Goal: Task Accomplishment & Management: Manage account settings

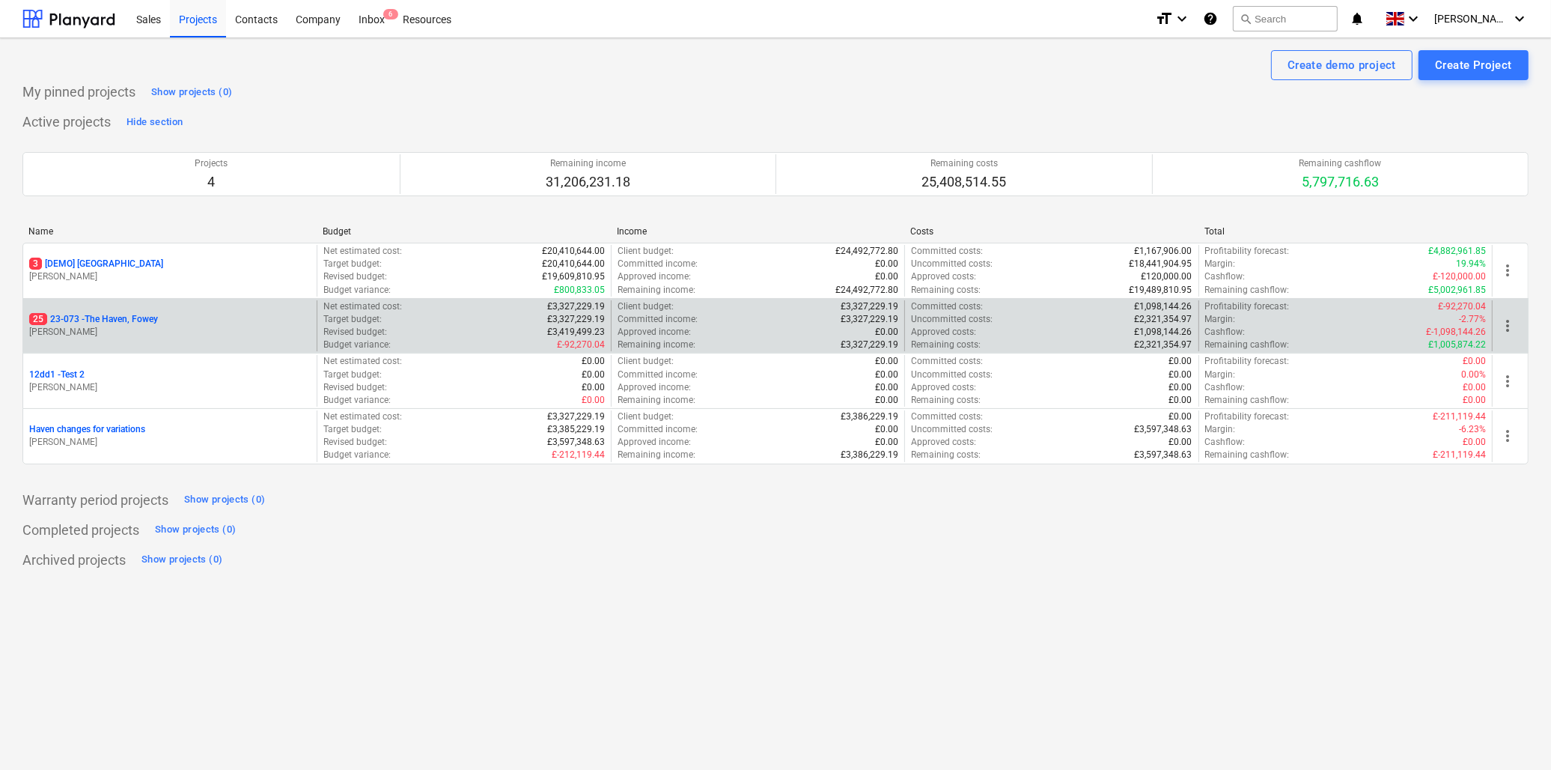
click at [126, 326] on p "[PERSON_NAME]" at bounding box center [169, 332] width 281 height 13
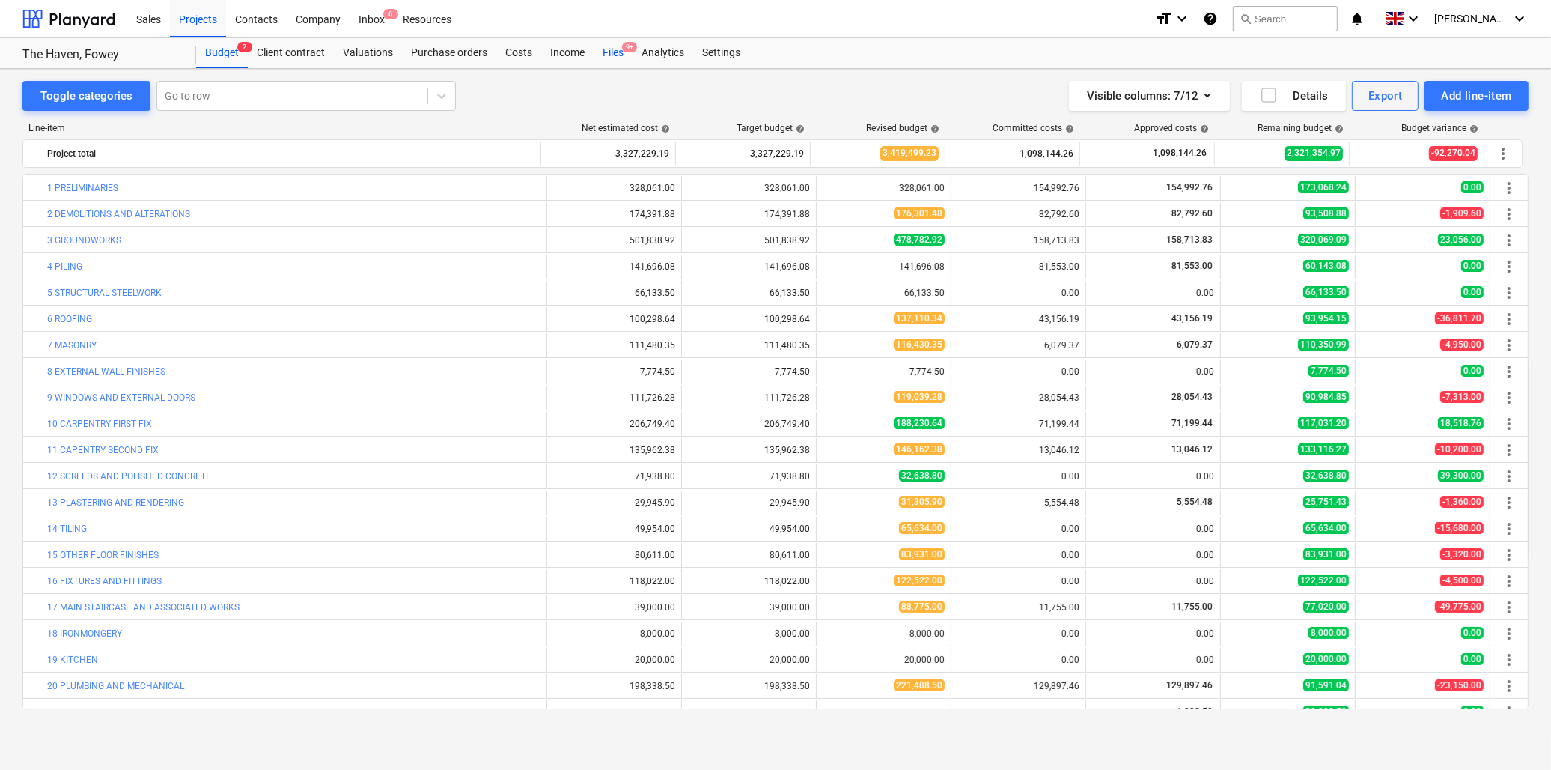
click at [615, 53] on div "Files 9+" at bounding box center [613, 53] width 39 height 30
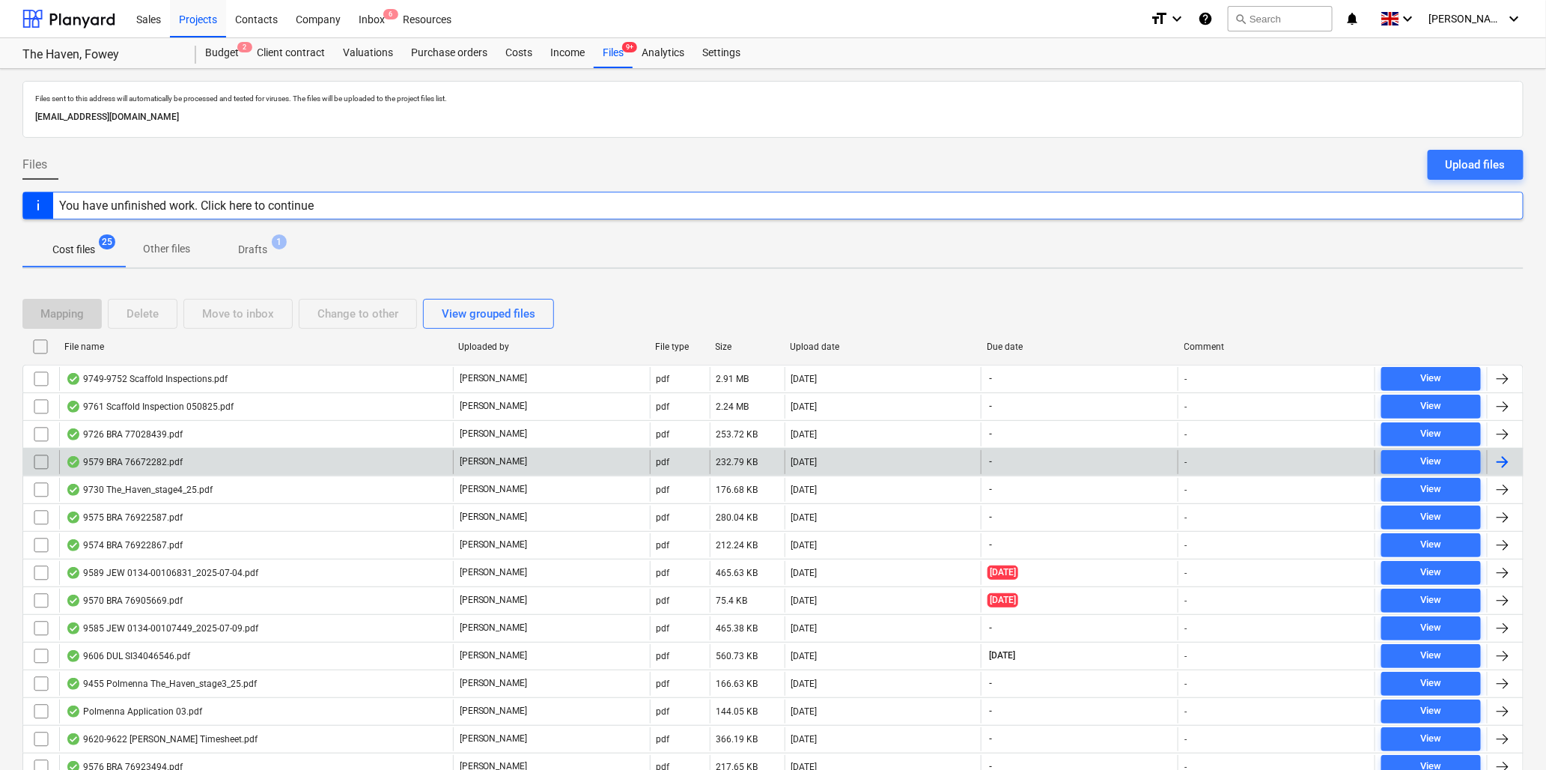
click at [168, 460] on div "9579 BRA 76672282.pdf" at bounding box center [124, 462] width 117 height 12
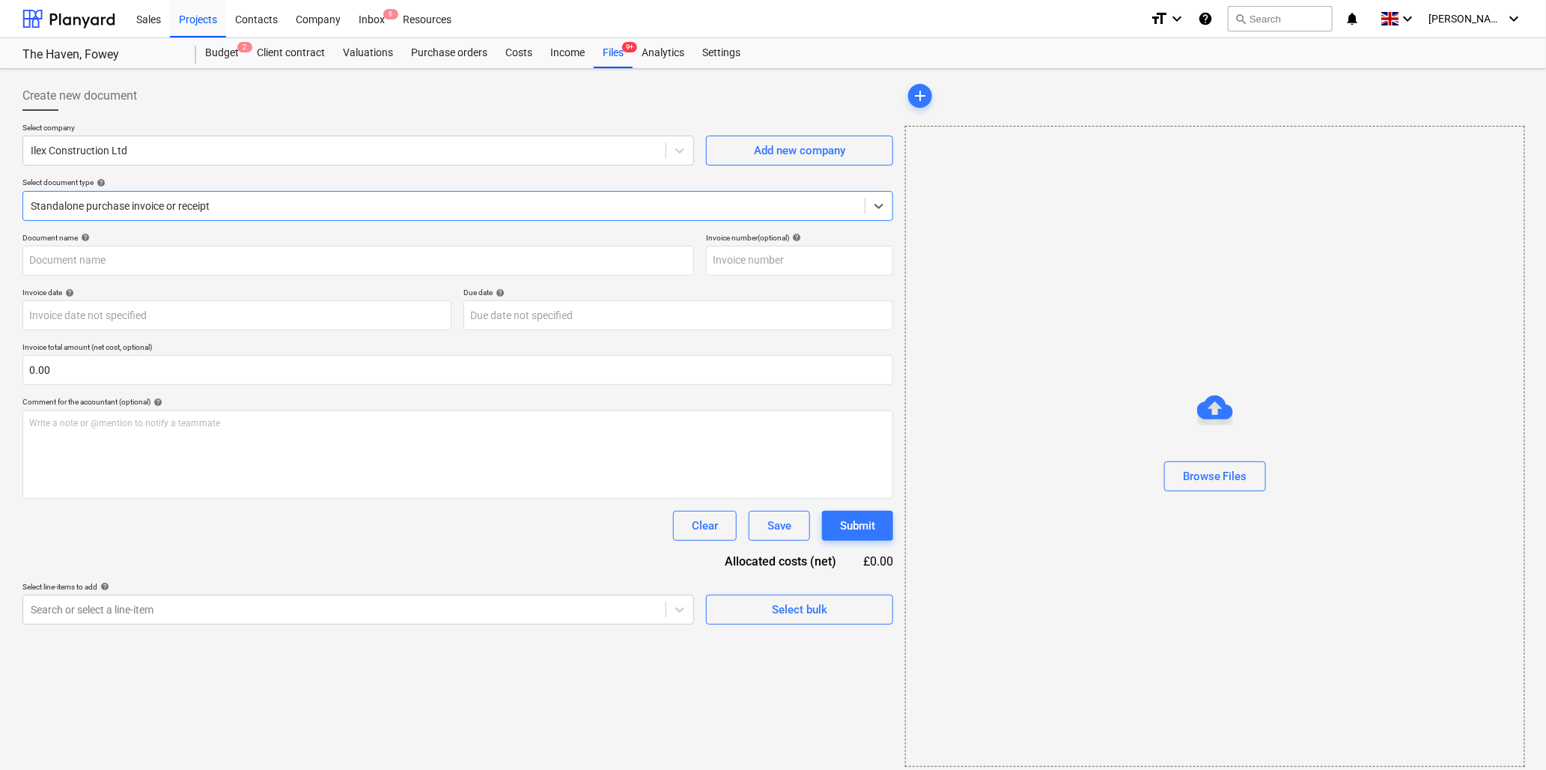
type input "76672282"
type input "13 May 2025"
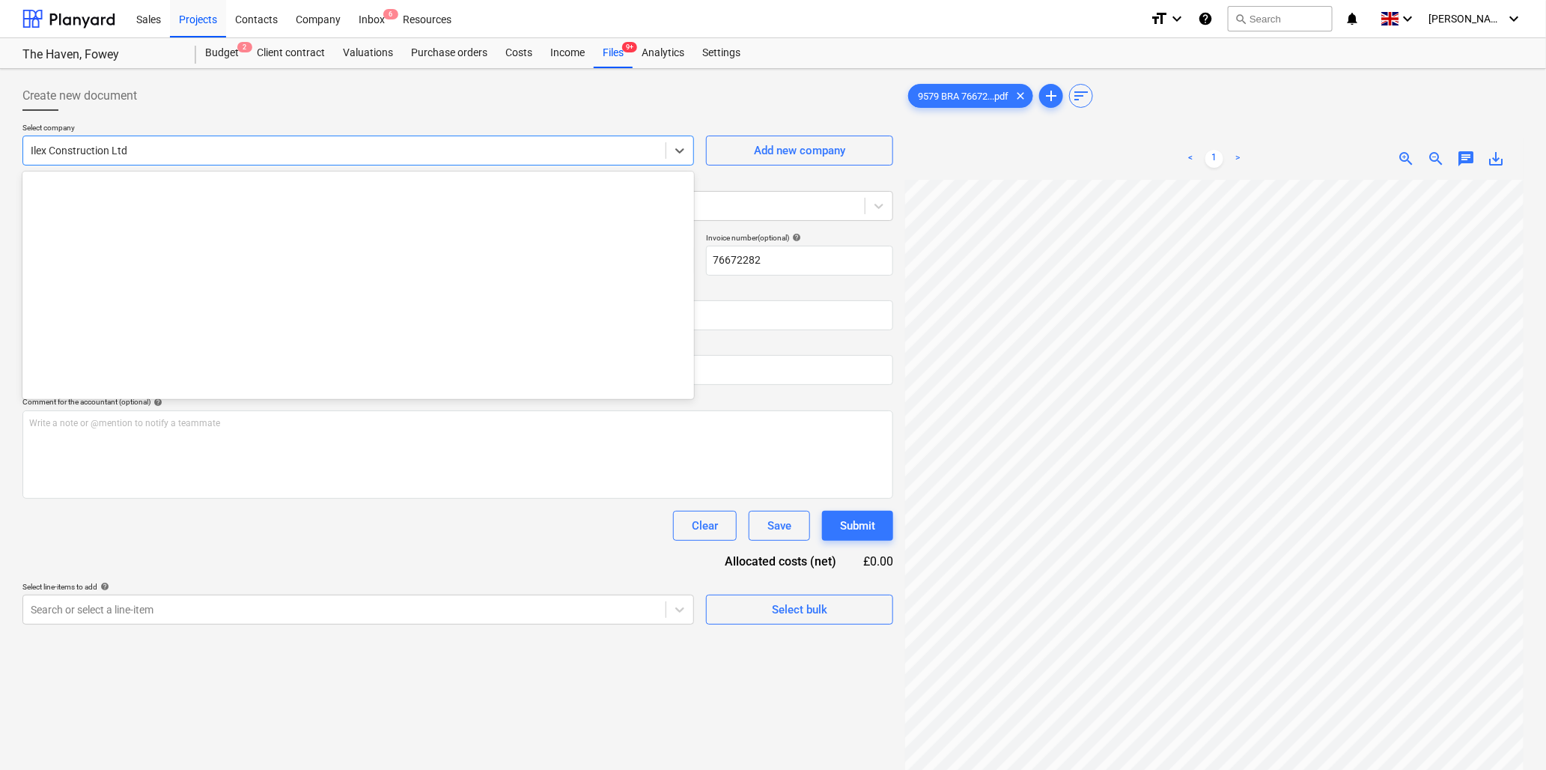
click at [146, 153] on div at bounding box center [344, 150] width 627 height 15
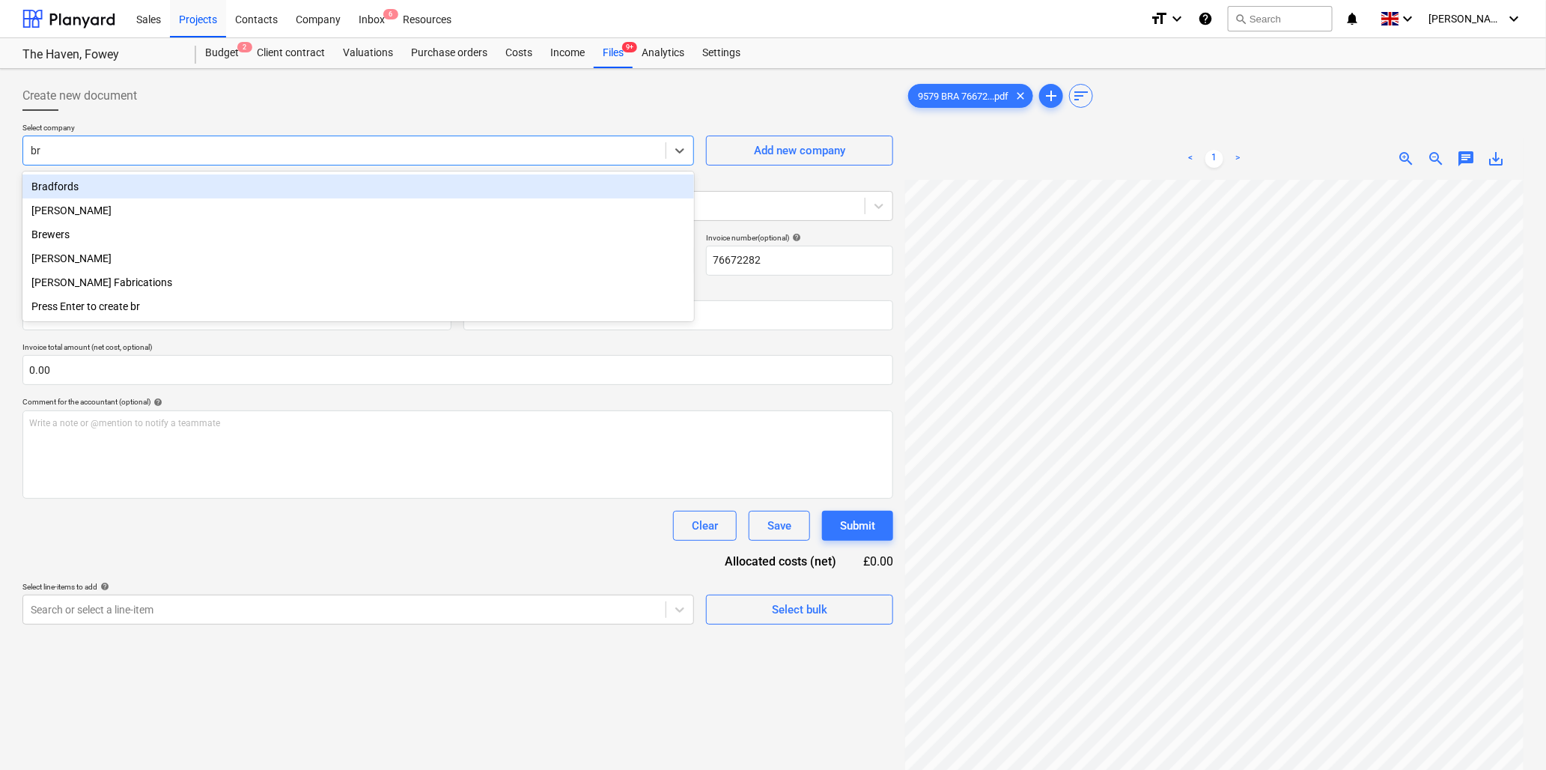
type input "bra"
click at [147, 190] on div "Bradfords" at bounding box center [358, 186] width 672 height 24
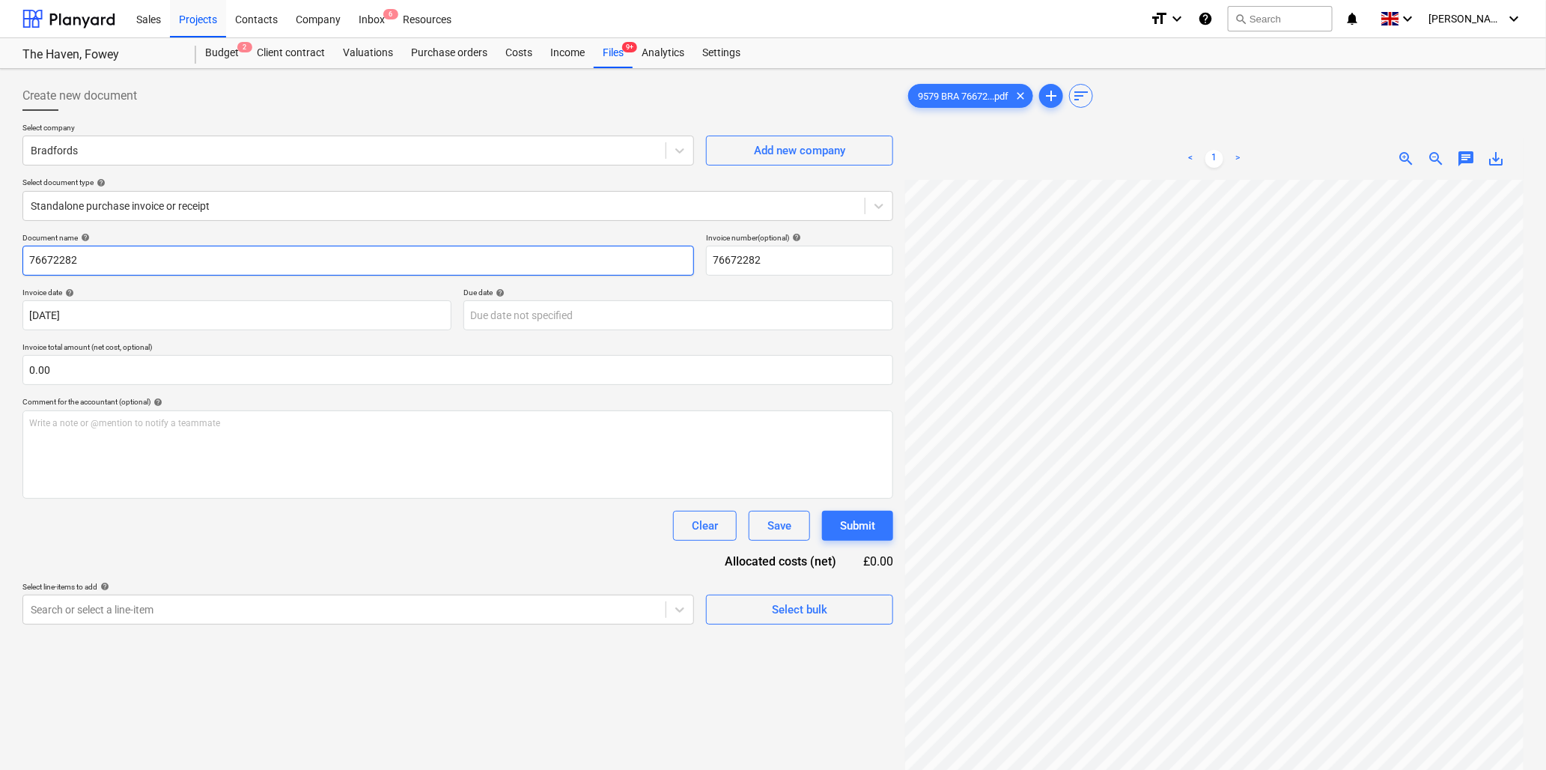
click at [181, 257] on input "76672282" at bounding box center [358, 261] width 672 height 30
type input "9579 Bradfords"
click at [335, 371] on input "text" at bounding box center [457, 370] width 871 height 30
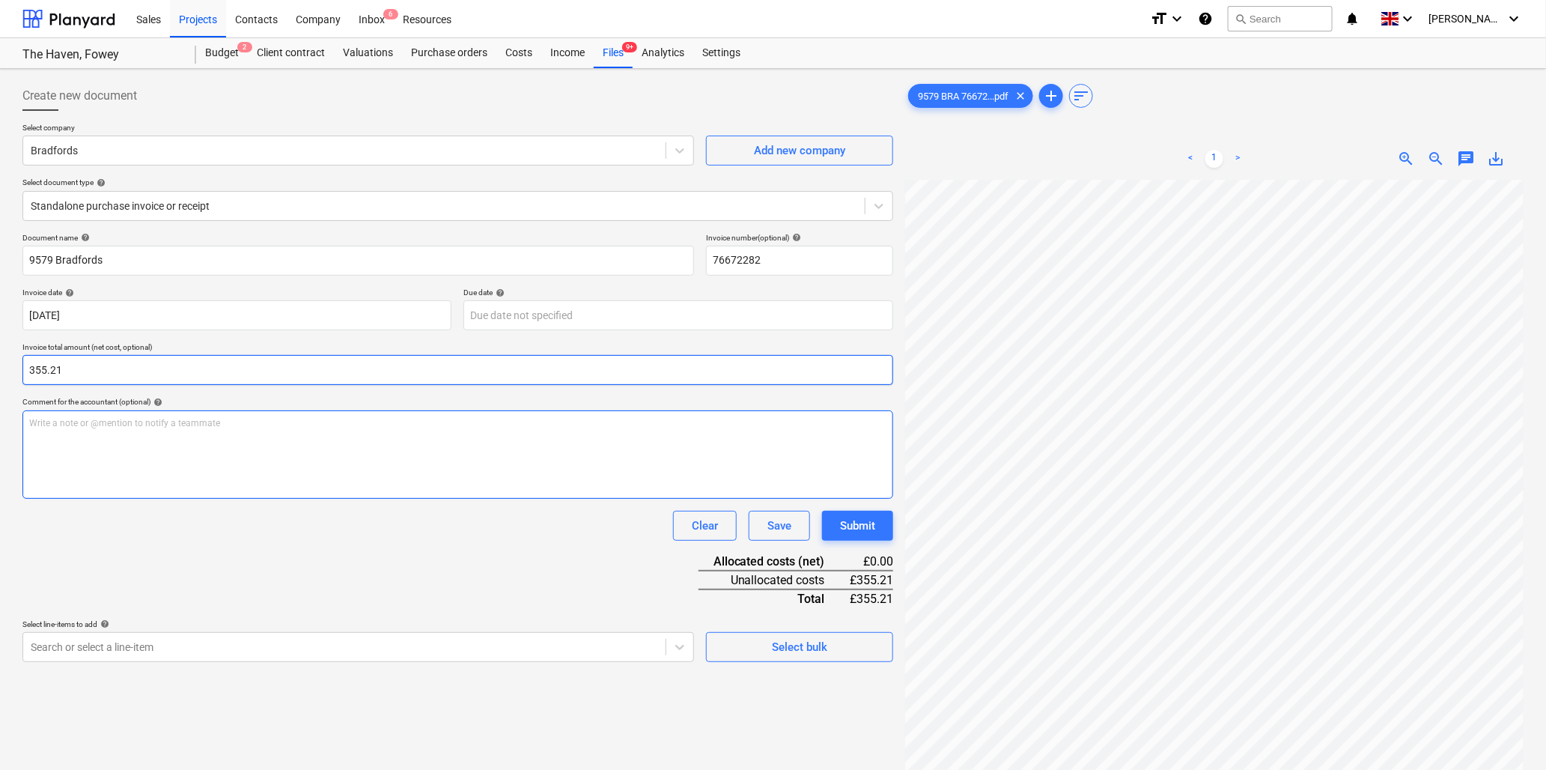
type input "355.21"
click at [311, 429] on p "Write a note or @mention to notify a teammate ﻿" at bounding box center [457, 423] width 857 height 13
click at [101, 421] on p "Write a note or @mention to notify a teammate ﻿" at bounding box center [457, 423] width 857 height 13
click at [192, 645] on body "Sales Projects Contacts Company Inbox 6 Resources format_size keyboard_arrow_do…" at bounding box center [773, 385] width 1546 height 770
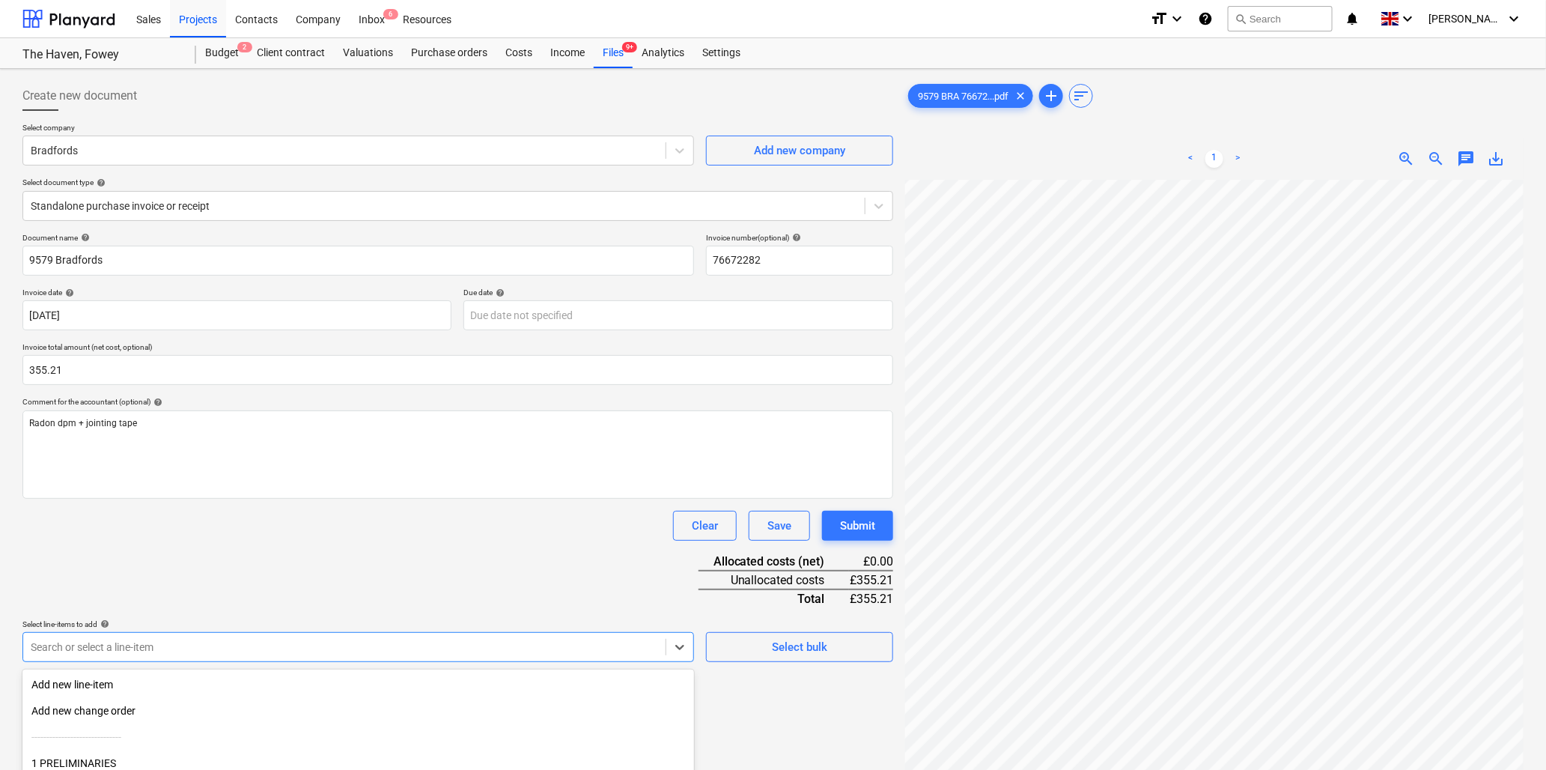
scroll to position [133, 0]
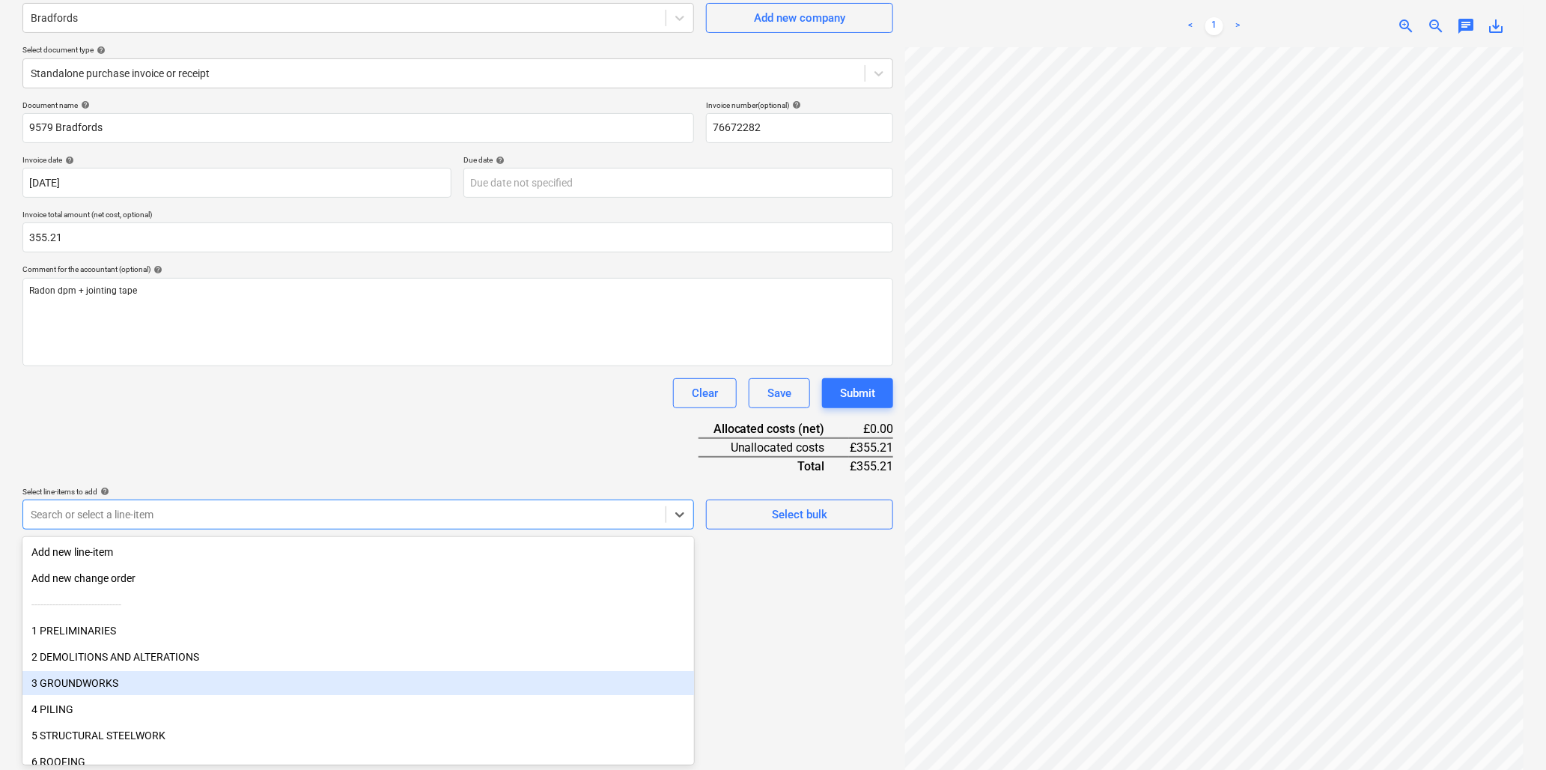
click at [121, 678] on div "3 GROUNDWORKS" at bounding box center [358, 683] width 672 height 24
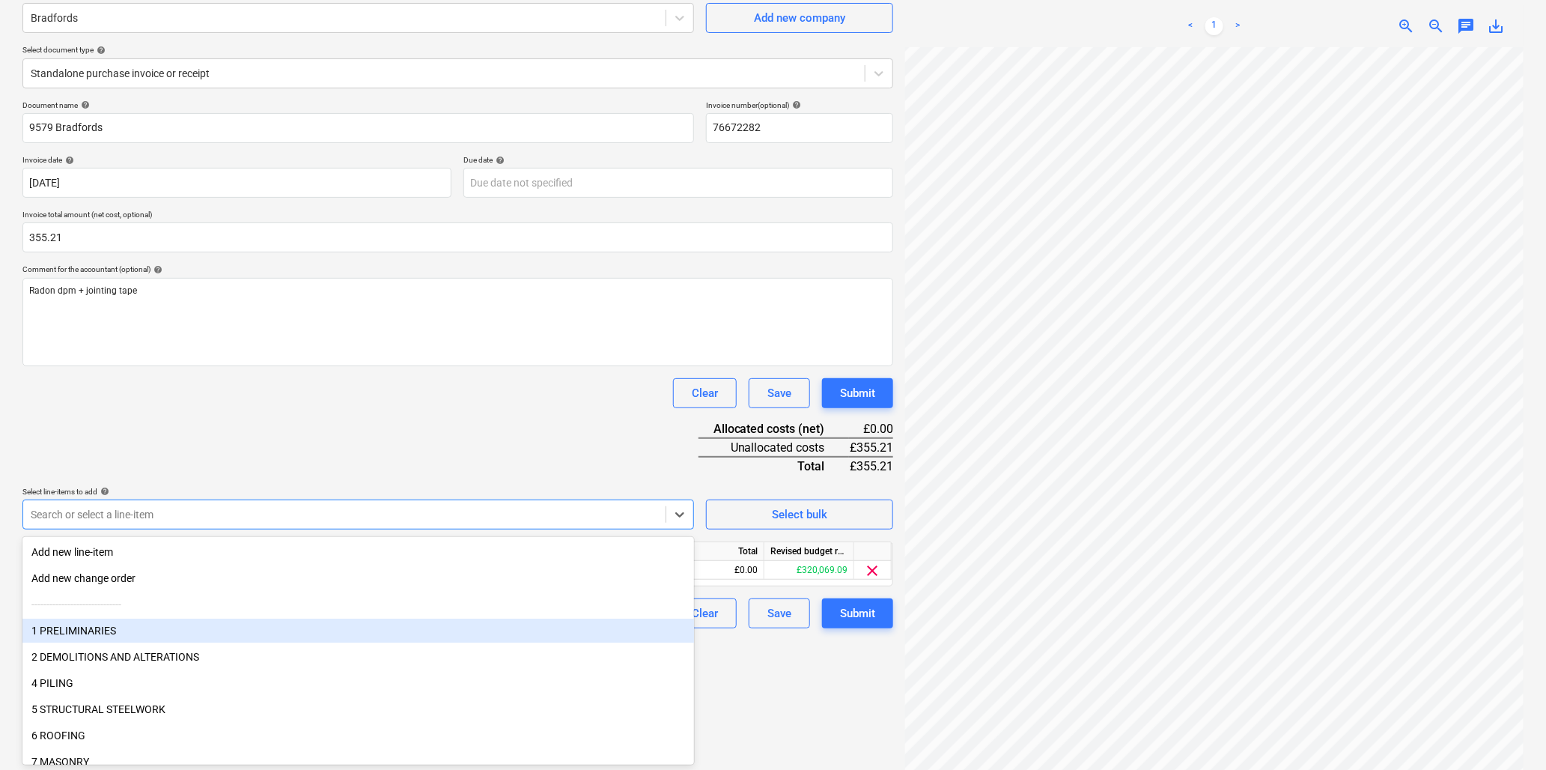
click at [317, 405] on div "Clear Save Submit" at bounding box center [457, 393] width 871 height 30
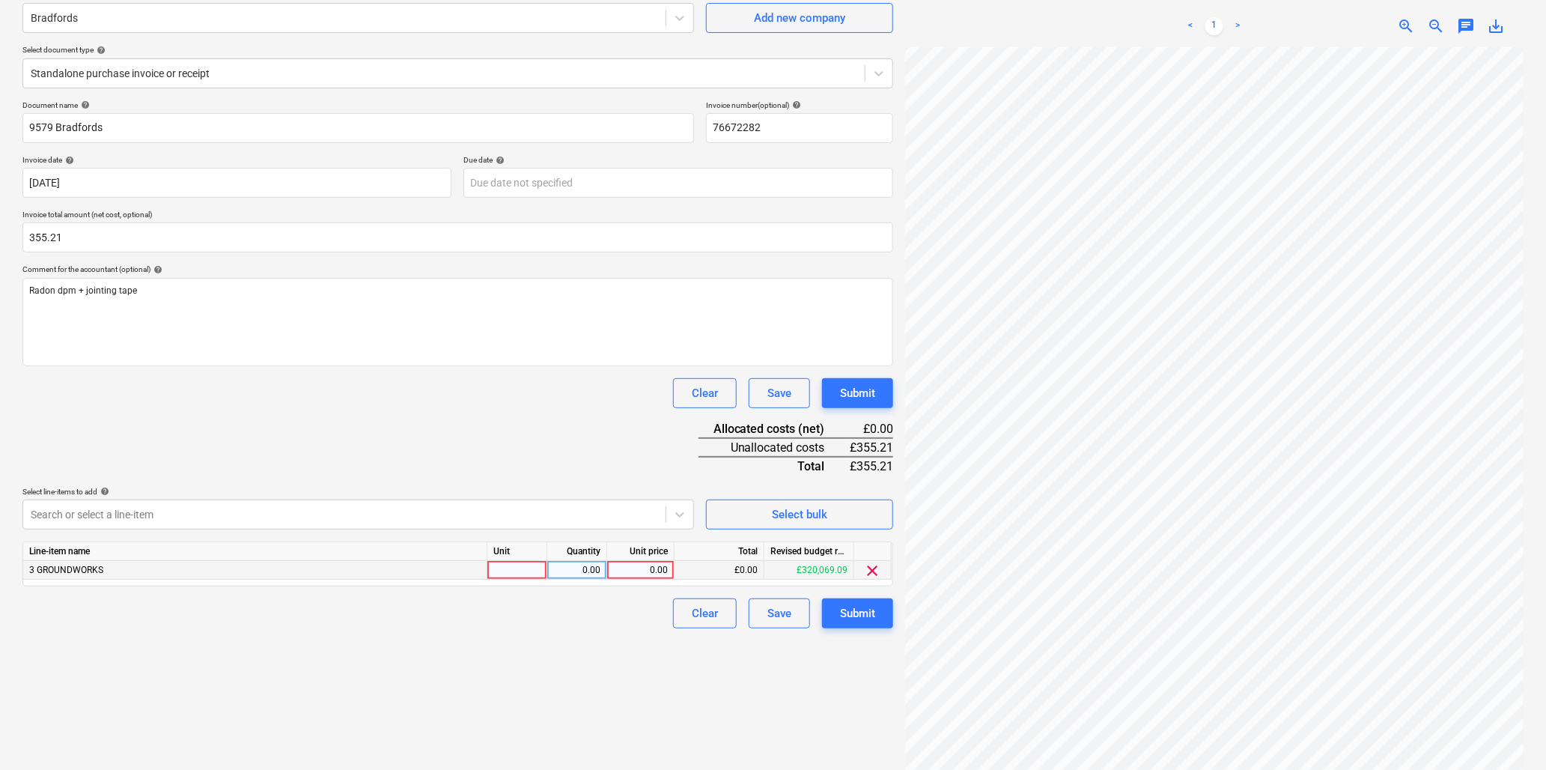
click at [511, 571] on div at bounding box center [517, 570] width 60 height 19
type input "item"
click at [652, 585] on div "Line-item name Unit Quantity Unit price Total Revised budget remaining 3 GROUND…" at bounding box center [457, 563] width 871 height 45
click at [645, 567] on div "0.00" at bounding box center [640, 570] width 55 height 19
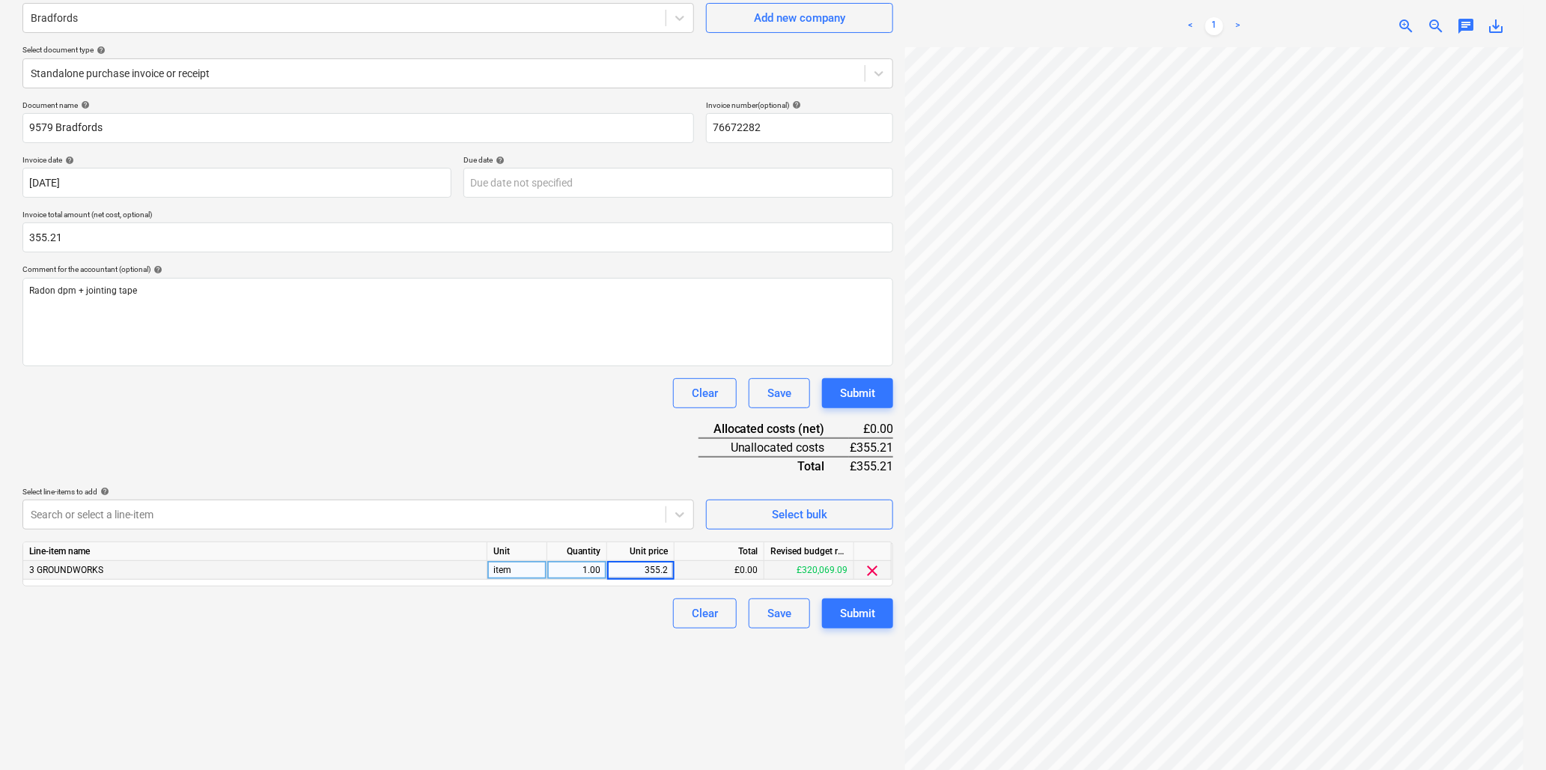
type input "355.21"
click at [555, 683] on div "Create new document Select company Bradfords Add new company Select document ty…" at bounding box center [457, 361] width 883 height 838
click at [865, 608] on div "Submit" at bounding box center [857, 612] width 35 height 19
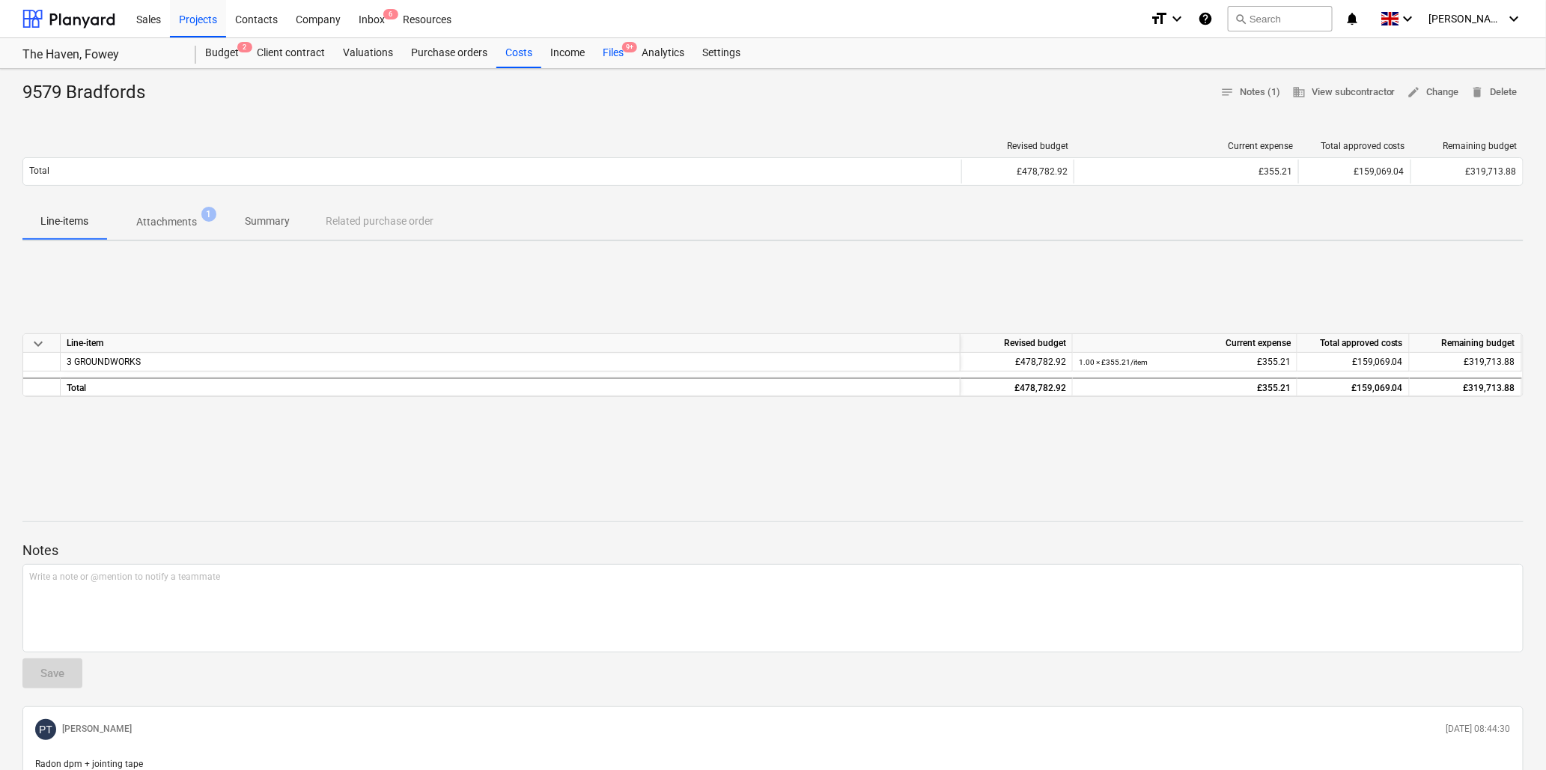
click at [611, 47] on div "Files 9+" at bounding box center [613, 53] width 39 height 30
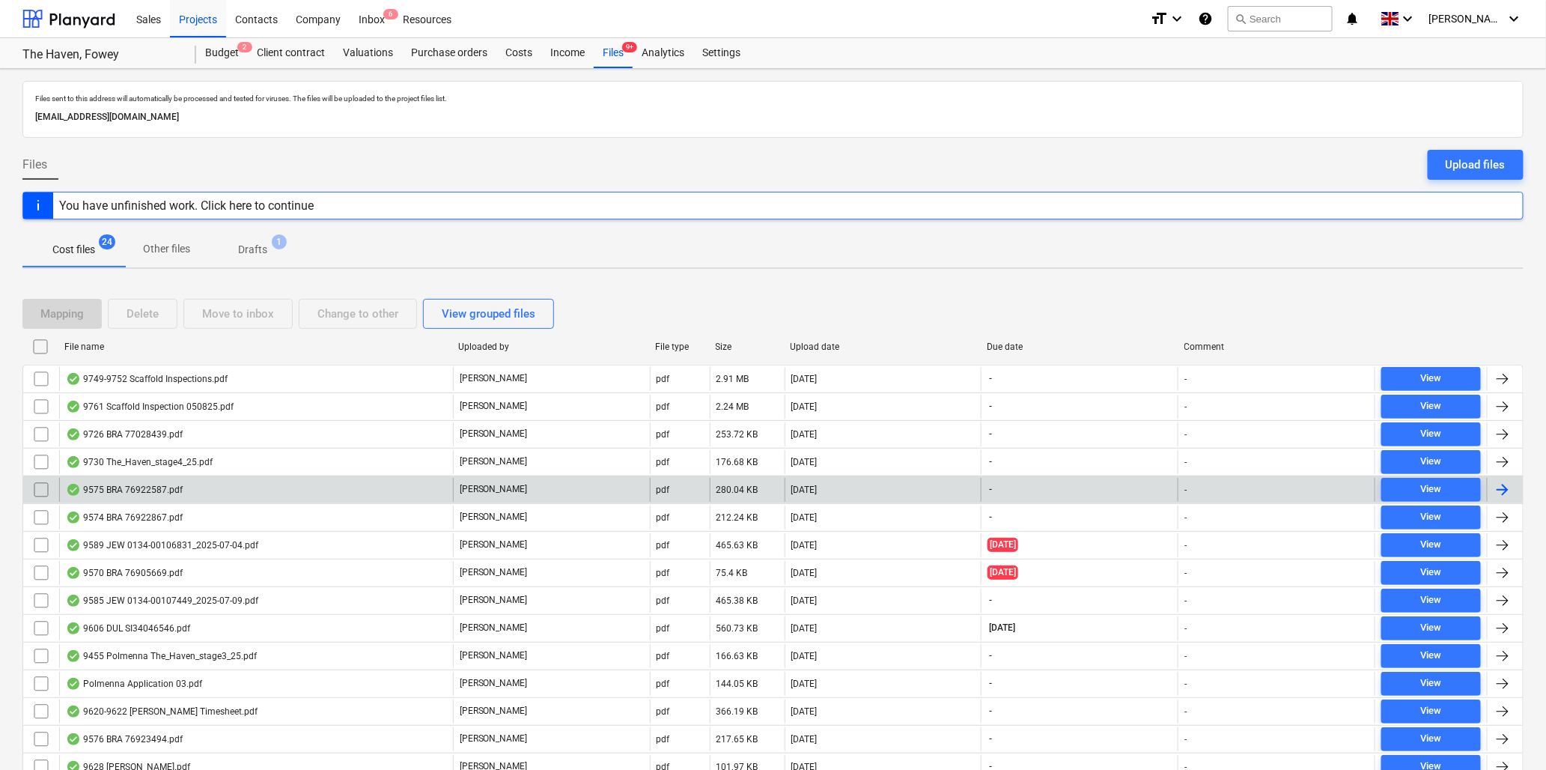
click at [155, 482] on div "9575 BRA 76922587.pdf" at bounding box center [256, 490] width 394 height 24
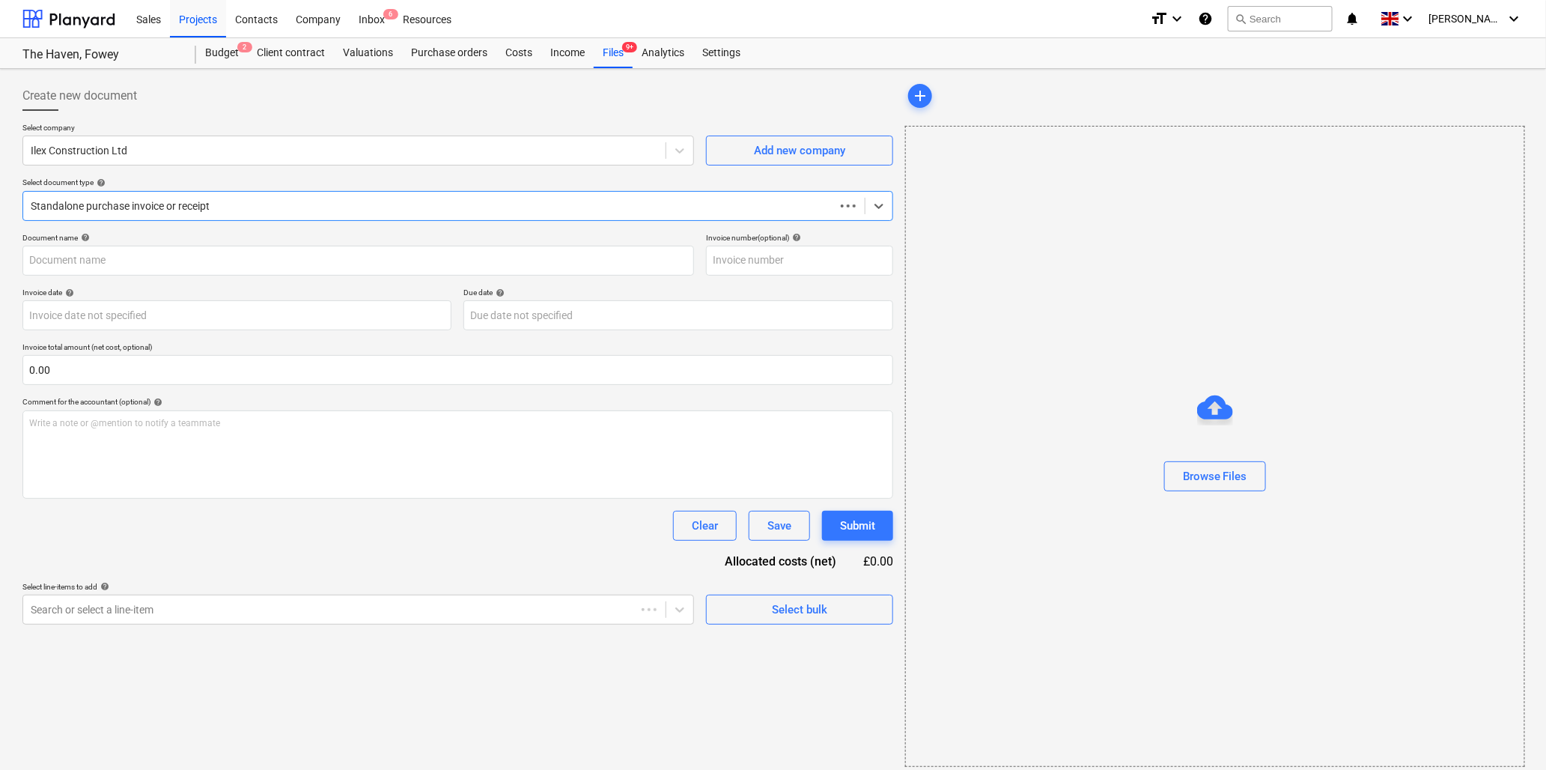
type input "76922587"
type input "09 Jul 2025"
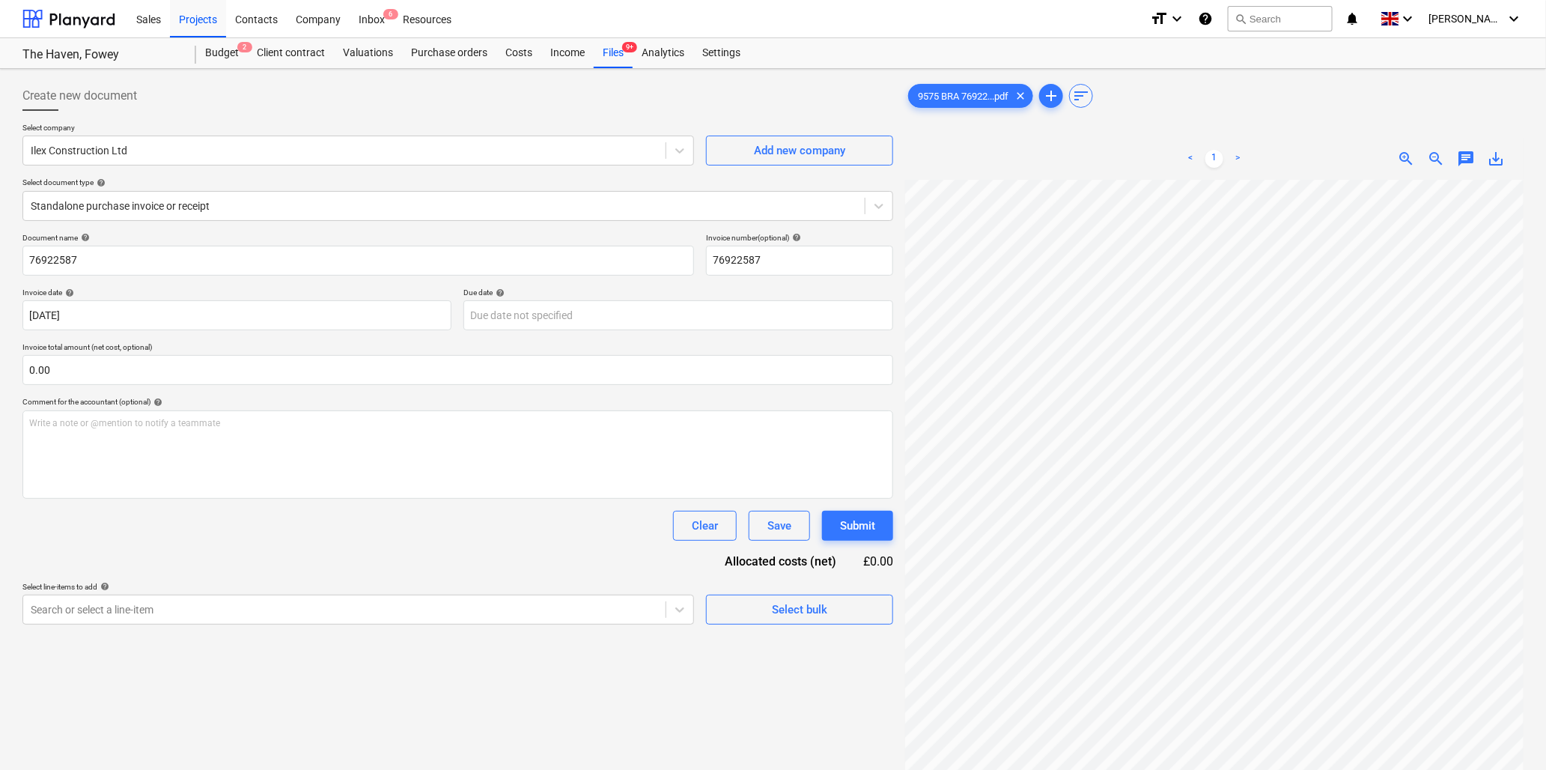
scroll to position [0, 1]
click at [175, 144] on div at bounding box center [344, 150] width 627 height 15
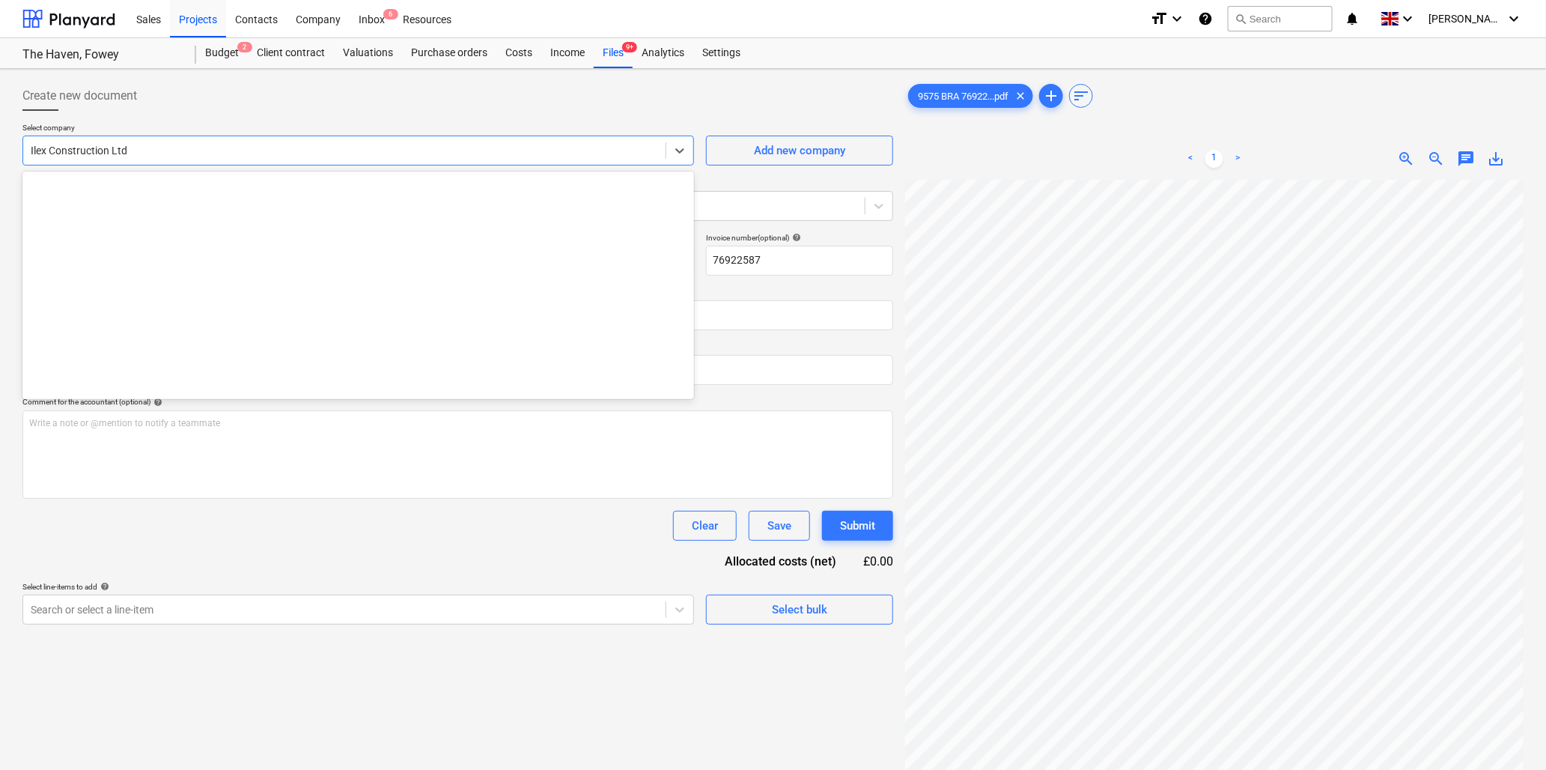
scroll to position [1022, 0]
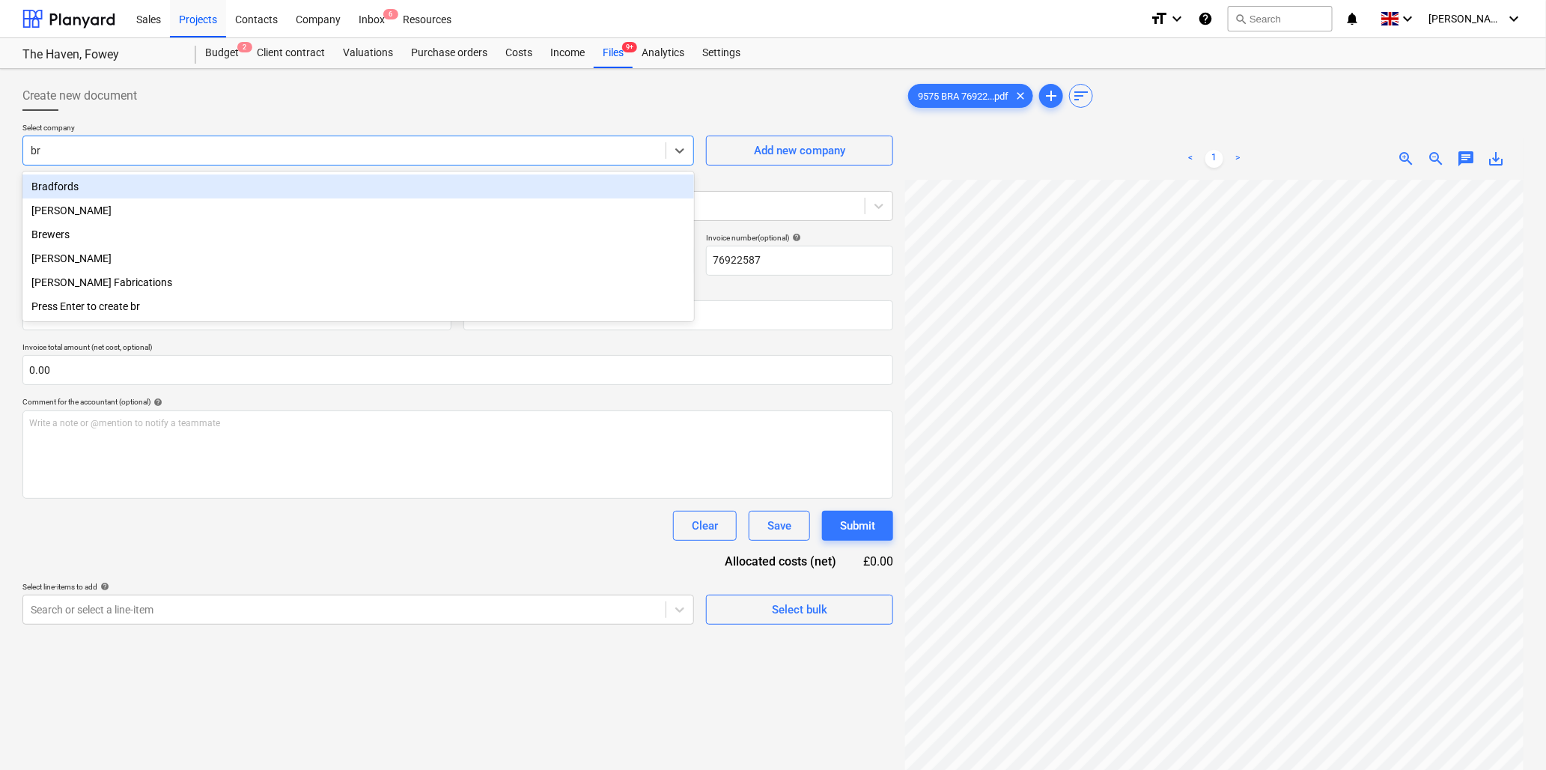
type input "bra"
click at [166, 180] on div "Bradfords" at bounding box center [358, 186] width 672 height 24
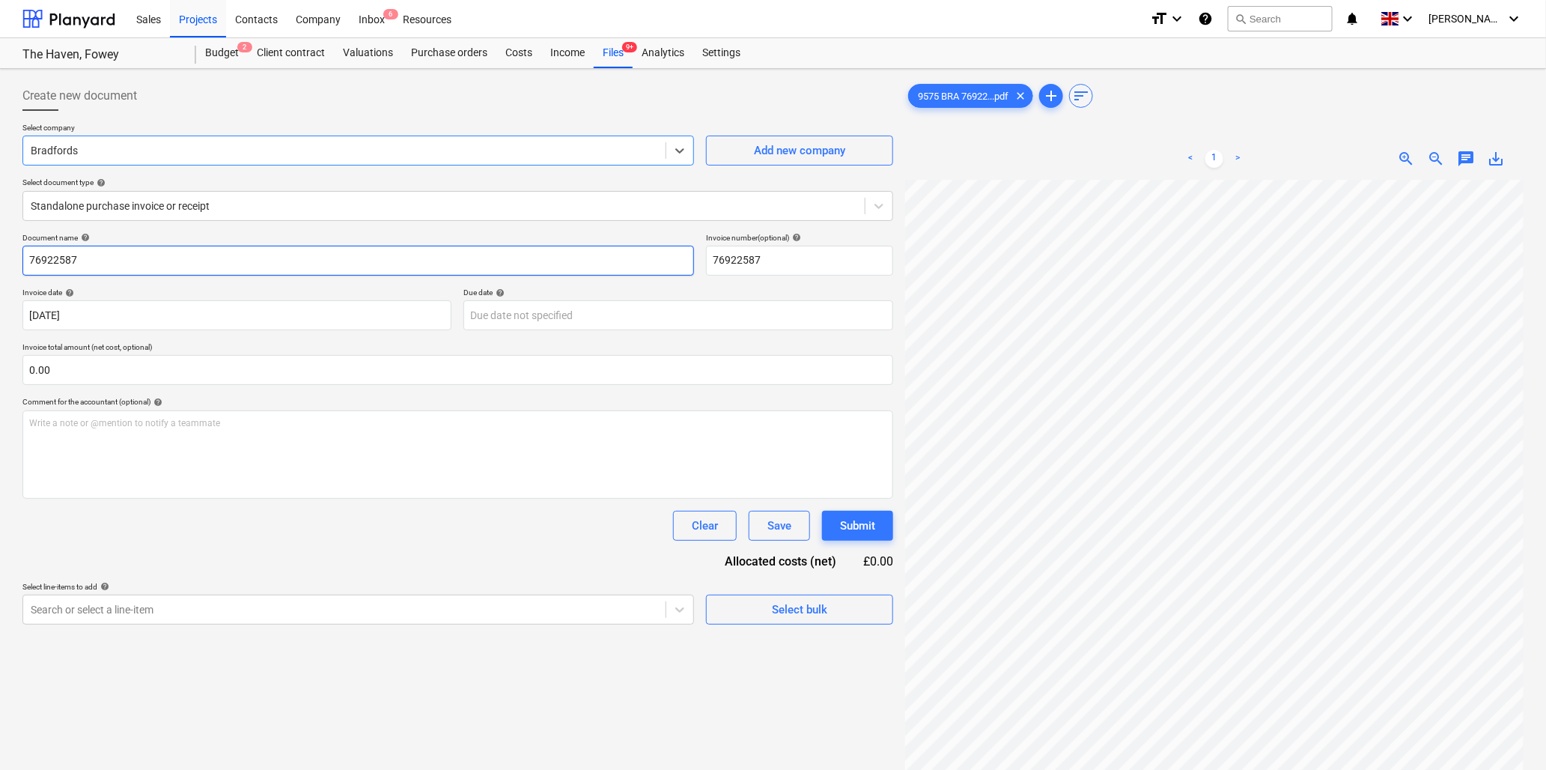
click at [156, 267] on input "76922587" at bounding box center [358, 261] width 672 height 30
type input "9575 Bradfords"
click at [159, 361] on input "text" at bounding box center [457, 370] width 871 height 30
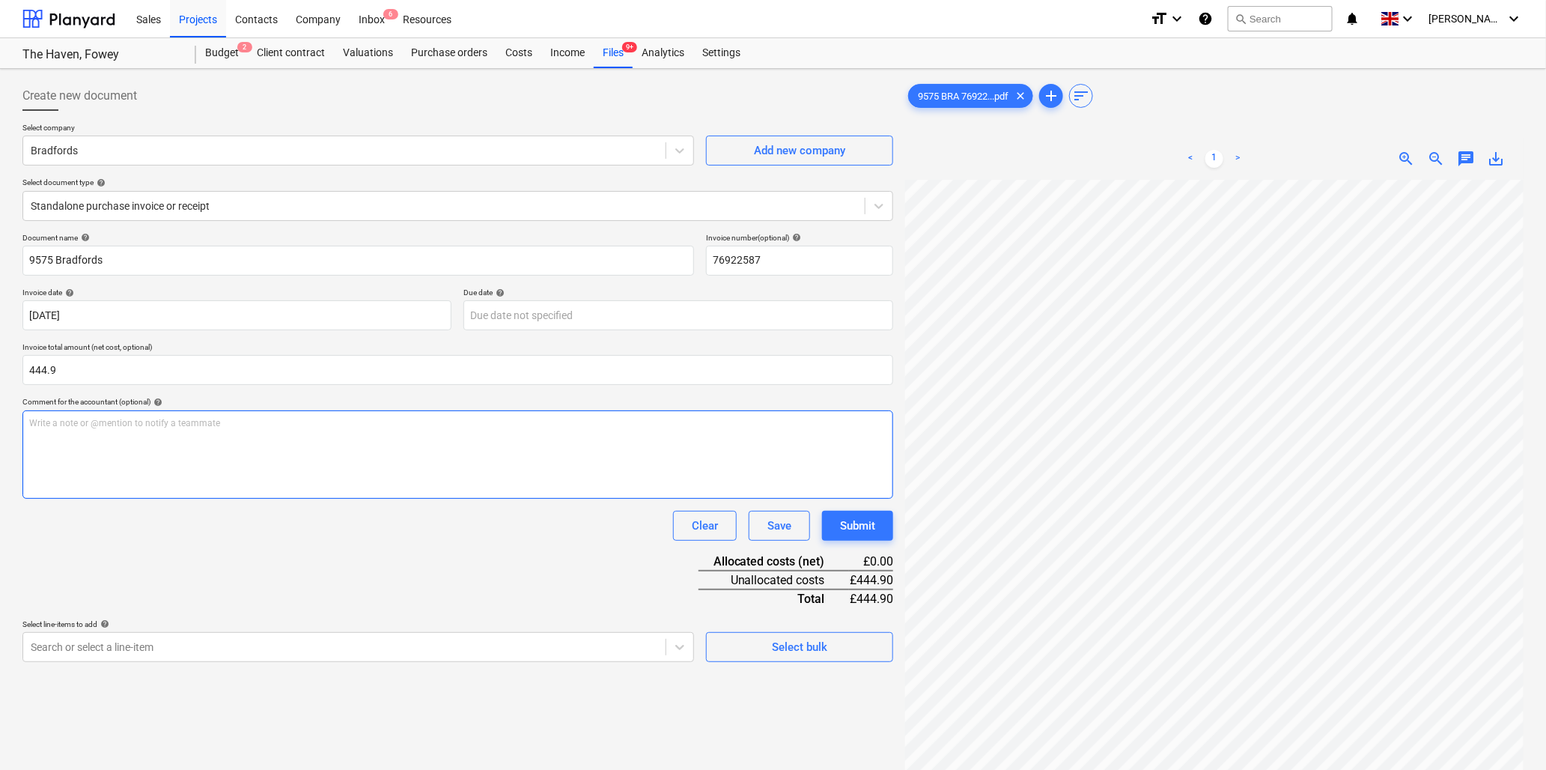
type input "444.90"
click at [141, 434] on div "Write a note or @mention to notify a teammate ﻿" at bounding box center [457, 454] width 871 height 88
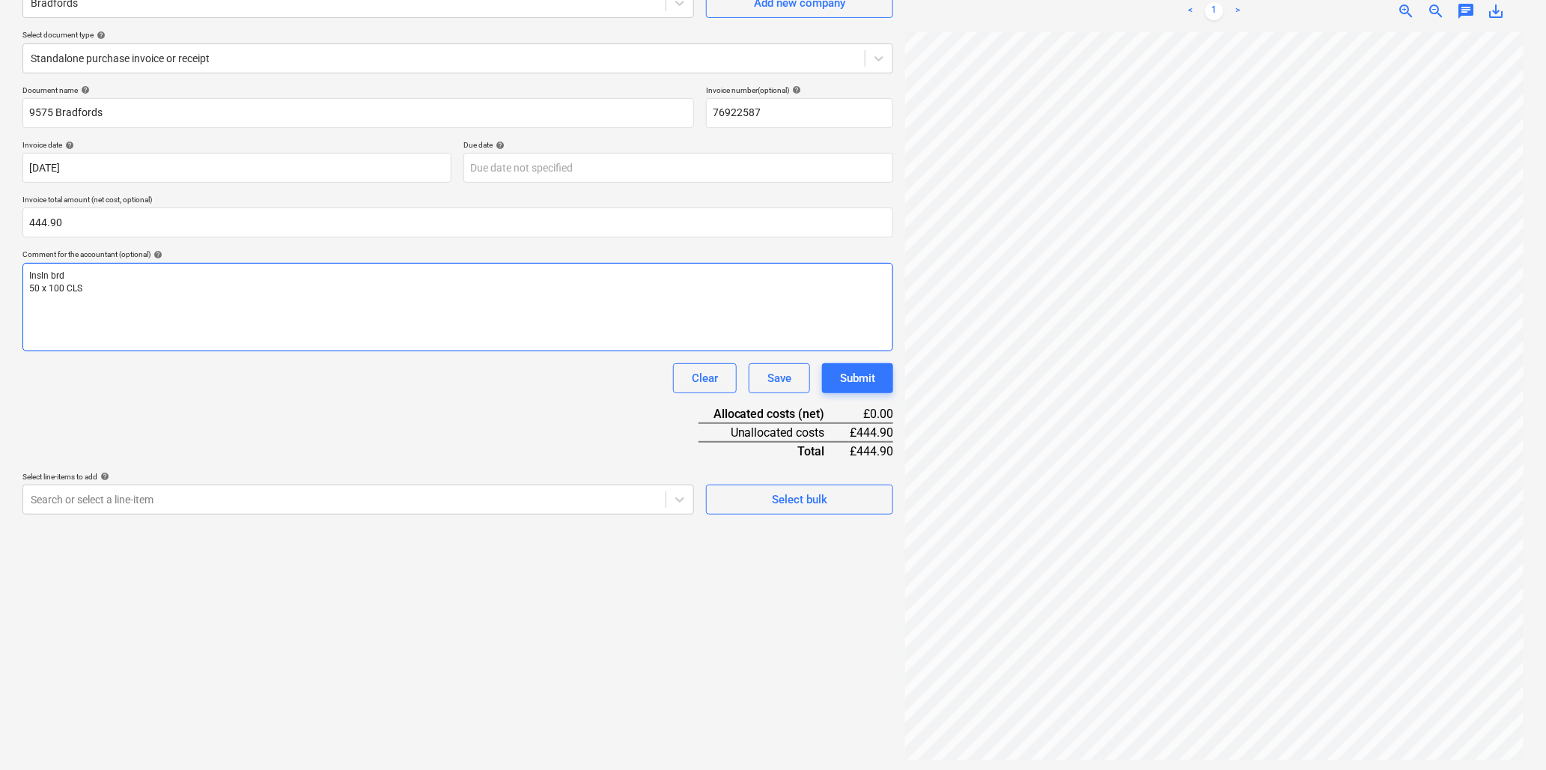
scroll to position [150, 0]
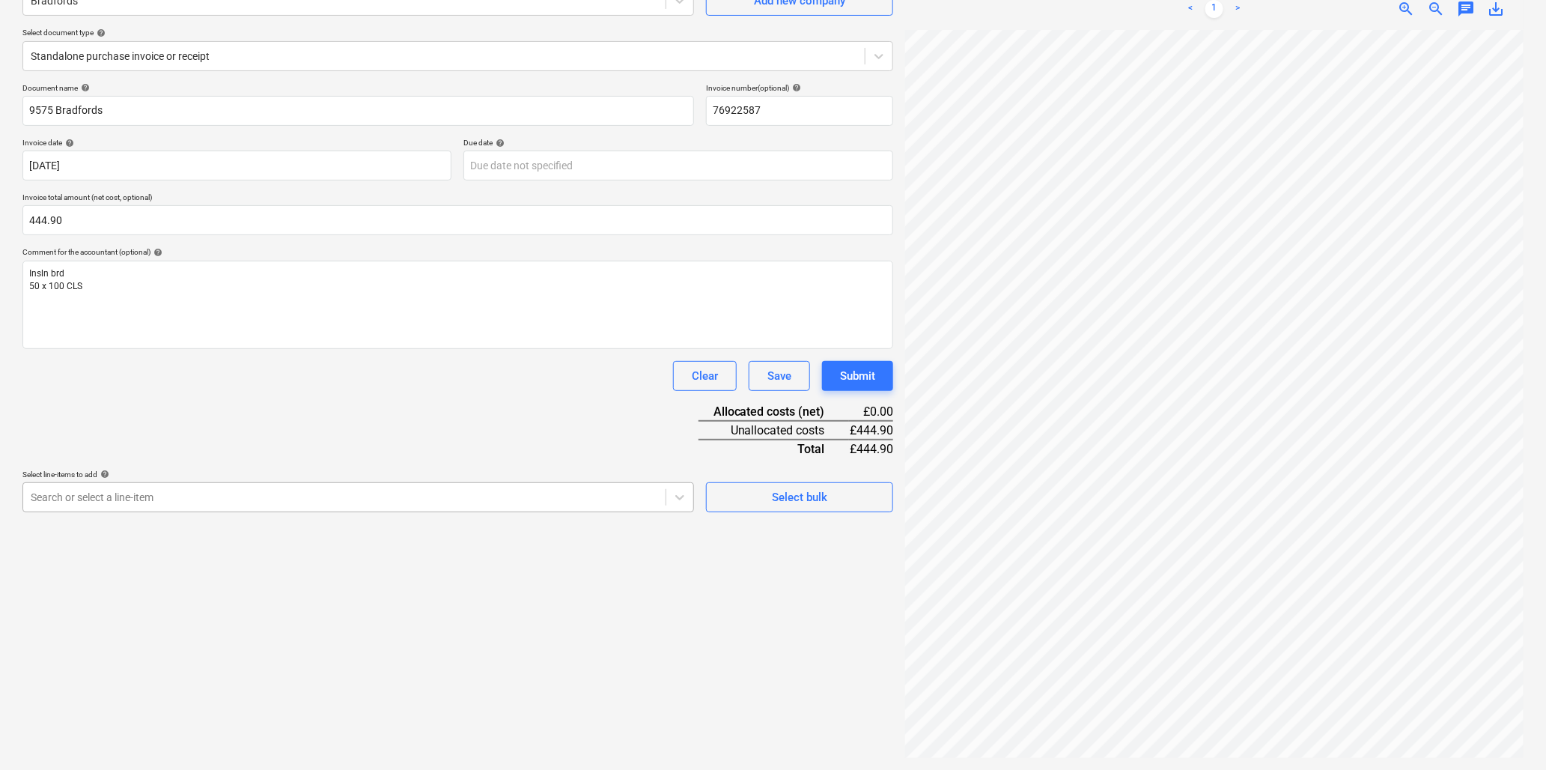
click at [183, 490] on div at bounding box center [344, 497] width 627 height 15
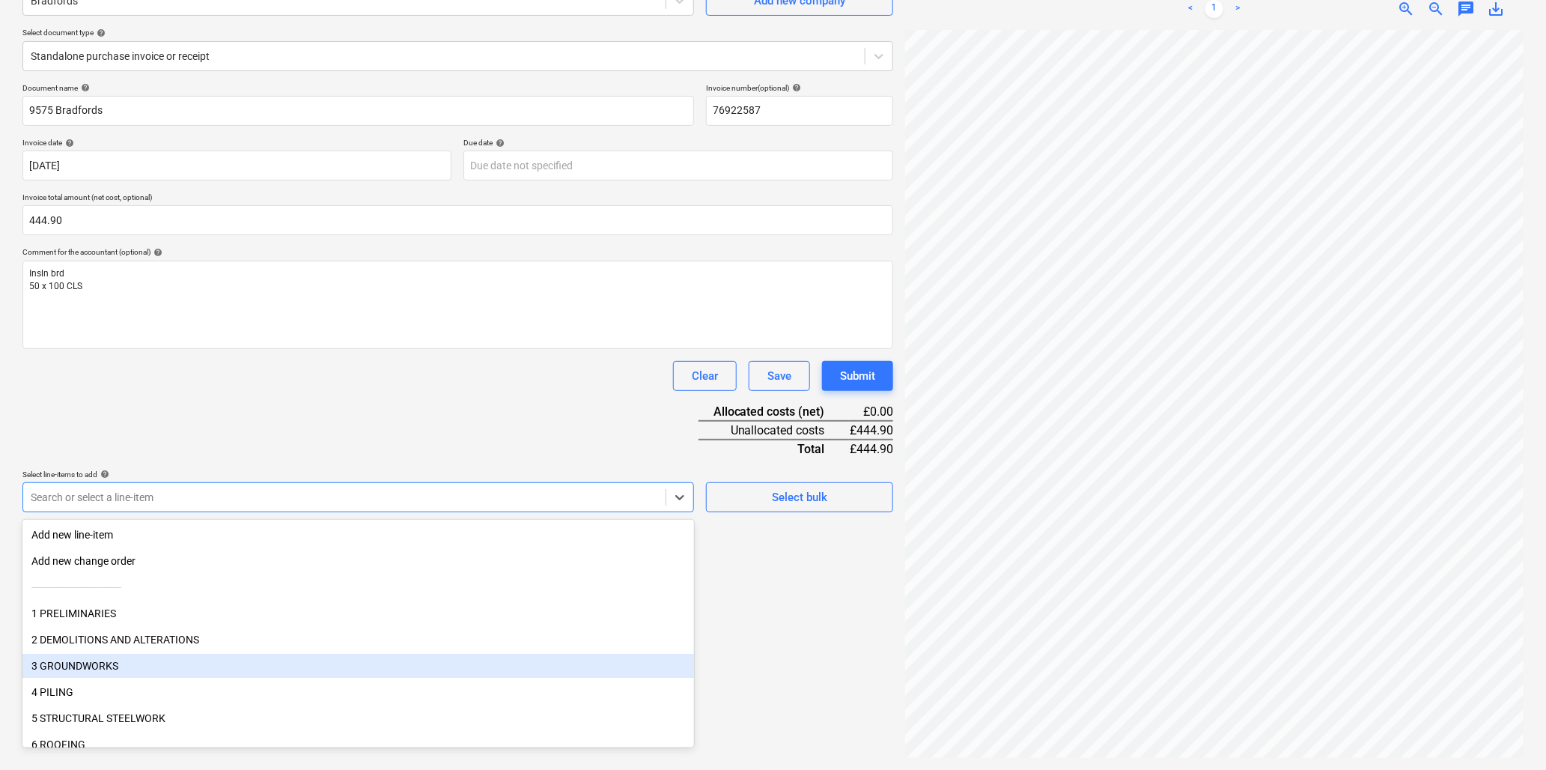
click at [98, 666] on div "3 GROUNDWORKS" at bounding box center [358, 666] width 672 height 24
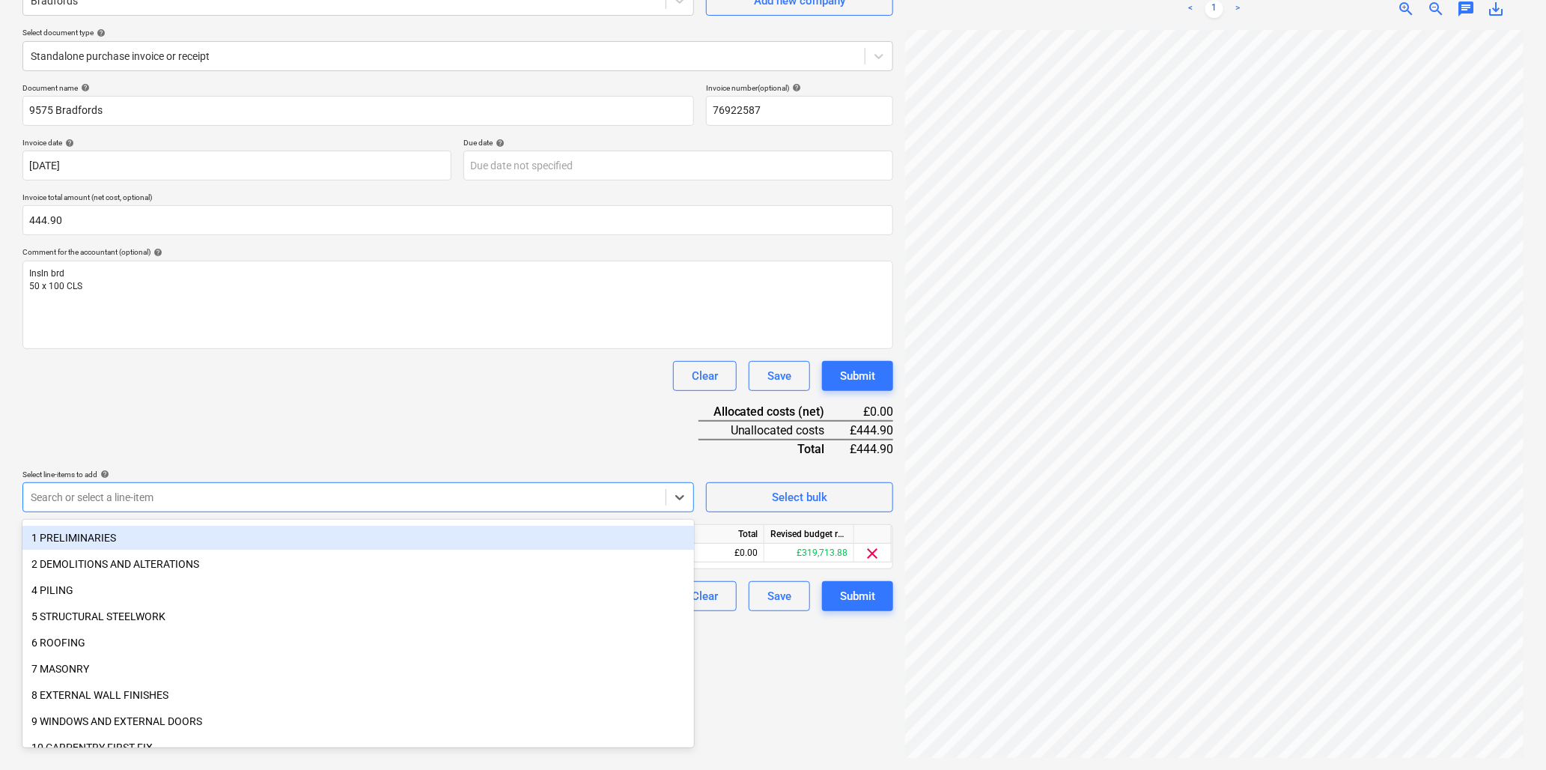
scroll to position [166, 0]
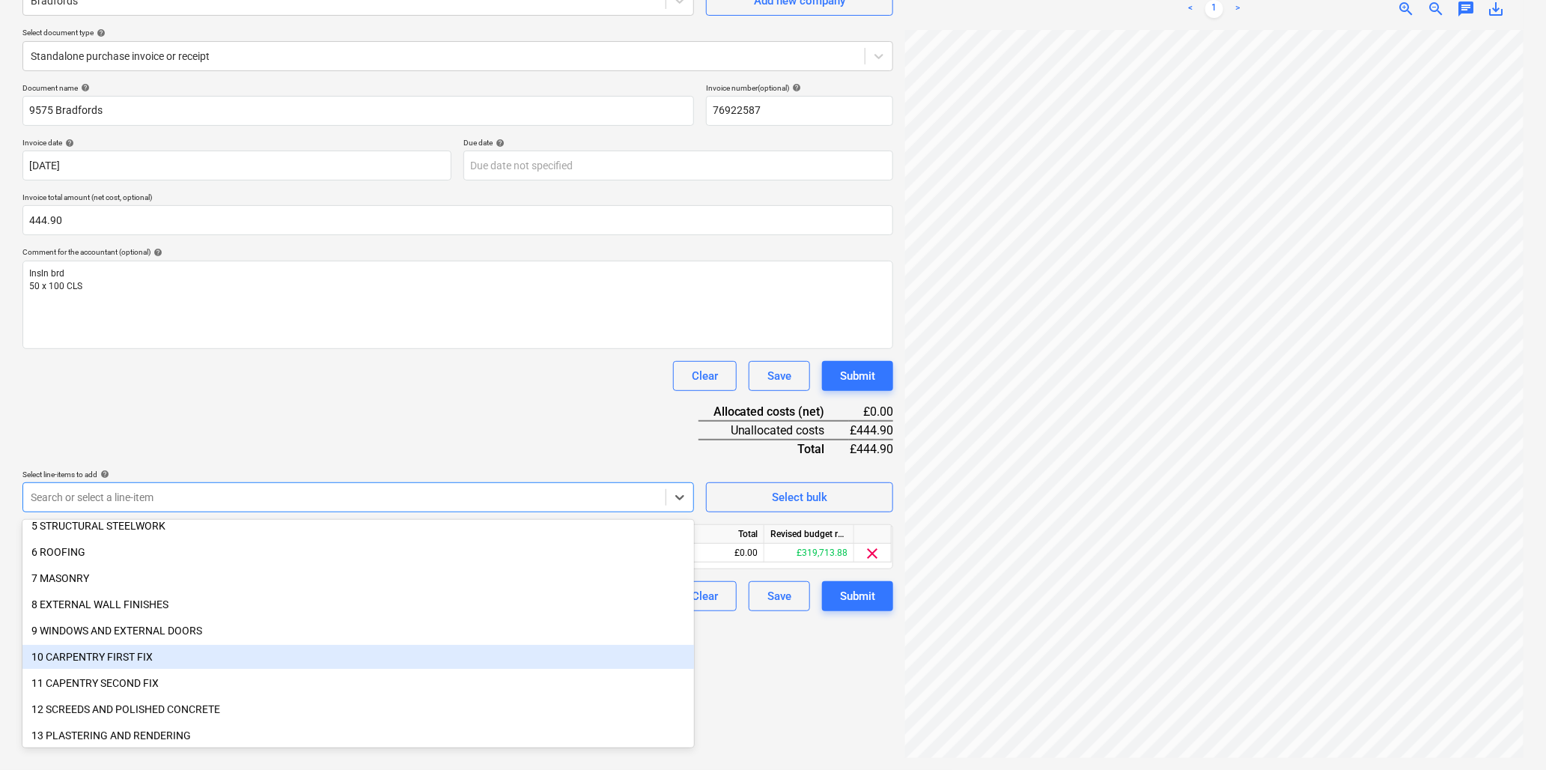
click at [68, 657] on div "10 CARPENTRY FIRST FIX" at bounding box center [358, 657] width 672 height 24
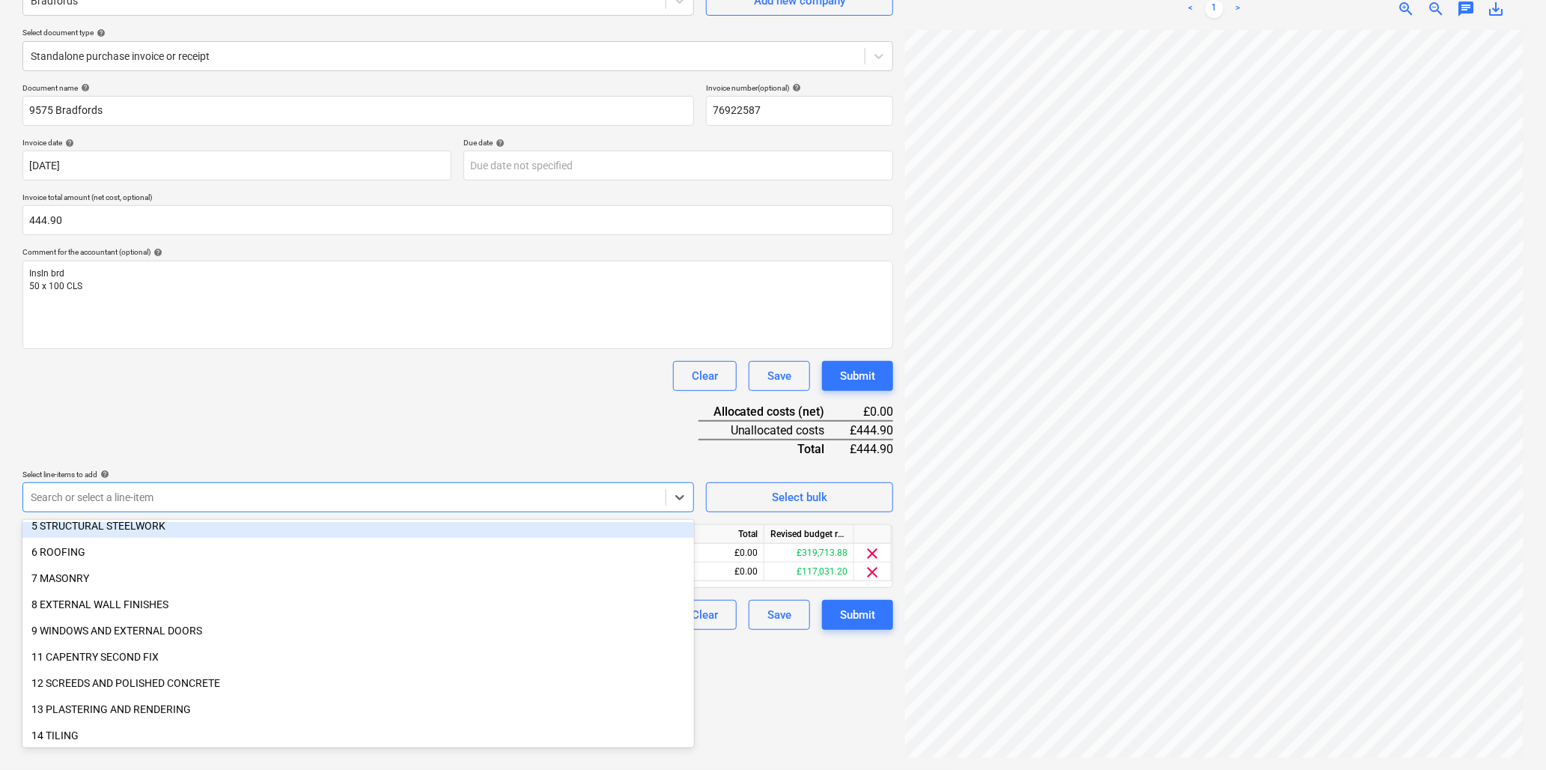
click at [243, 413] on div "Document name help 9575 Bradfords Invoice number (optional) help 76922587 Invoi…" at bounding box center [457, 356] width 871 height 546
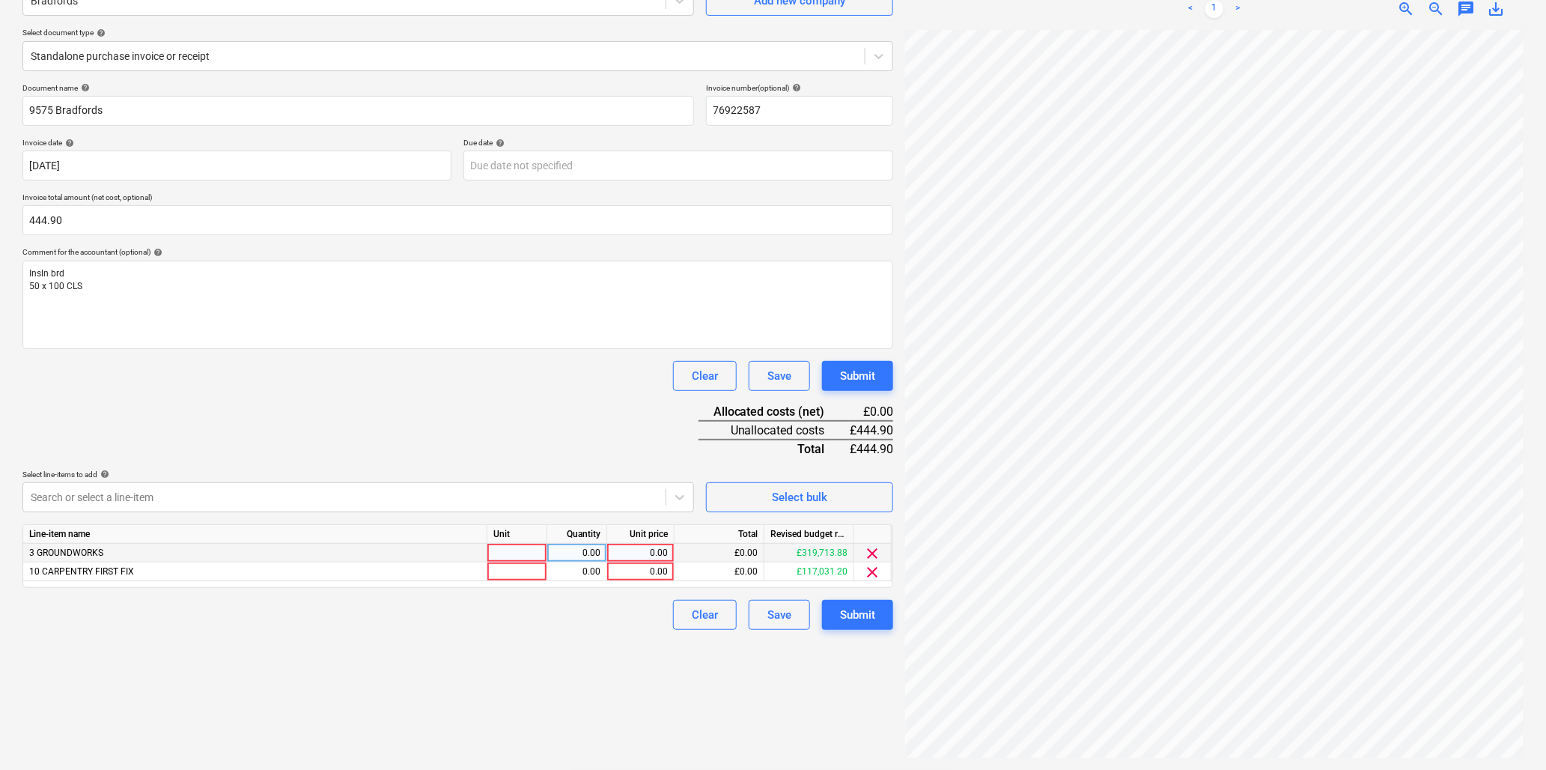
click at [496, 552] on div at bounding box center [517, 553] width 60 height 19
type input "item"
click at [624, 555] on div "0.00" at bounding box center [640, 553] width 55 height 19
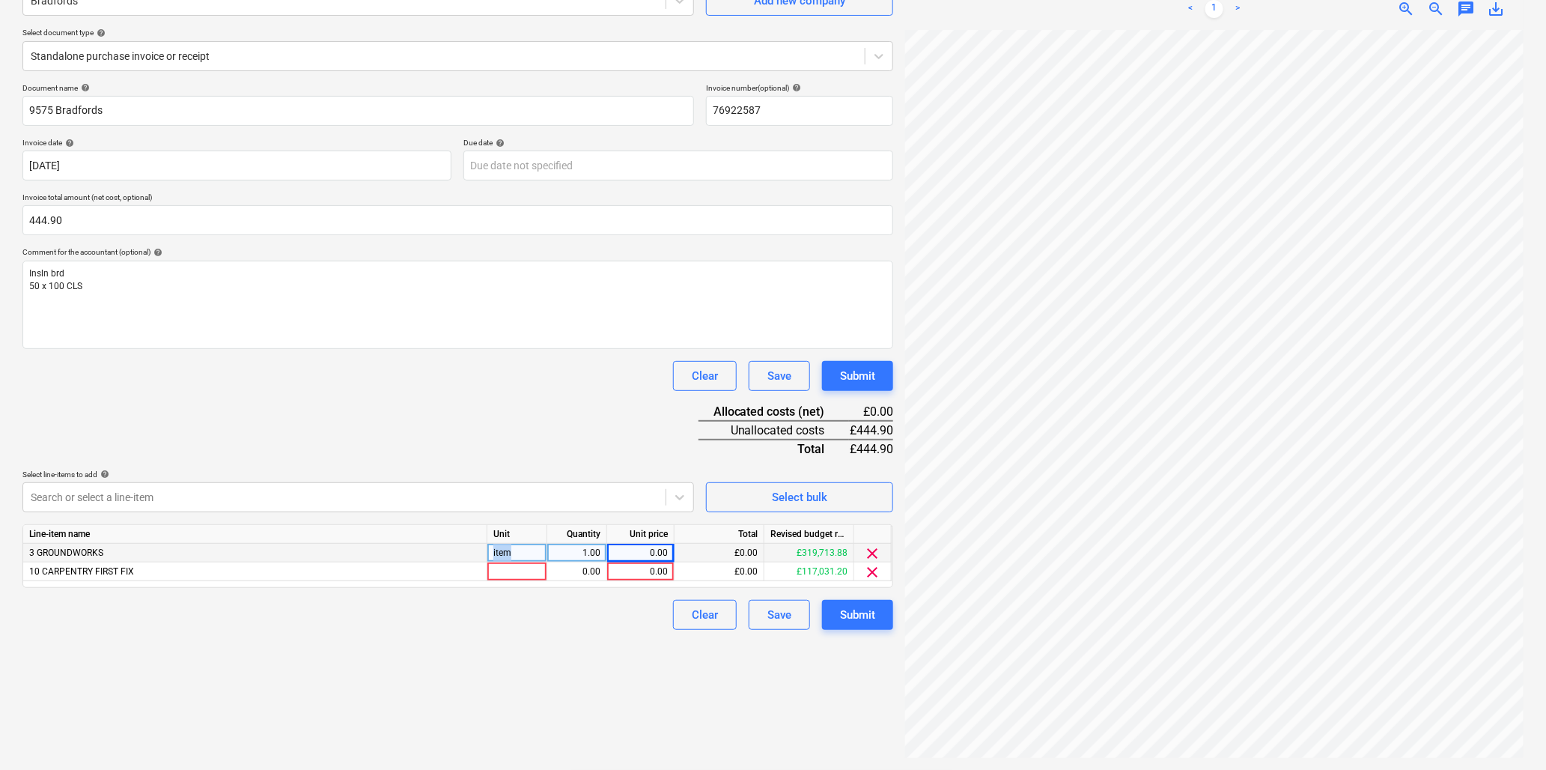
drag, startPoint x: 526, startPoint y: 551, endPoint x: 444, endPoint y: 548, distance: 82.4
click at [0, 0] on div "3 GROUNDWORKS item 1.00 0.00 £0.00 £319,713.88 clear" at bounding box center [0, 0] width 0 height 0
click at [529, 552] on div "item" at bounding box center [517, 553] width 60 height 19
type input "sheet"
type input "10.5"
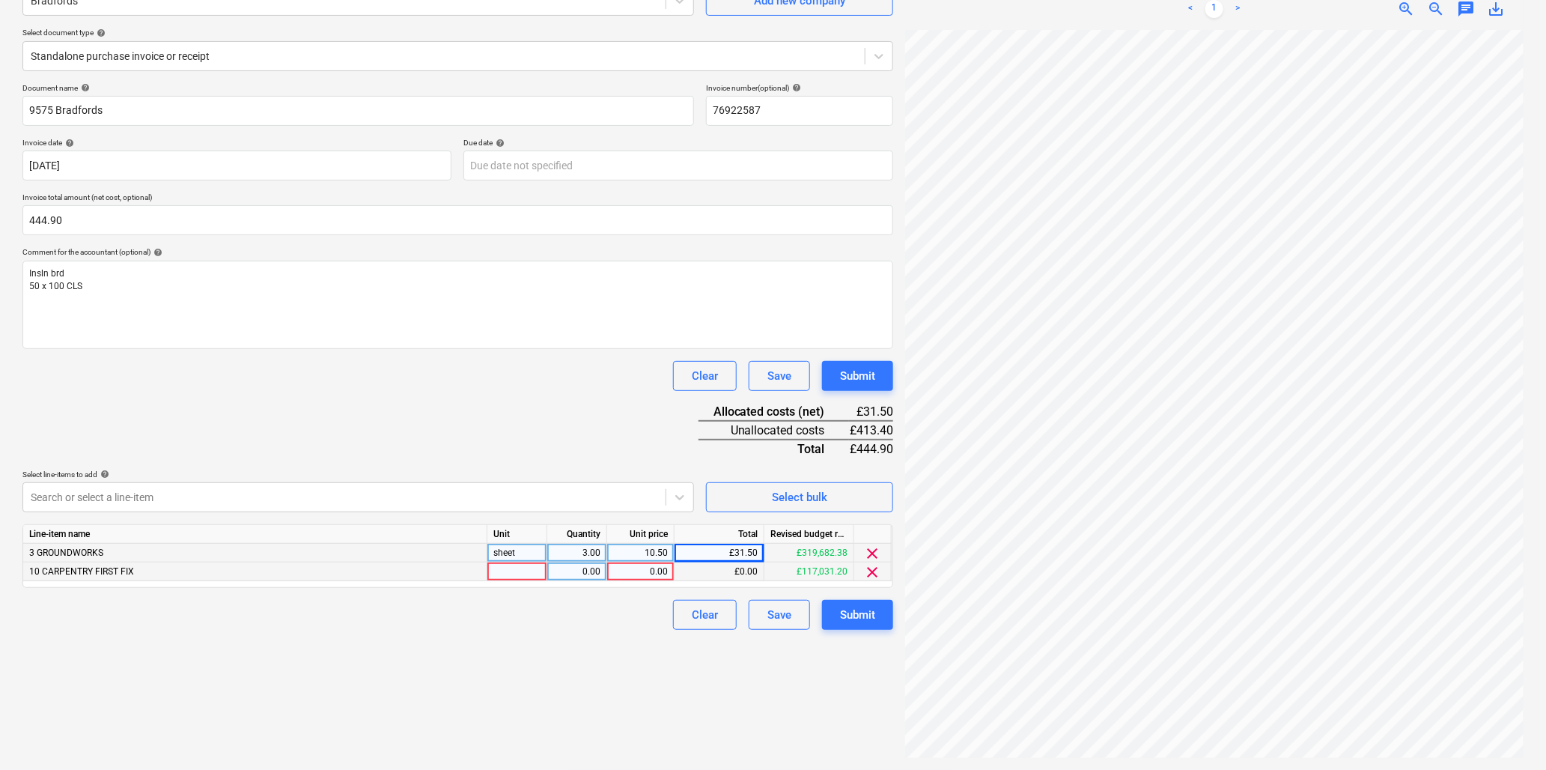
click at [518, 576] on div at bounding box center [517, 571] width 60 height 19
type input "len"
type input "60"
type input "6.89"
click at [832, 609] on button "Submit" at bounding box center [857, 615] width 71 height 30
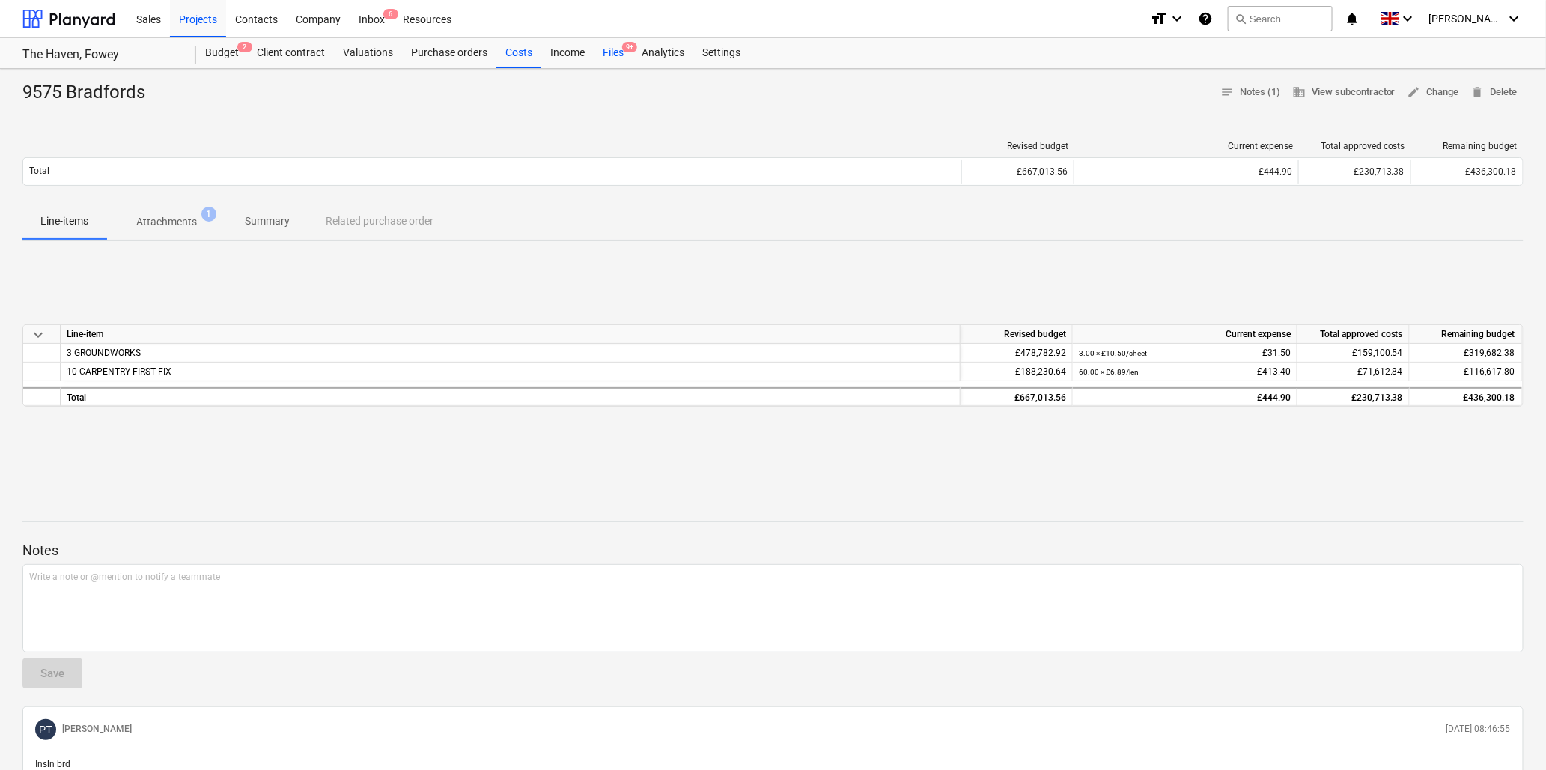
click at [612, 50] on div "Files 9+" at bounding box center [613, 53] width 39 height 30
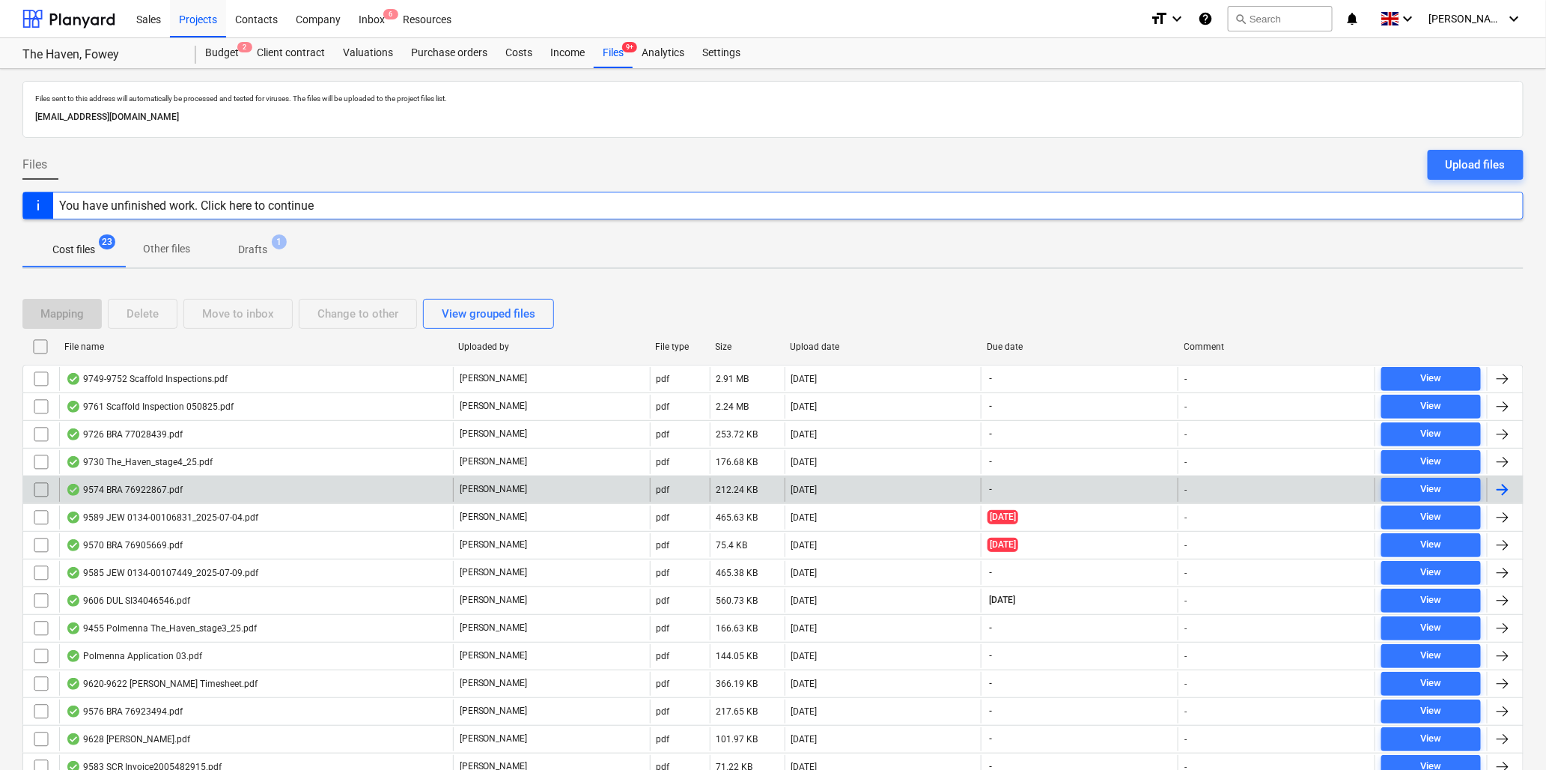
click at [129, 489] on div "9574 BRA 76922867.pdf" at bounding box center [124, 490] width 117 height 12
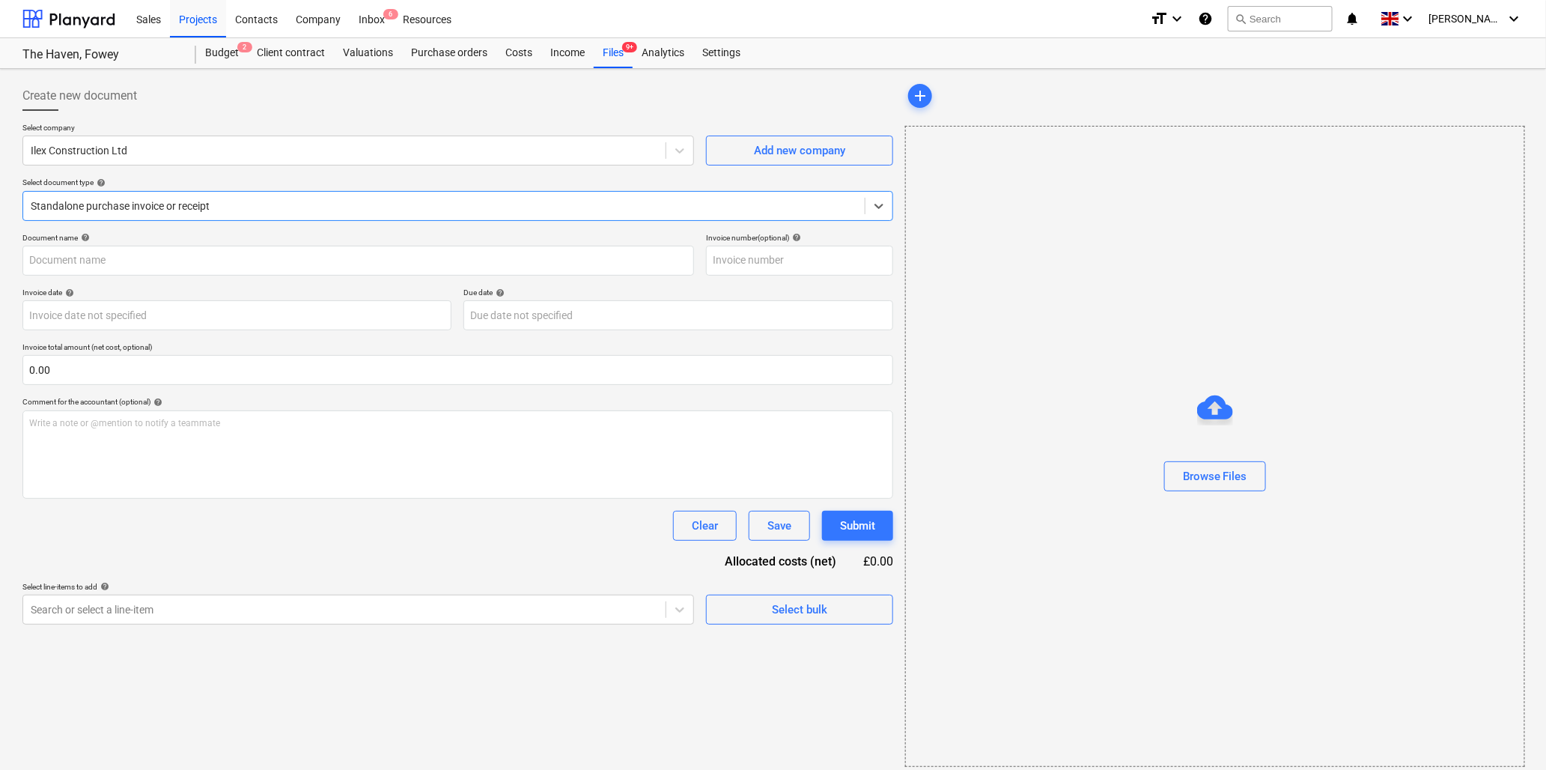
type input "76922867"
type input "09 Jul 2025"
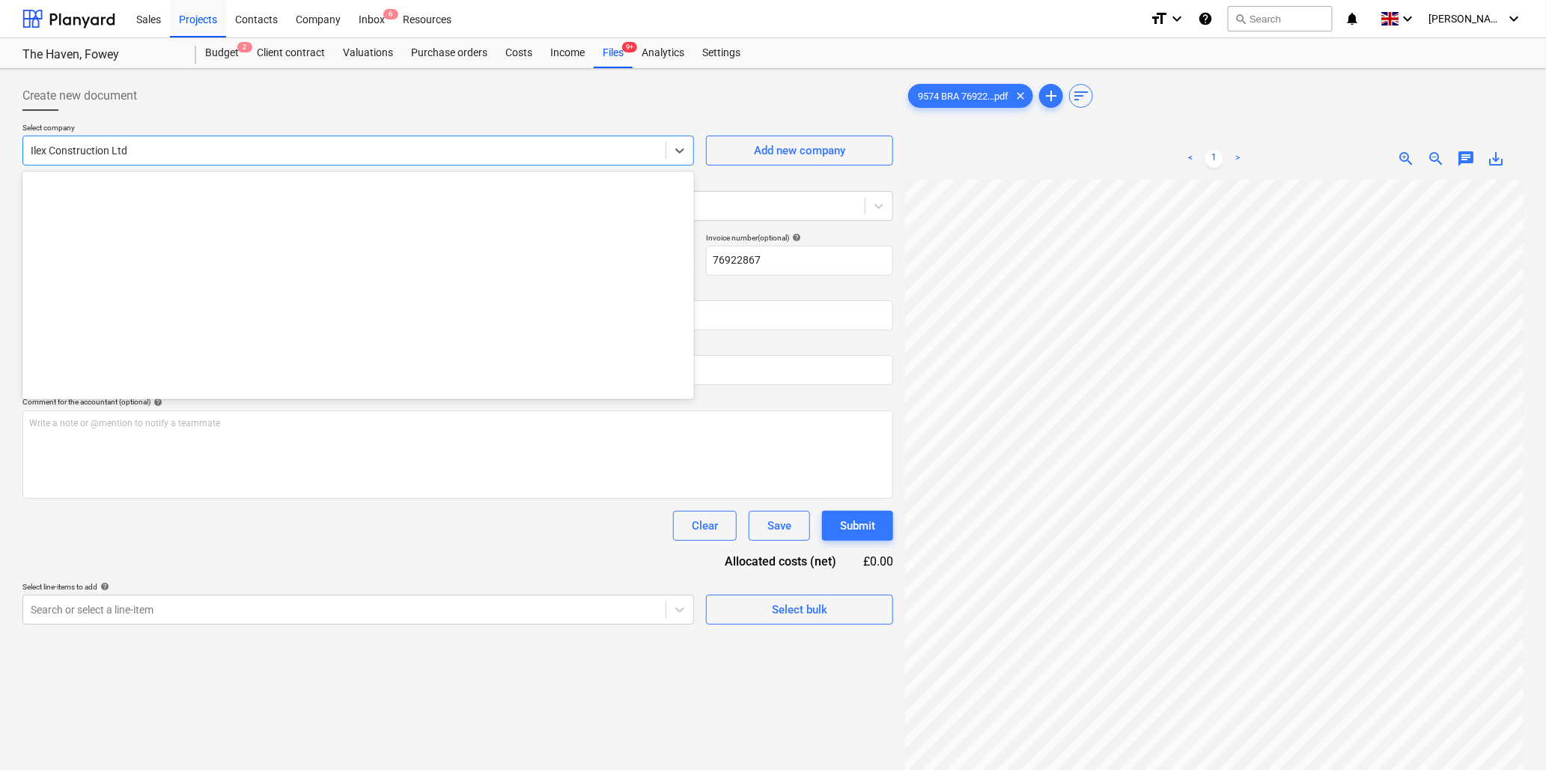
click at [136, 142] on div "Ilex Construction Ltd" at bounding box center [344, 150] width 642 height 21
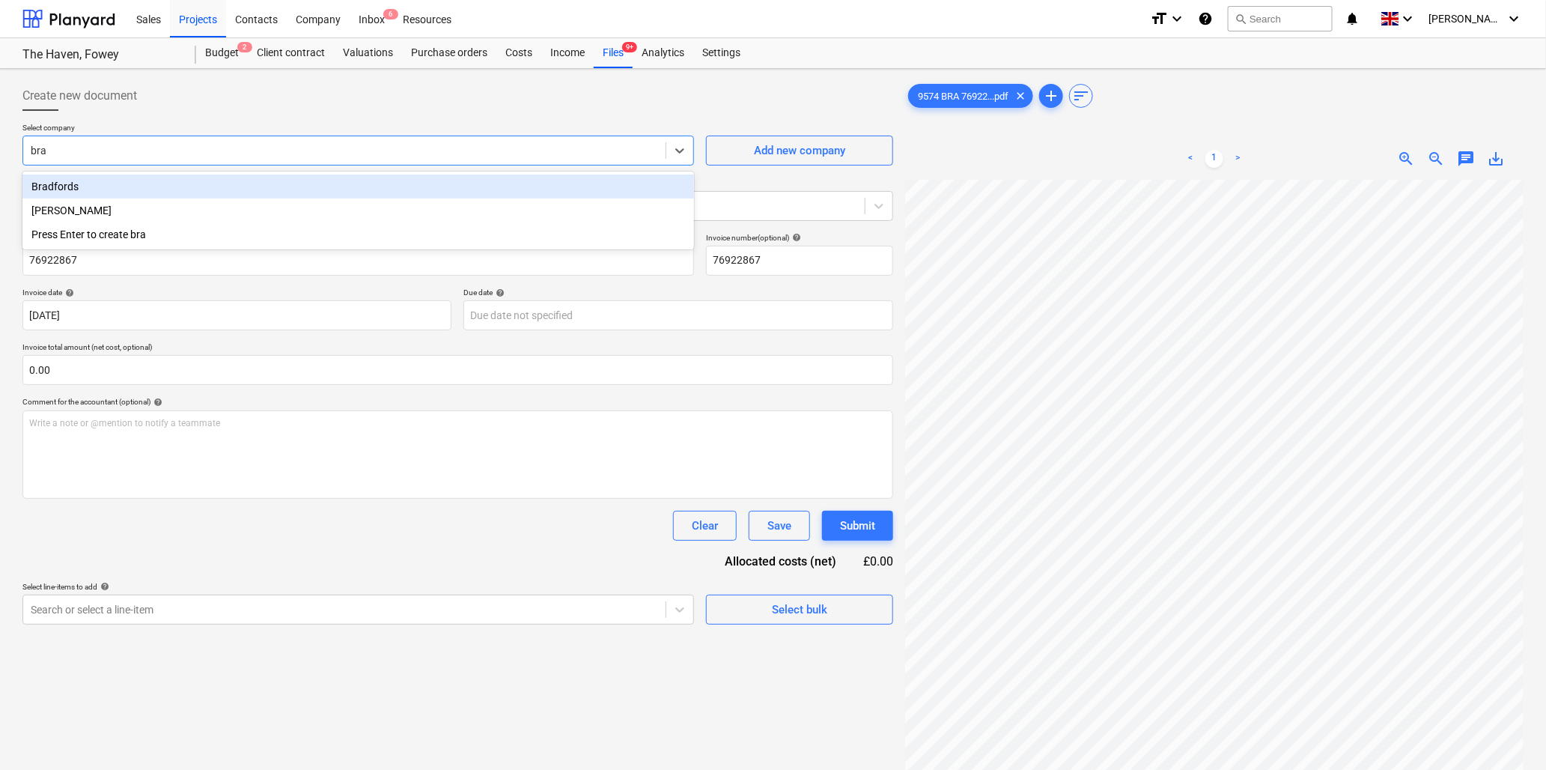
type input "brad"
click at [47, 183] on div "Bradfords" at bounding box center [358, 186] width 672 height 24
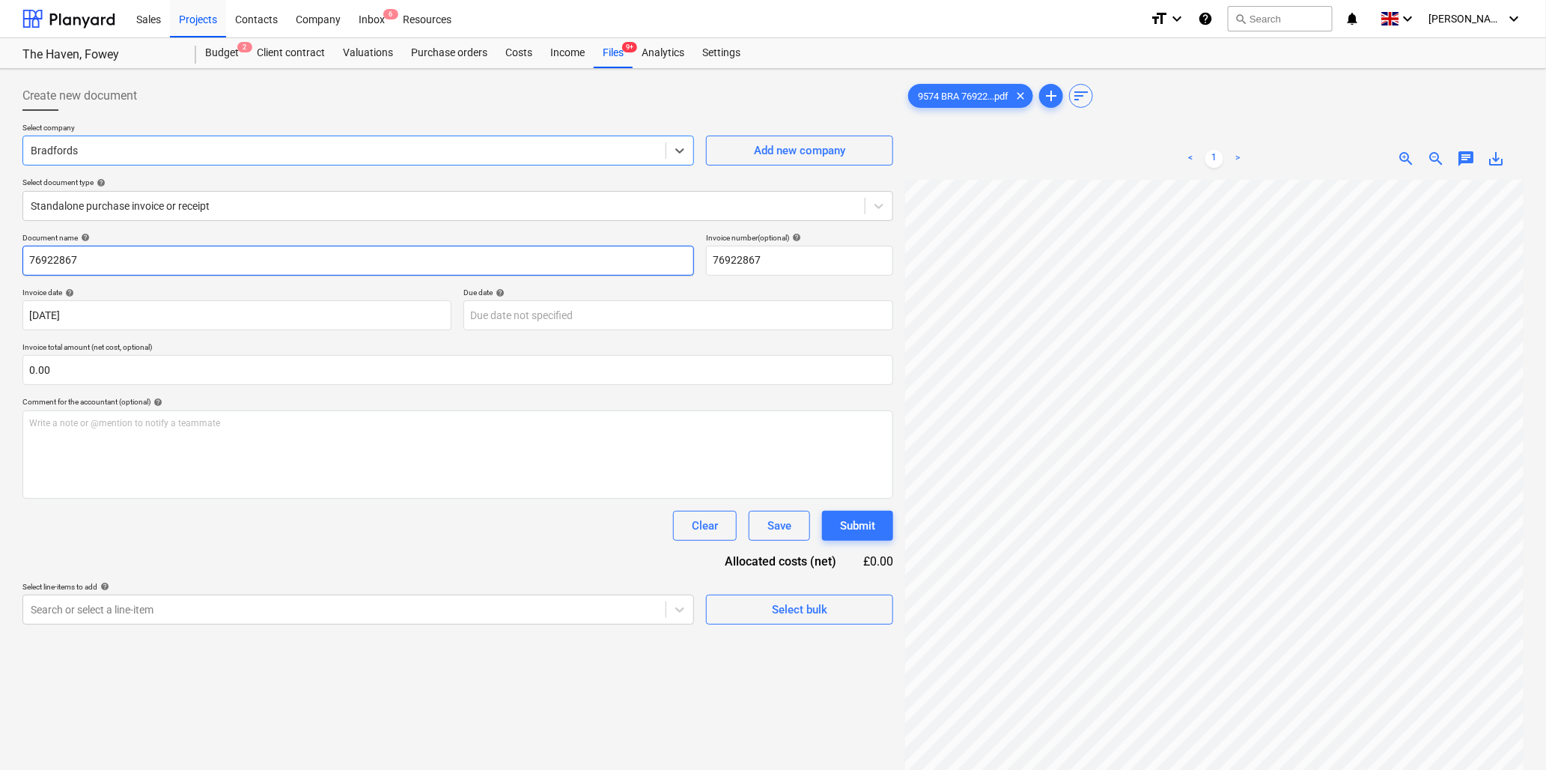
click at [77, 266] on input "76922867" at bounding box center [358, 261] width 672 height 30
type input "9574 Bradfords"
click at [105, 368] on input "text" at bounding box center [457, 370] width 871 height 30
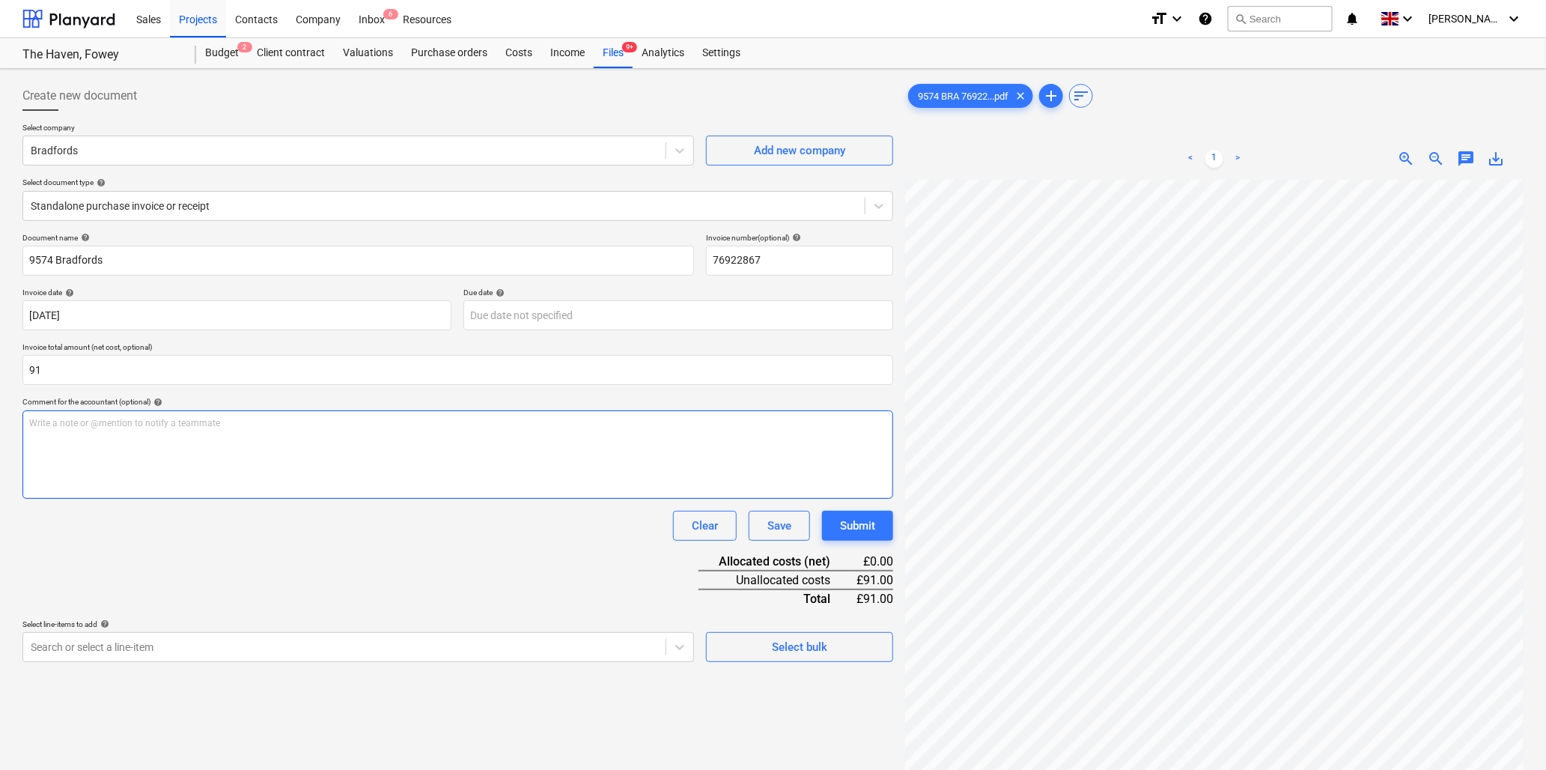
type input "91.00"
click at [82, 436] on div "Write a note or @mention to notify a teammate ﻿" at bounding box center [457, 454] width 871 height 88
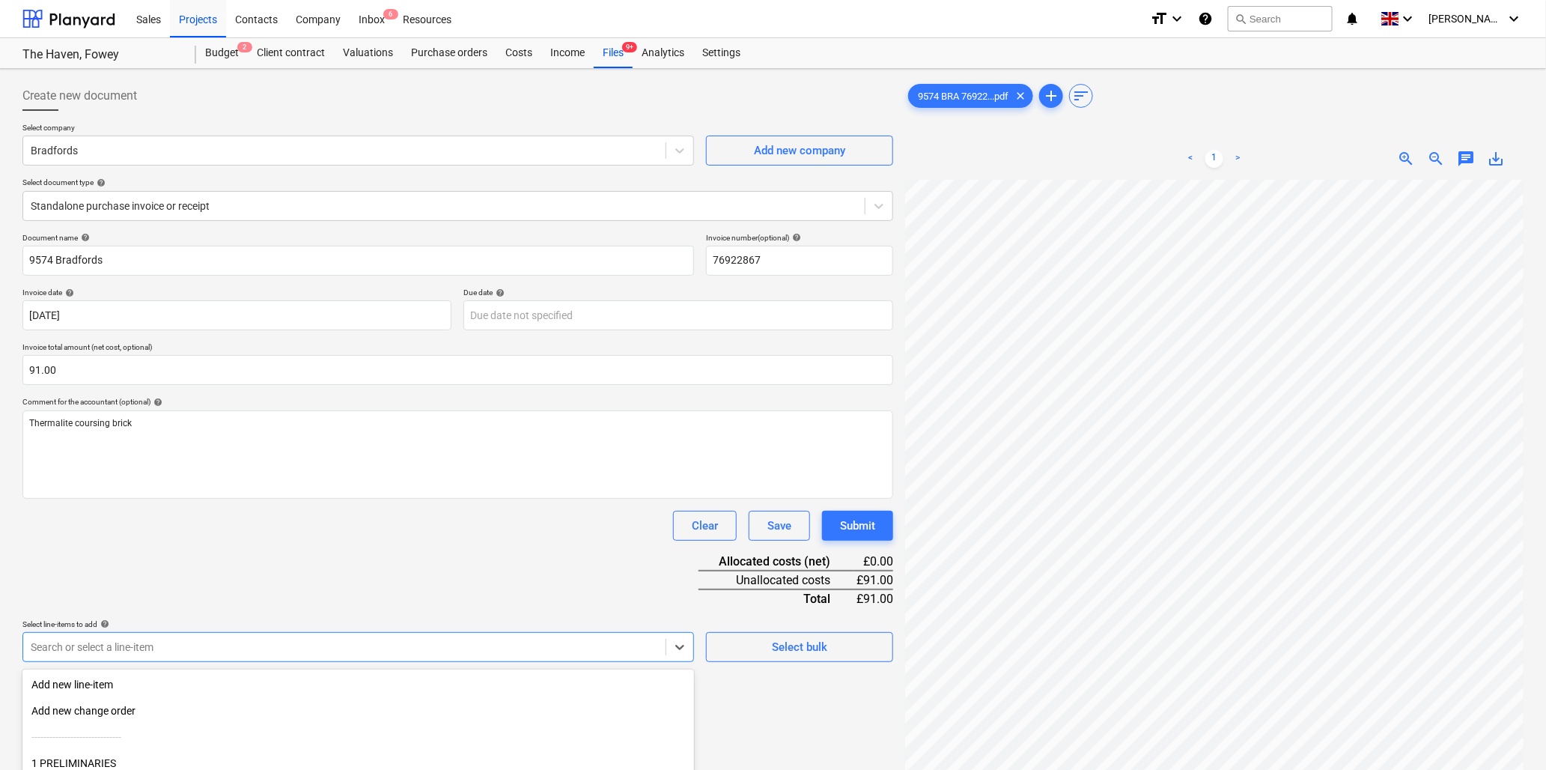
scroll to position [133, 0]
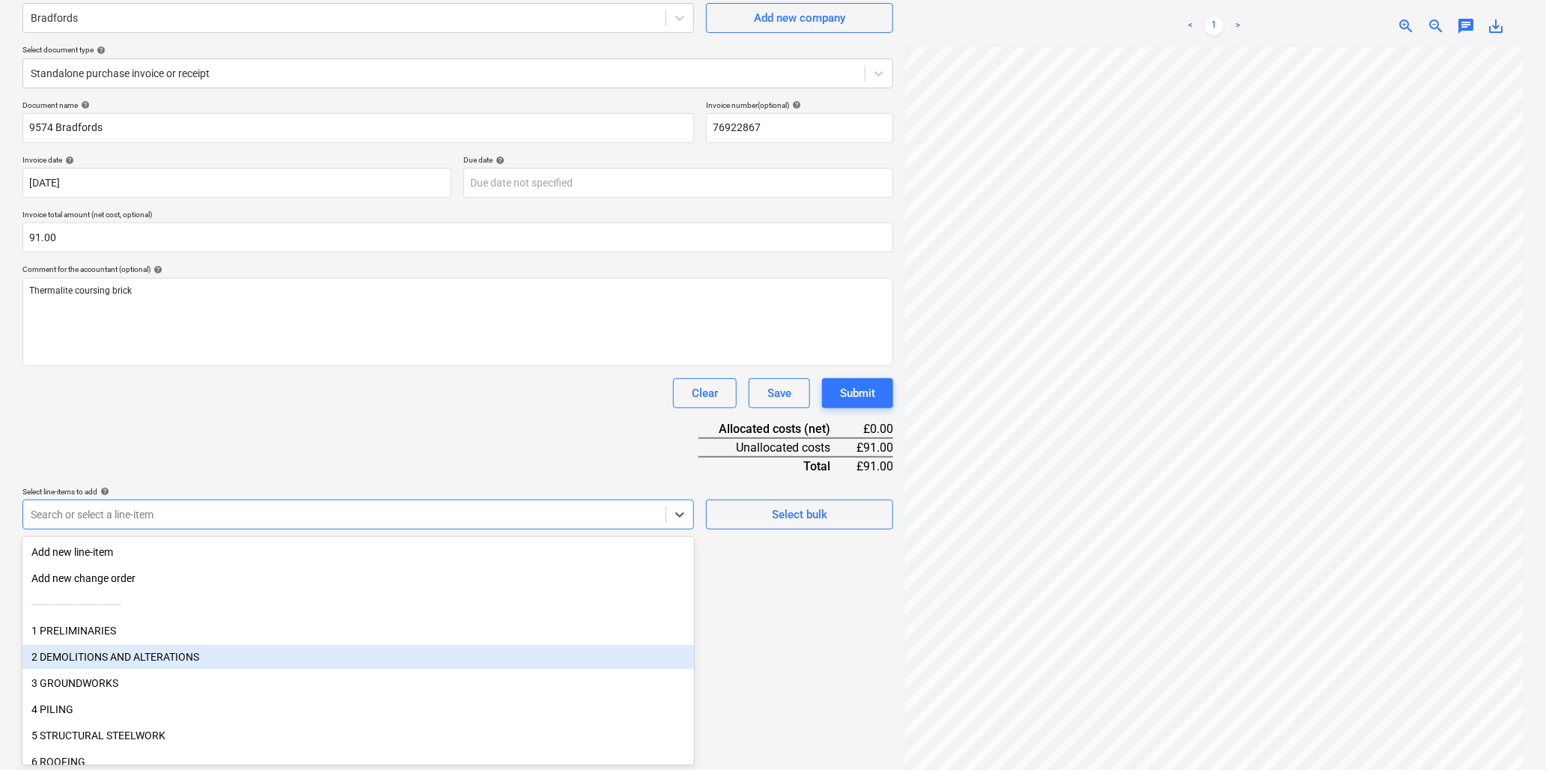
click at [196, 637] on body "Sales Projects Contacts Company Inbox 6 Resources format_size keyboard_arrow_do…" at bounding box center [773, 252] width 1546 height 770
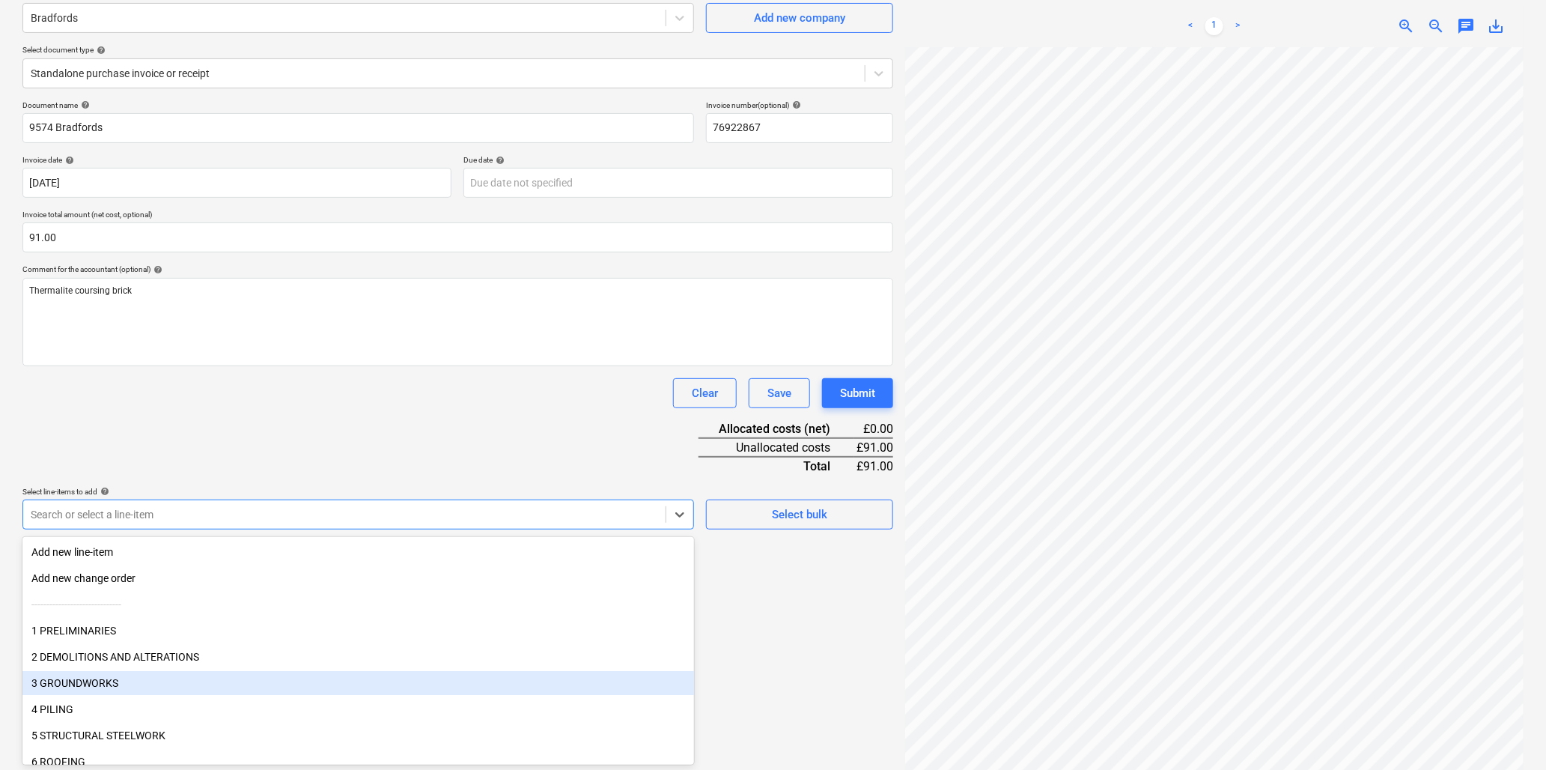
click at [115, 681] on div "3 GROUNDWORKS" at bounding box center [358, 683] width 672 height 24
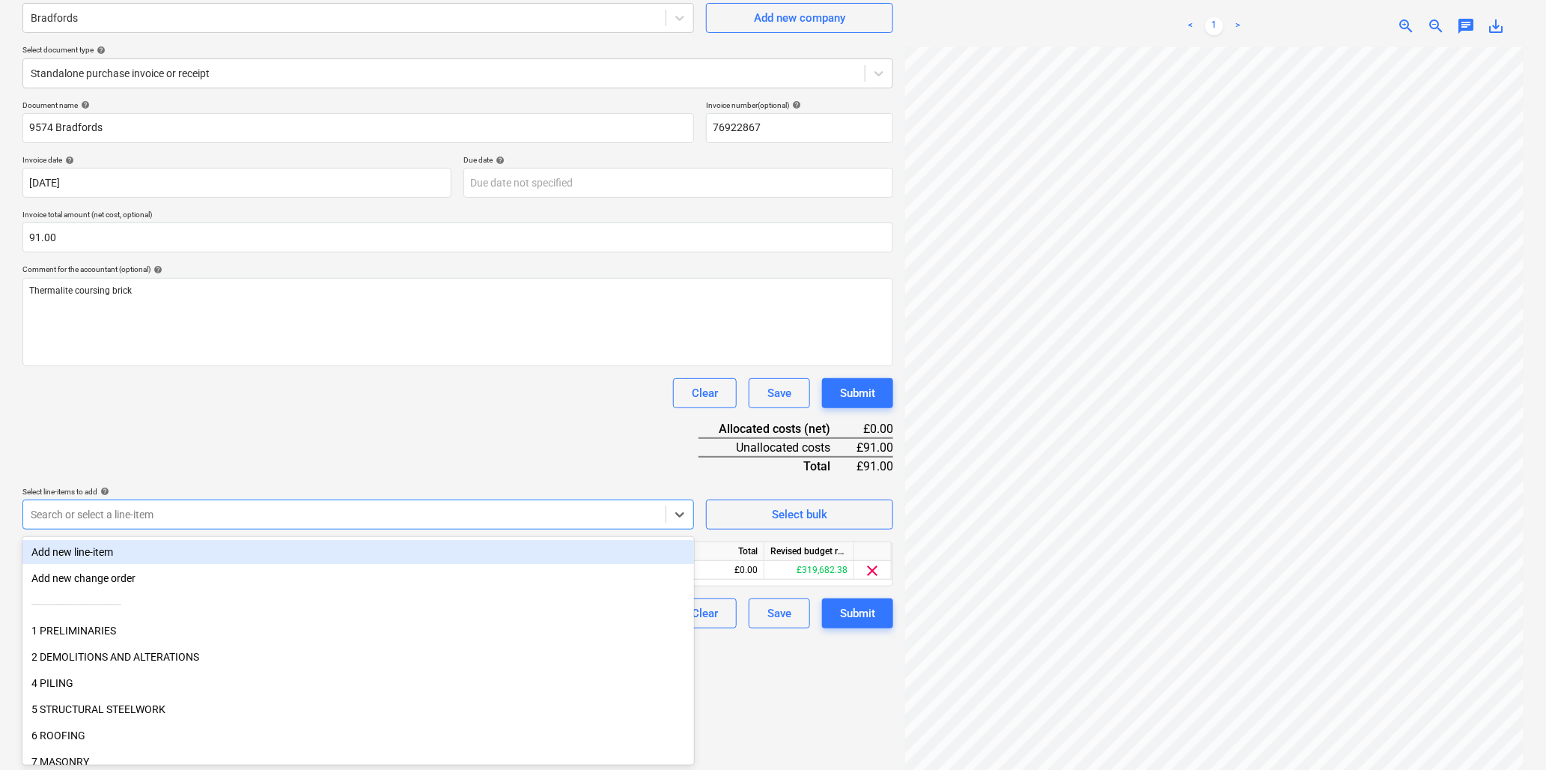
click at [364, 405] on div "Clear Save Submit" at bounding box center [457, 393] width 871 height 30
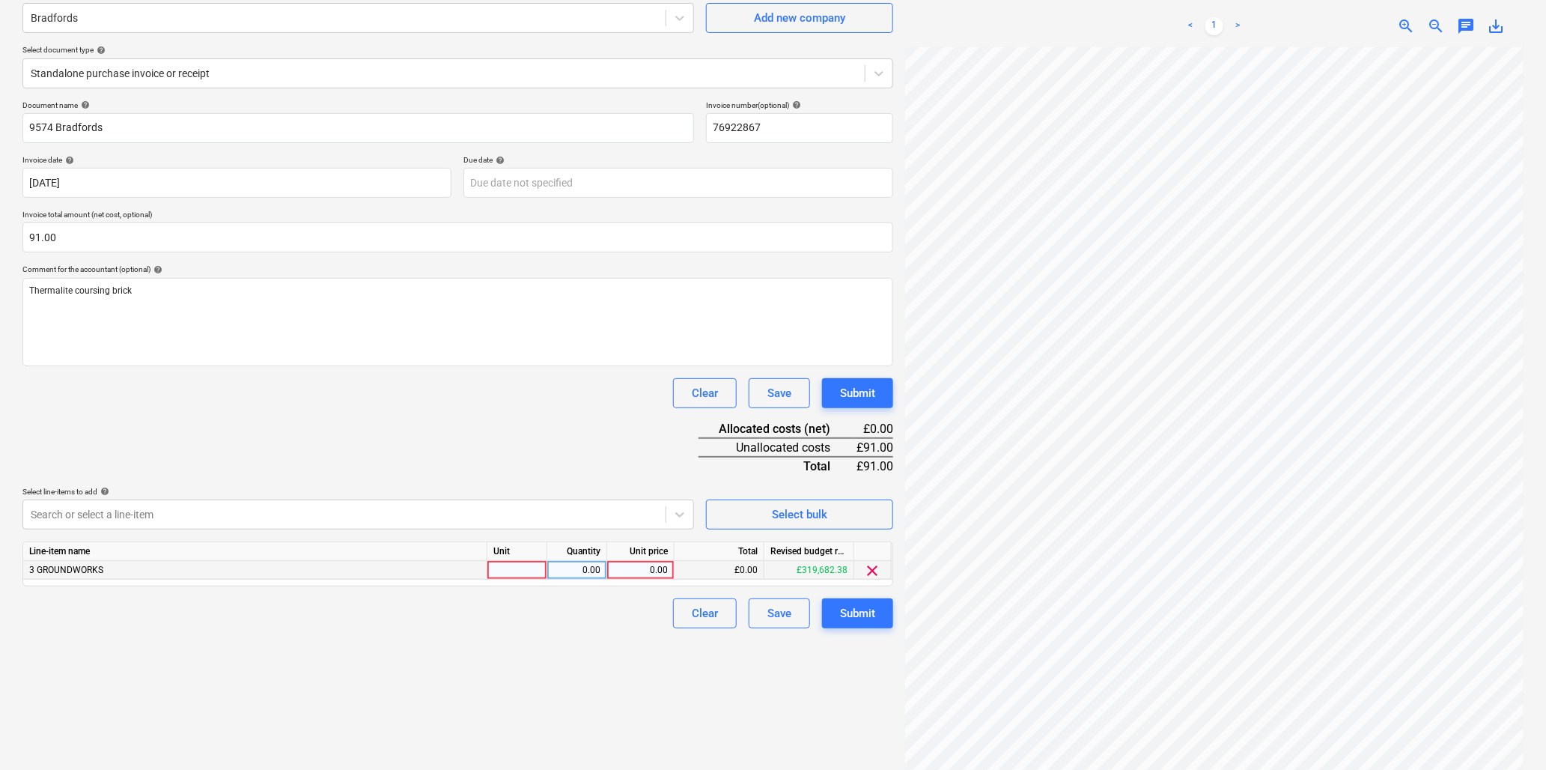
click at [528, 566] on div at bounding box center [517, 570] width 60 height 19
type input "nr"
type input "140"
click at [873, 555] on div "Create new document Select company Bradfords Add new company Select document ty…" at bounding box center [772, 361] width 1513 height 838
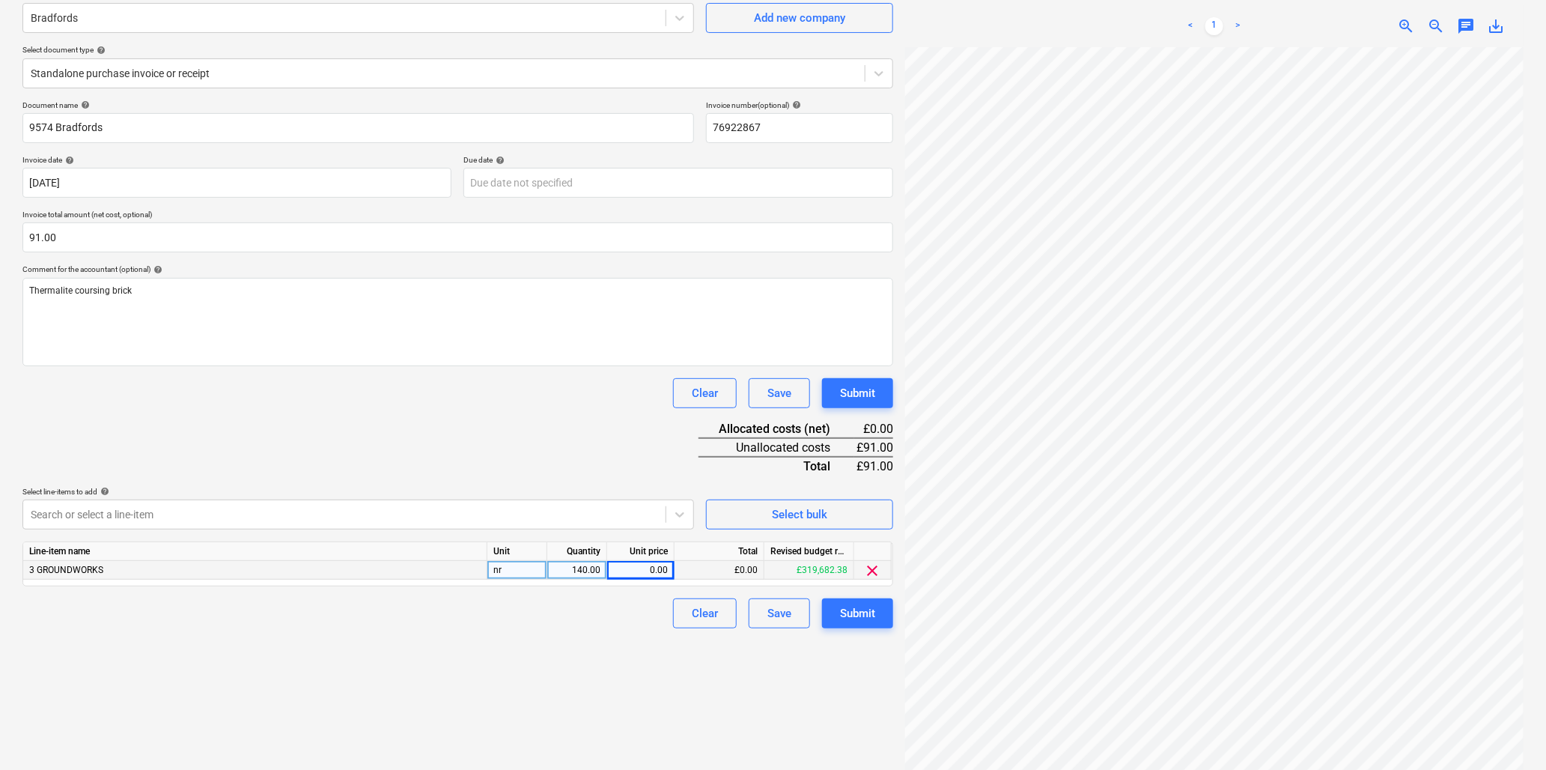
click at [622, 569] on div "0.00" at bounding box center [640, 570] width 55 height 19
type input ".65"
click at [846, 607] on div "Submit" at bounding box center [857, 612] width 35 height 19
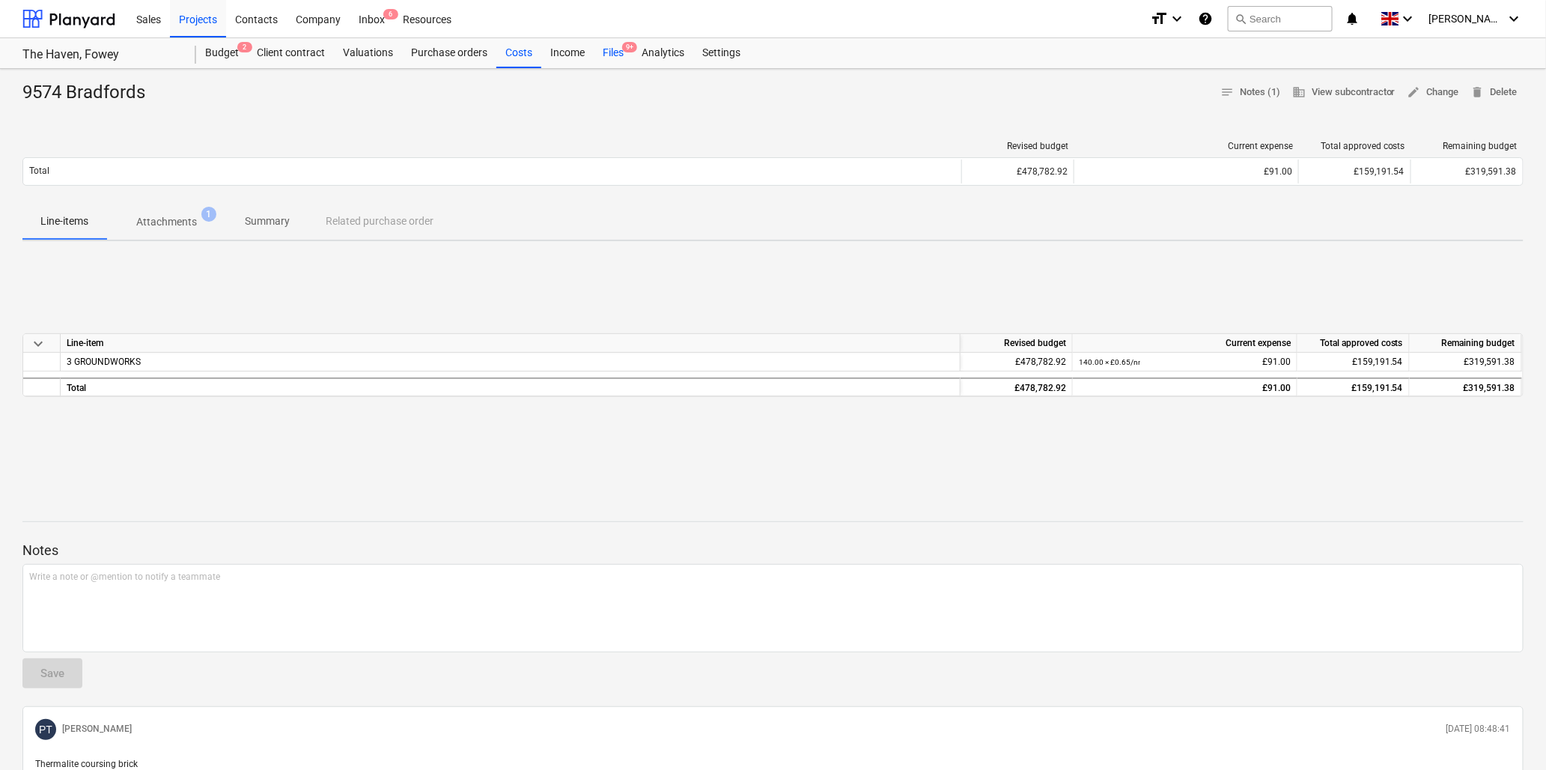
click at [612, 50] on div "Files 9+" at bounding box center [613, 53] width 39 height 30
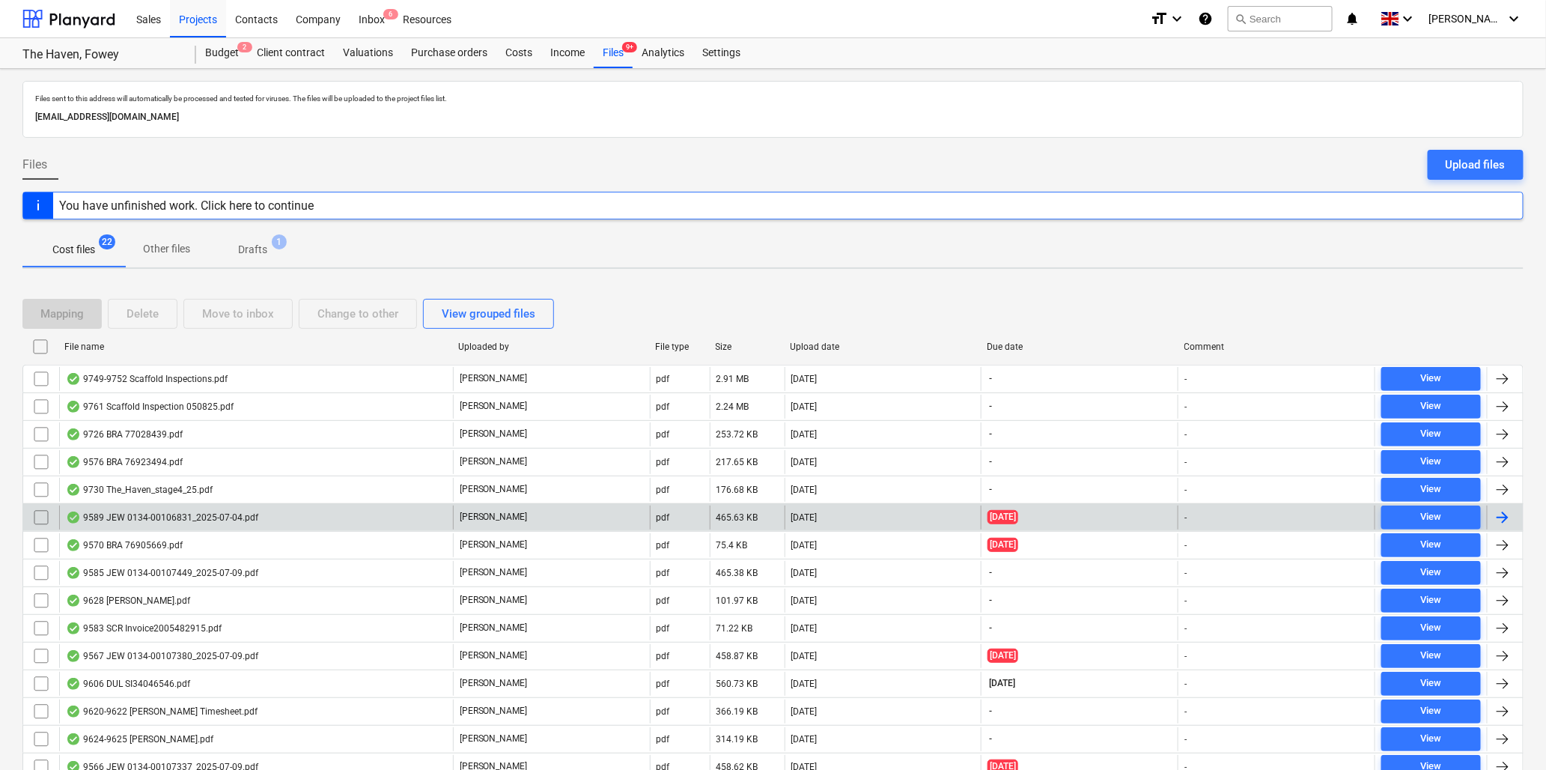
click at [155, 517] on div "9589 JEW 0134-00106831_2025-07-04.pdf" at bounding box center [162, 517] width 192 height 12
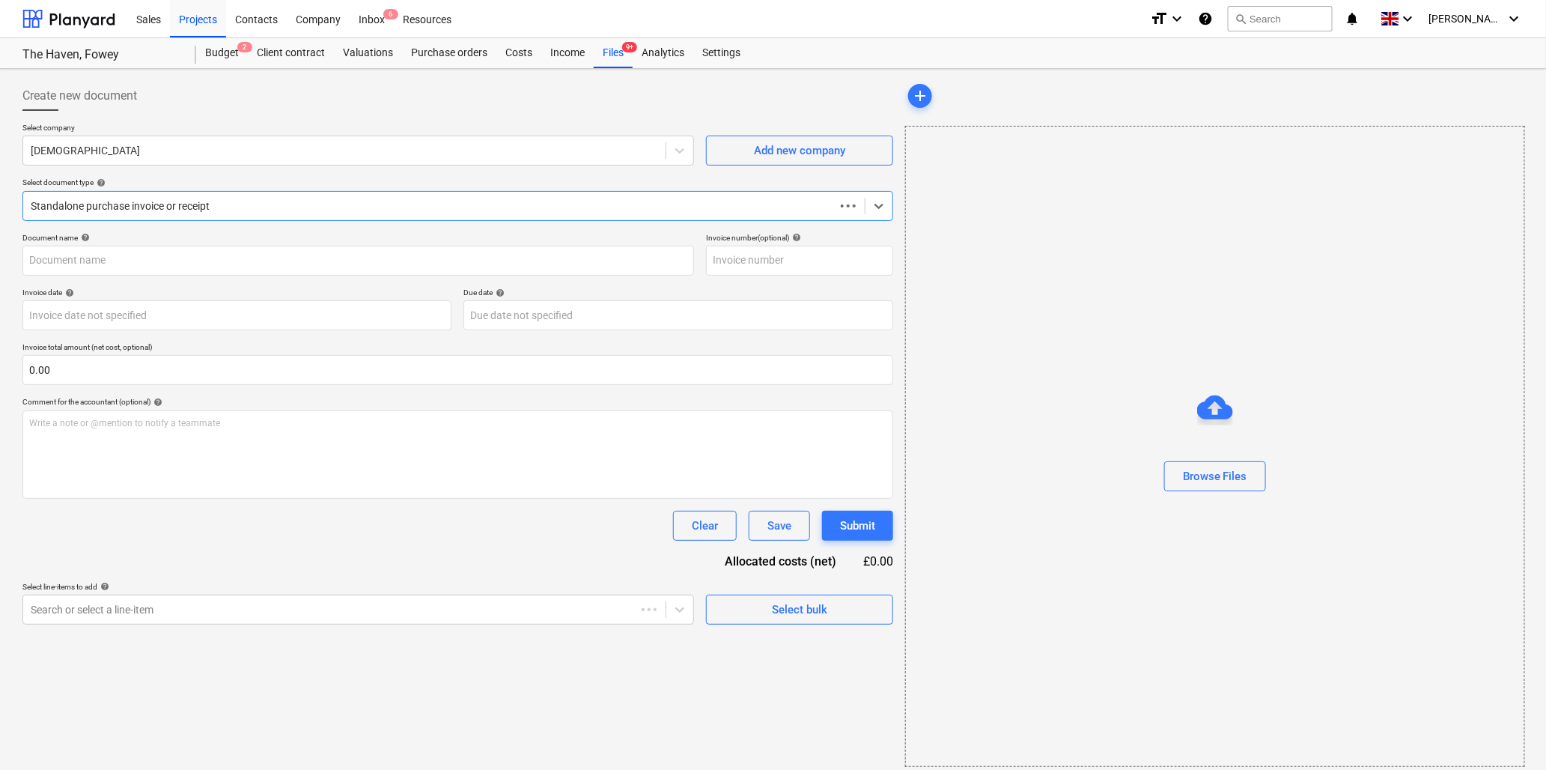
type input "ILEX101"
type input "04 Jul 2025"
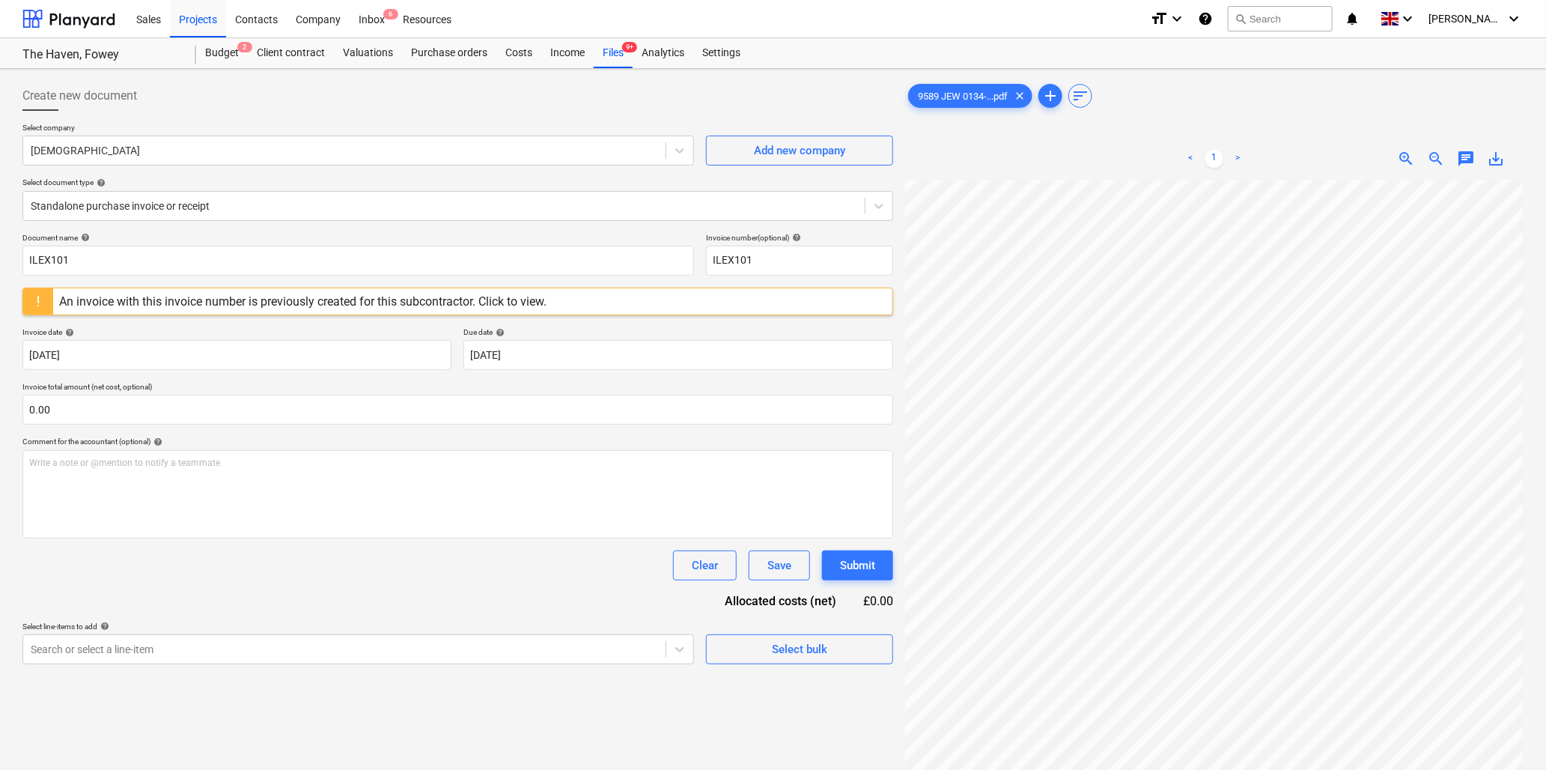
scroll to position [55, 279]
click at [88, 261] on input "ILEX101" at bounding box center [358, 261] width 672 height 30
click at [86, 264] on input "ILEX101" at bounding box center [358, 261] width 672 height 30
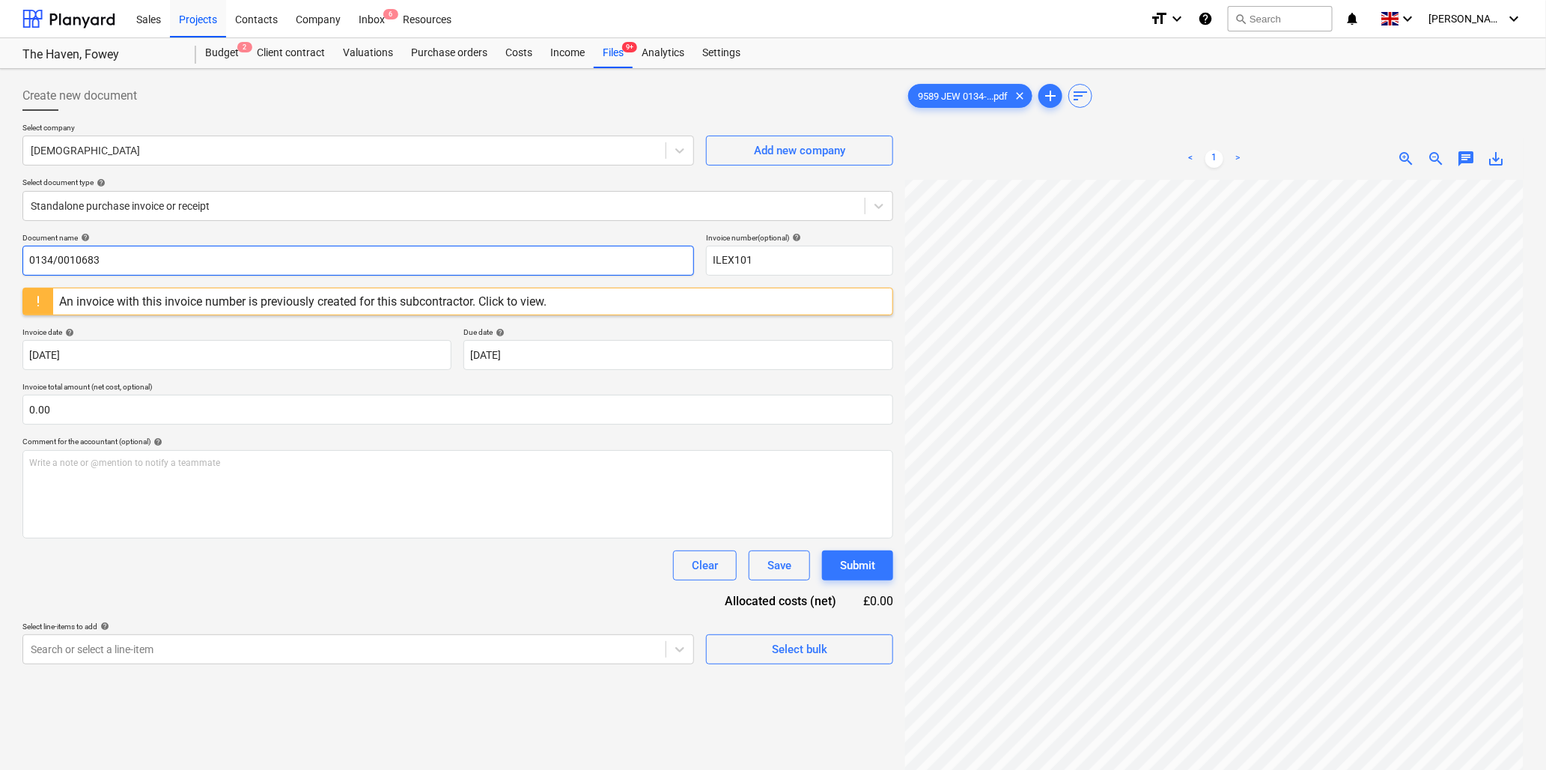
type input "0134/00106831"
drag, startPoint x: 118, startPoint y: 264, endPoint x: -13, endPoint y: 245, distance: 132.3
click at [0, 245] on html "Sales Projects Contacts Company Inbox 6 Resources format_size keyboard_arrow_do…" at bounding box center [773, 385] width 1546 height 770
click at [771, 257] on input "ILEX101" at bounding box center [799, 261] width 187 height 30
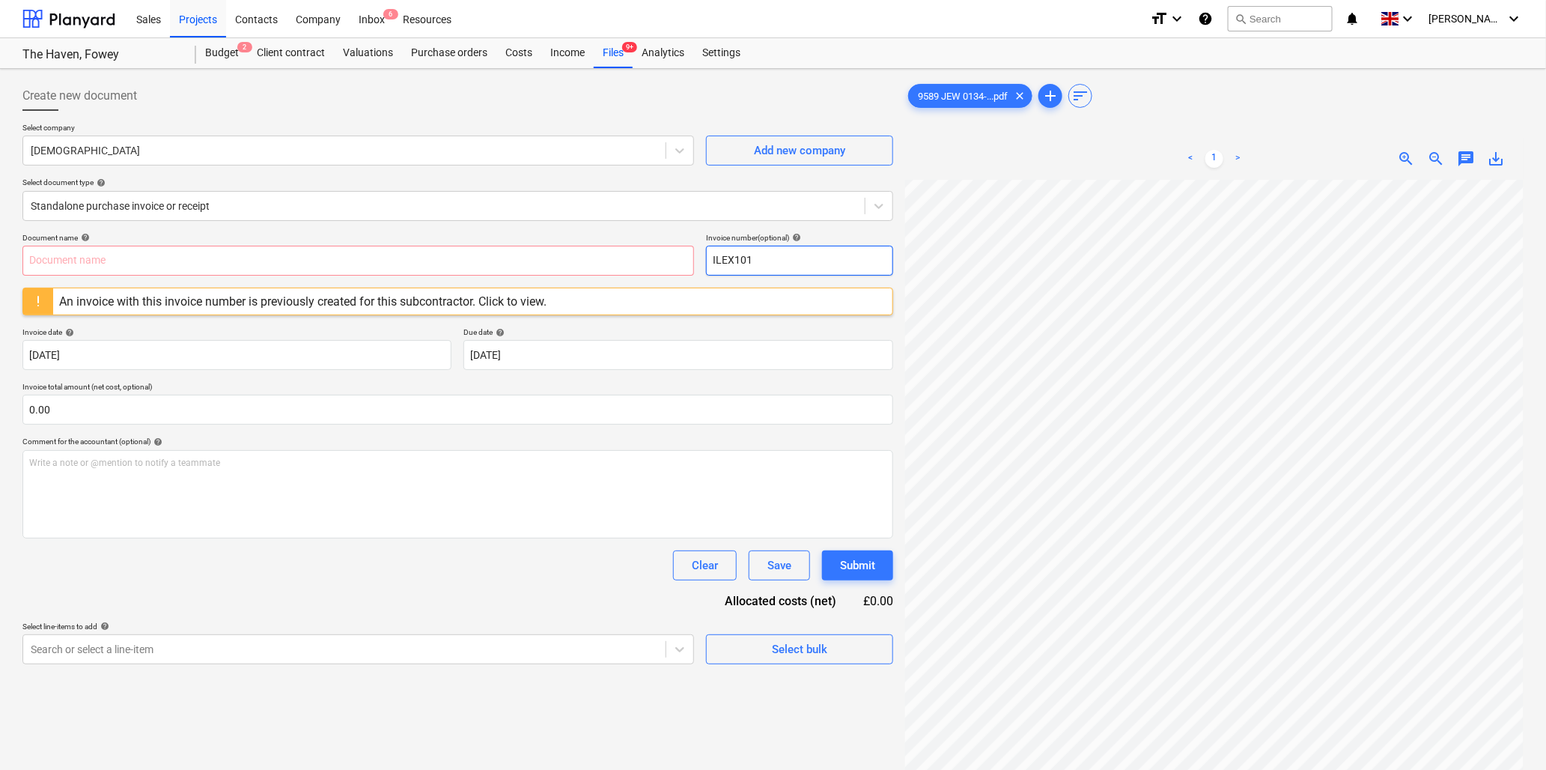
paste input "0134/0010683"
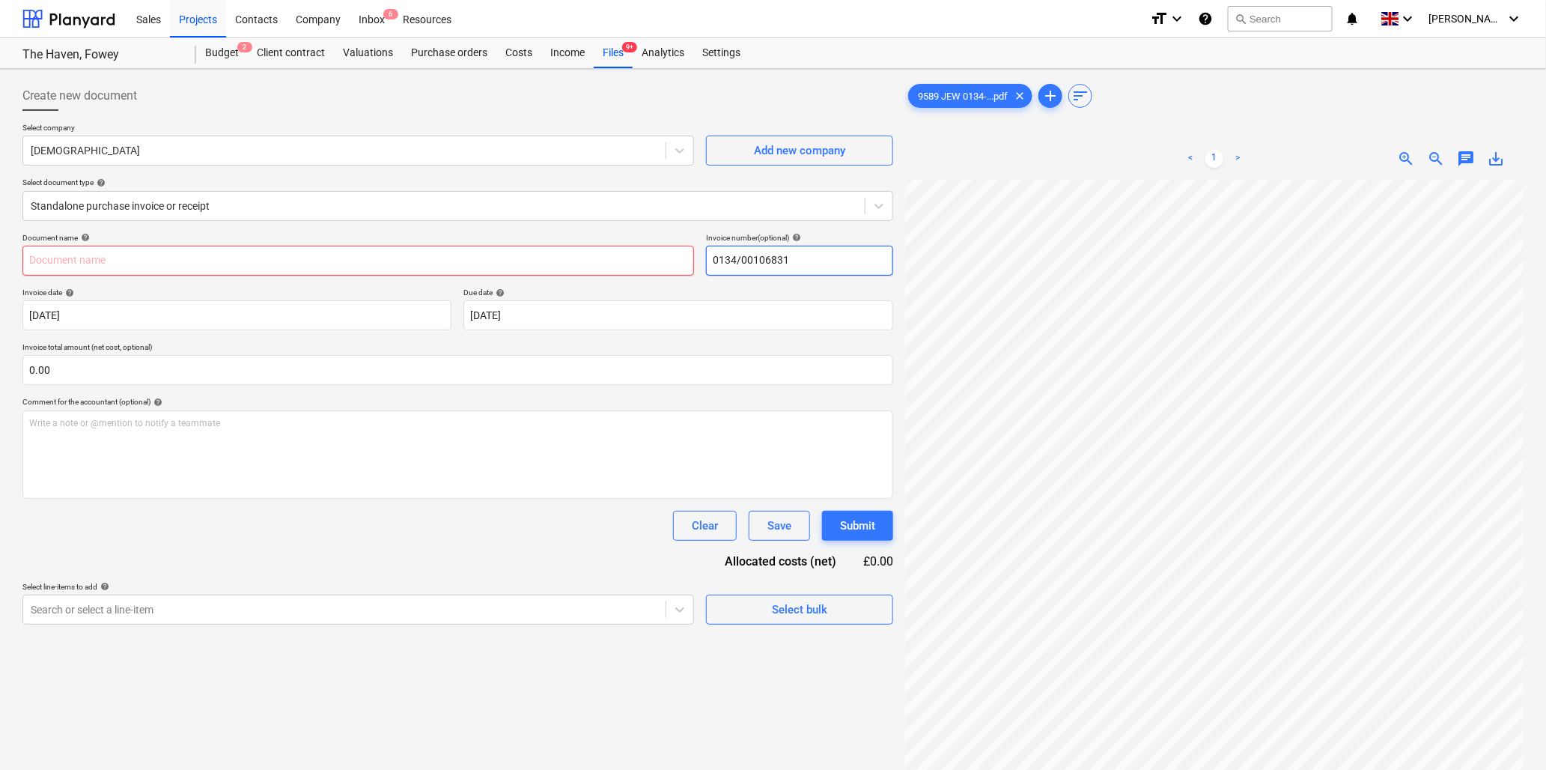
type input "0134/00106831"
click at [339, 261] on input "text" at bounding box center [358, 261] width 672 height 30
type input "9589 Jewson"
click at [36, 370] on input "text" at bounding box center [457, 370] width 871 height 30
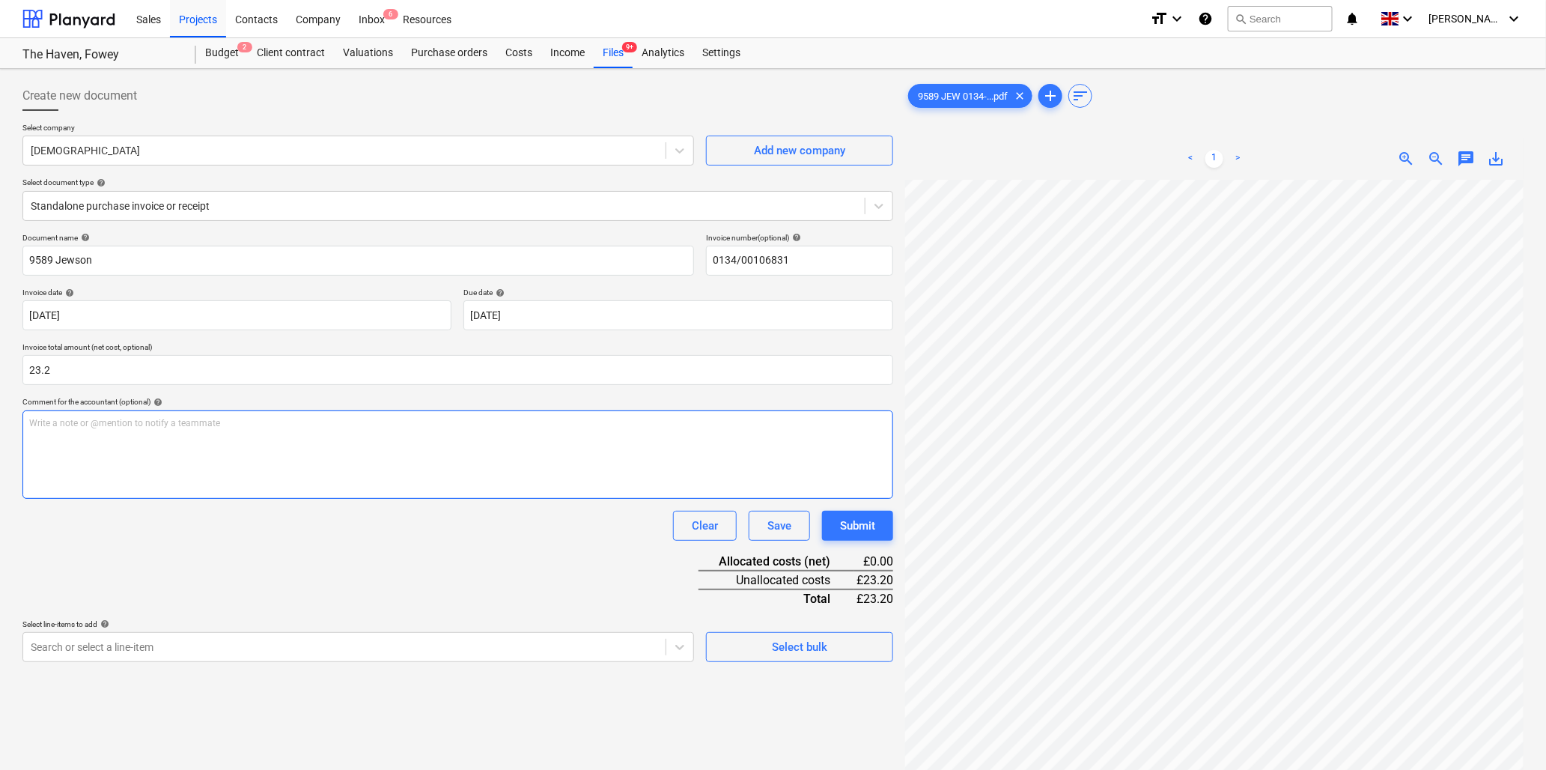
type input "23.20"
drag, startPoint x: 101, startPoint y: 451, endPoint x: 94, endPoint y: 458, distance: 10.1
click at [95, 452] on div "Write a note or @mention to notify a teammate ﻿" at bounding box center [457, 454] width 871 height 88
click at [1288, 0] on html "Sales Projects Contacts Company Inbox 6 Resources format_size keyboard_arrow_do…" at bounding box center [773, 385] width 1546 height 770
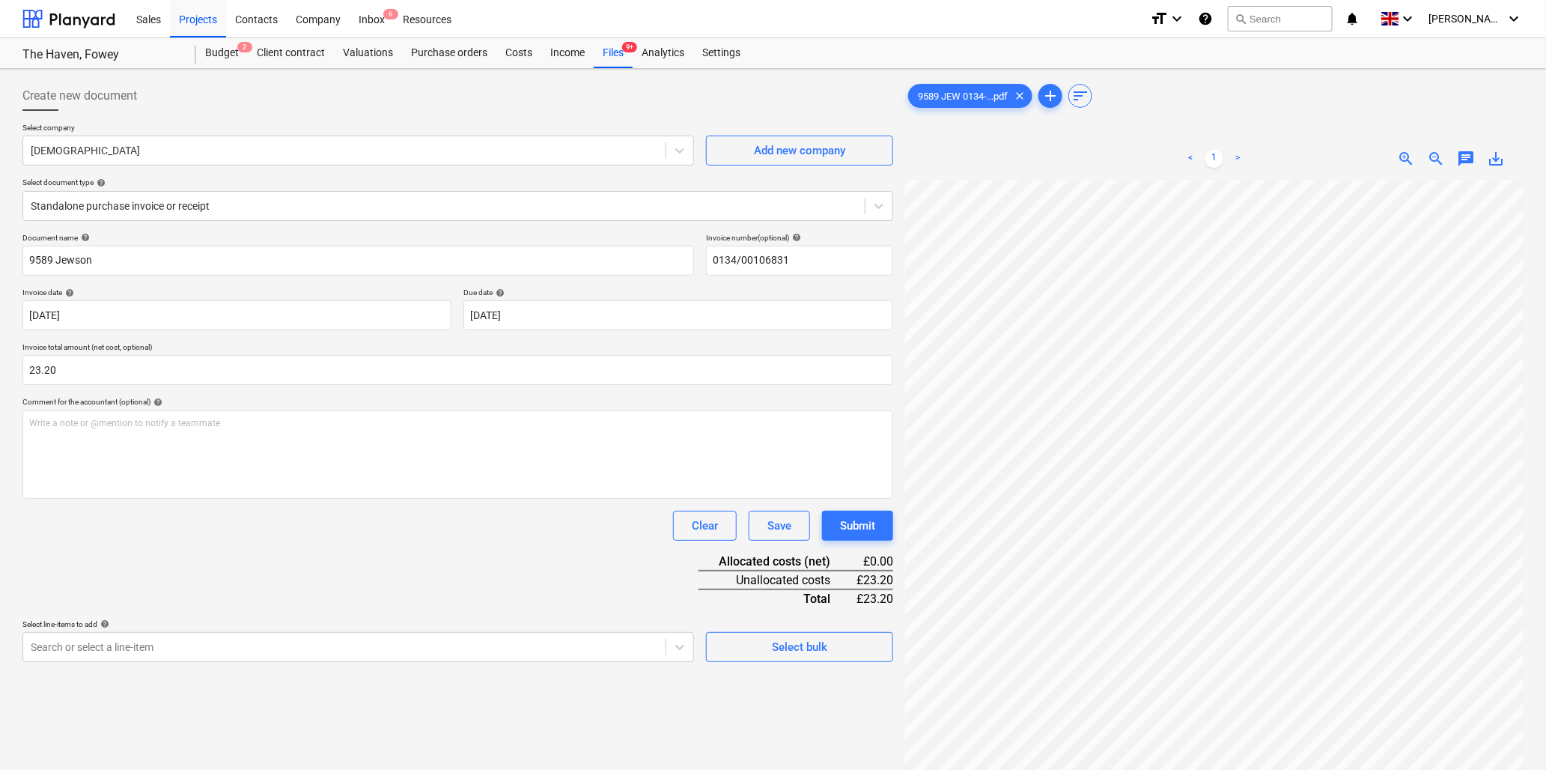
scroll to position [127, 15]
click at [203, 437] on div "Write a note or @mention to notify a teammate ﻿" at bounding box center [457, 454] width 871 height 88
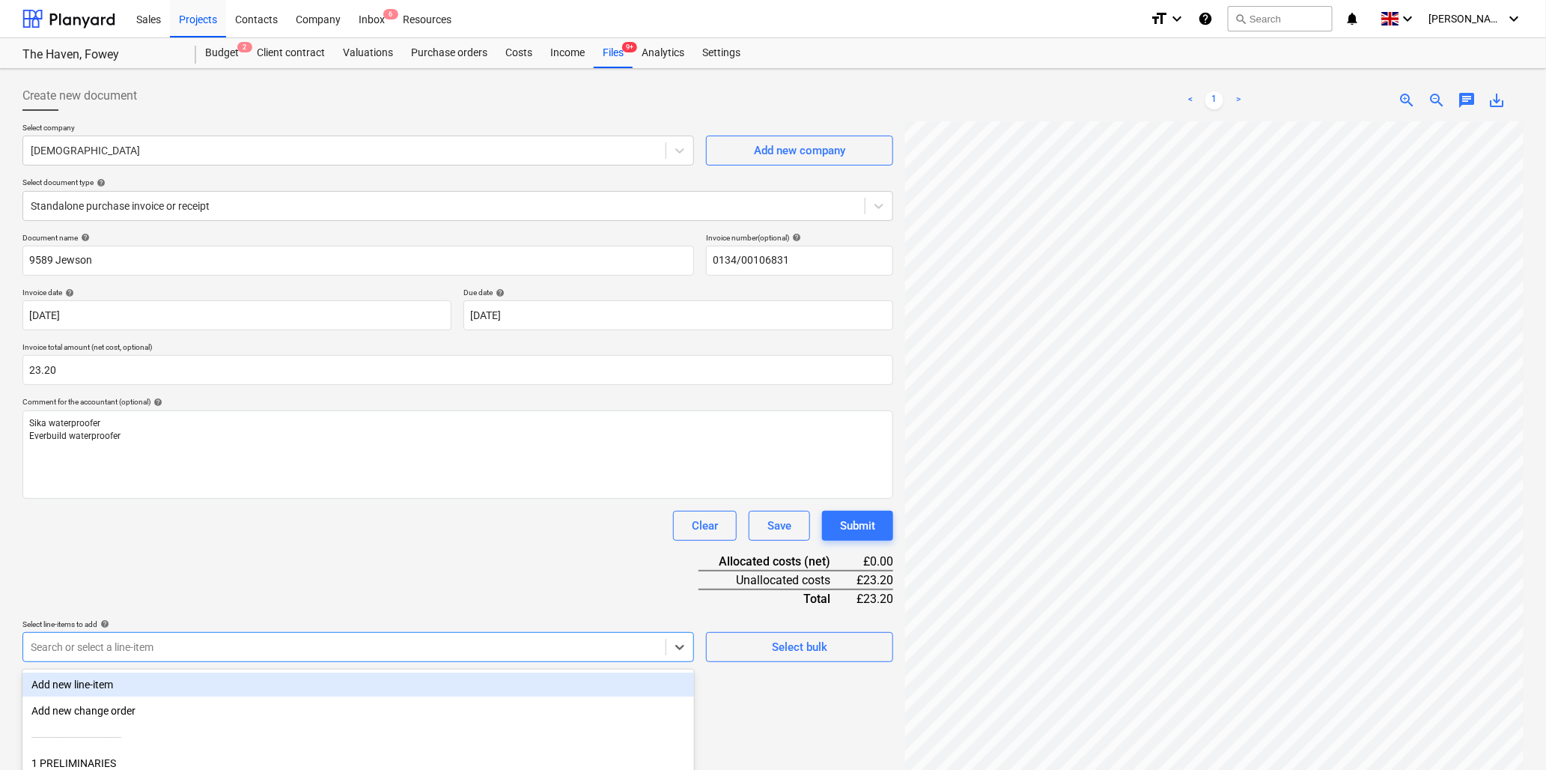
scroll to position [133, 0]
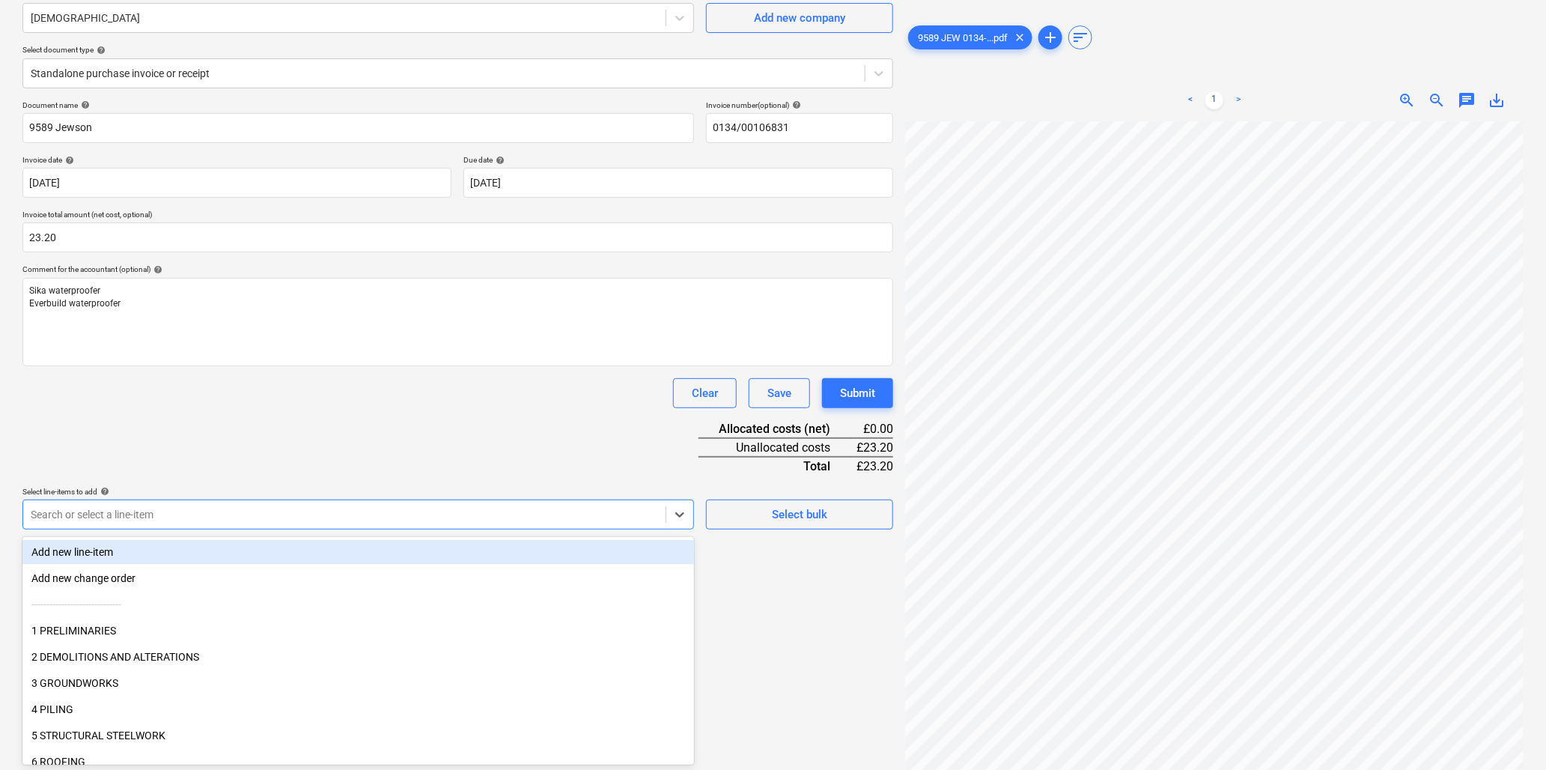
click at [198, 637] on body "Sales Projects Contacts Company Inbox 6 Resources format_size keyboard_arrow_do…" at bounding box center [773, 252] width 1546 height 770
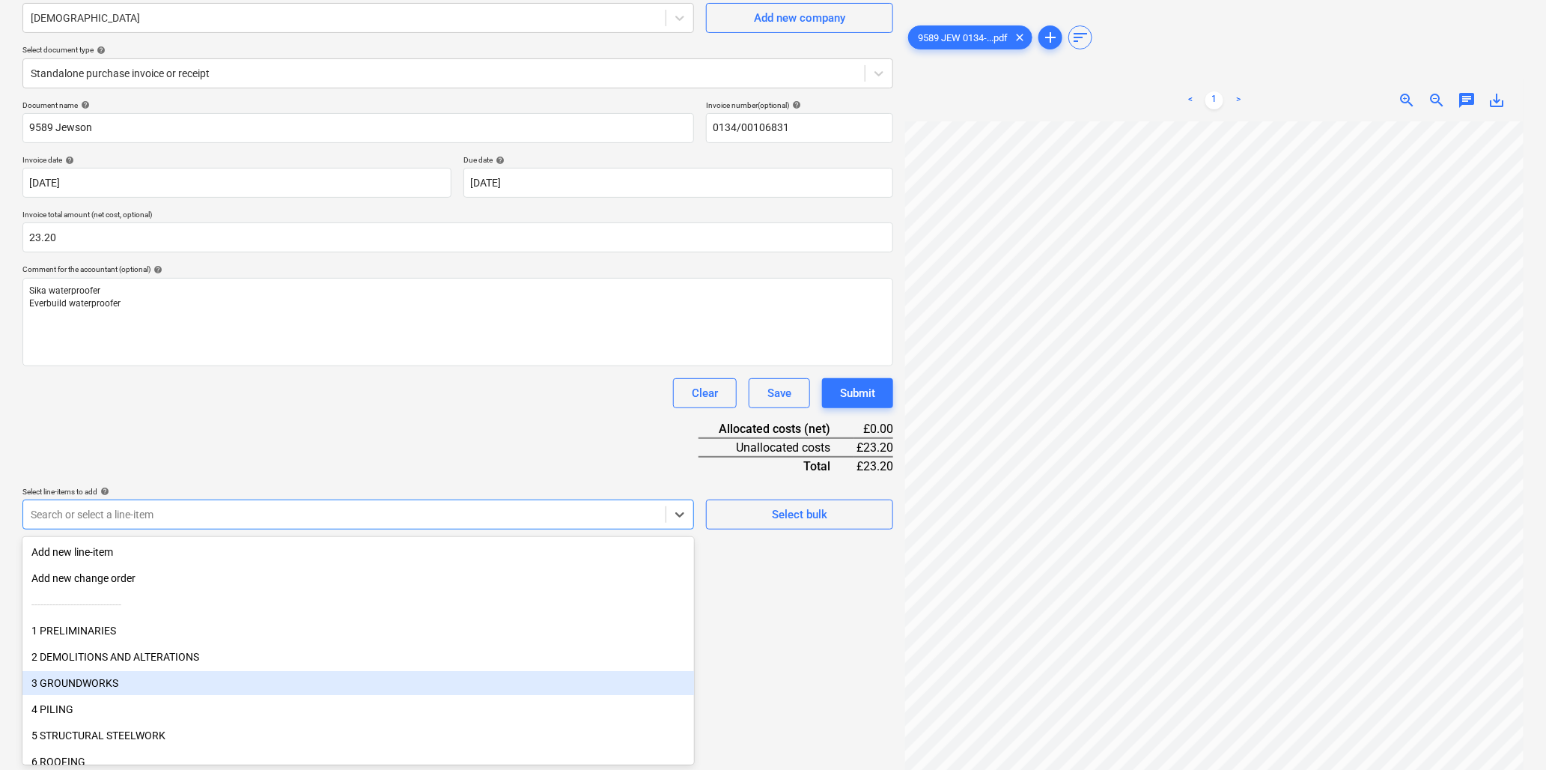
click at [115, 681] on div "3 GROUNDWORKS" at bounding box center [358, 683] width 672 height 24
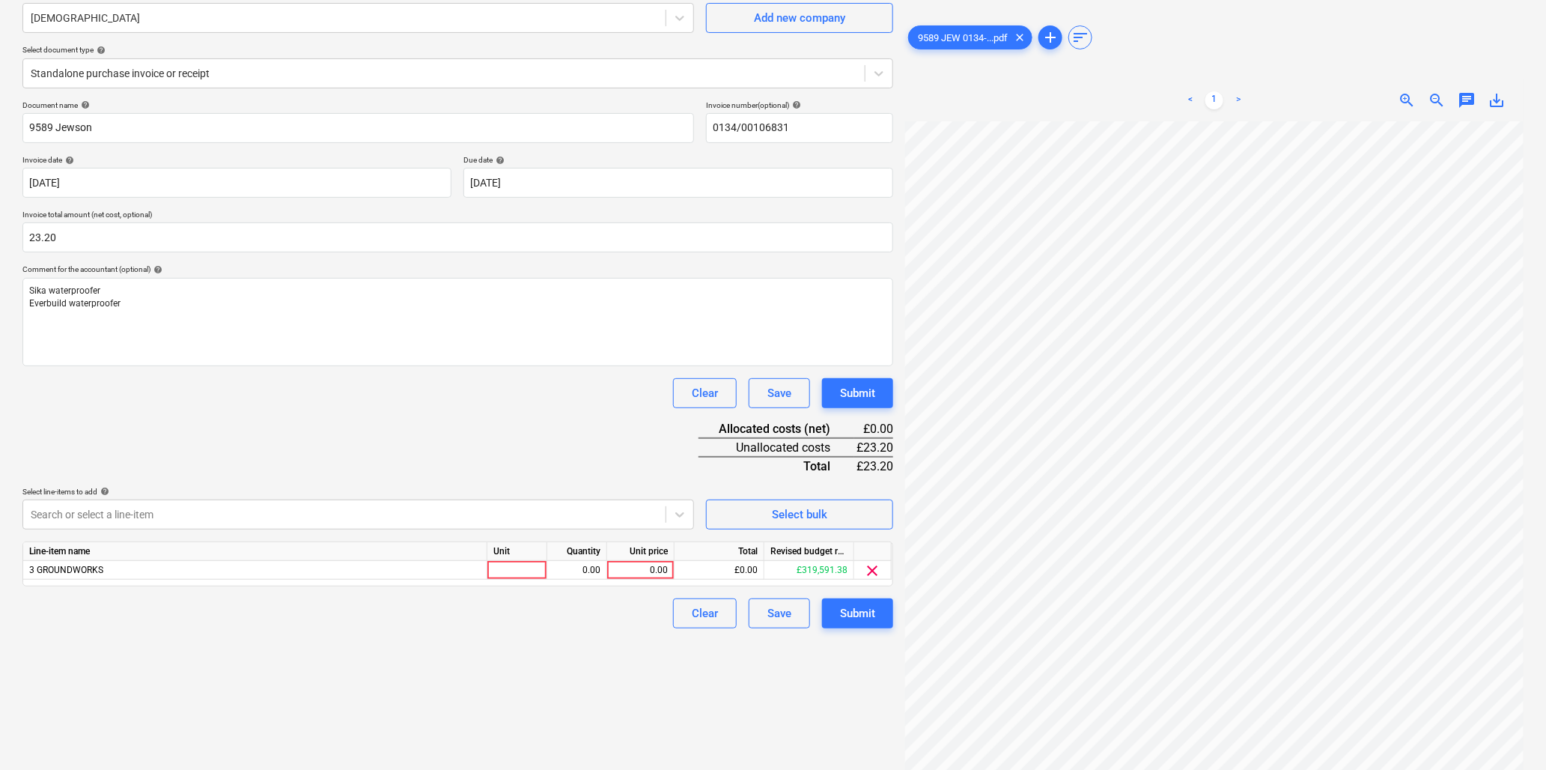
click at [334, 416] on div "Document name help 9589 Jewson Invoice number (optional) help 0134/00106831 Inv…" at bounding box center [457, 364] width 871 height 528
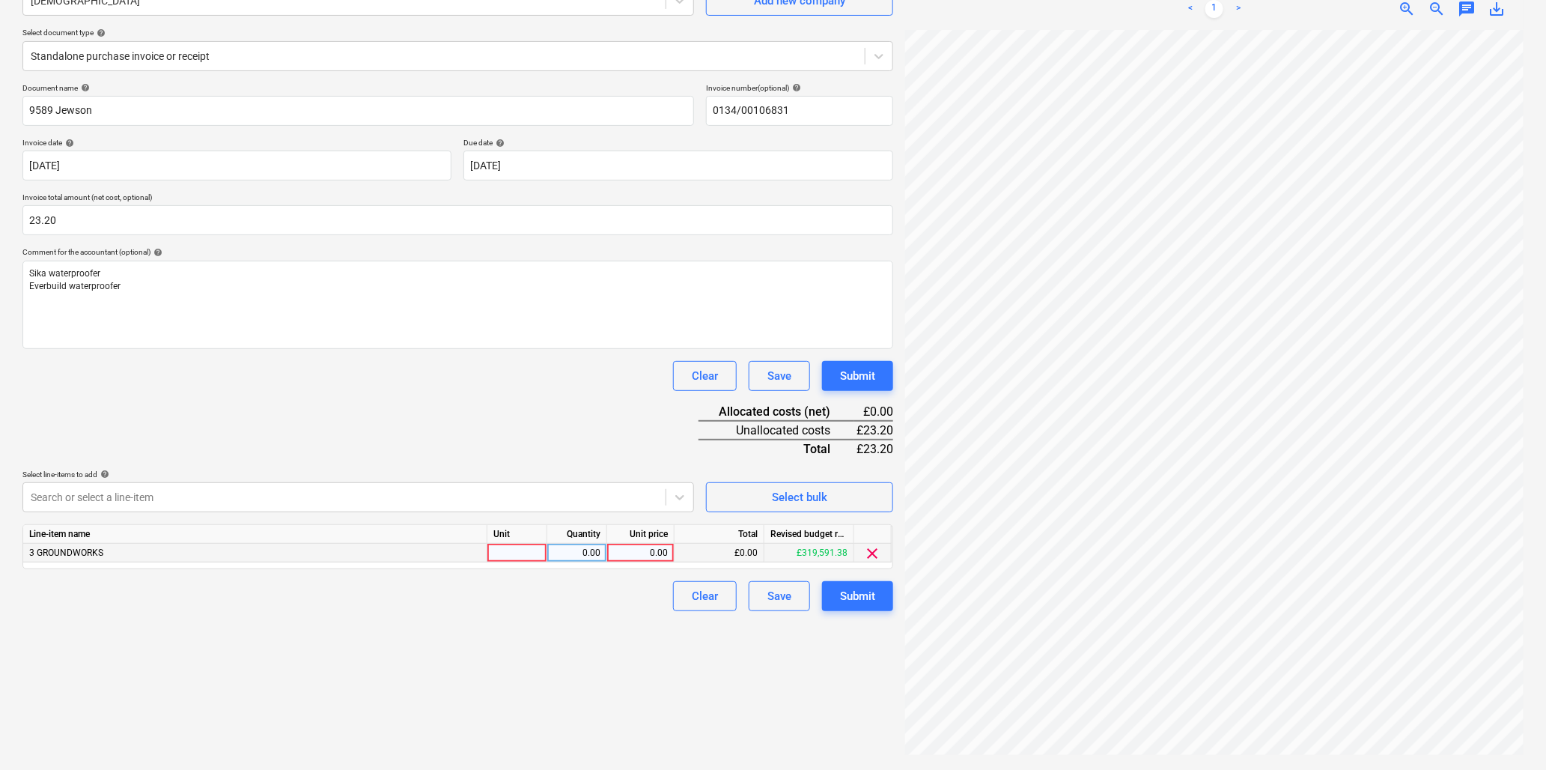
click at [511, 552] on div at bounding box center [517, 553] width 60 height 19
type input "item"
type input "23.2"
click at [847, 600] on div "Submit" at bounding box center [857, 595] width 35 height 19
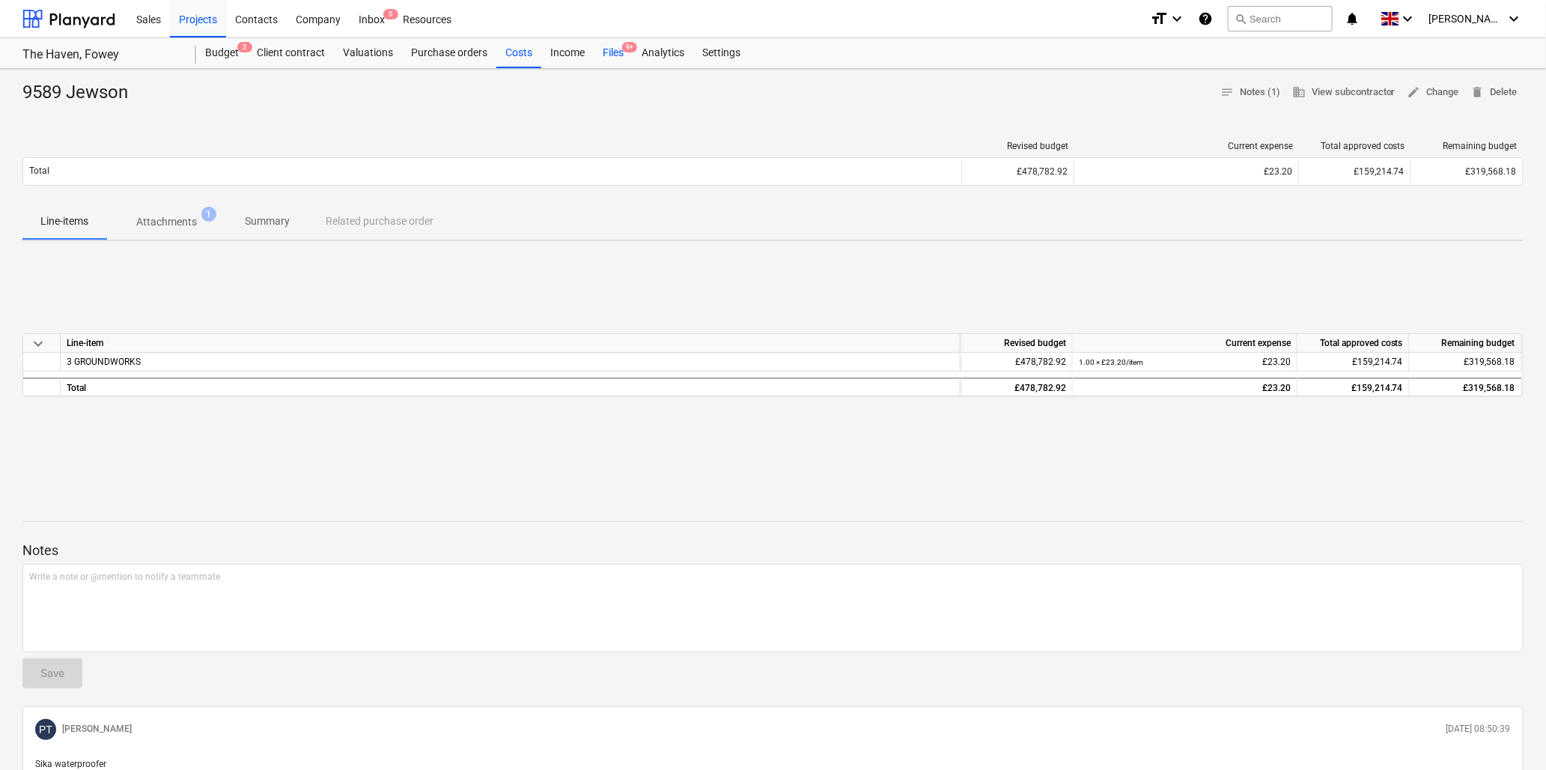
click at [615, 57] on div "Files 9+" at bounding box center [613, 53] width 39 height 30
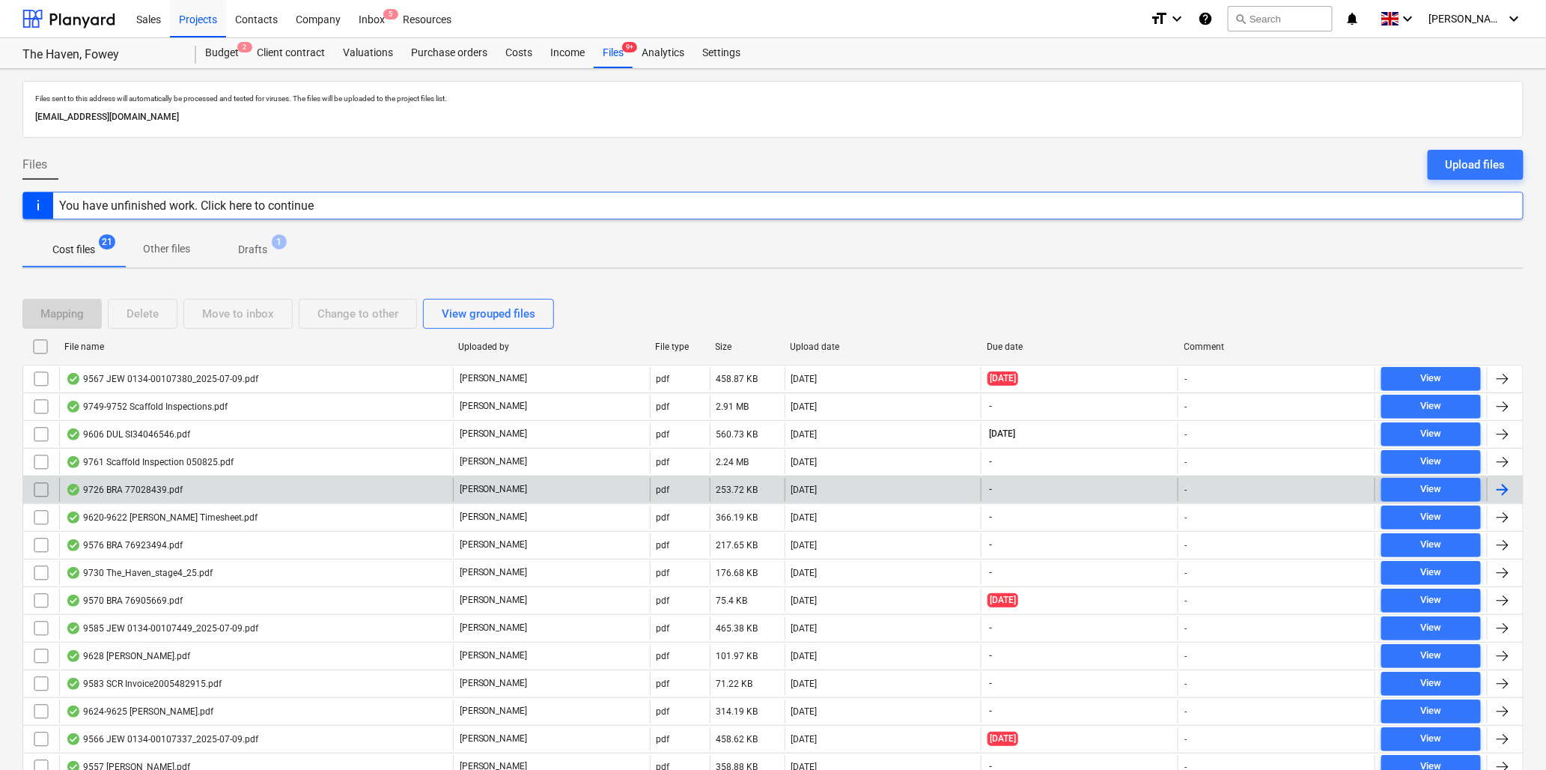
click at [359, 482] on div "9726 BRA 77028439.pdf" at bounding box center [256, 490] width 394 height 24
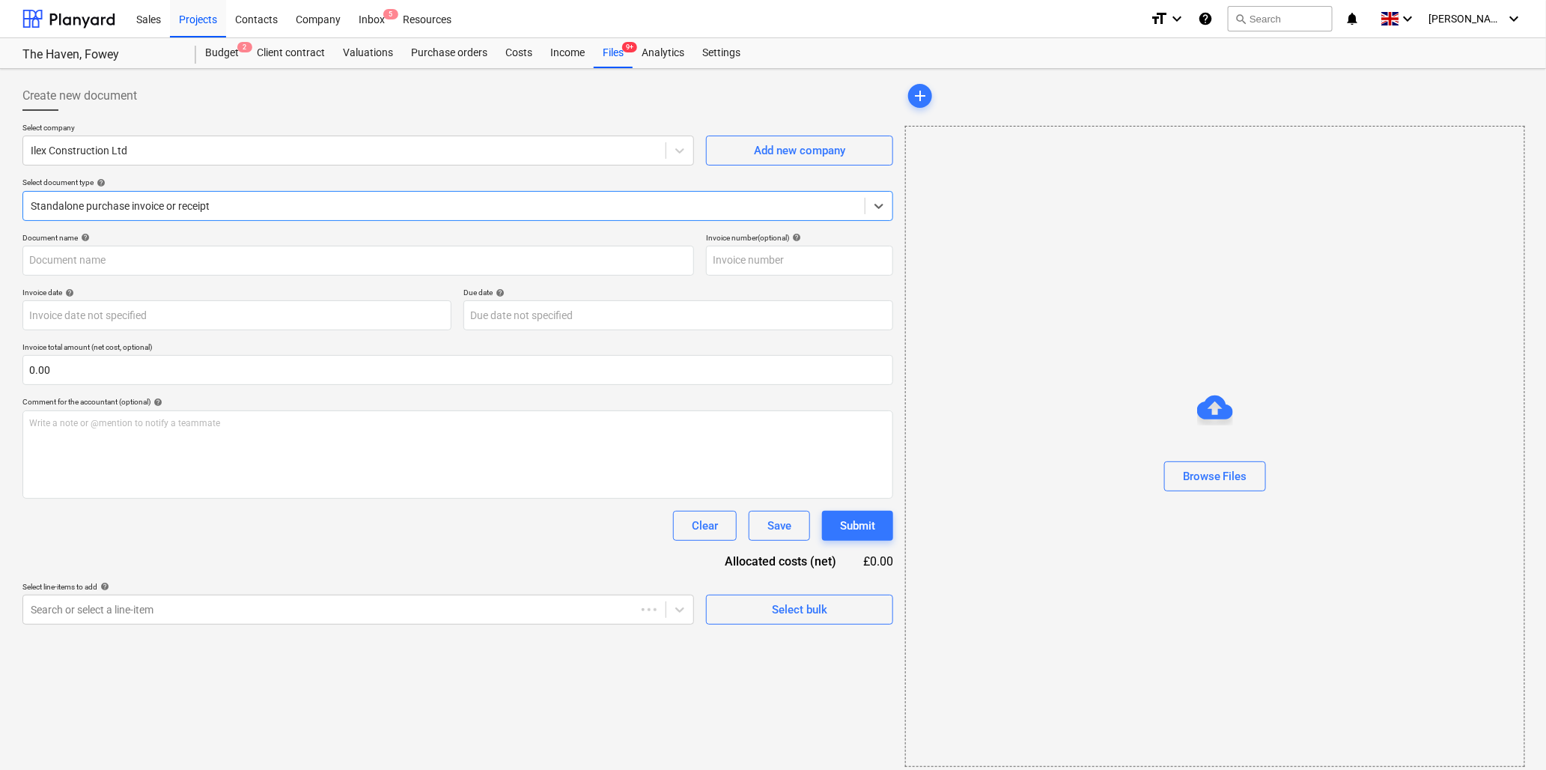
type input "77028439"
type input "02 Aug 2025"
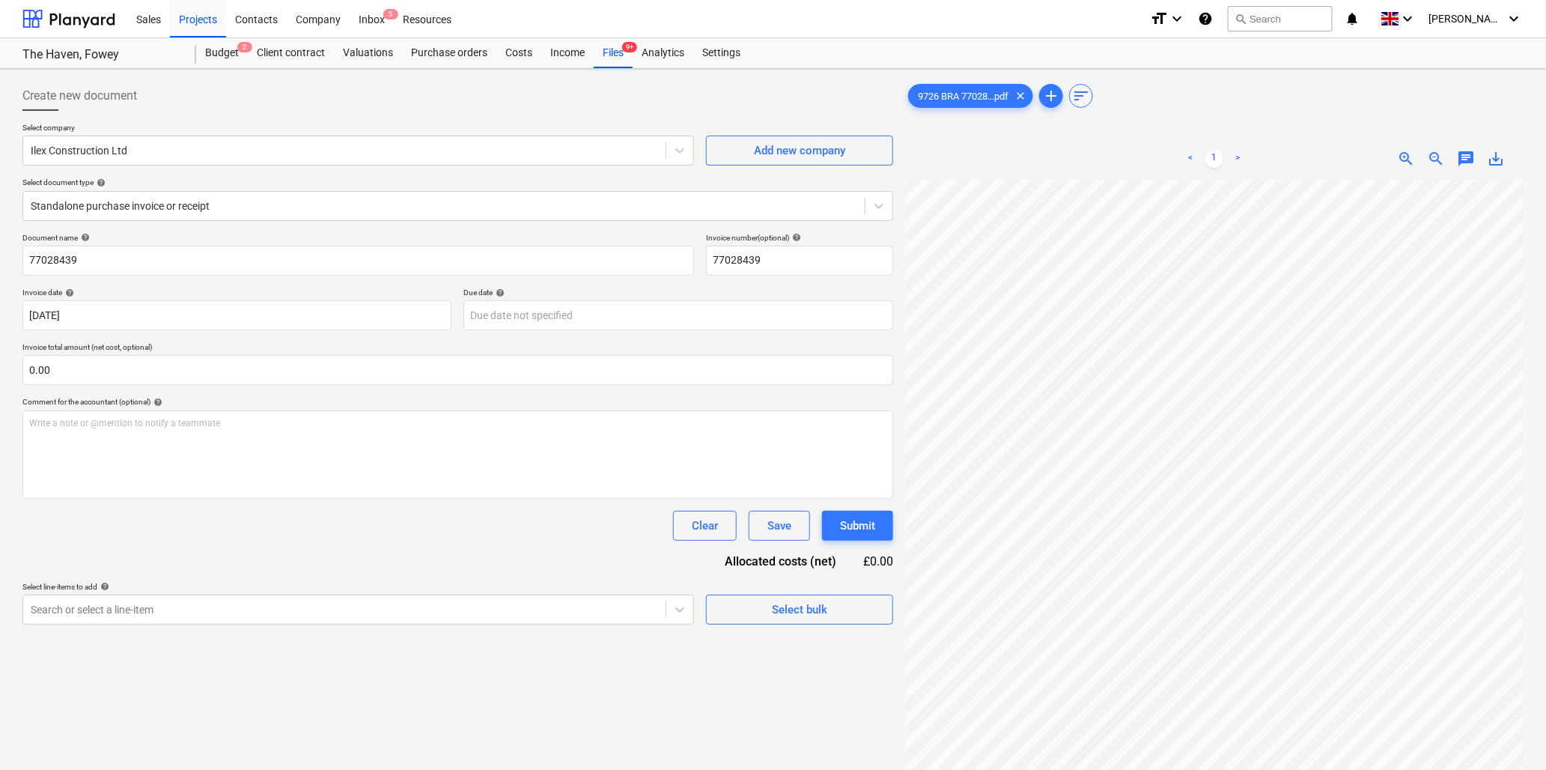
scroll to position [0, 51]
click at [619, 55] on div "Files 9+" at bounding box center [613, 53] width 39 height 30
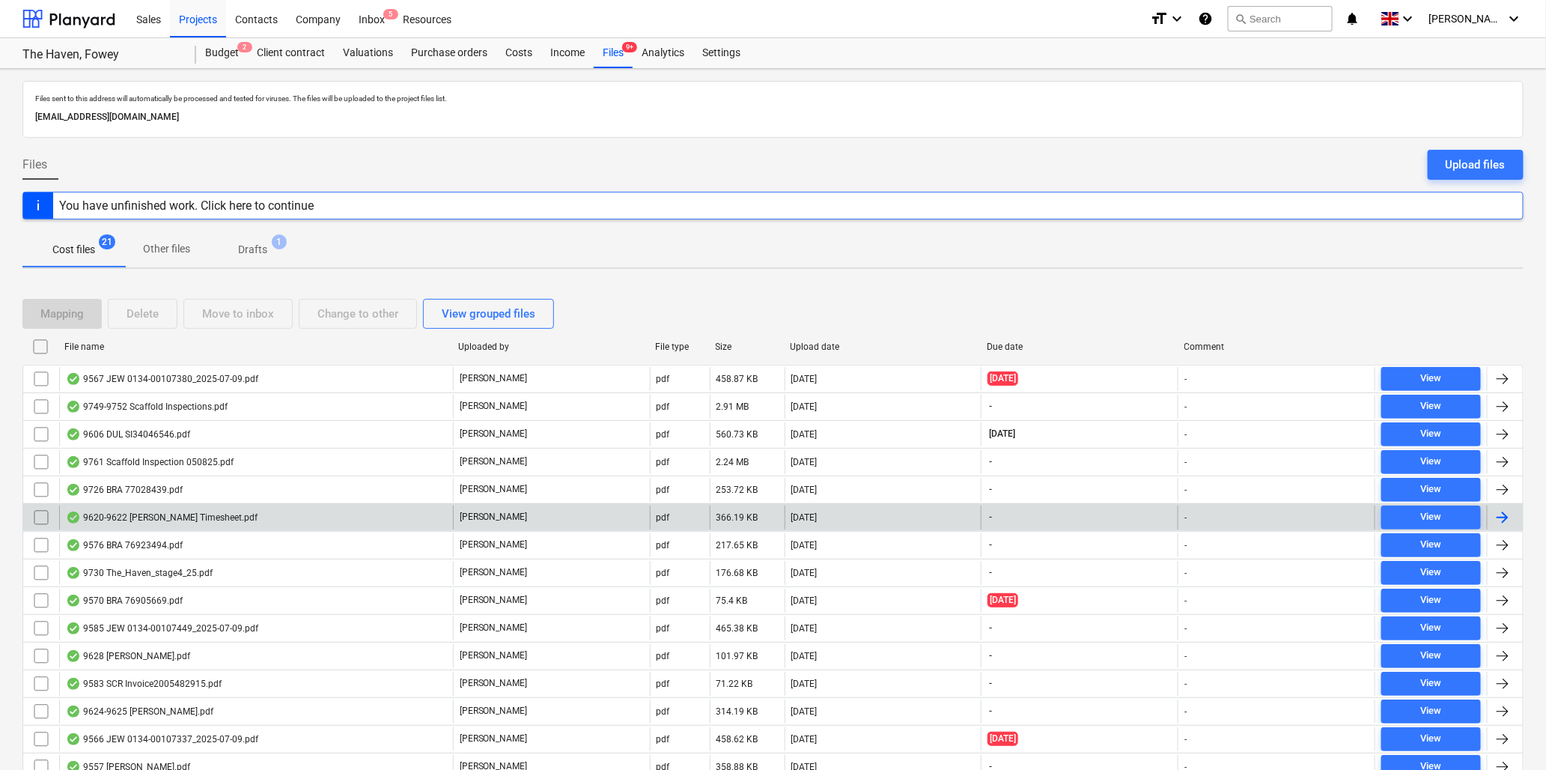
click at [199, 515] on div "9620-9622 David Worth Timesheet.pdf" at bounding box center [162, 517] width 192 height 12
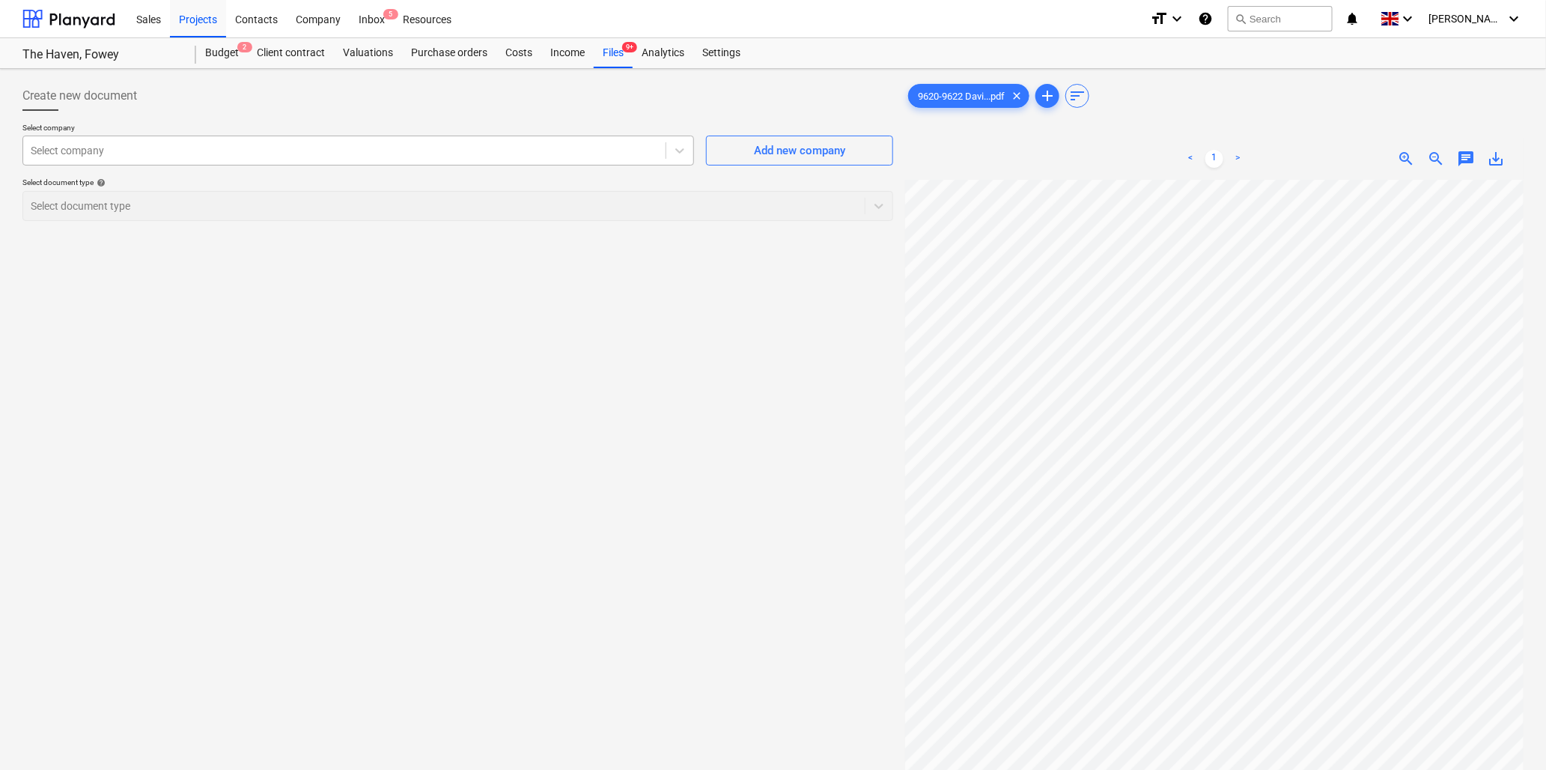
click at [264, 157] on div at bounding box center [344, 150] width 627 height 15
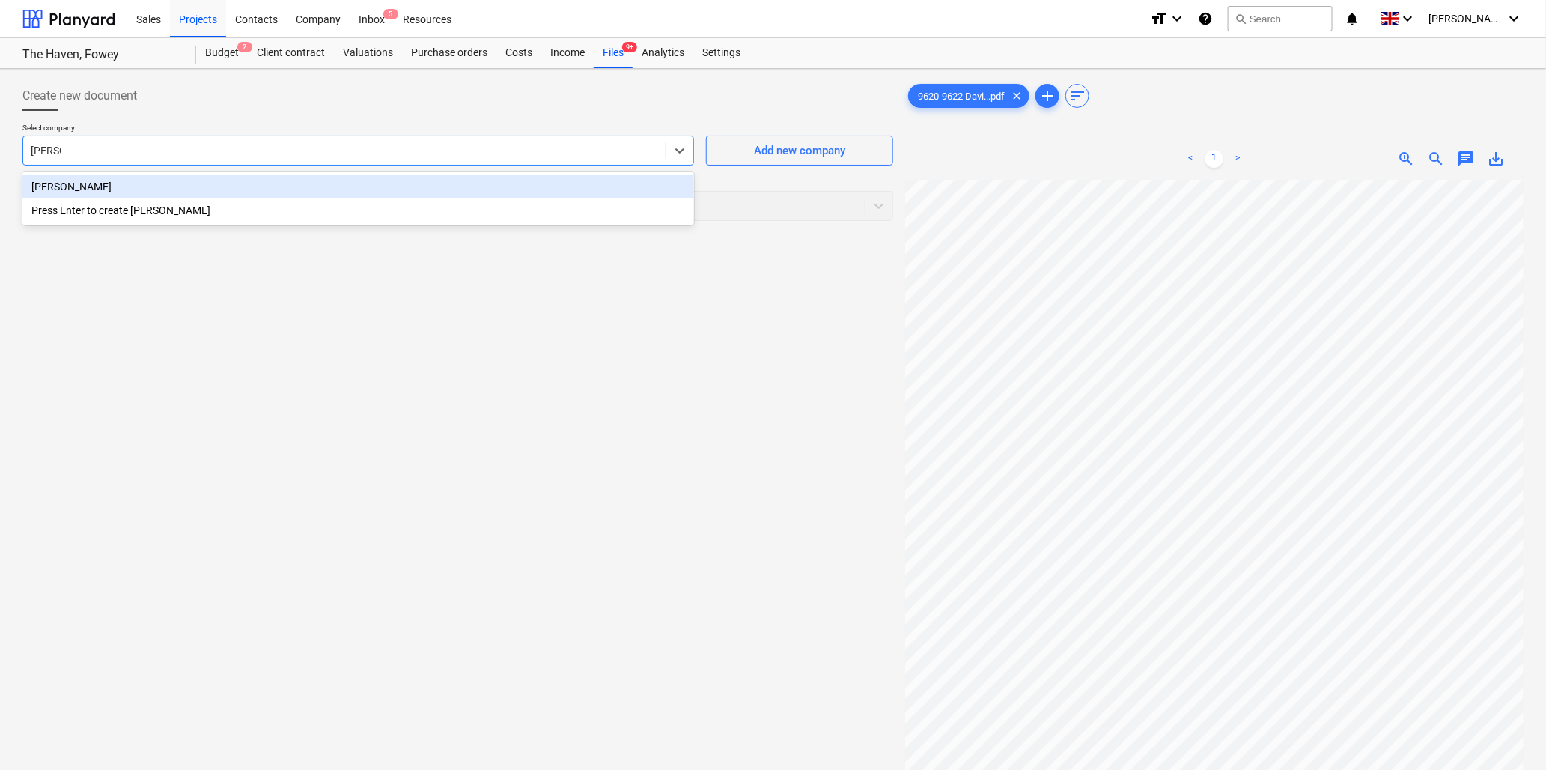
type input "david w"
click at [278, 191] on div "David Worth" at bounding box center [358, 186] width 672 height 24
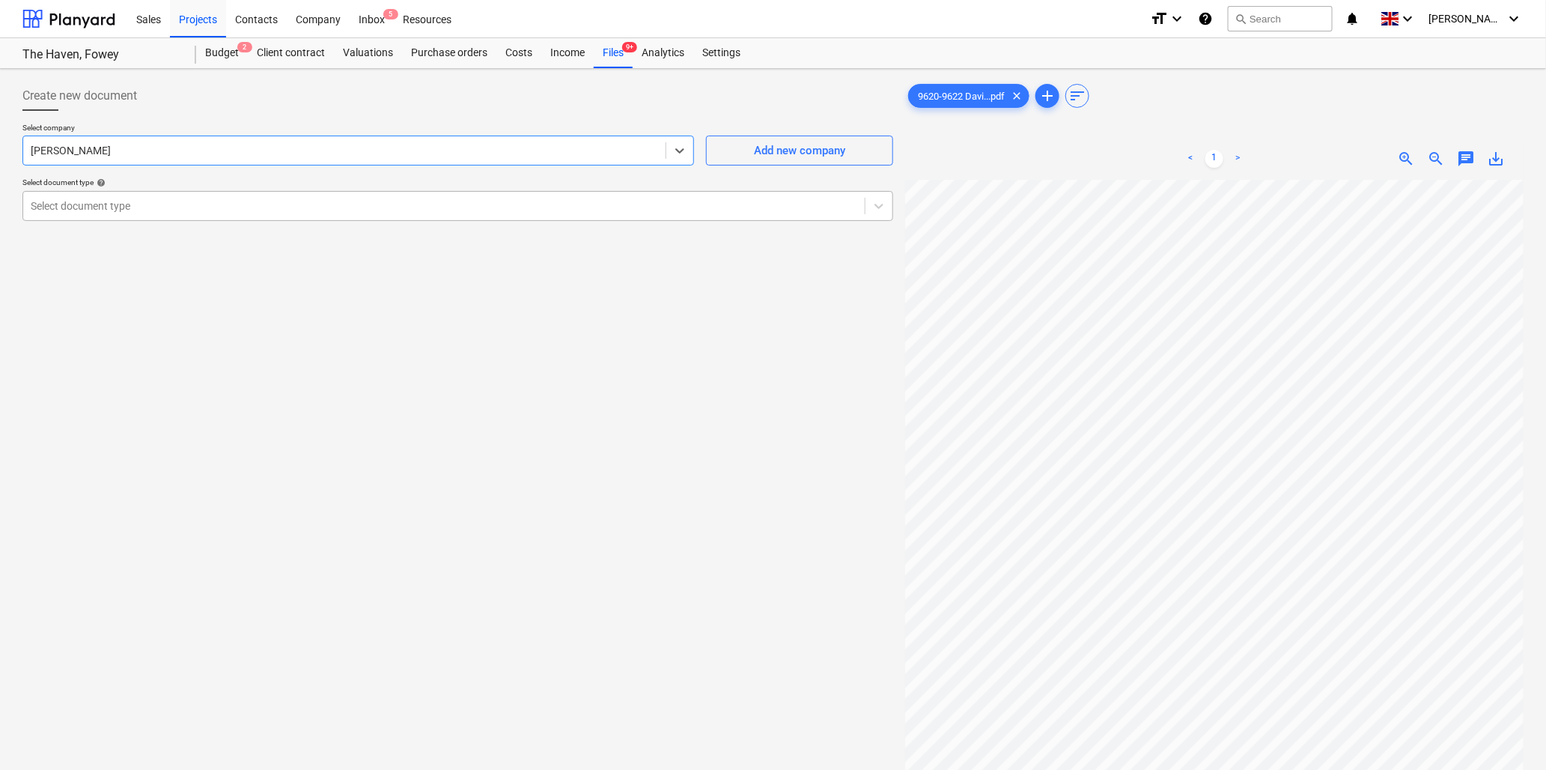
click at [272, 206] on div at bounding box center [444, 205] width 826 height 15
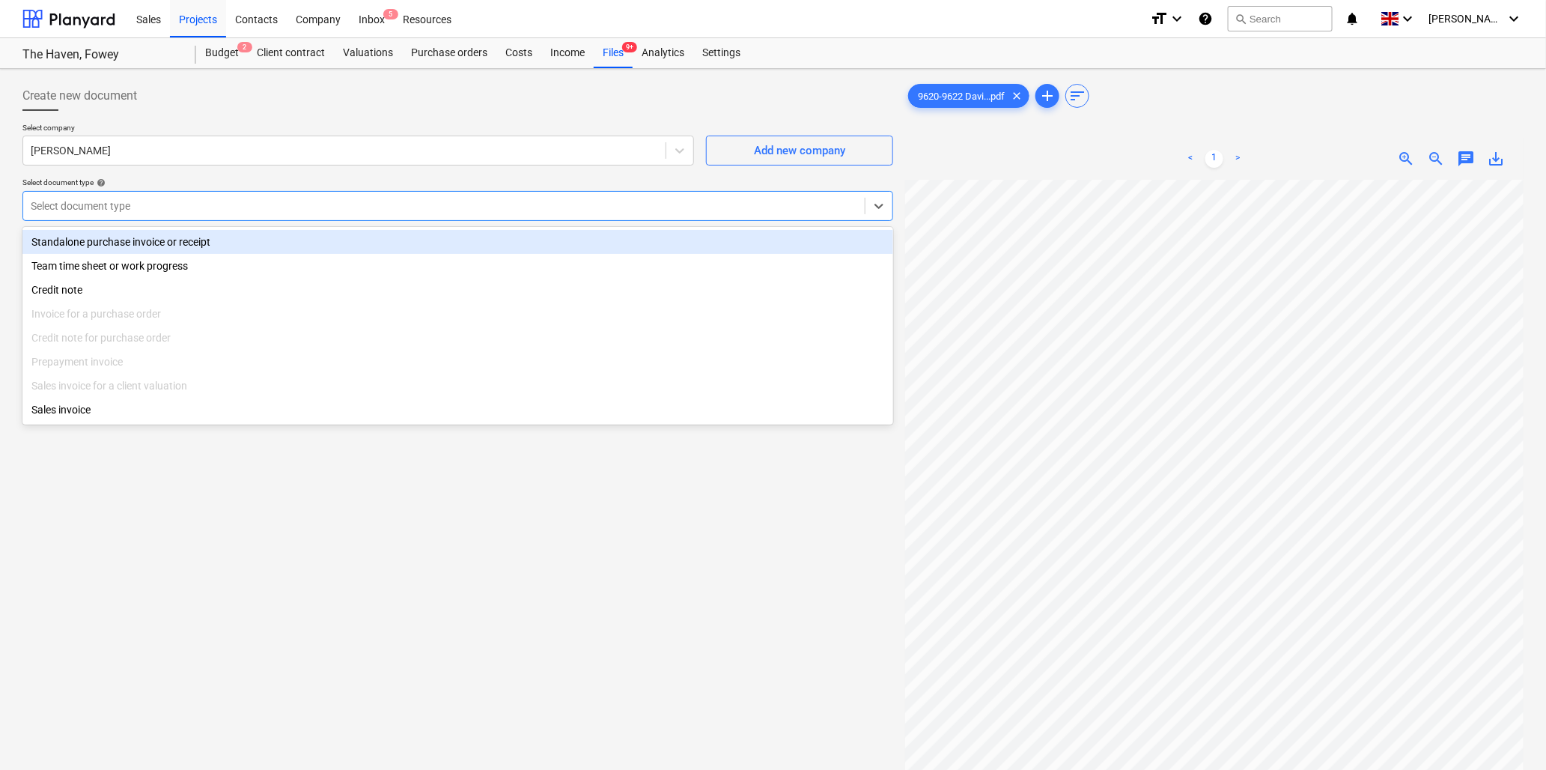
click at [265, 245] on div "Standalone purchase invoice or receipt" at bounding box center [457, 242] width 871 height 24
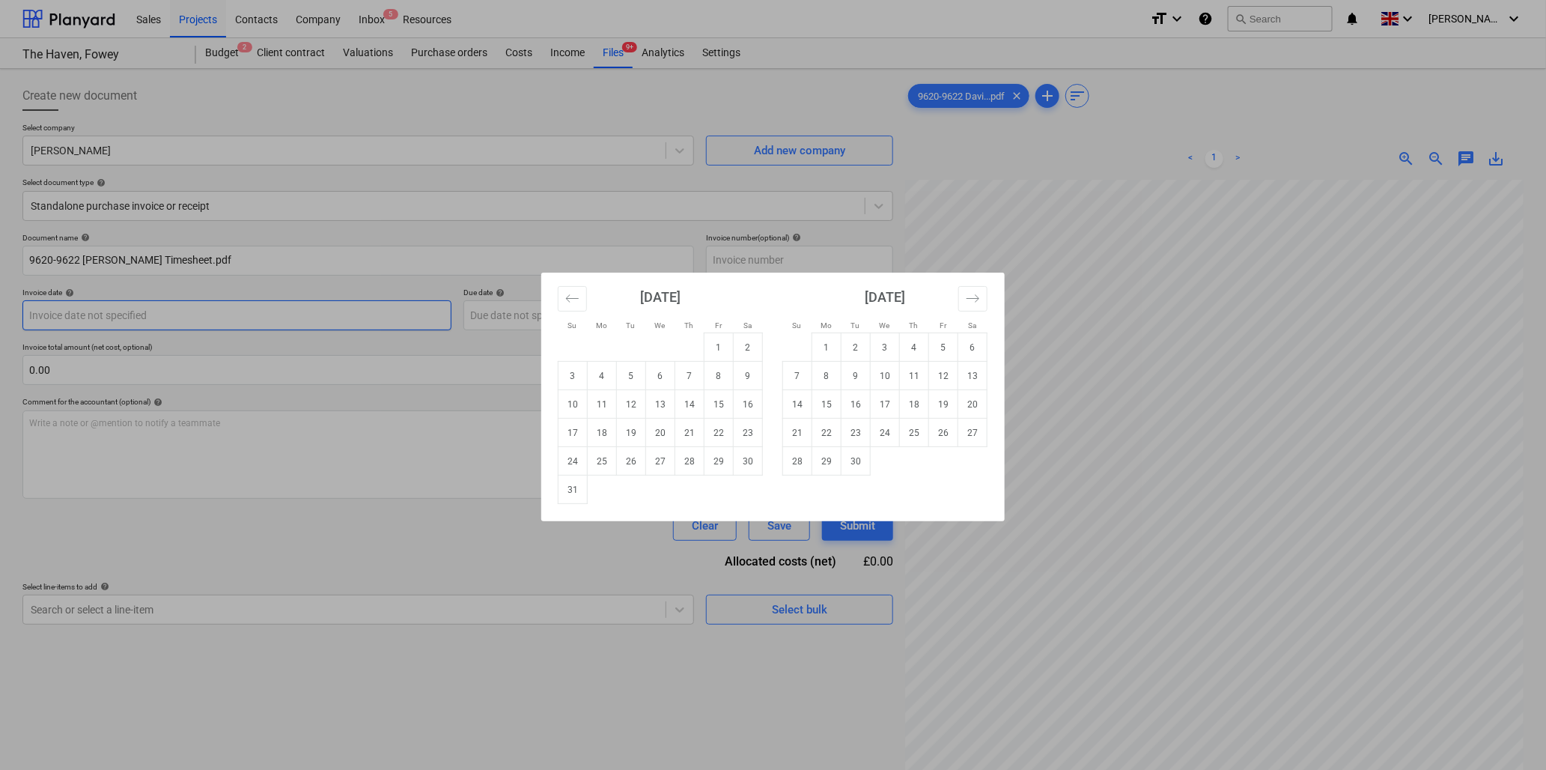
click at [130, 316] on body "Sales Projects Contacts Company Inbox 5 Resources format_size keyboard_arrow_do…" at bounding box center [773, 385] width 1546 height 770
click at [572, 303] on icon "Move backward to switch to the previous month." at bounding box center [572, 298] width 14 height 14
click at [719, 430] on td "25" at bounding box center [718, 432] width 29 height 28
type input "25 Jul 2025"
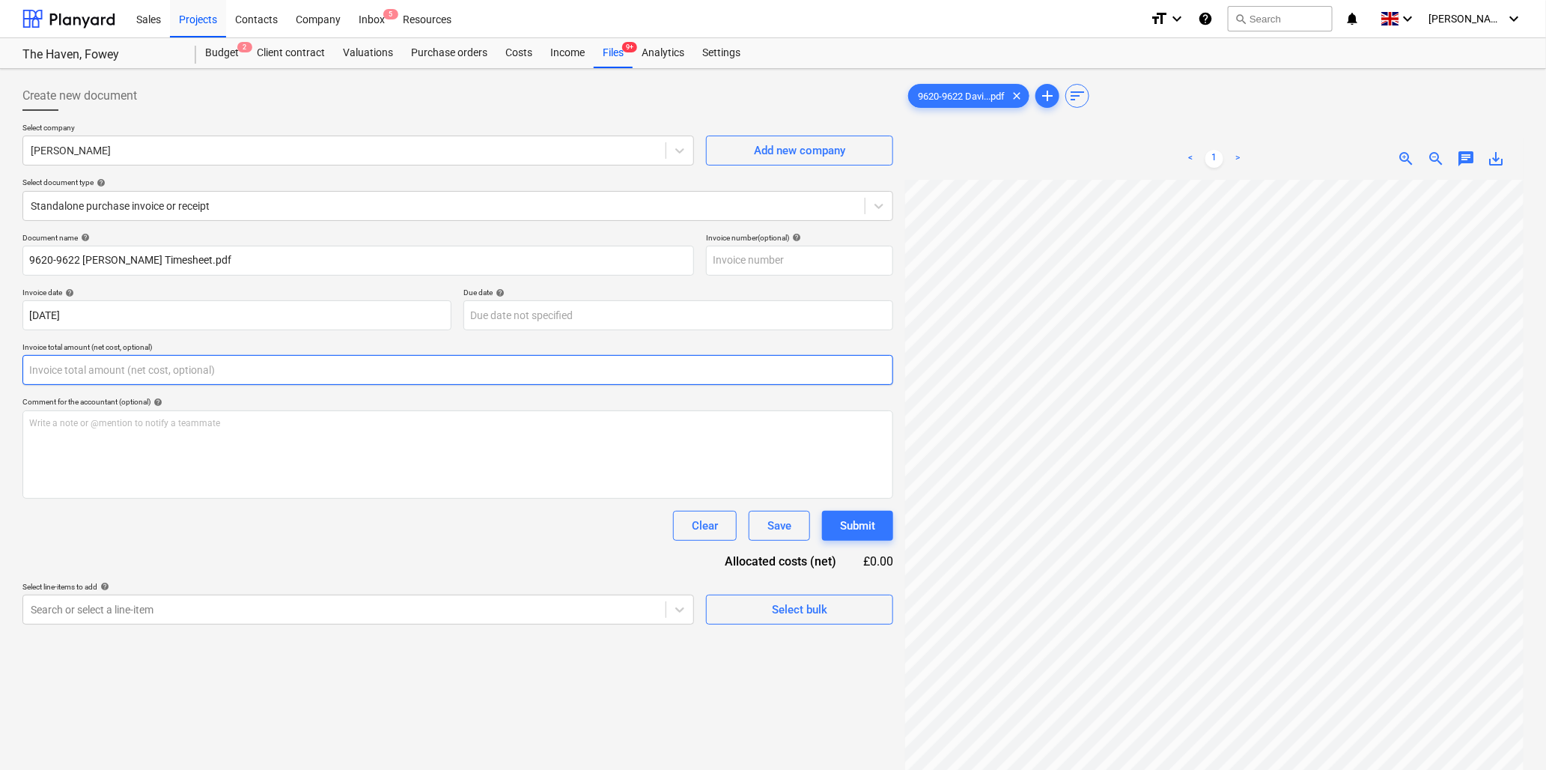
click at [153, 369] on input "text" at bounding box center [457, 370] width 871 height 30
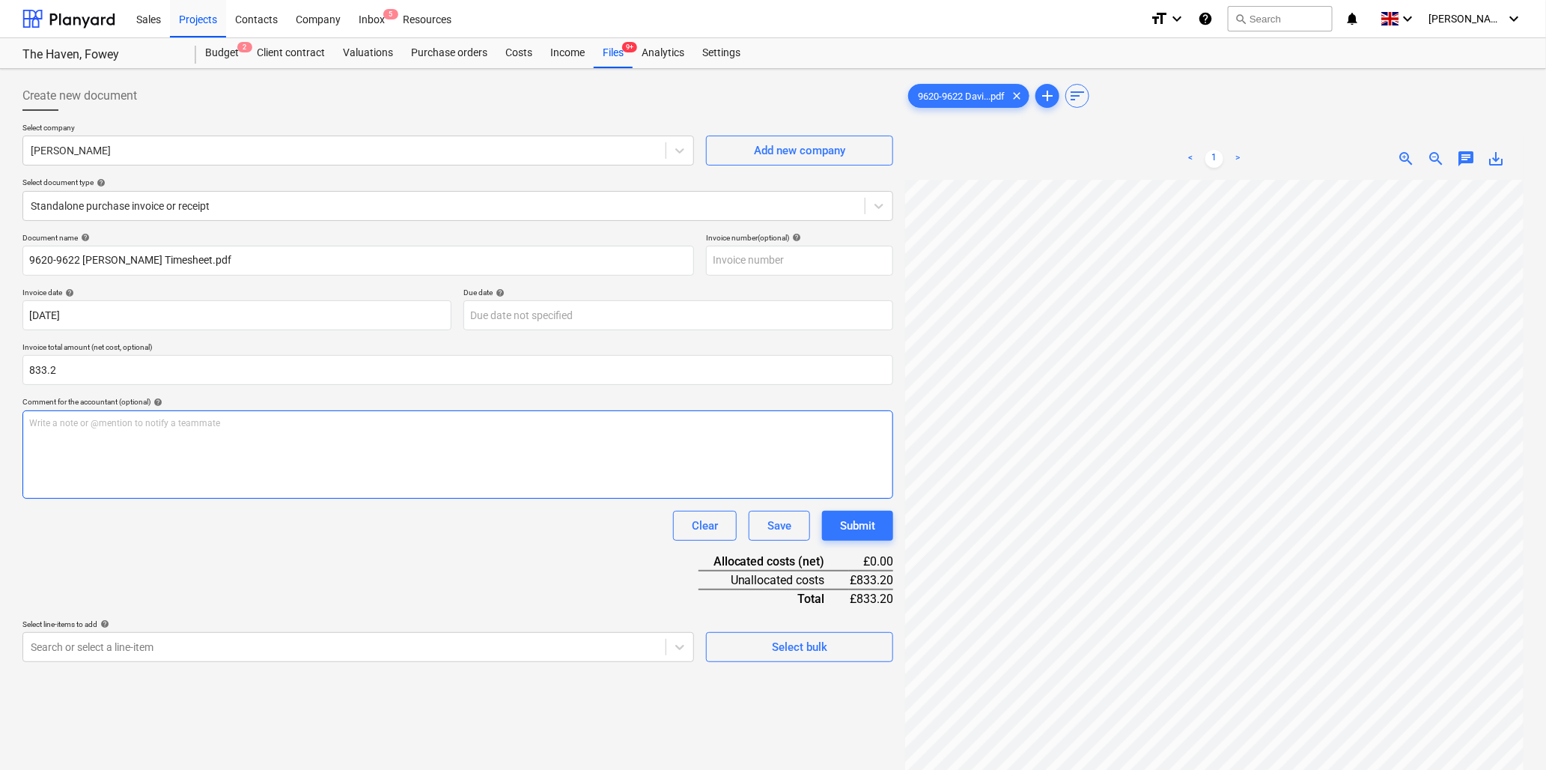
type input "833.20"
click at [147, 430] on div "Write a note or @mention to notify a teammate ﻿" at bounding box center [457, 454] width 871 height 88
click at [162, 432] on div "Write a note or @mention to notify a teammate ﻿" at bounding box center [457, 454] width 871 height 88
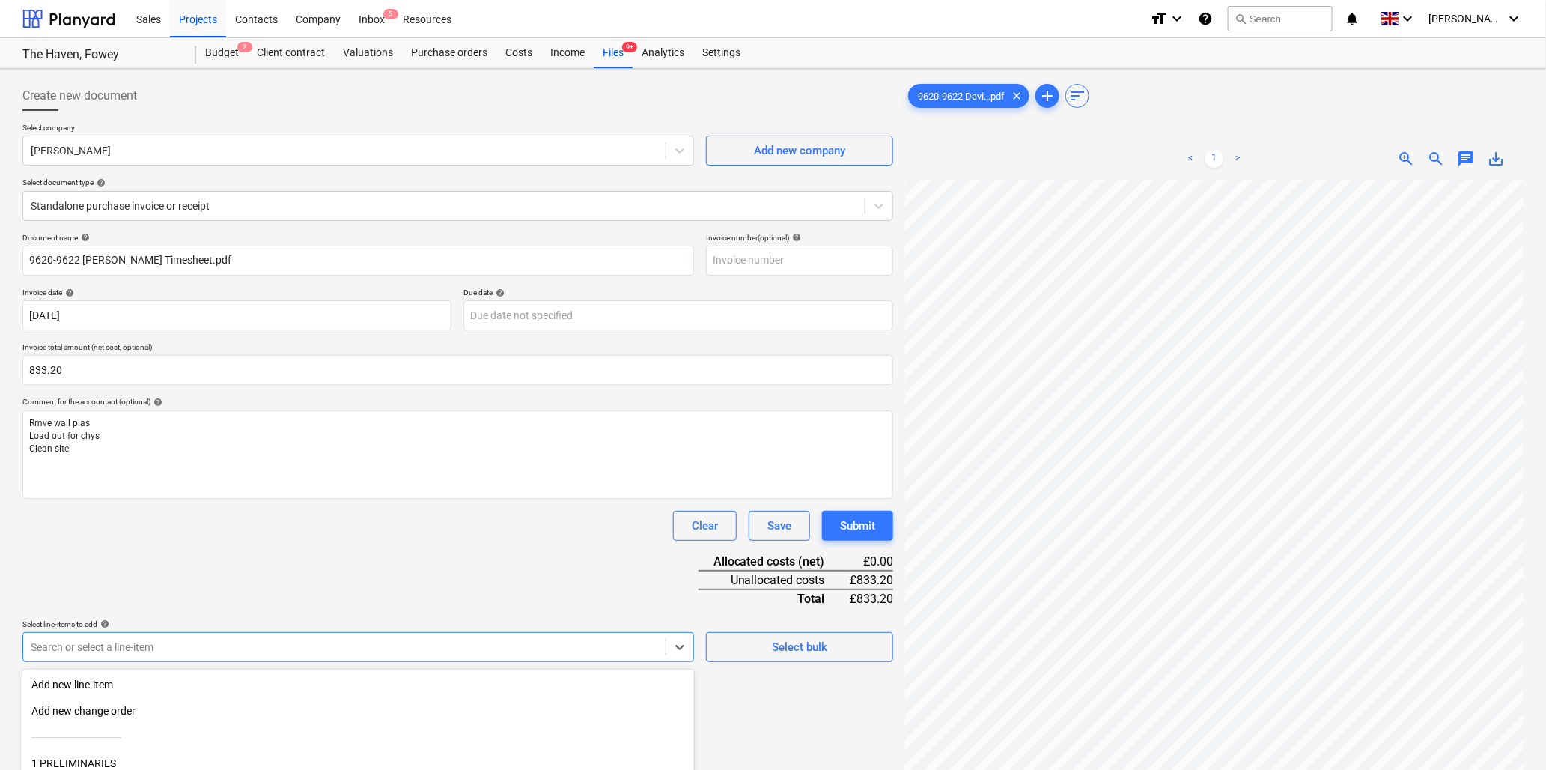
click at [107, 647] on body "Sales Projects Contacts Company Inbox 5 Resources format_size keyboard_arrow_do…" at bounding box center [773, 385] width 1546 height 770
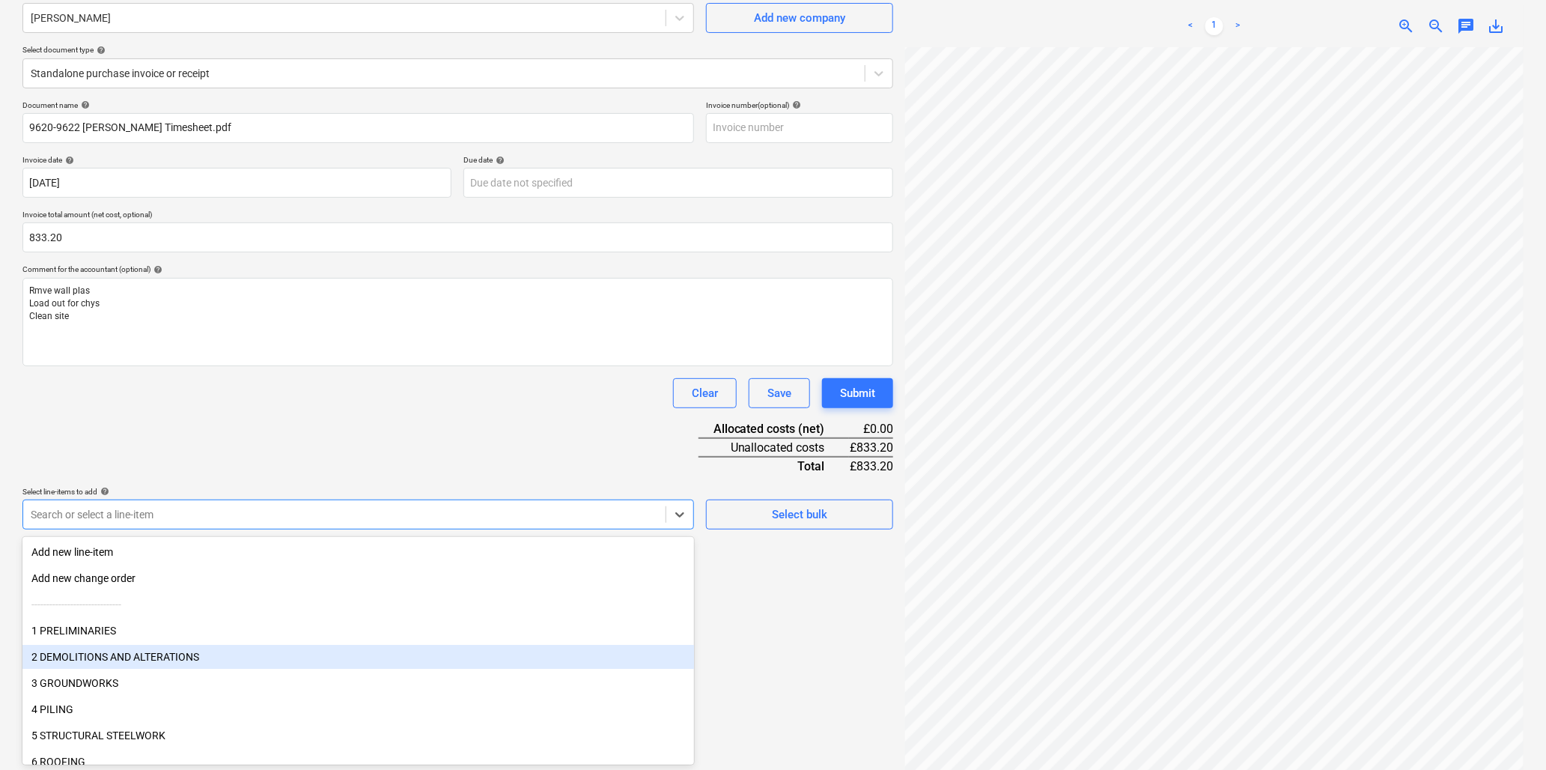
click at [110, 654] on div "2 DEMOLITIONS AND ALTERATIONS" at bounding box center [358, 657] width 672 height 24
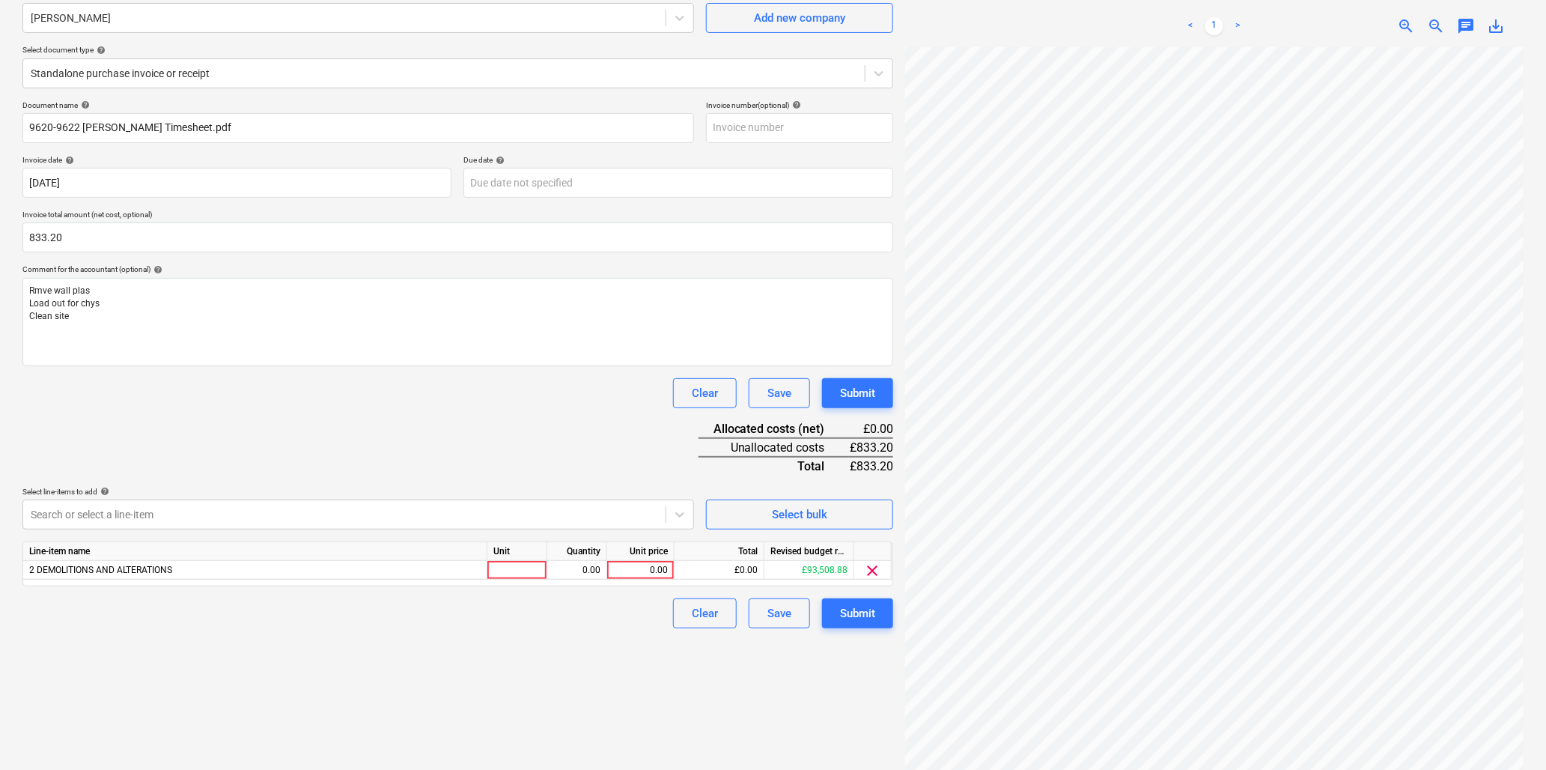
click at [423, 386] on div "Clear Save Submit" at bounding box center [457, 393] width 871 height 30
click at [511, 565] on div at bounding box center [517, 570] width 60 height 19
type input "hr"
type input "40"
type input "20.83"
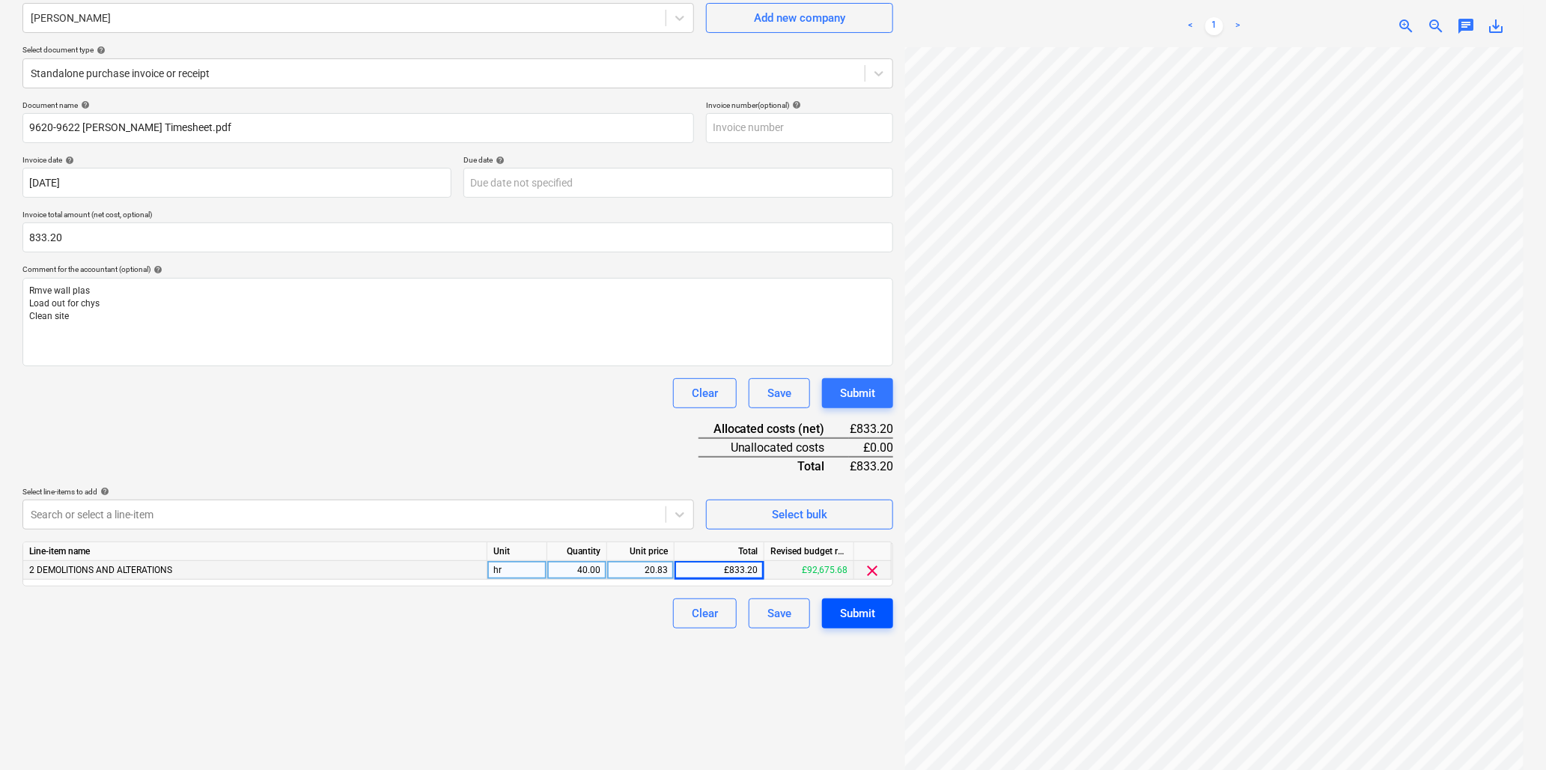
click at [843, 610] on div "Submit" at bounding box center [857, 612] width 35 height 19
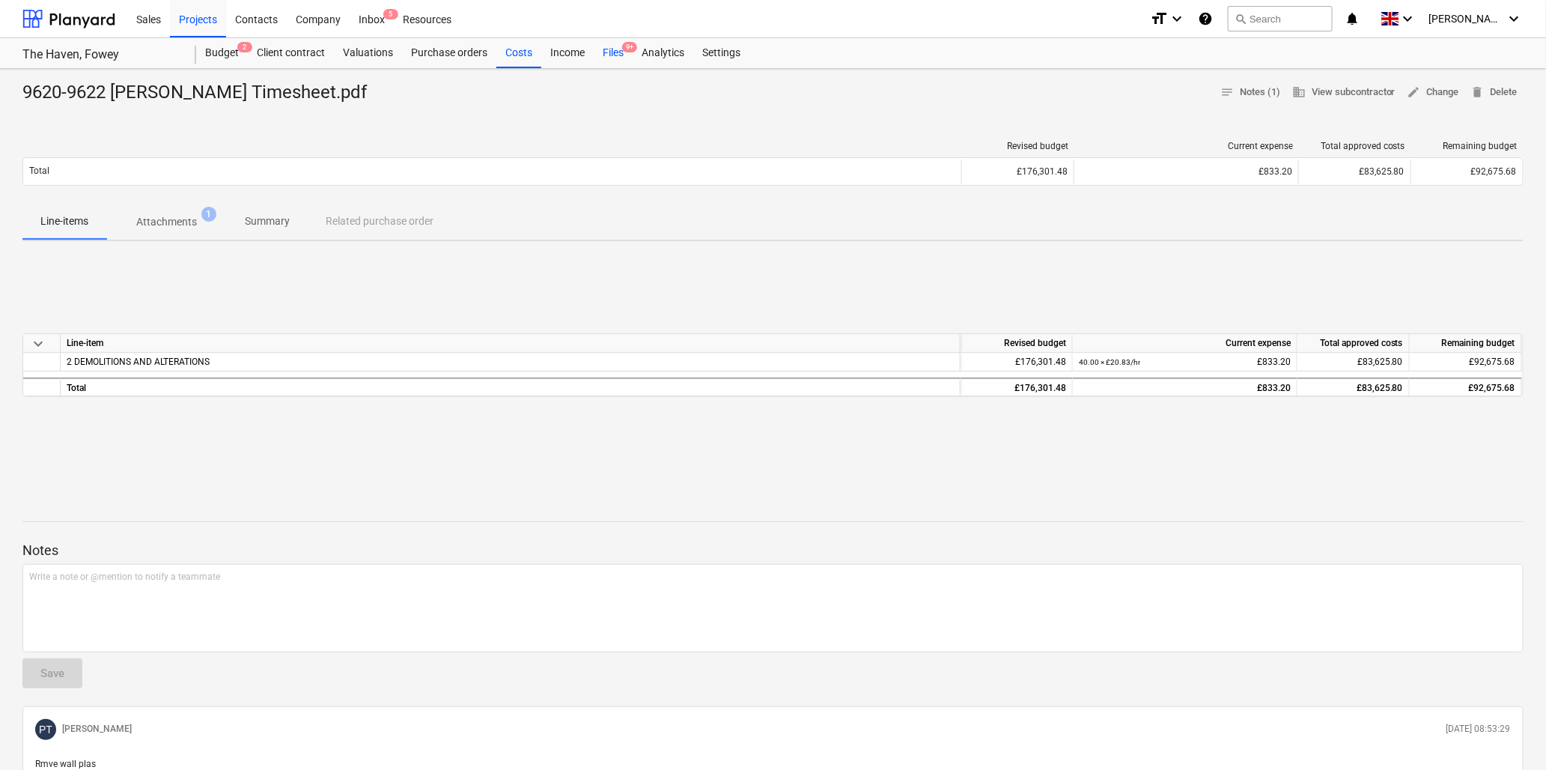
click at [610, 50] on div "Files 9+" at bounding box center [613, 53] width 39 height 30
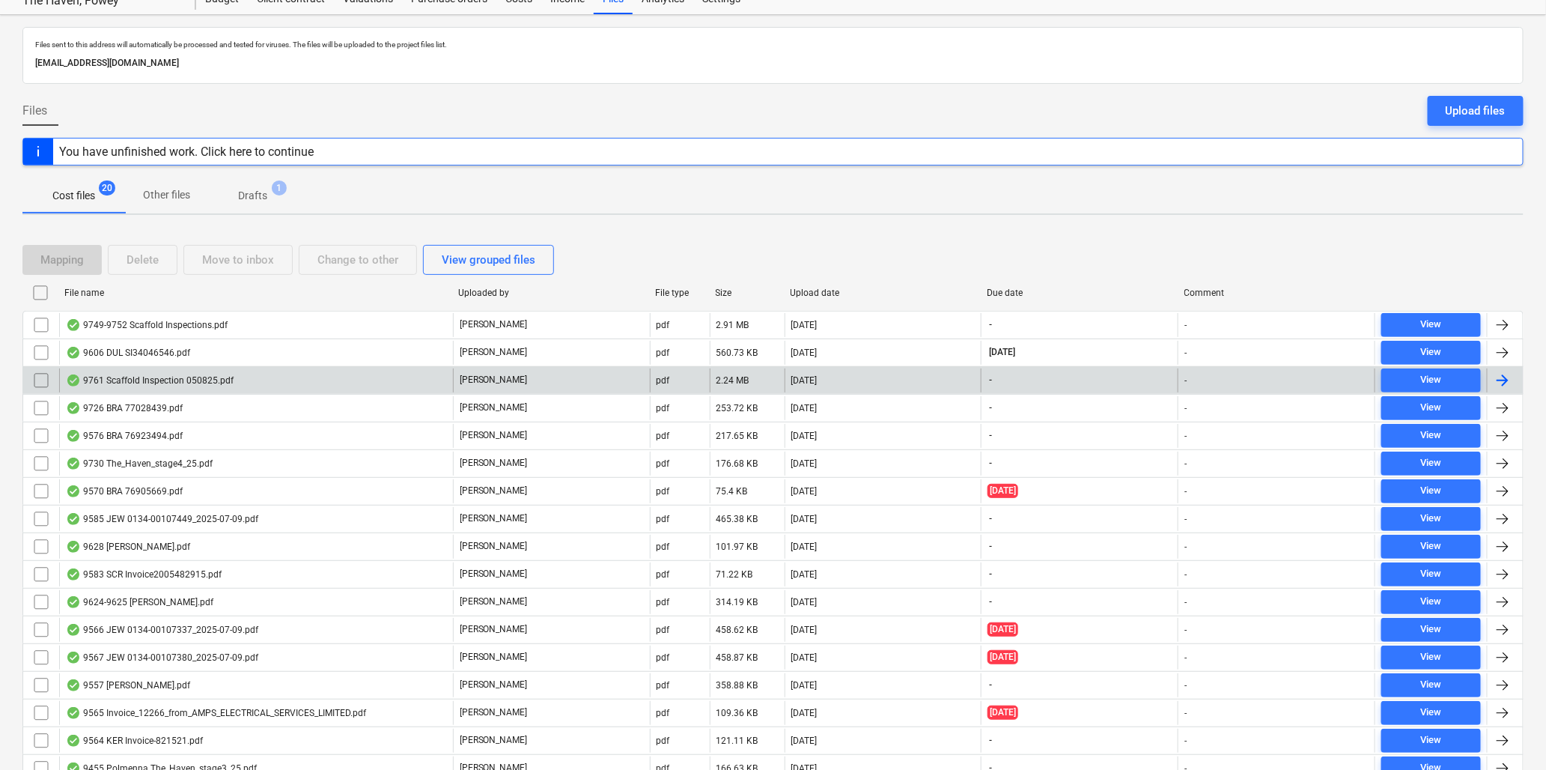
scroll to position [83, 0]
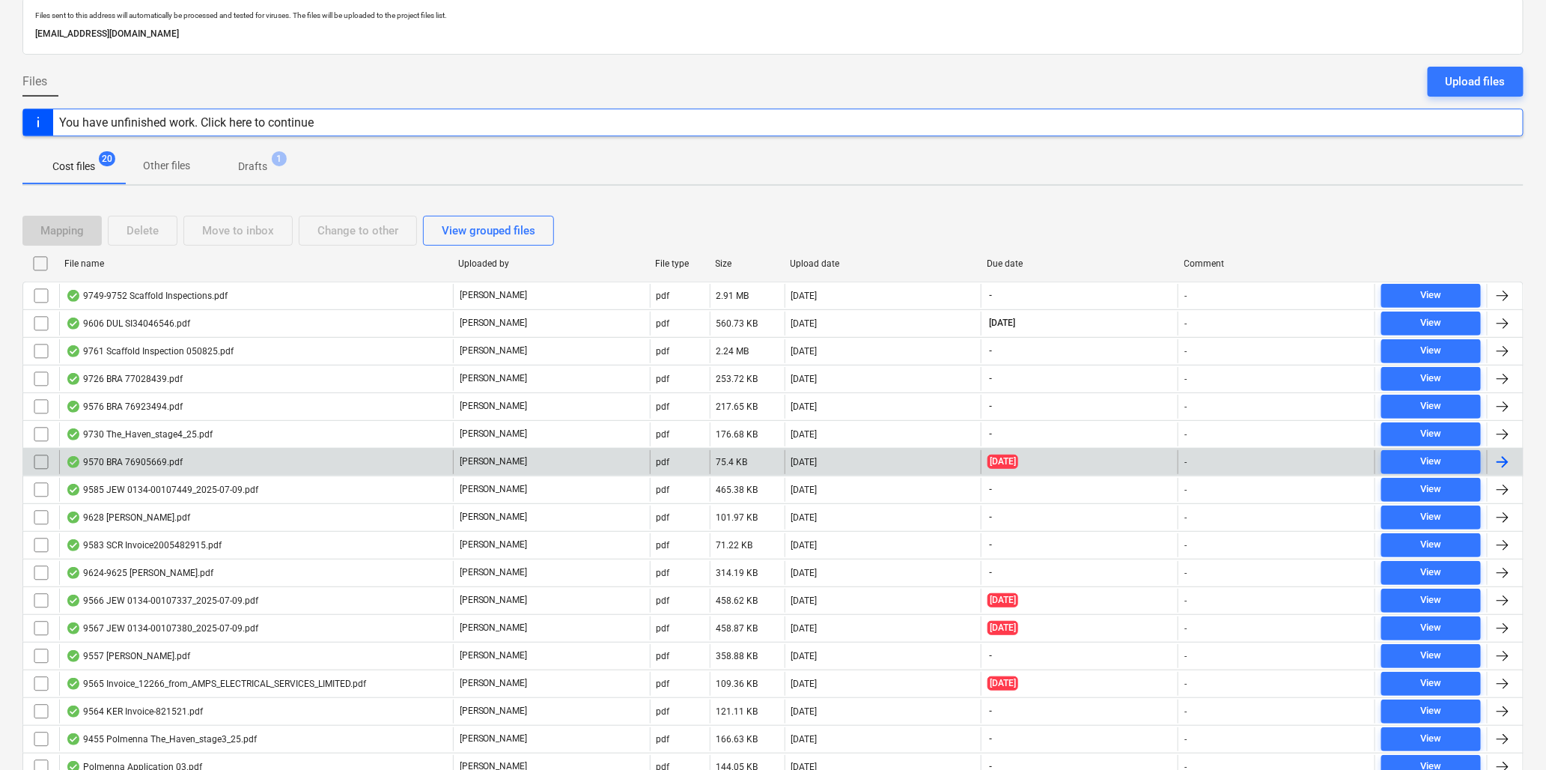
click at [138, 460] on div "9570 BRA 76905669.pdf" at bounding box center [124, 462] width 117 height 12
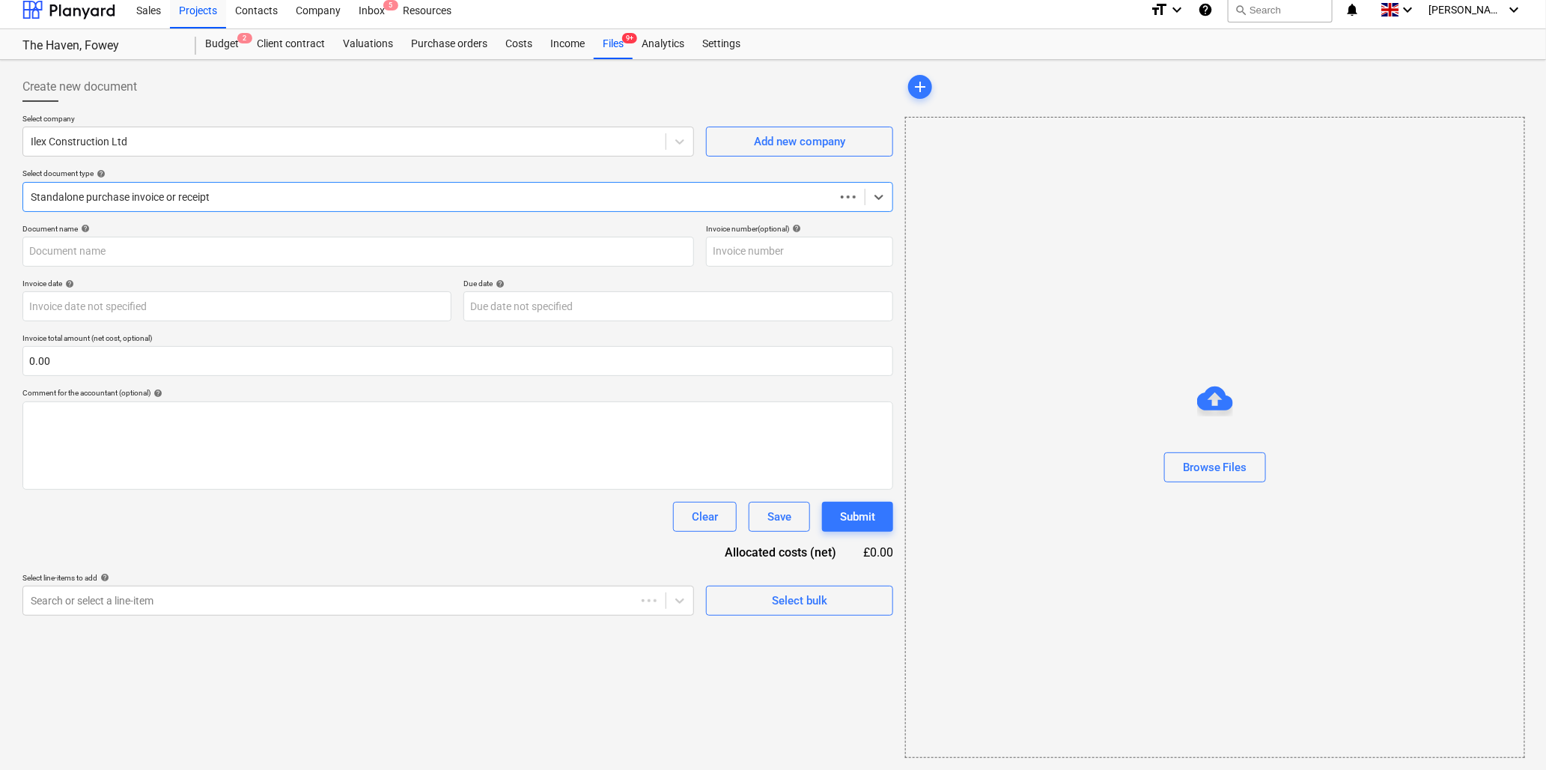
scroll to position [9, 0]
type input "76905669"
type input "04 Jul 2025"
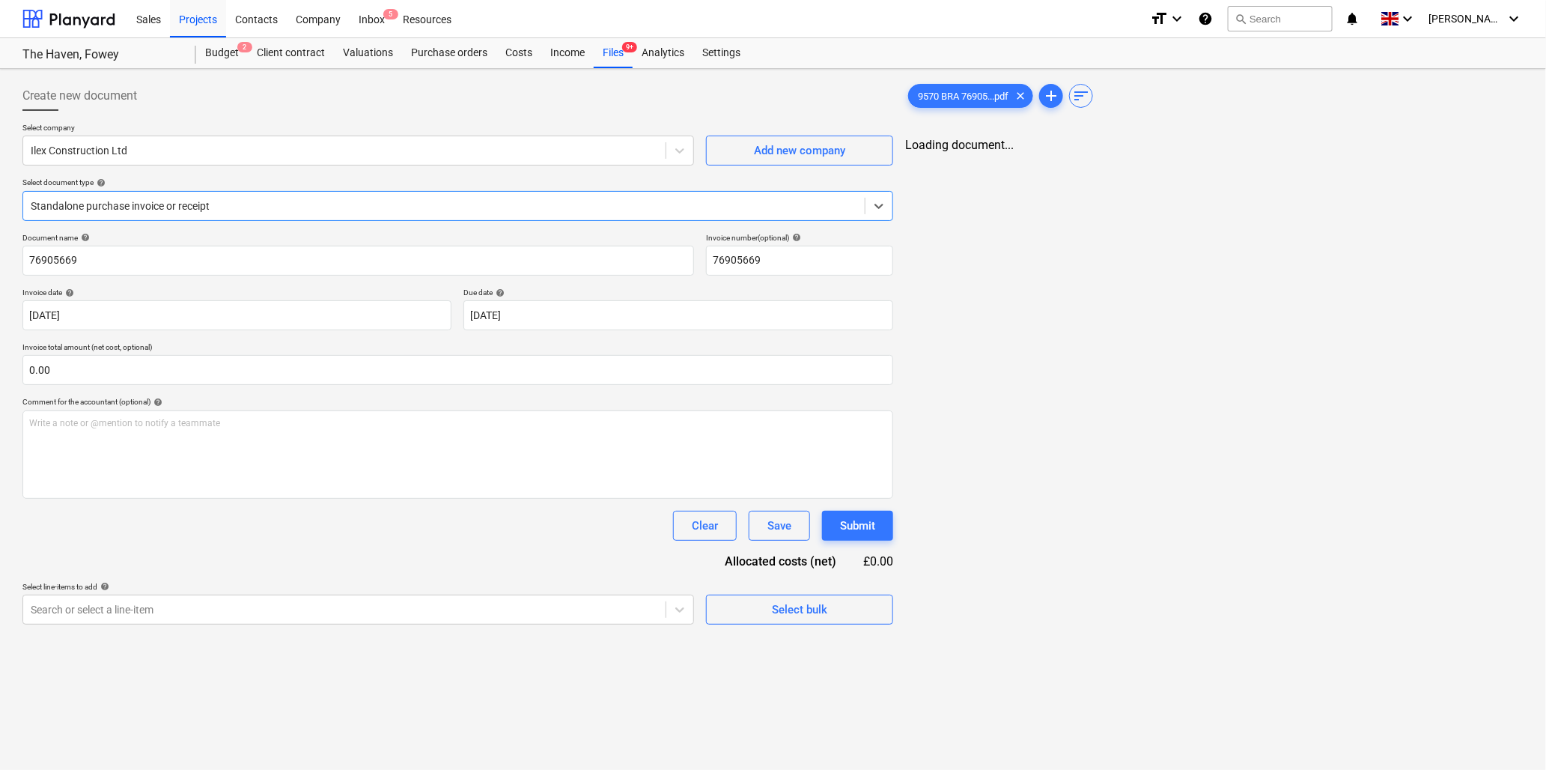
scroll to position [0, 0]
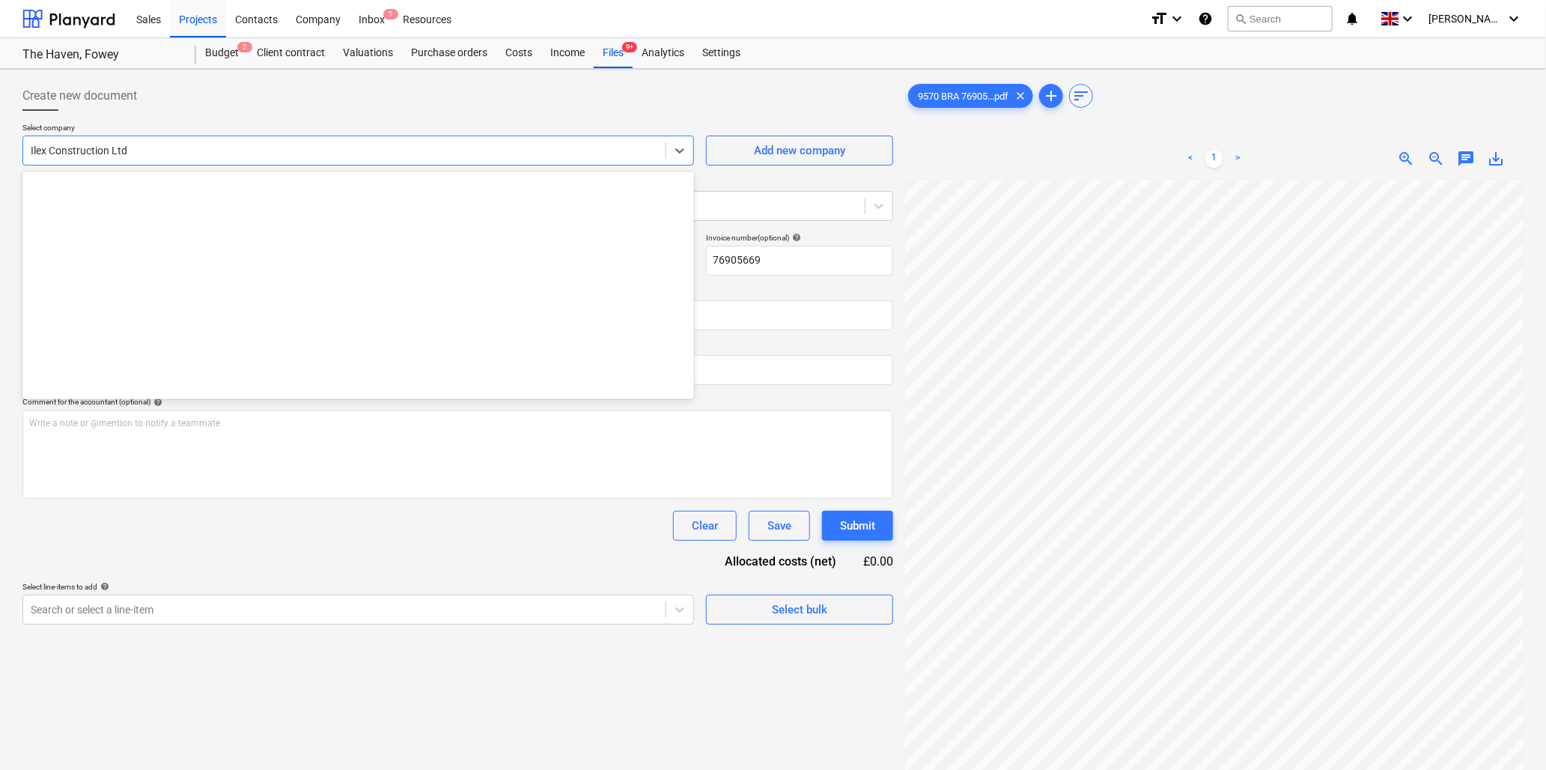
click at [237, 145] on div at bounding box center [344, 150] width 627 height 15
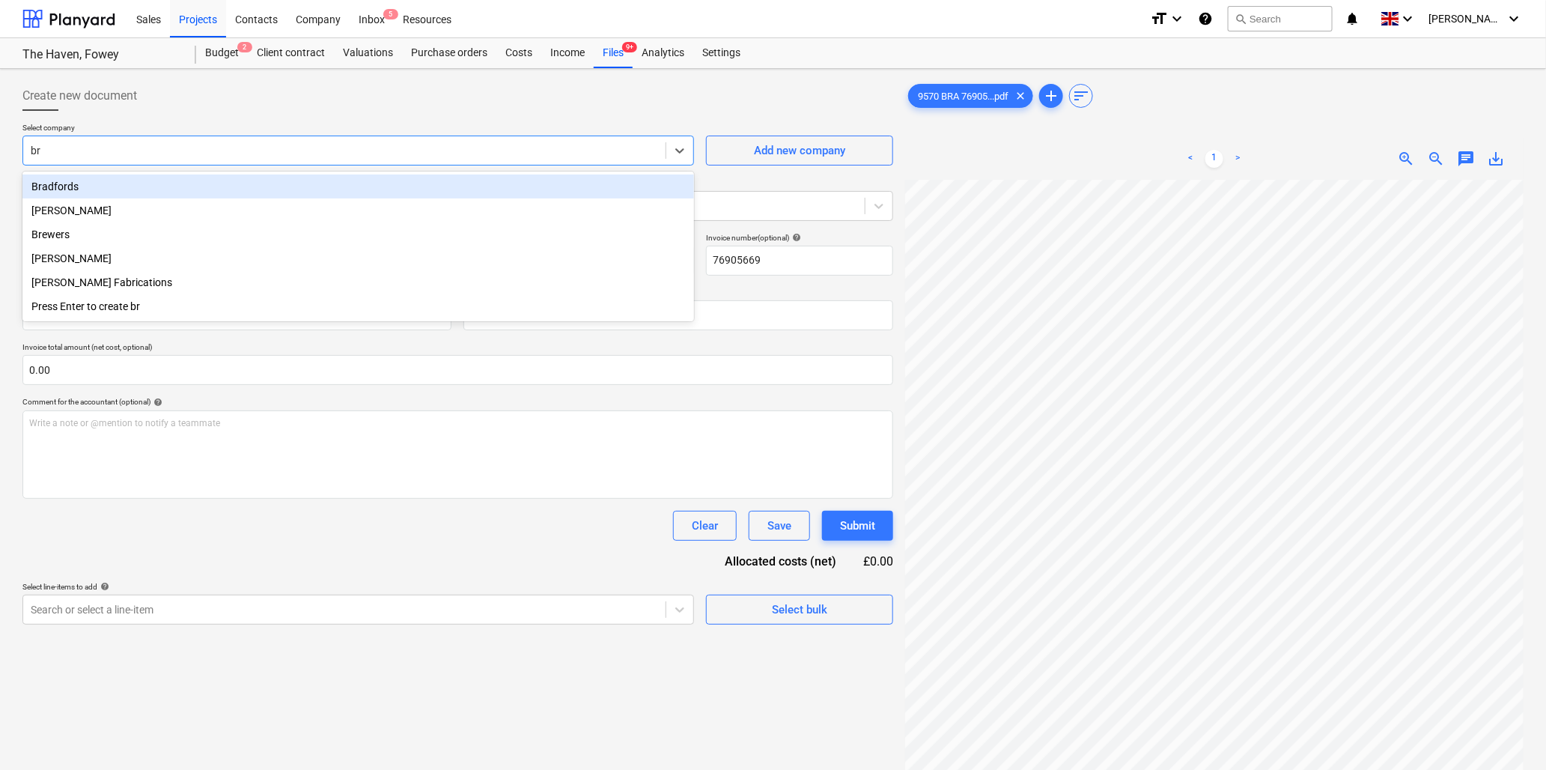
type input "bra"
click at [237, 180] on div "Bradfords" at bounding box center [358, 186] width 672 height 24
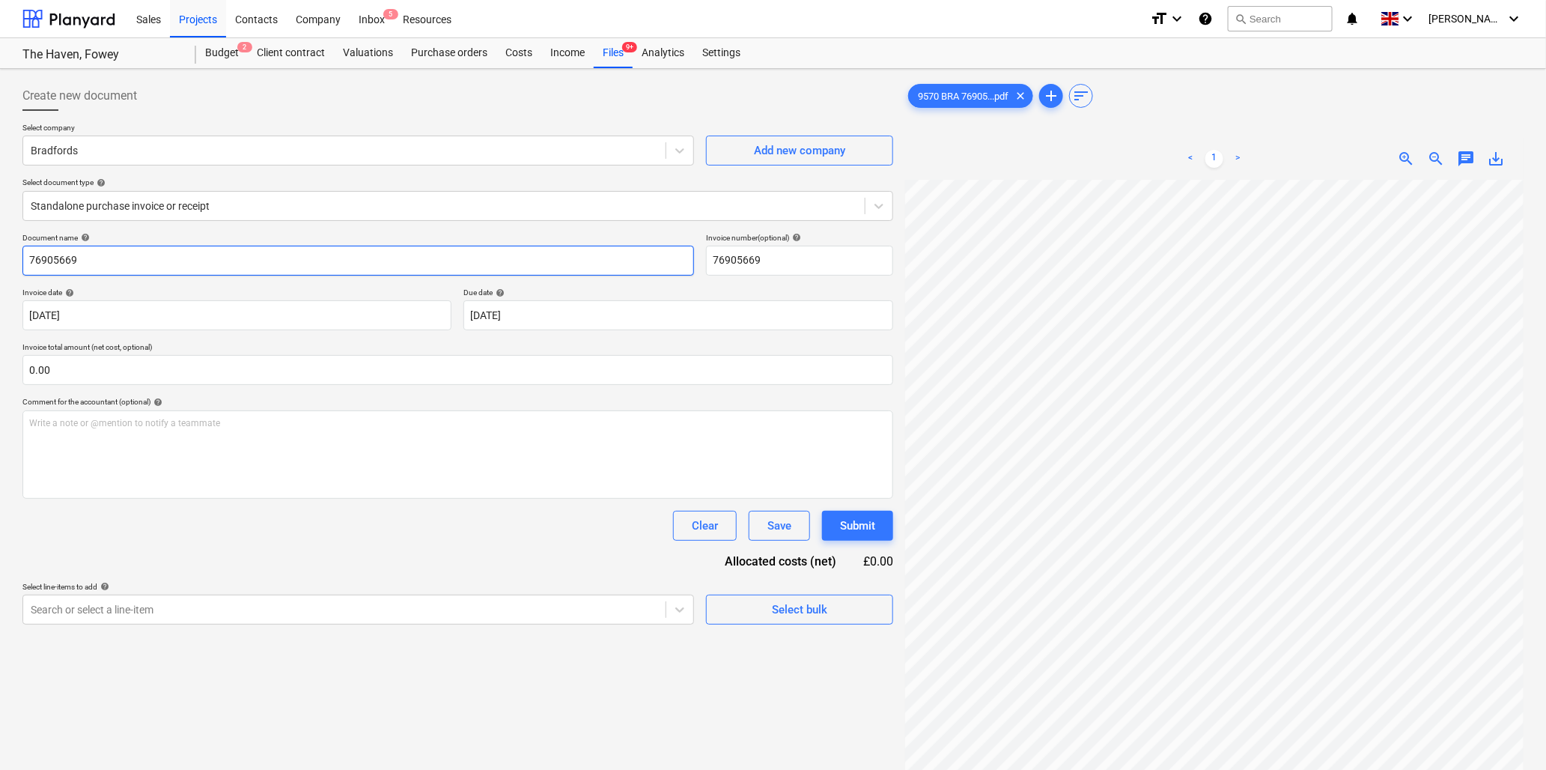
click at [151, 256] on input "76905669" at bounding box center [358, 261] width 672 height 30
type input "9570 Bradfords"
click at [202, 369] on input "text" at bounding box center [457, 370] width 871 height 30
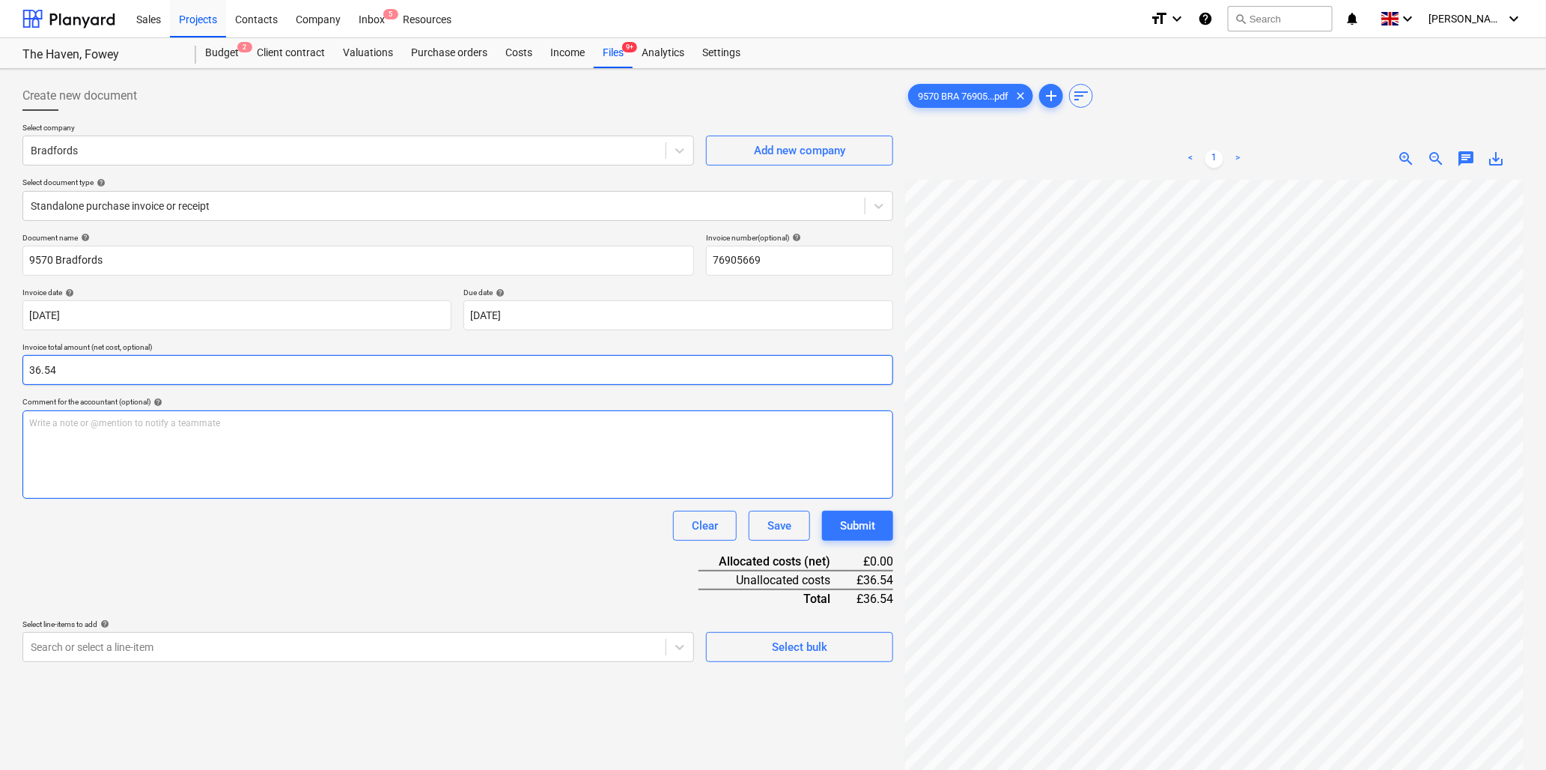
type input "36.54"
click at [199, 423] on p "Write a note or @mention to notify a teammate ﻿" at bounding box center [457, 423] width 857 height 13
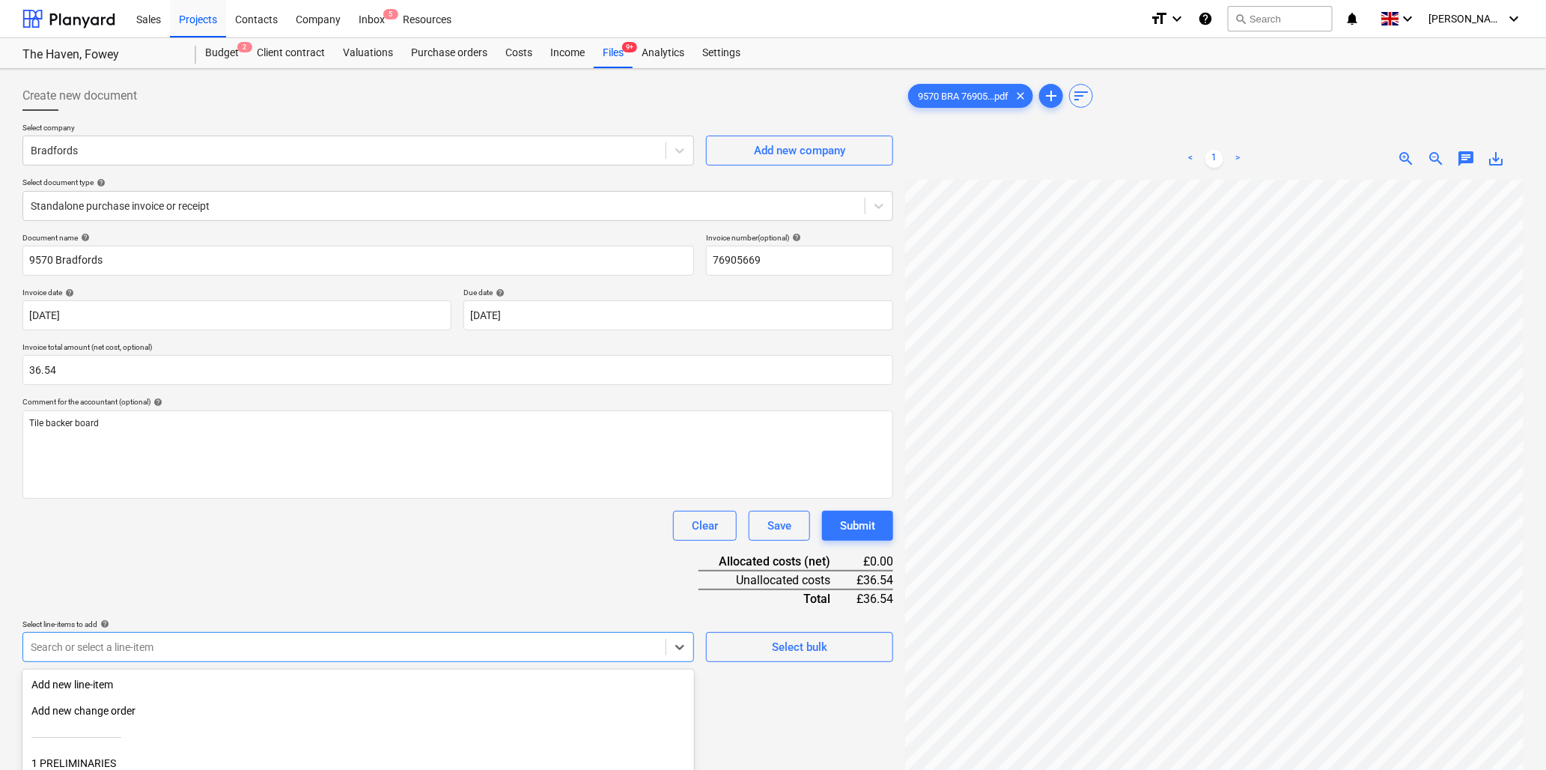
scroll to position [133, 0]
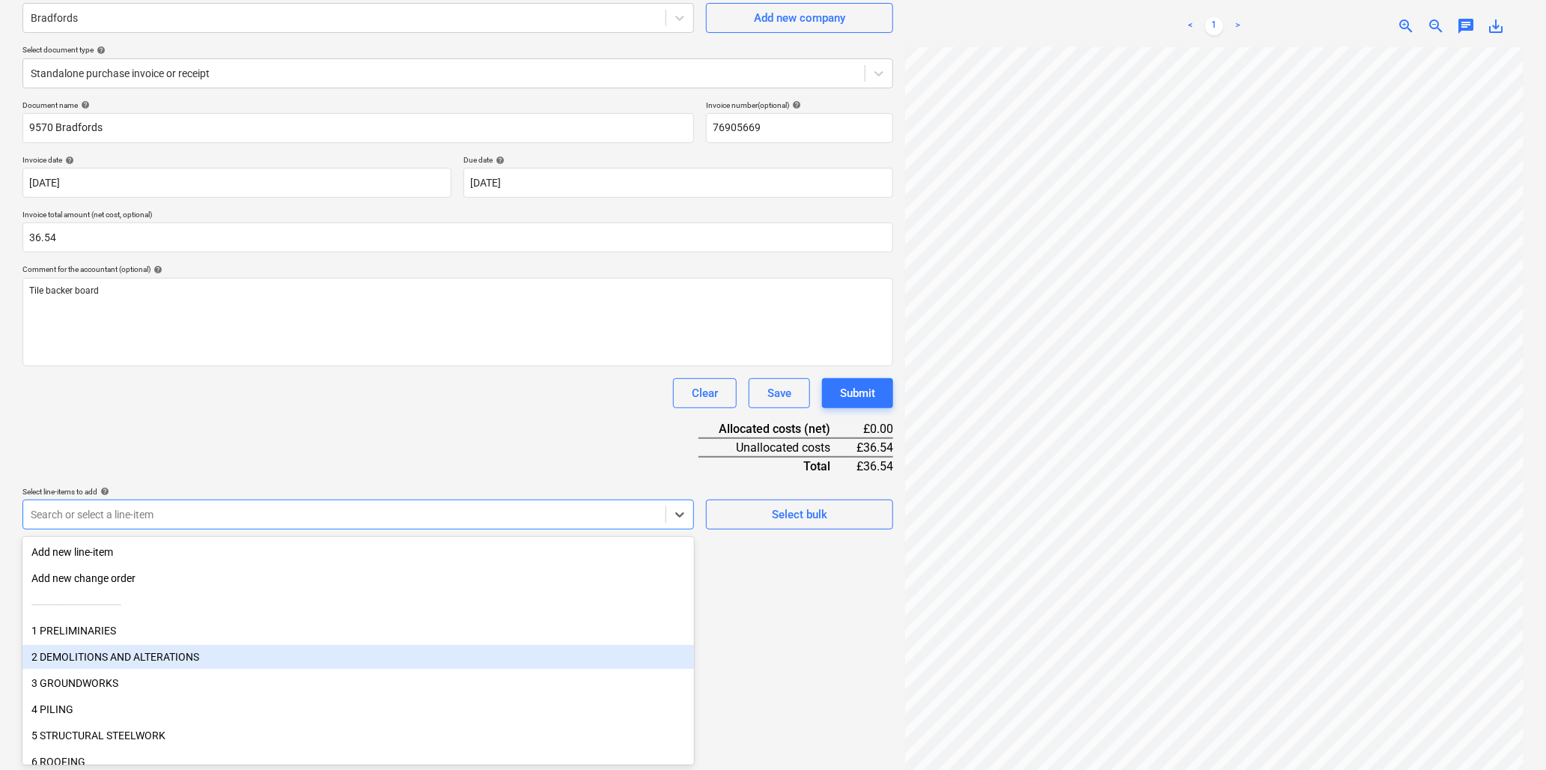
click at [220, 637] on body "Sales Projects Contacts Company Inbox 5 Resources format_size keyboard_arrow_do…" at bounding box center [773, 252] width 1546 height 770
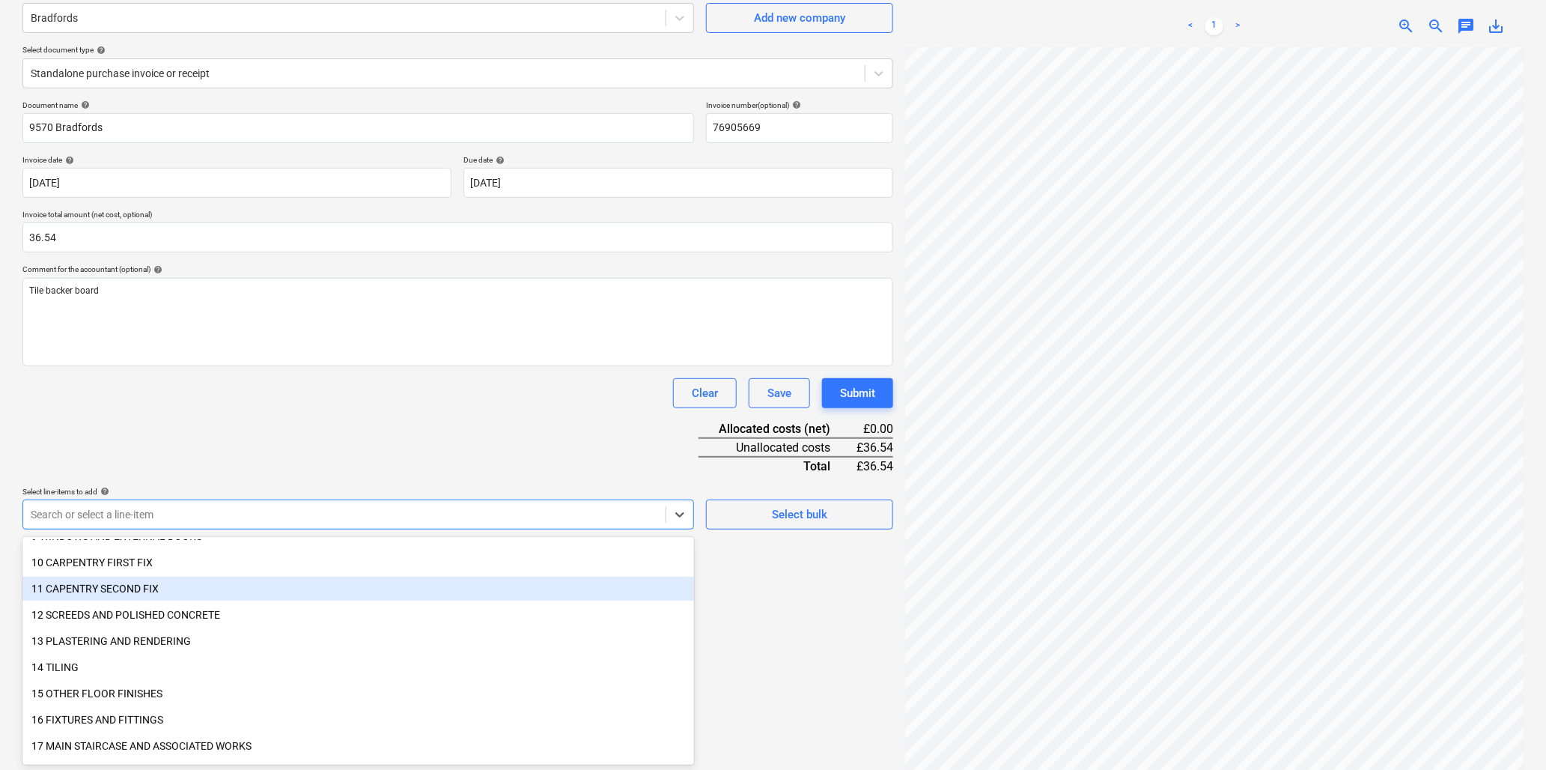
scroll to position [332, 0]
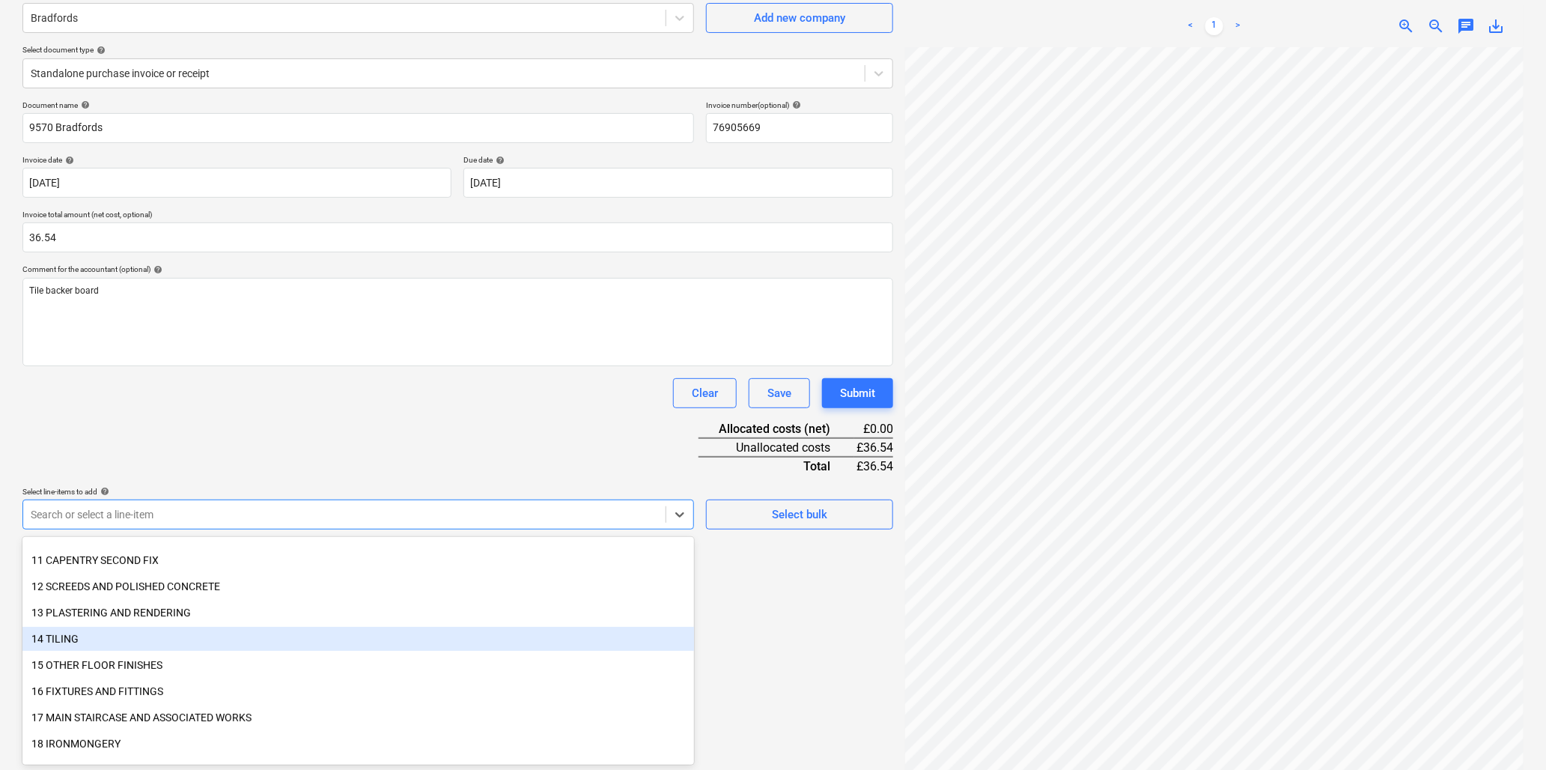
click at [55, 635] on div "14 TILING" at bounding box center [358, 639] width 672 height 24
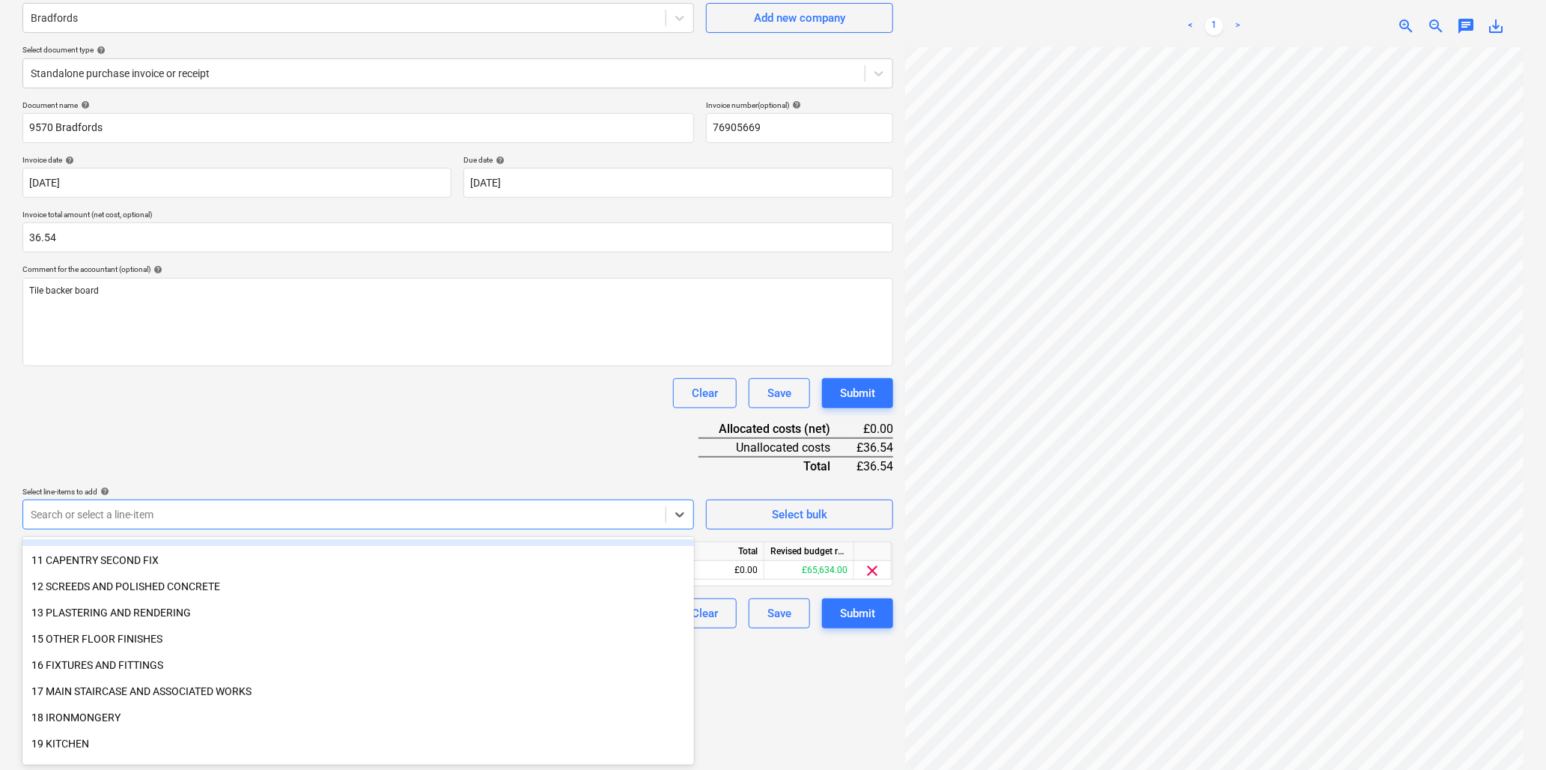
click at [190, 449] on div "Document name help 9570 Bradfords Invoice number (optional) help 76905669 Invoi…" at bounding box center [457, 364] width 871 height 528
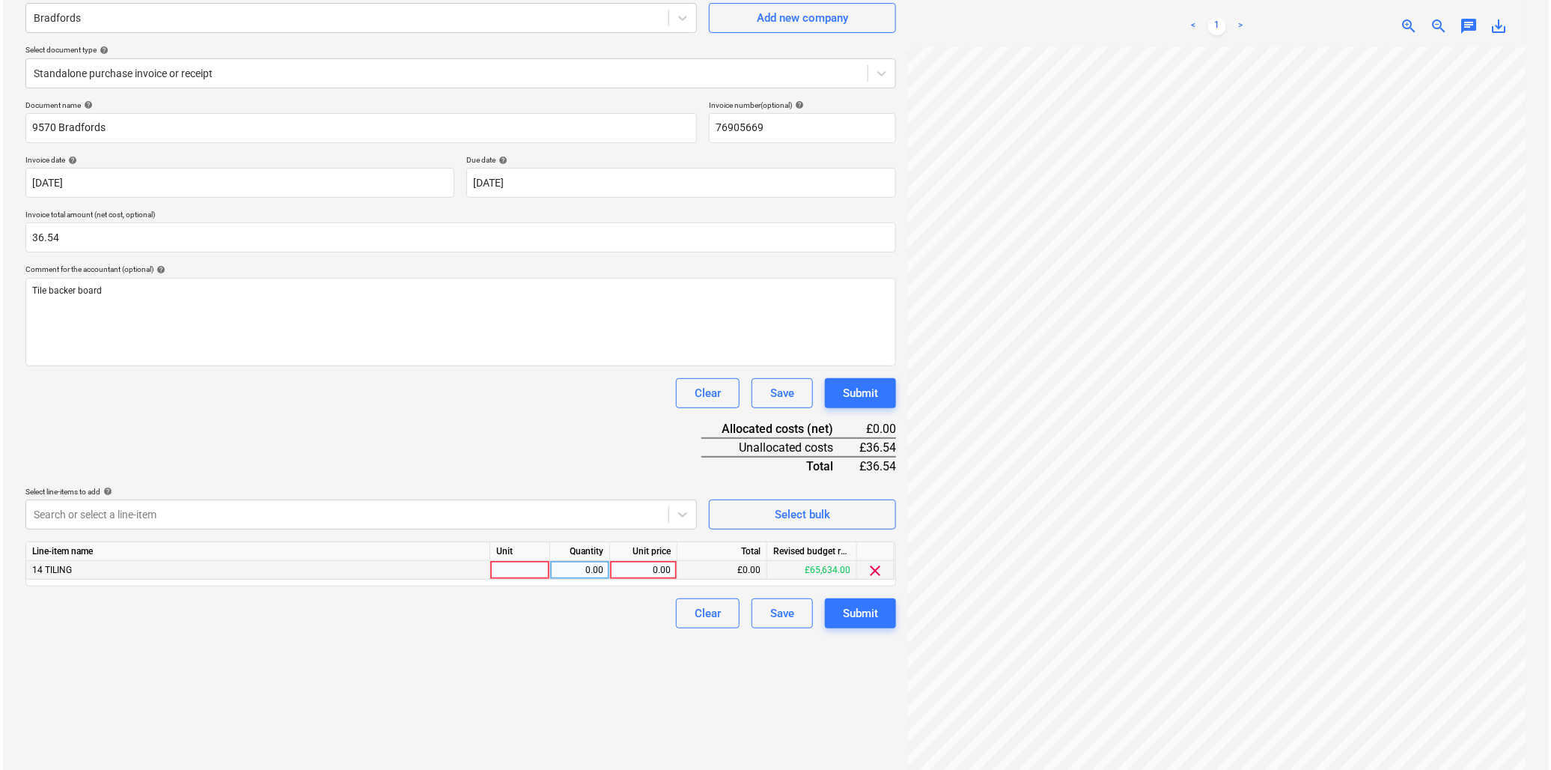
scroll to position [50, 258]
click at [513, 579] on div at bounding box center [517, 570] width 60 height 19
type input "sheet"
type input "12.18"
click at [851, 612] on div "Submit" at bounding box center [857, 612] width 35 height 19
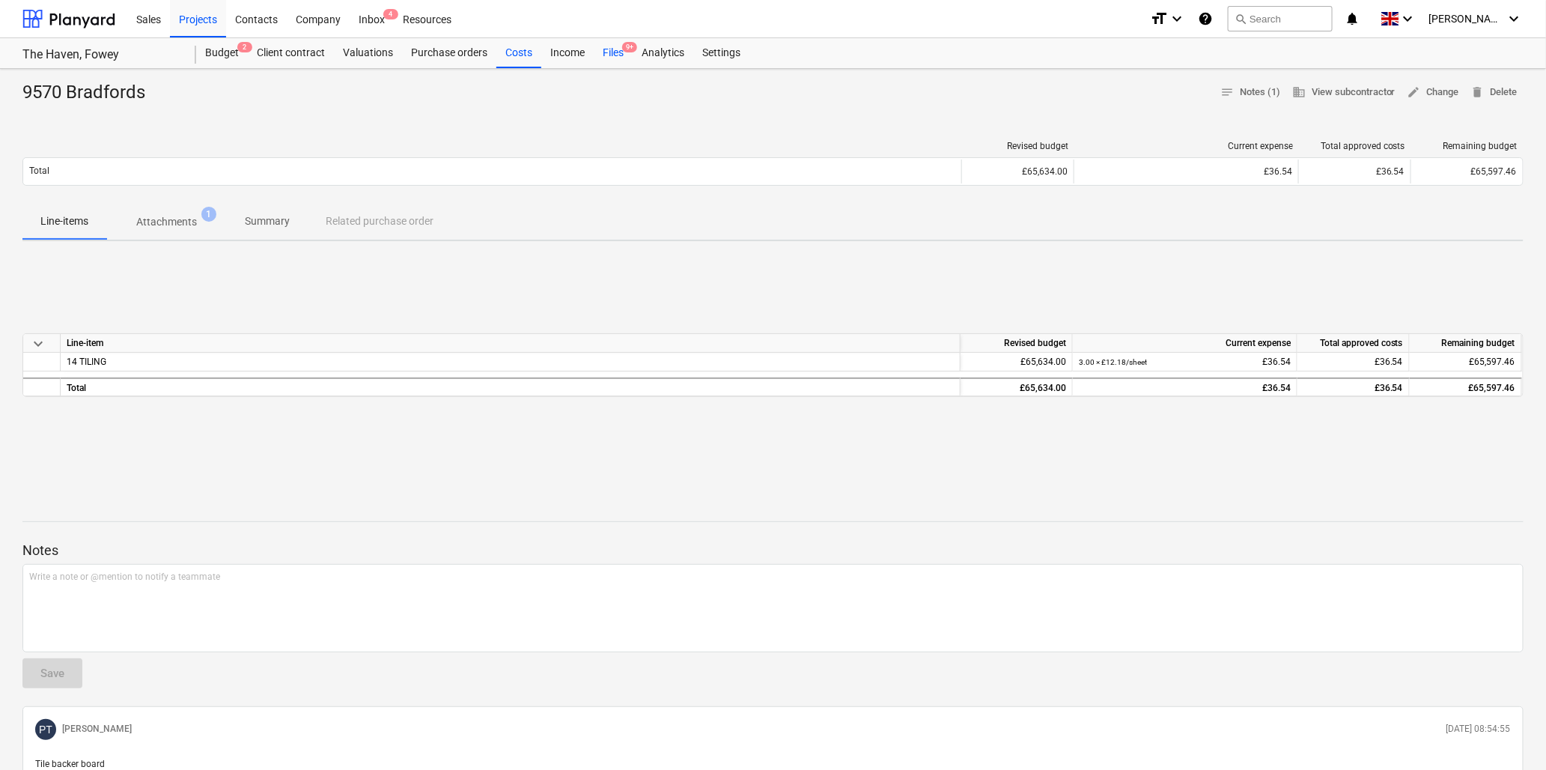
click at [619, 55] on div "Files 9+" at bounding box center [613, 53] width 39 height 30
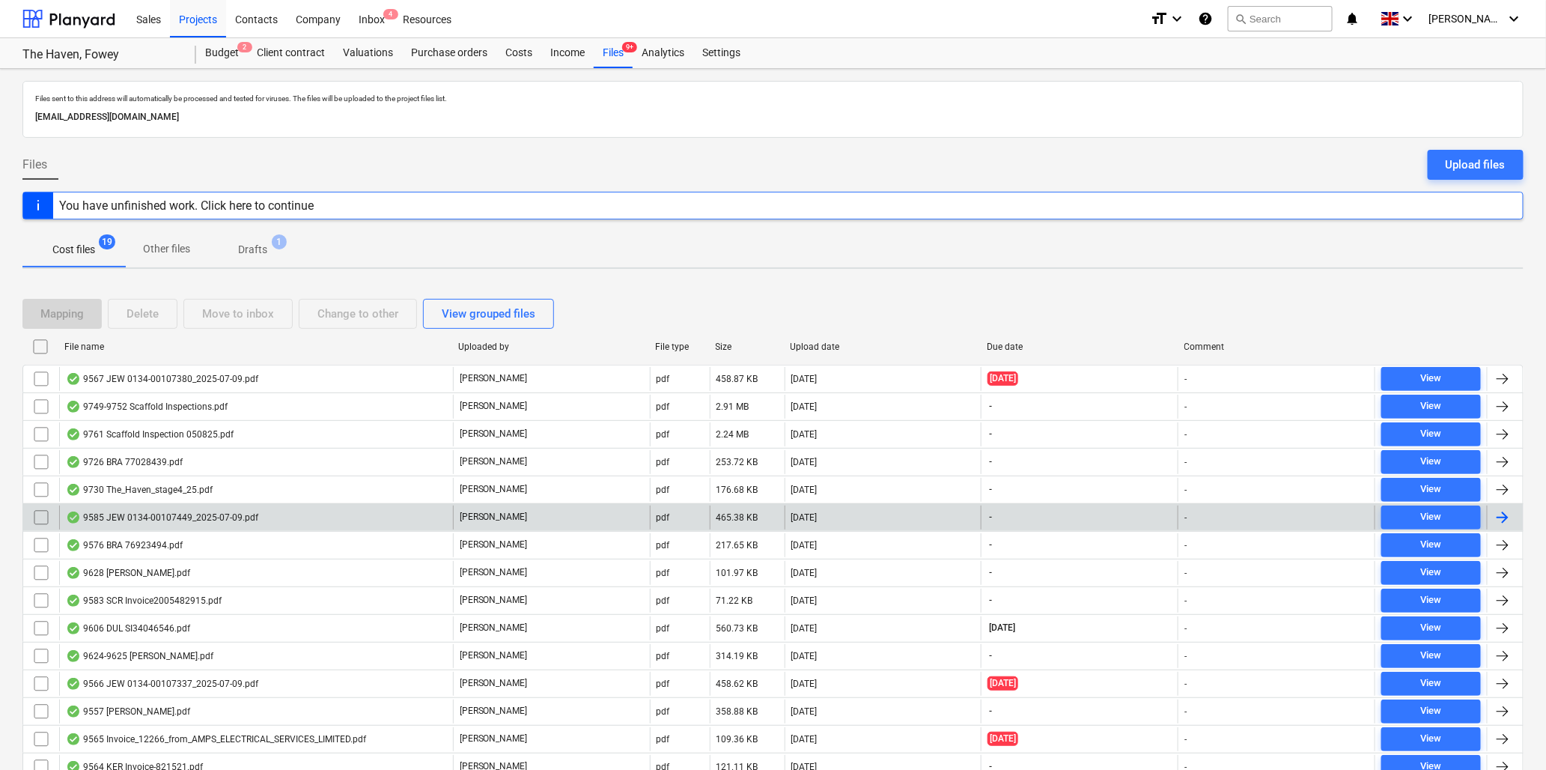
click at [156, 517] on div "9585 JEW 0134-00107449_2025-07-09.pdf" at bounding box center [162, 517] width 192 height 12
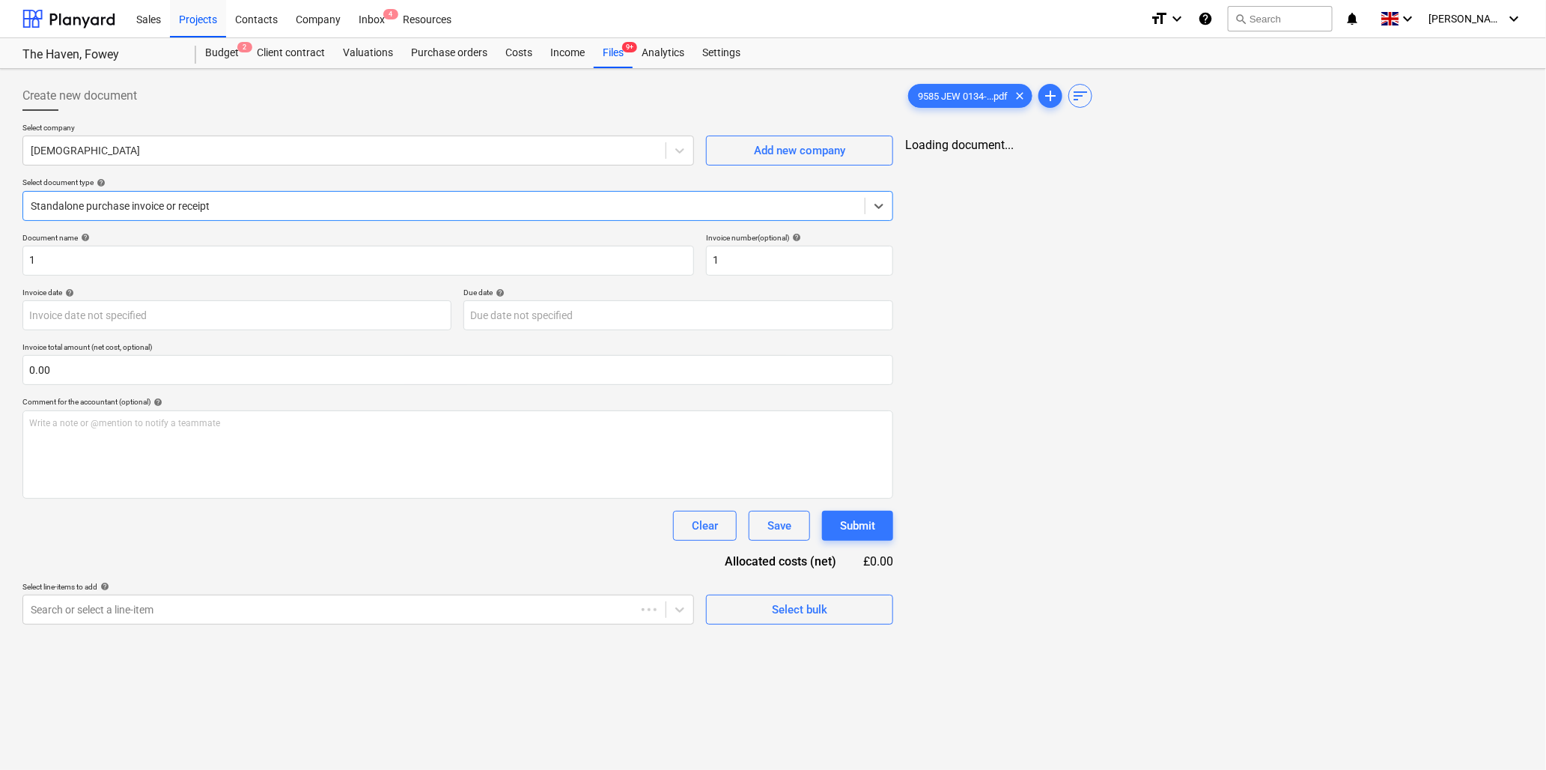
type input "1"
click at [207, 263] on input "1" at bounding box center [358, 261] width 672 height 30
type input "9585 Jewson"
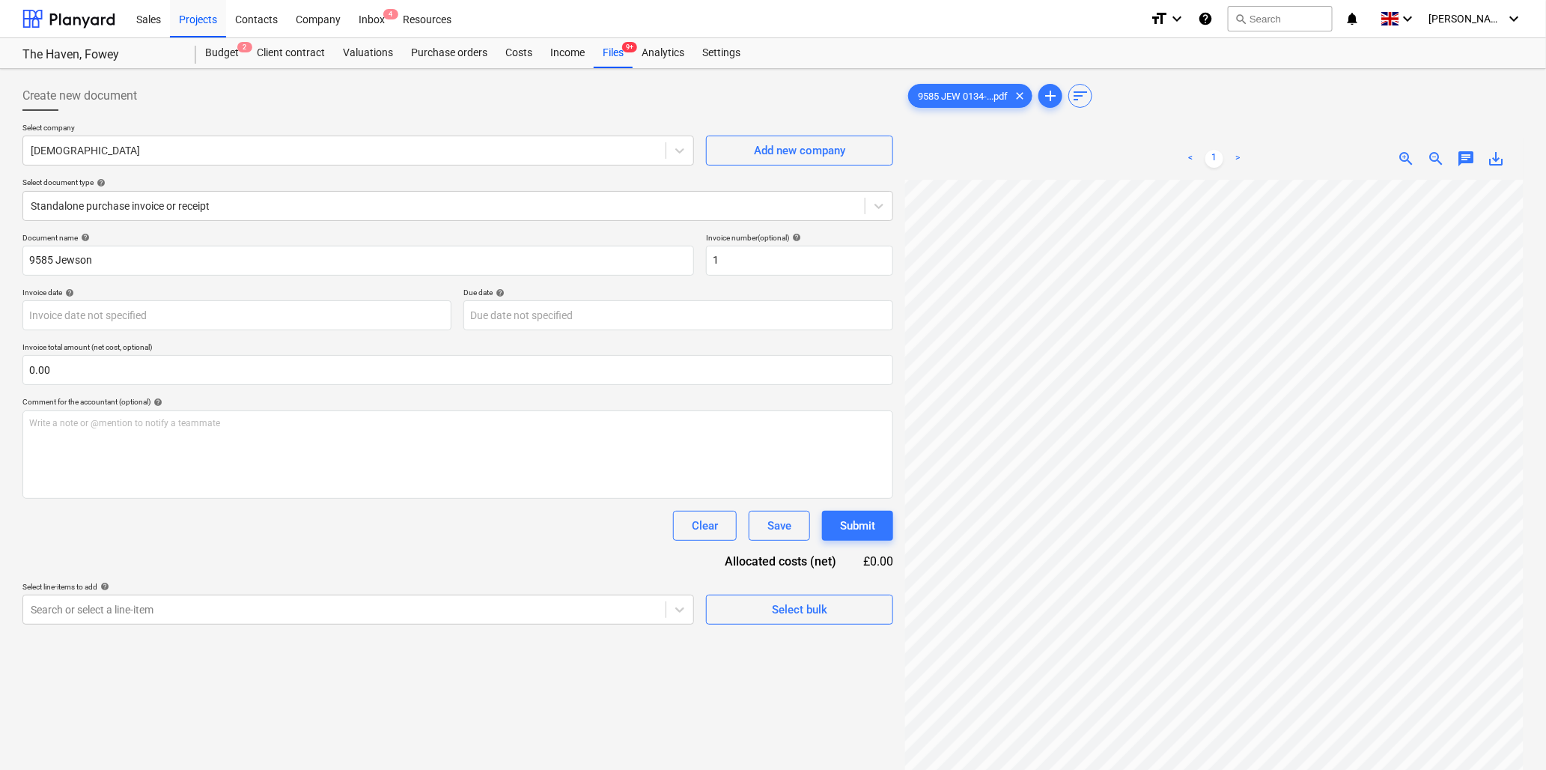
scroll to position [30, 0]
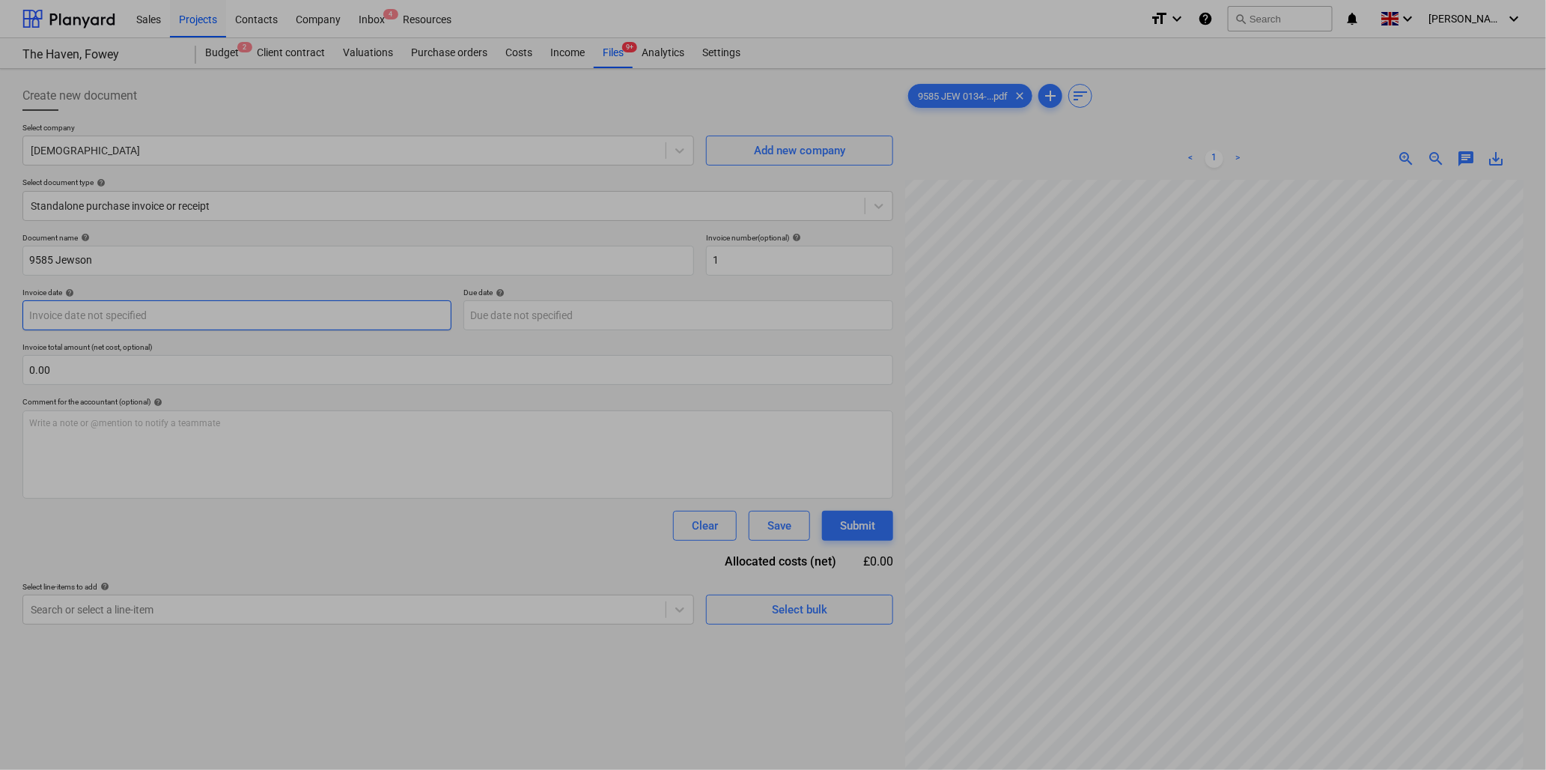
click at [67, 309] on body "Sales Projects Contacts Company Inbox 4 Resources format_size keyboard_arrow_do…" at bounding box center [773, 385] width 1546 height 770
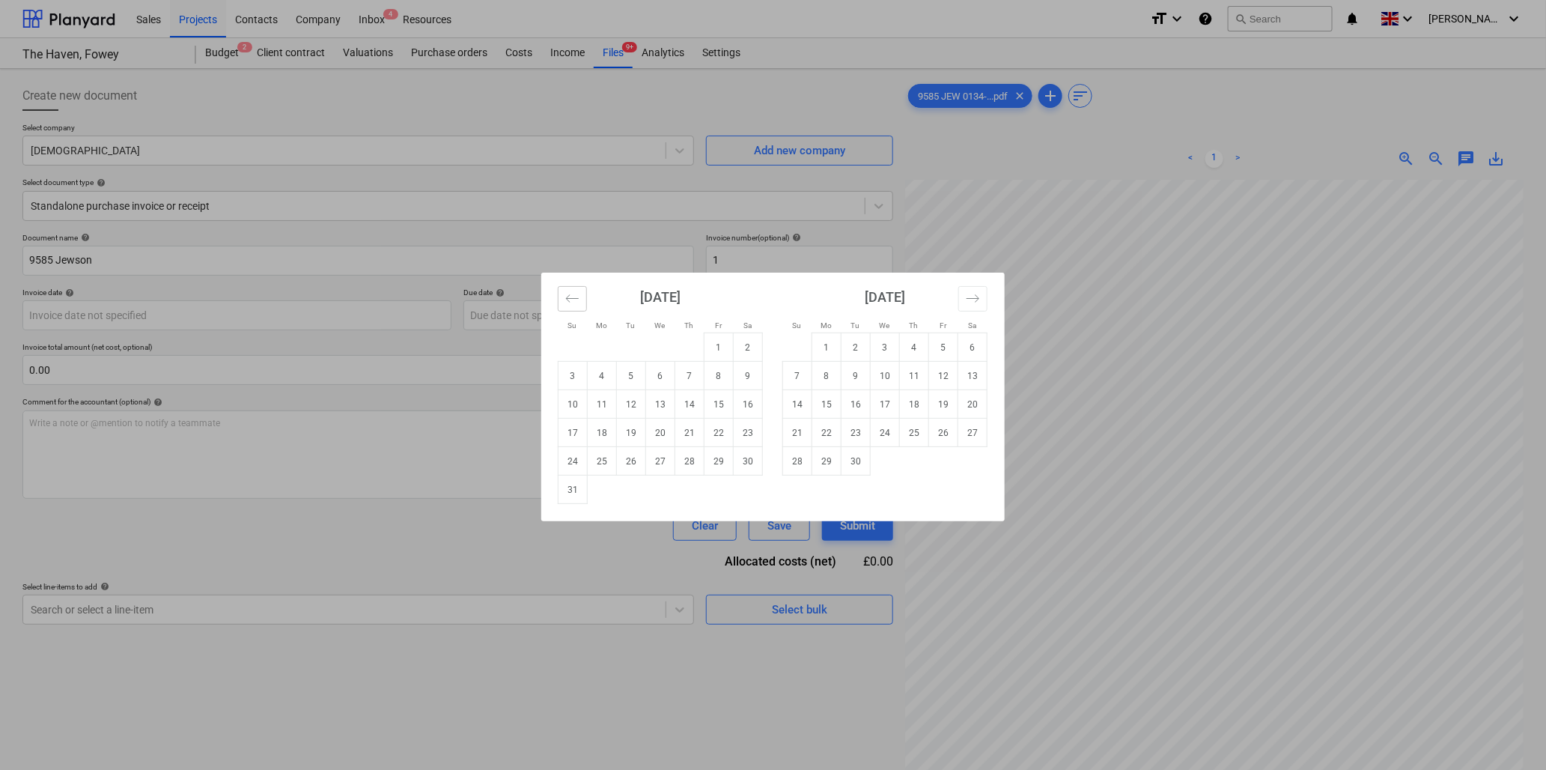
click at [569, 299] on icon "Move backward to switch to the previous month." at bounding box center [572, 298] width 14 height 14
click at [656, 370] on td "9" at bounding box center [660, 376] width 29 height 28
type input "09 Jul 2025"
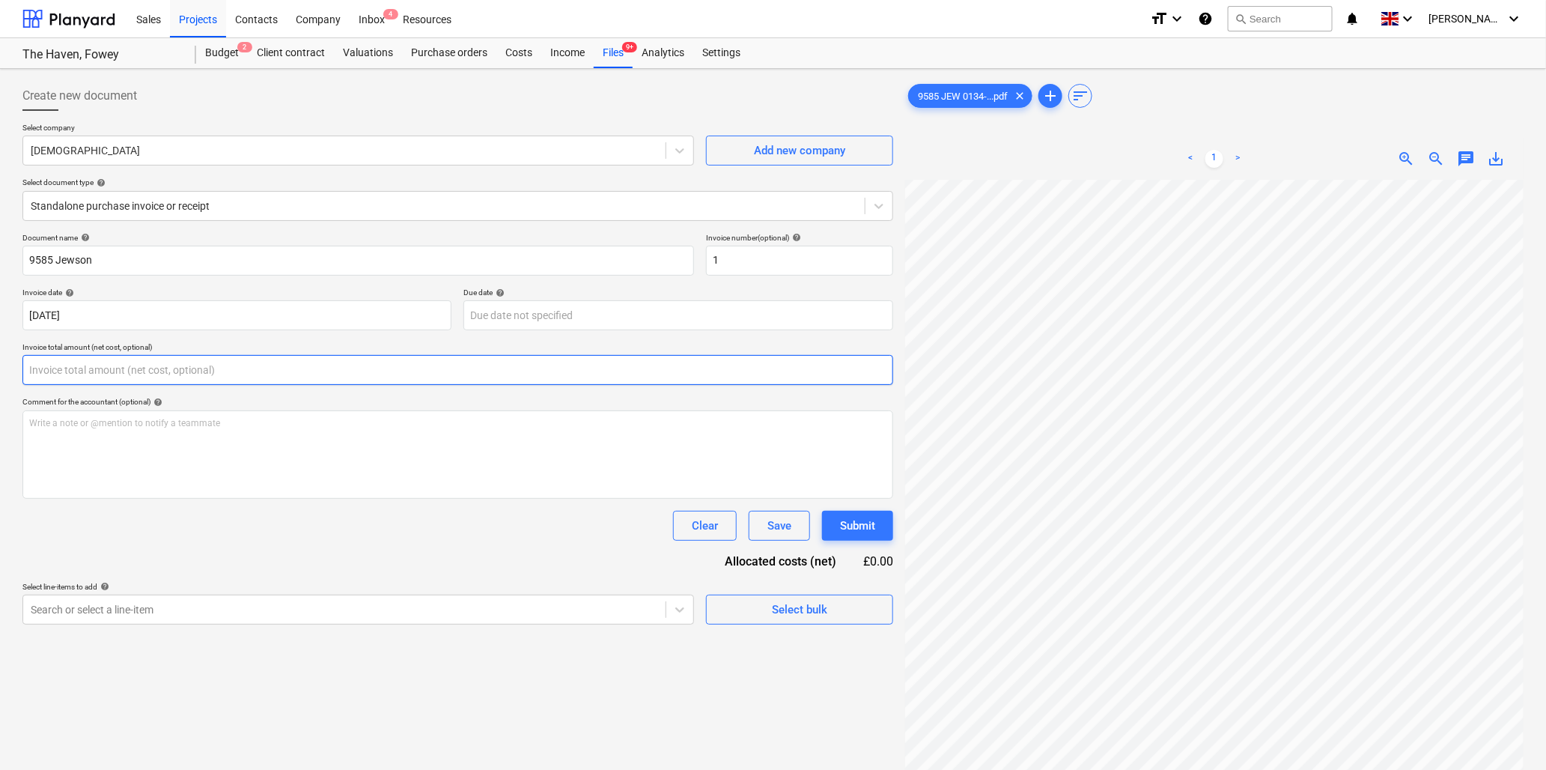
click at [88, 372] on input "text" at bounding box center [457, 370] width 871 height 30
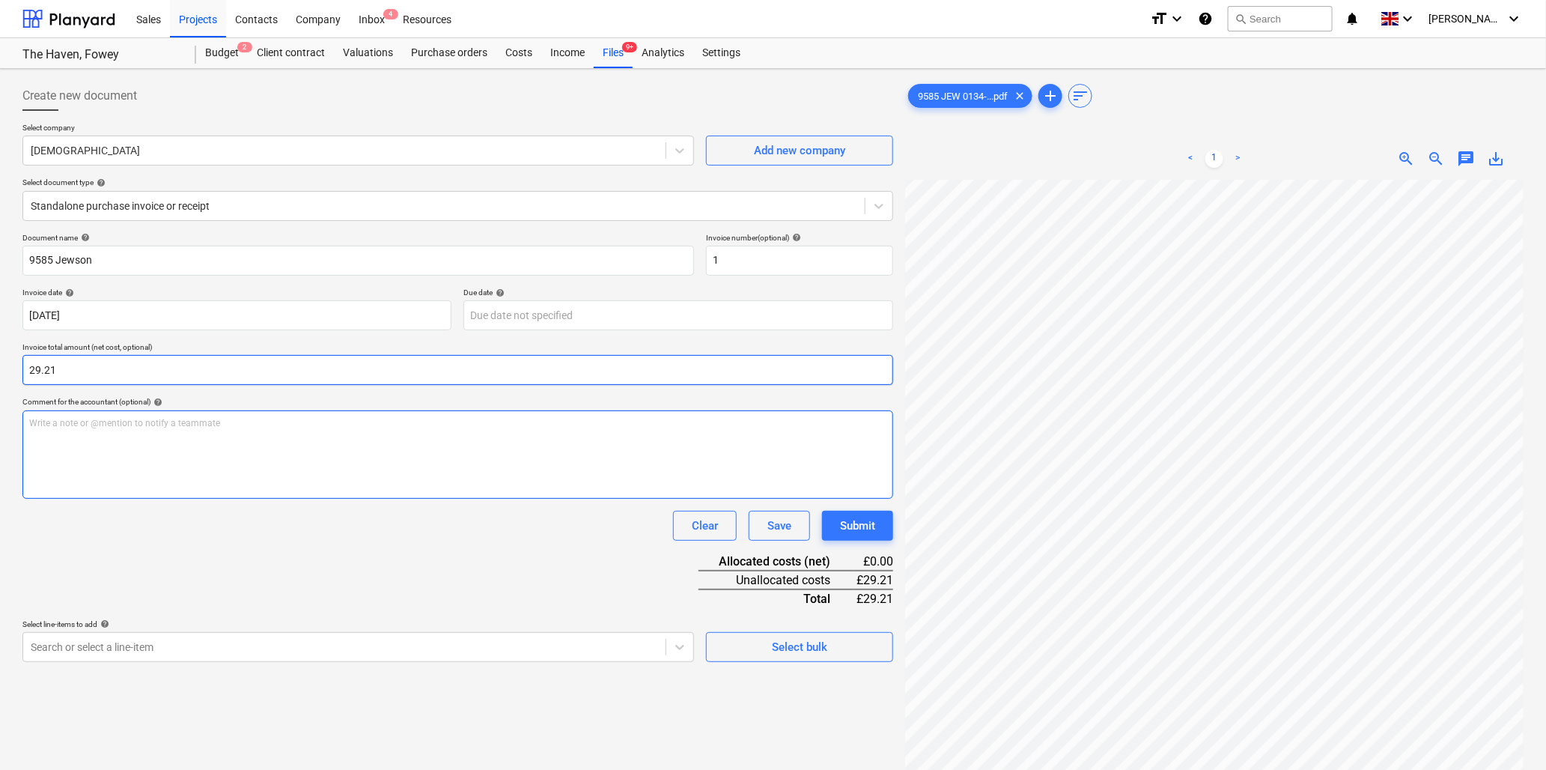
type input "29.21"
click at [115, 424] on p "Write a note or @mention to notify a teammate ﻿" at bounding box center [457, 423] width 857 height 13
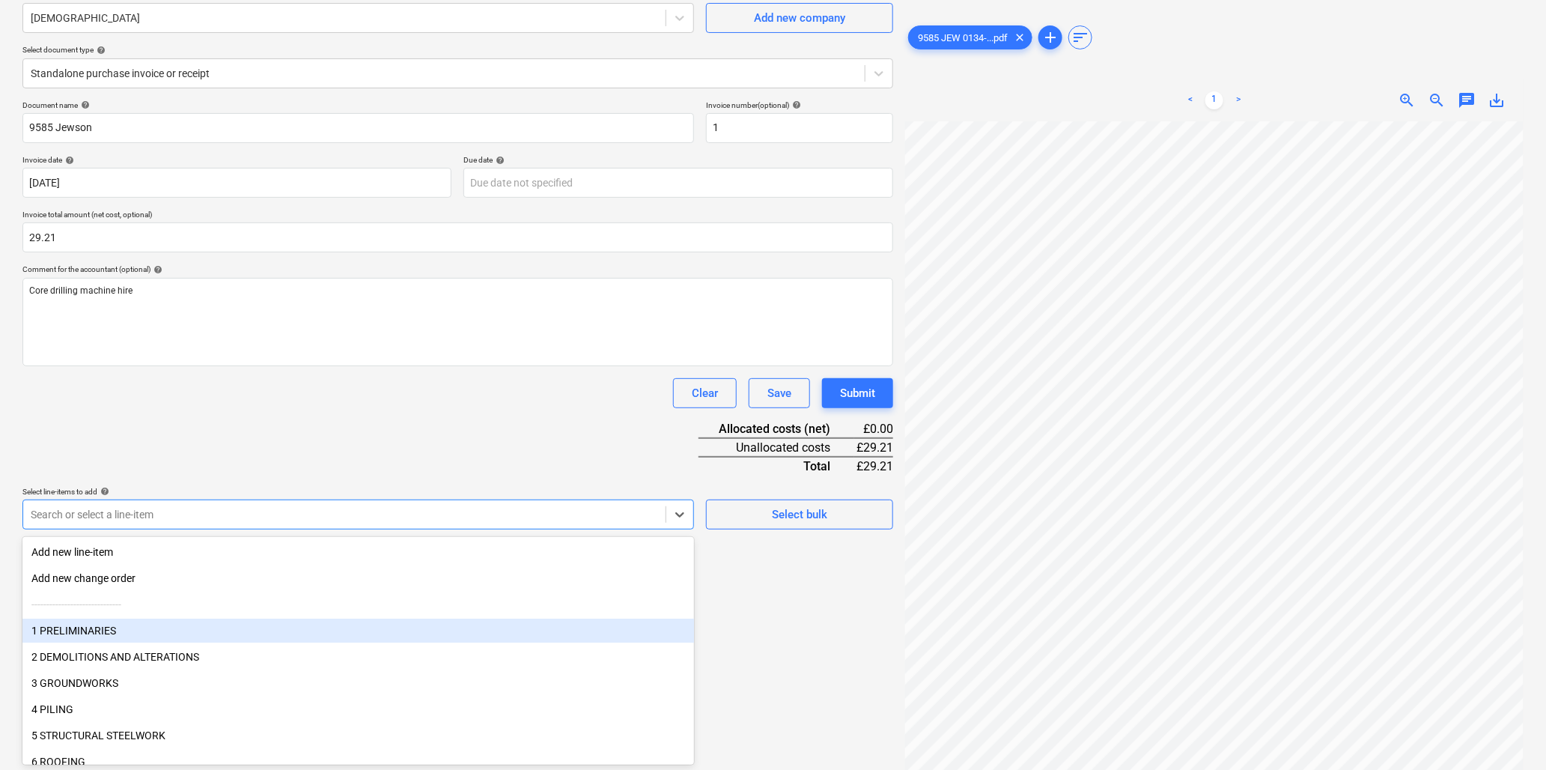
click at [341, 637] on body "Sales Projects Contacts Company Inbox 4 Resources format_size keyboard_arrow_do…" at bounding box center [773, 252] width 1546 height 770
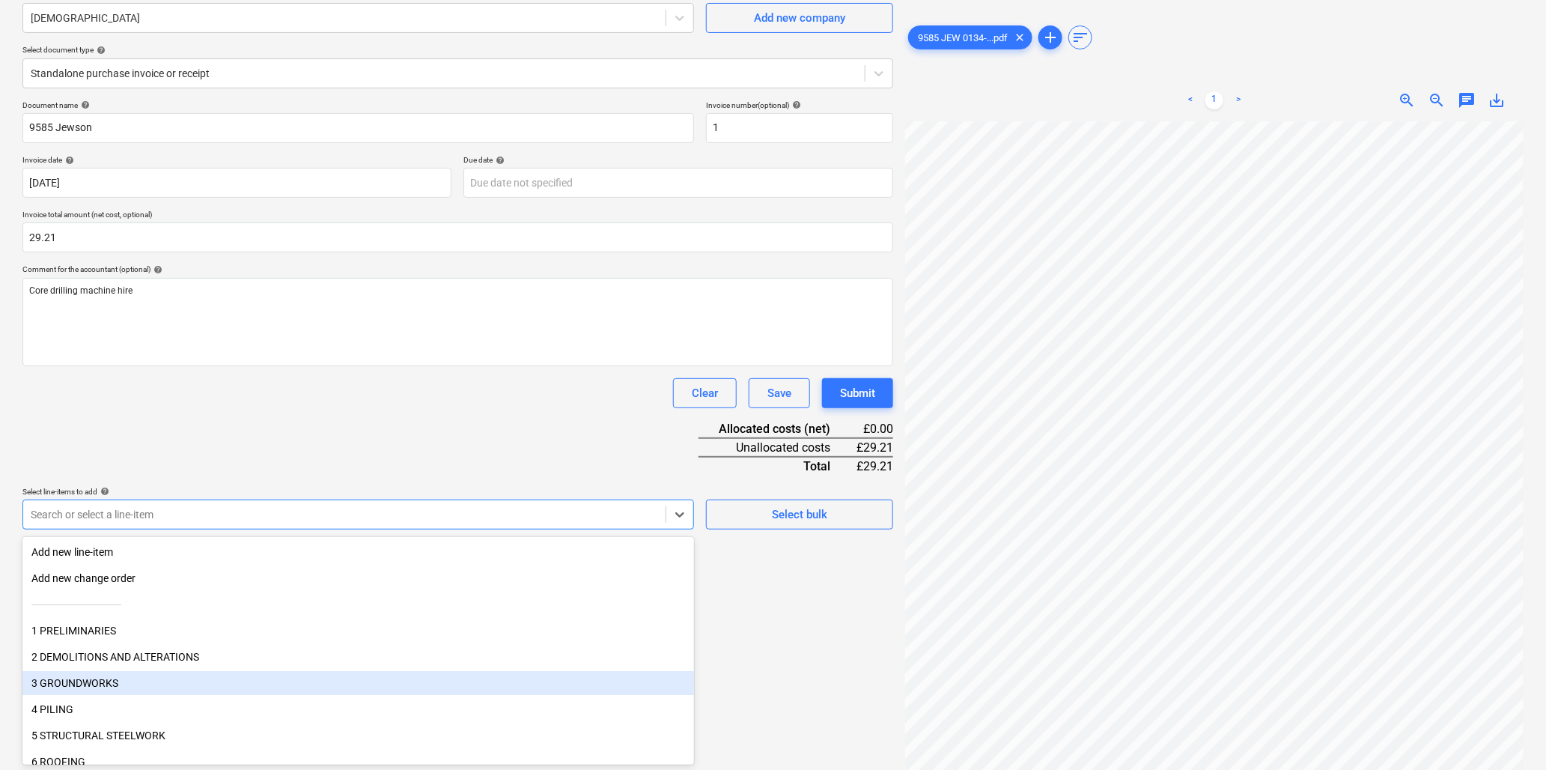
click at [78, 671] on div "3 GROUNDWORKS" at bounding box center [358, 683] width 672 height 24
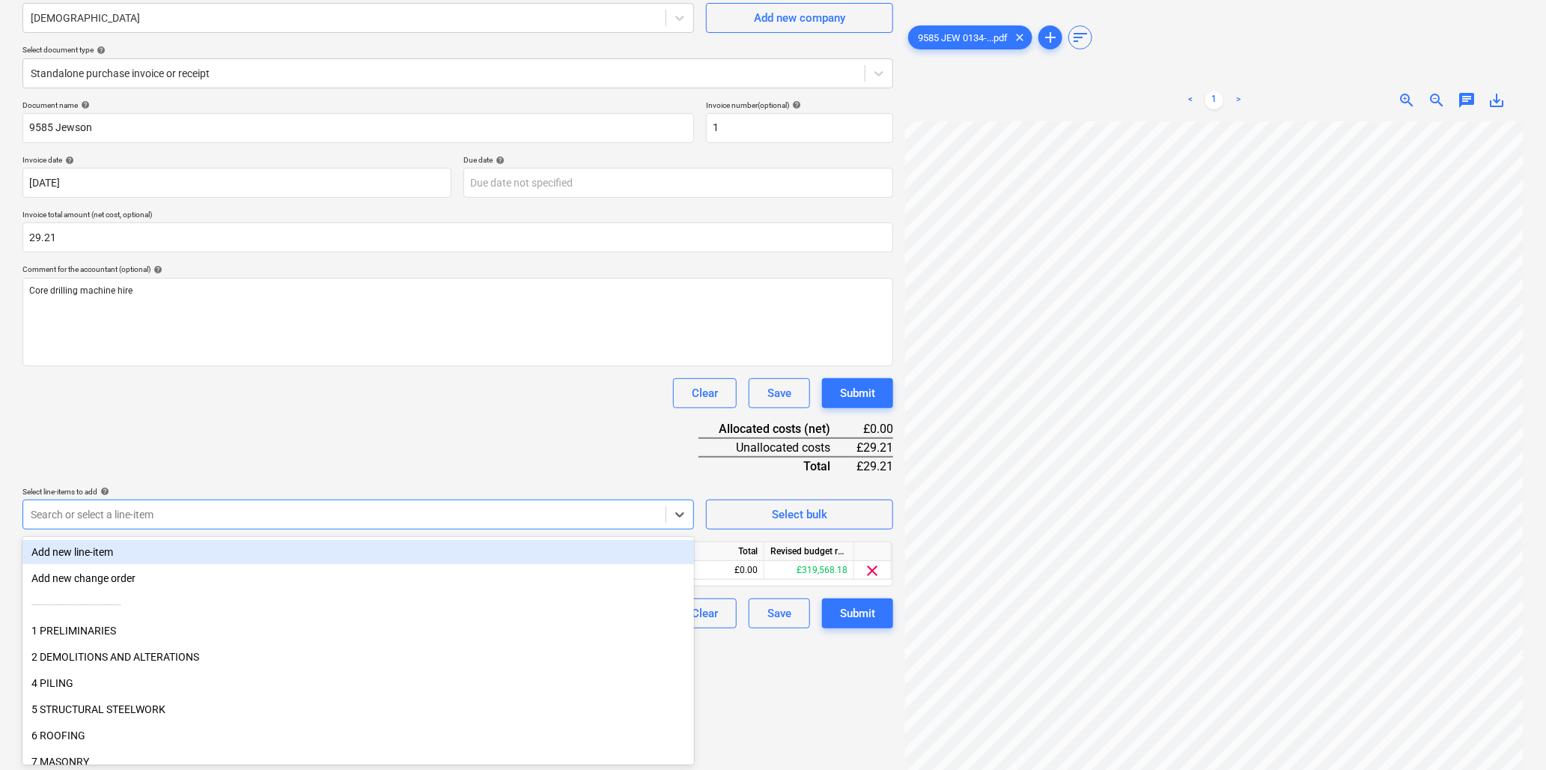
click at [469, 436] on div "Document name help 9585 Jewson Invoice number (optional) help 1 Invoice date he…" at bounding box center [457, 364] width 871 height 528
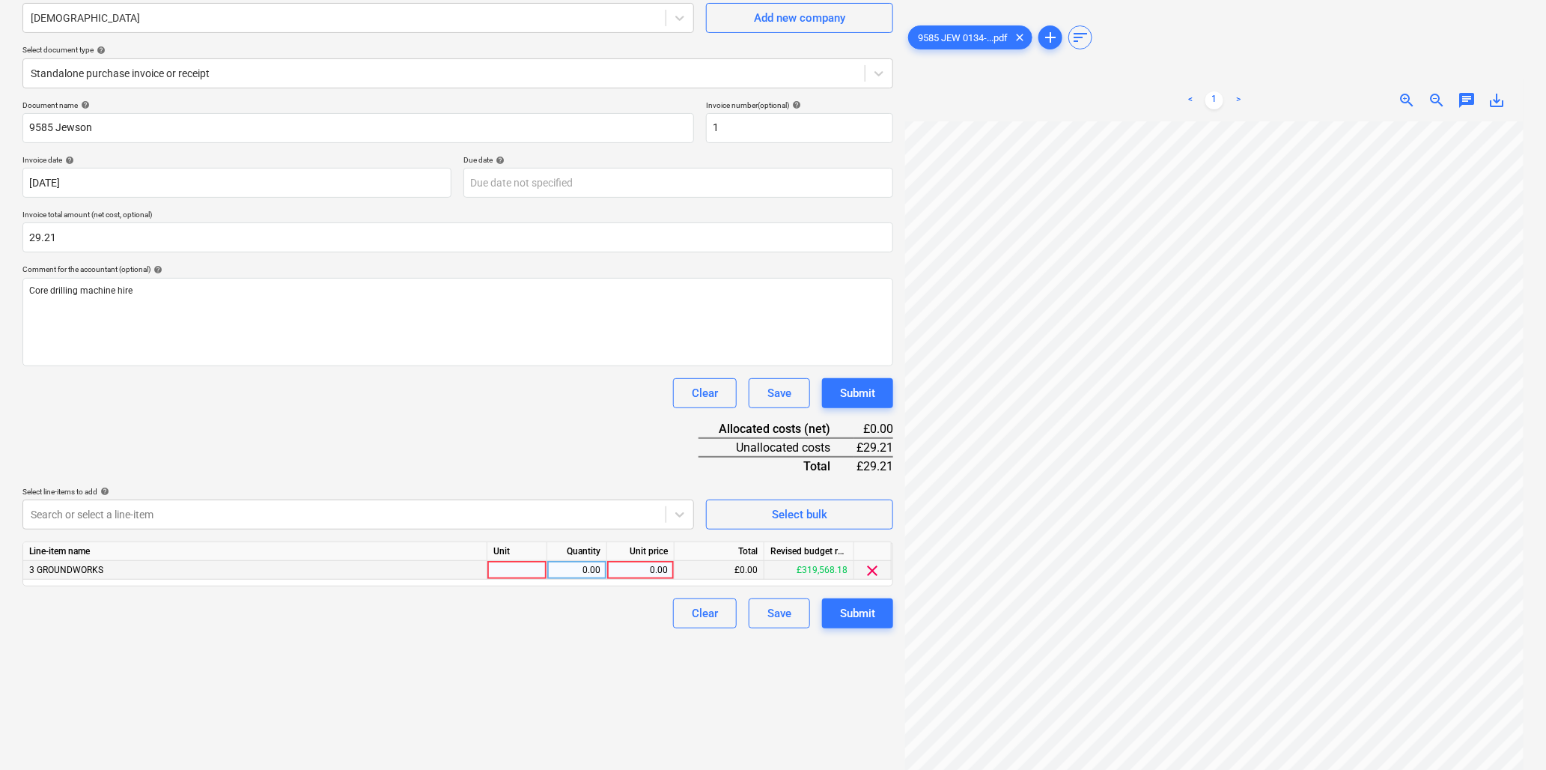
click at [517, 574] on div at bounding box center [517, 570] width 60 height 19
type input "item"
type input "29.21"
click at [862, 605] on div "Submit" at bounding box center [857, 612] width 35 height 19
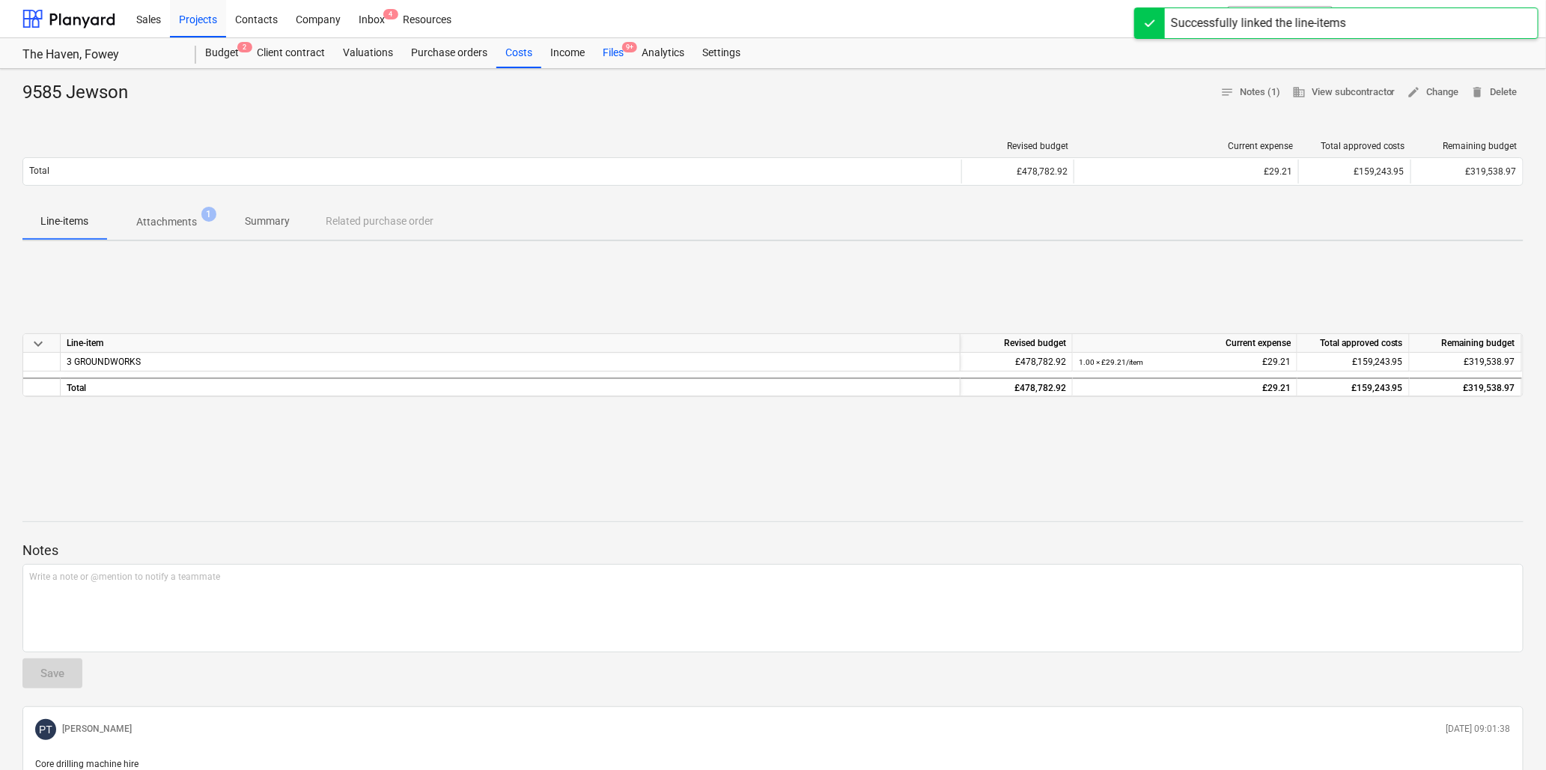
click at [616, 49] on div "Files 9+" at bounding box center [613, 53] width 39 height 30
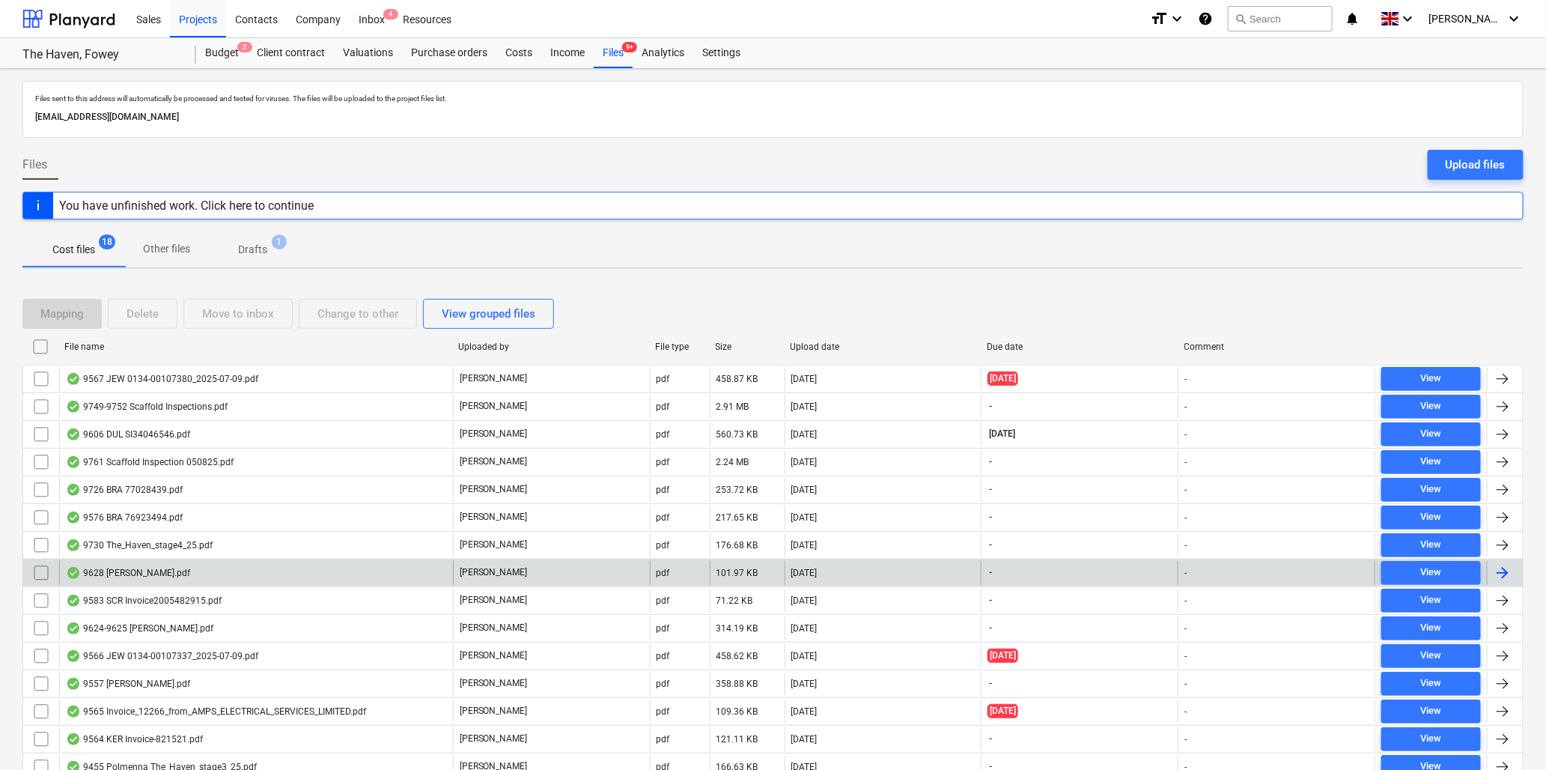
click at [175, 577] on div "9628 Dan Rayner.pdf" at bounding box center [256, 573] width 394 height 24
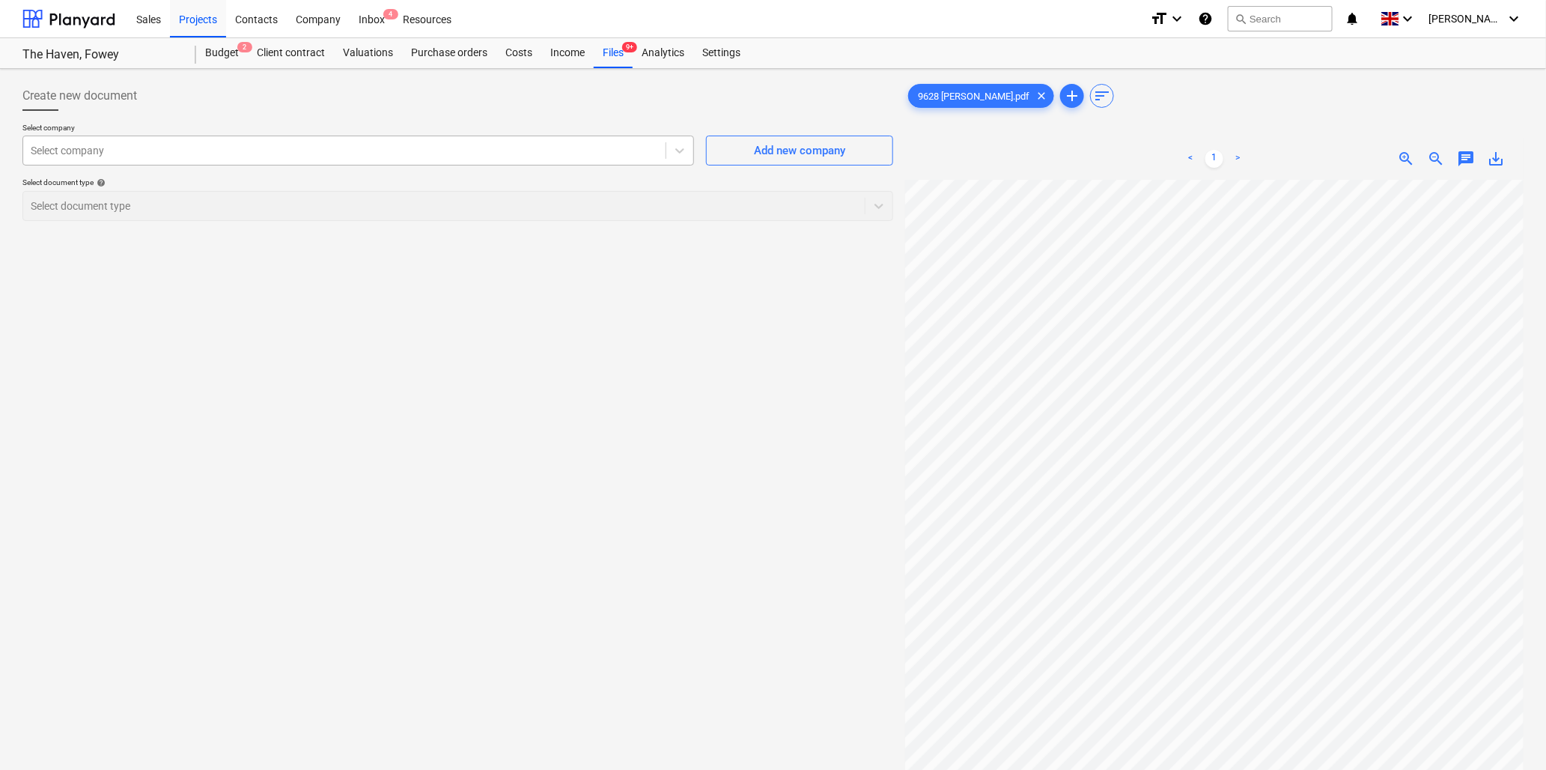
click at [227, 144] on div at bounding box center [344, 150] width 627 height 15
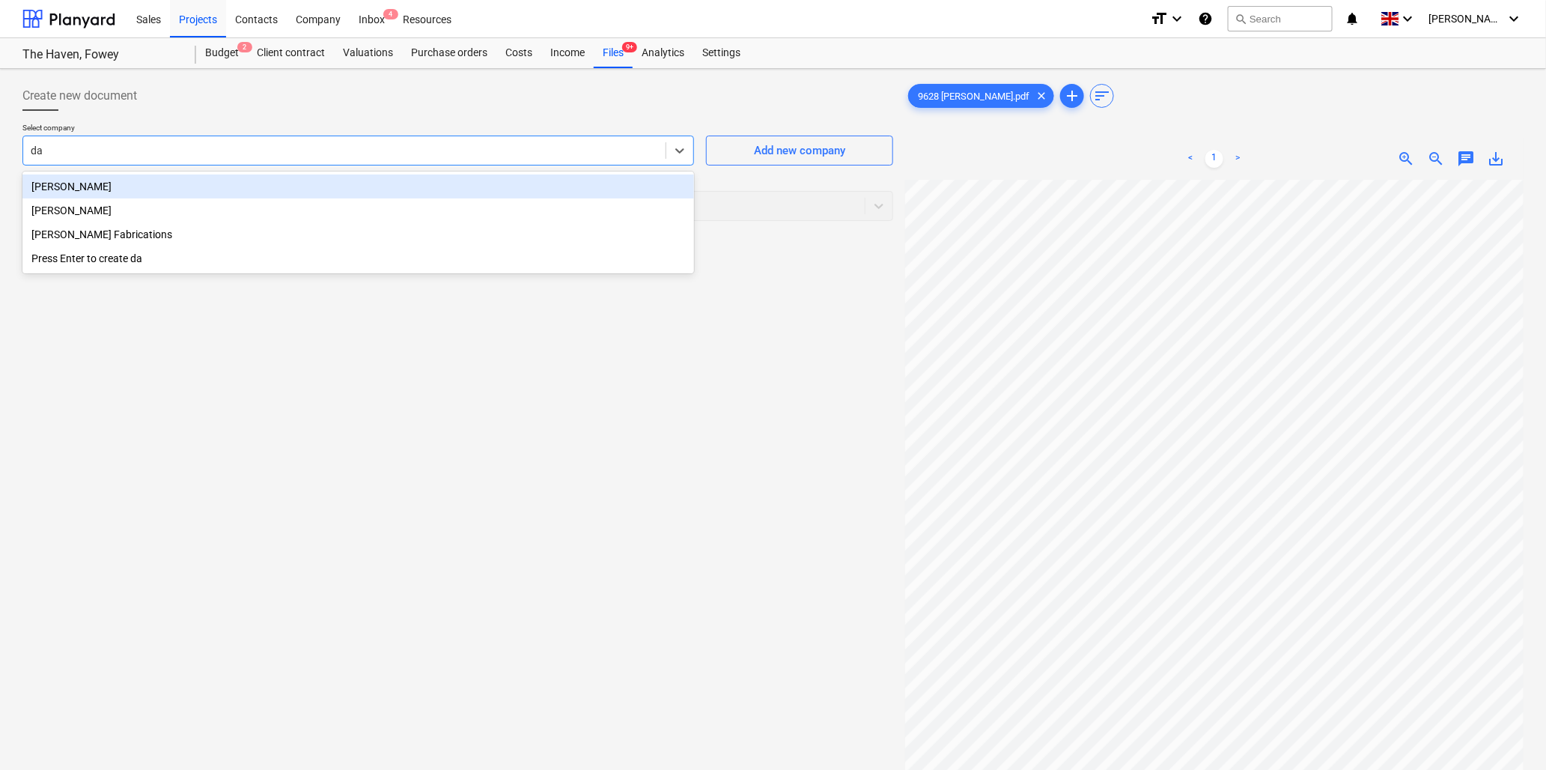
type input "dan"
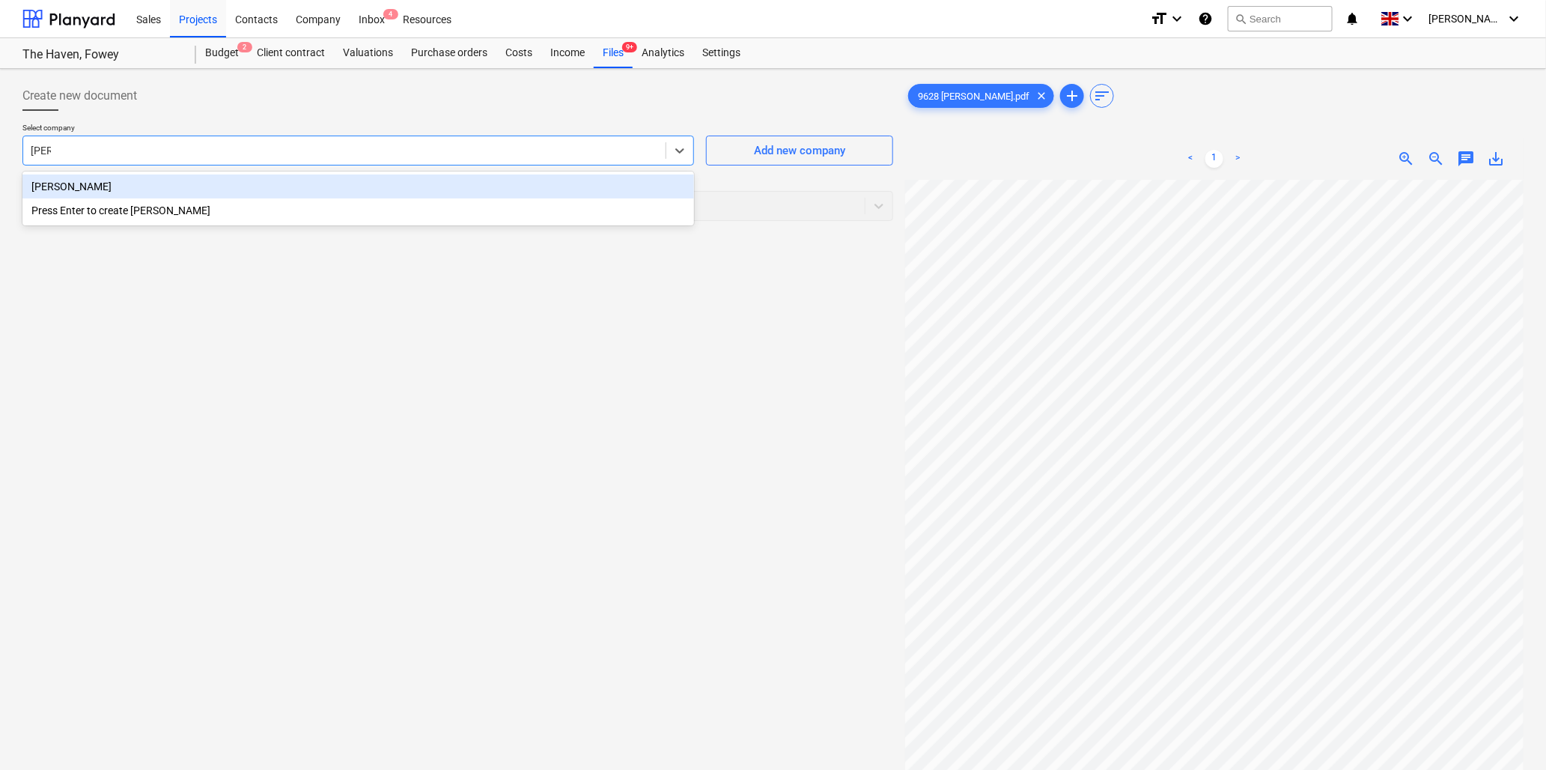
click at [232, 186] on div "Daniel Rayner" at bounding box center [358, 186] width 672 height 24
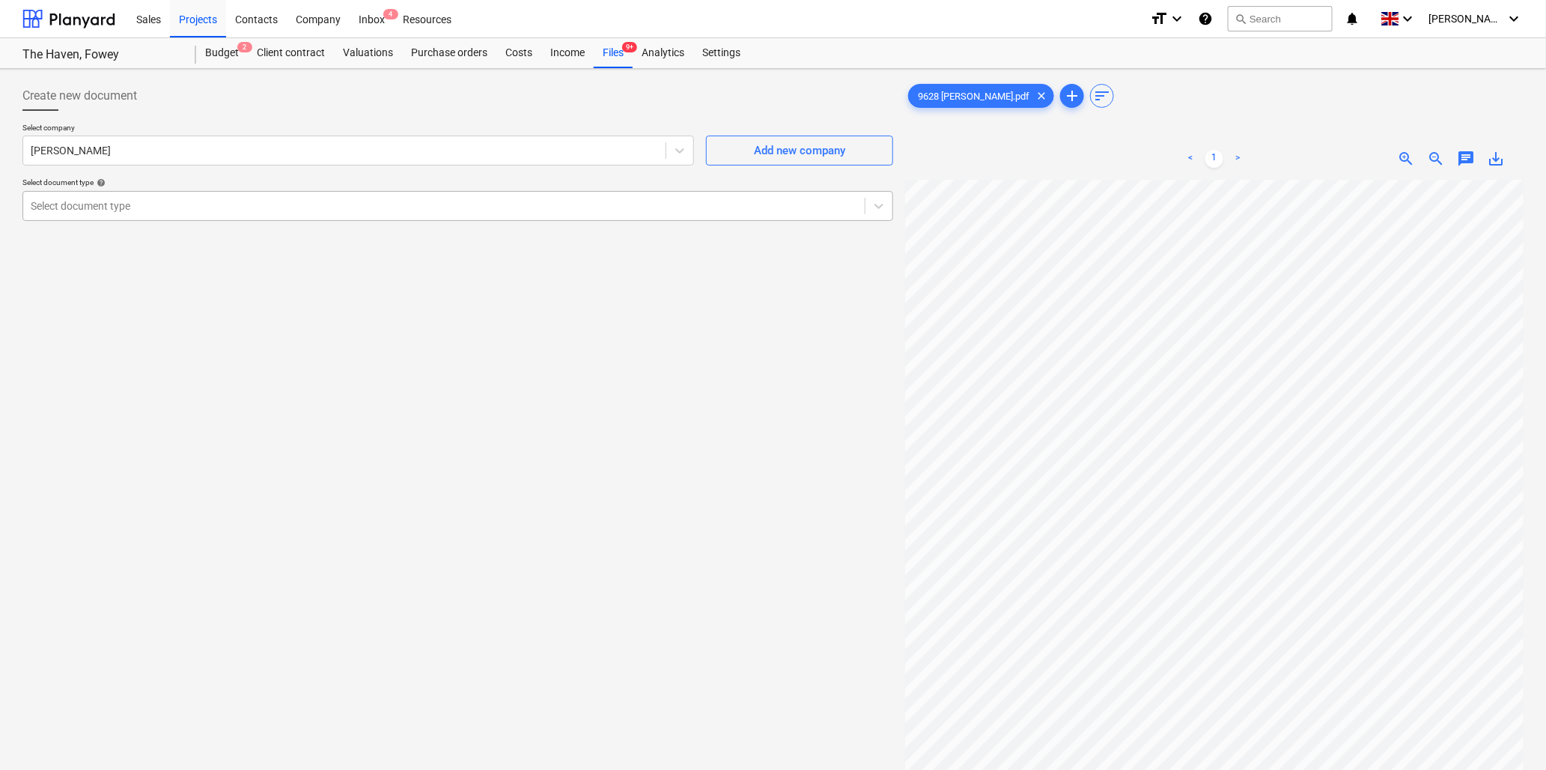
click at [221, 206] on div at bounding box center [444, 205] width 826 height 15
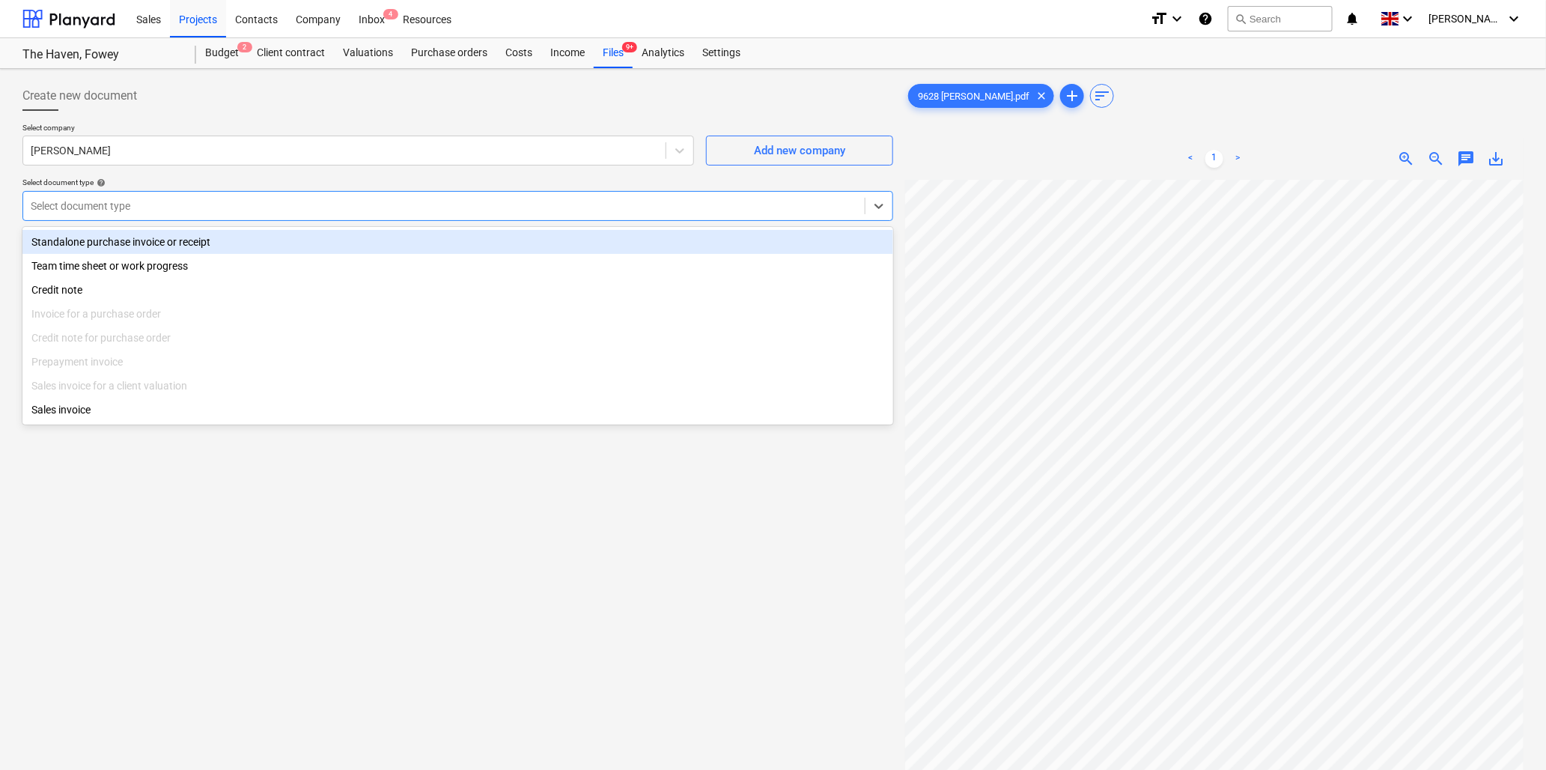
click at [181, 236] on div "Standalone purchase invoice or receipt" at bounding box center [457, 242] width 871 height 24
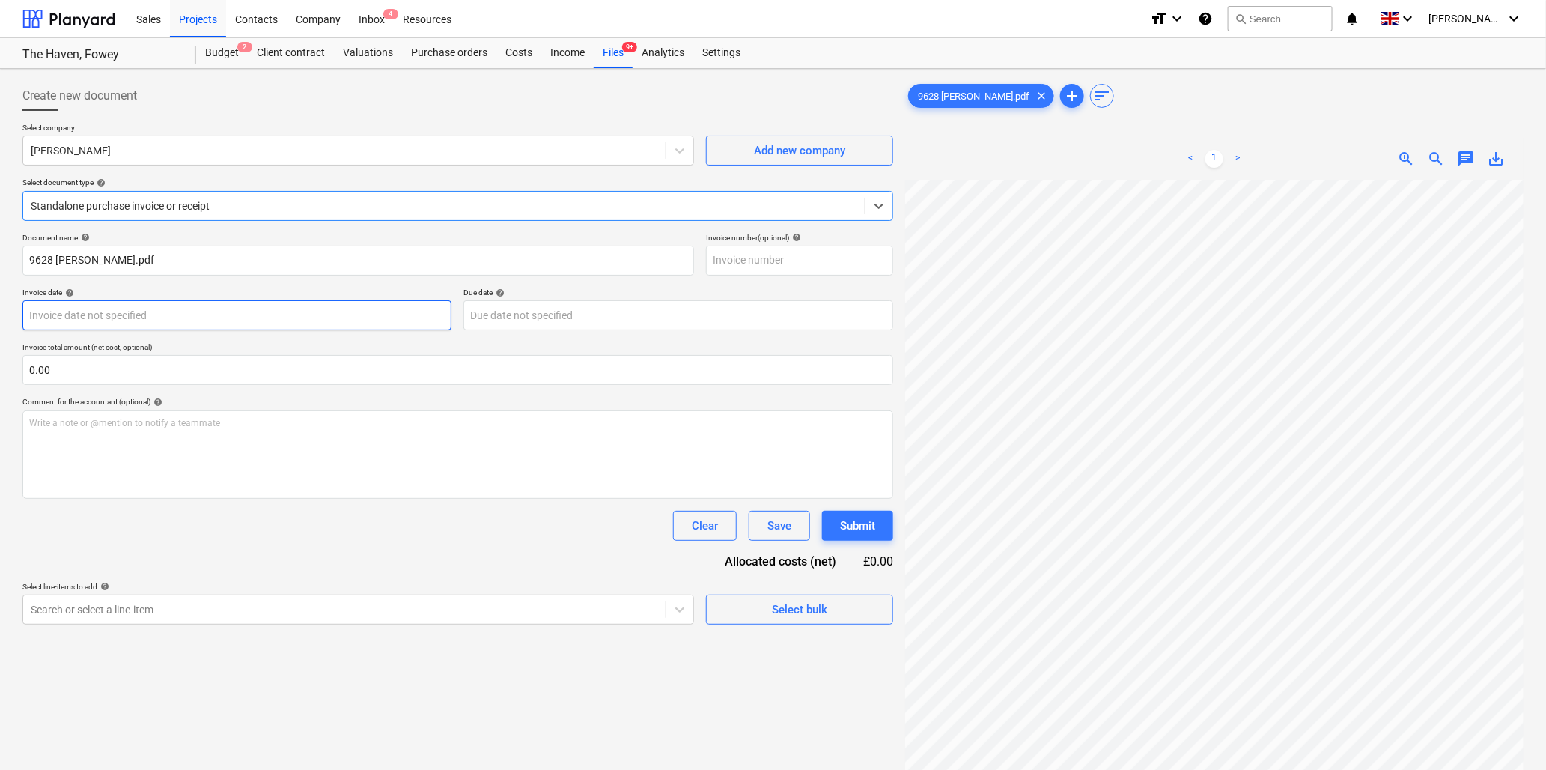
click at [246, 322] on body "Sales Projects Contacts Company Inbox 4 Resources format_size keyboard_arrow_do…" at bounding box center [773, 385] width 1546 height 770
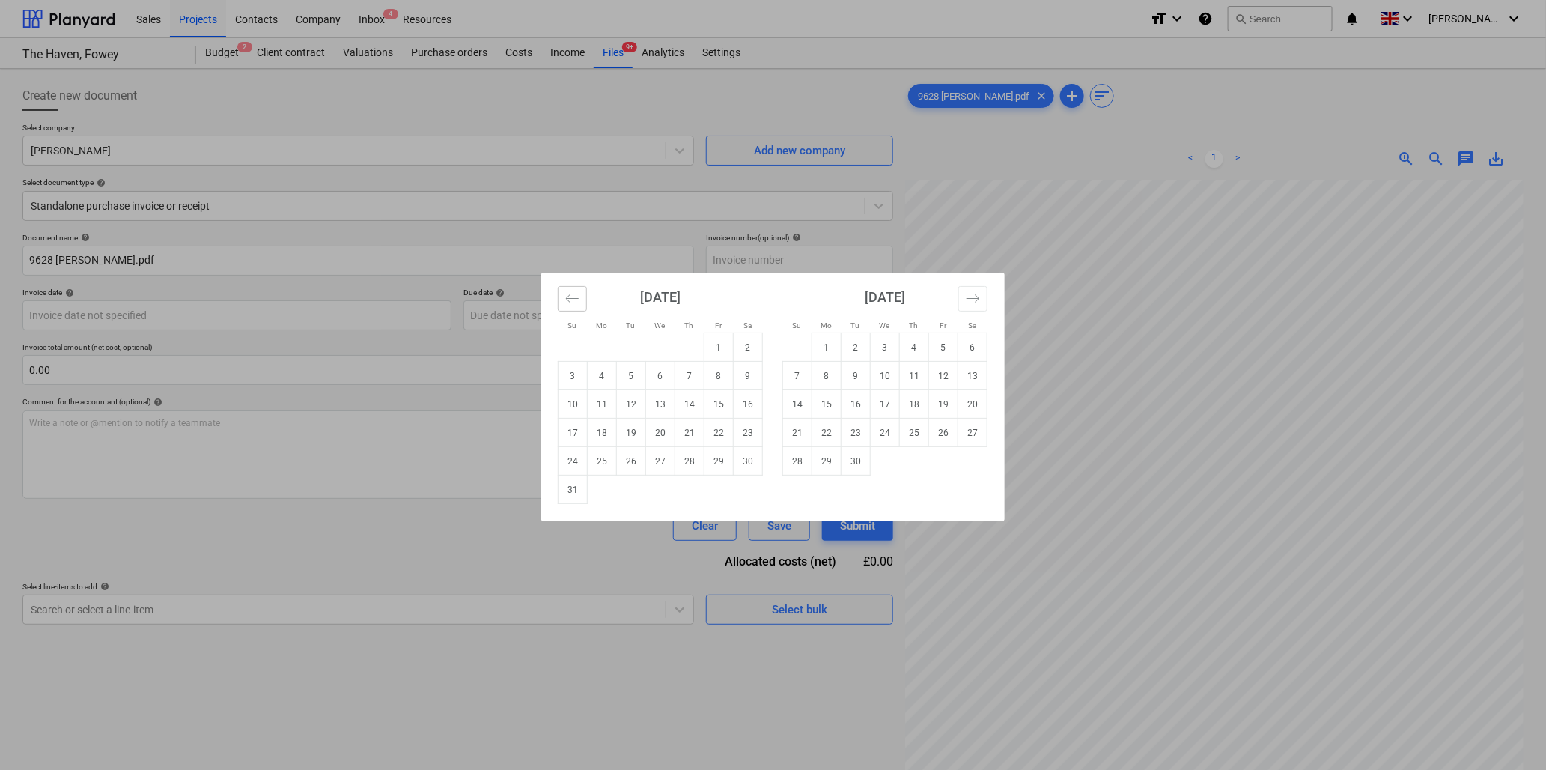
click at [560, 297] on button "Move backward to switch to the previous month." at bounding box center [572, 298] width 29 height 25
click at [724, 368] on td "11" at bounding box center [718, 376] width 29 height 28
type input "11 Jul 2025"
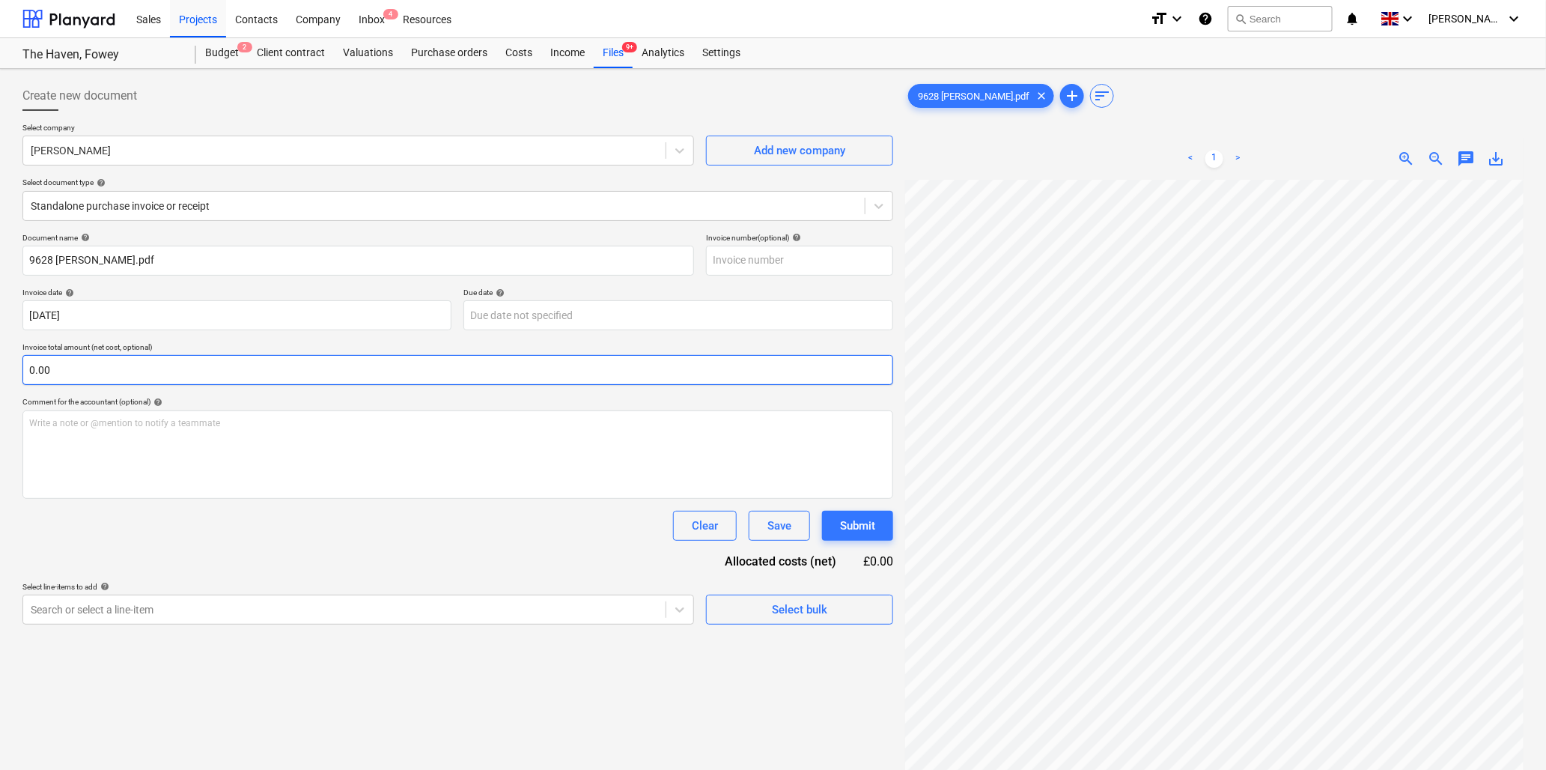
click at [166, 371] on input "0.00" at bounding box center [457, 370] width 871 height 30
click at [166, 371] on input "text" at bounding box center [457, 370] width 871 height 30
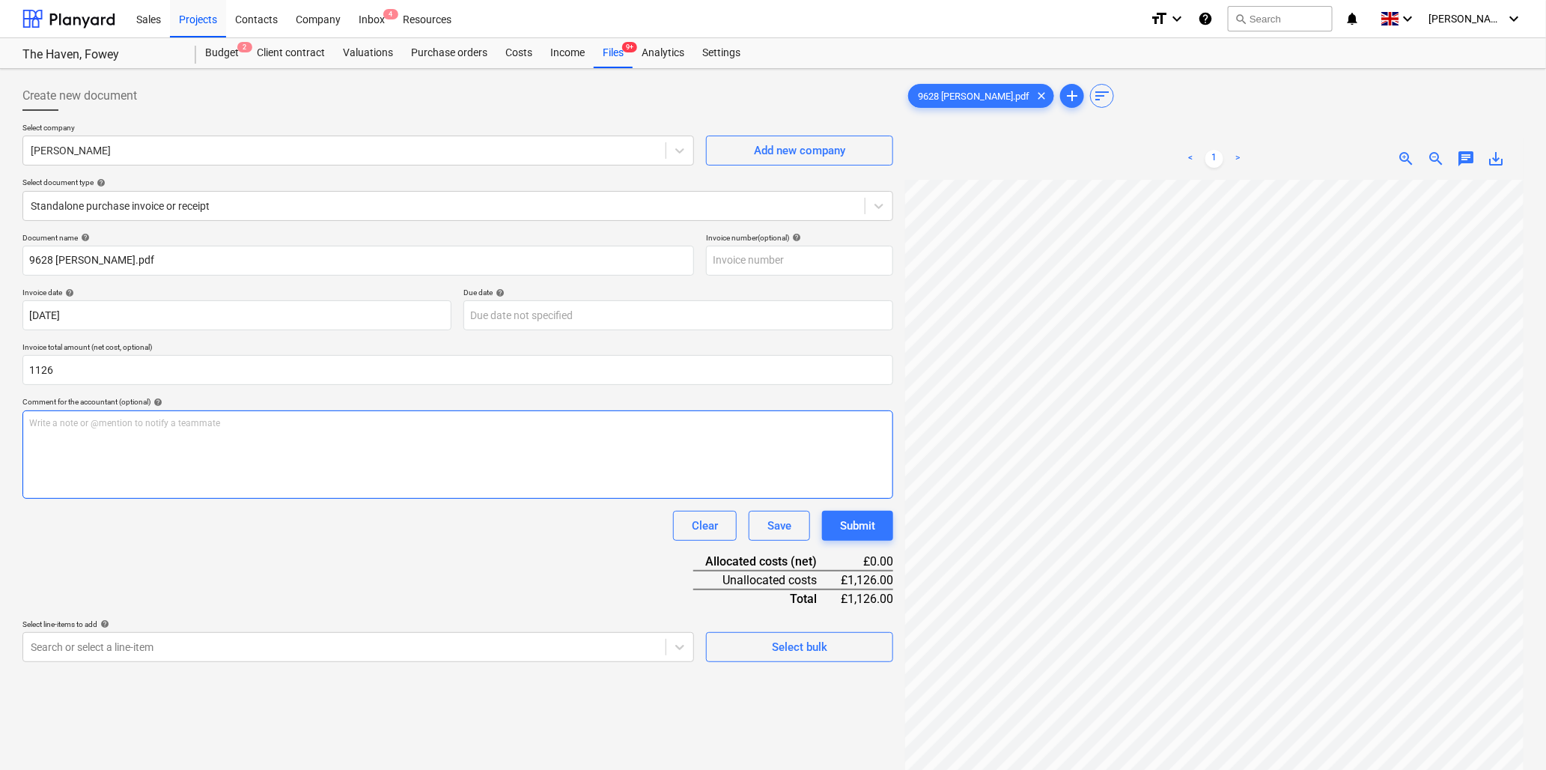
type input "1,126.00"
click at [162, 424] on p "Write a note or @mention to notify a teammate ﻿" at bounding box center [457, 423] width 857 height 13
click at [76, 424] on p "Write a note or @mention to notify a teammate ﻿" at bounding box center [457, 423] width 857 height 13
click at [118, 437] on p "Studwork in Attice" at bounding box center [457, 436] width 857 height 13
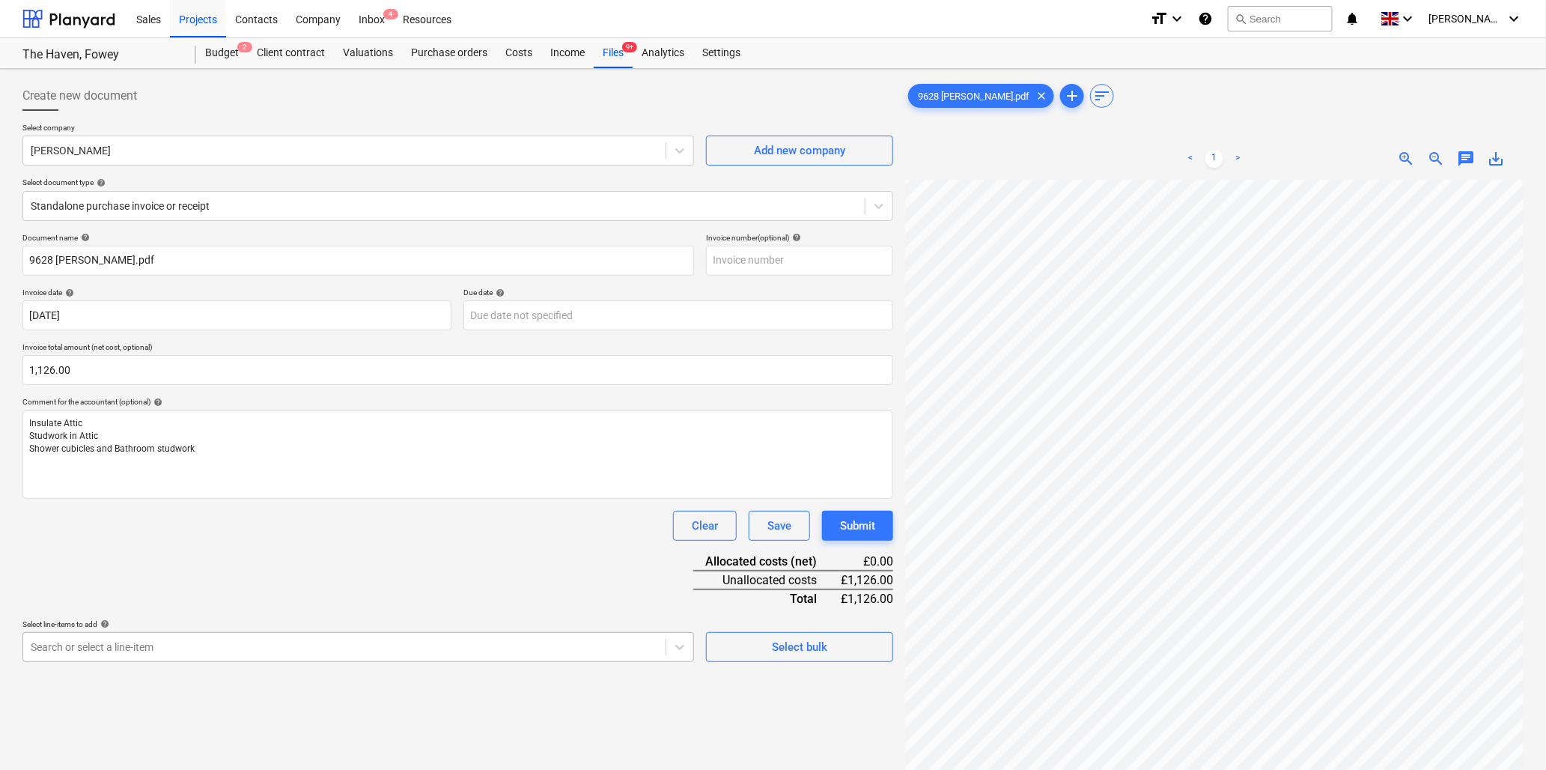
scroll to position [133, 0]
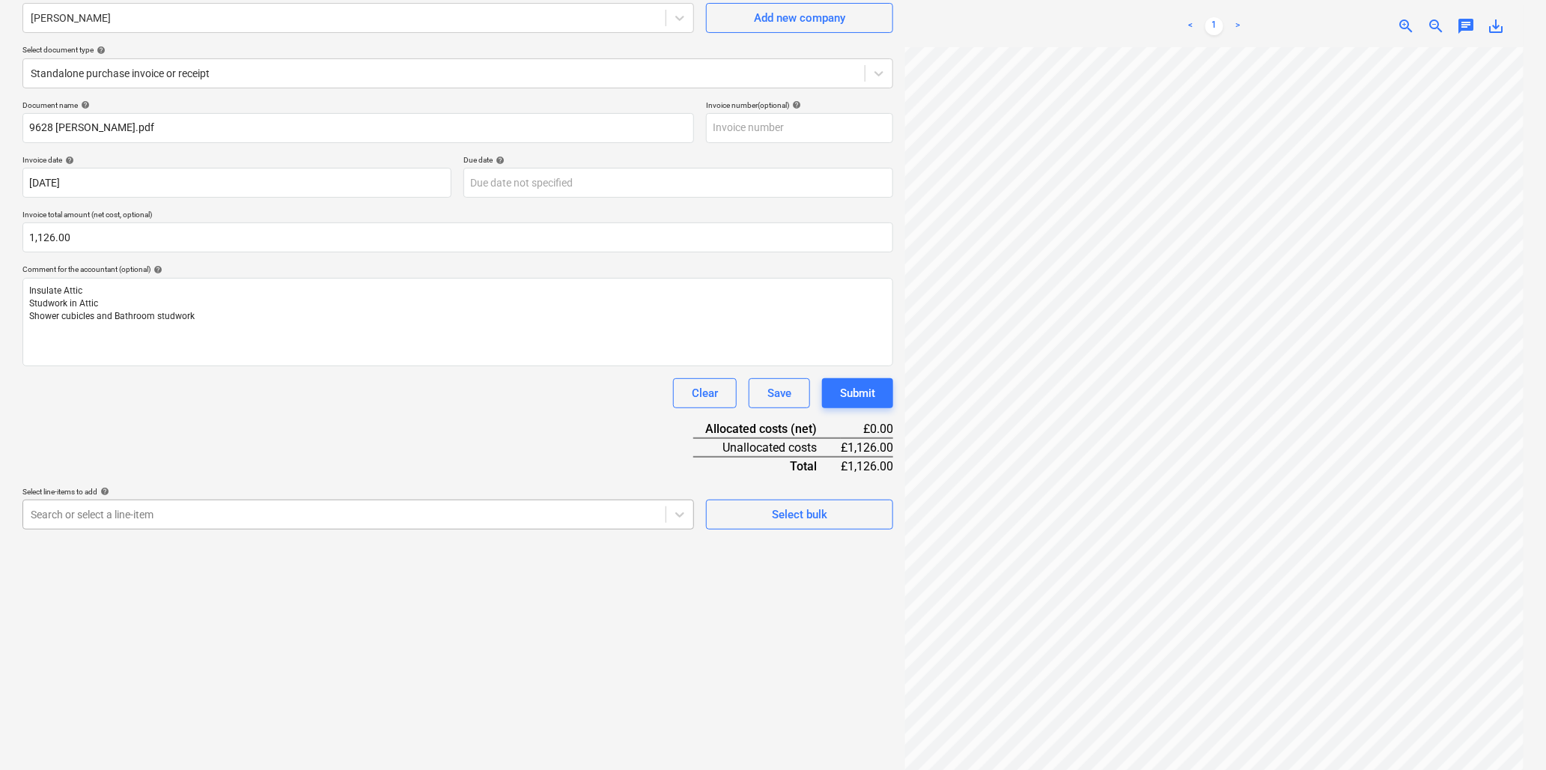
click at [127, 637] on body "Sales Projects Contacts Company Inbox 4 Resources format_size keyboard_arrow_do…" at bounding box center [773, 252] width 1546 height 770
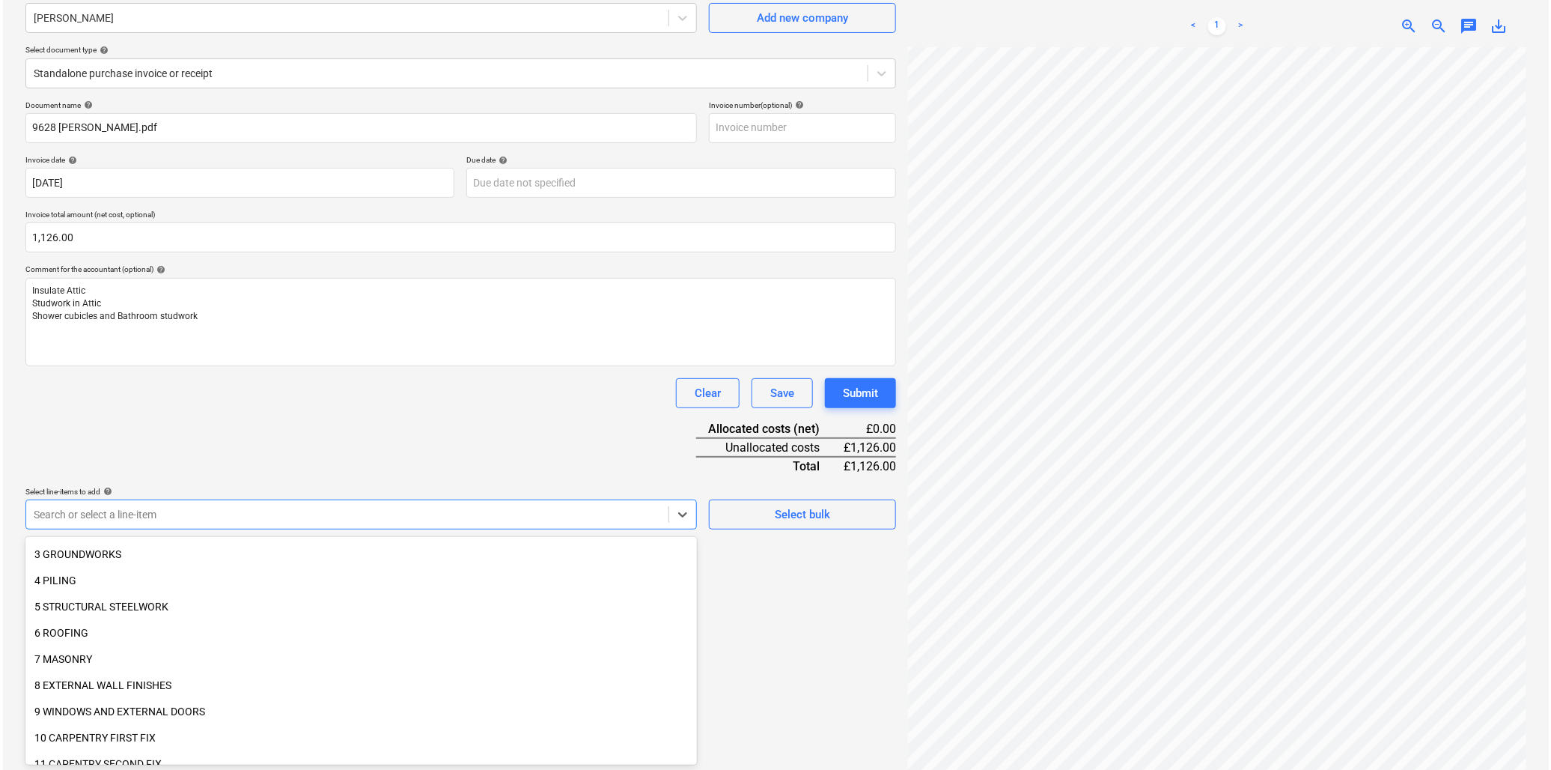
scroll to position [166, 0]
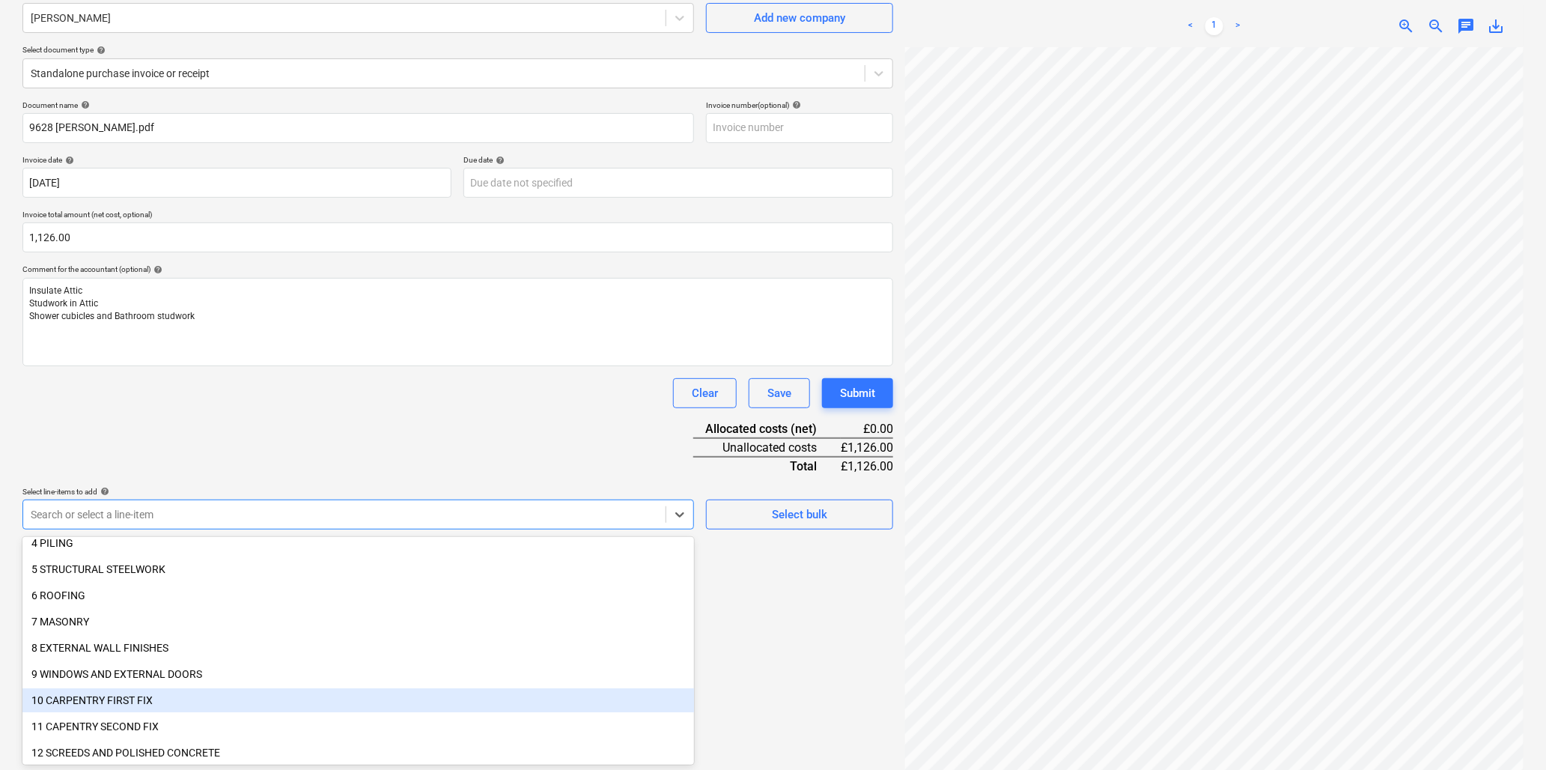
click at [146, 694] on div "10 CARPENTRY FIRST FIX" at bounding box center [358, 700] width 672 height 24
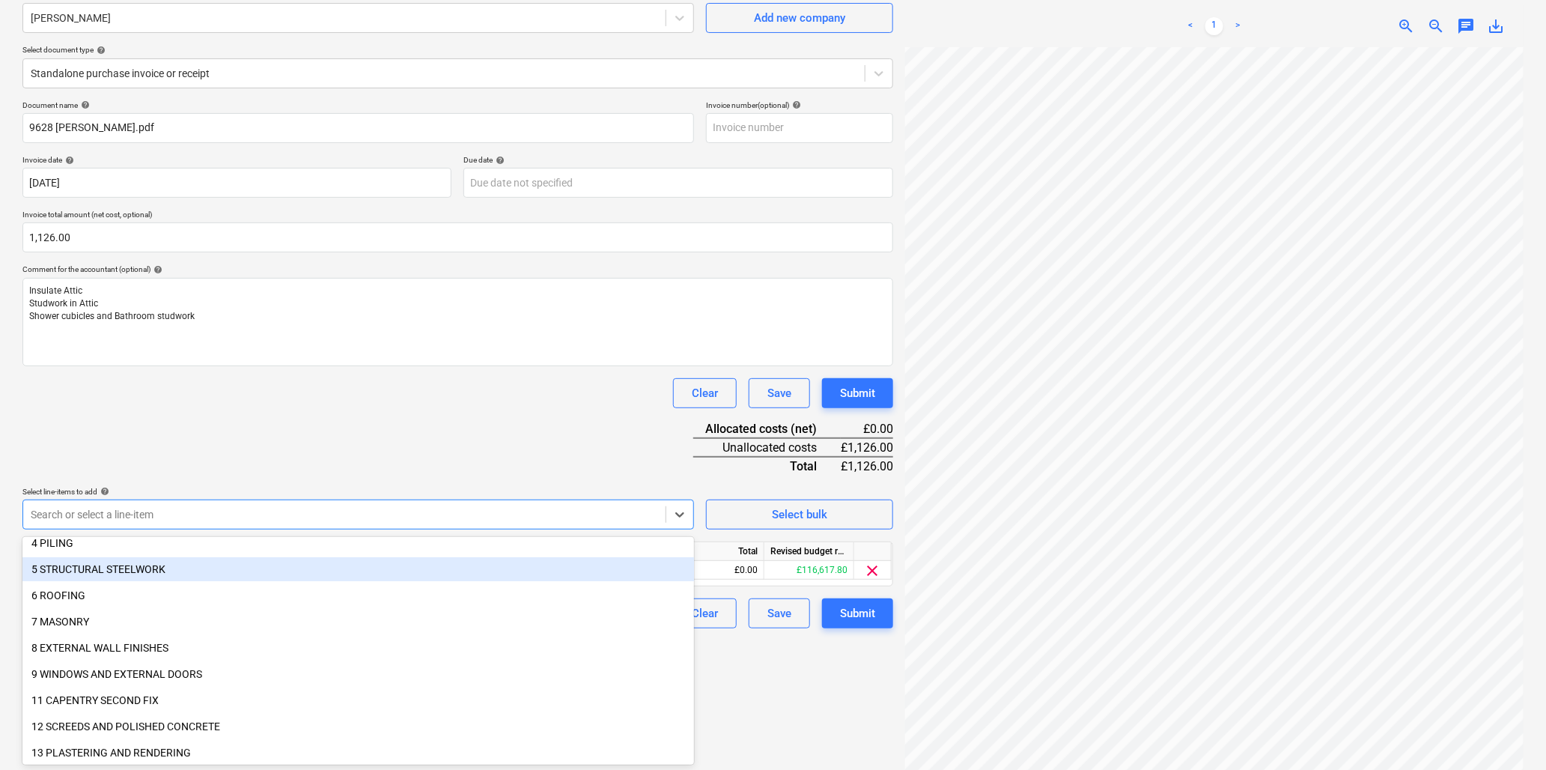
click at [344, 430] on div "Document name help 9628 Dan Rayner.pdf Invoice number (optional) help Invoice d…" at bounding box center [457, 364] width 871 height 528
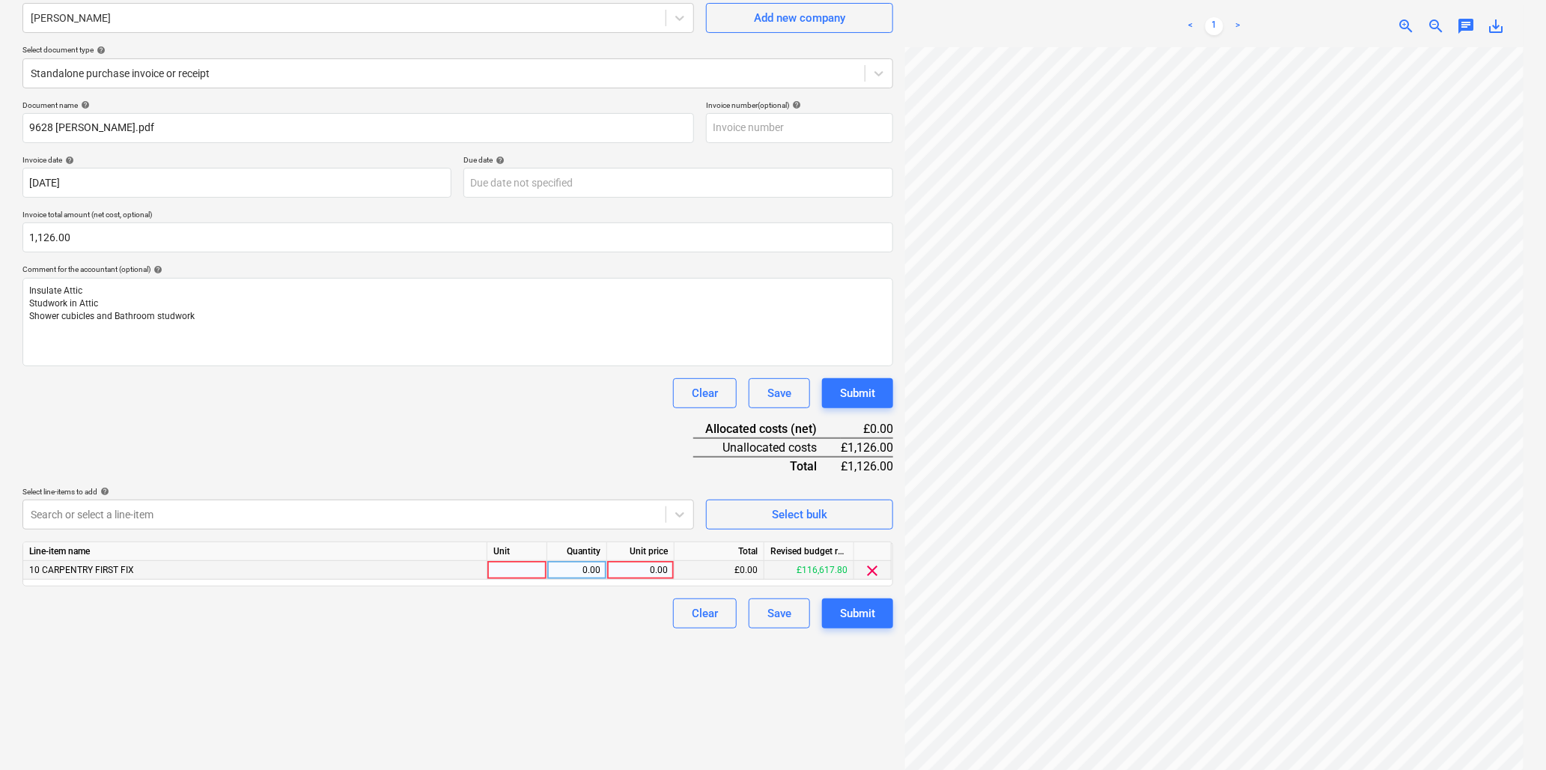
click at [524, 571] on div at bounding box center [517, 570] width 60 height 19
type input "hr"
type input "40"
type input "28.15"
click at [865, 607] on div "Submit" at bounding box center [857, 612] width 35 height 19
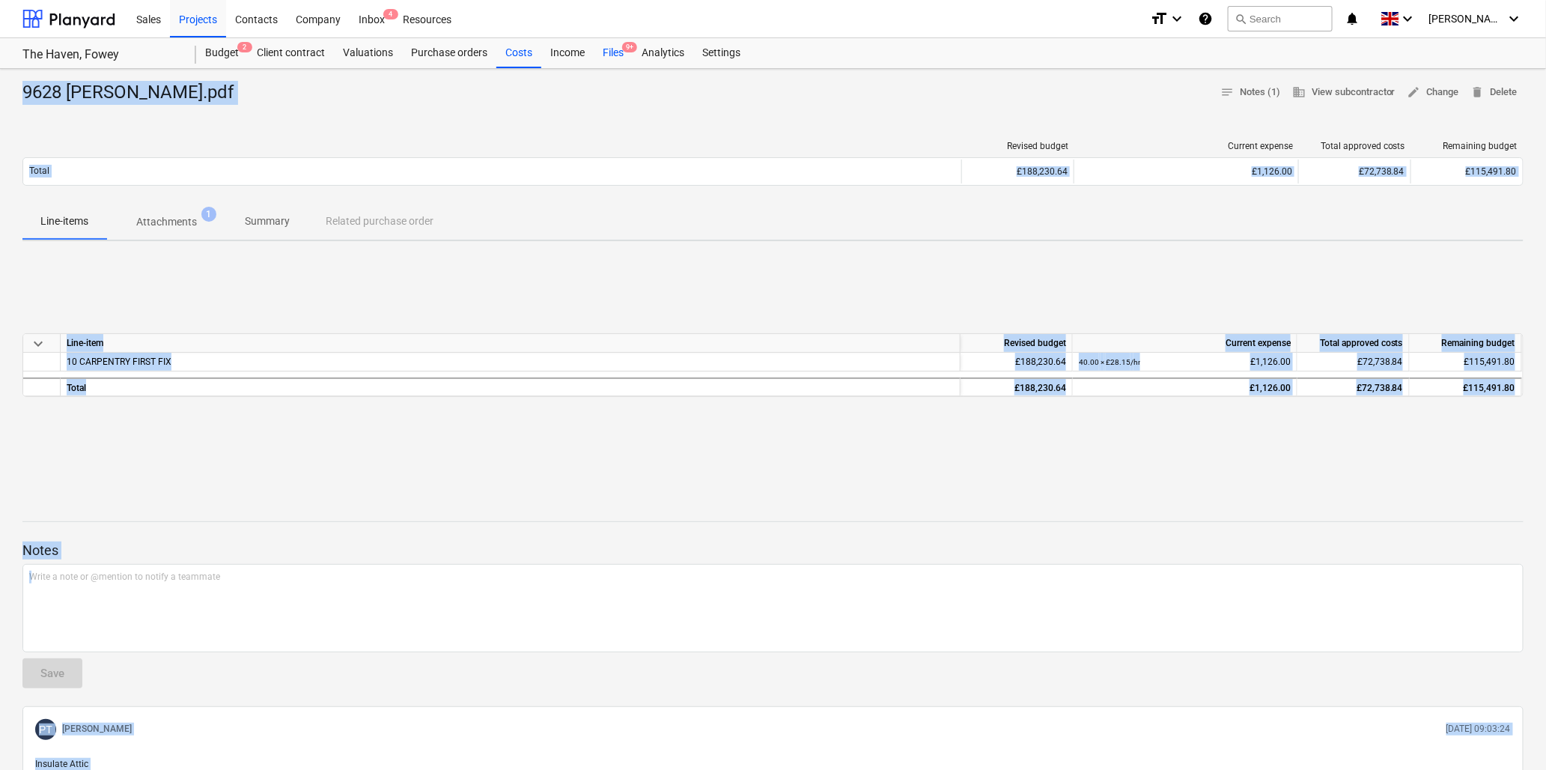
click at [612, 52] on div "Files 9+" at bounding box center [613, 53] width 39 height 30
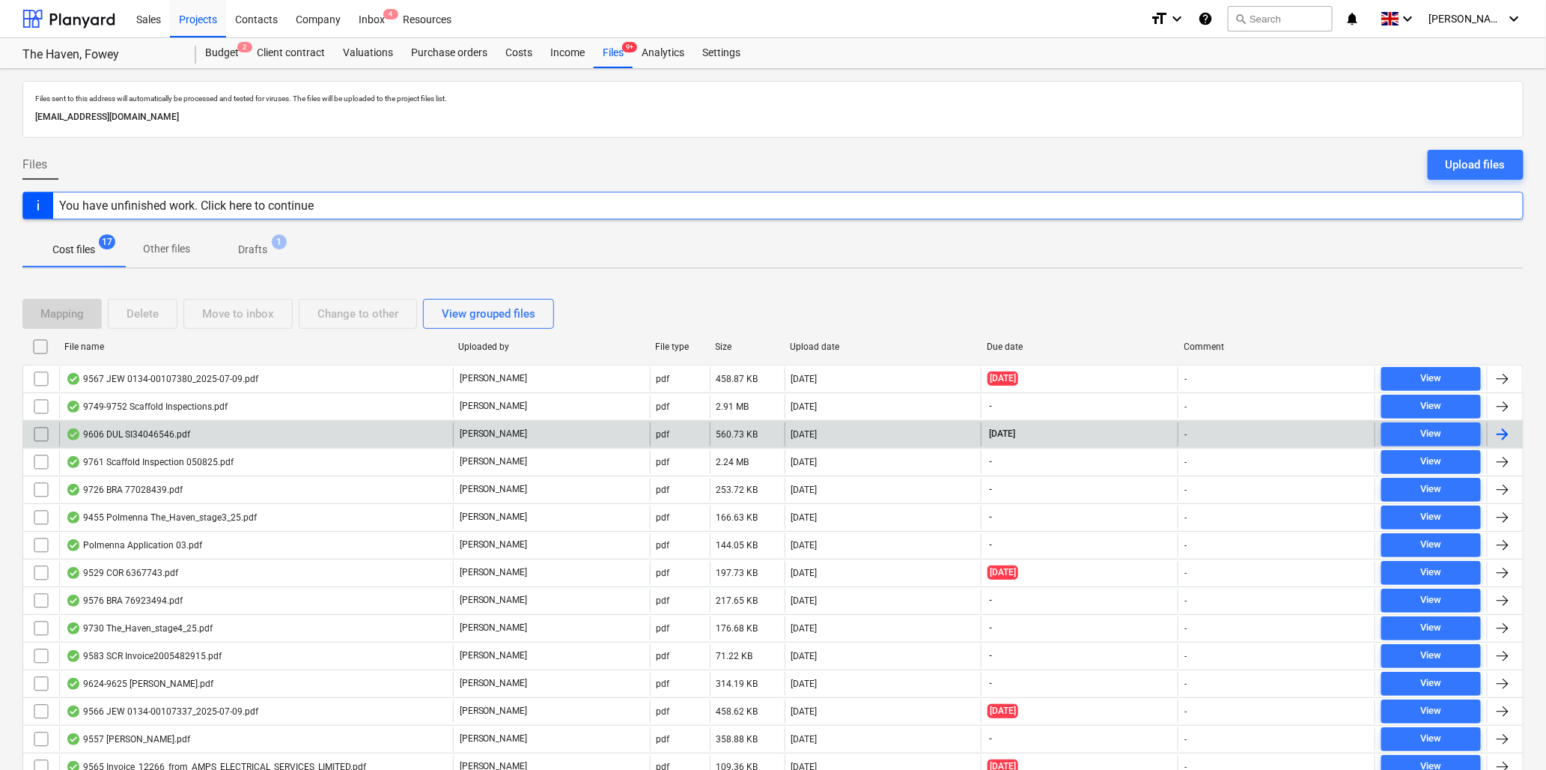
click at [152, 431] on div "9606 DUL SI34046546.pdf" at bounding box center [128, 434] width 124 height 12
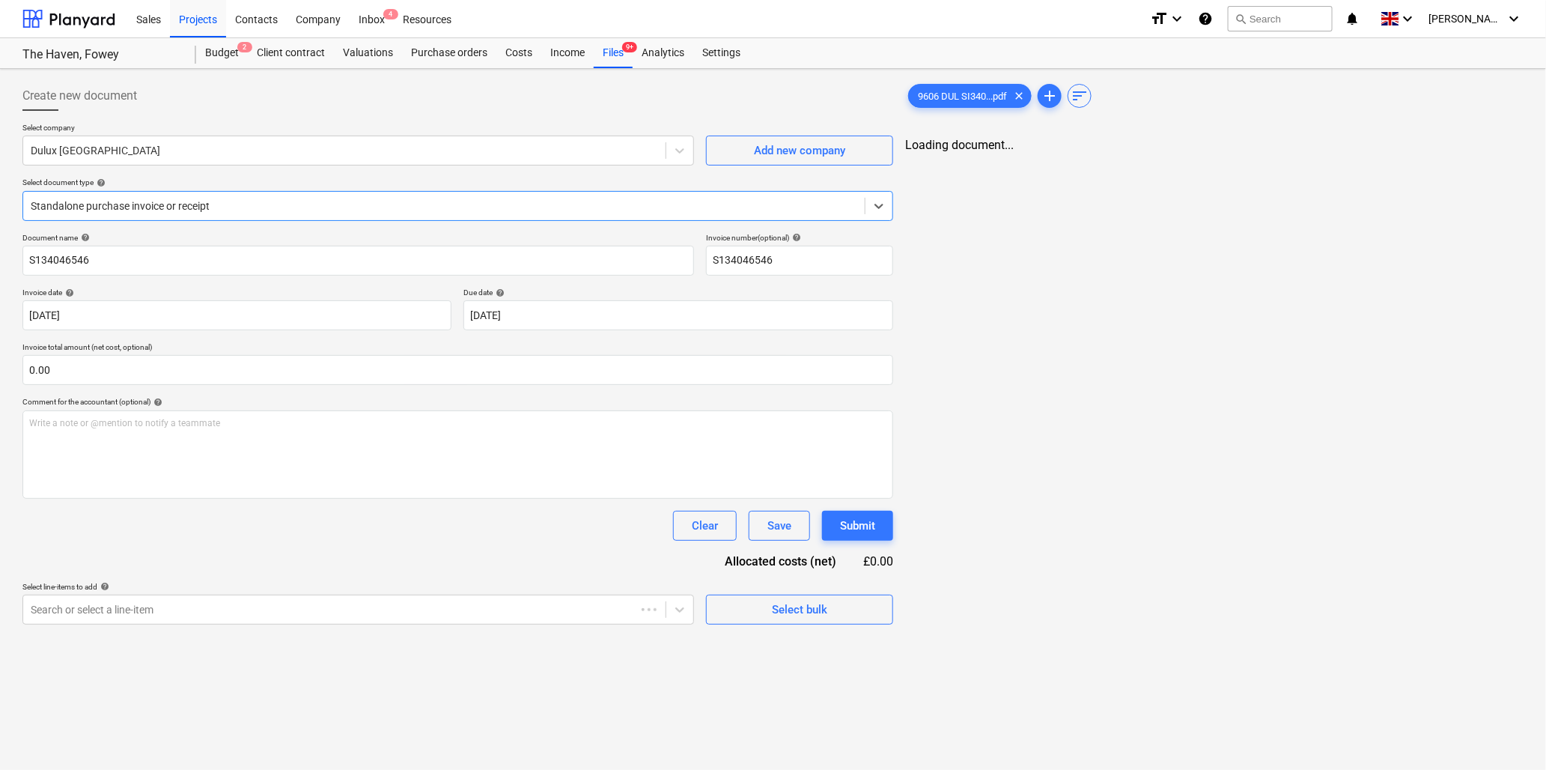
type input "S134046546"
type input "16 Jul 2025"
type input "31 Aug 2025"
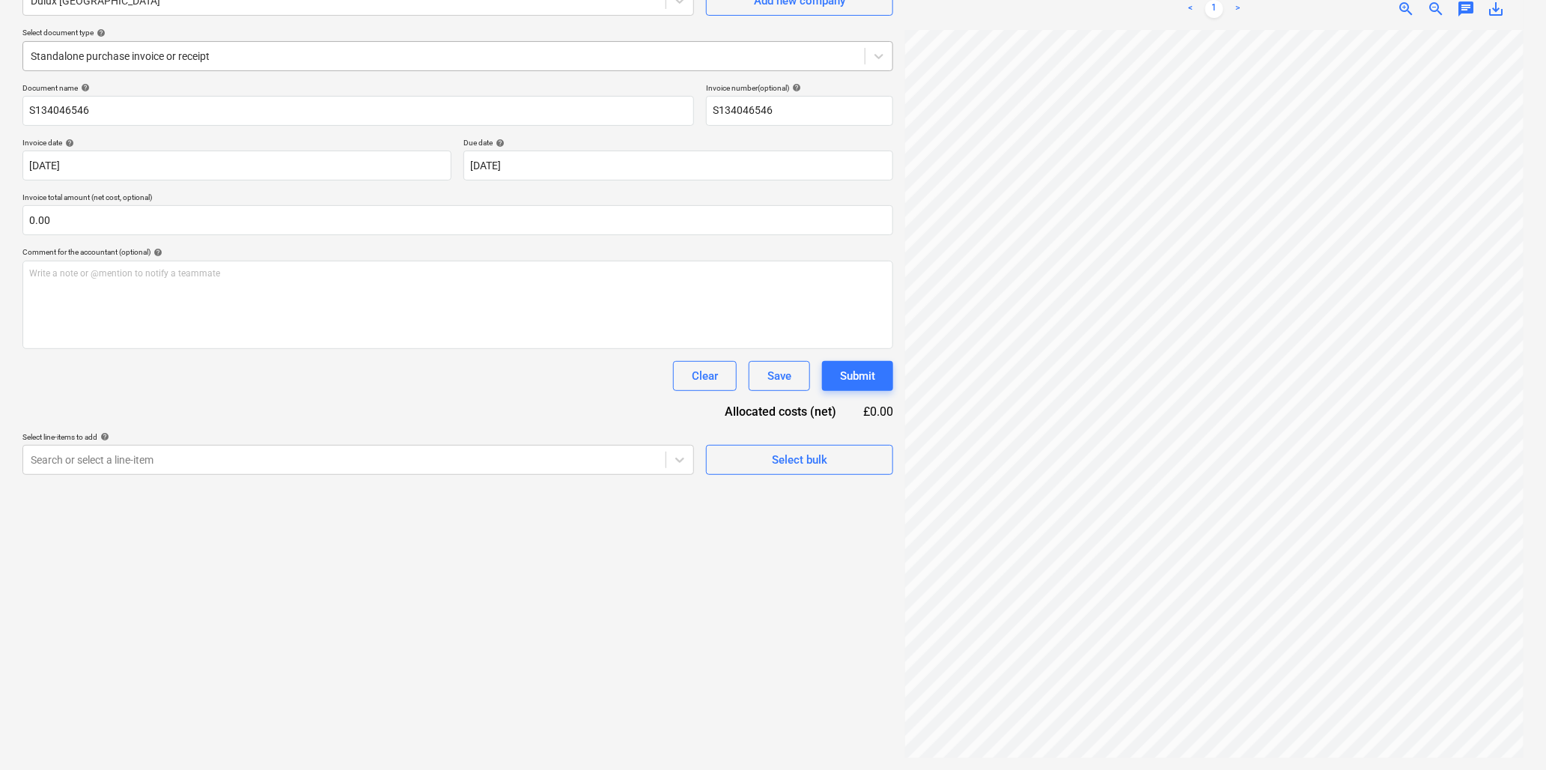
click at [188, 49] on div at bounding box center [444, 56] width 826 height 15
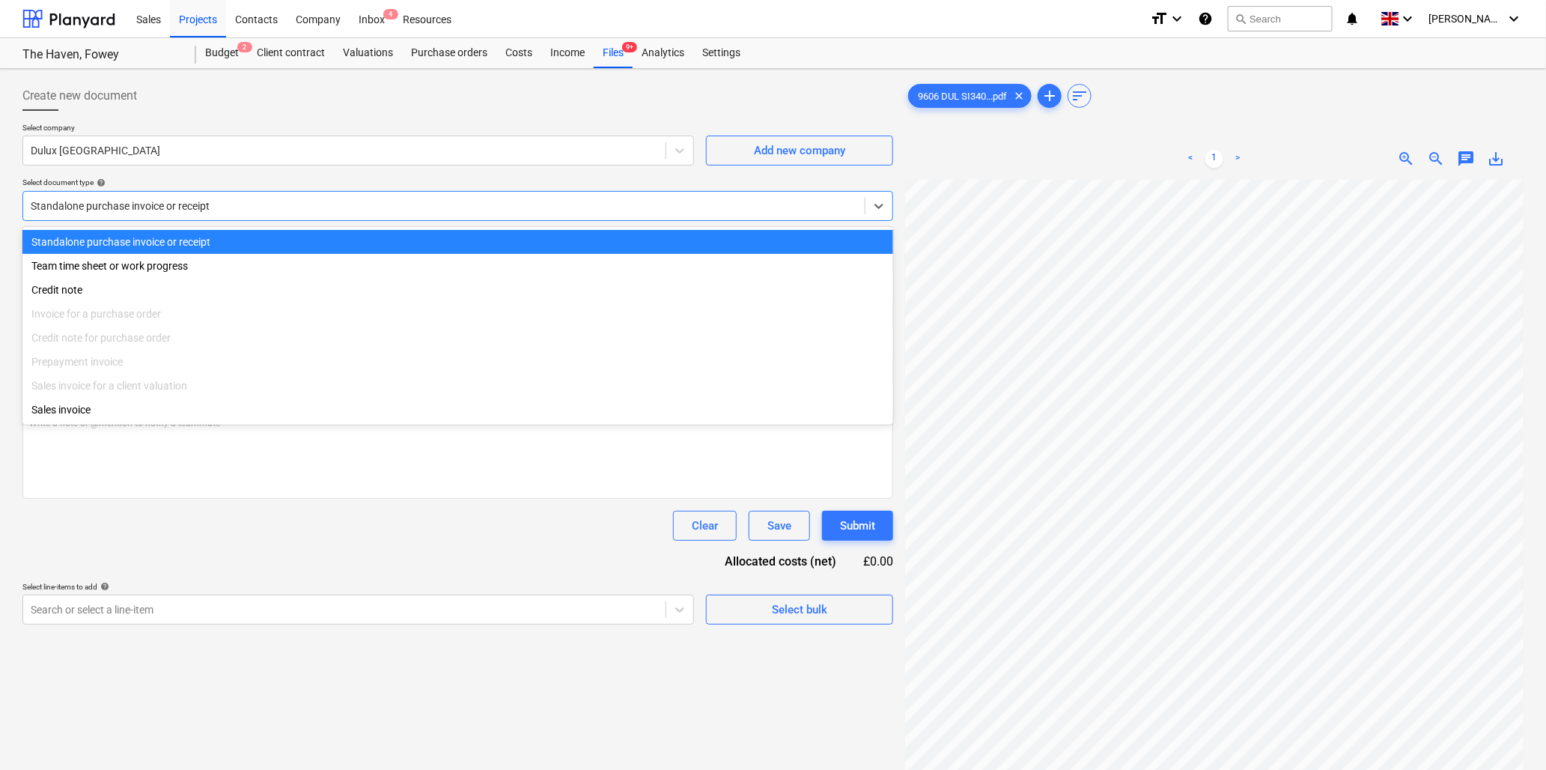
click at [204, 237] on div "Standalone purchase invoice or receipt" at bounding box center [457, 242] width 871 height 24
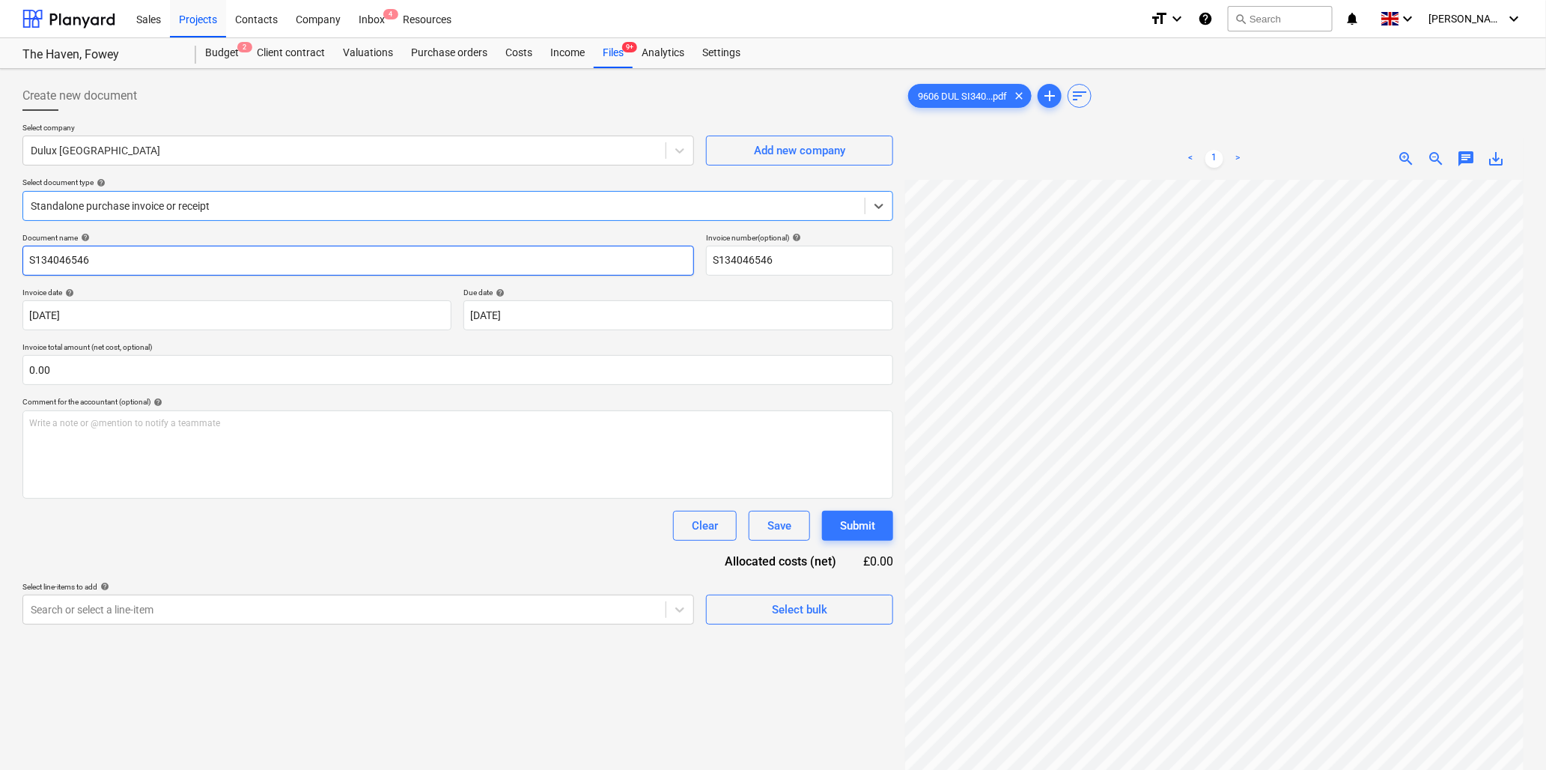
click at [197, 264] on input "S134046546" at bounding box center [358, 261] width 672 height 30
type input "9606 Dulux"
click at [292, 362] on input "text" at bounding box center [457, 370] width 871 height 30
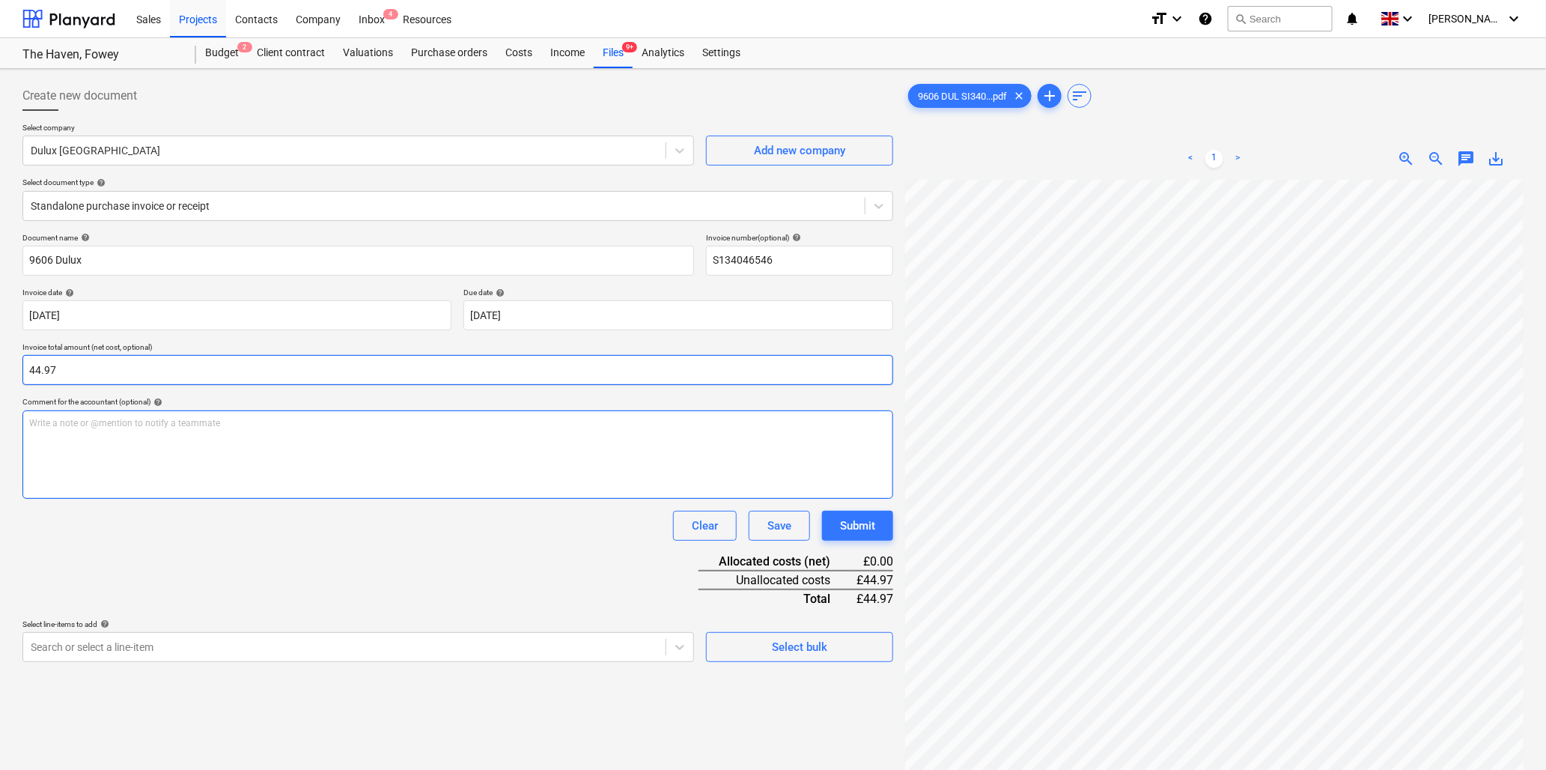
type input "44.97"
click at [280, 421] on p "Write a note or @mention to notify a teammate ﻿" at bounding box center [457, 423] width 857 height 13
click at [232, 430] on div "Write a note or @mention to notify a teammate ﻿" at bounding box center [457, 454] width 871 height 88
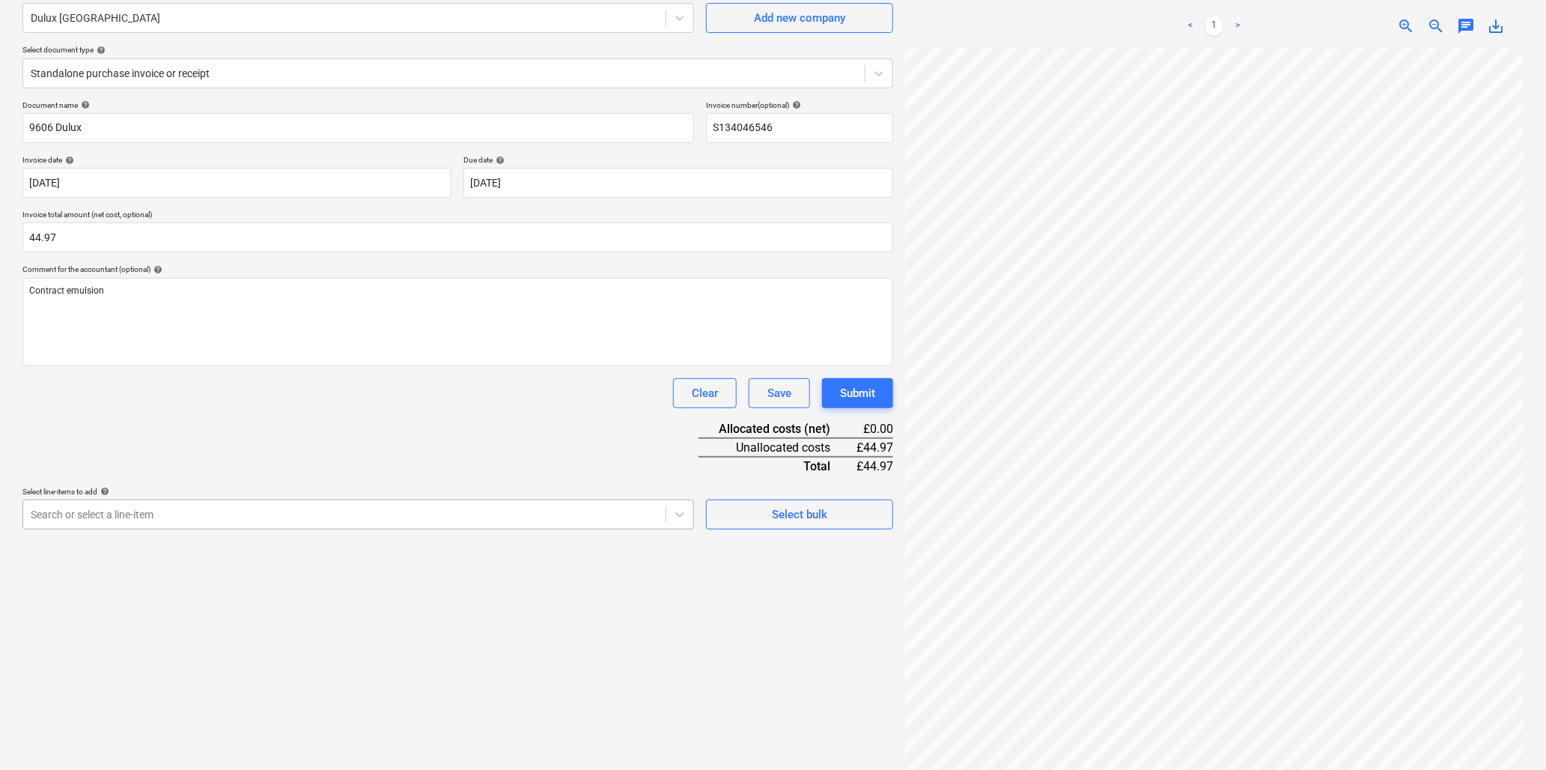
click at [242, 637] on body "Sales Projects Contacts Company Inbox 4 Resources format_size keyboard_arrow_do…" at bounding box center [773, 252] width 1546 height 770
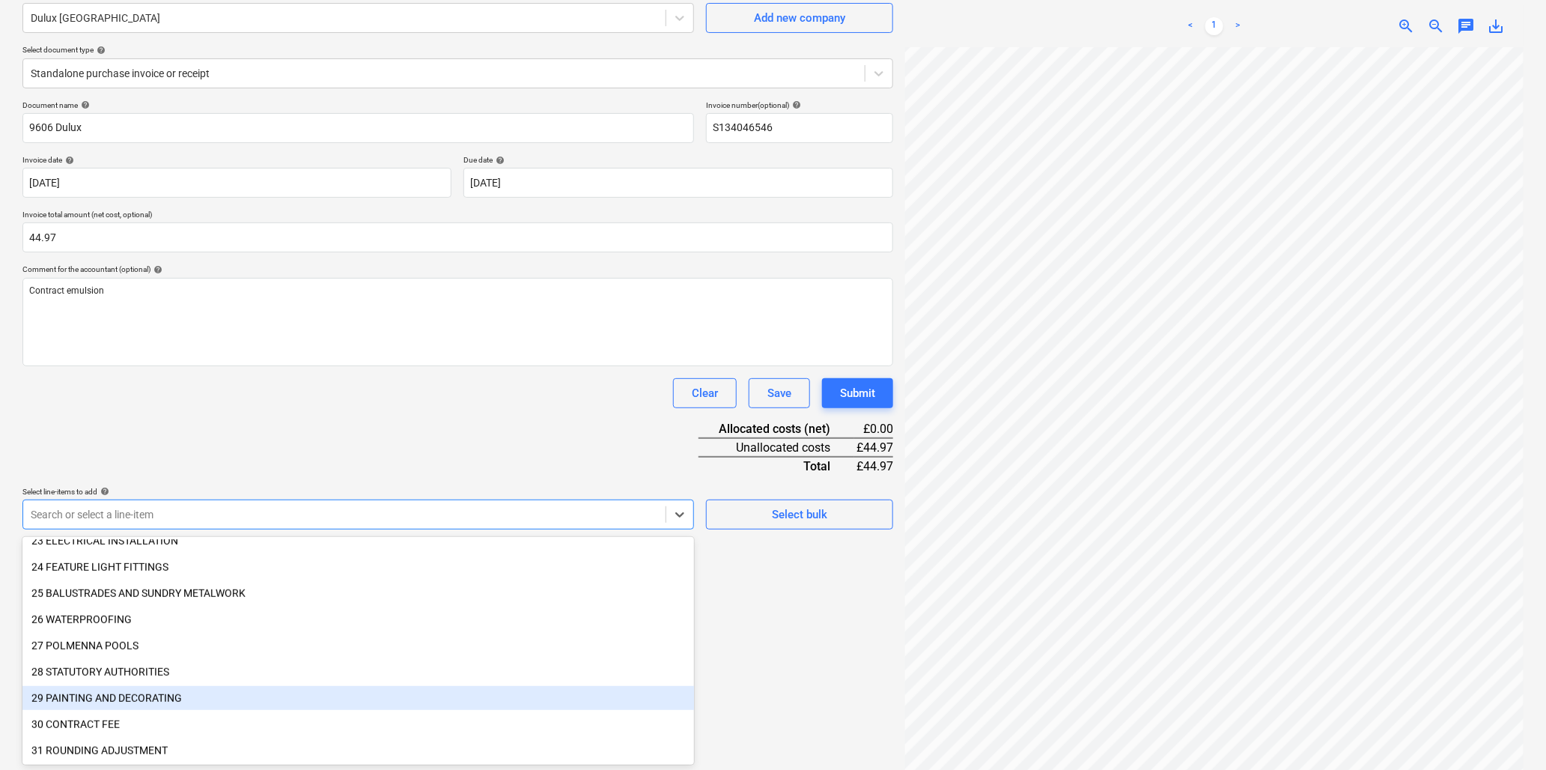
click at [124, 693] on div "29 PAINTING AND DECORATING" at bounding box center [358, 698] width 672 height 24
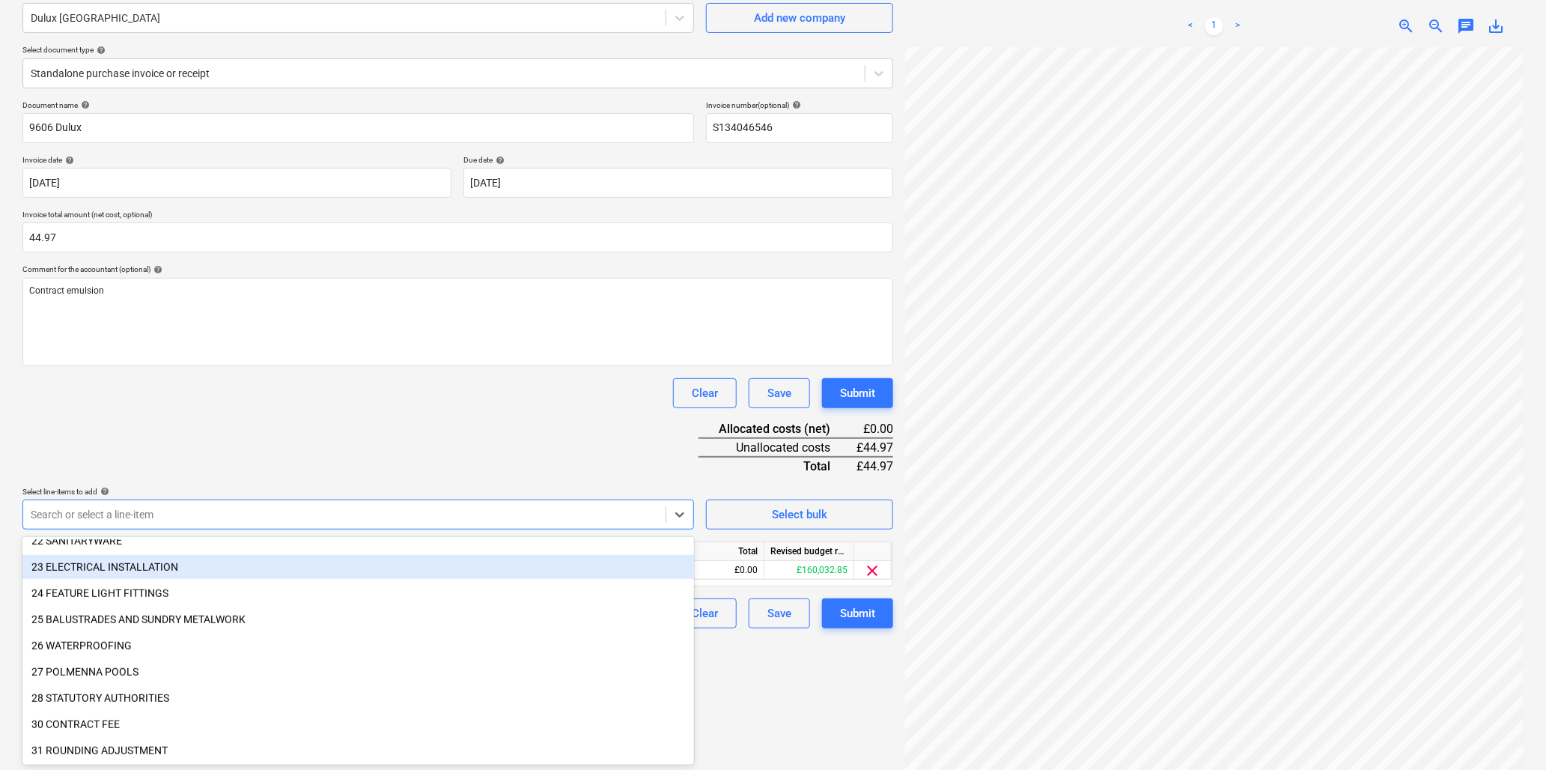
click at [252, 422] on div "Document name help 9606 Dulux Invoice number (optional) help S134046546 Invoice…" at bounding box center [457, 364] width 871 height 528
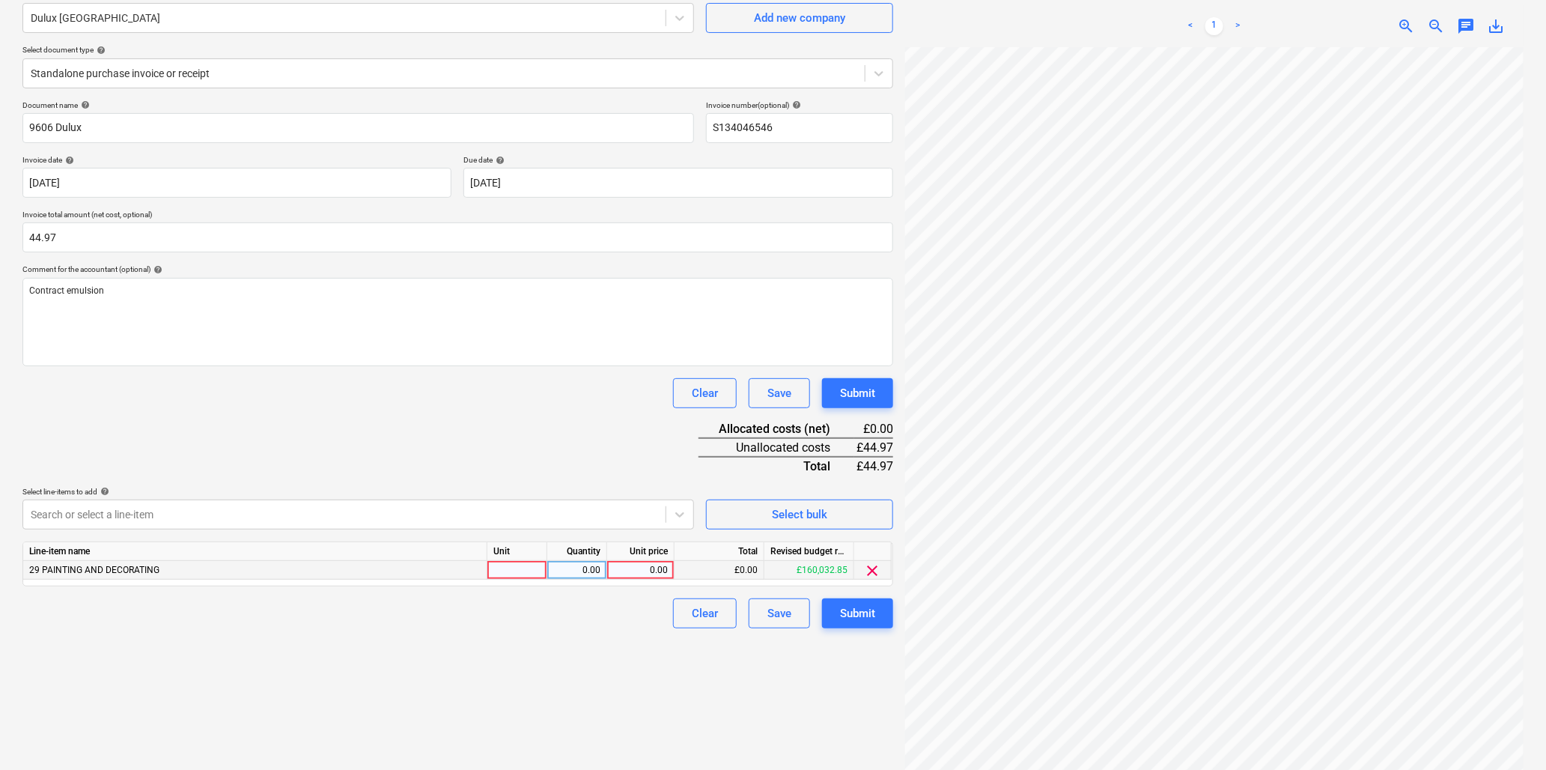
click at [503, 572] on div at bounding box center [517, 570] width 60 height 19
type input "10 litre"
click at [645, 570] on div "0.00" at bounding box center [640, 570] width 55 height 19
type input "14.99"
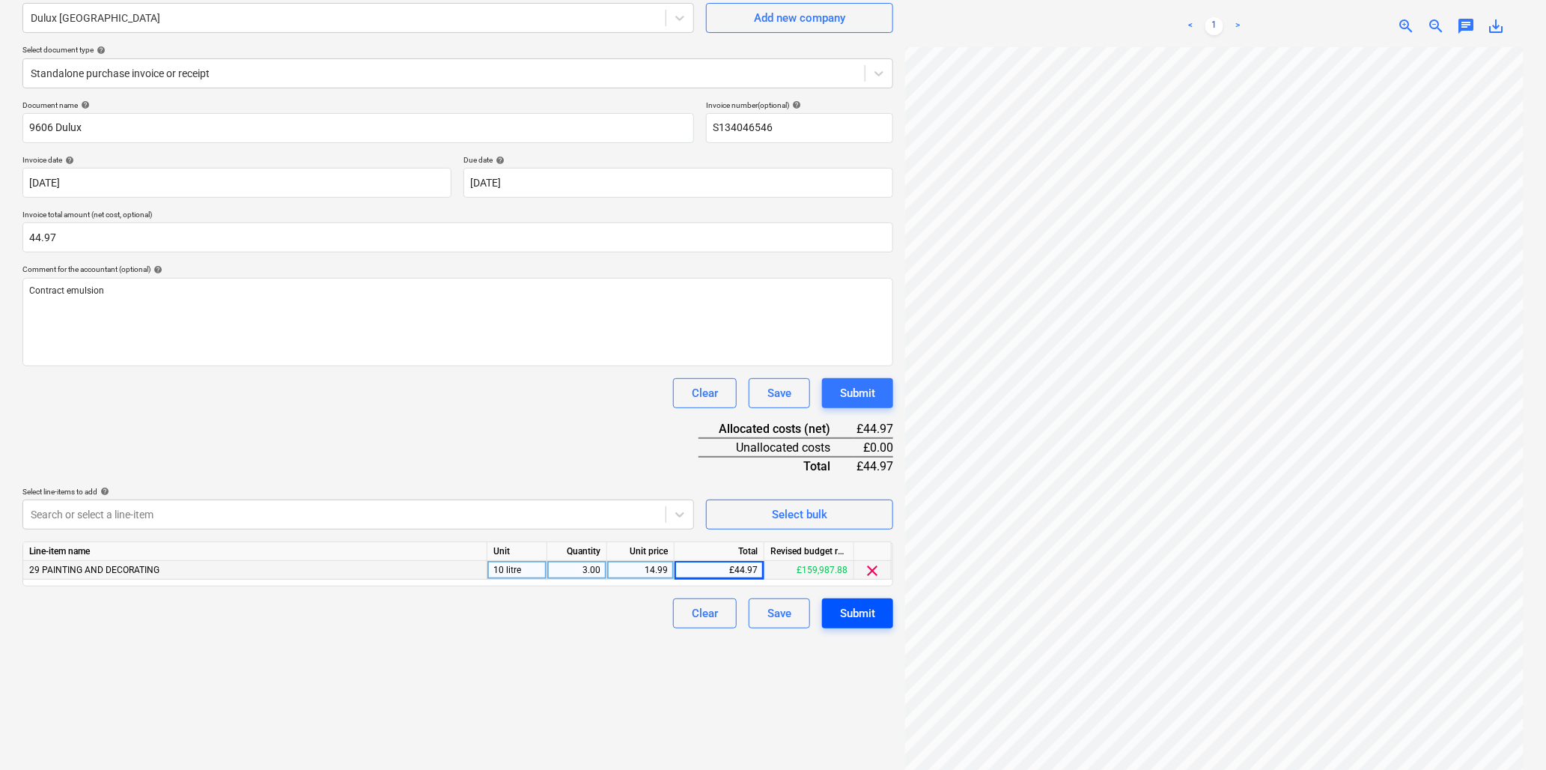
click at [865, 607] on div "Submit" at bounding box center [857, 612] width 35 height 19
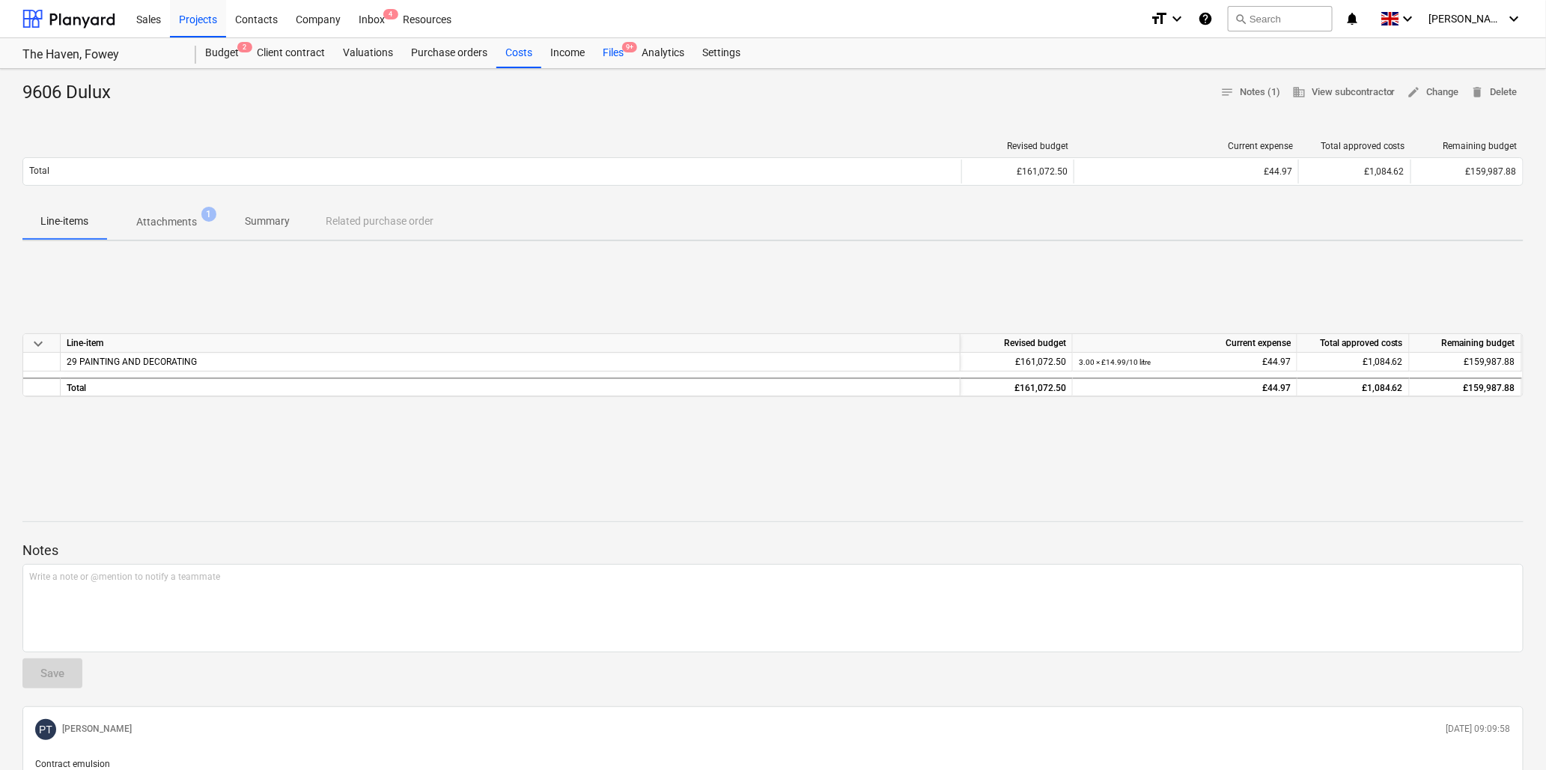
click at [609, 52] on div "Files 9+" at bounding box center [613, 53] width 39 height 30
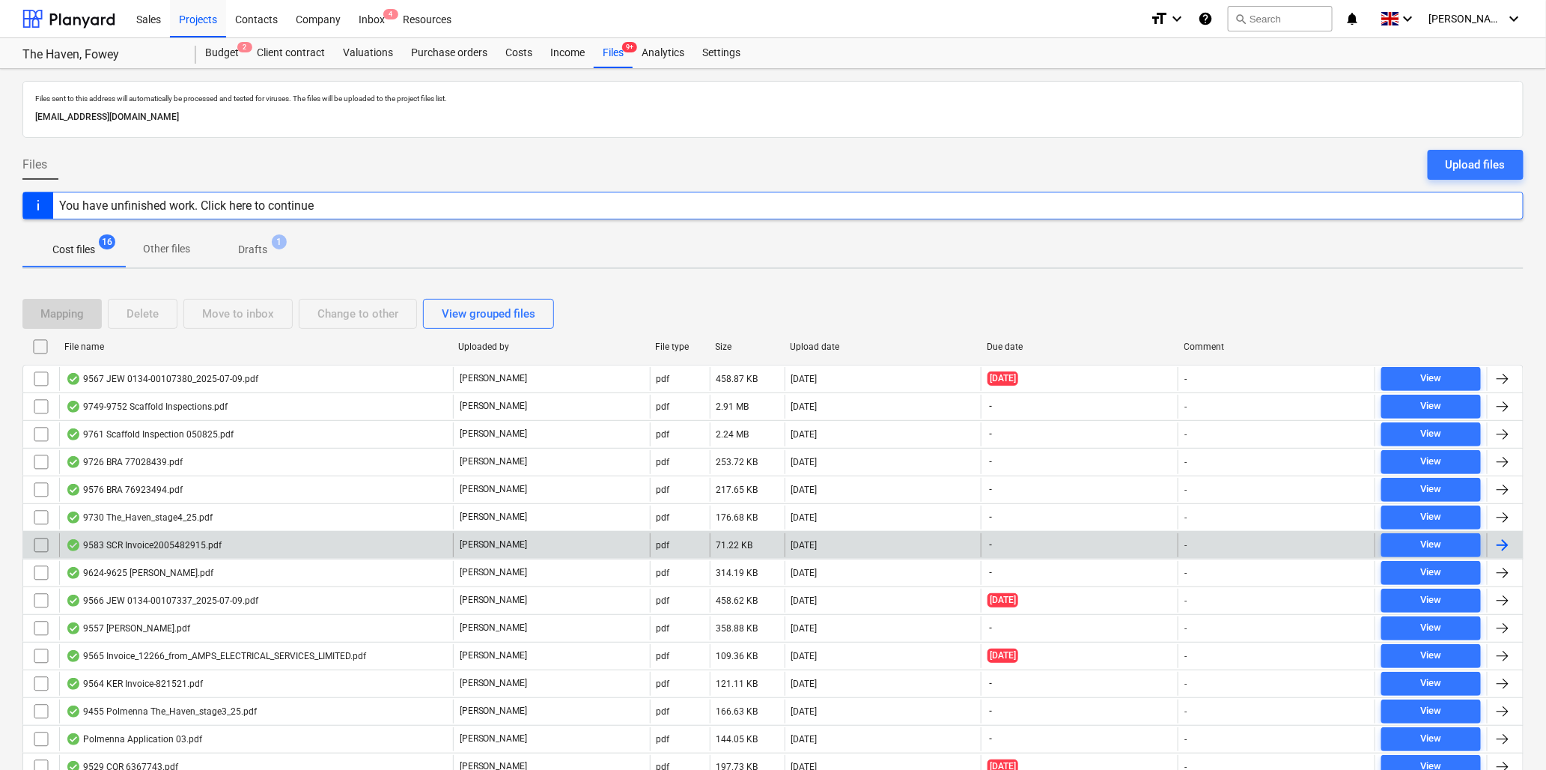
click at [174, 541] on div "9583 SCR Invoice2005482915.pdf" at bounding box center [144, 545] width 156 height 12
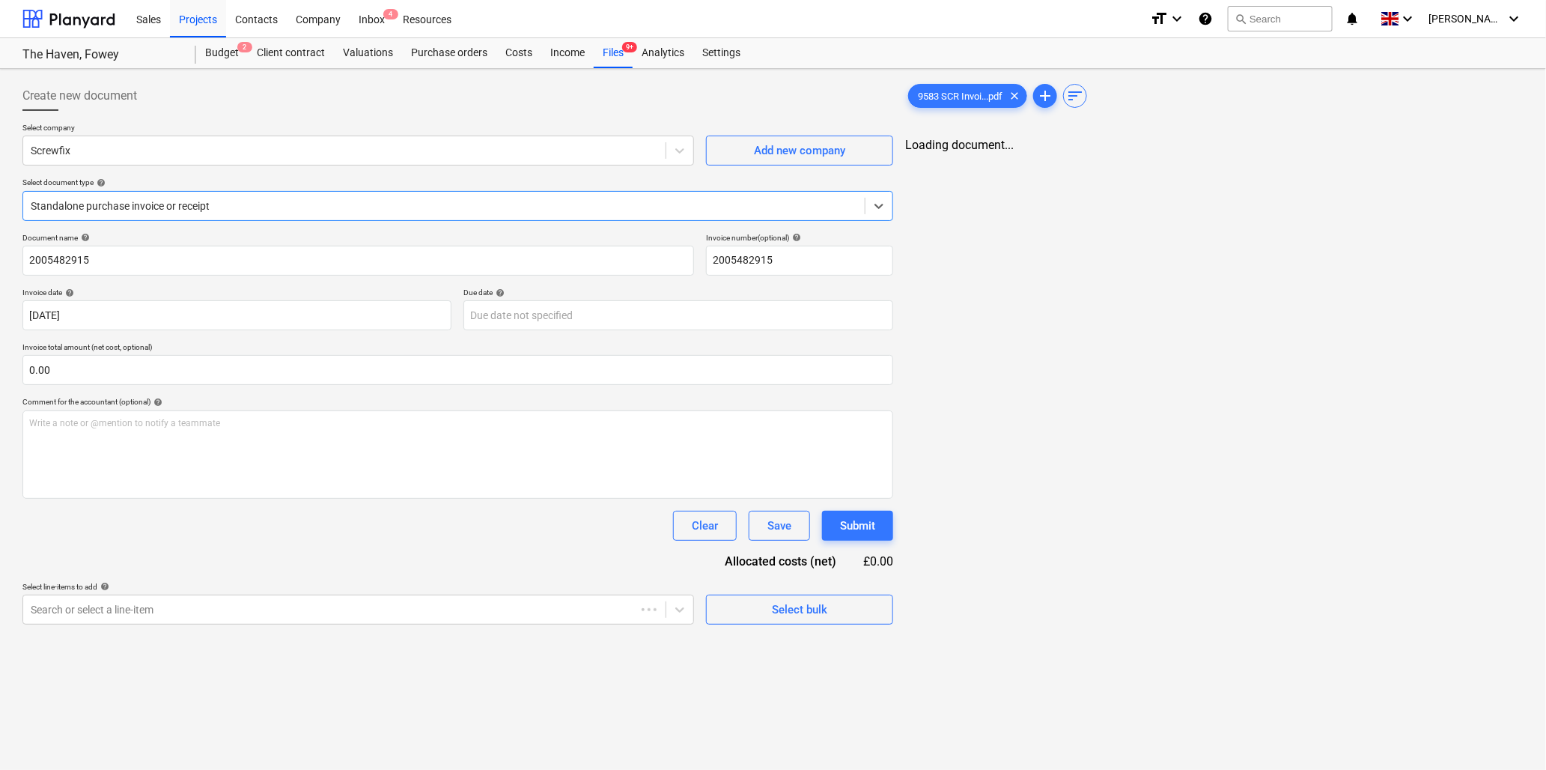
type input "2005482915"
type input "07 Jul 2025"
click at [1546, 342] on html "Sales Projects Contacts Company Inbox 4 Resources format_size keyboard_arrow_do…" at bounding box center [773, 385] width 1546 height 770
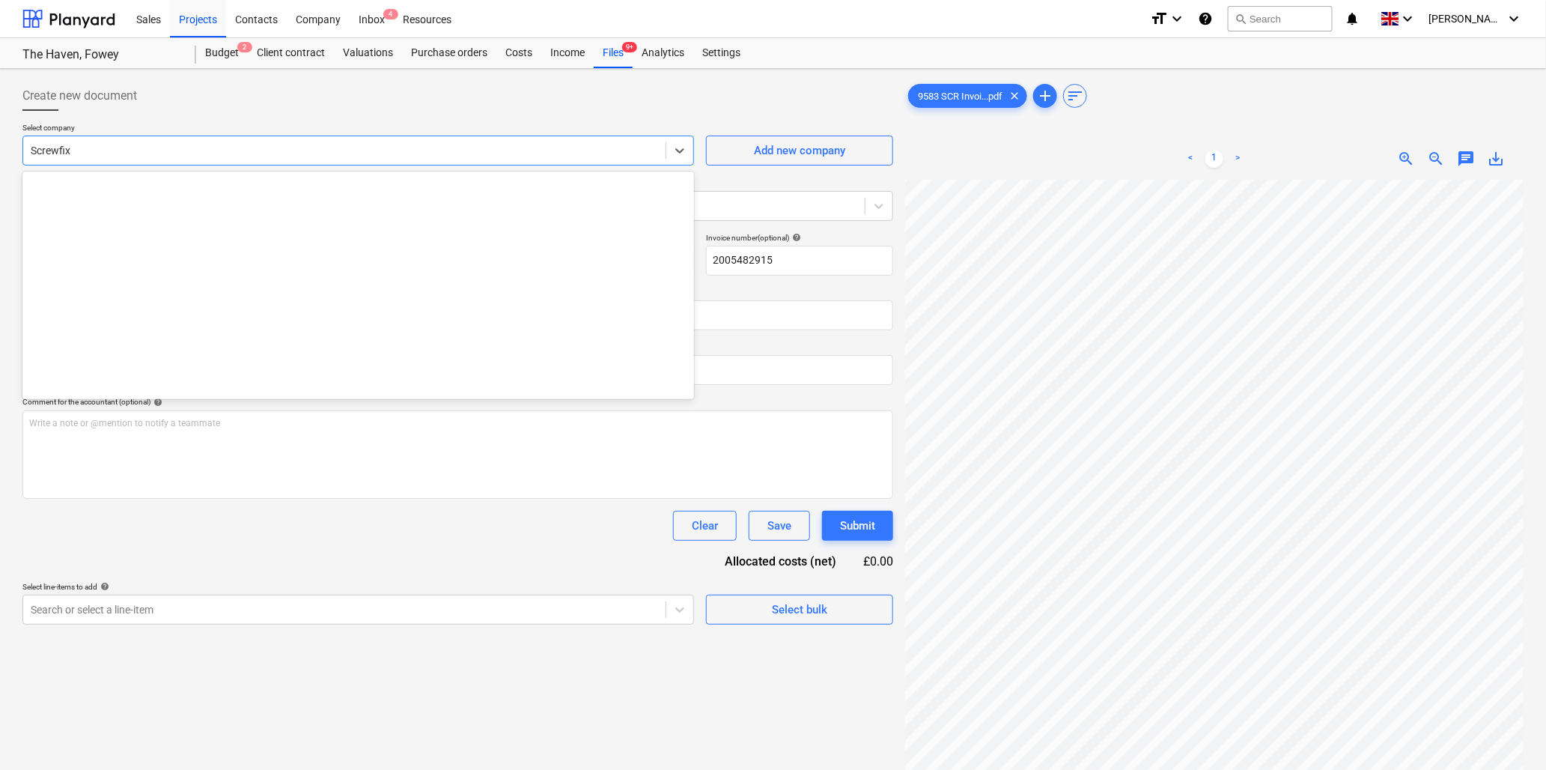
click at [125, 152] on div at bounding box center [344, 150] width 627 height 15
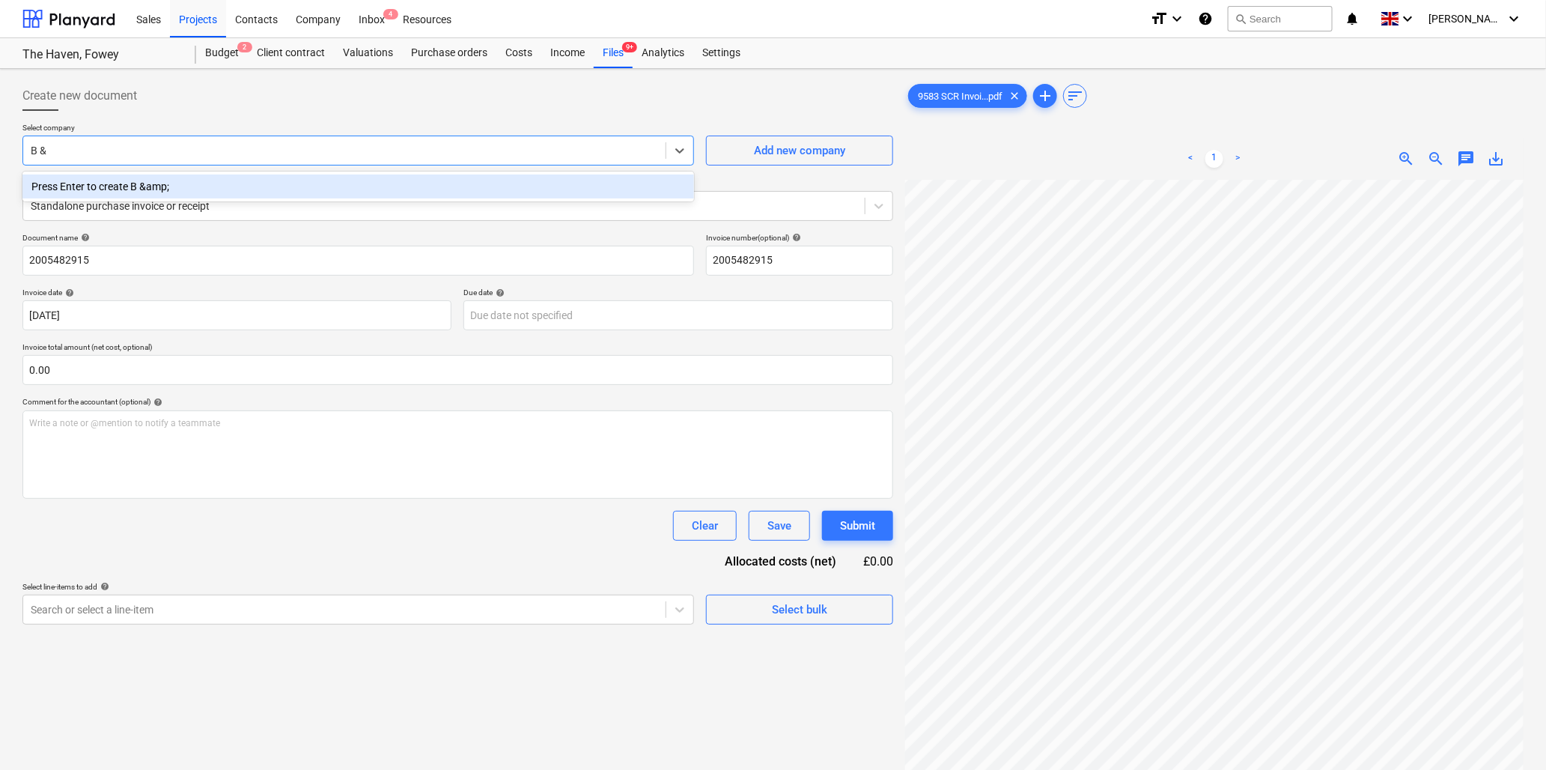
type input "B & Q"
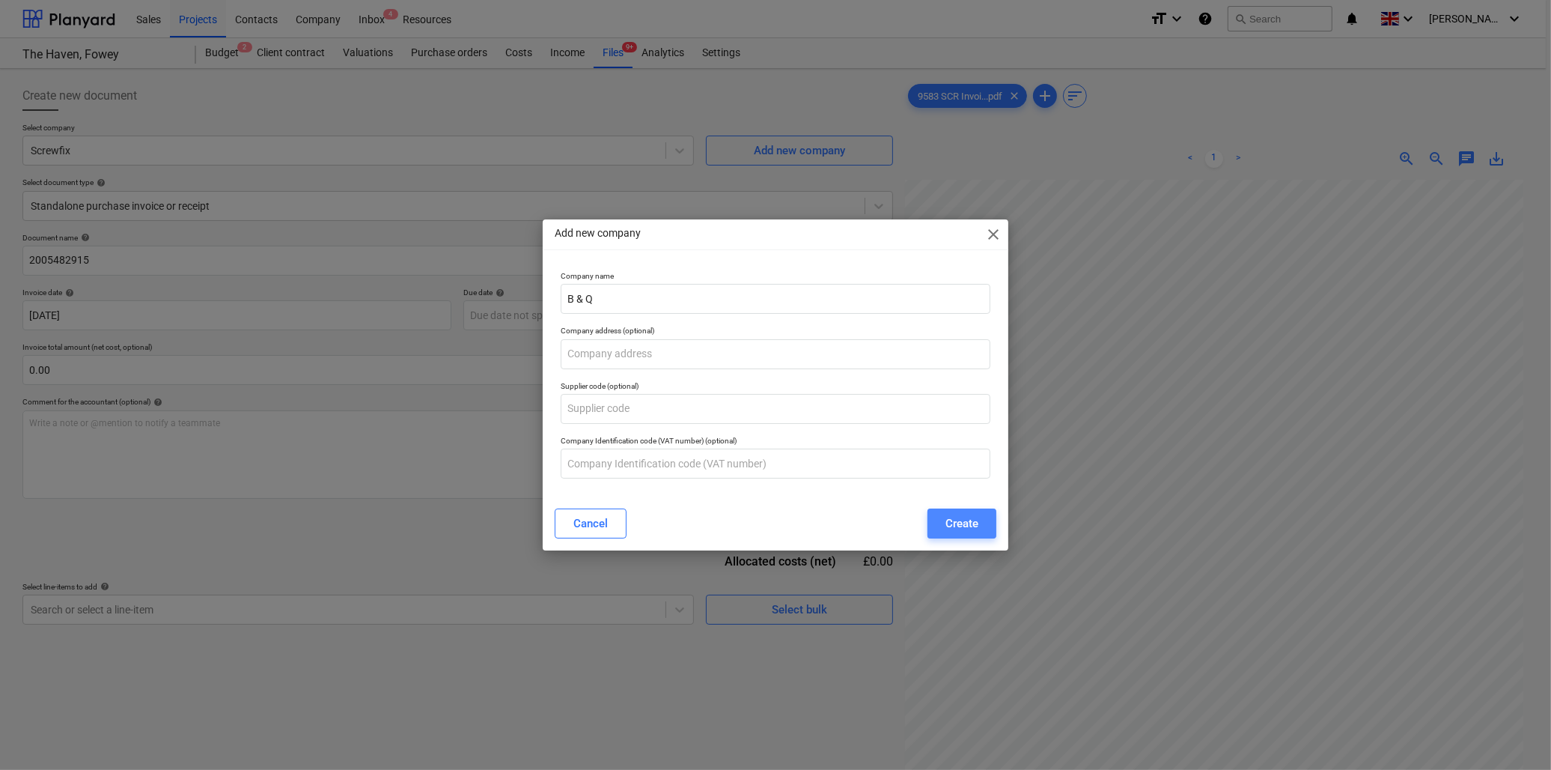
click at [955, 524] on div "Create" at bounding box center [962, 523] width 33 height 19
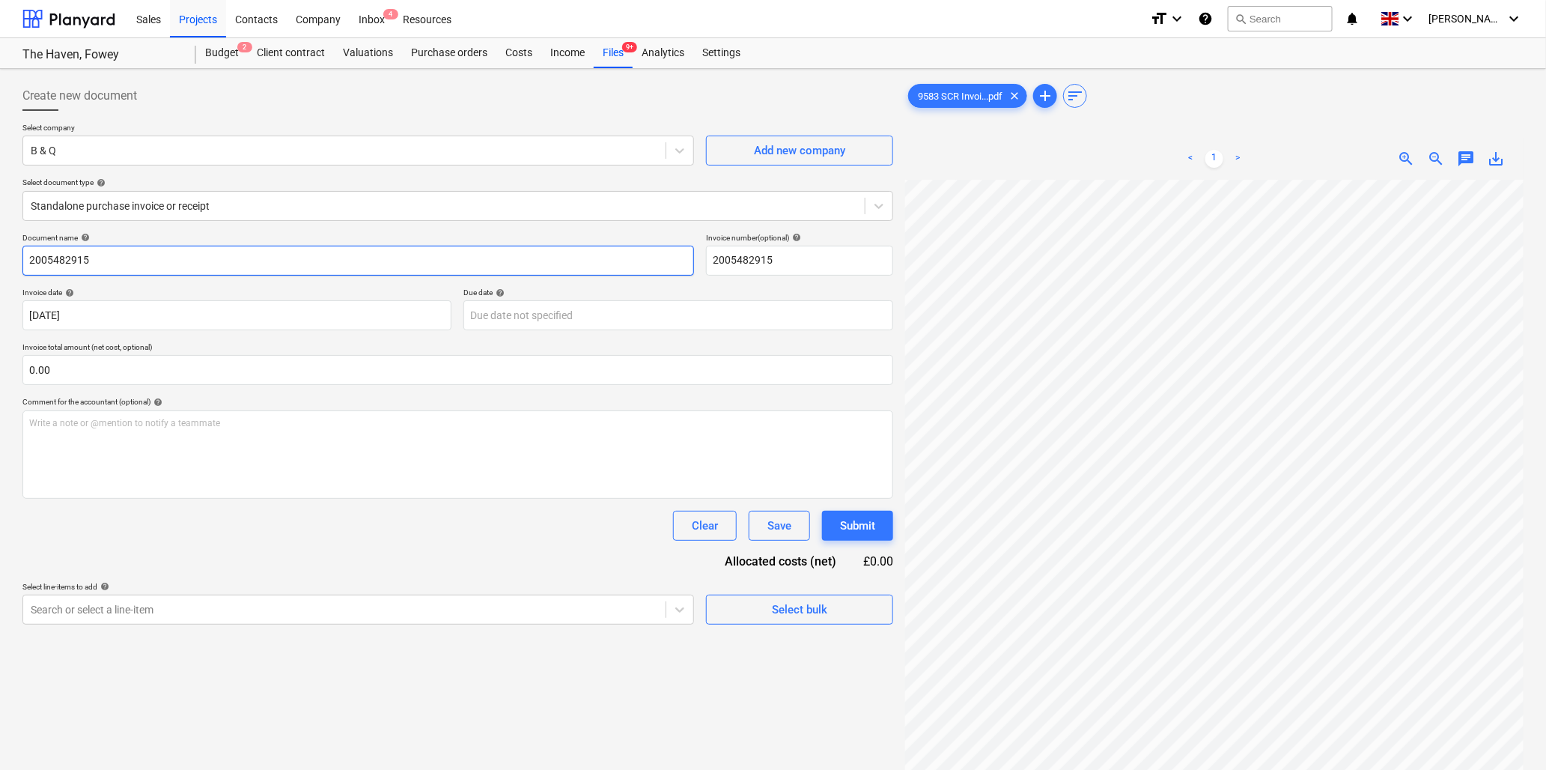
click at [143, 260] on input "2005482915" at bounding box center [358, 261] width 672 height 30
type input "9583 B & Q"
click at [196, 362] on input "text" at bounding box center [457, 370] width 871 height 30
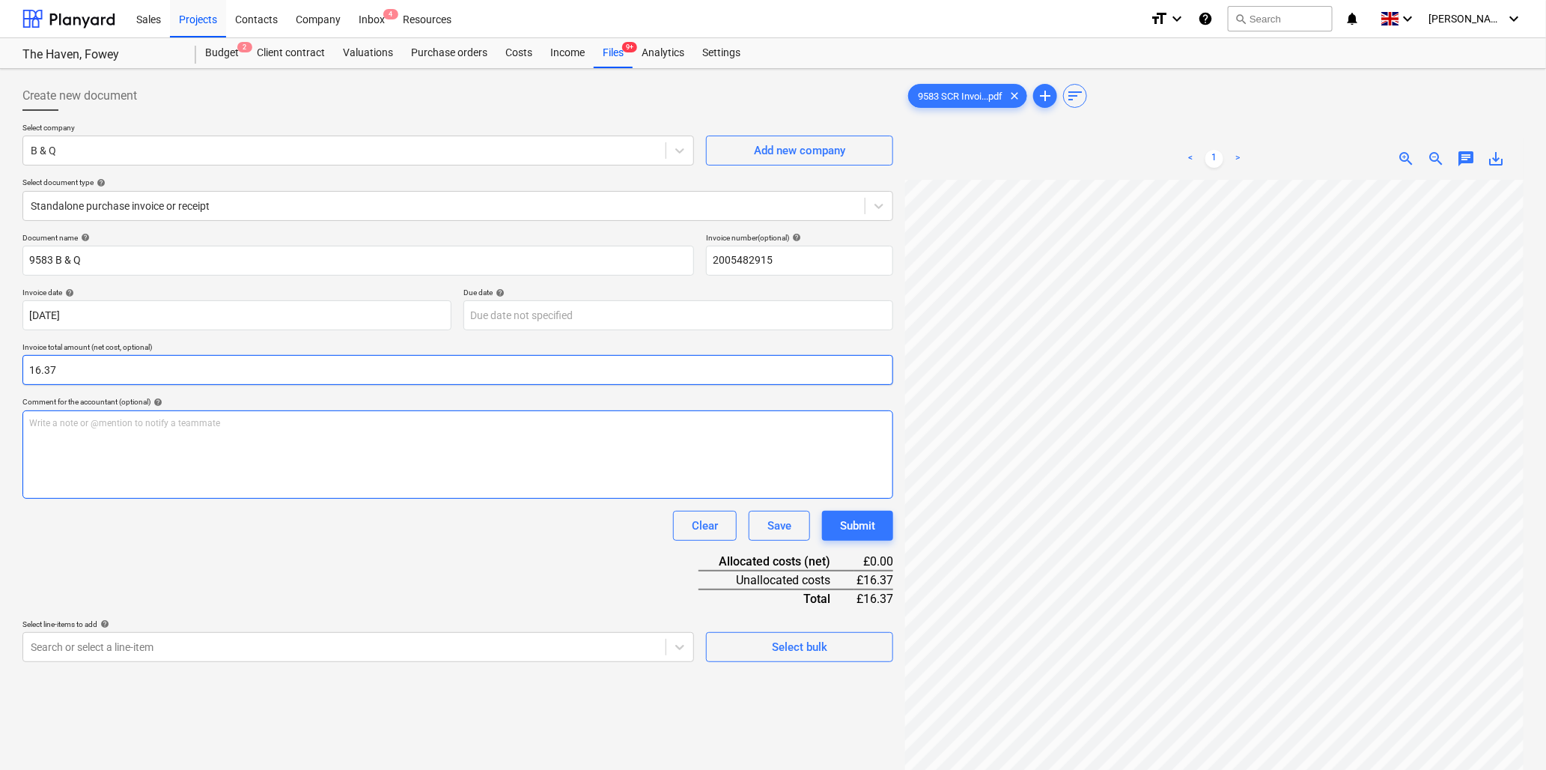
type input "16.37"
click at [213, 442] on div "Write a note or @mention to notify a teammate ﻿" at bounding box center [457, 454] width 871 height 88
click at [152, 439] on div "Write a note or @mention to notify a teammate ﻿" at bounding box center [457, 454] width 871 height 88
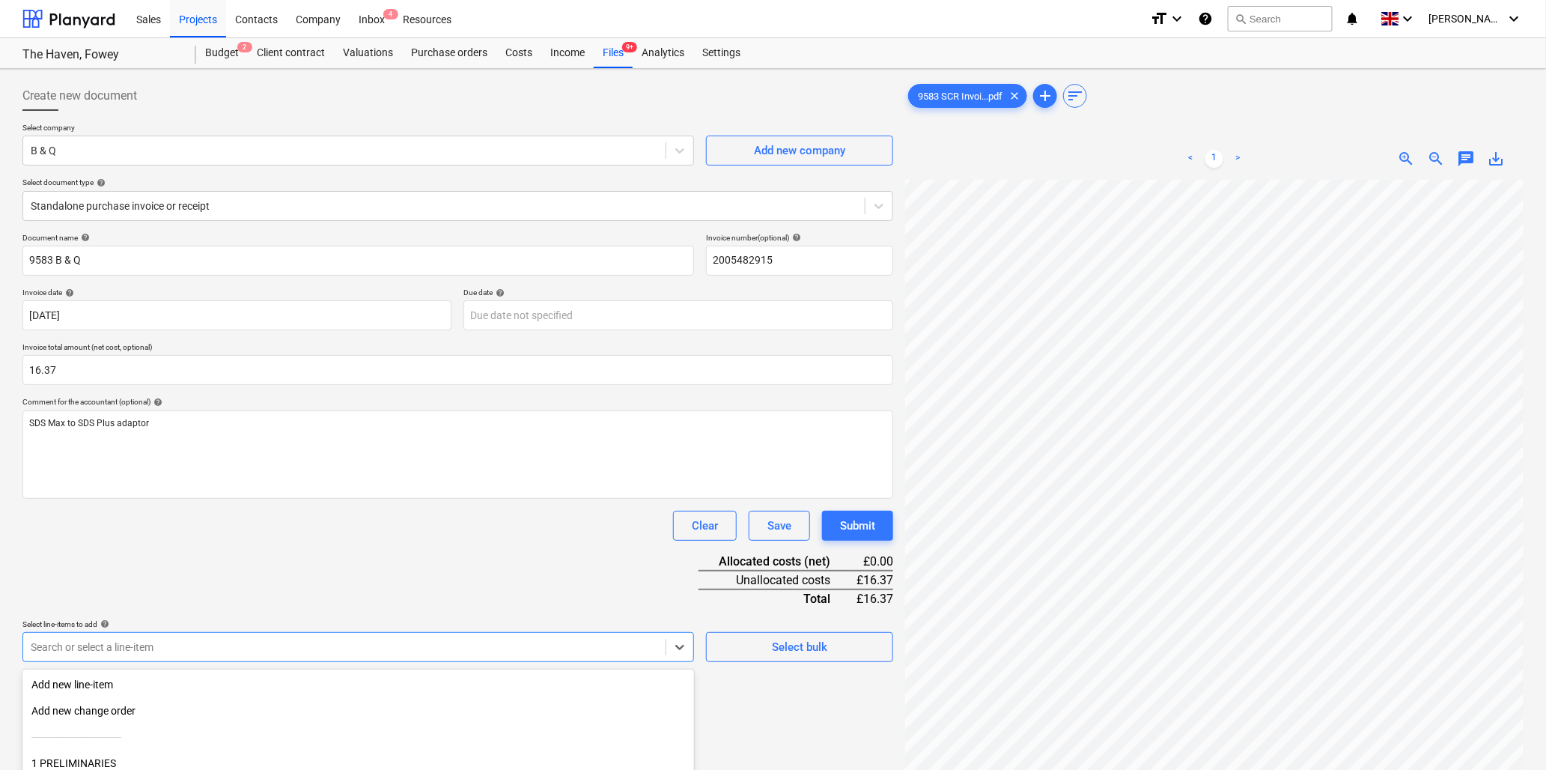
scroll to position [133, 0]
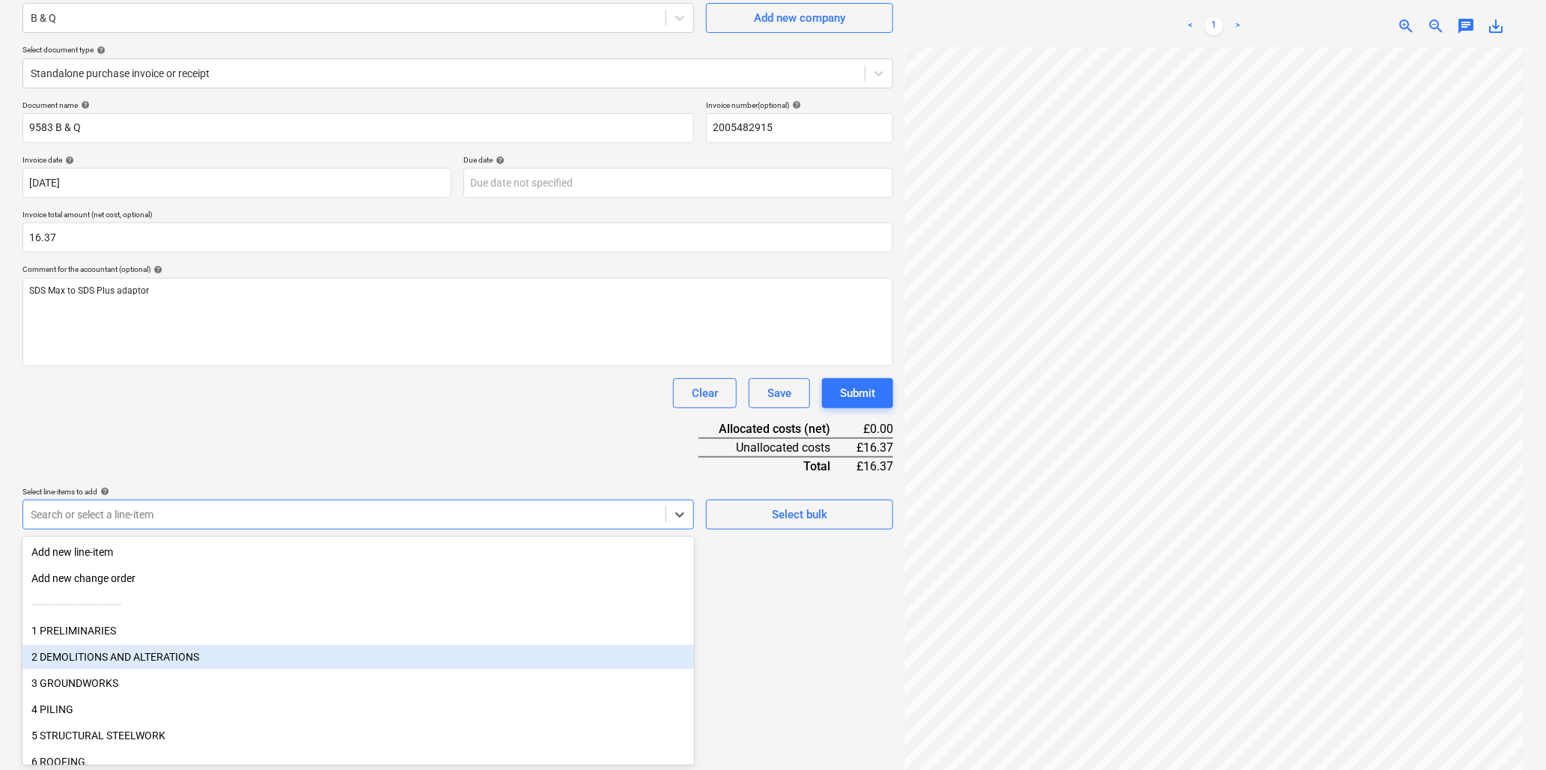
click at [208, 637] on body "Sales Projects Contacts Company Inbox 4 Resources format_size keyboard_arrow_do…" at bounding box center [773, 252] width 1546 height 770
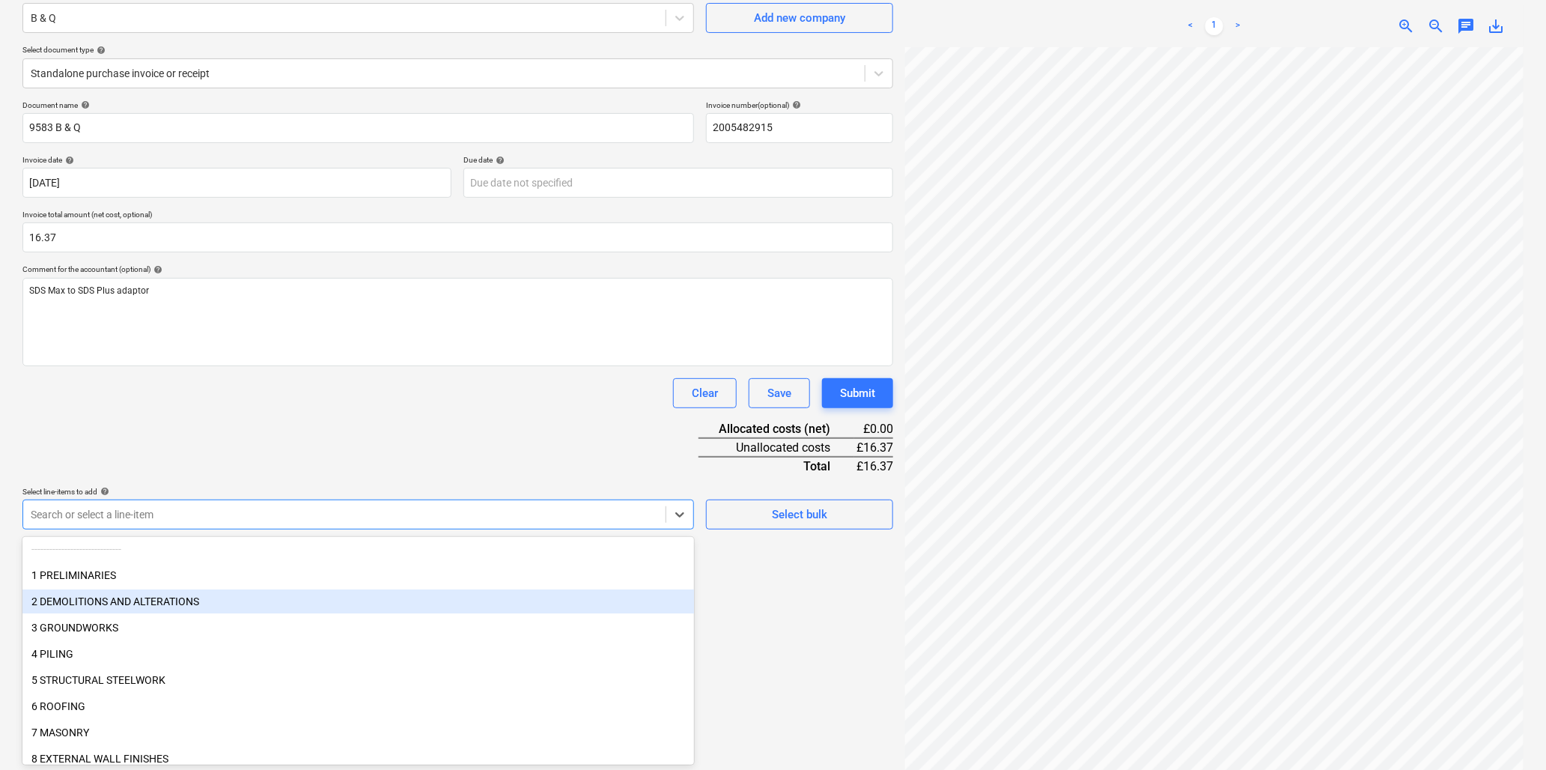
scroll to position [83, 0]
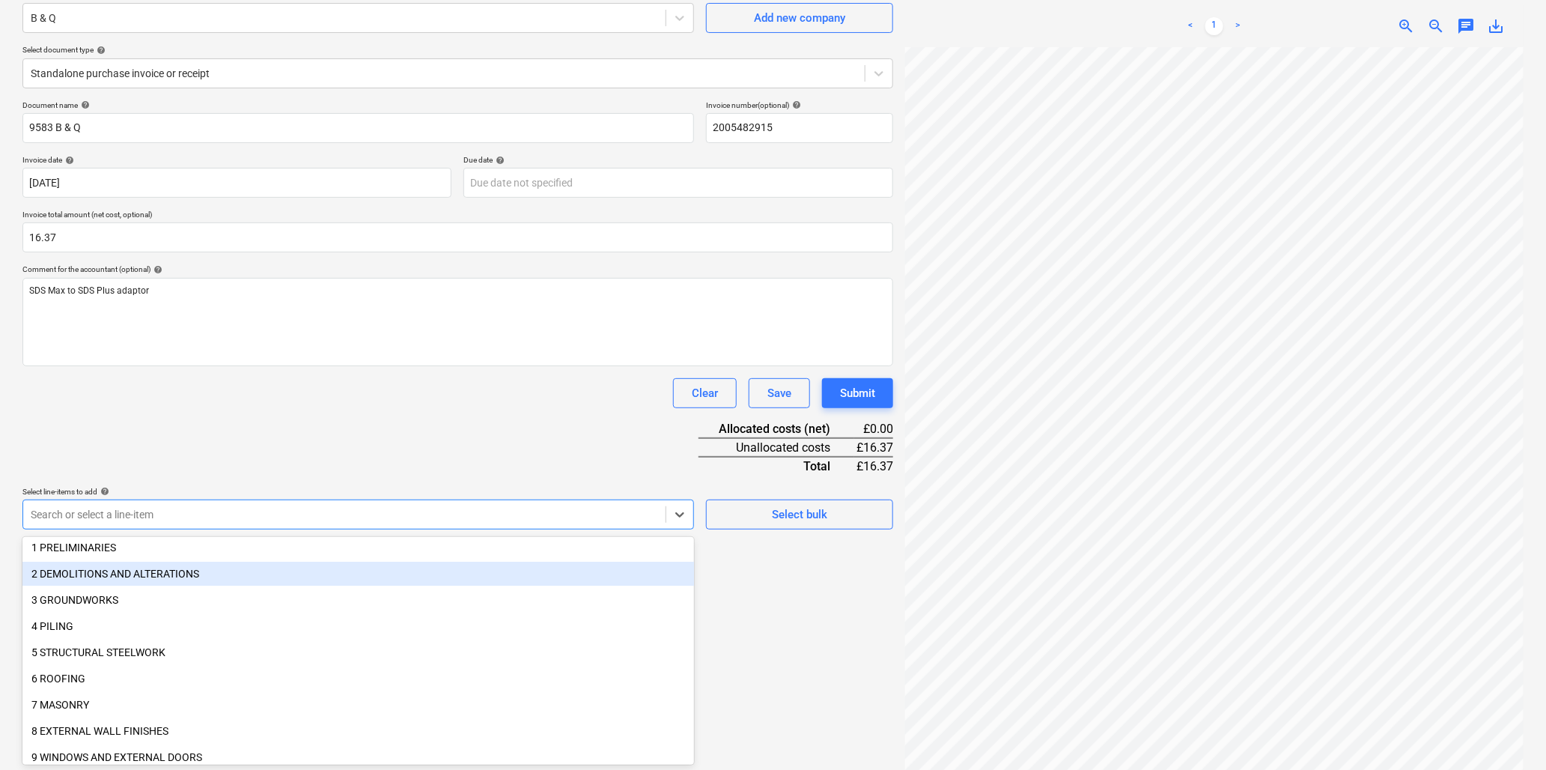
click at [88, 570] on div "2 DEMOLITIONS AND ALTERATIONS" at bounding box center [358, 573] width 672 height 24
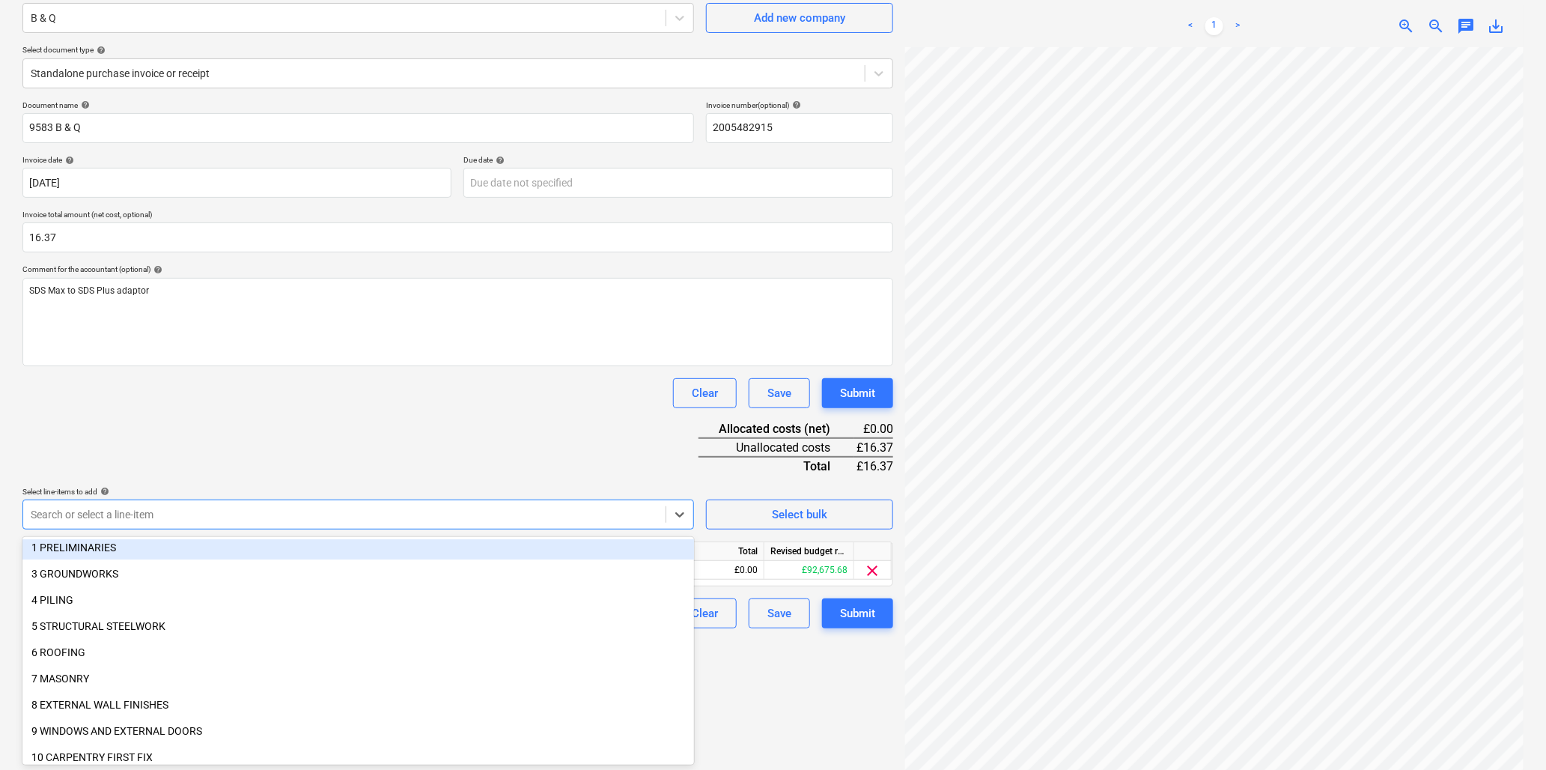
click at [304, 407] on div "Document name help 9583 B & Q Invoice number (optional) help 2005482915 Invoice…" at bounding box center [457, 364] width 871 height 528
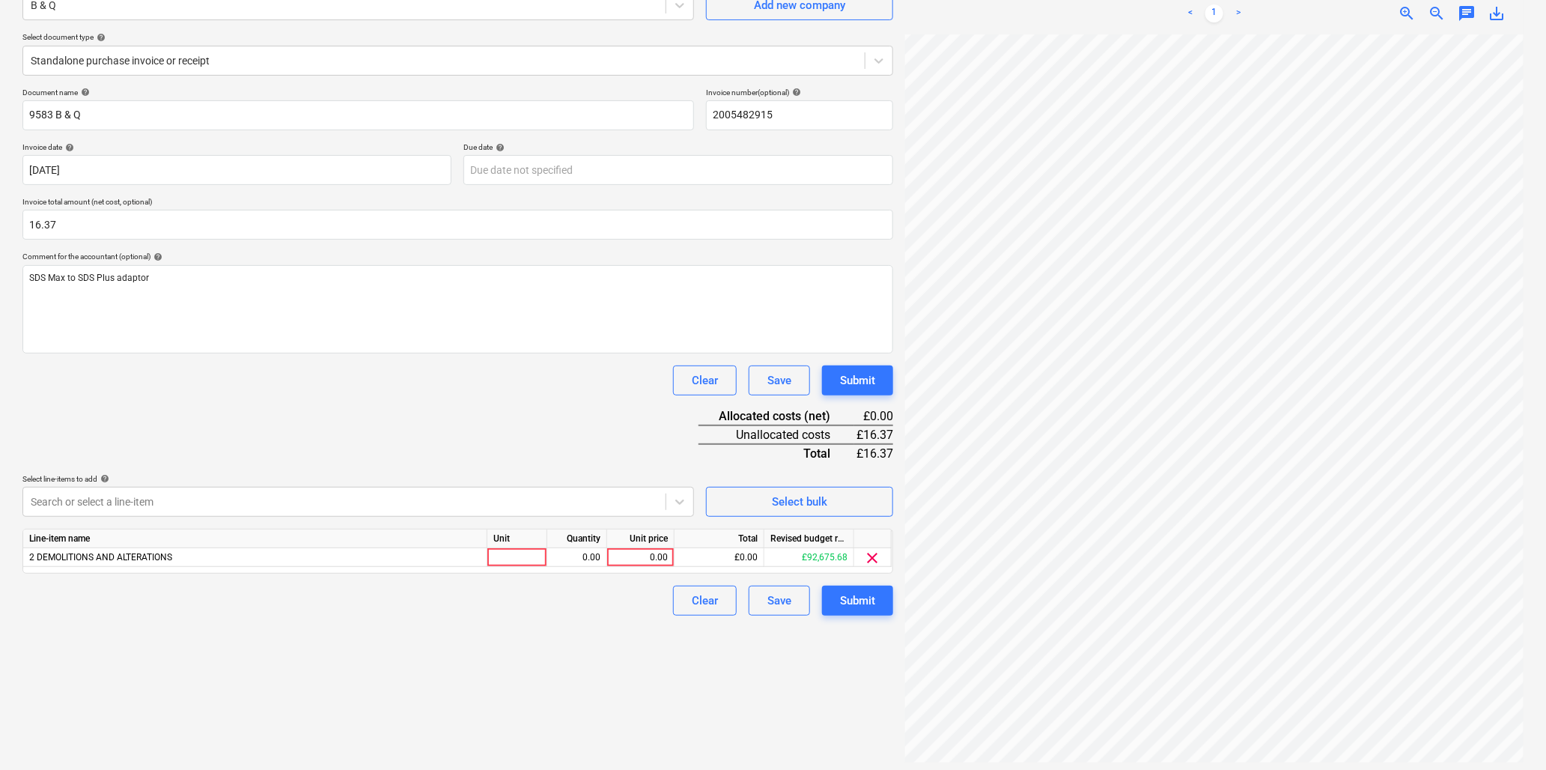
scroll to position [150, 0]
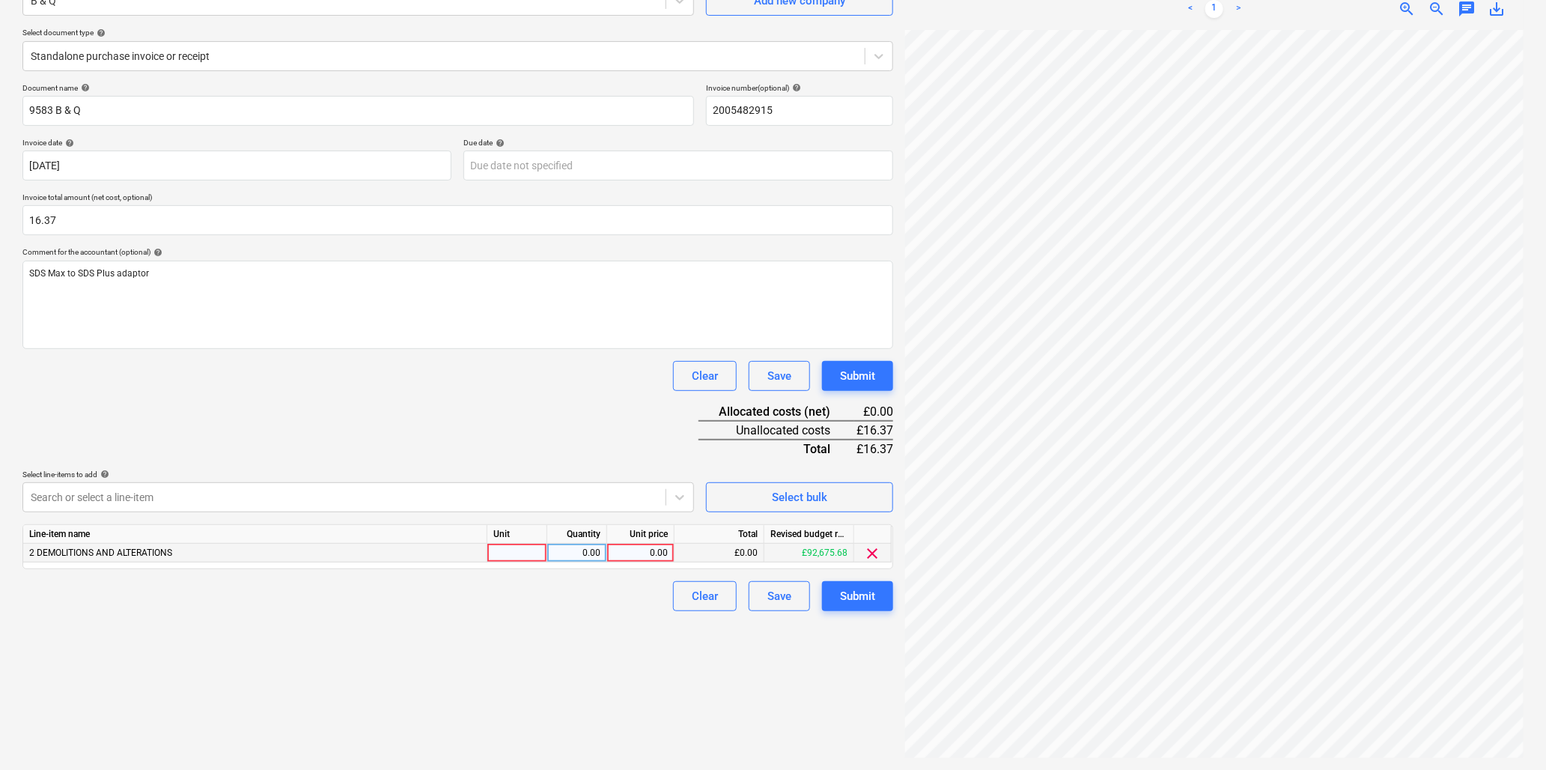
click at [511, 551] on div at bounding box center [517, 553] width 60 height 19
type input "nr"
click at [854, 460] on div "Create new document Select company B & Q Add new company Select document type h…" at bounding box center [772, 344] width 1513 height 839
click at [618, 554] on div "0.00" at bounding box center [640, 553] width 55 height 19
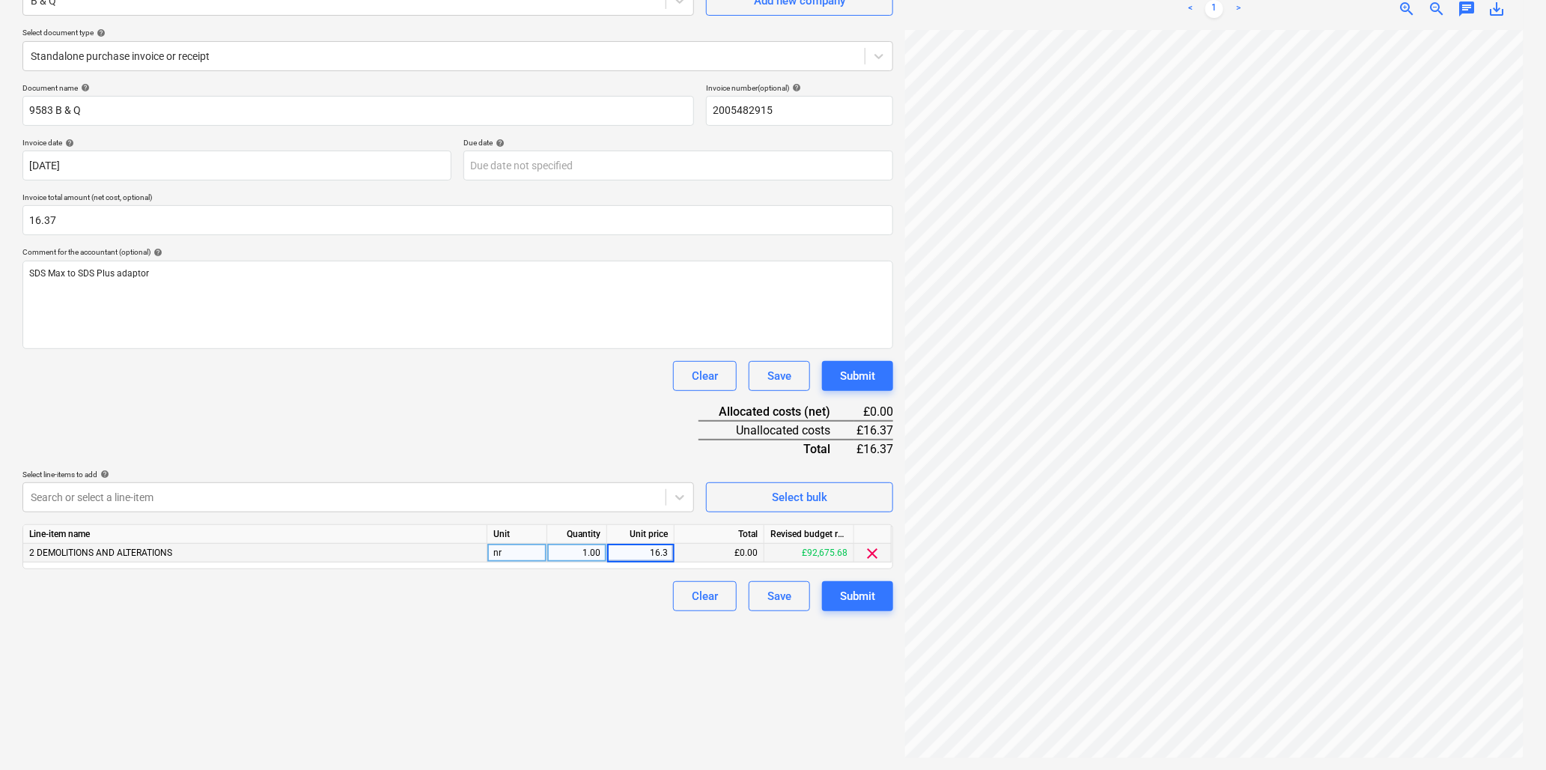
type input "16.37"
click at [866, 593] on div "Submit" at bounding box center [857, 595] width 35 height 19
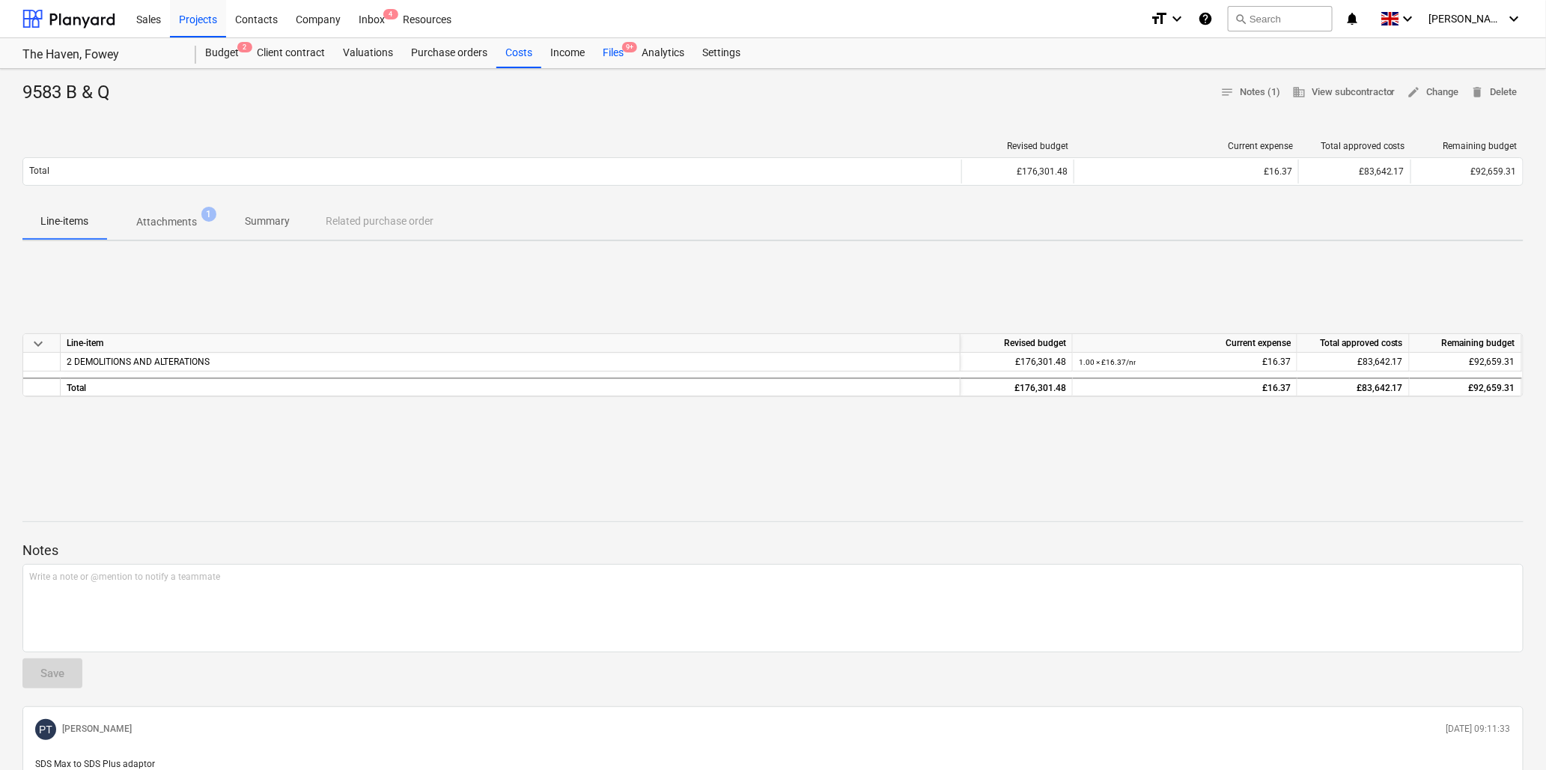
click at [612, 52] on div "Files 9+" at bounding box center [613, 53] width 39 height 30
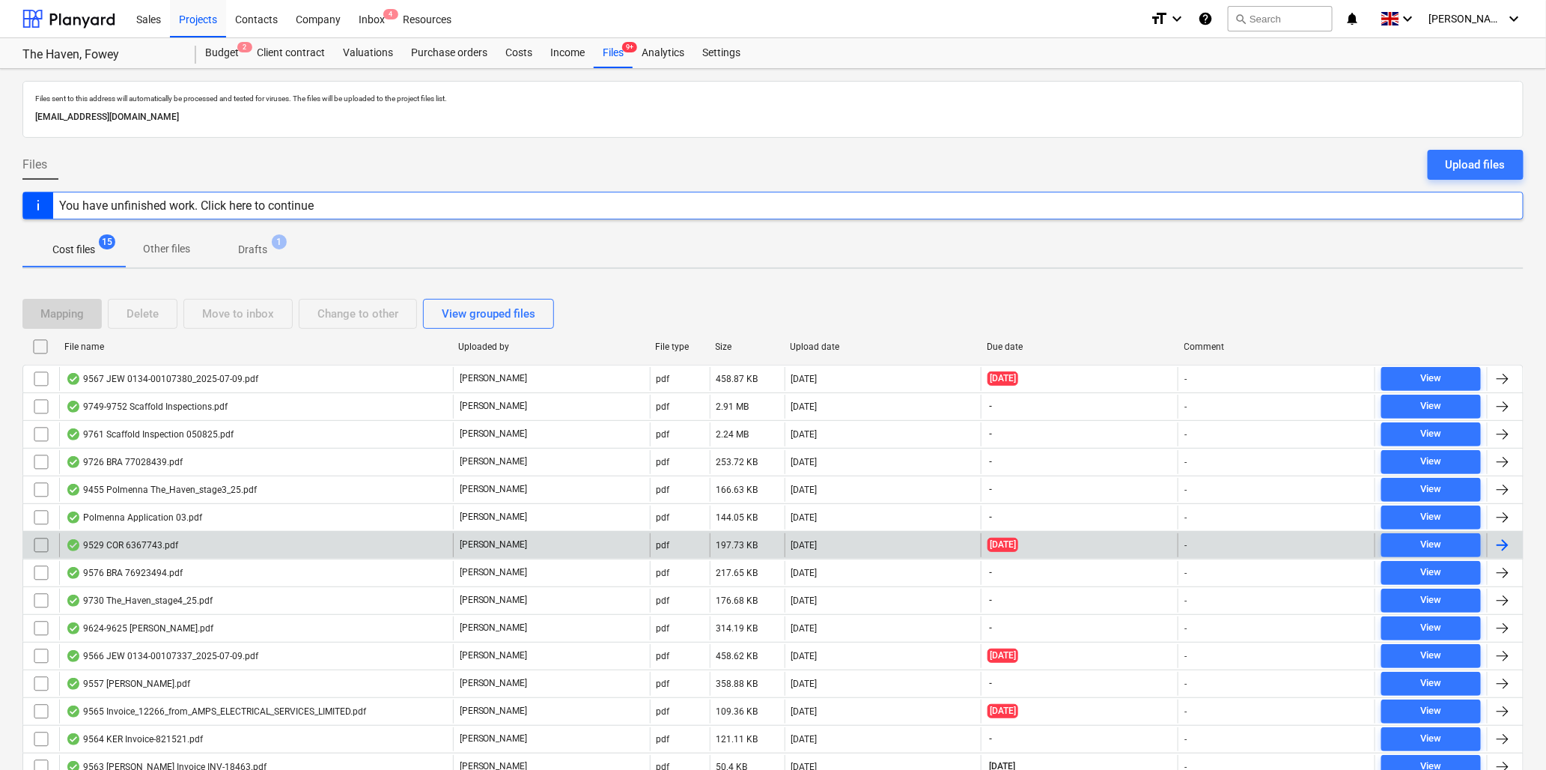
click at [167, 543] on div "9529 COR 6367743.pdf" at bounding box center [122, 545] width 112 height 12
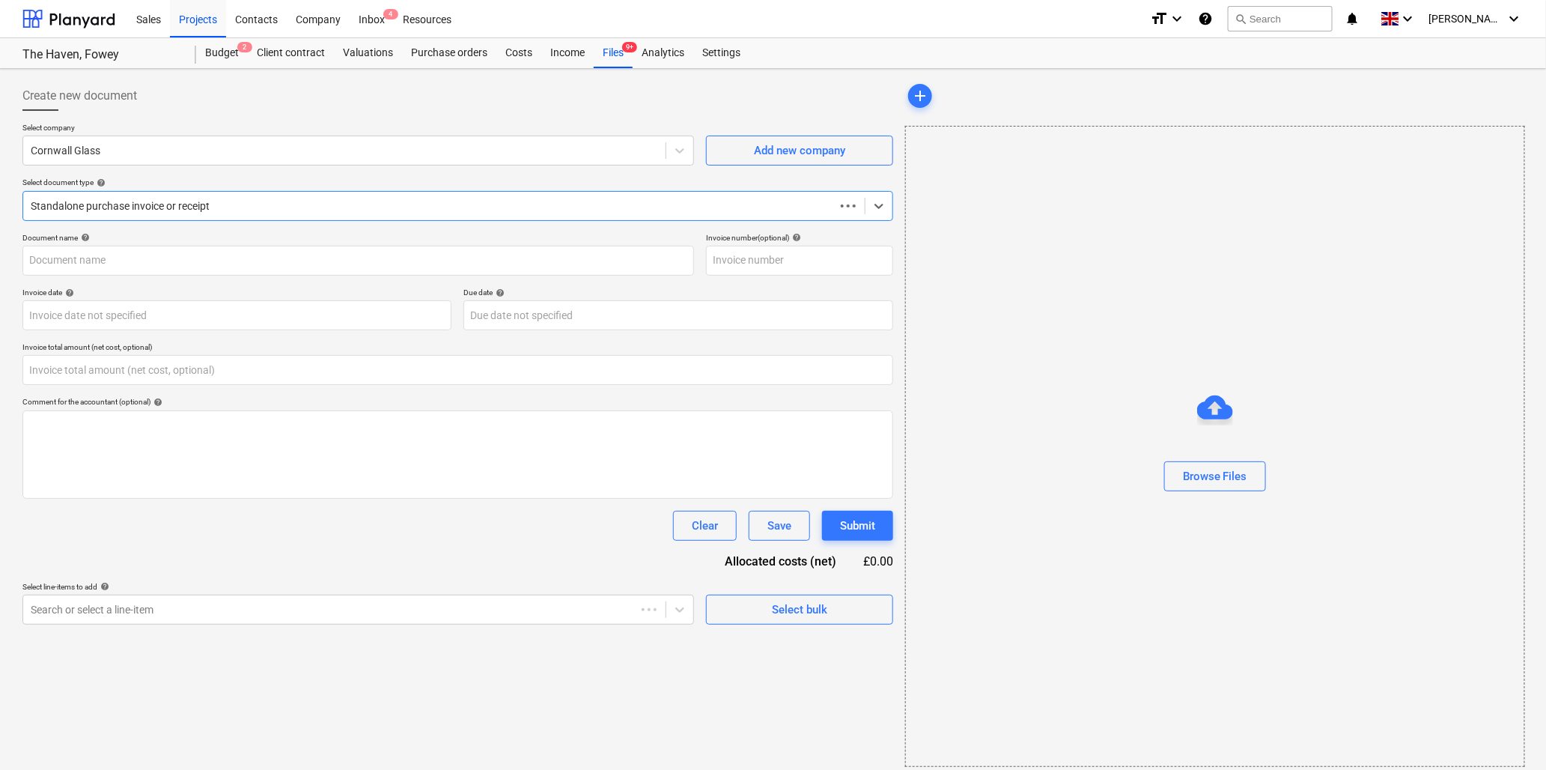
type input "0.00"
type input "6367743"
type input "02 May 2025"
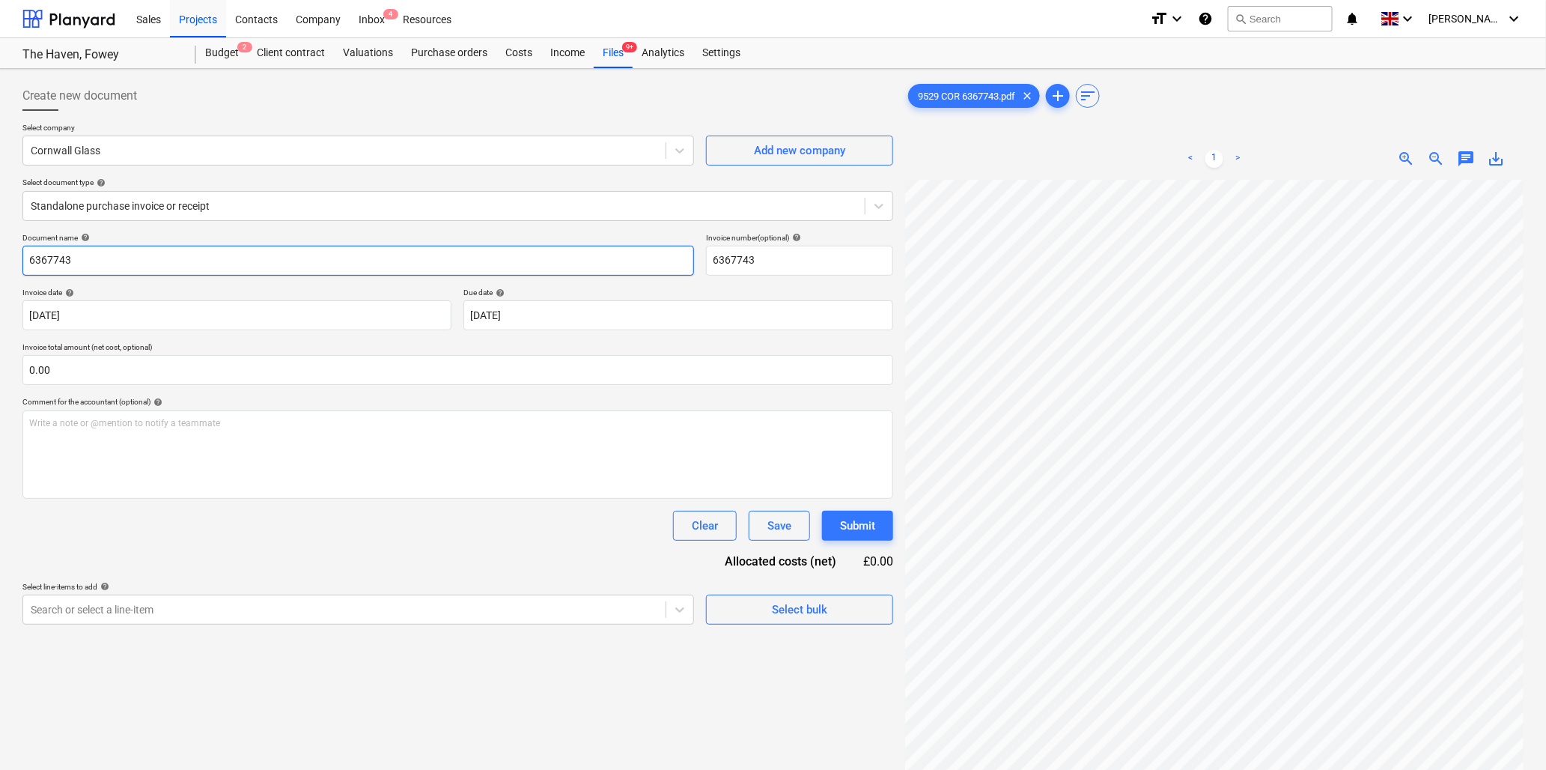
click at [245, 255] on input "6367743" at bounding box center [358, 261] width 672 height 30
type input "9529 Cornwall Glass"
click at [100, 363] on input "text" at bounding box center [457, 370] width 871 height 30
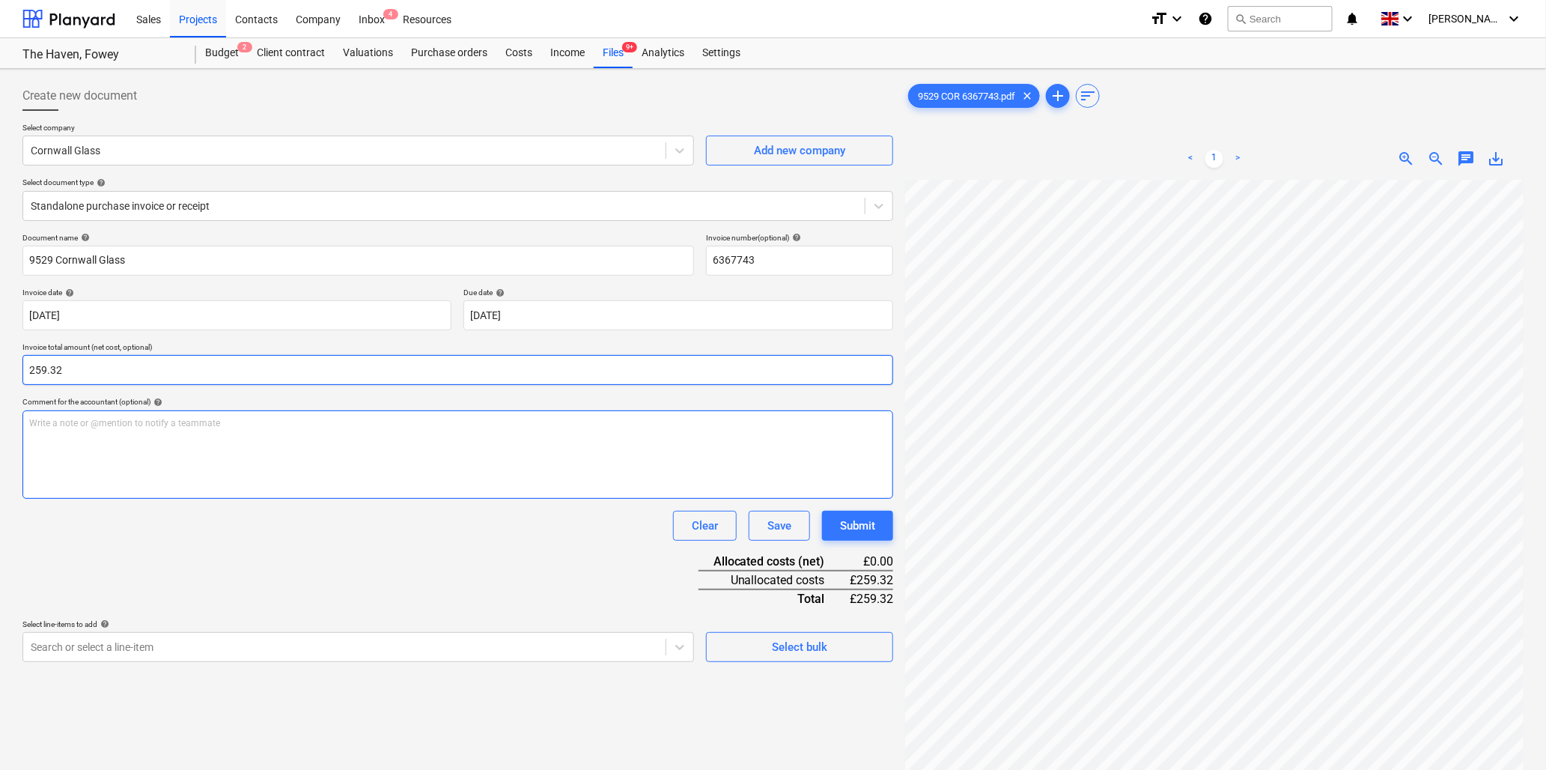
type input "259.32"
click at [116, 436] on div "Write a note or @mention to notify a teammate ﻿" at bounding box center [457, 454] width 871 height 88
click at [153, 430] on div "Write a note or @mention to notify a teammate ﻿" at bounding box center [457, 454] width 871 height 88
click at [189, 648] on body "Sales Projects Contacts Company Inbox 4 Resources format_size keyboard_arrow_do…" at bounding box center [773, 385] width 1546 height 770
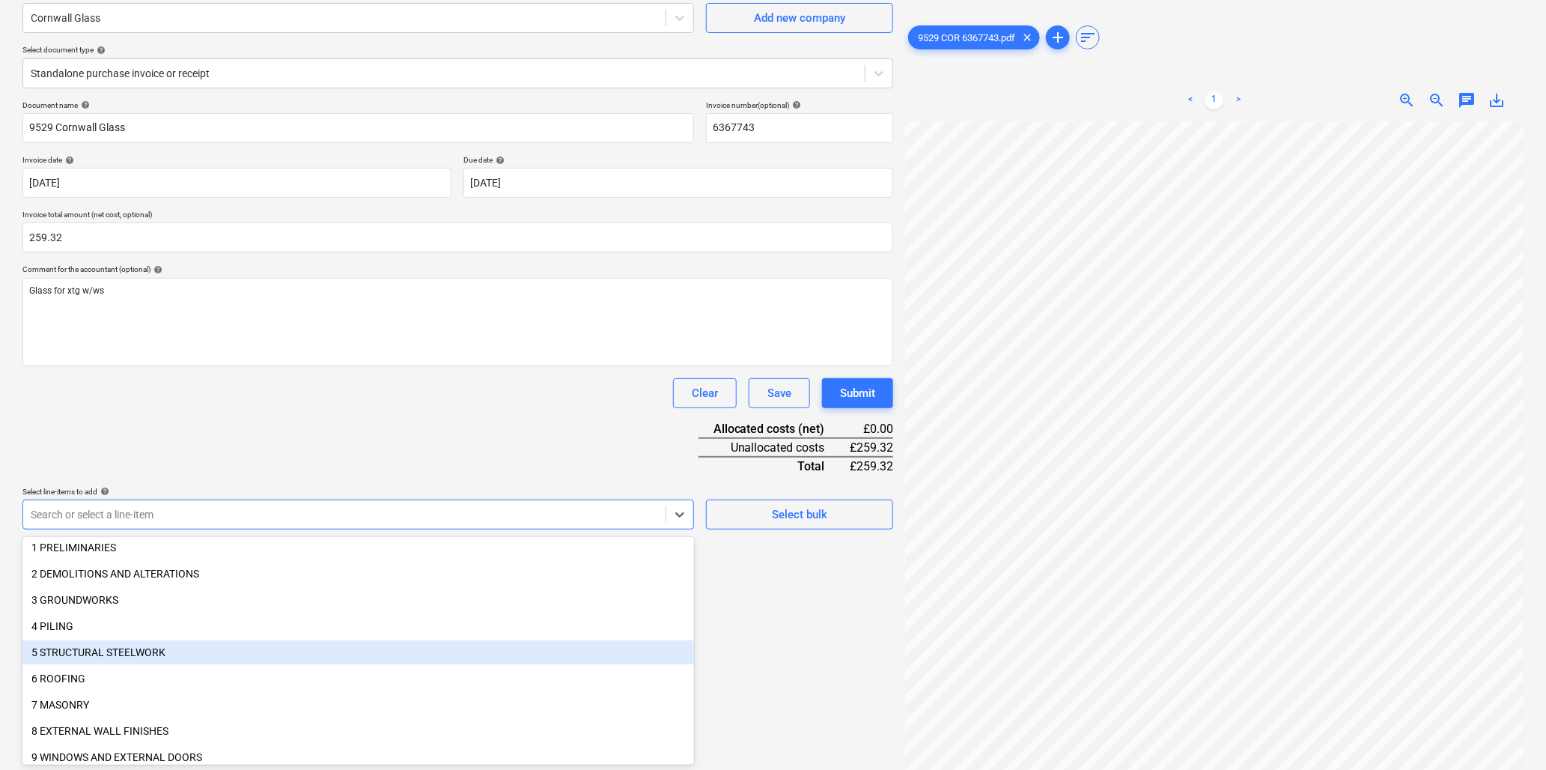
scroll to position [166, 0]
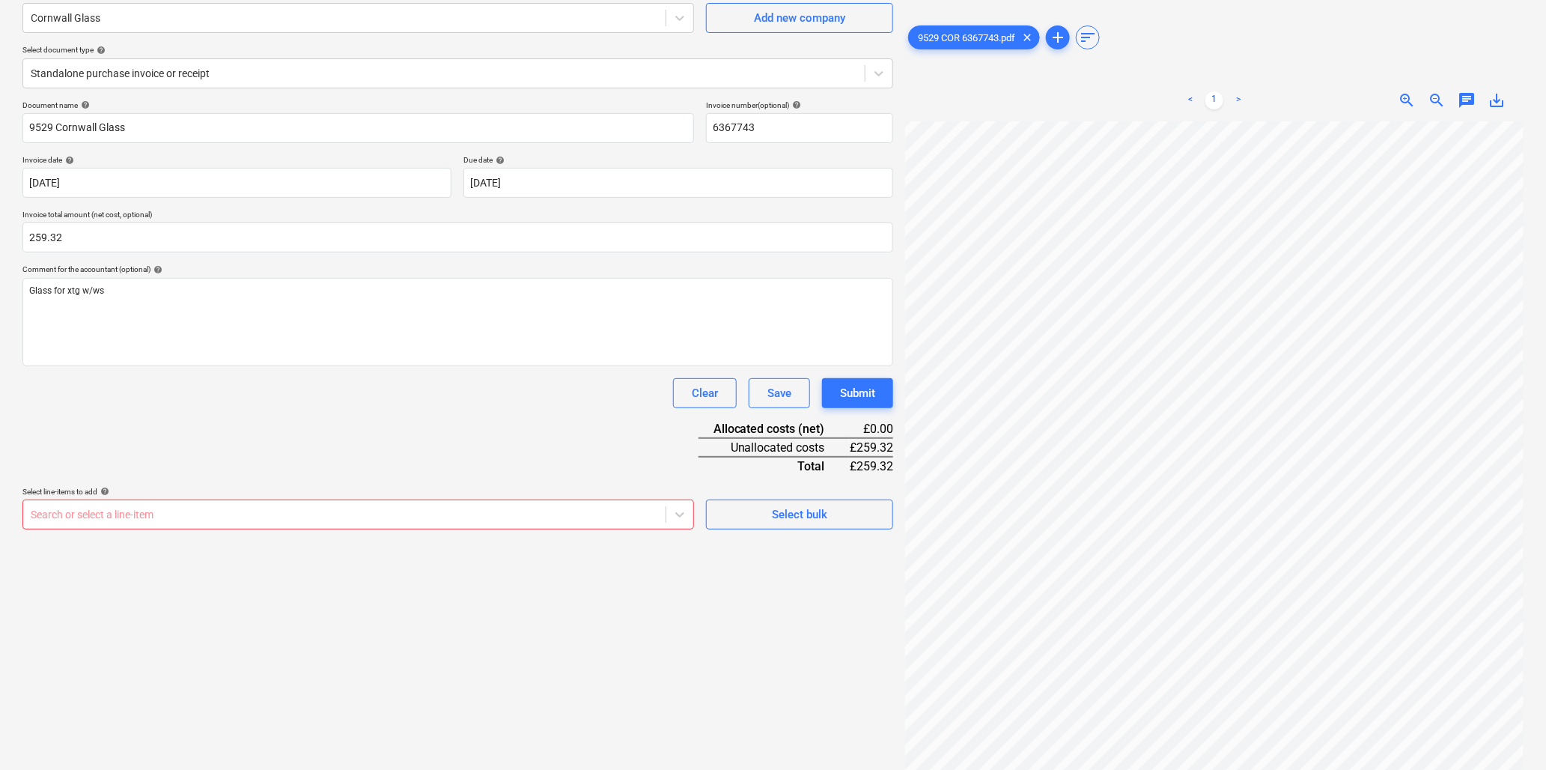
click at [64, 514] on div at bounding box center [344, 514] width 627 height 15
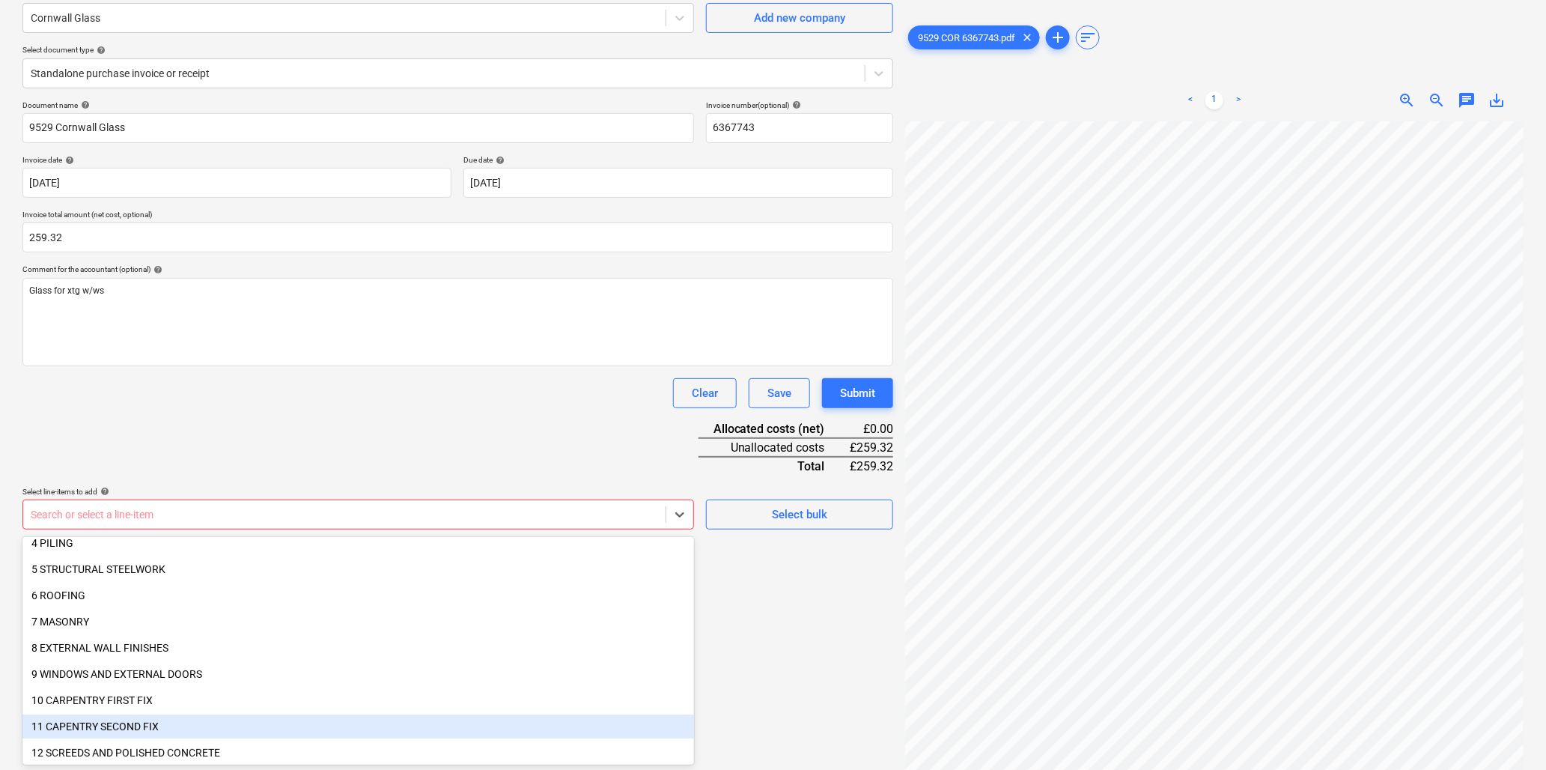
click at [98, 724] on div "11 CAPENTRY SECOND FIX" at bounding box center [358, 726] width 672 height 24
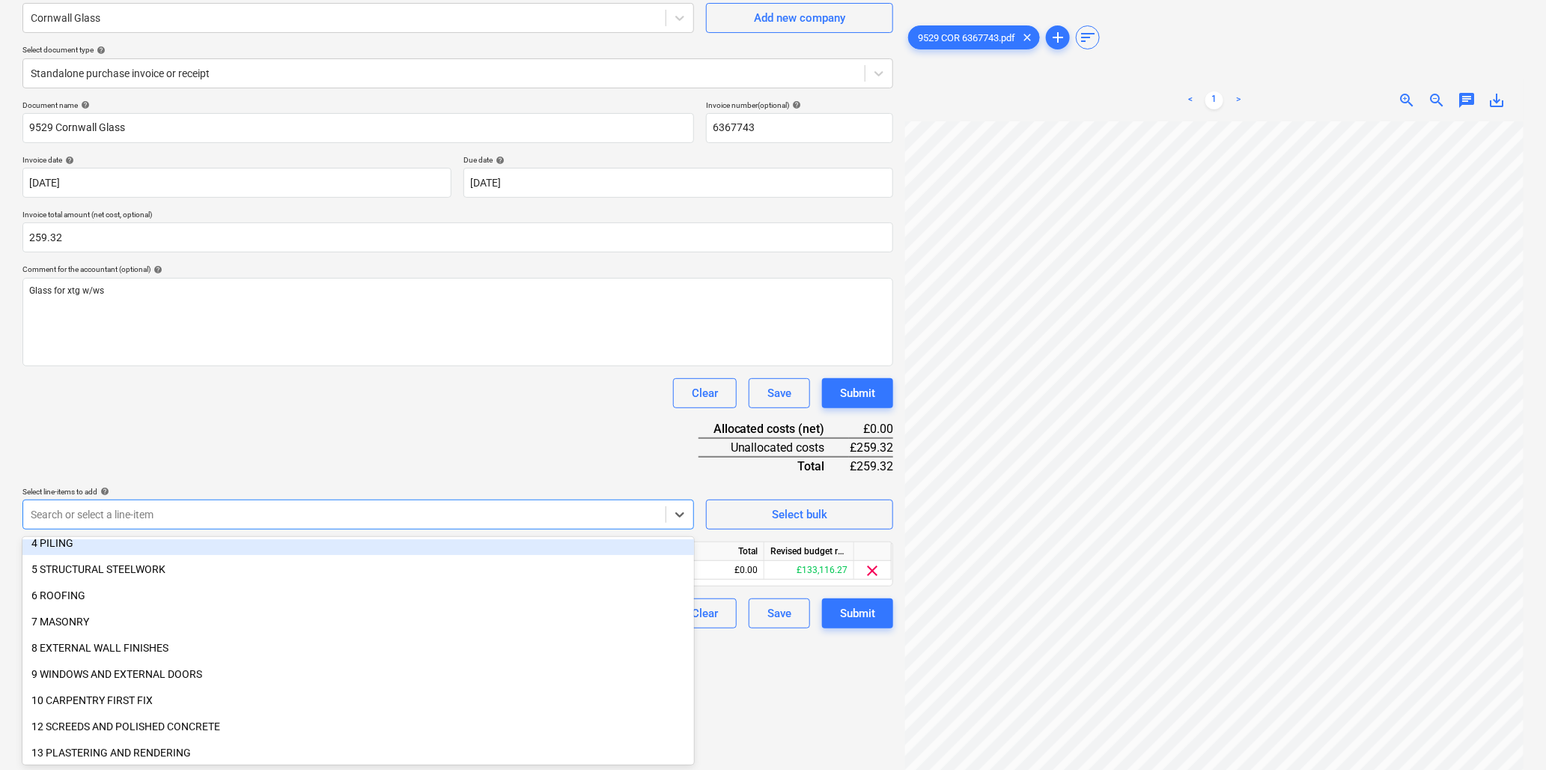
click at [288, 430] on div "Document name help 9529 Cornwall Glass Invoice number (optional) help 6367743 I…" at bounding box center [457, 364] width 871 height 528
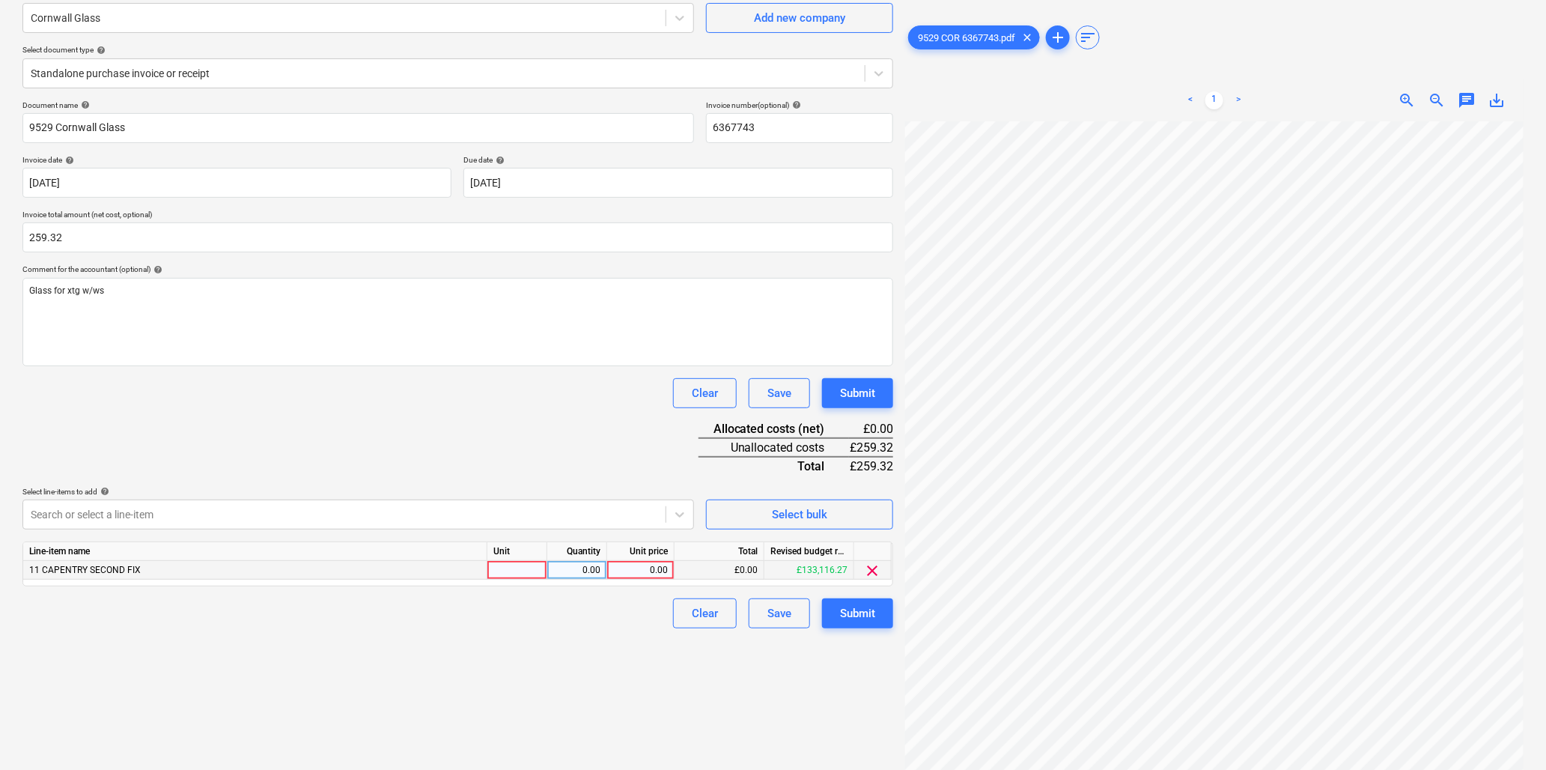
click at [505, 566] on div at bounding box center [517, 570] width 60 height 19
click at [514, 569] on div at bounding box center [517, 570] width 60 height 19
type input "item"
type input "259.32"
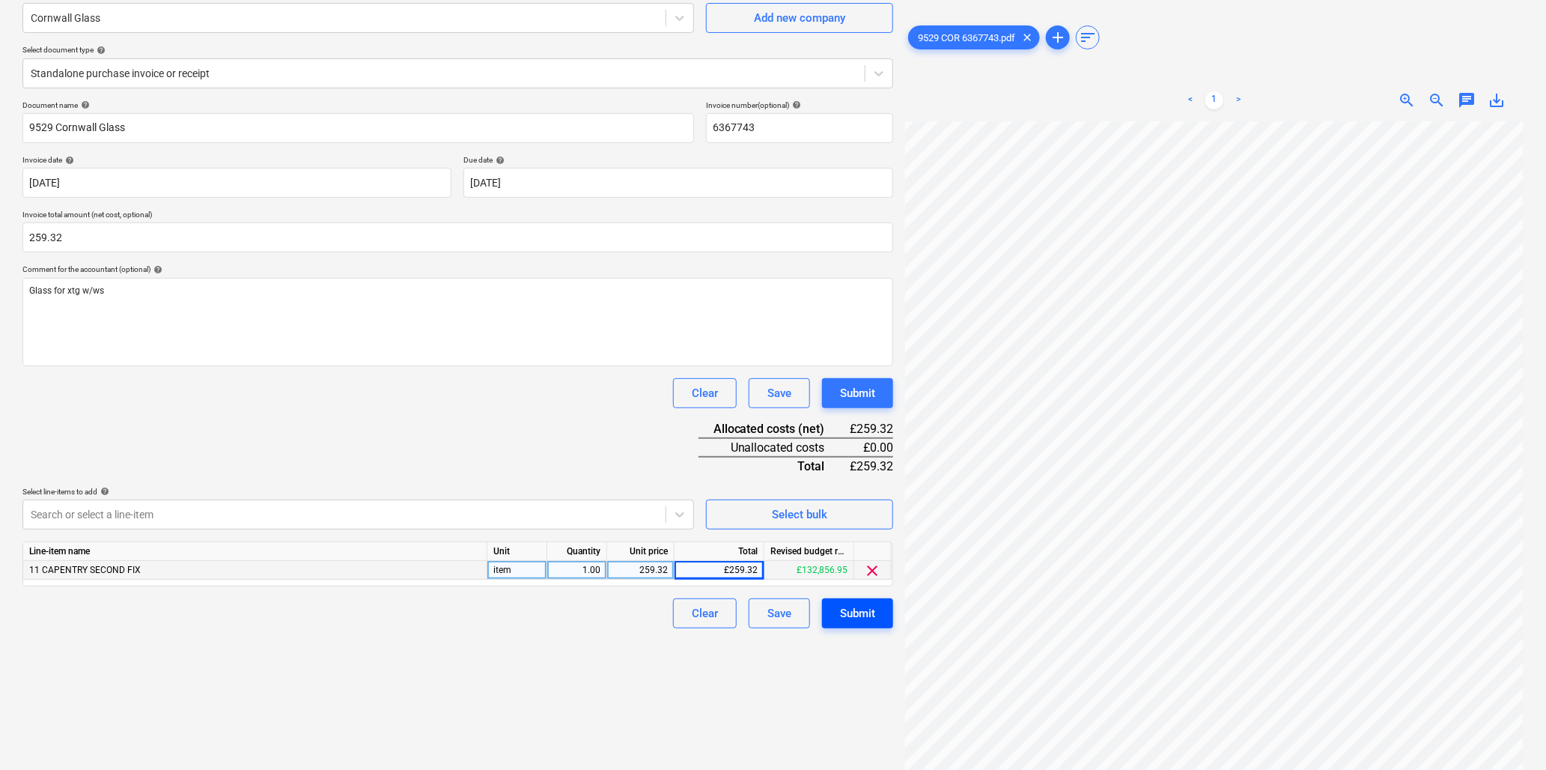
click at [867, 610] on div "Submit" at bounding box center [857, 612] width 35 height 19
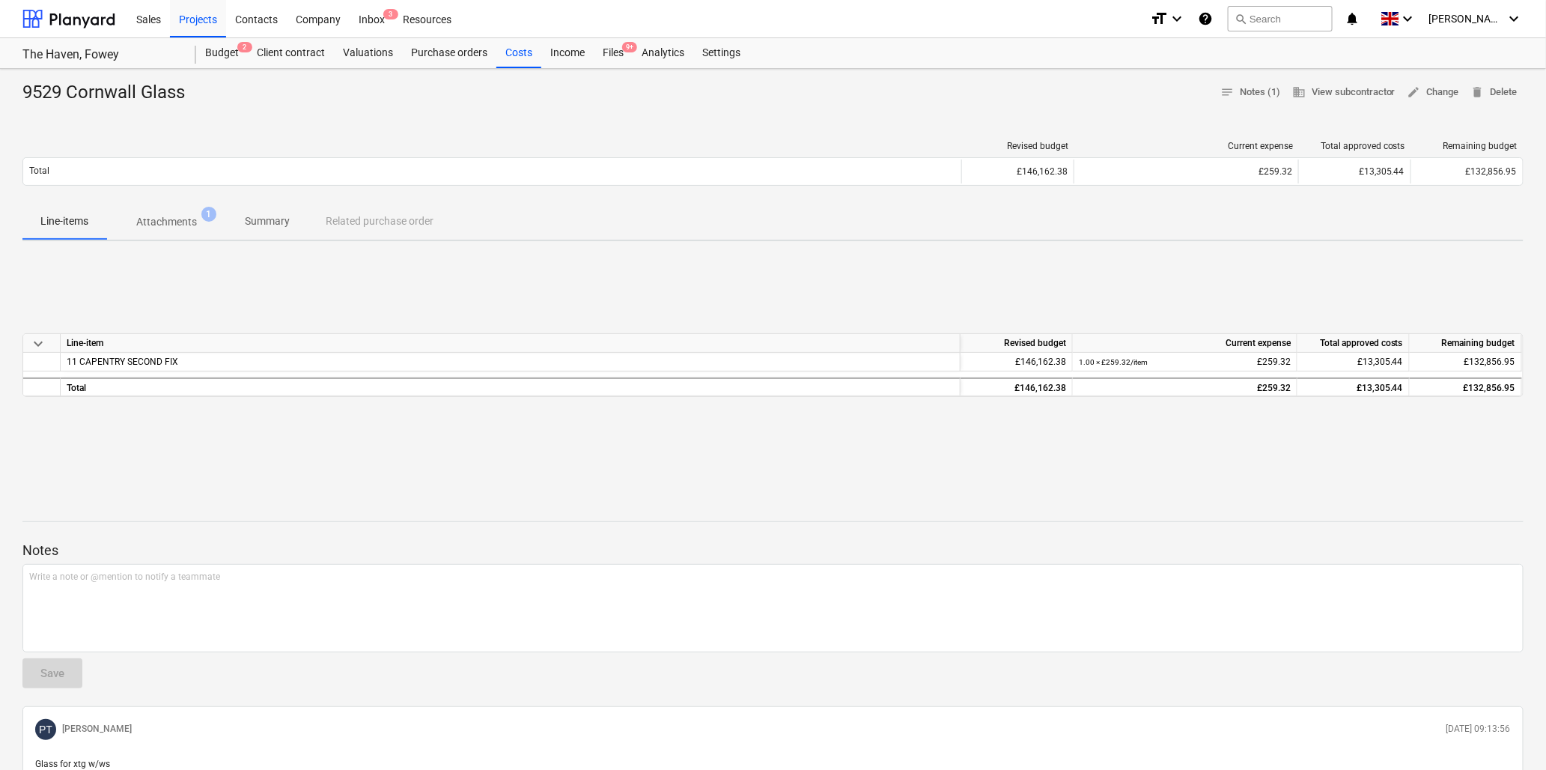
drag, startPoint x: 618, startPoint y: 46, endPoint x: 619, endPoint y: 35, distance: 11.3
click at [618, 46] on div "Files 9+" at bounding box center [613, 53] width 39 height 30
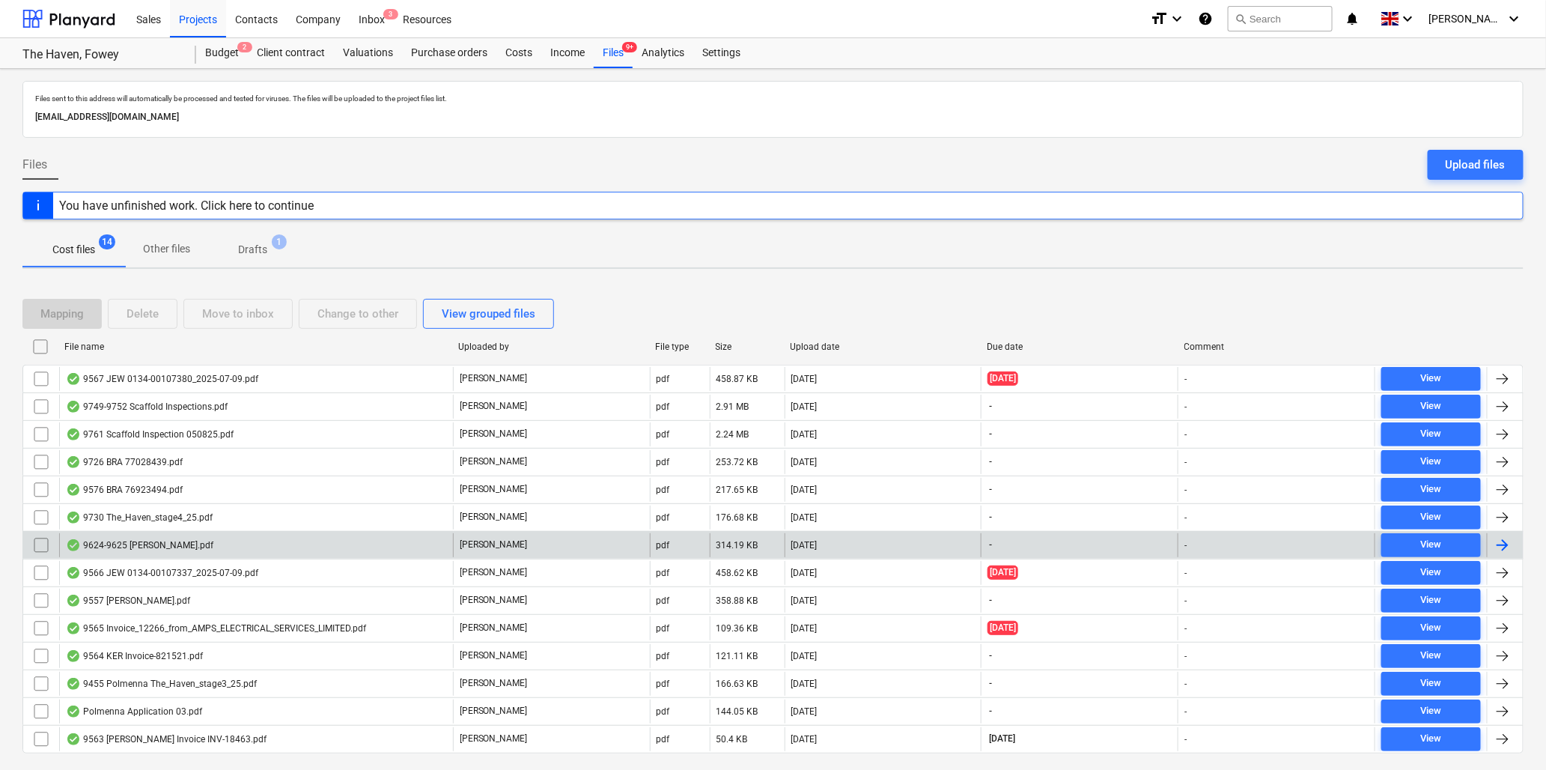
click at [187, 541] on div "9624-9625 Paul Thomas.pdf" at bounding box center [139, 545] width 147 height 12
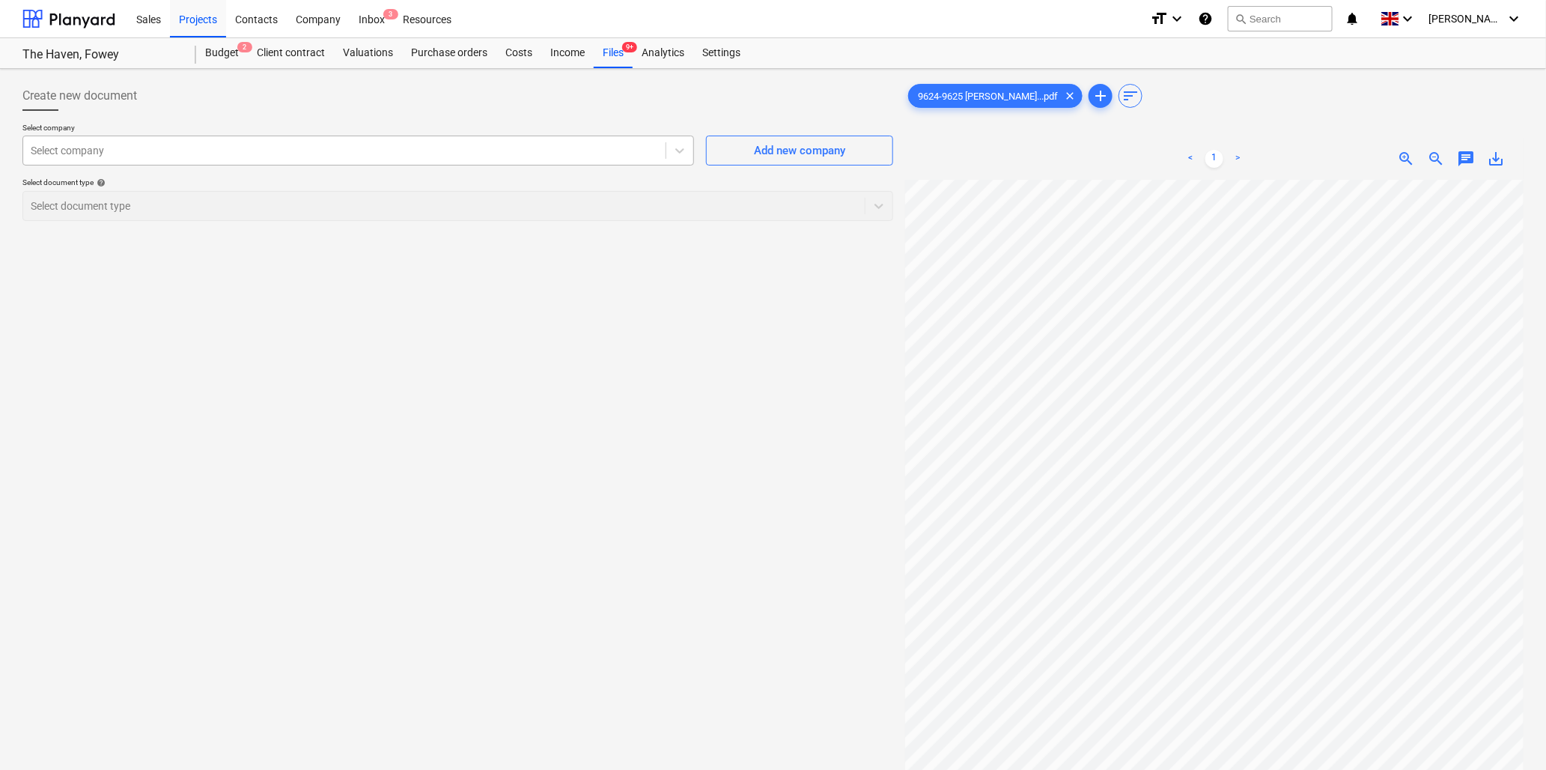
click at [159, 146] on div at bounding box center [344, 150] width 627 height 15
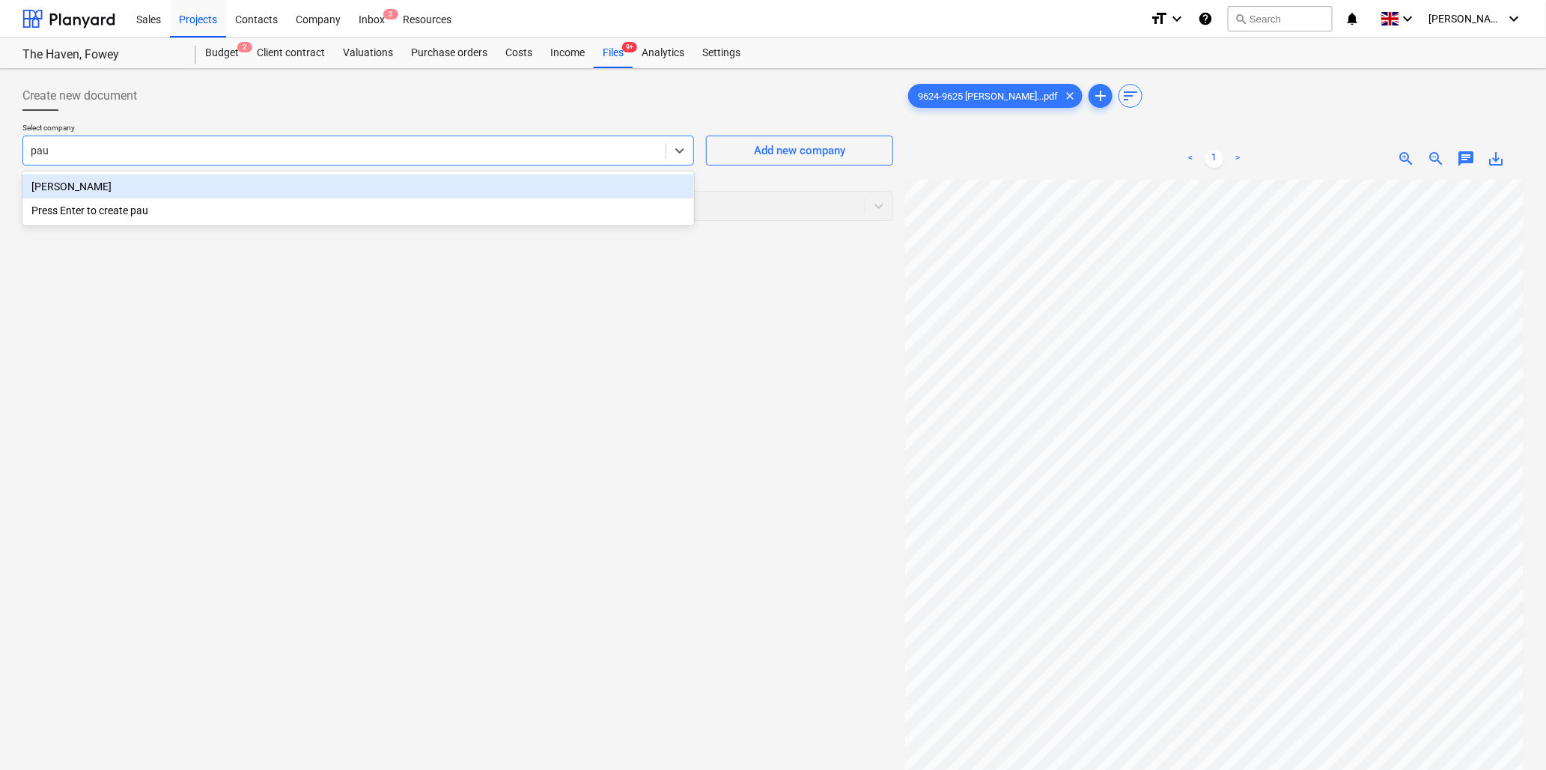
type input "paul"
click at [158, 183] on div "Paul Thomas" at bounding box center [358, 186] width 672 height 24
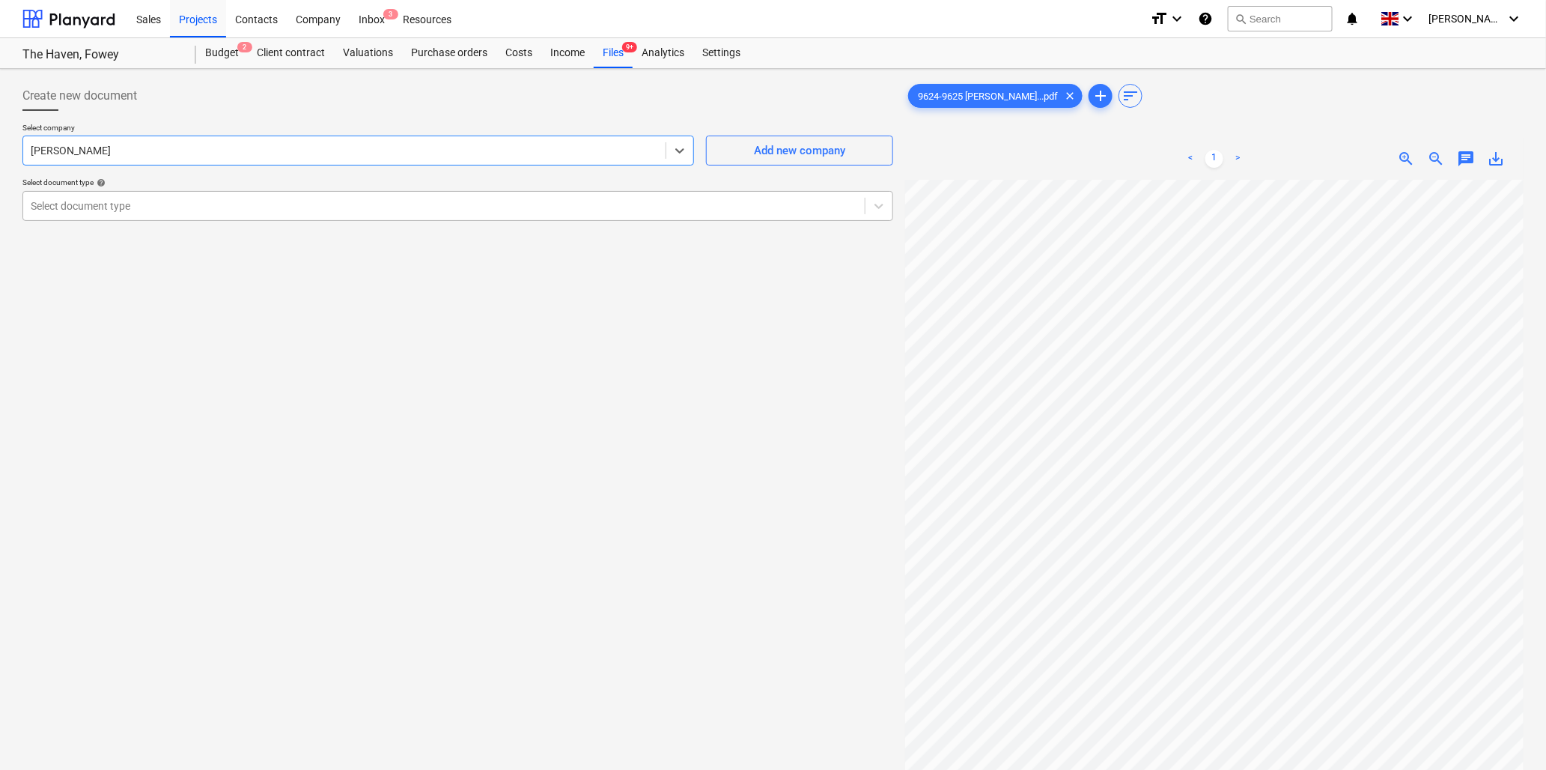
click at [161, 214] on div "Select document type" at bounding box center [443, 205] width 841 height 21
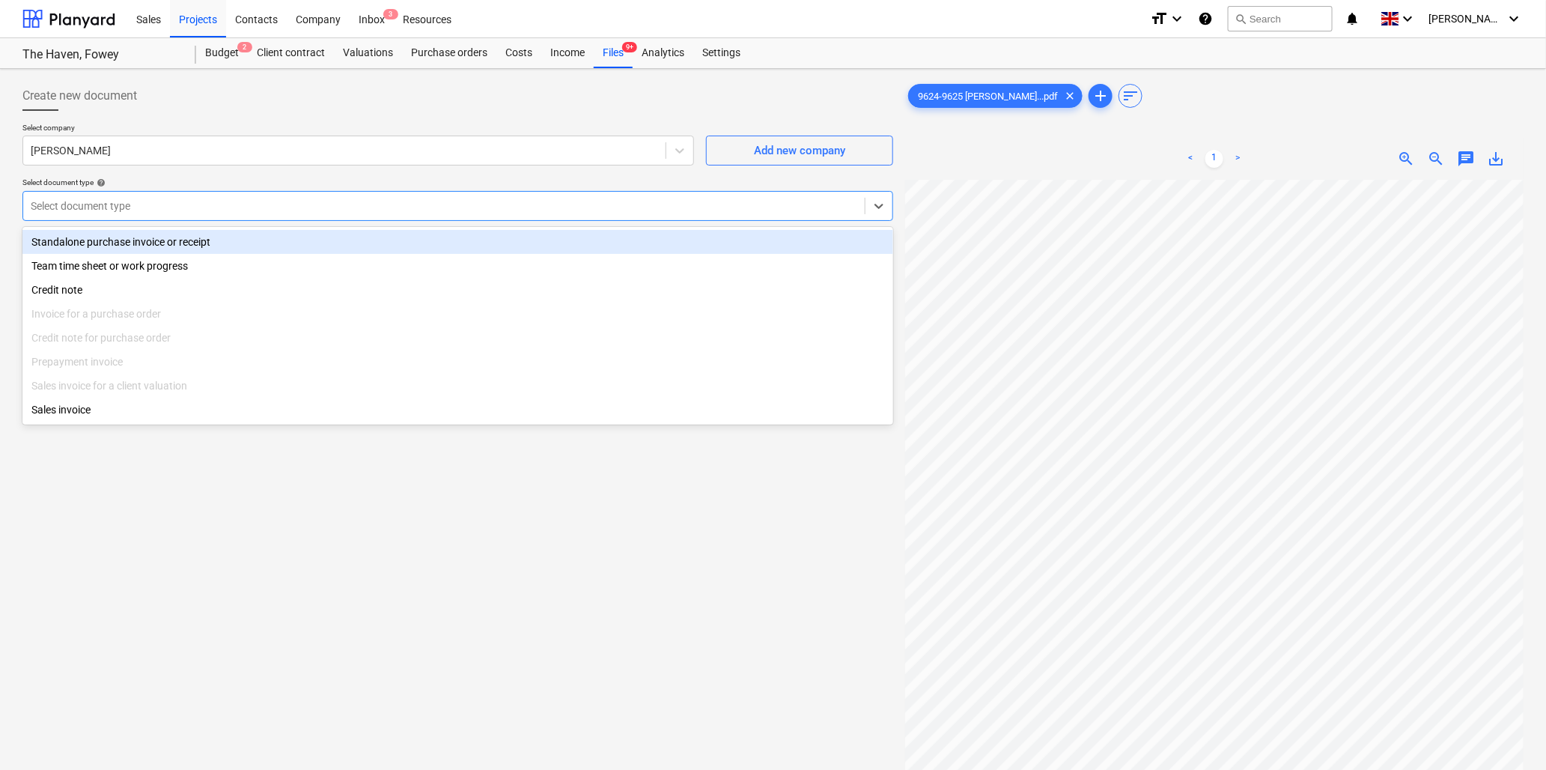
click at [158, 243] on div "Standalone purchase invoice or receipt" at bounding box center [457, 242] width 871 height 24
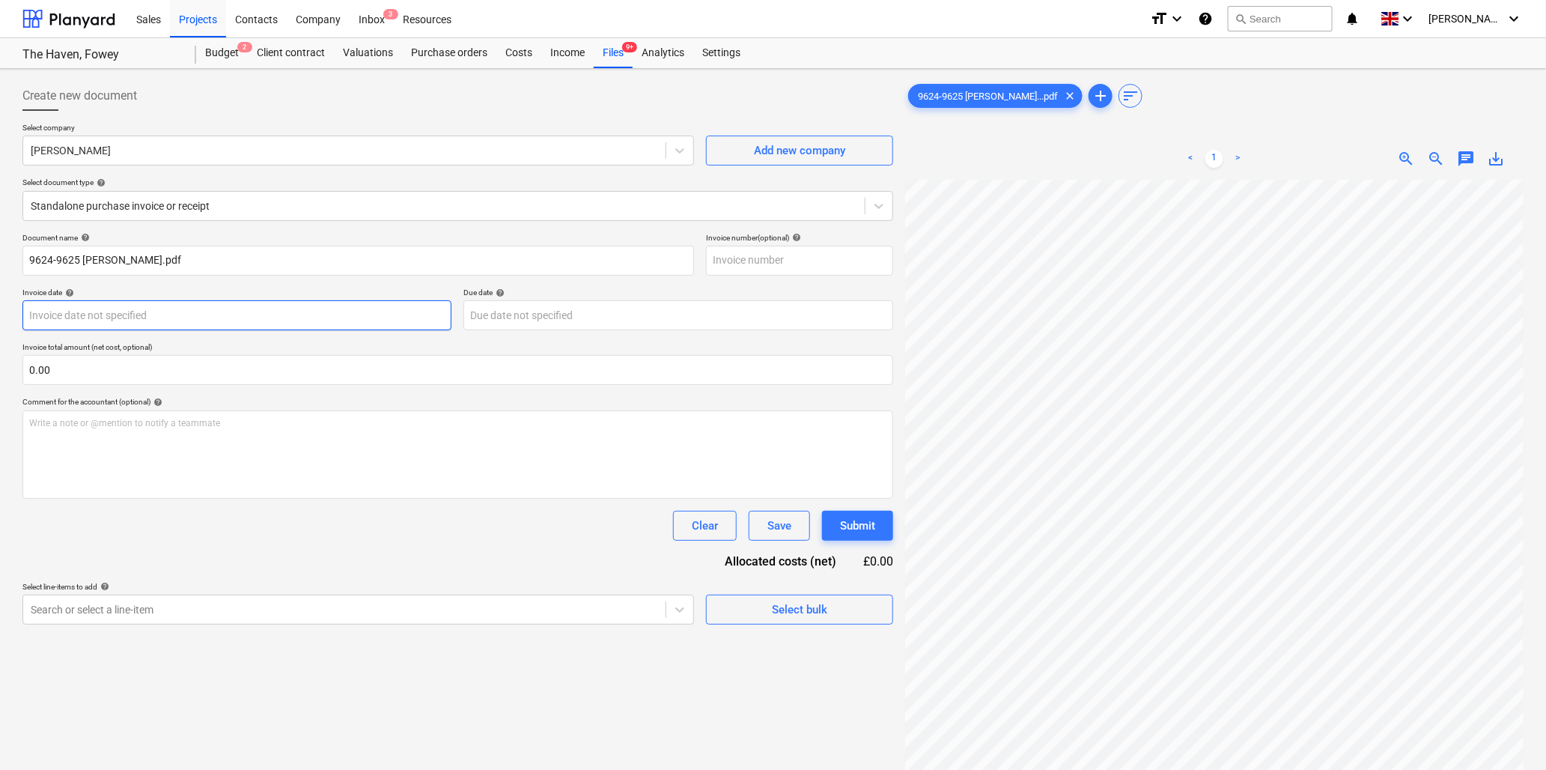
click at [107, 315] on body "Sales Projects Contacts Company Inbox 3 Resources format_size keyboard_arrow_do…" at bounding box center [773, 385] width 1546 height 770
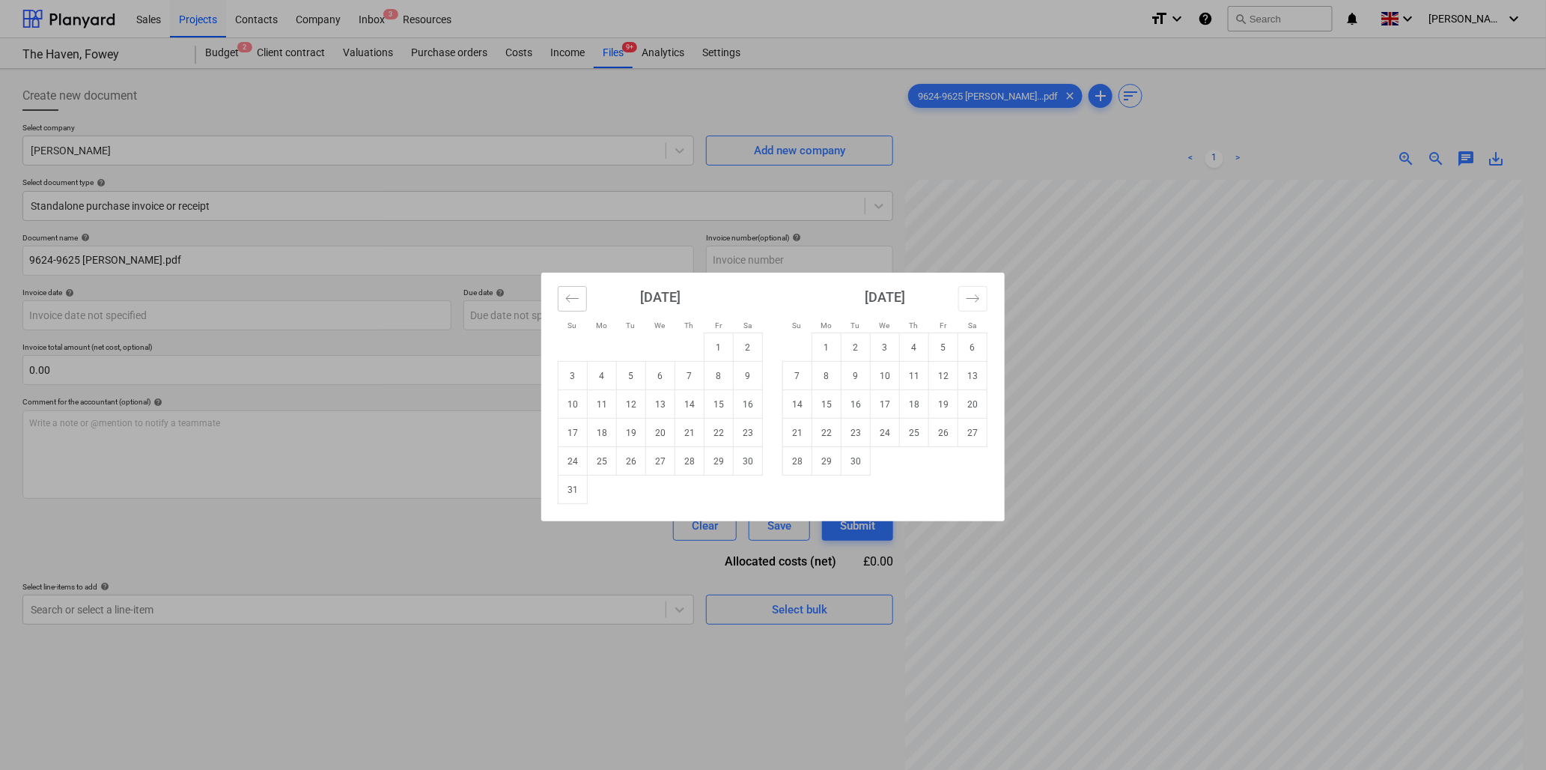
click at [573, 308] on button "Move backward to switch to the previous month." at bounding box center [572, 298] width 29 height 25
click at [725, 431] on td "25" at bounding box center [718, 432] width 29 height 28
type input "25 Jul 2025"
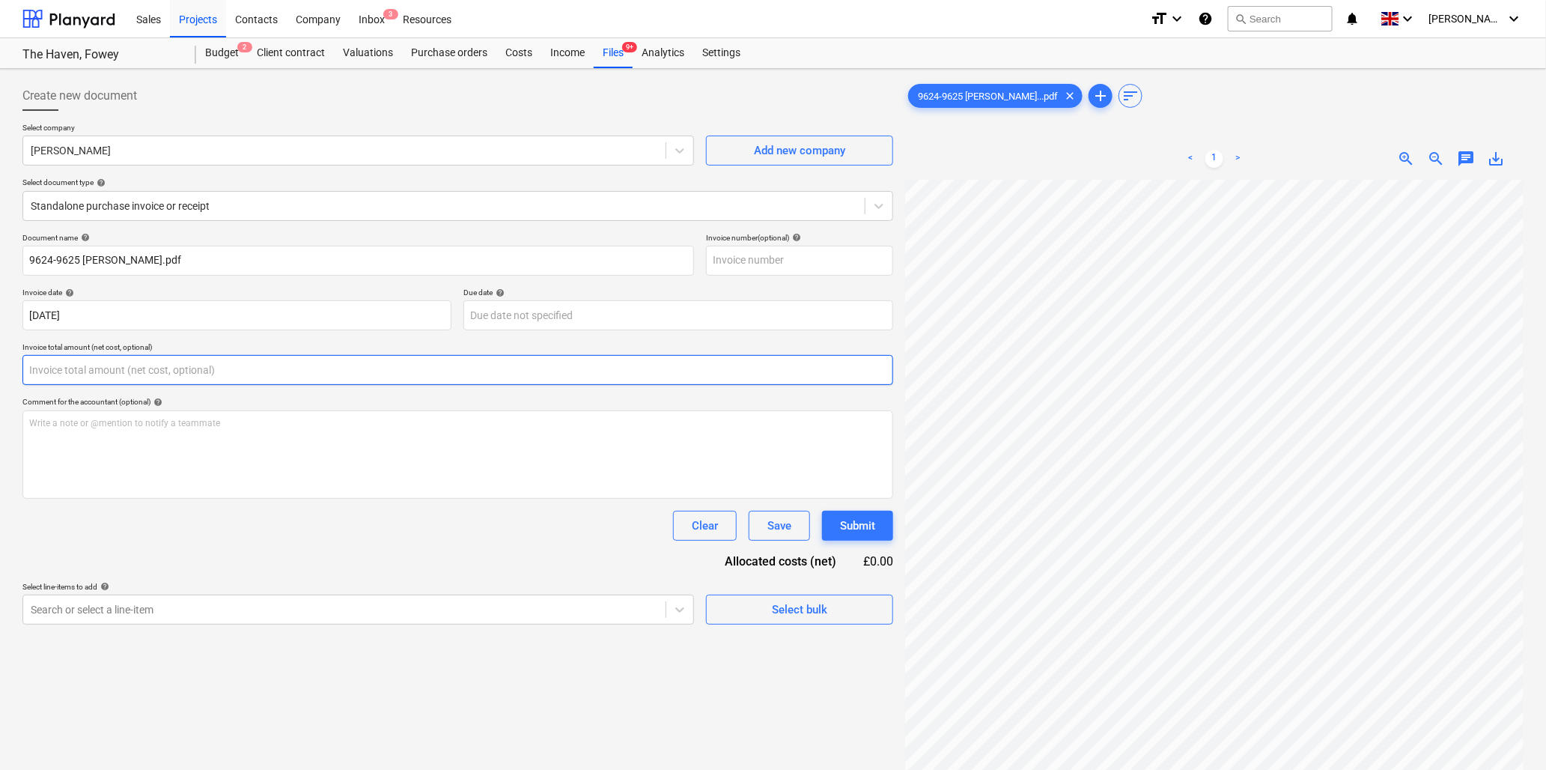
click at [263, 365] on input "text" at bounding box center [457, 370] width 871 height 30
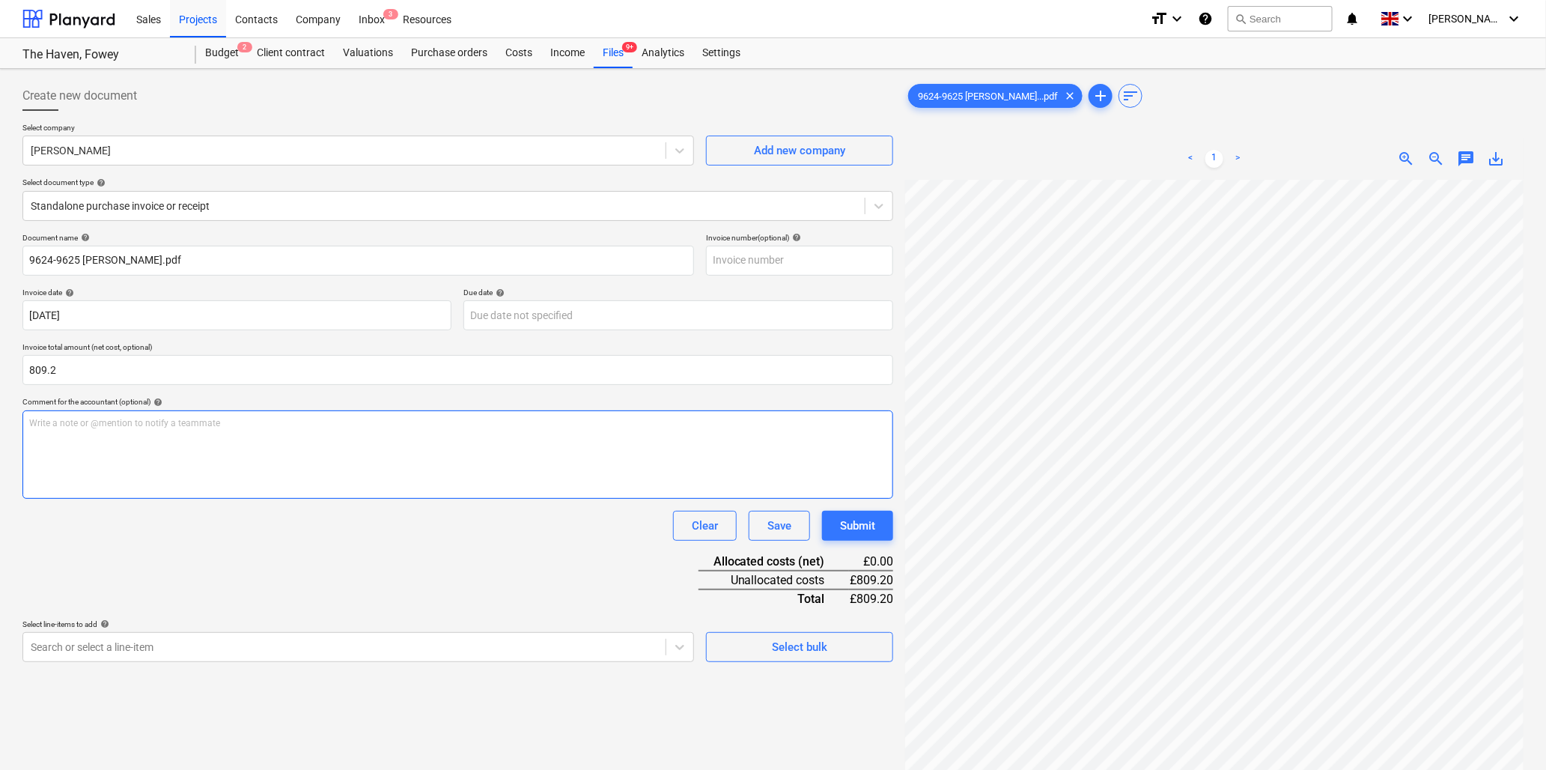
type input "809.20"
click at [249, 437] on div "Write a note or @mention to notify a teammate ﻿" at bounding box center [457, 454] width 871 height 88
click at [1431, 154] on span "zoom_out" at bounding box center [1437, 159] width 18 height 18
click at [1434, 155] on span "zoom_out" at bounding box center [1437, 159] width 18 height 18
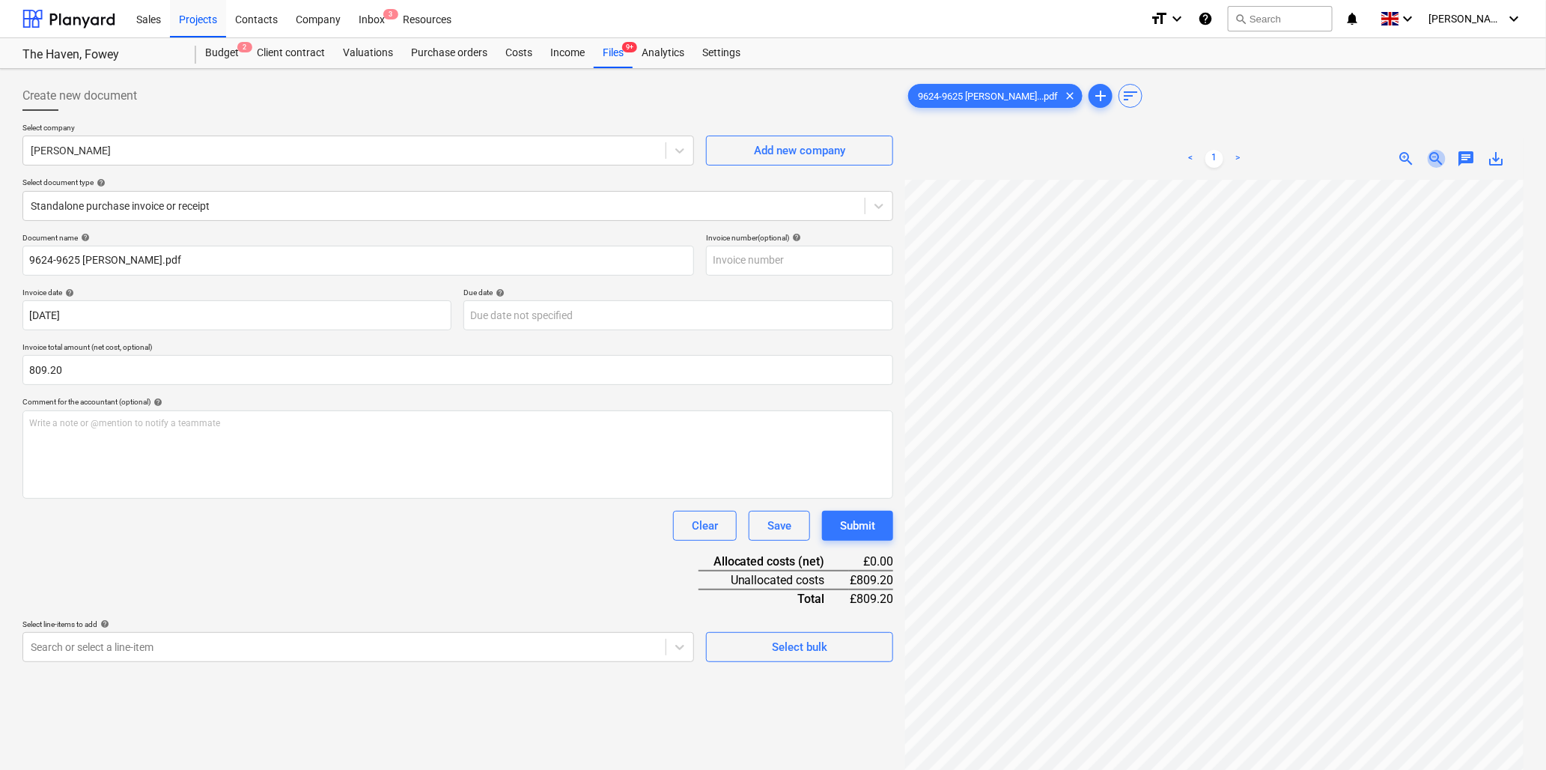
scroll to position [171, 76]
click at [1434, 155] on span "zoom_out" at bounding box center [1437, 159] width 18 height 18
click at [138, 427] on p "Write a note or @mention to notify a teammate ﻿" at bounding box center [457, 423] width 857 height 13
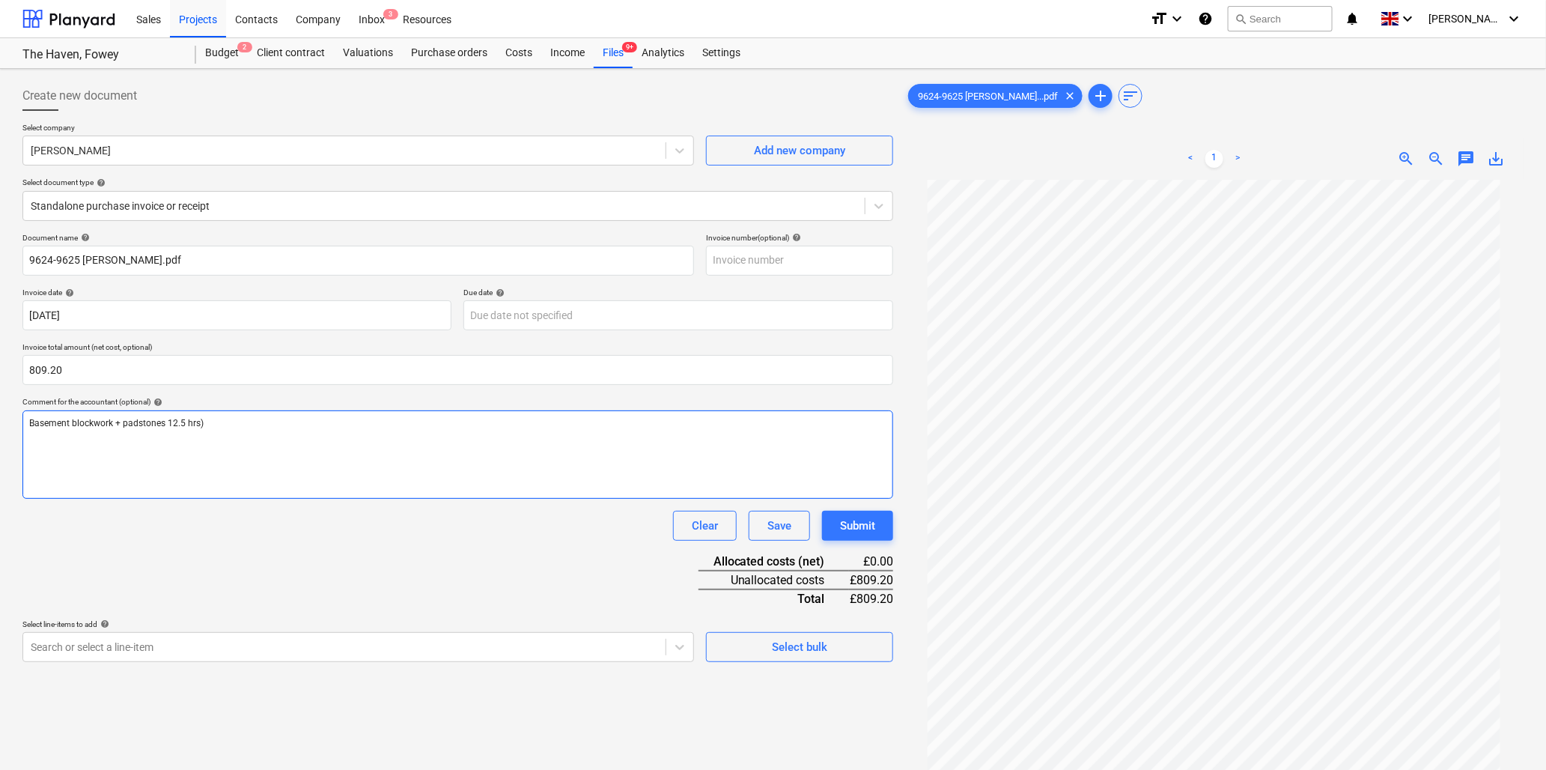
click at [166, 425] on span "Basement blockwork + padstones 12.5 hrs)" at bounding box center [116, 423] width 174 height 10
click at [159, 434] on span "Atal fillets + waterproofing (12.5 hrs)" at bounding box center [129, 435] width 200 height 10
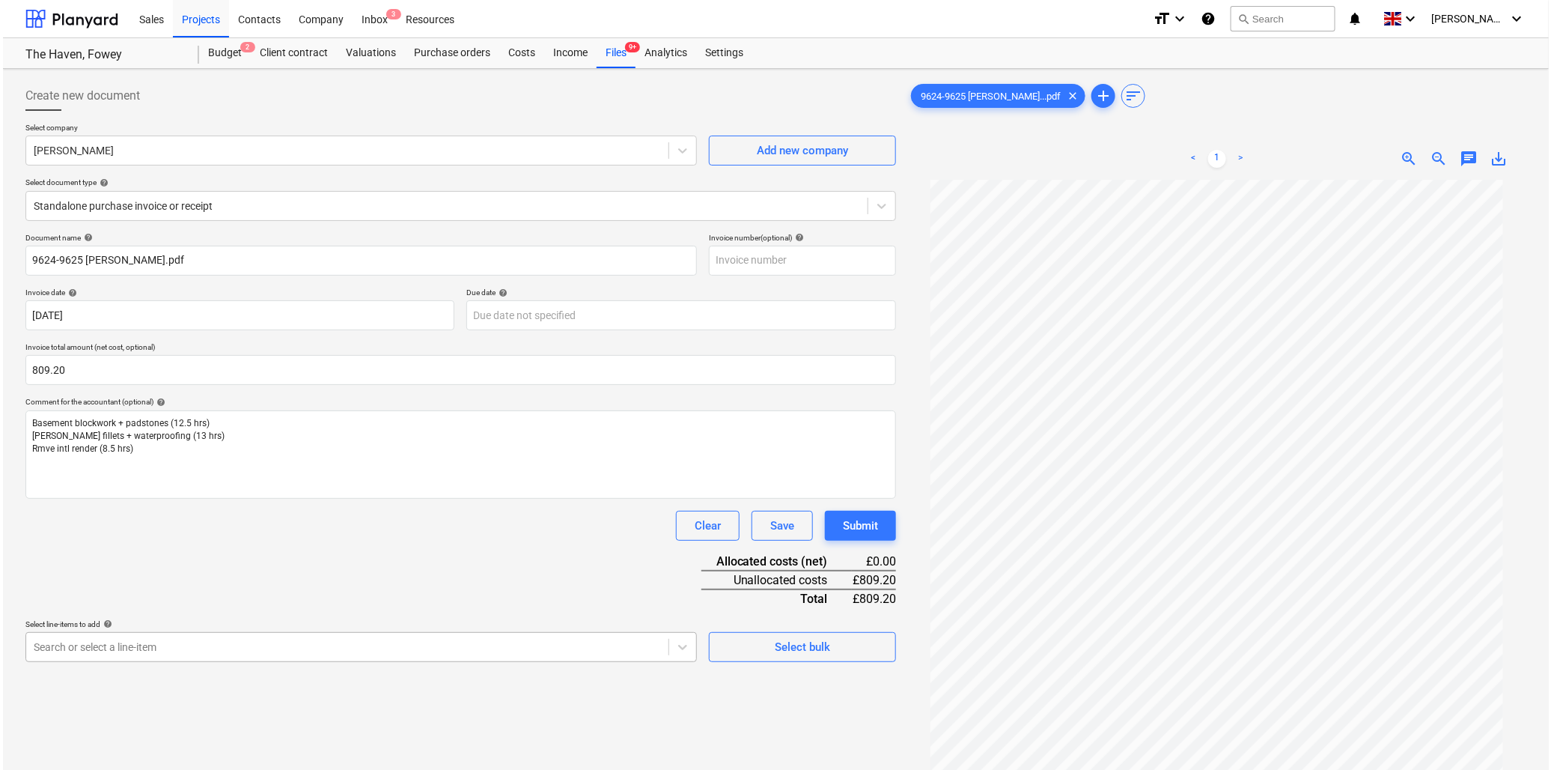
scroll to position [133, 0]
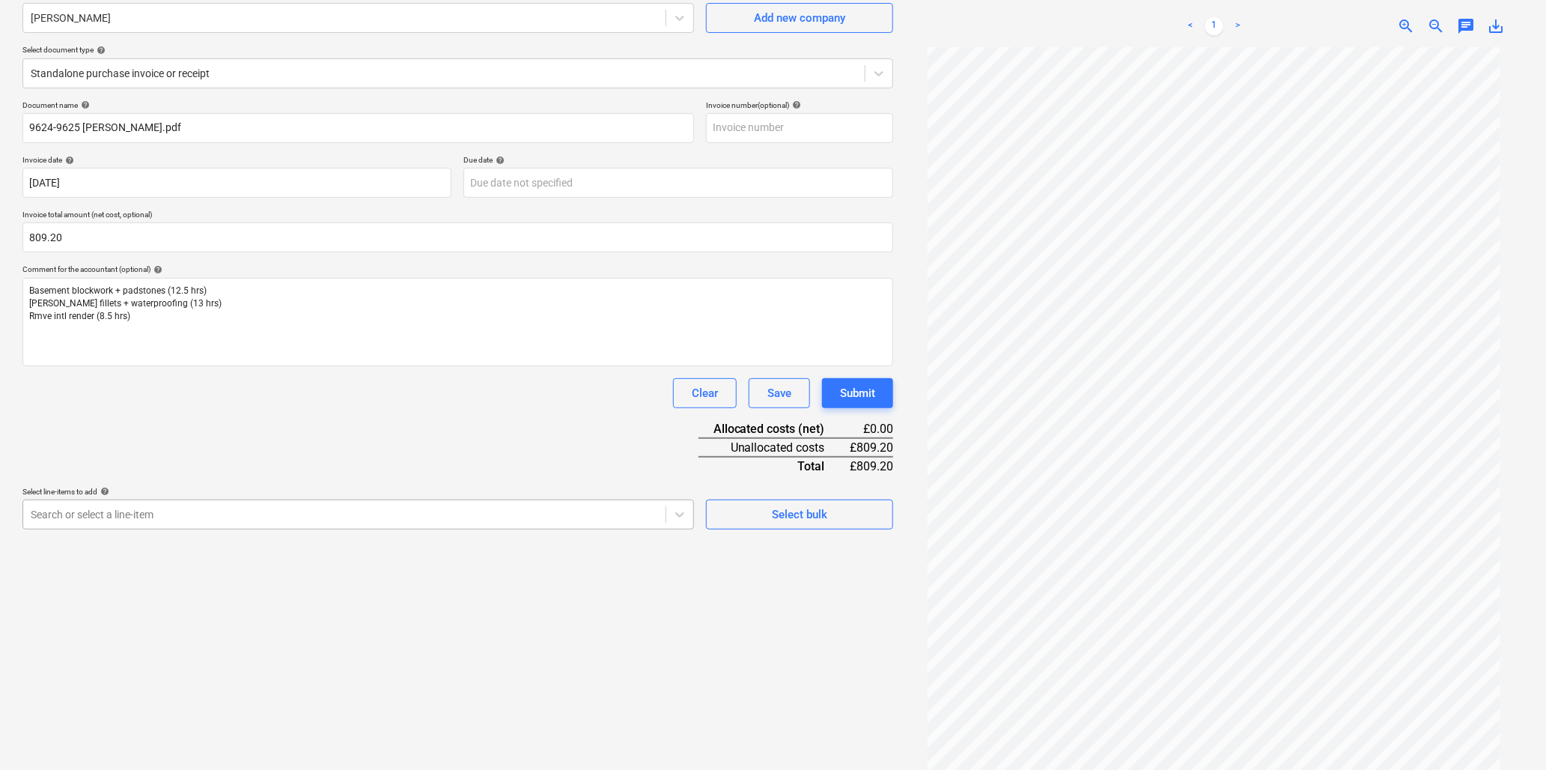
click at [213, 637] on body "Sales Projects Contacts Company Inbox 3 Resources format_size keyboard_arrow_do…" at bounding box center [773, 252] width 1546 height 770
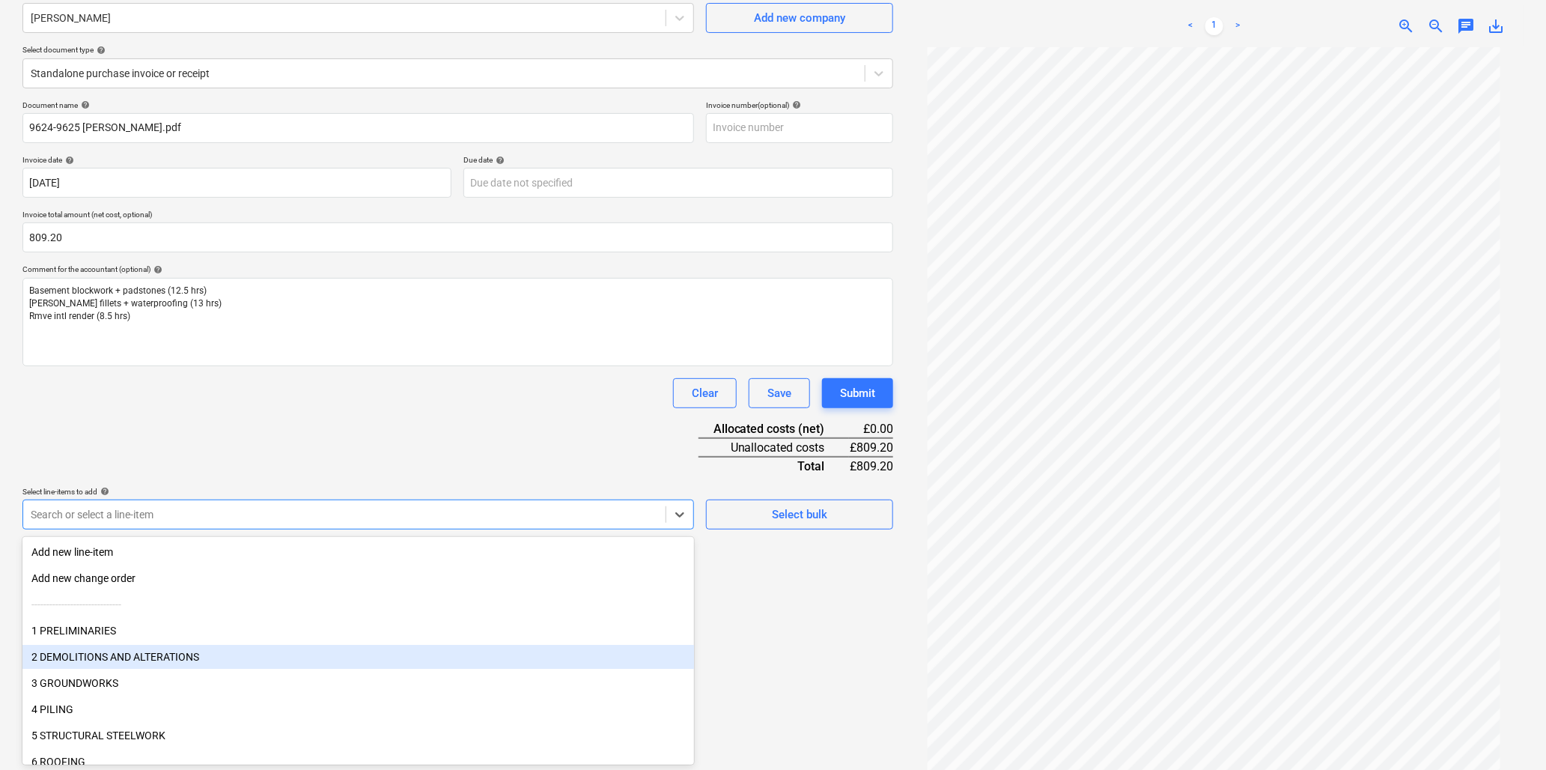
click at [136, 653] on div "2 DEMOLITIONS AND ALTERATIONS" at bounding box center [358, 657] width 672 height 24
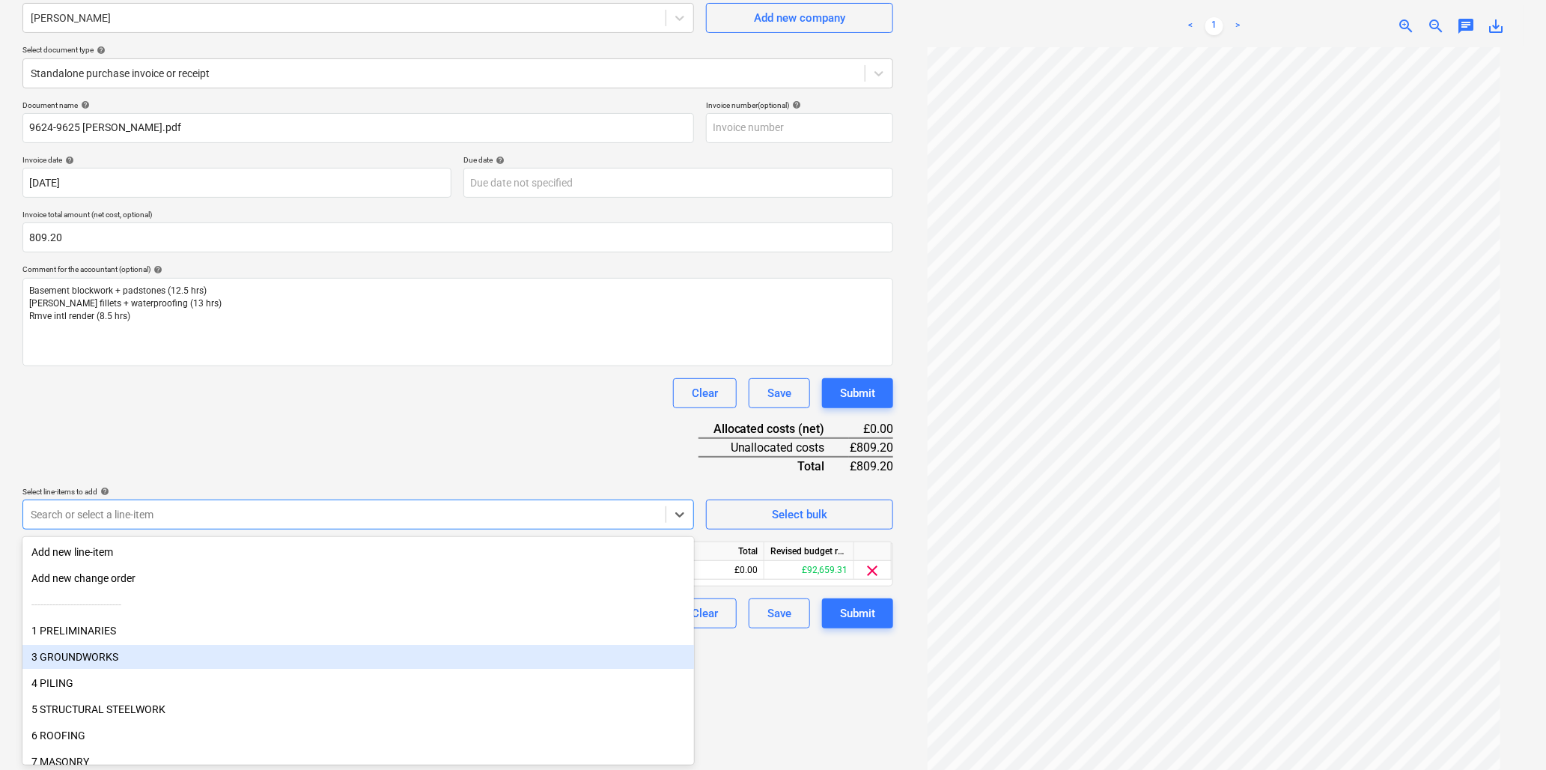
click at [88, 656] on div "3 GROUNDWORKS" at bounding box center [358, 657] width 672 height 24
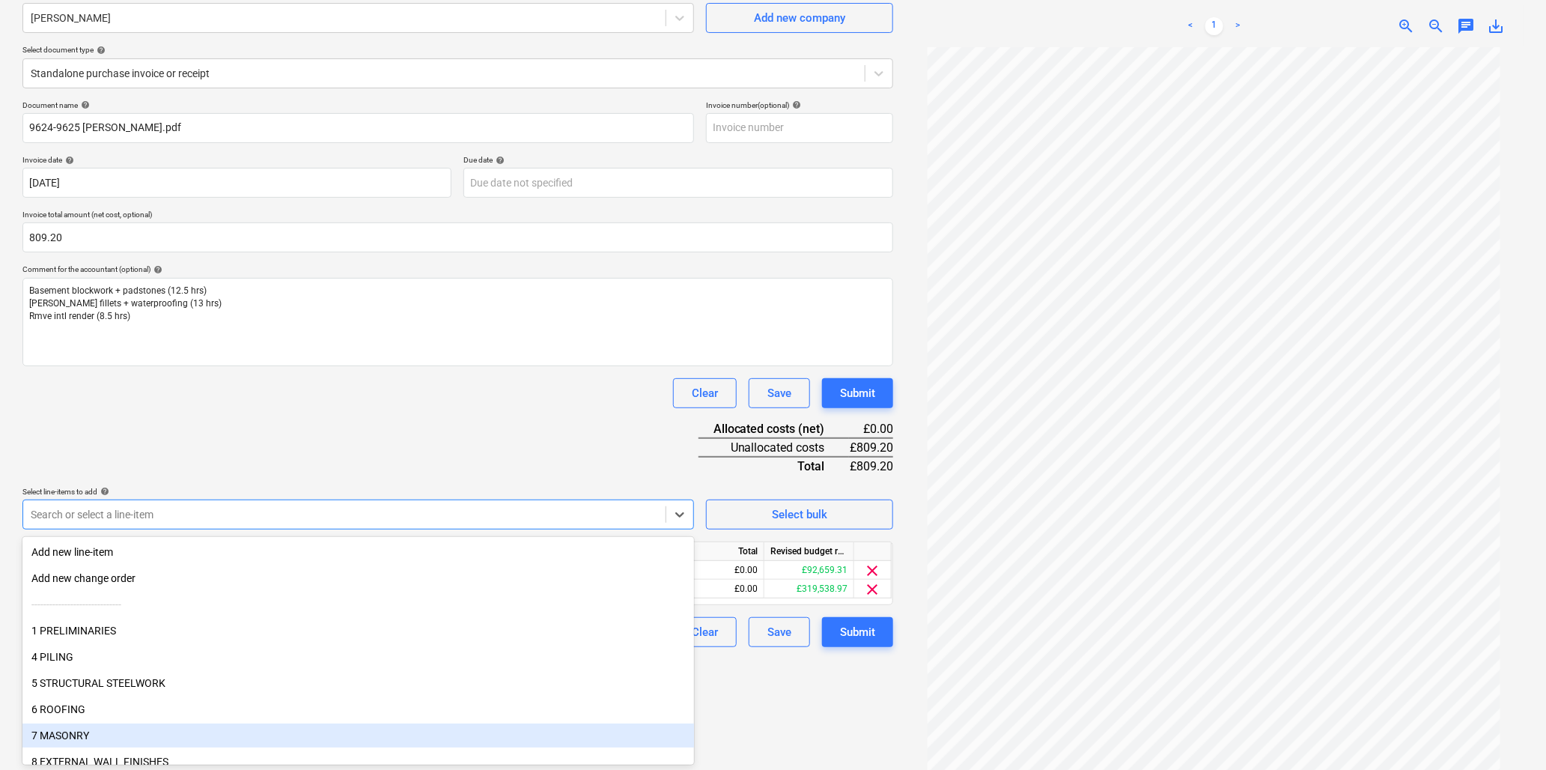
click at [91, 734] on div "7 MASONRY" at bounding box center [358, 735] width 672 height 24
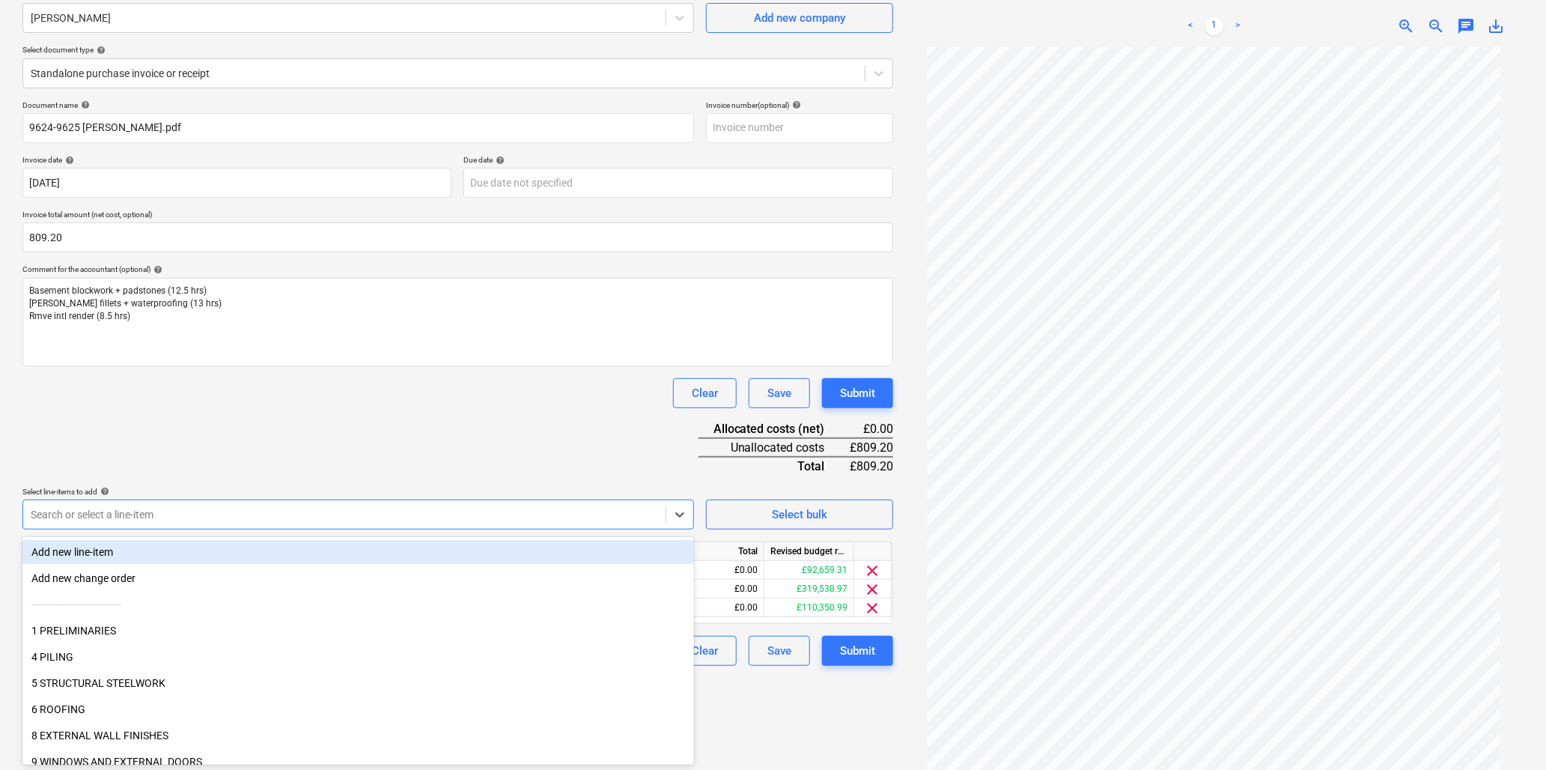
click at [309, 424] on div "Document name help 9624-9625 Paul Thomas.pdf Invoice number (optional) help Inv…" at bounding box center [457, 382] width 871 height 565
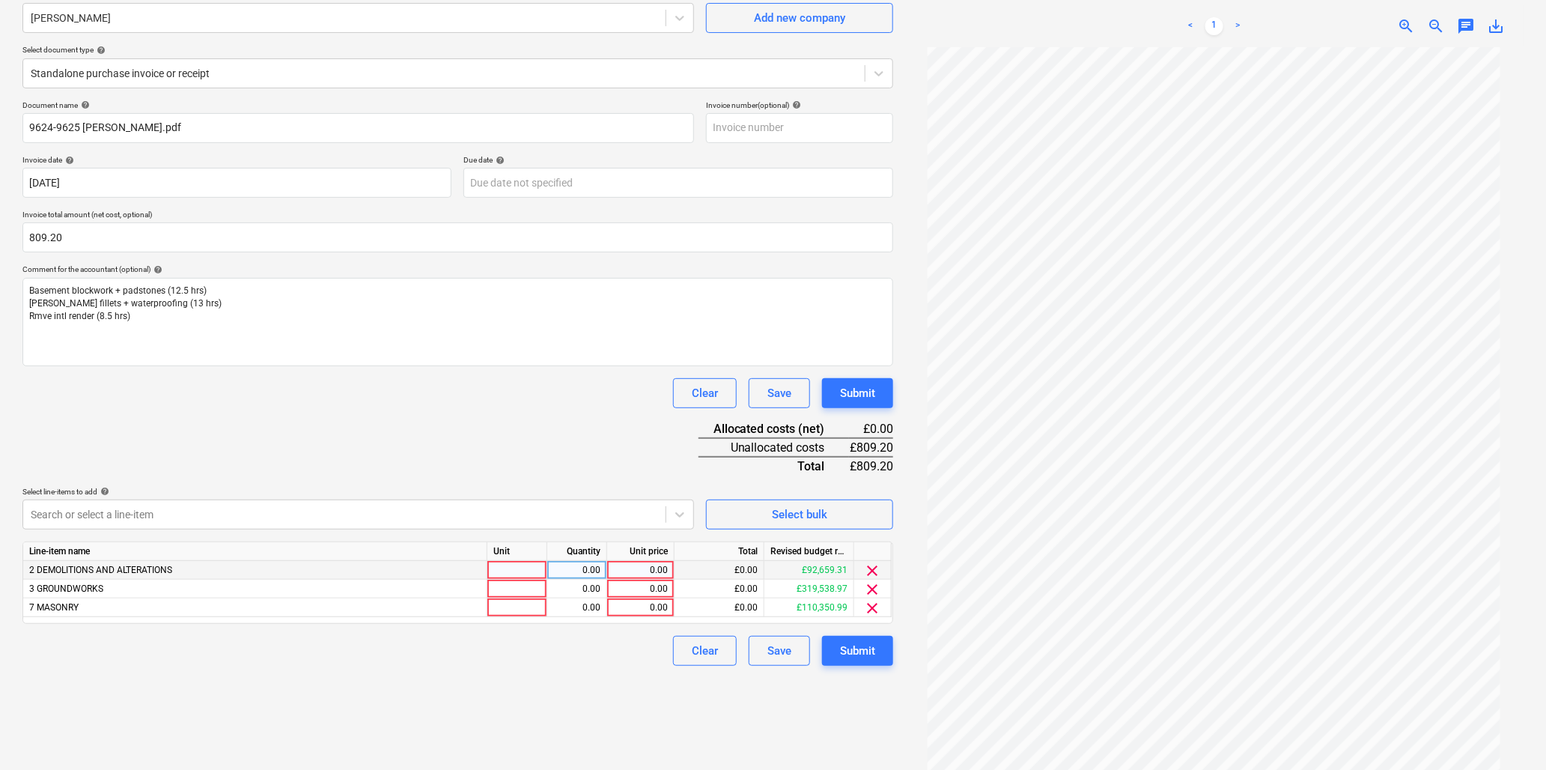
click at [507, 571] on div at bounding box center [517, 570] width 60 height 19
type input "hr"
type input "8.5"
type input "23.8"
click at [505, 592] on div at bounding box center [517, 588] width 60 height 19
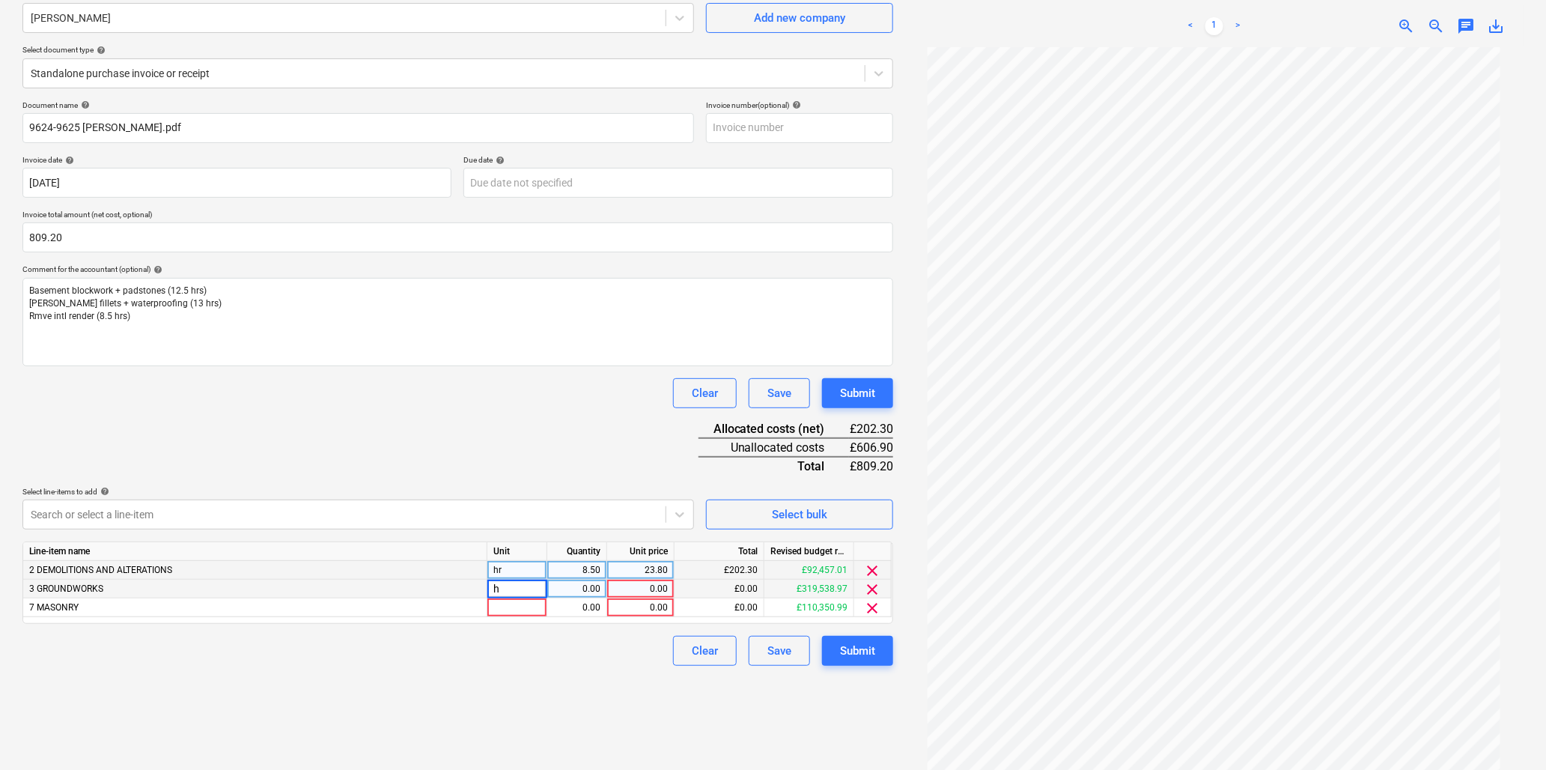
type input "hr"
type input "23.8"
click at [505, 612] on div at bounding box center [517, 607] width 60 height 19
type input "hr"
type input "12.5"
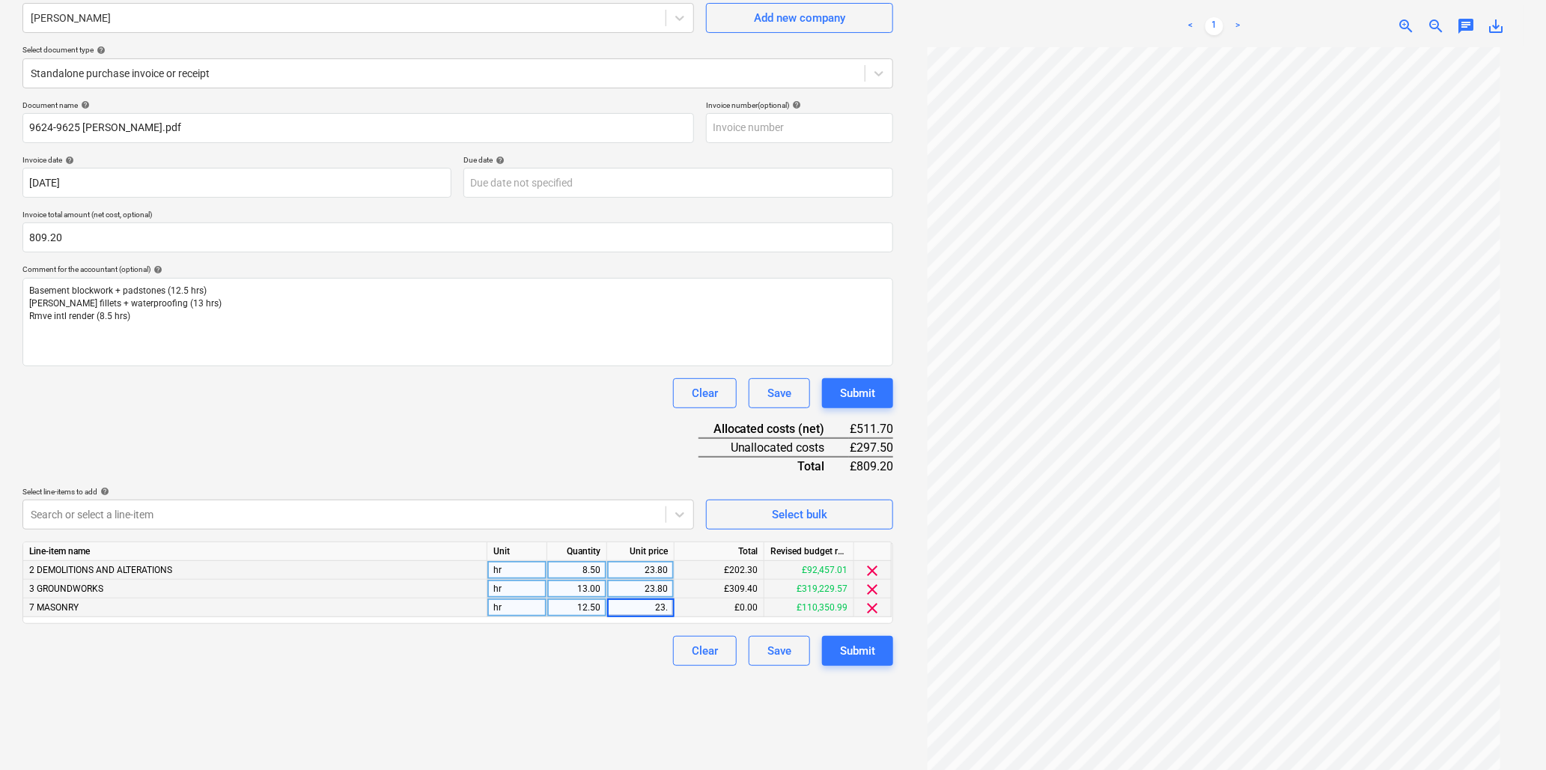
type input "23.8"
click at [850, 648] on div "Submit" at bounding box center [857, 650] width 35 height 19
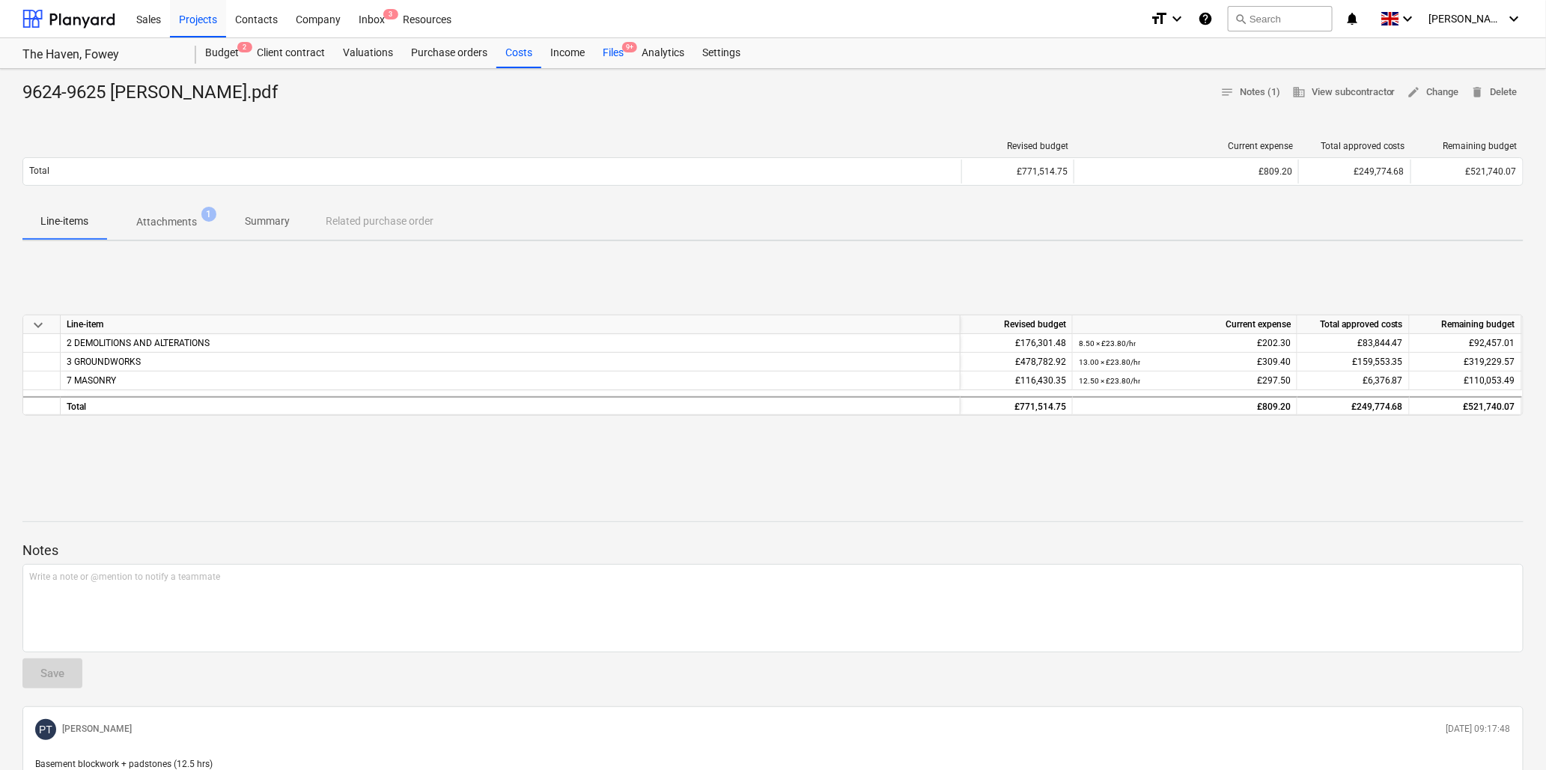
click at [620, 49] on div "Files 9+" at bounding box center [613, 53] width 39 height 30
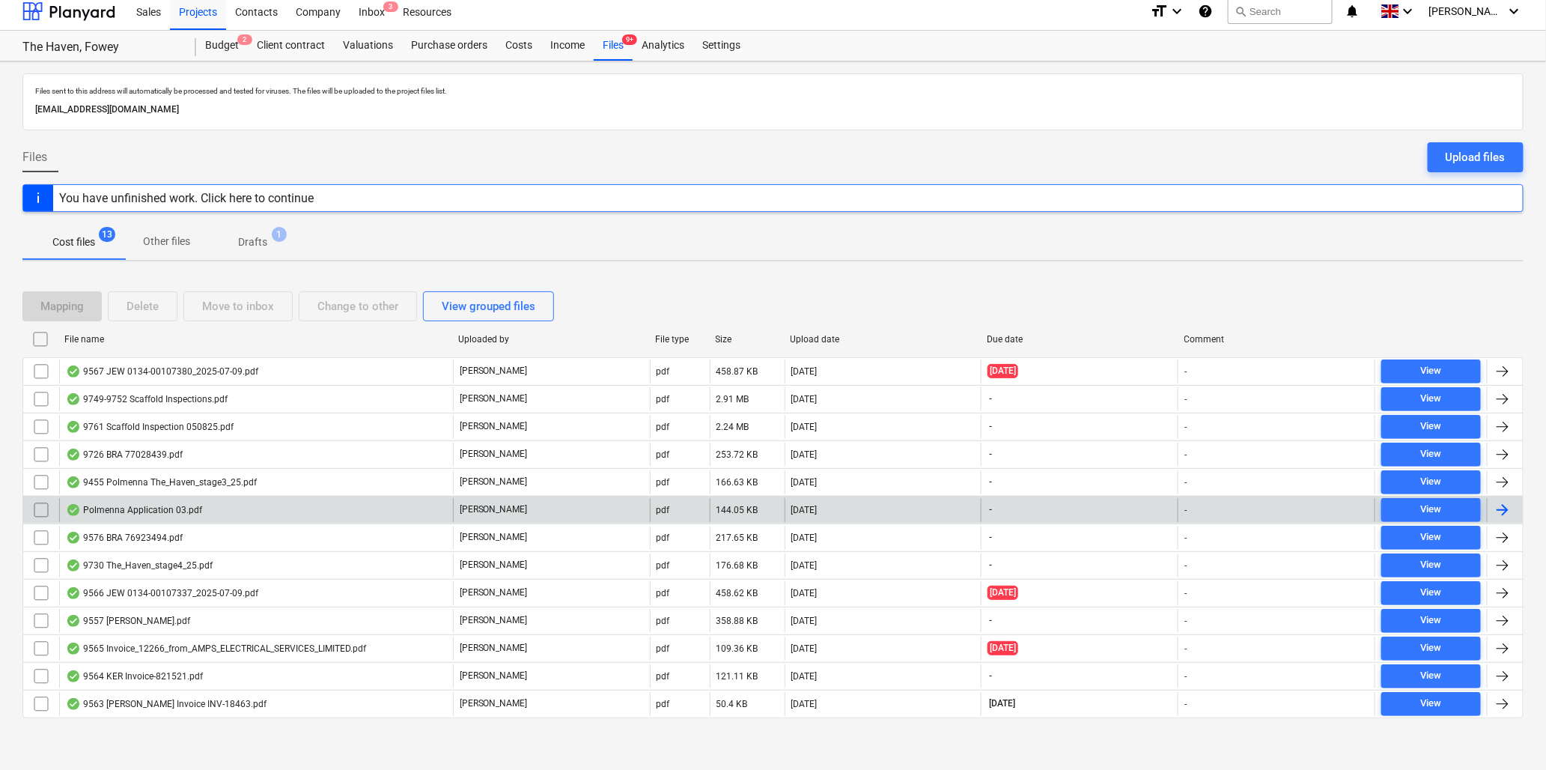
scroll to position [10, 0]
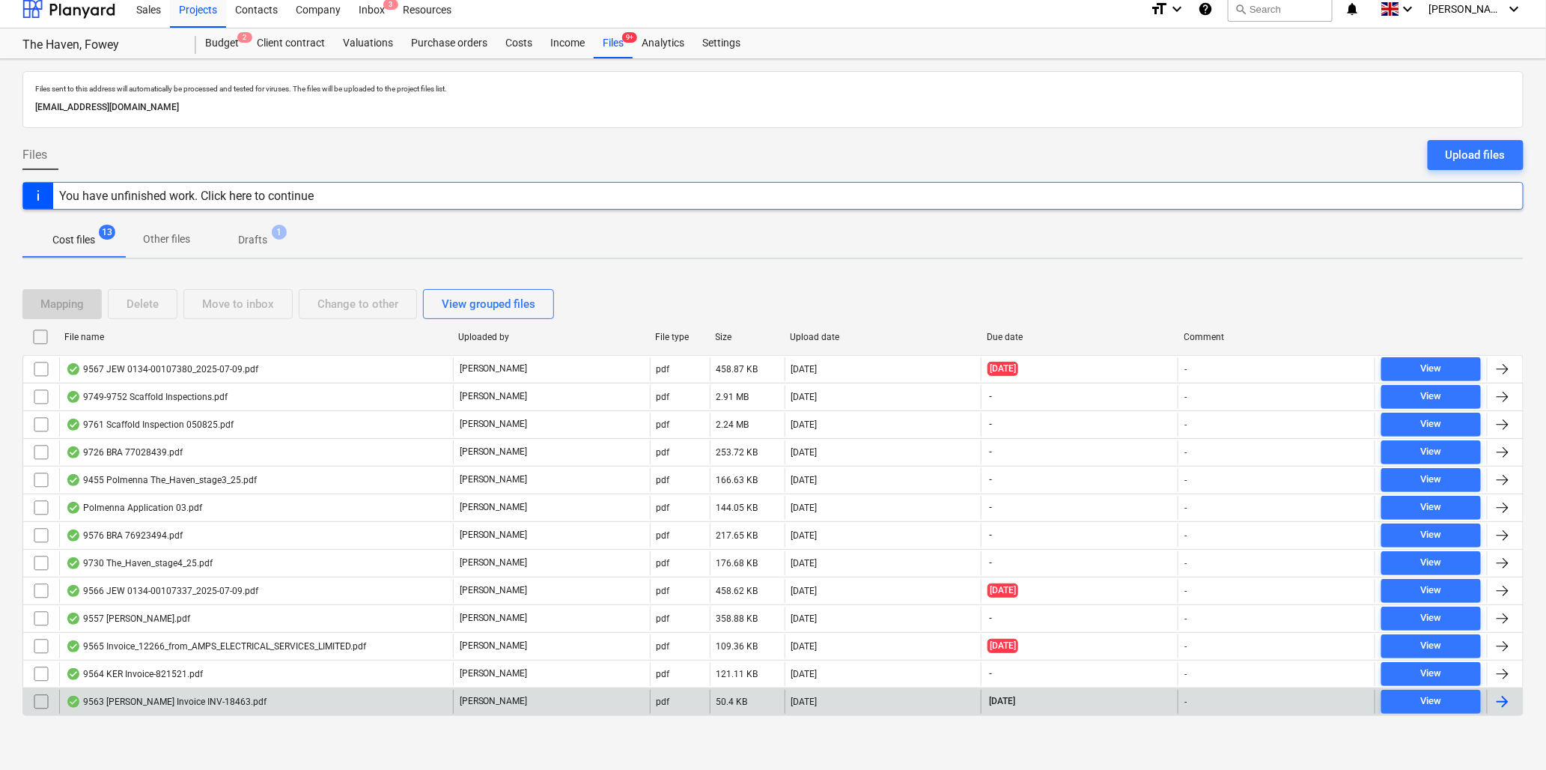
click at [95, 702] on div "9563 ATAL Invoice INV-18463.pdf" at bounding box center [166, 701] width 201 height 12
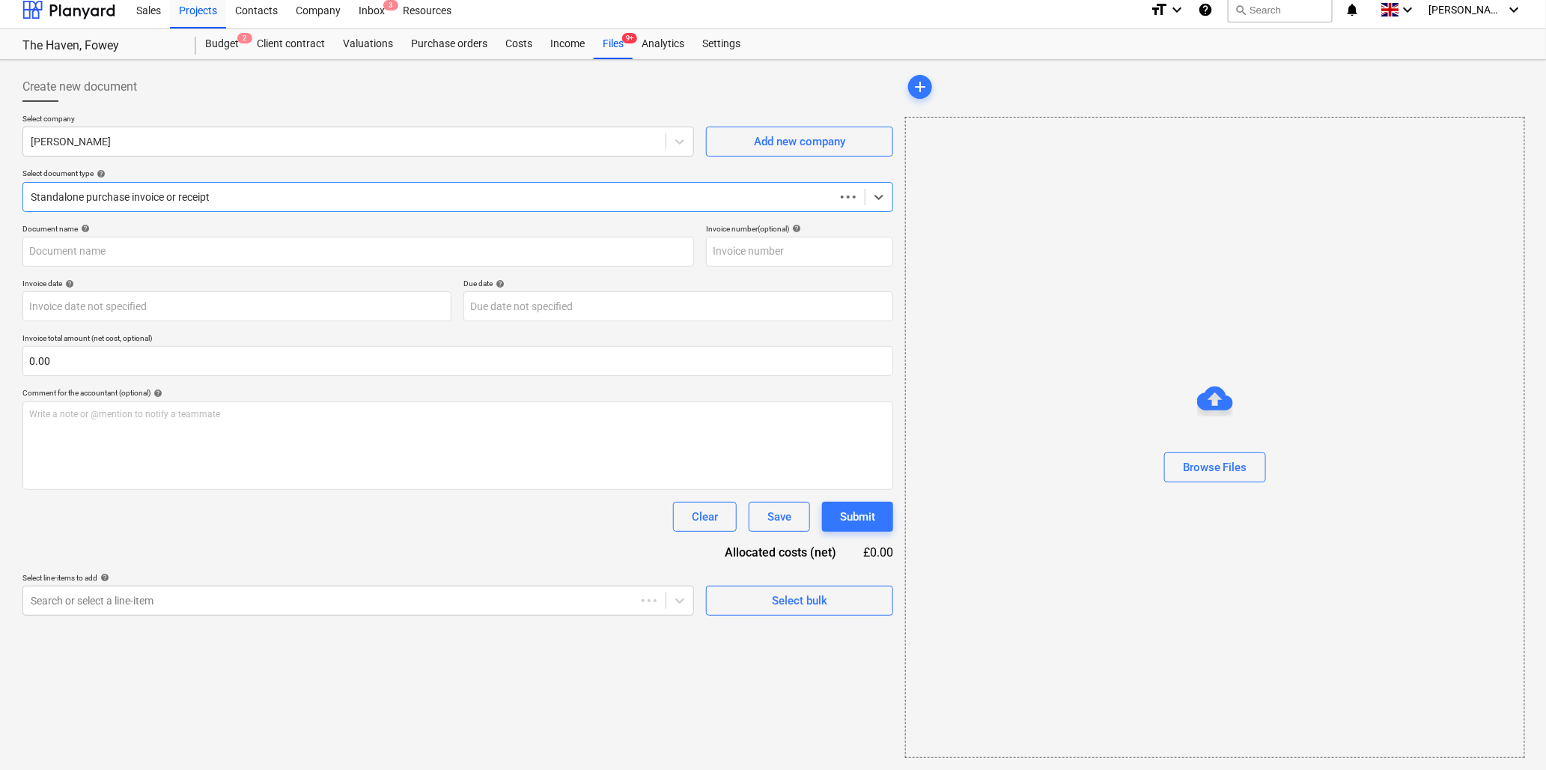
scroll to position [9, 0]
type input "INV-18463"
type input "30 Aug 2025"
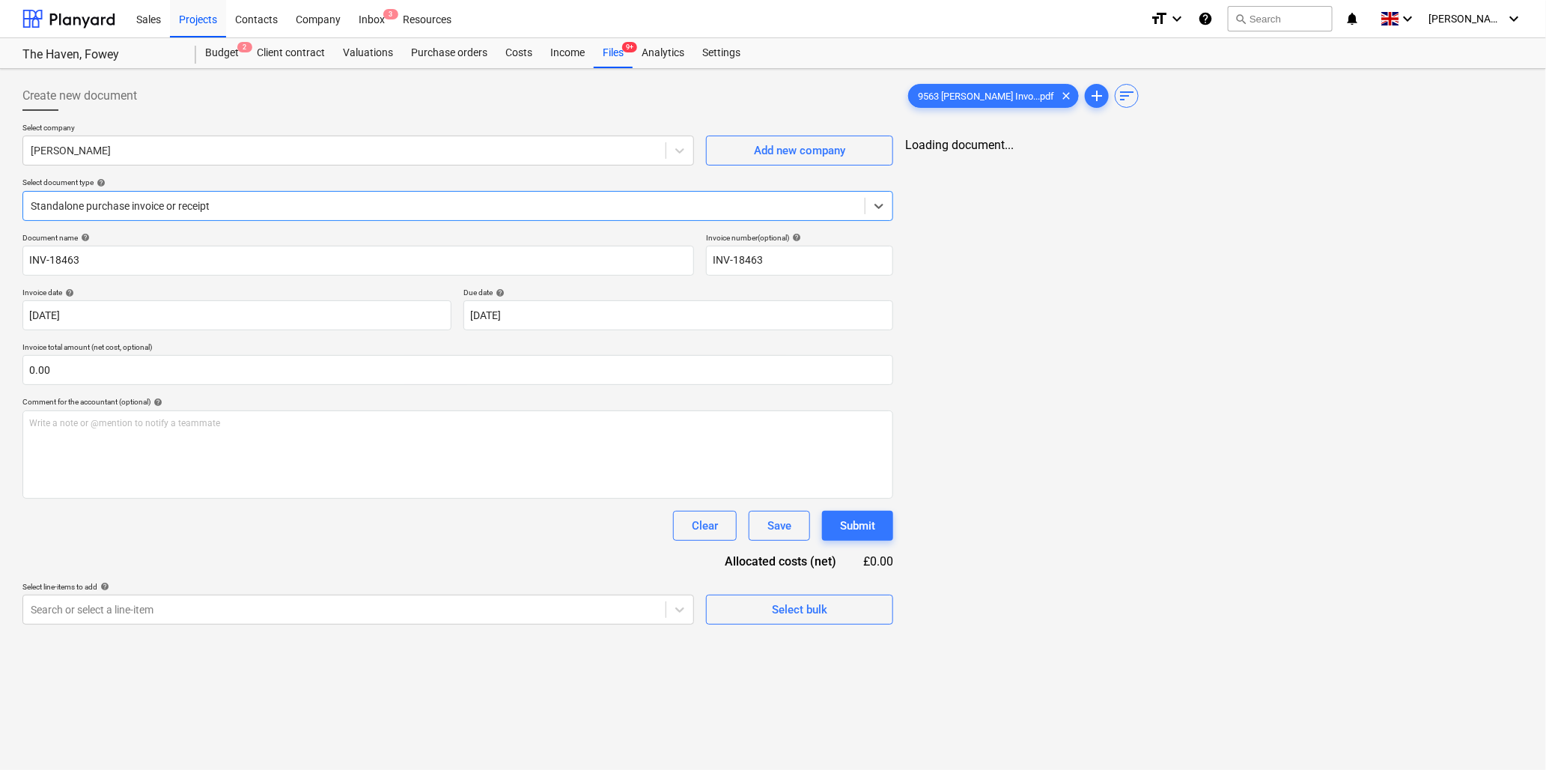
scroll to position [0, 0]
click at [275, 260] on input "INV-18463" at bounding box center [358, 261] width 672 height 30
type input "I"
type input "9563 Atal"
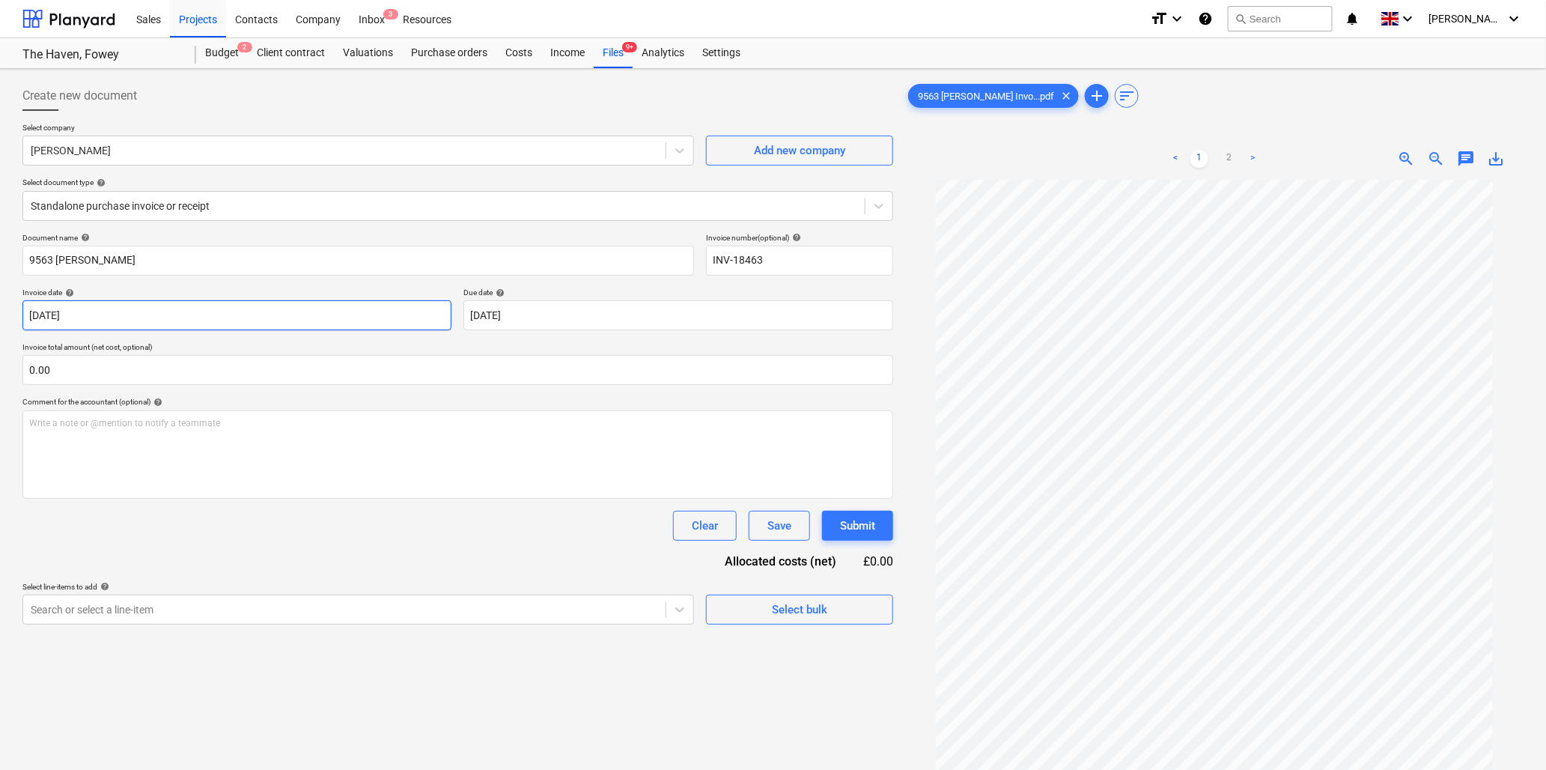
click at [228, 313] on body "Sales Projects Contacts Company Inbox 3 Resources format_size keyboard_arrow_do…" at bounding box center [773, 385] width 1546 height 770
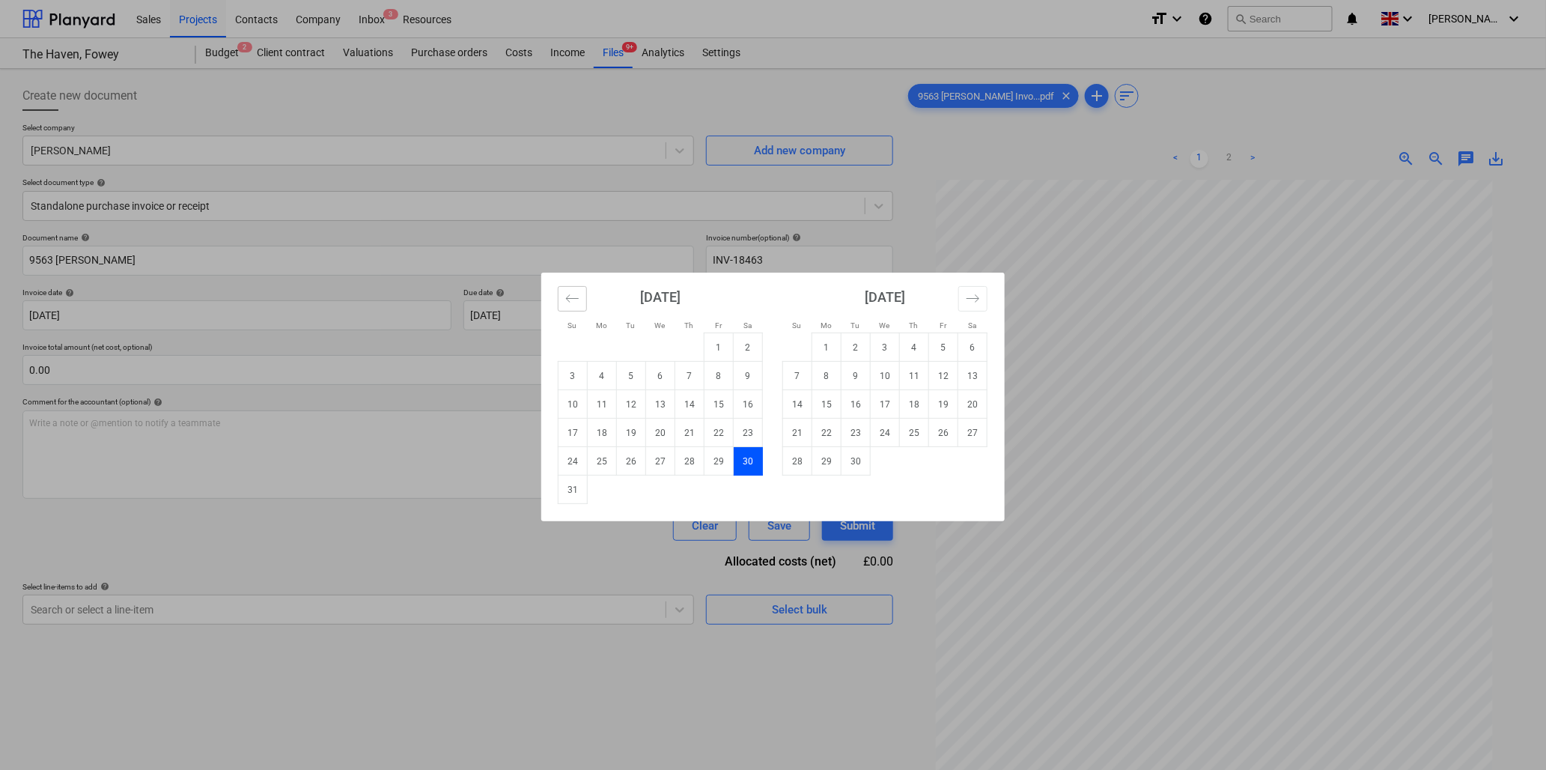
click at [573, 298] on icon "Move backward to switch to the previous month." at bounding box center [572, 297] width 13 height 7
click at [660, 375] on td "9" at bounding box center [660, 376] width 29 height 28
type input "09 Jul 2025"
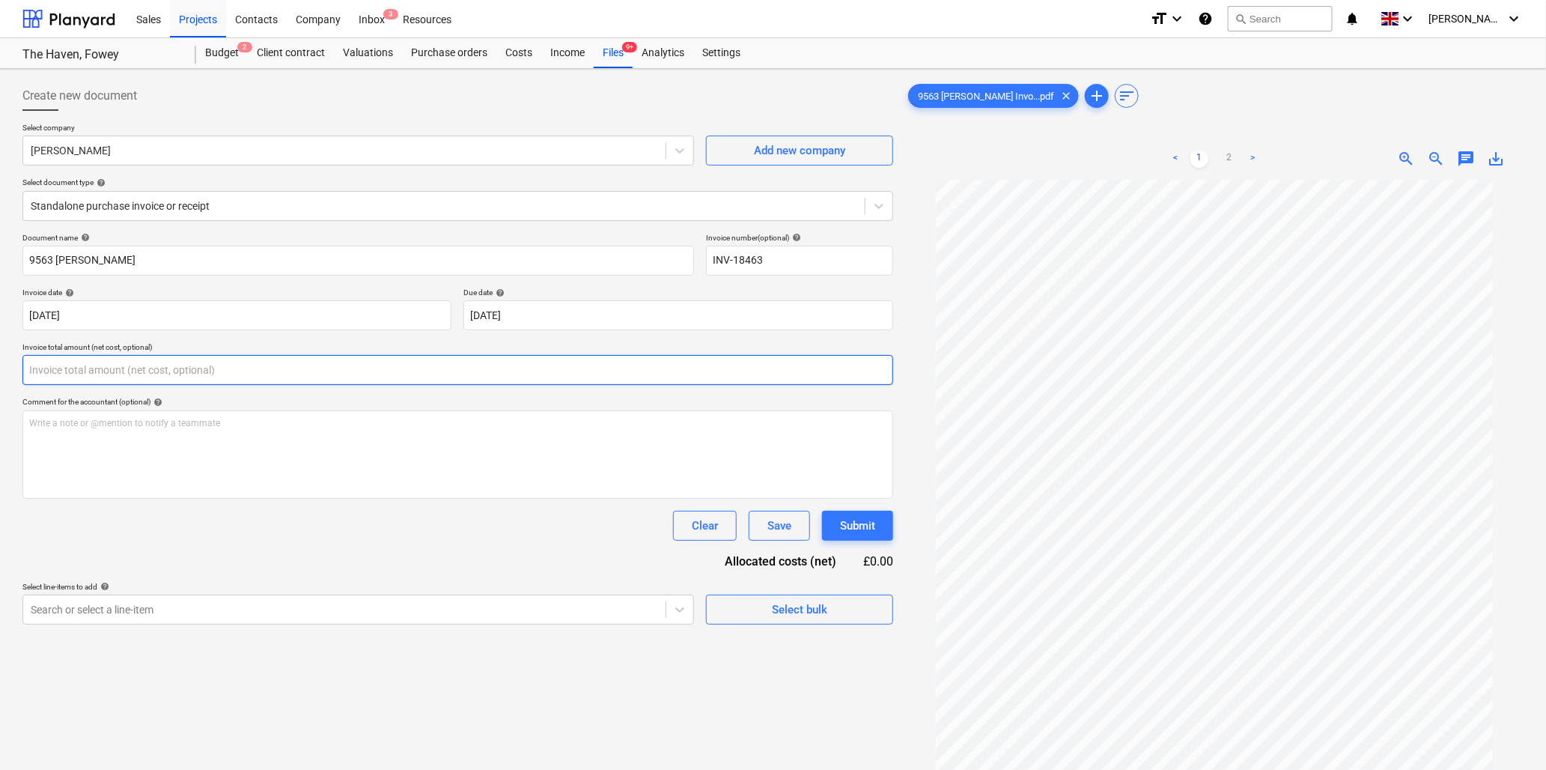
click at [116, 368] on input "text" at bounding box center [457, 370] width 871 height 30
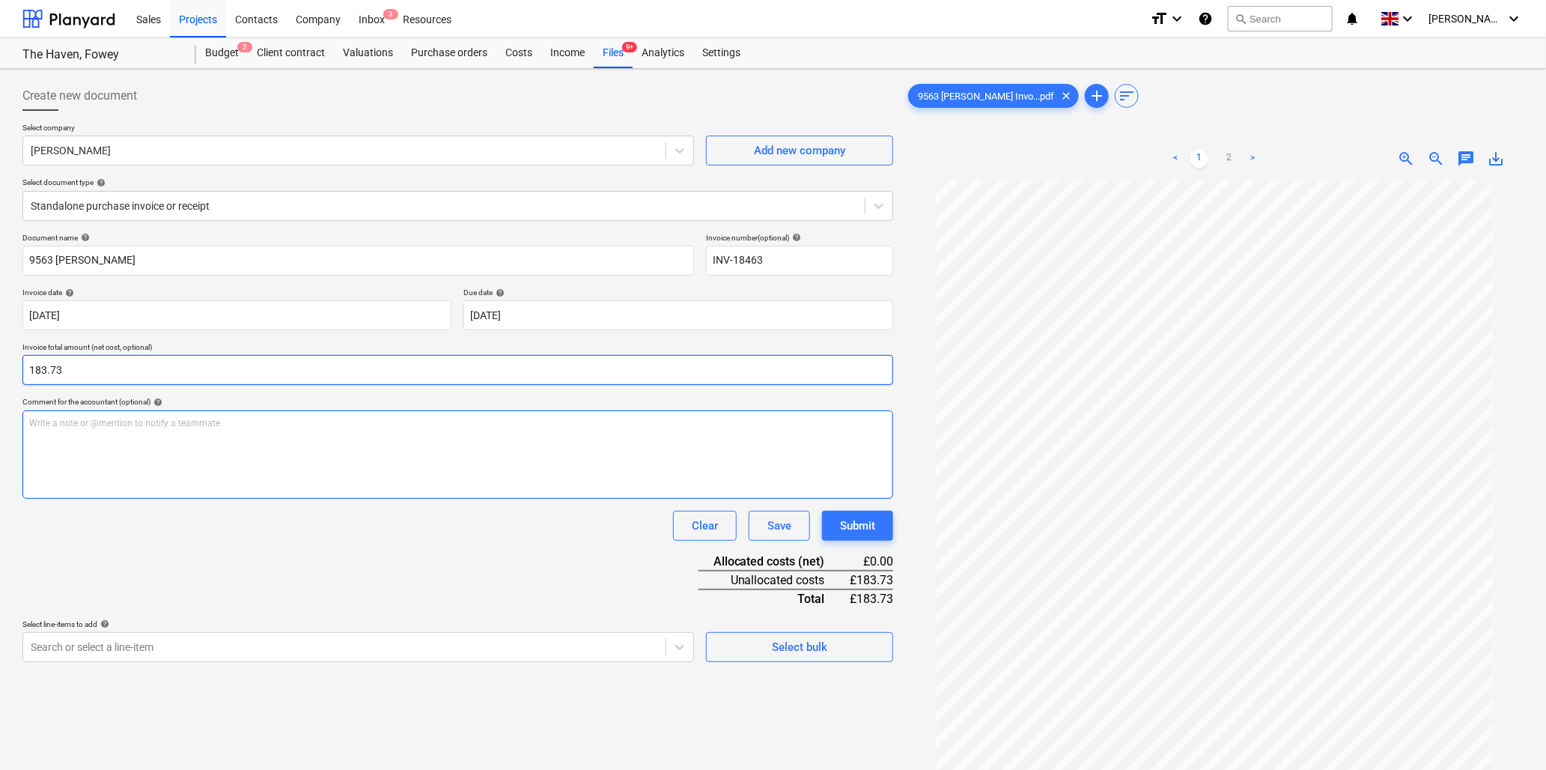
type input "183.73"
click at [100, 425] on p "Write a note or @mention to notify a teammate ﻿" at bounding box center [457, 423] width 857 height 13
click at [191, 544] on div "Document name help 9563 Atal Invoice number (optional) help INV-18463 Invoice d…" at bounding box center [457, 447] width 871 height 429
click at [121, 421] on p "Atal brick plugs" at bounding box center [457, 423] width 857 height 13
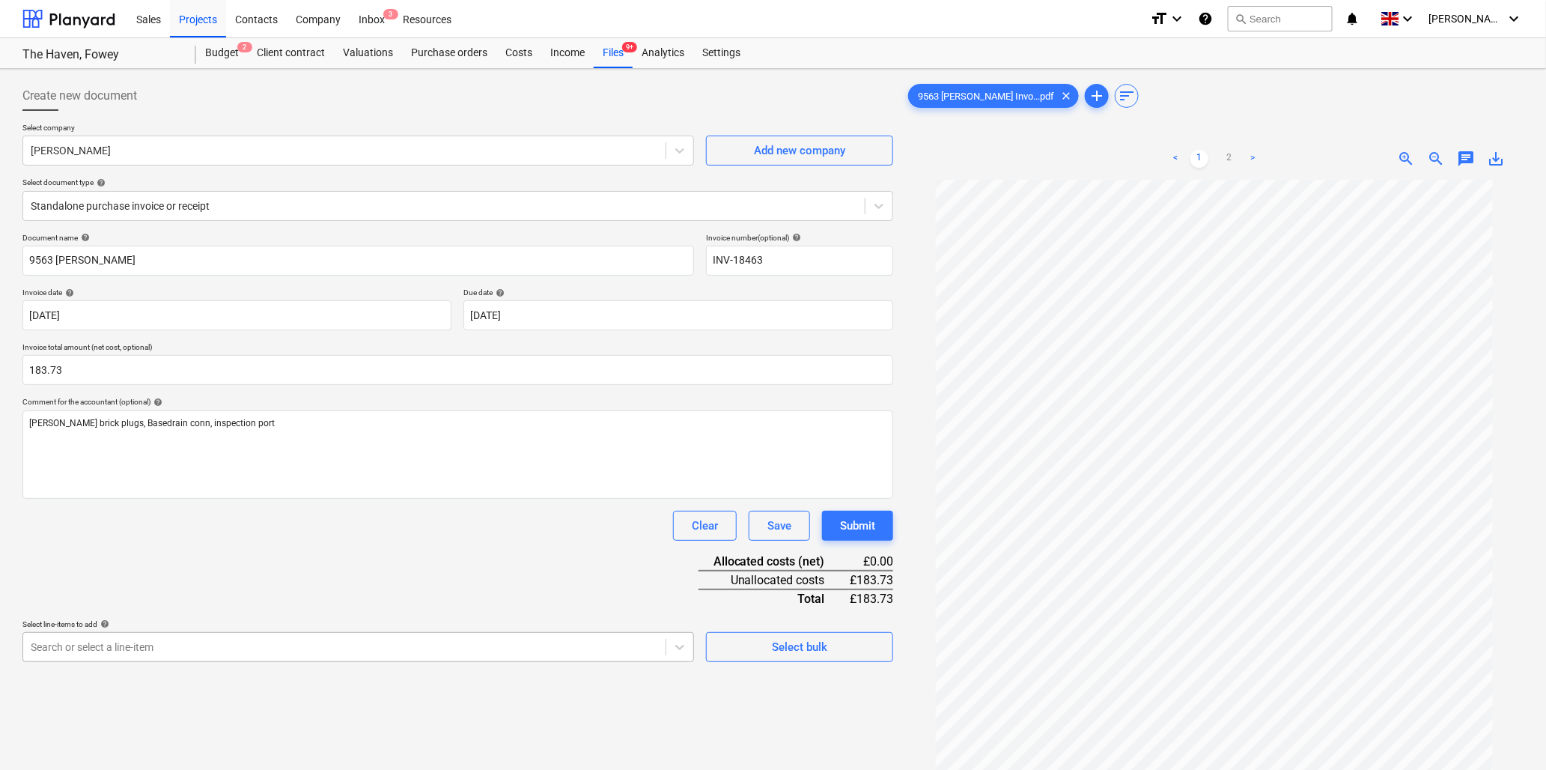
scroll to position [133, 0]
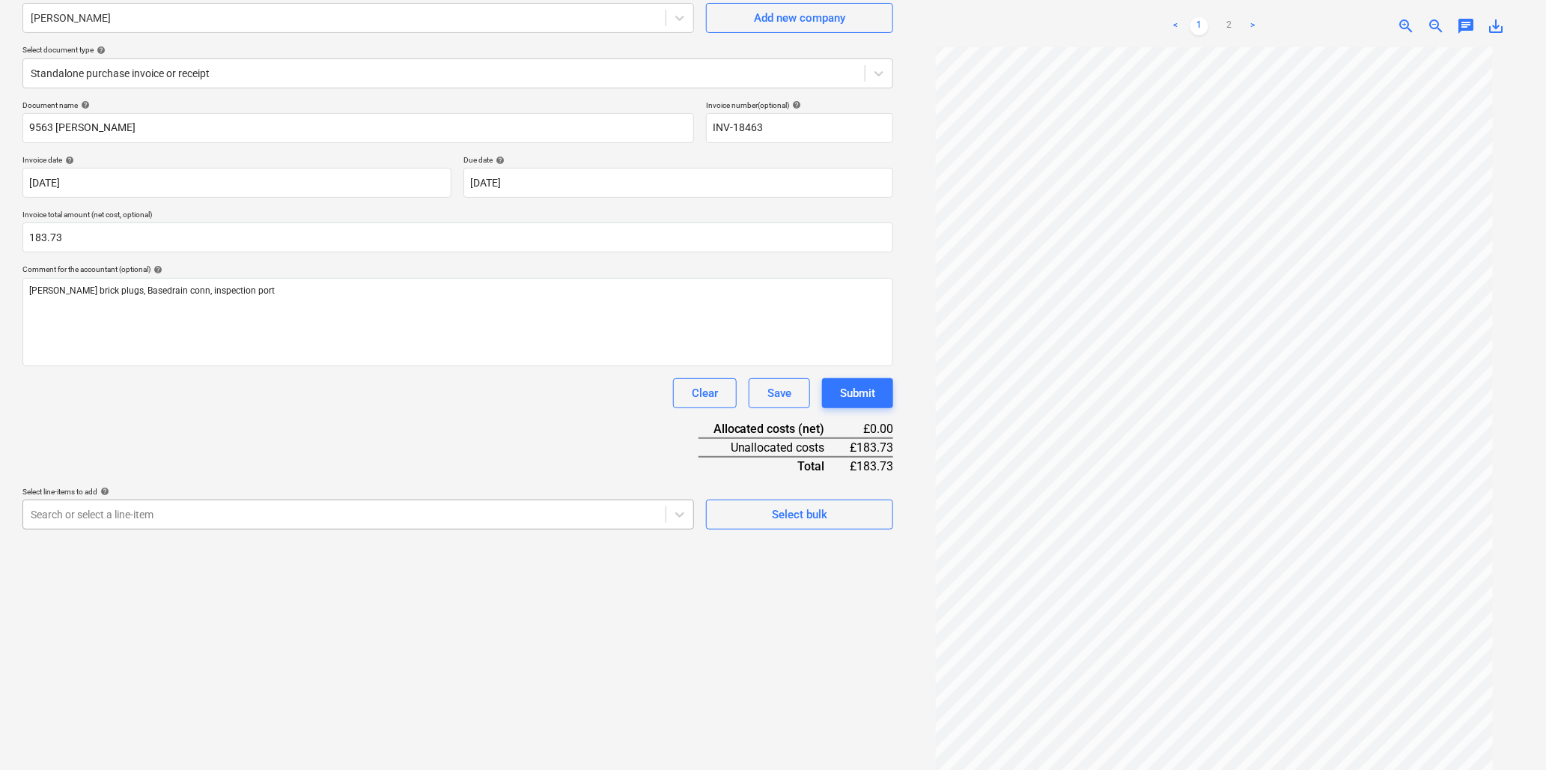
click at [141, 637] on body "Sales Projects Contacts Company Inbox 3 Resources format_size keyboard_arrow_do…" at bounding box center [773, 252] width 1546 height 770
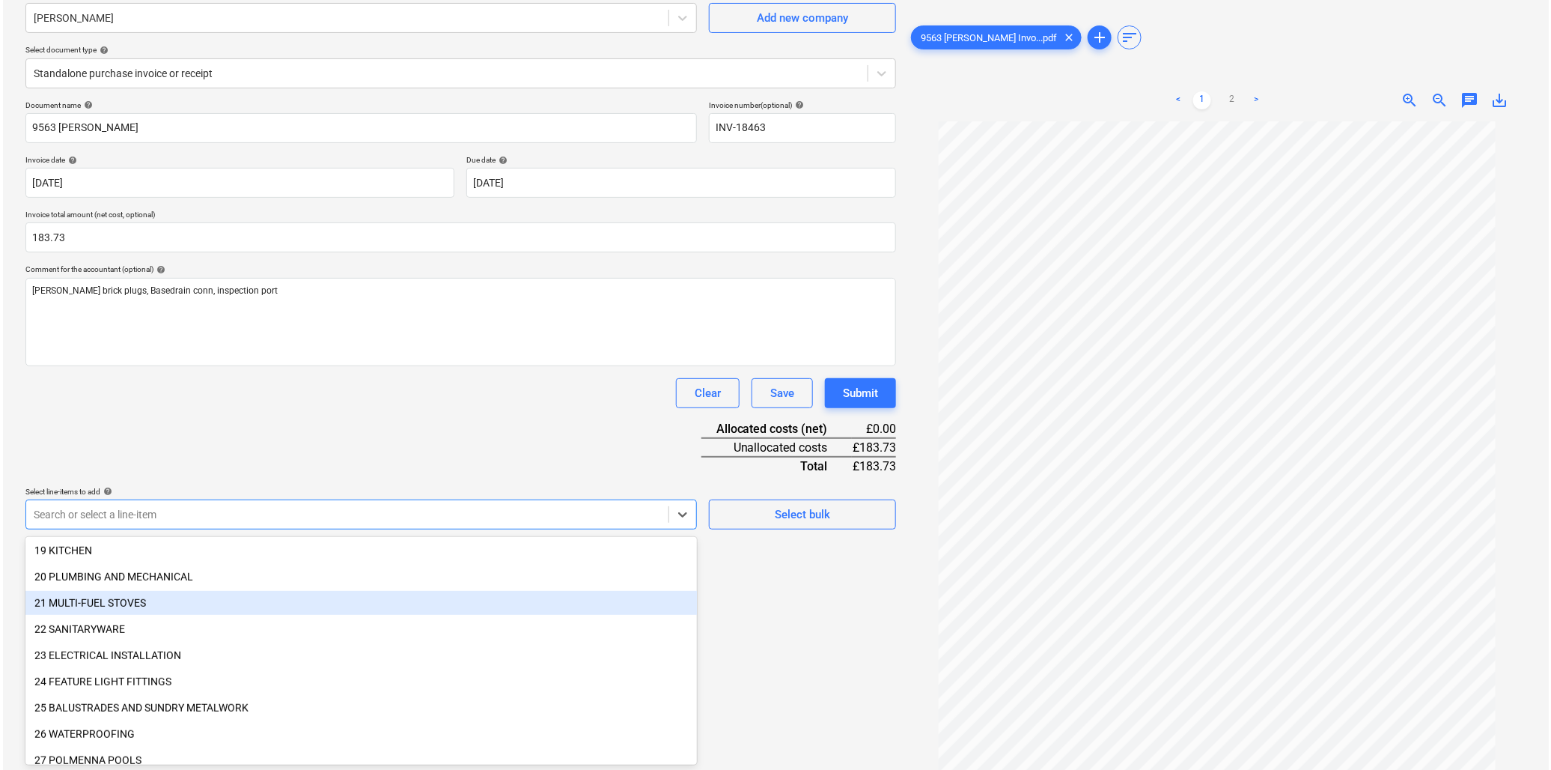
scroll to position [582, 0]
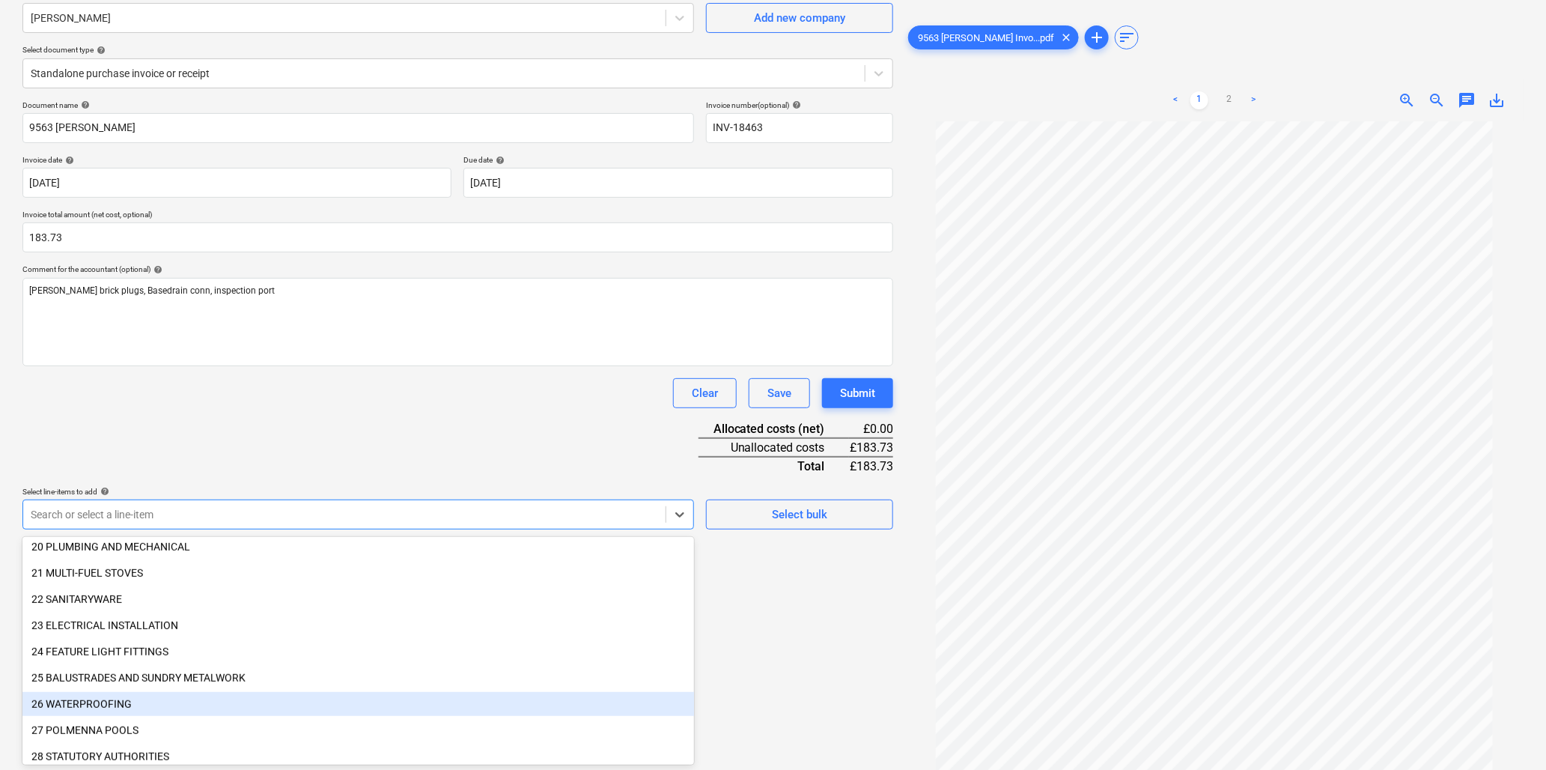
click at [124, 702] on div "26 WATERPROOFING" at bounding box center [358, 704] width 672 height 24
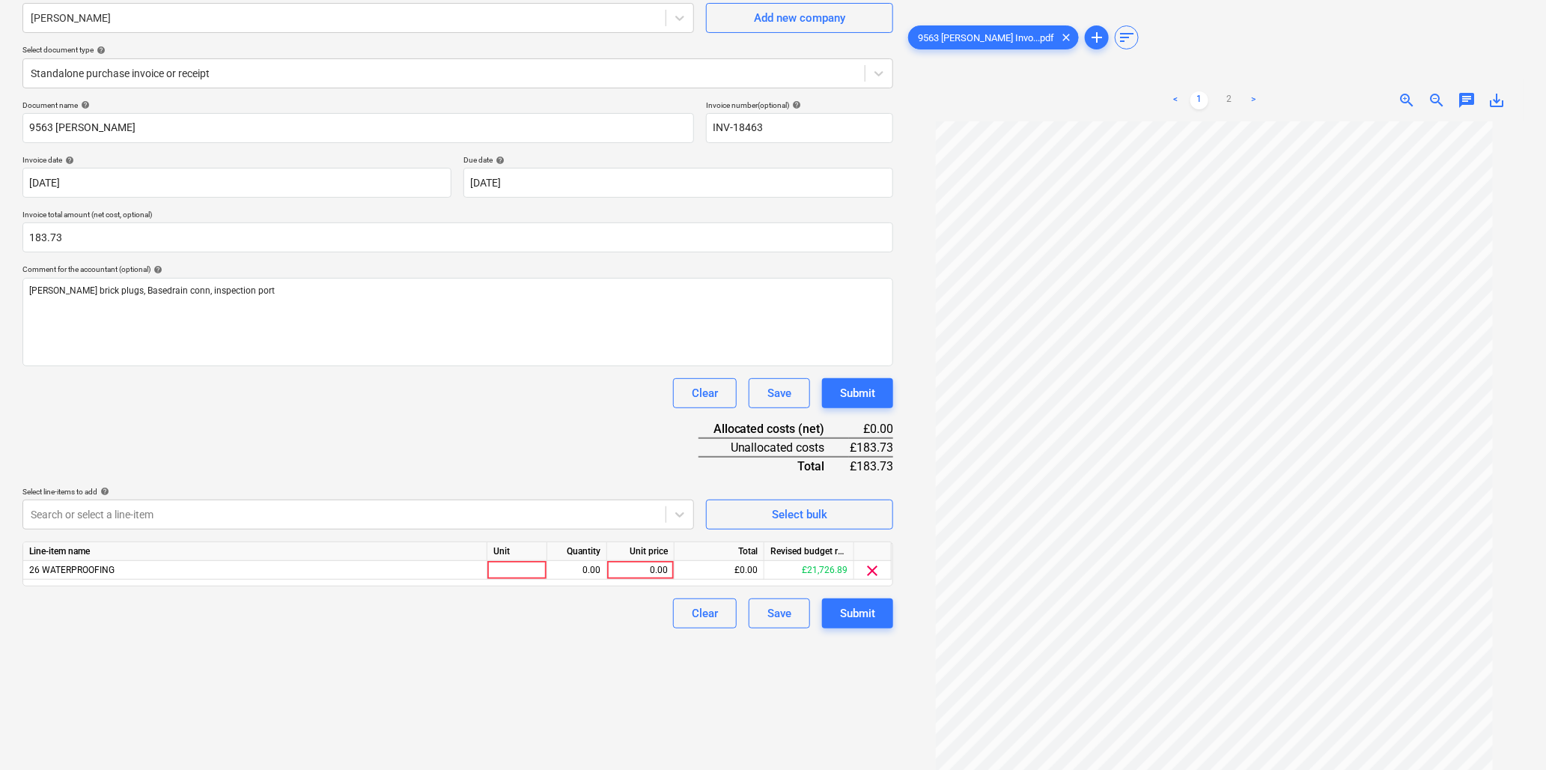
click at [185, 413] on div "Document name help 9563 Atal Invoice number (optional) help INV-18463 Invoice d…" at bounding box center [457, 364] width 871 height 528
click at [515, 577] on div at bounding box center [517, 570] width 60 height 19
type input "item"
type input "183.73"
click at [846, 609] on div "Submit" at bounding box center [857, 612] width 35 height 19
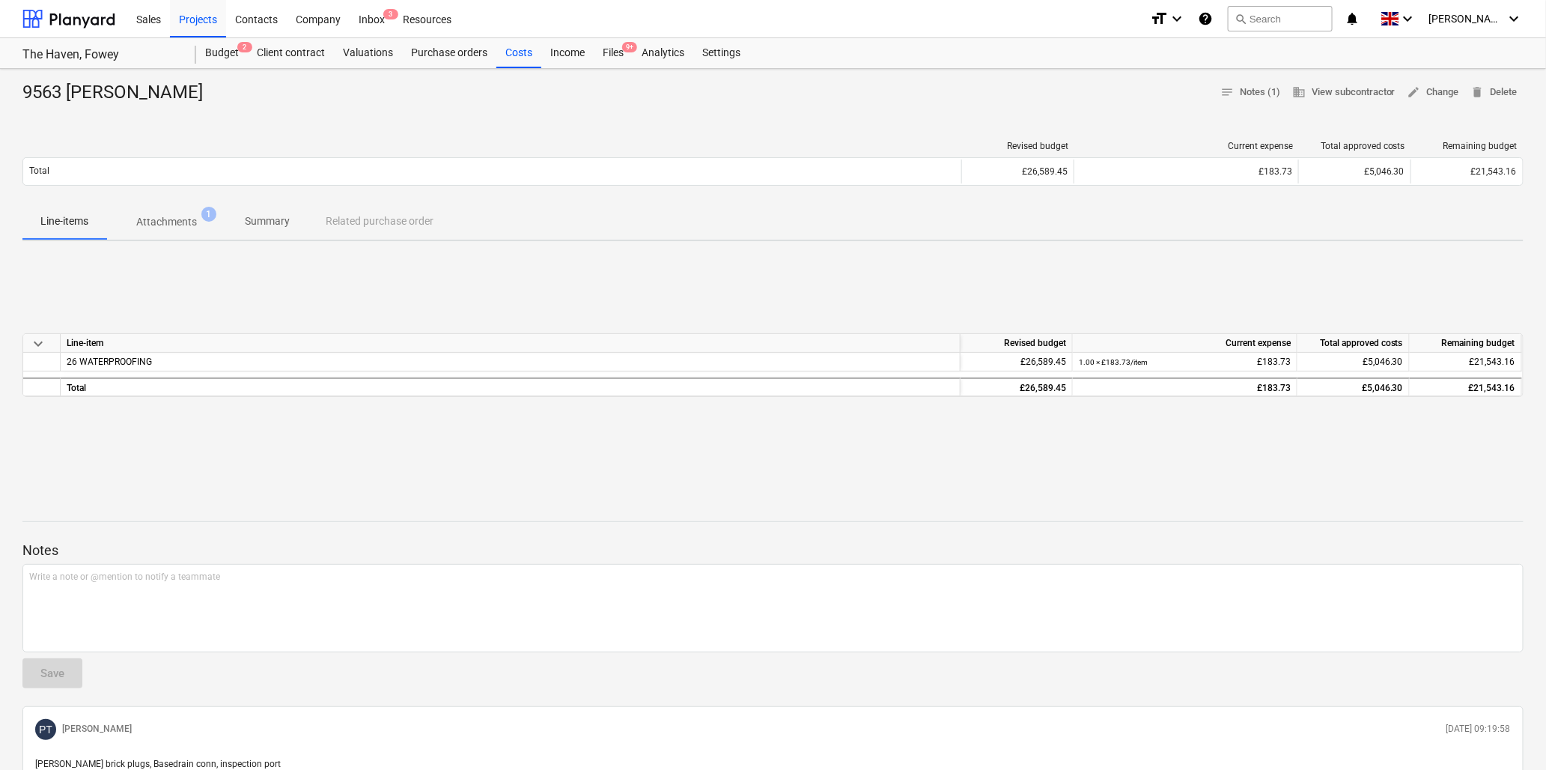
click at [72, 220] on p "Line-items" at bounding box center [64, 221] width 48 height 16
click at [522, 51] on div "Costs" at bounding box center [518, 53] width 45 height 30
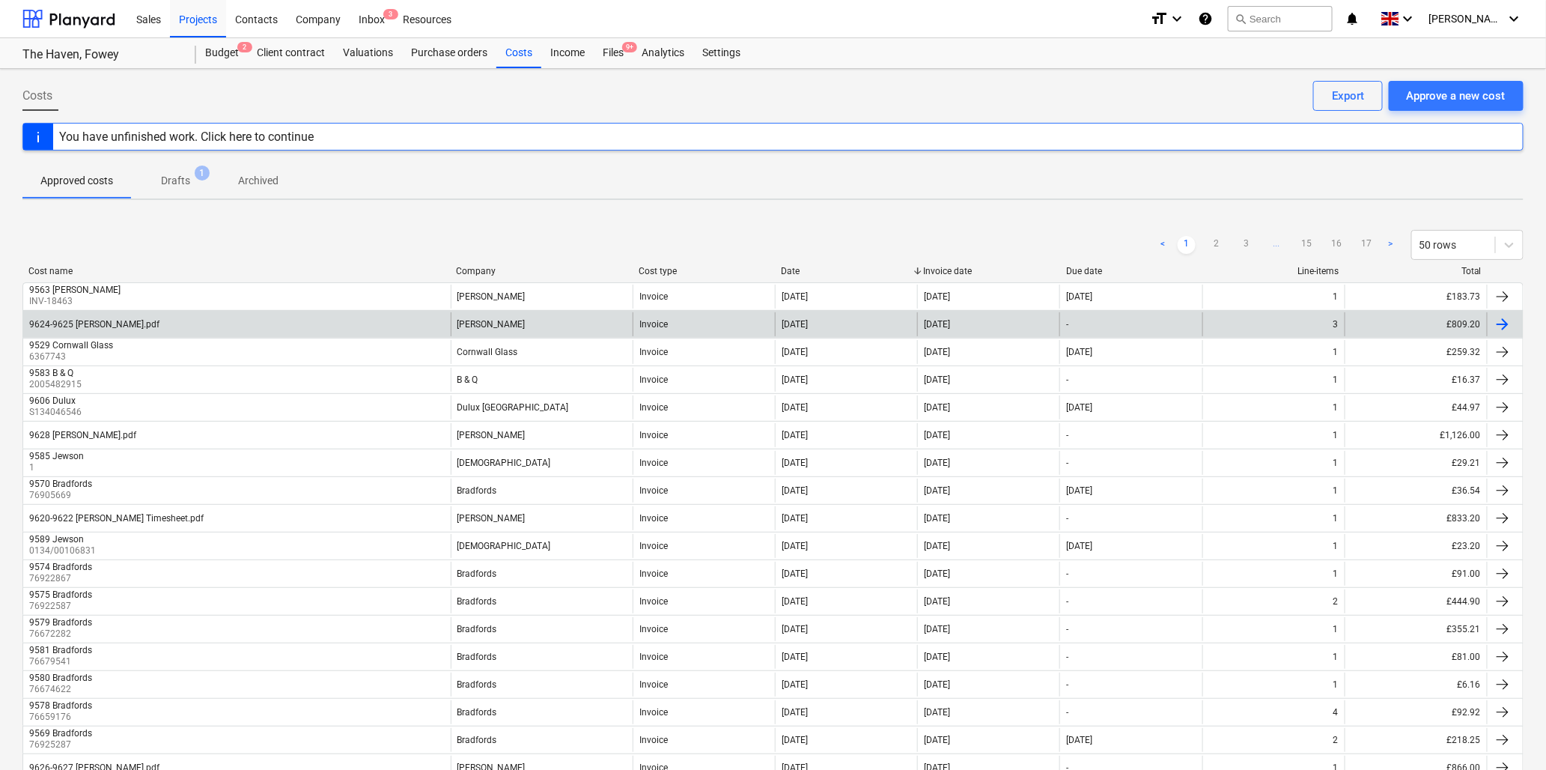
click at [115, 317] on div "9624-9625 Paul Thomas.pdf" at bounding box center [236, 324] width 427 height 24
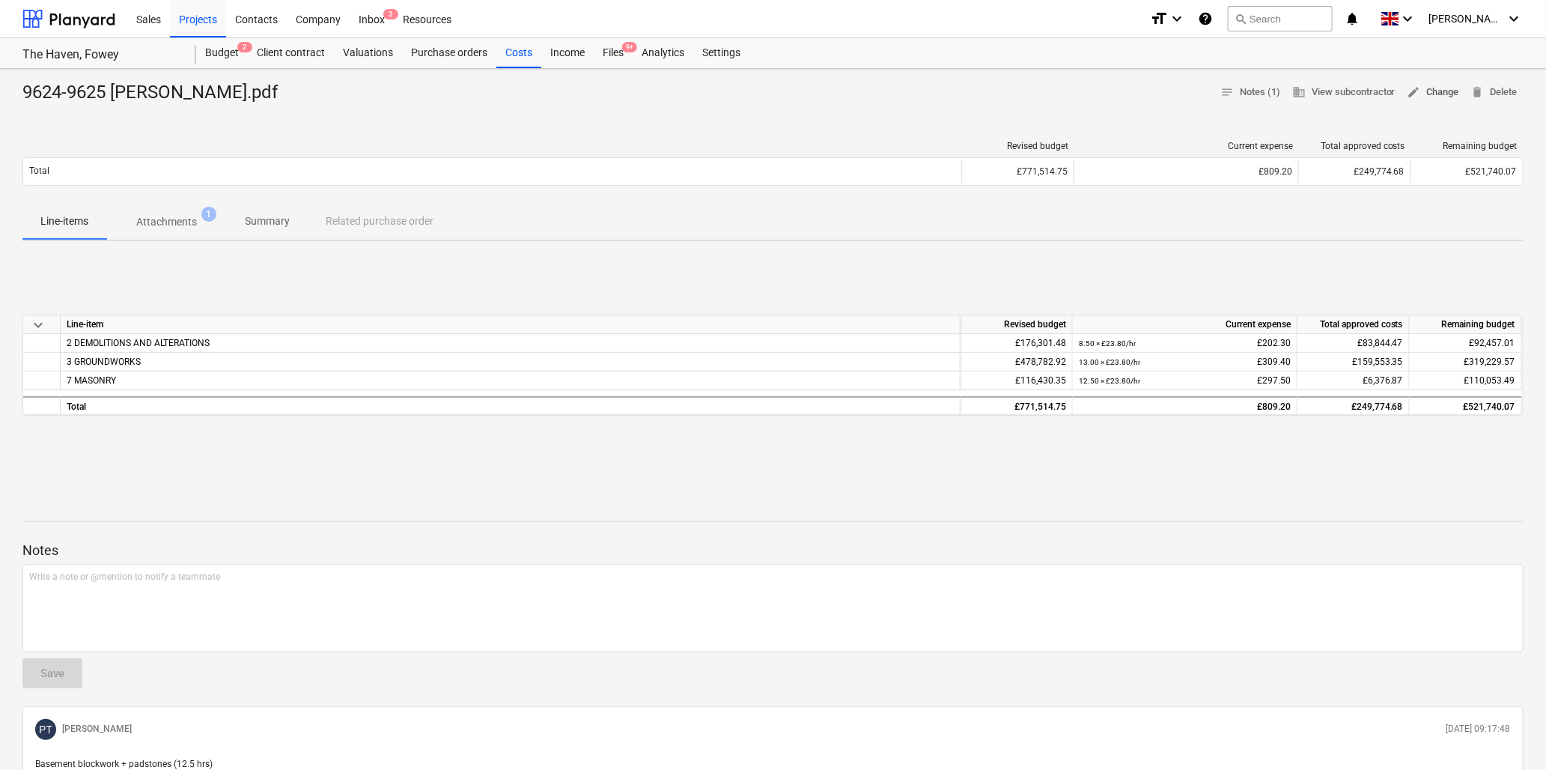
click at [1440, 91] on span "edit Change" at bounding box center [1433, 92] width 52 height 17
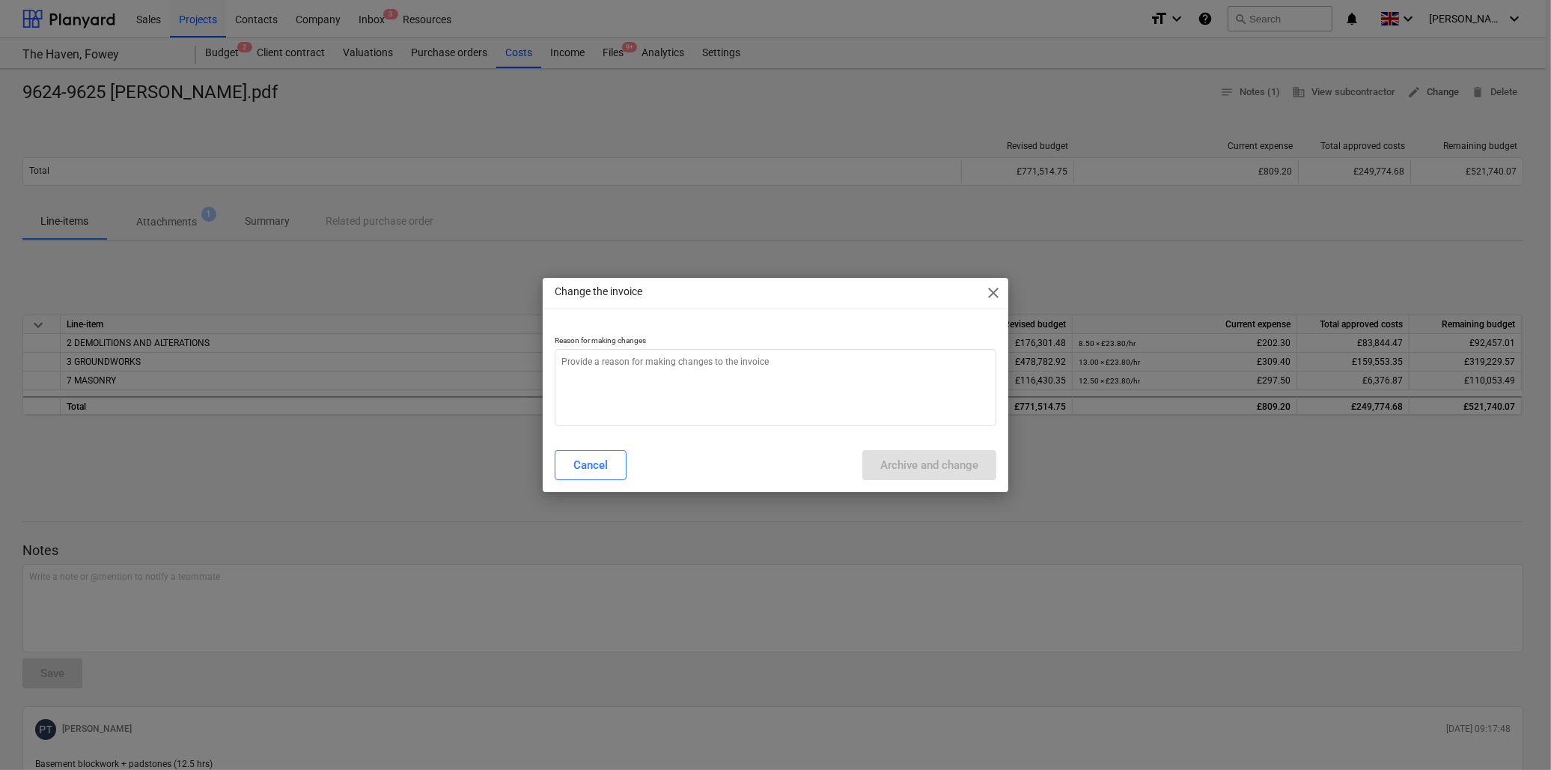
type textarea "x"
click at [686, 371] on textarea at bounding box center [776, 387] width 442 height 77
type textarea "c"
type textarea "x"
type textarea "co"
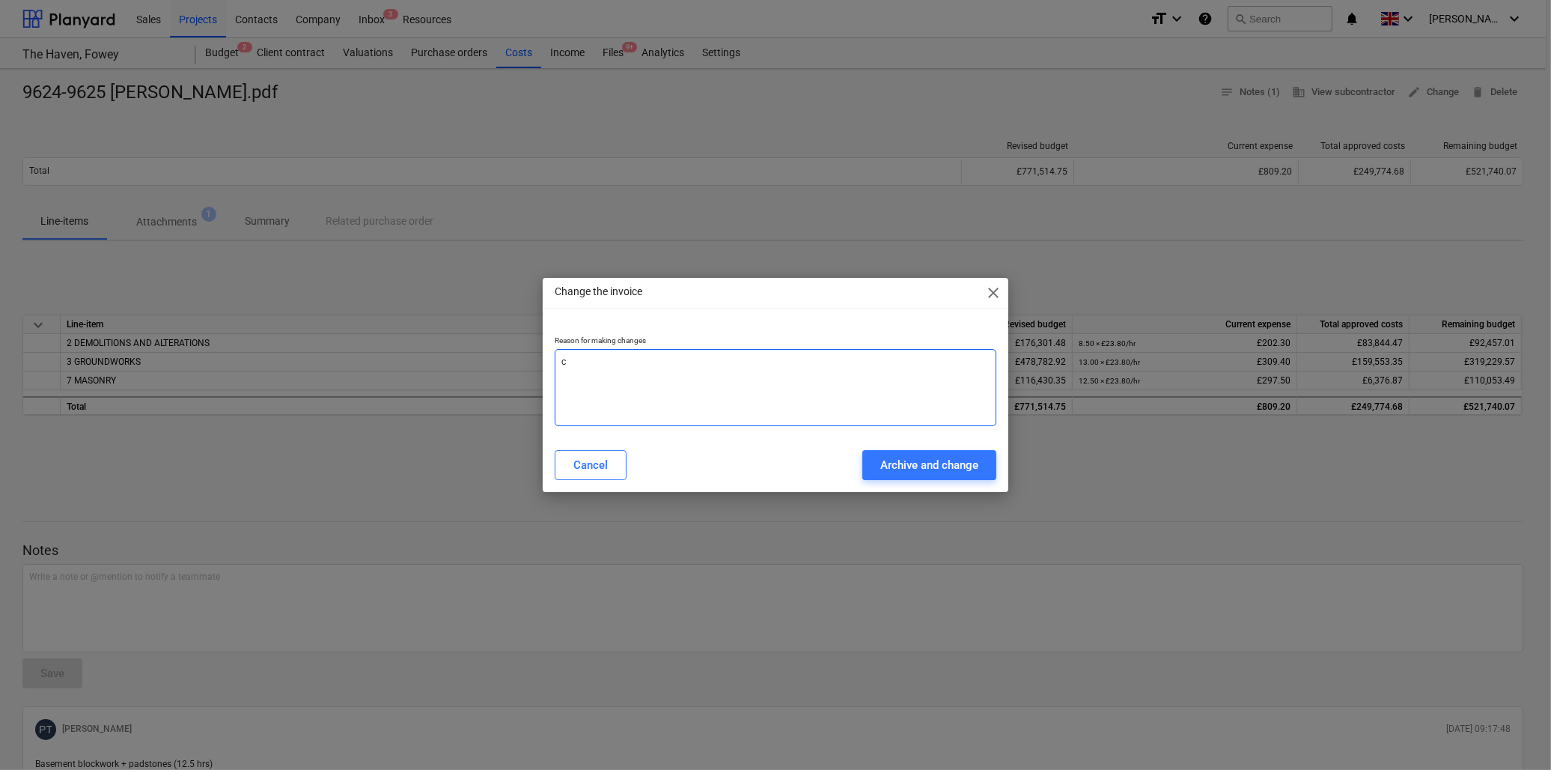
type textarea "x"
type textarea "cod"
type textarea "x"
type textarea "codi"
type textarea "x"
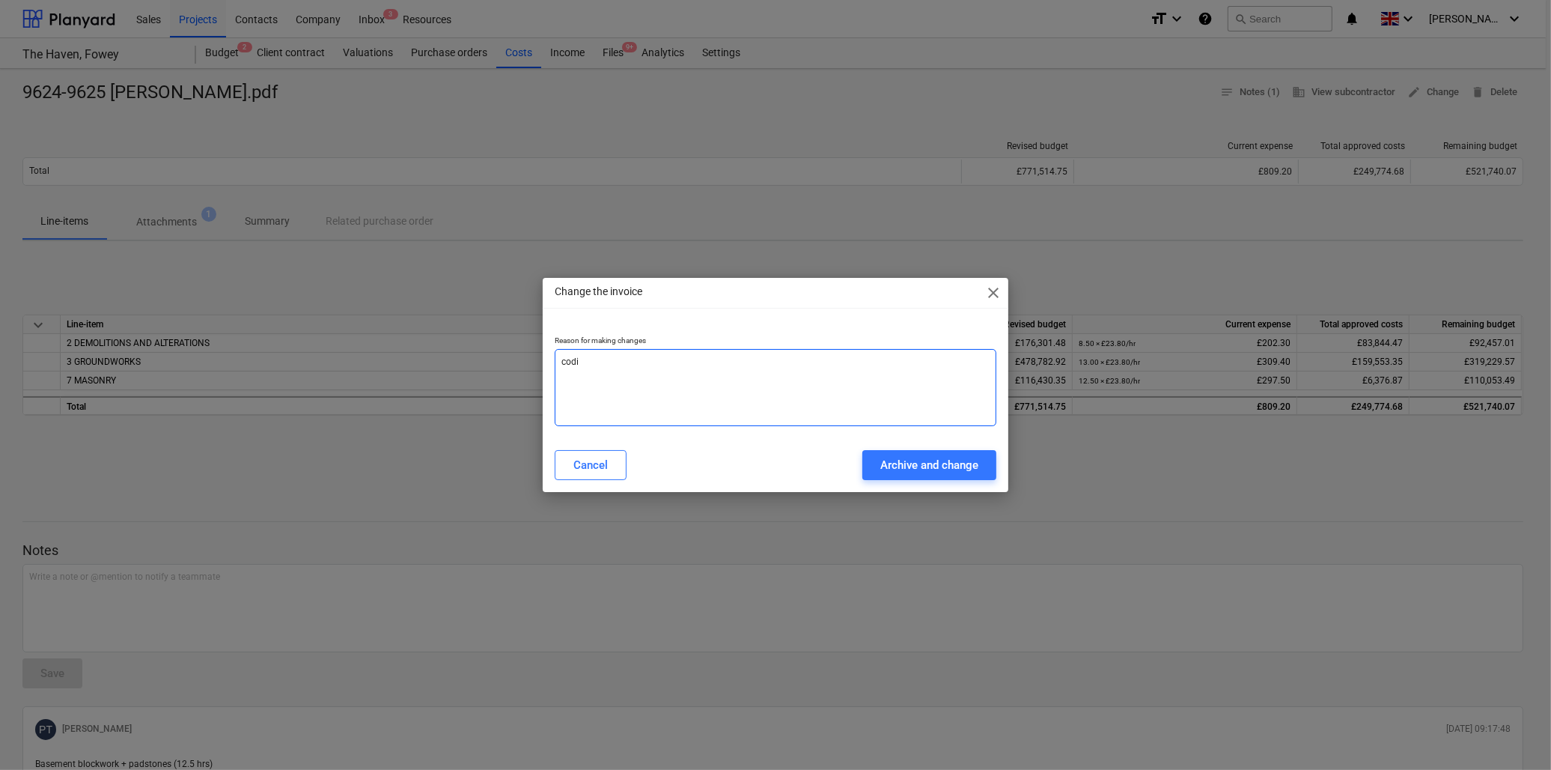
type textarea "codin"
type textarea "x"
type textarea "coding"
type textarea "x"
type textarea "coding"
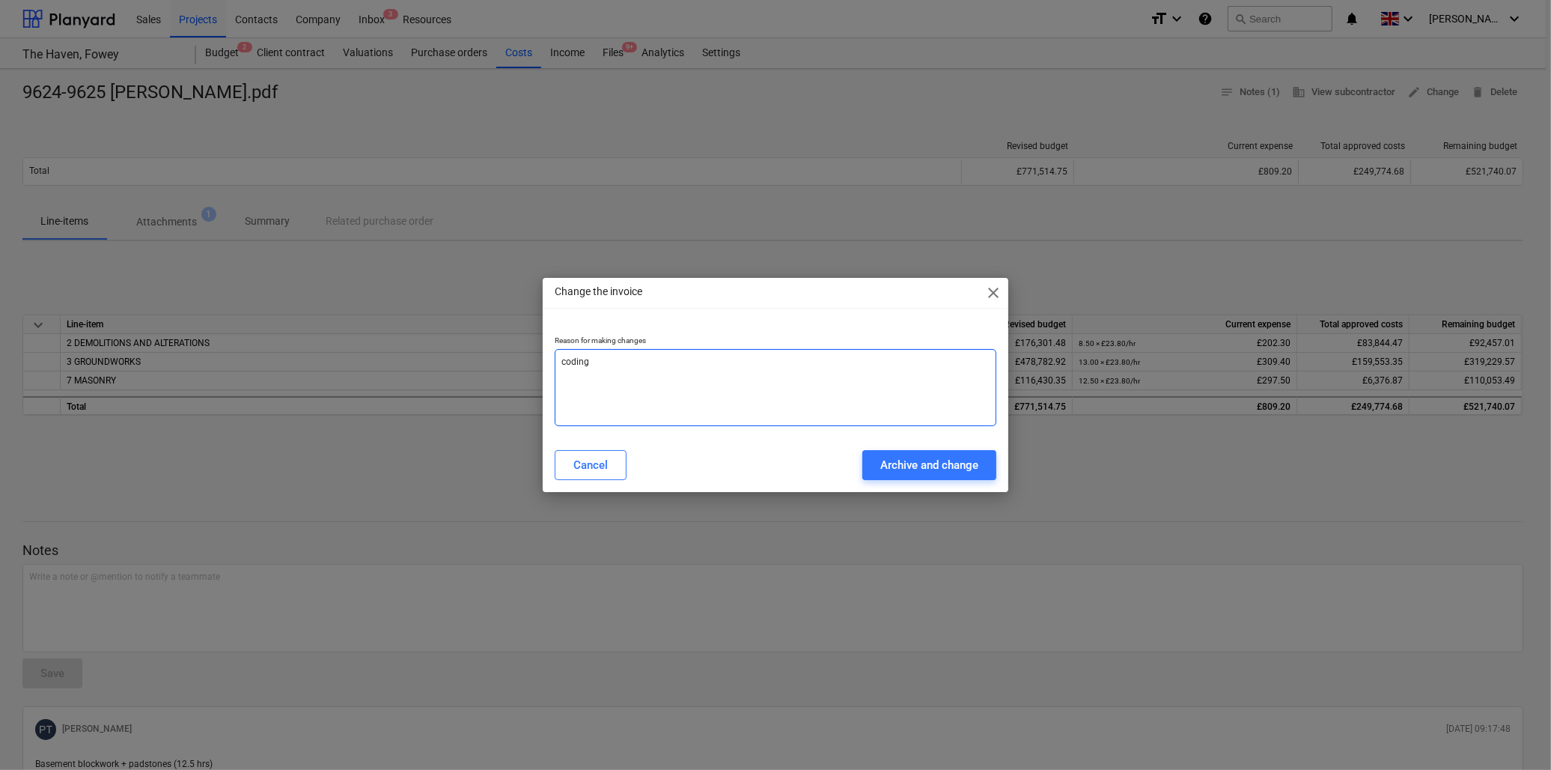
type textarea "x"
type textarea "coding e"
type textarea "x"
type textarea "coding er"
type textarea "x"
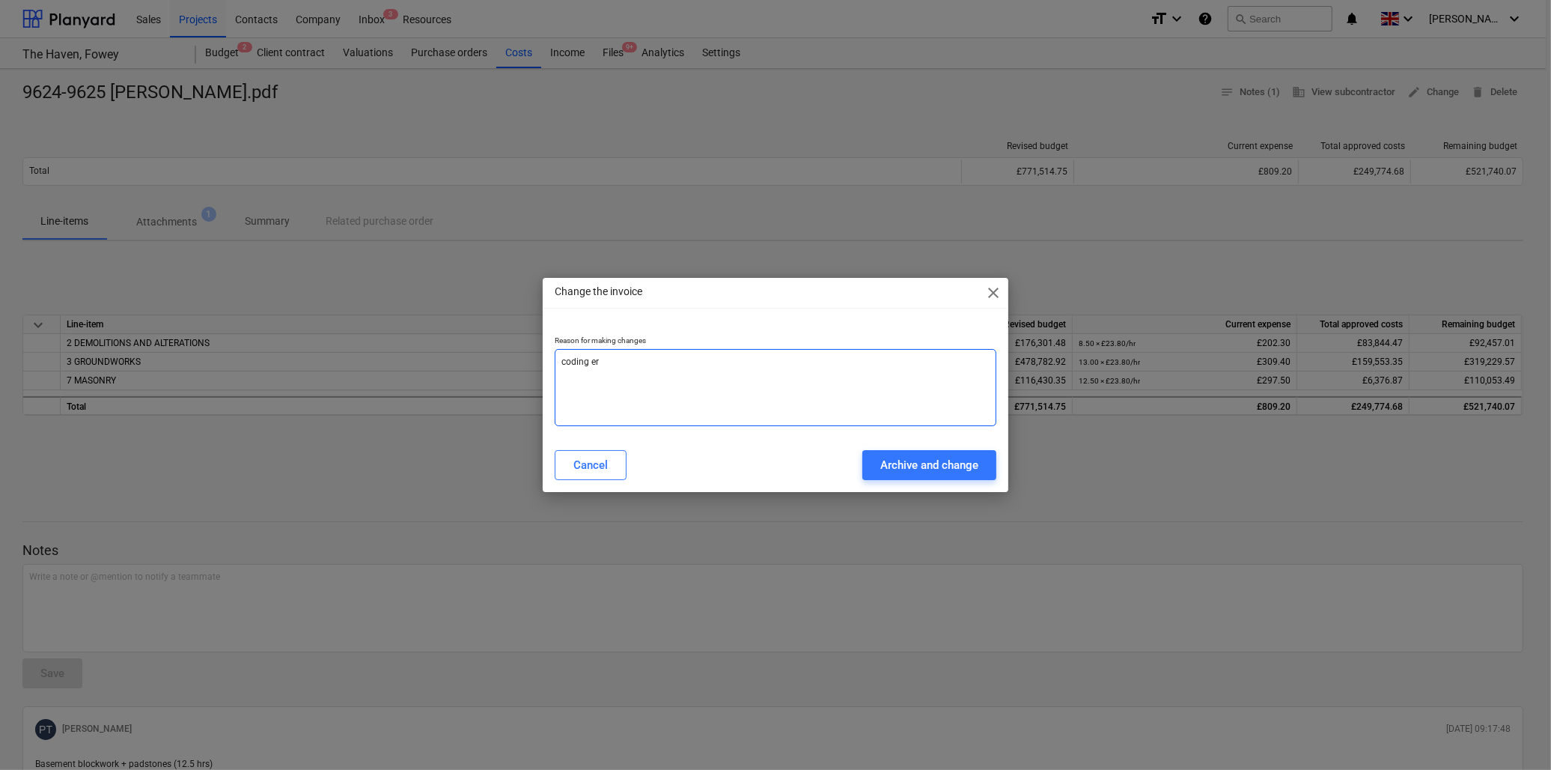
type textarea "coding err"
type textarea "x"
type textarea "coding erro"
type textarea "x"
type textarea "coding error"
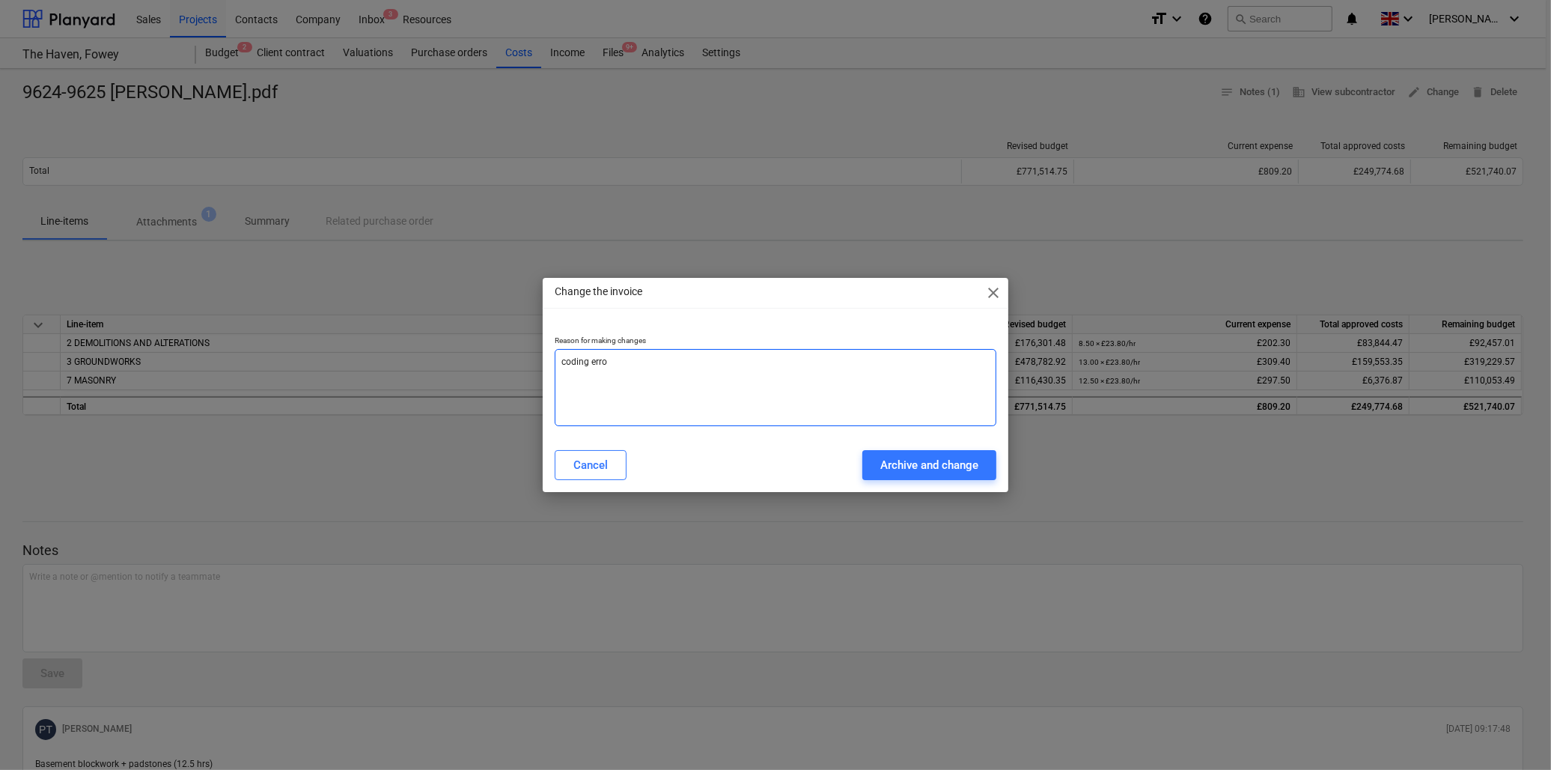
type textarea "x"
type textarea "coding error"
click at [946, 463] on div "Archive and change" at bounding box center [929, 464] width 98 height 19
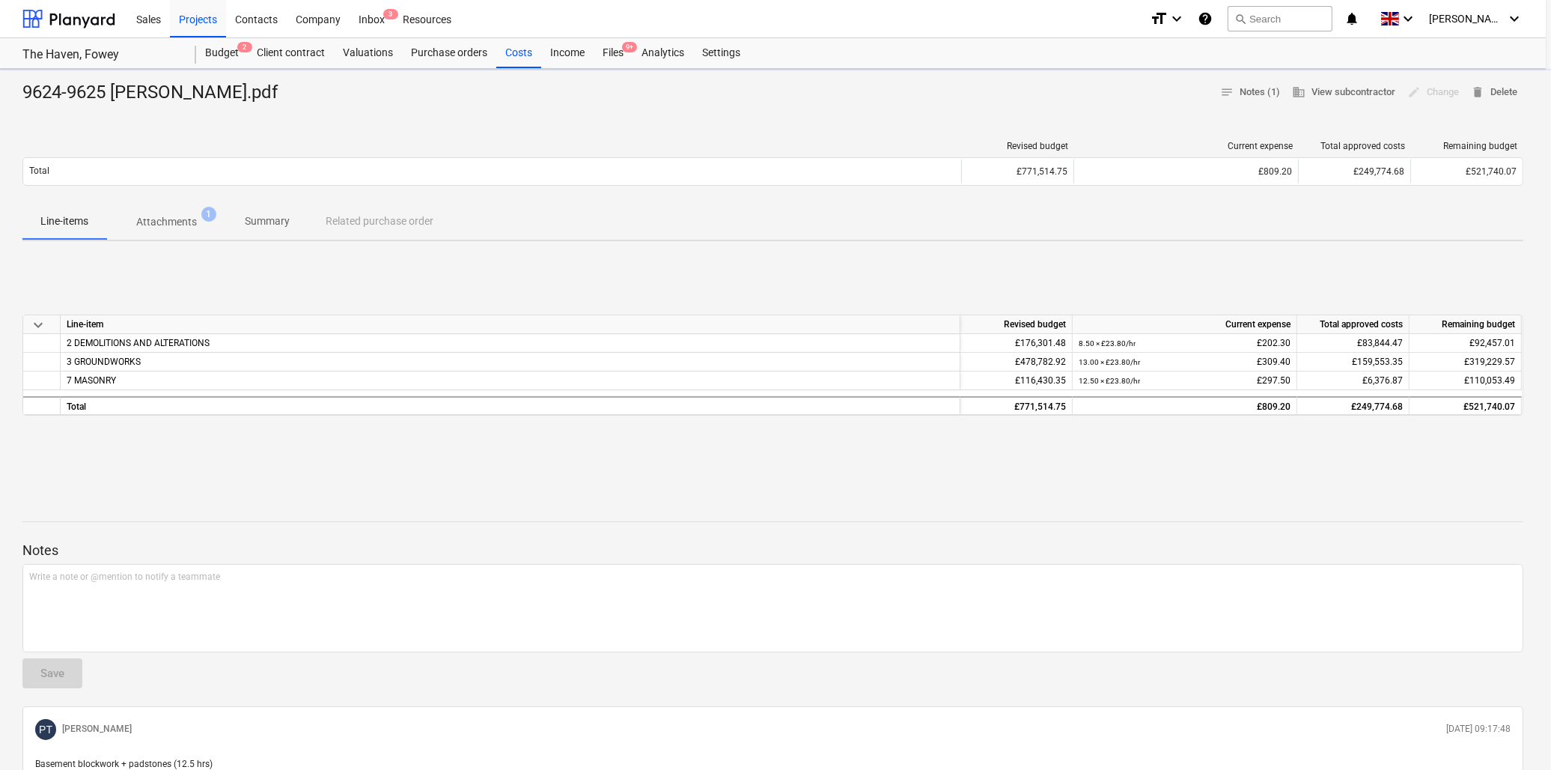
type textarea "x"
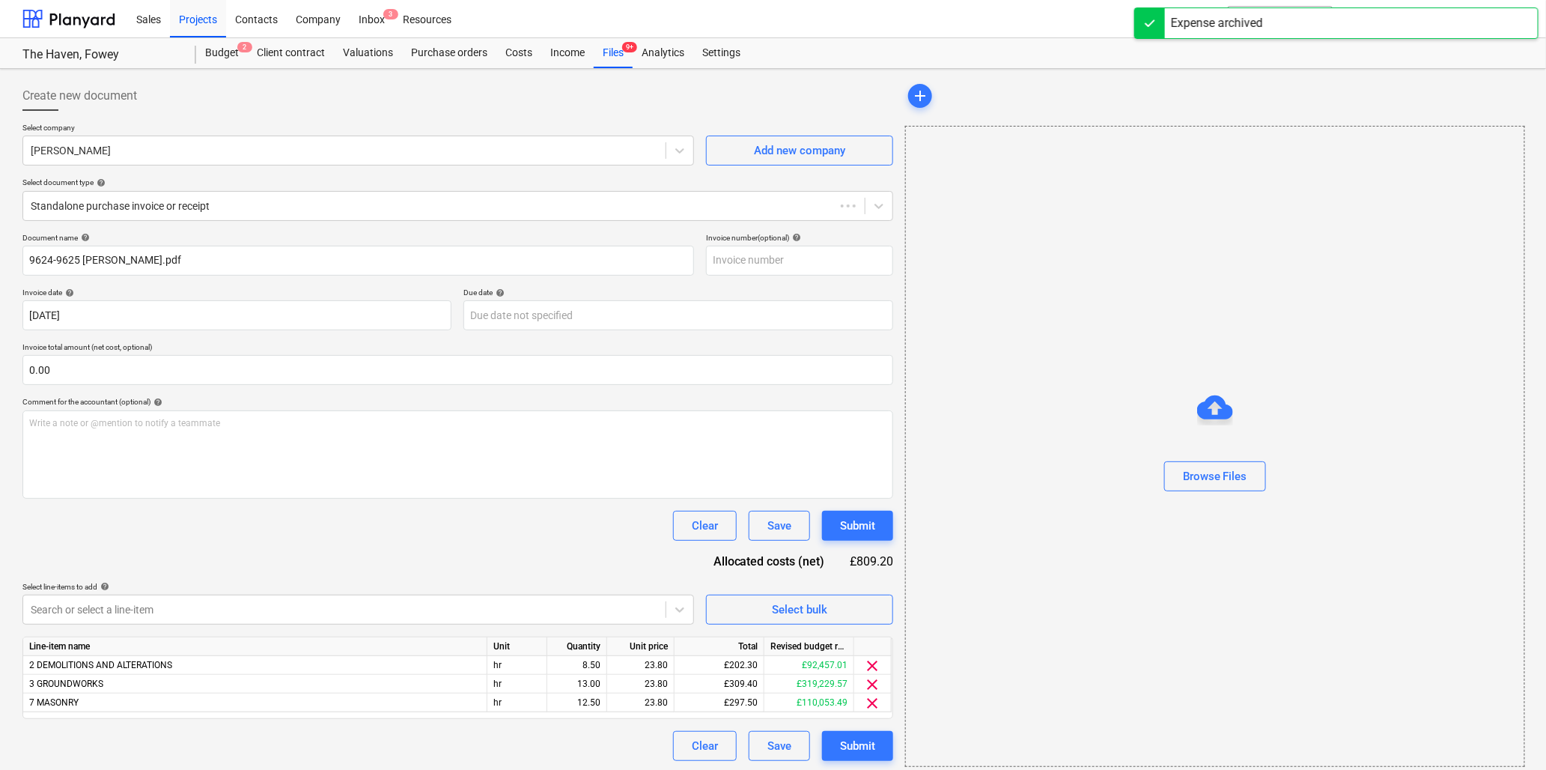
type input "9624-9625 Paul Thomas.pdf"
type input "25 Jul 2025"
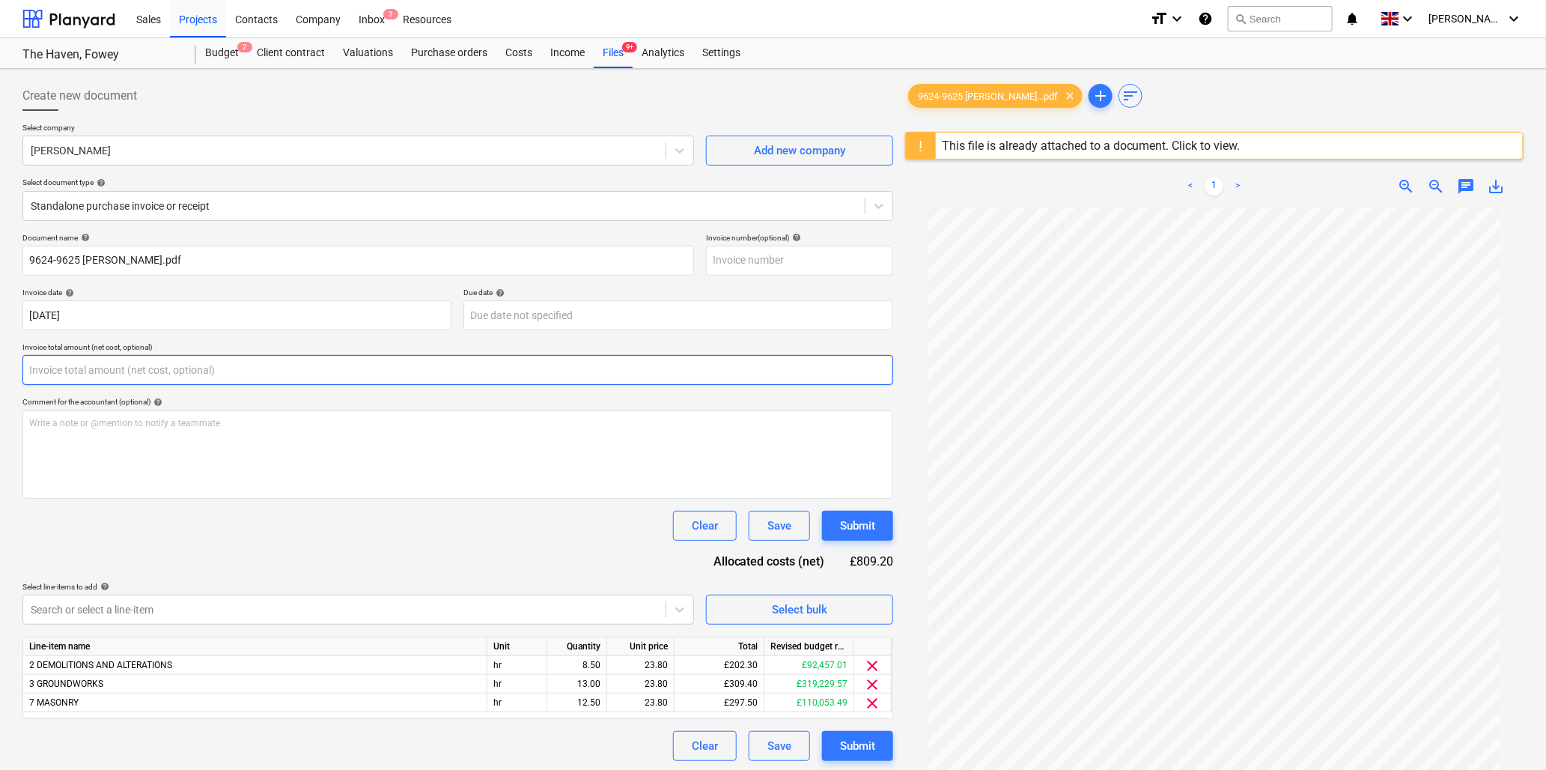
click at [96, 368] on input "text" at bounding box center [457, 370] width 871 height 30
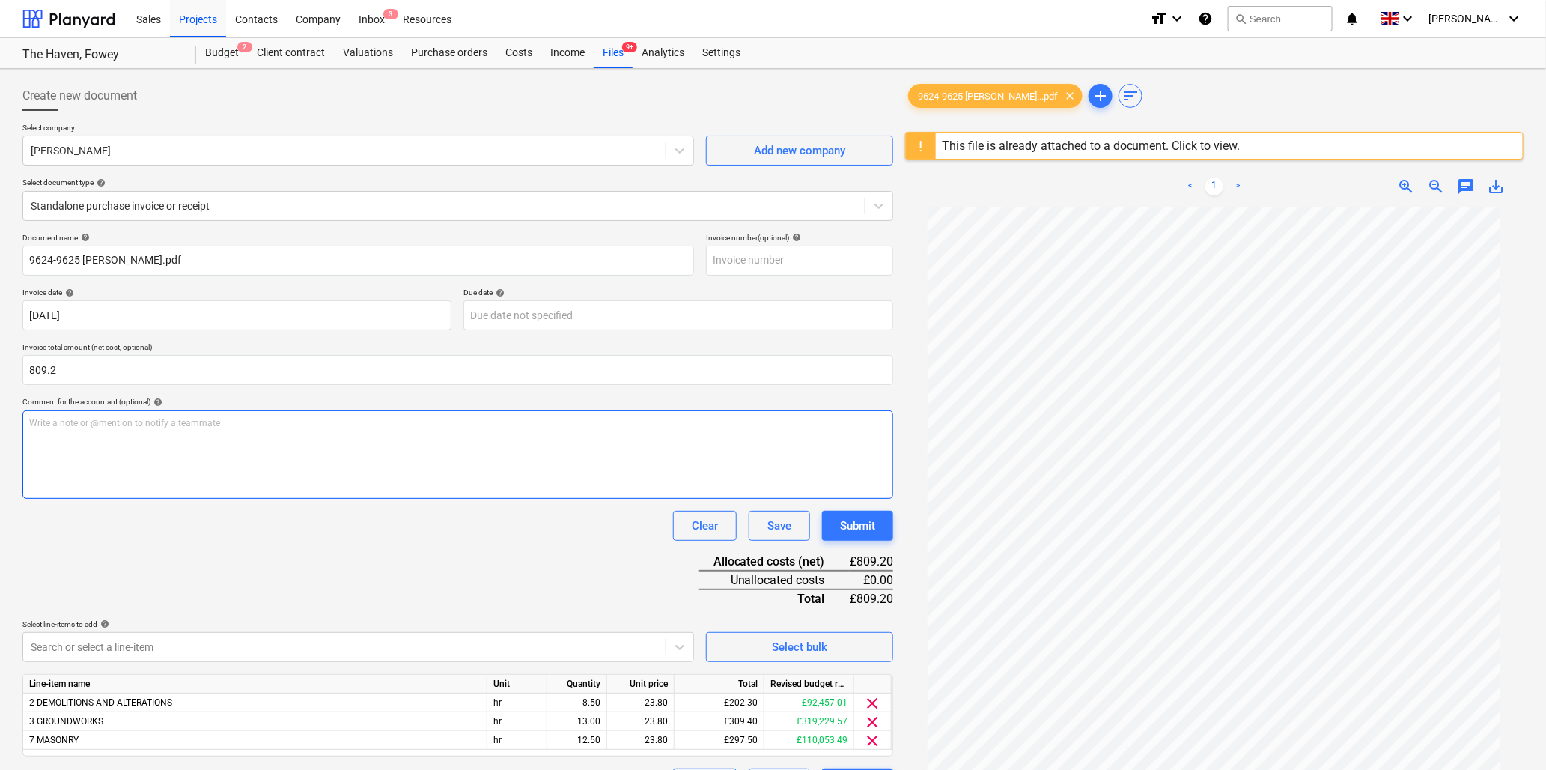
type input "809.20"
click at [113, 439] on div "Write a note or @mention to notify a teammate ﻿" at bounding box center [457, 454] width 871 height 88
click at [416, 443] on div "Write a note or @mention to notify a teammate ﻿" at bounding box center [457, 454] width 871 height 88
click at [228, 423] on p "Basement blkwrk + padstones" at bounding box center [457, 423] width 857 height 13
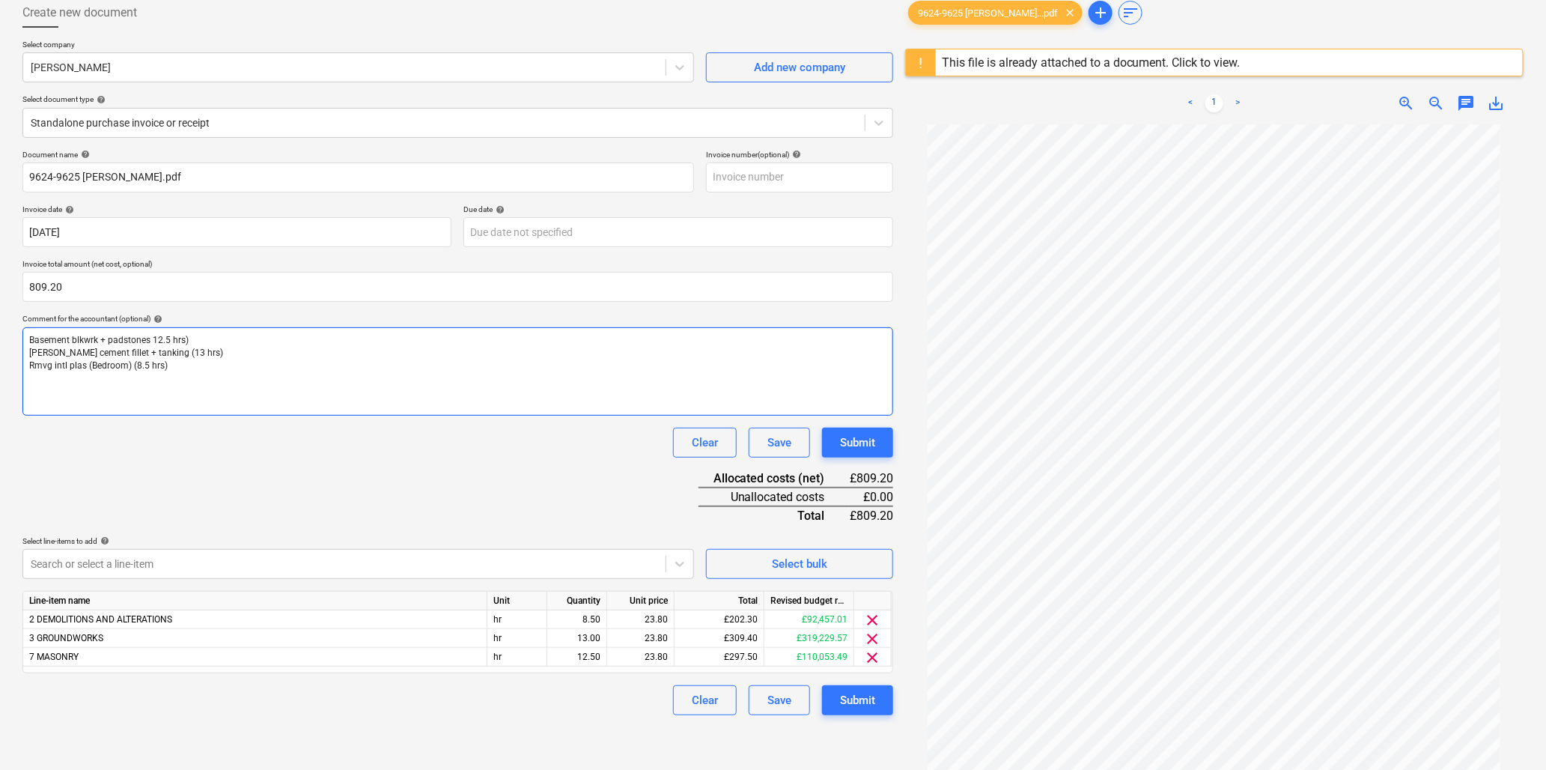
scroll to position [166, 0]
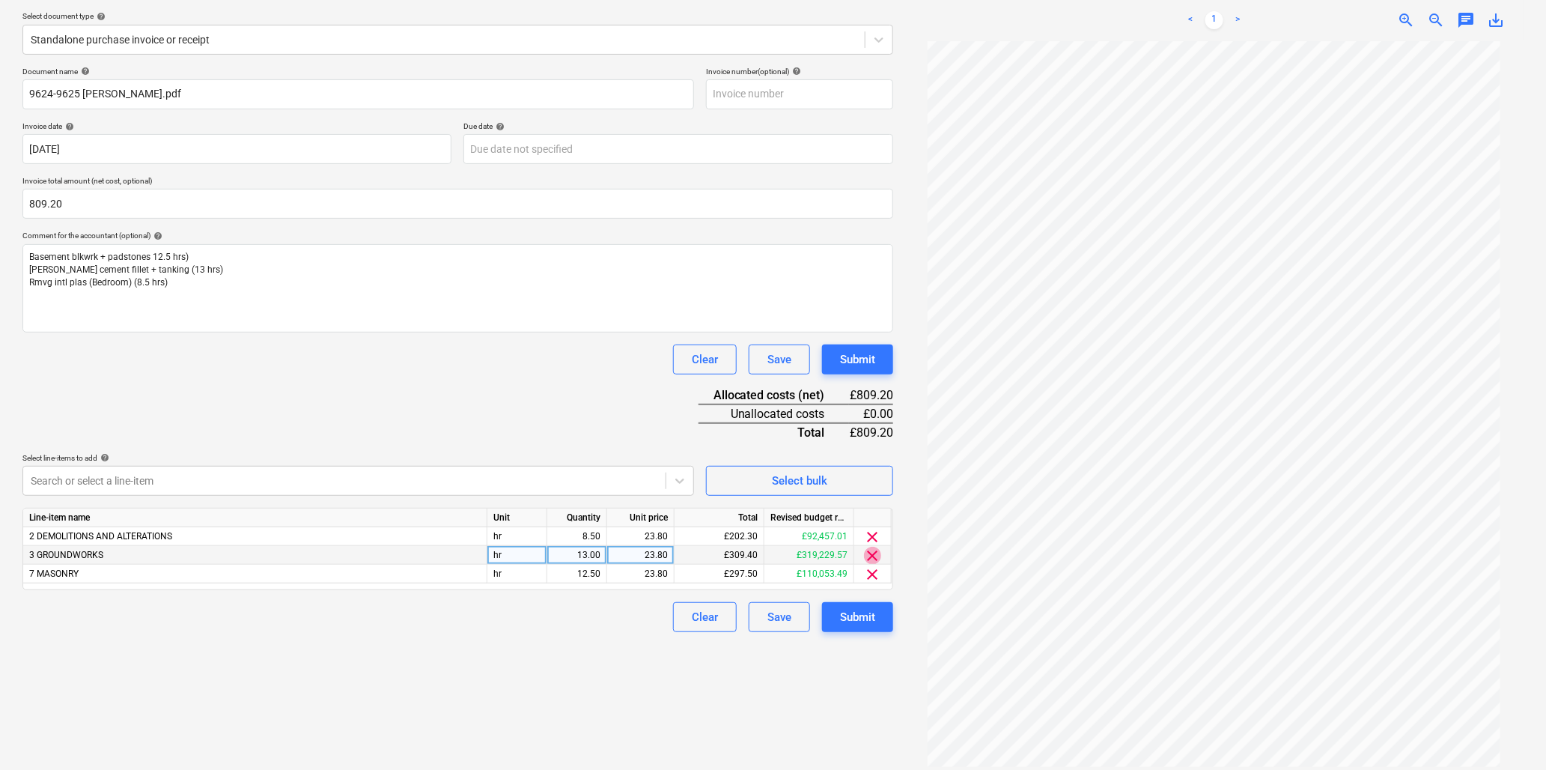
click at [873, 549] on span "clear" at bounding box center [873, 555] width 18 height 18
click at [64, 479] on div at bounding box center [344, 480] width 627 height 15
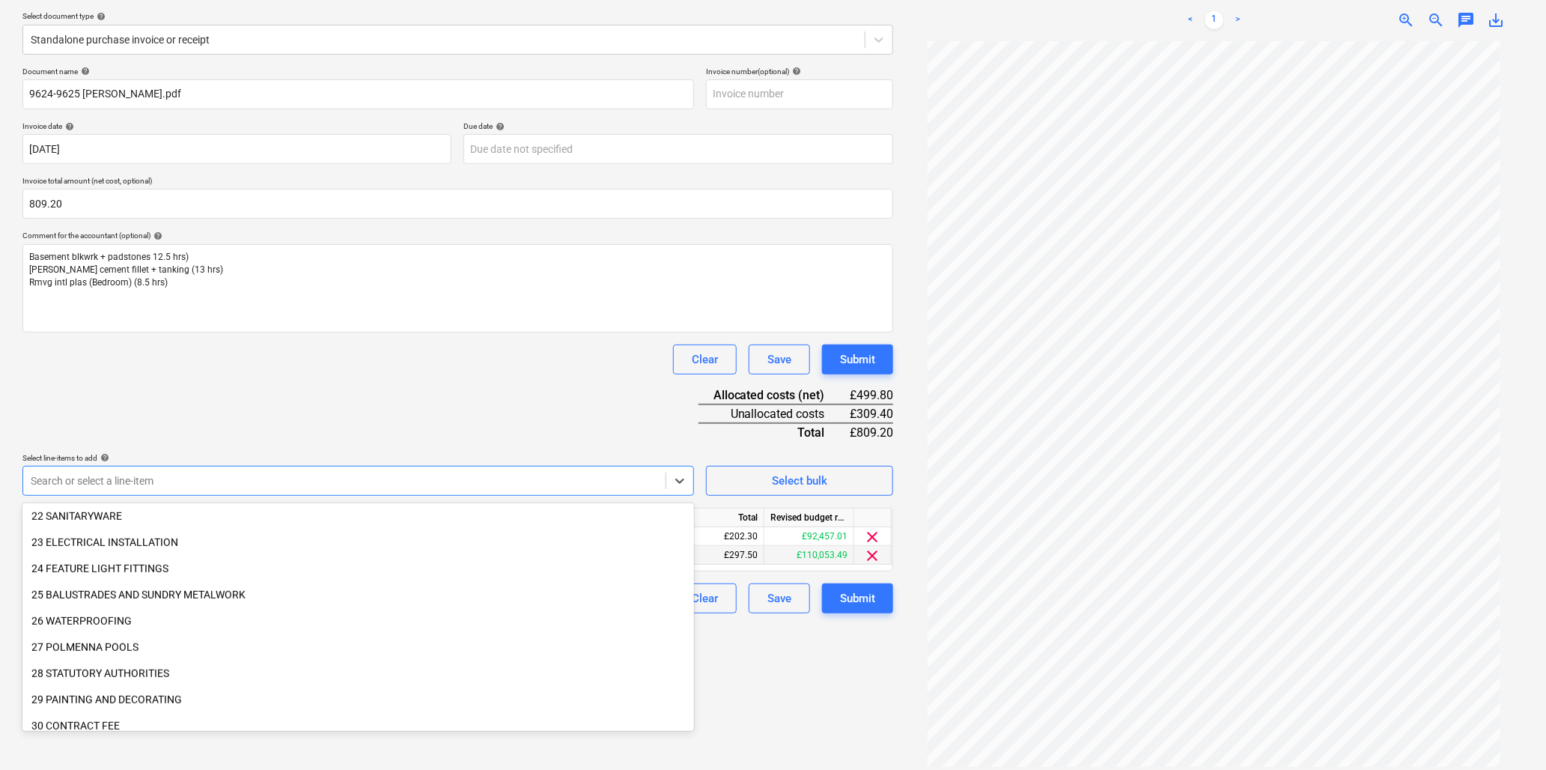
scroll to position [614, 0]
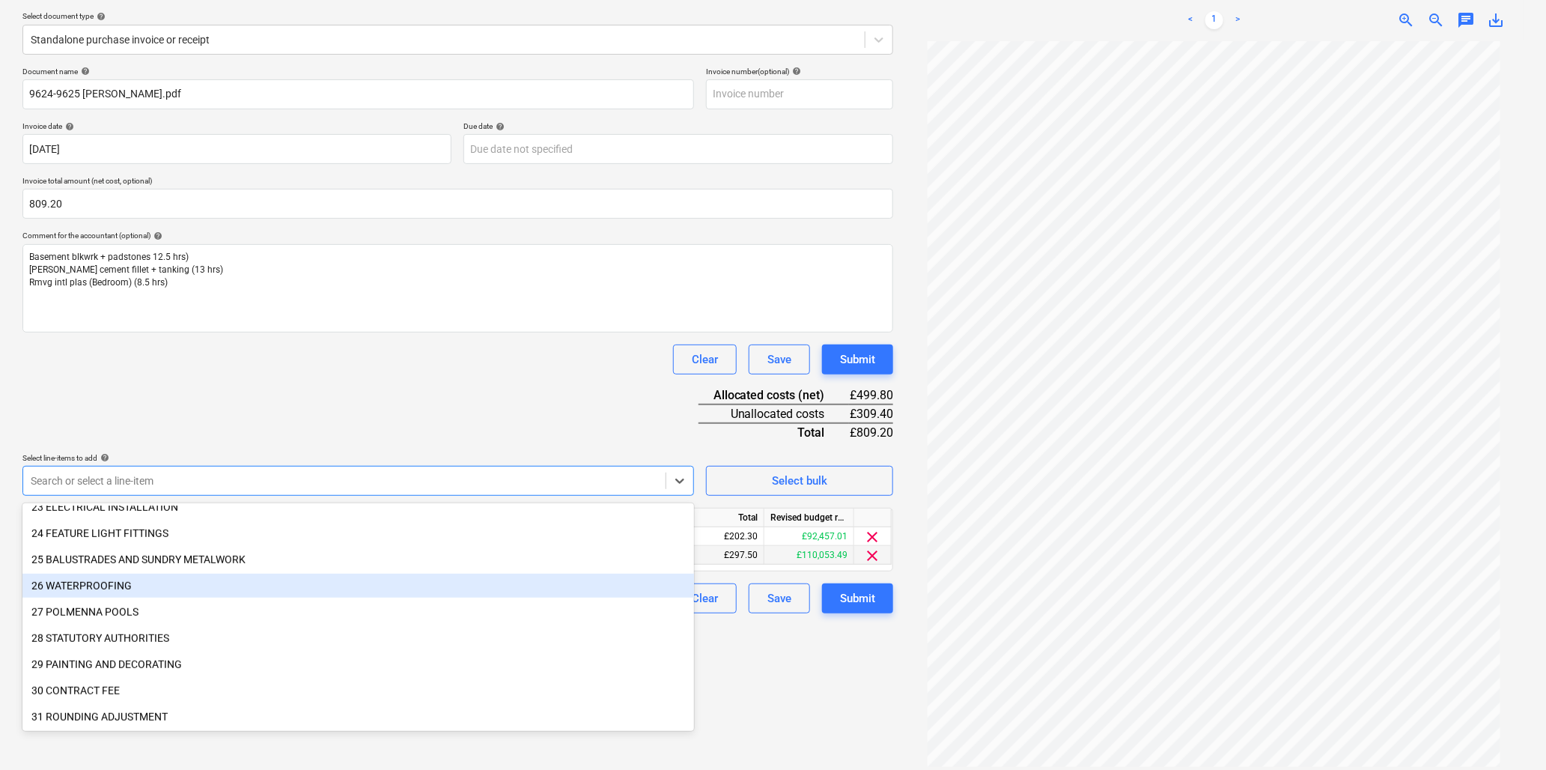
click at [130, 585] on div "26 WATERPROOFING" at bounding box center [358, 585] width 672 height 24
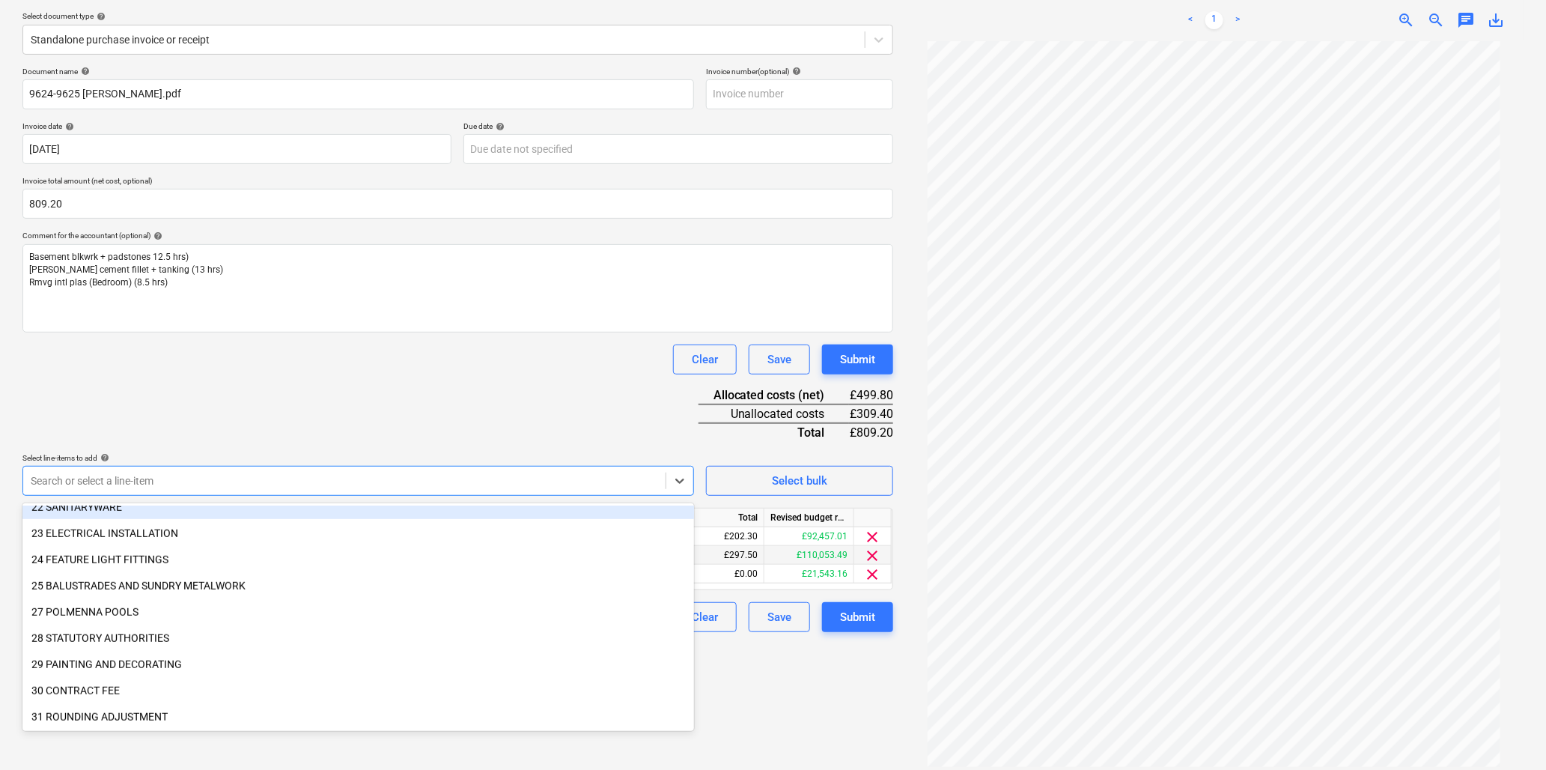
click at [208, 416] on div "Document name help 9624-9625 Paul Thomas.pdf Invoice number (optional) help Inv…" at bounding box center [457, 349] width 871 height 565
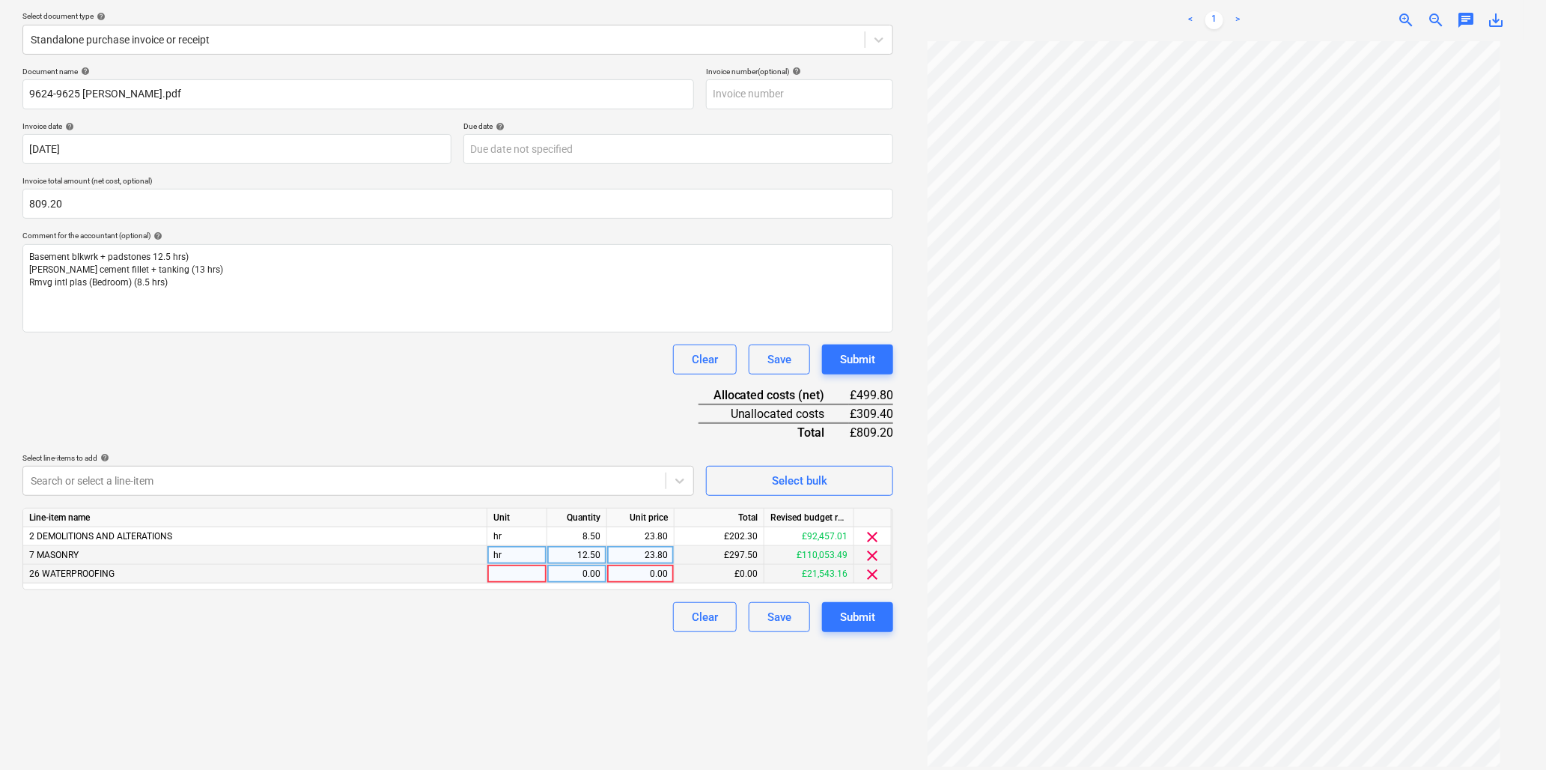
click at [499, 575] on div at bounding box center [517, 573] width 60 height 19
type input "hr"
type input "13"
type input "23..8"
click at [634, 575] on div "0.00" at bounding box center [640, 573] width 55 height 19
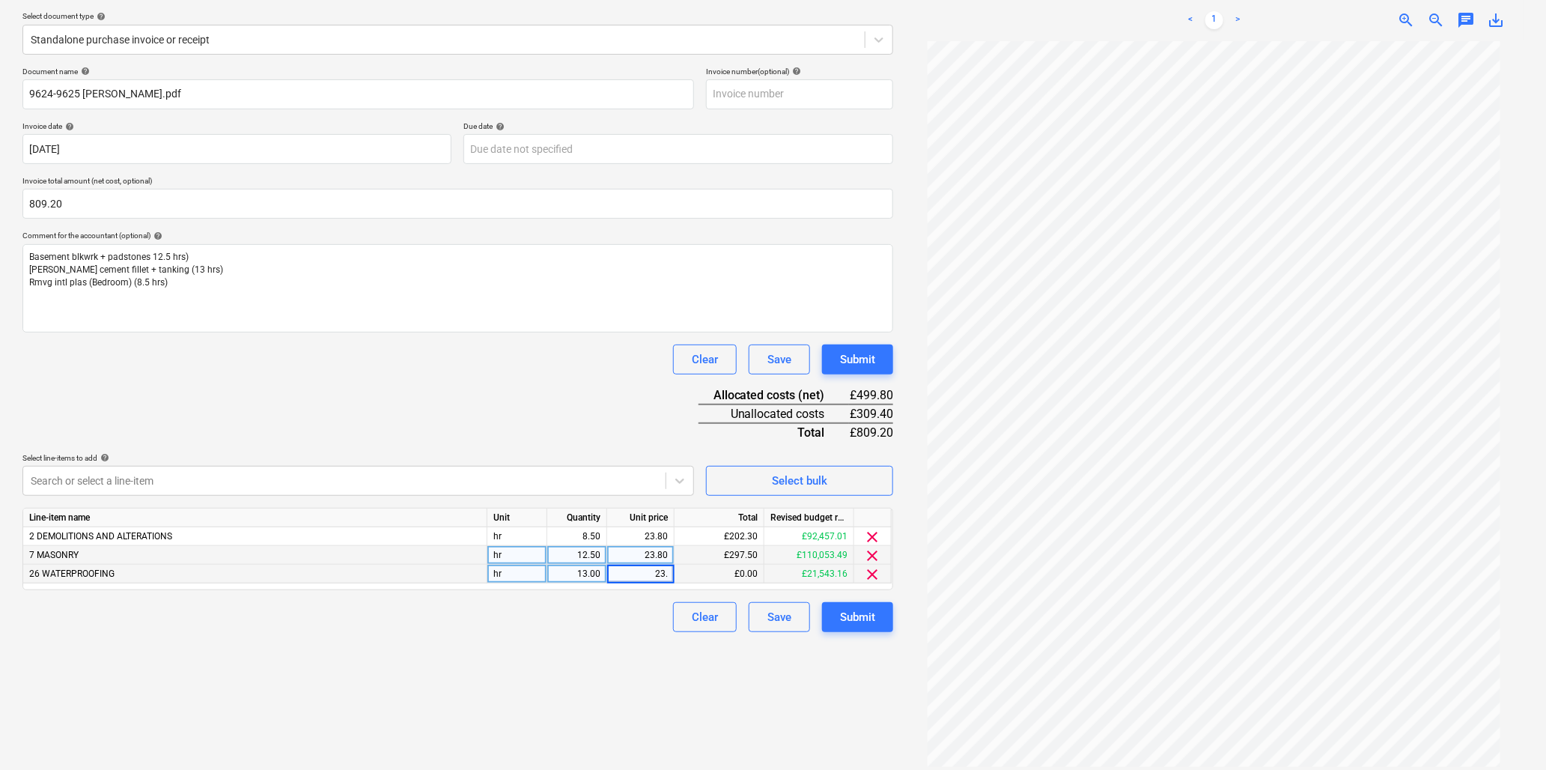
type input "23.8"
click at [847, 618] on div "Submit" at bounding box center [857, 616] width 35 height 19
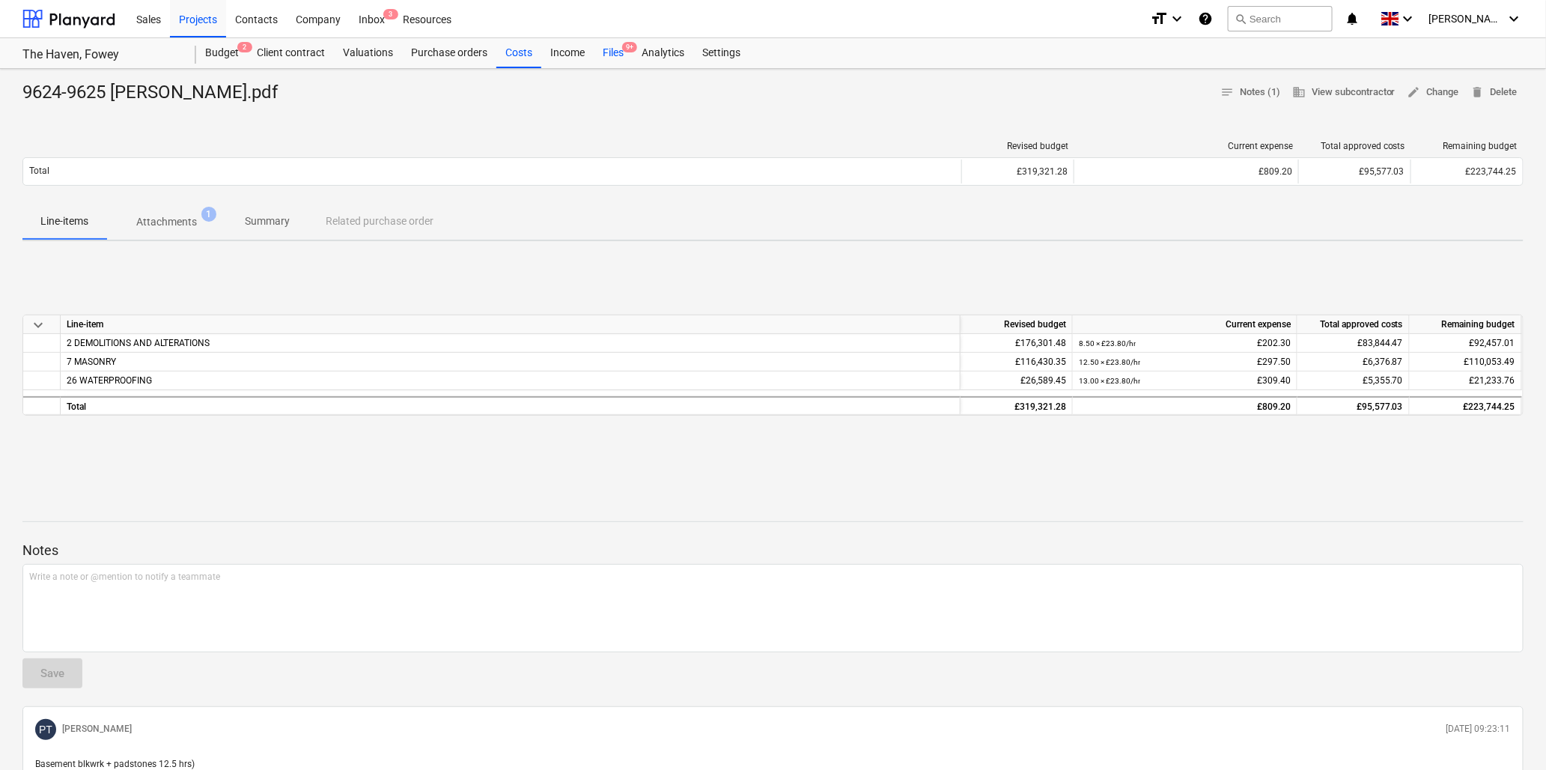
click at [612, 52] on div "Files 9+" at bounding box center [613, 53] width 39 height 30
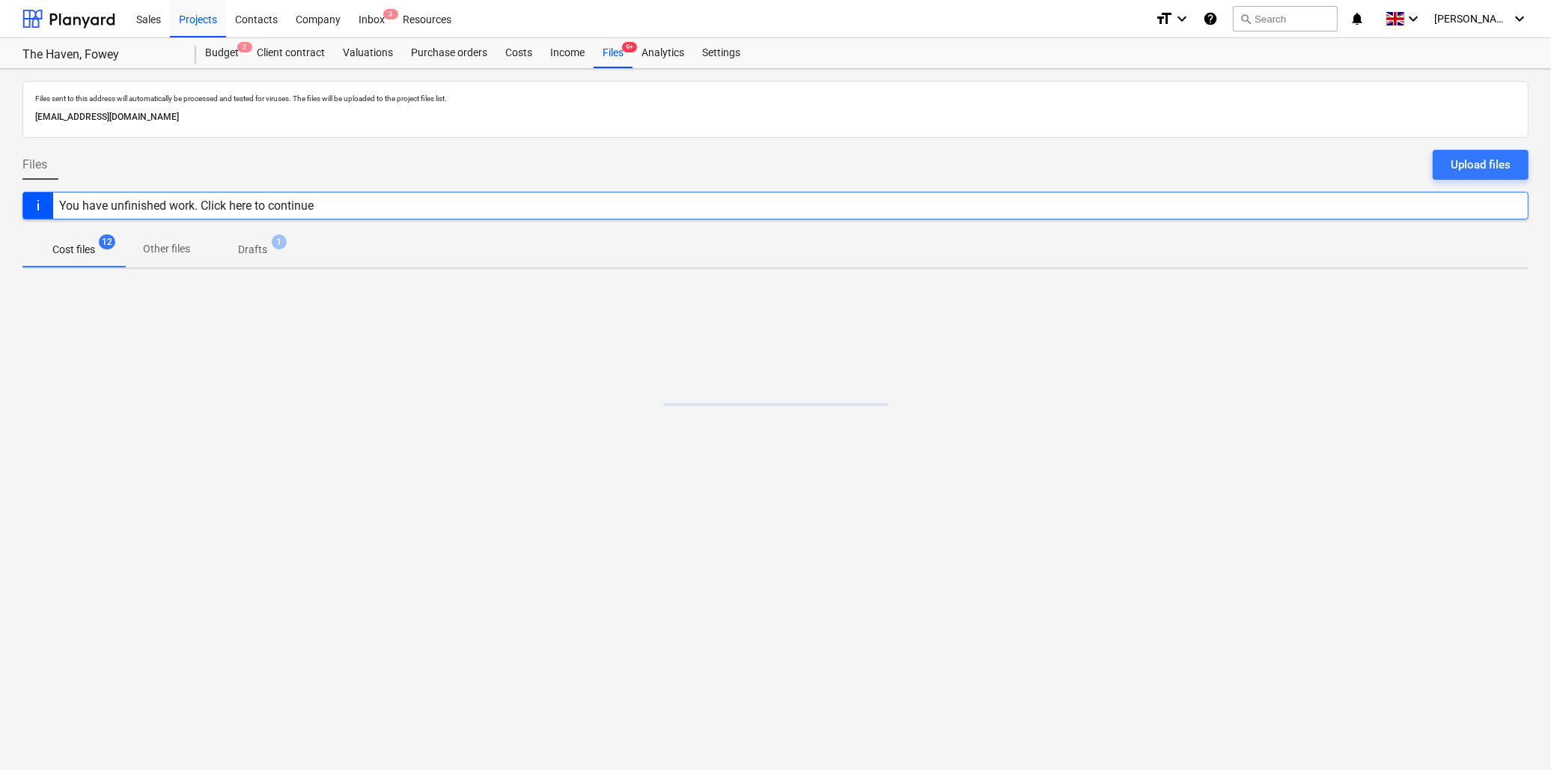
click at [71, 250] on p "Cost files" at bounding box center [73, 250] width 43 height 16
click at [287, 203] on div "You have unfinished work. Click here to continue" at bounding box center [186, 205] width 255 height 14
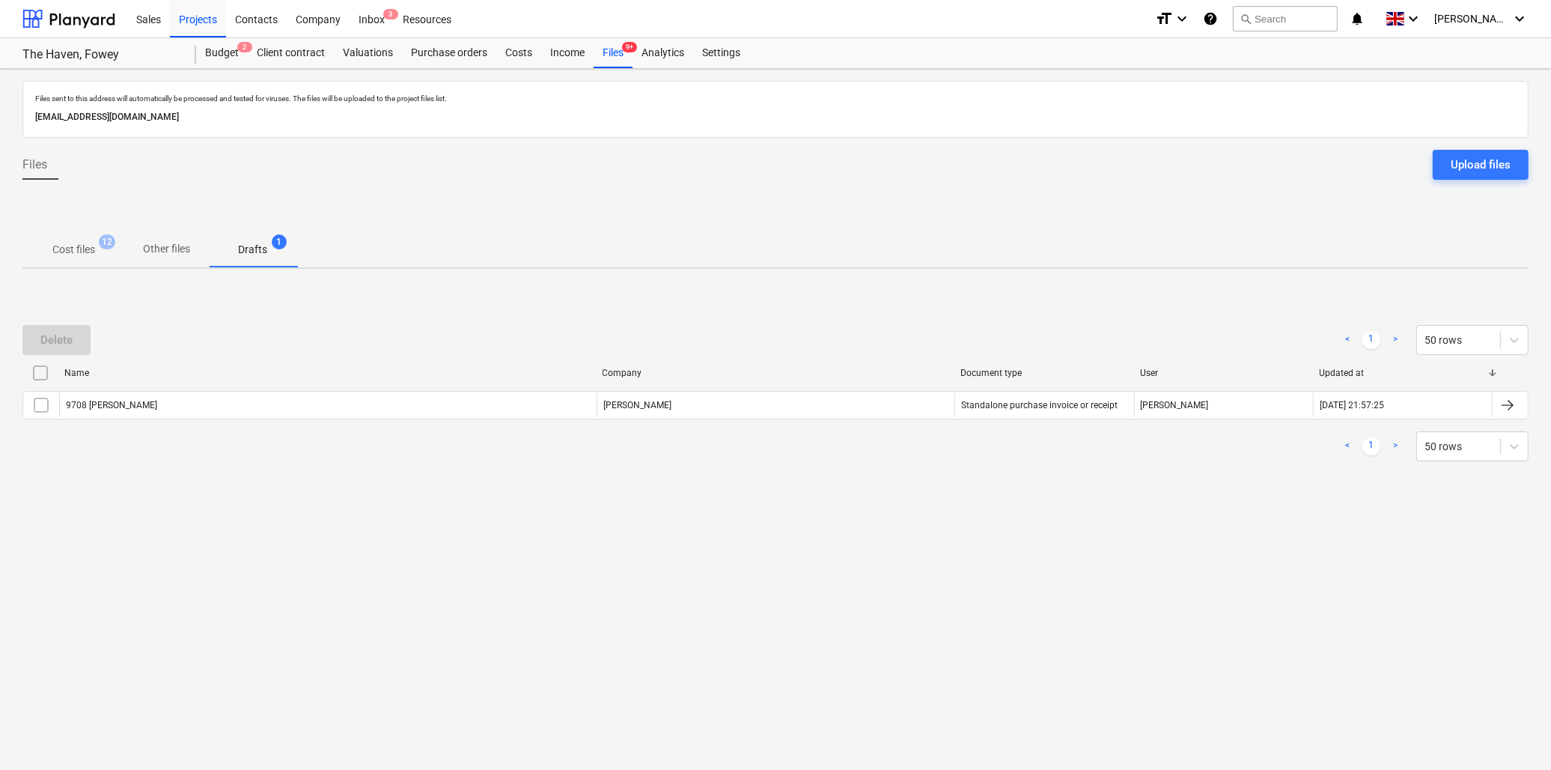
click at [249, 249] on p "Drafts" at bounding box center [252, 250] width 29 height 16
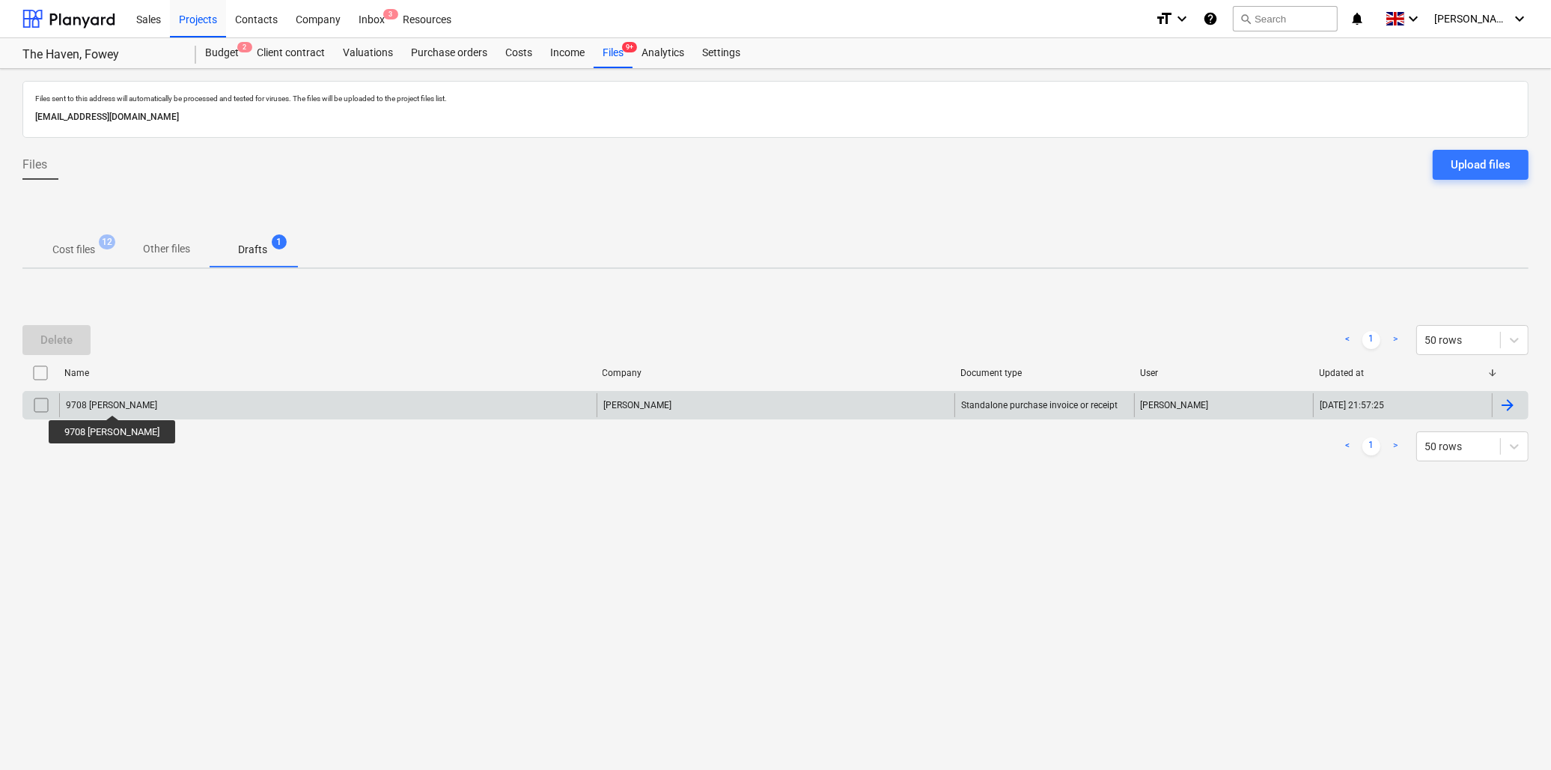
click at [94, 401] on div "9708 Brandon" at bounding box center [111, 405] width 91 height 10
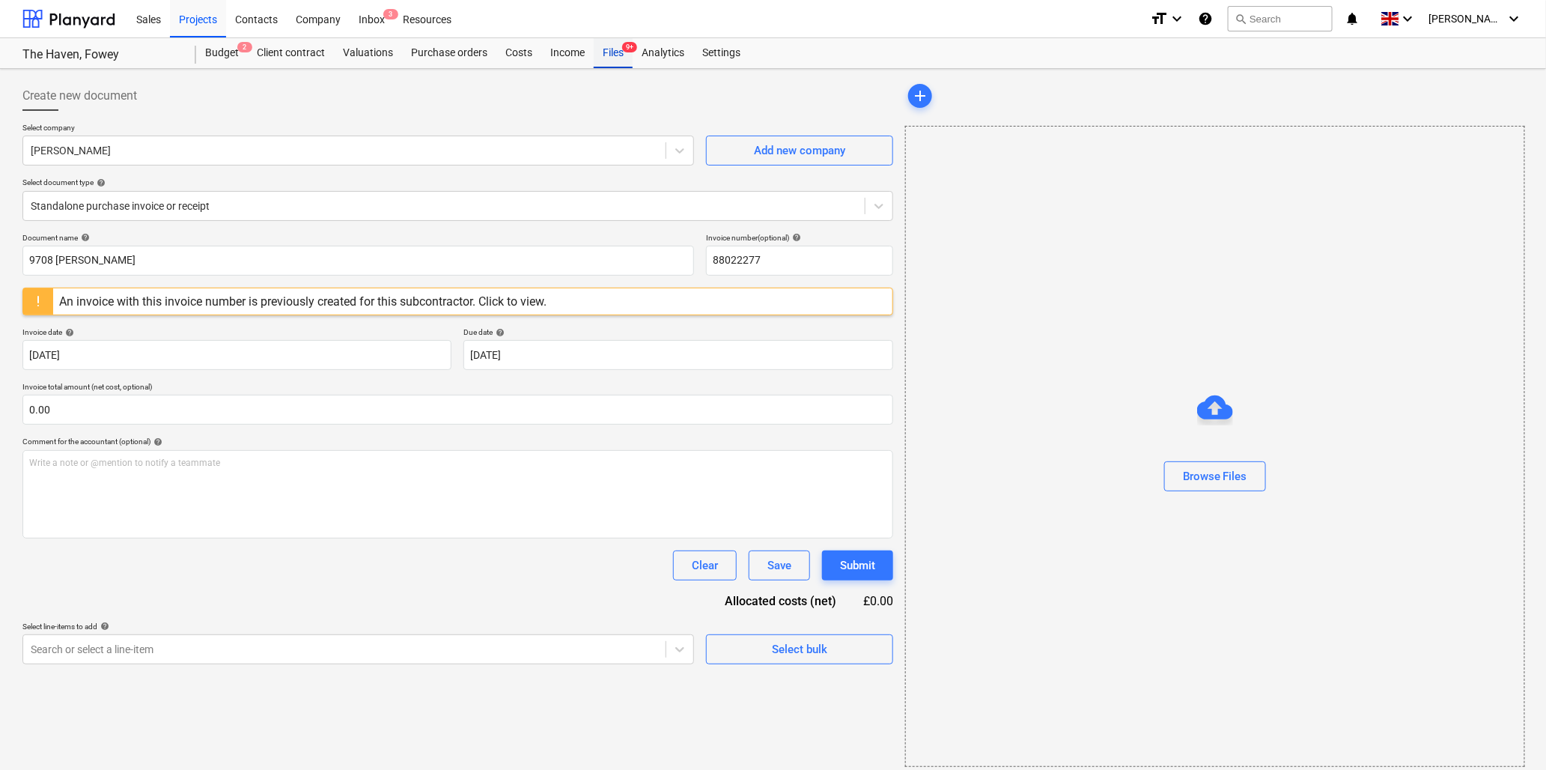
click at [612, 55] on div "Files 9+" at bounding box center [613, 53] width 39 height 30
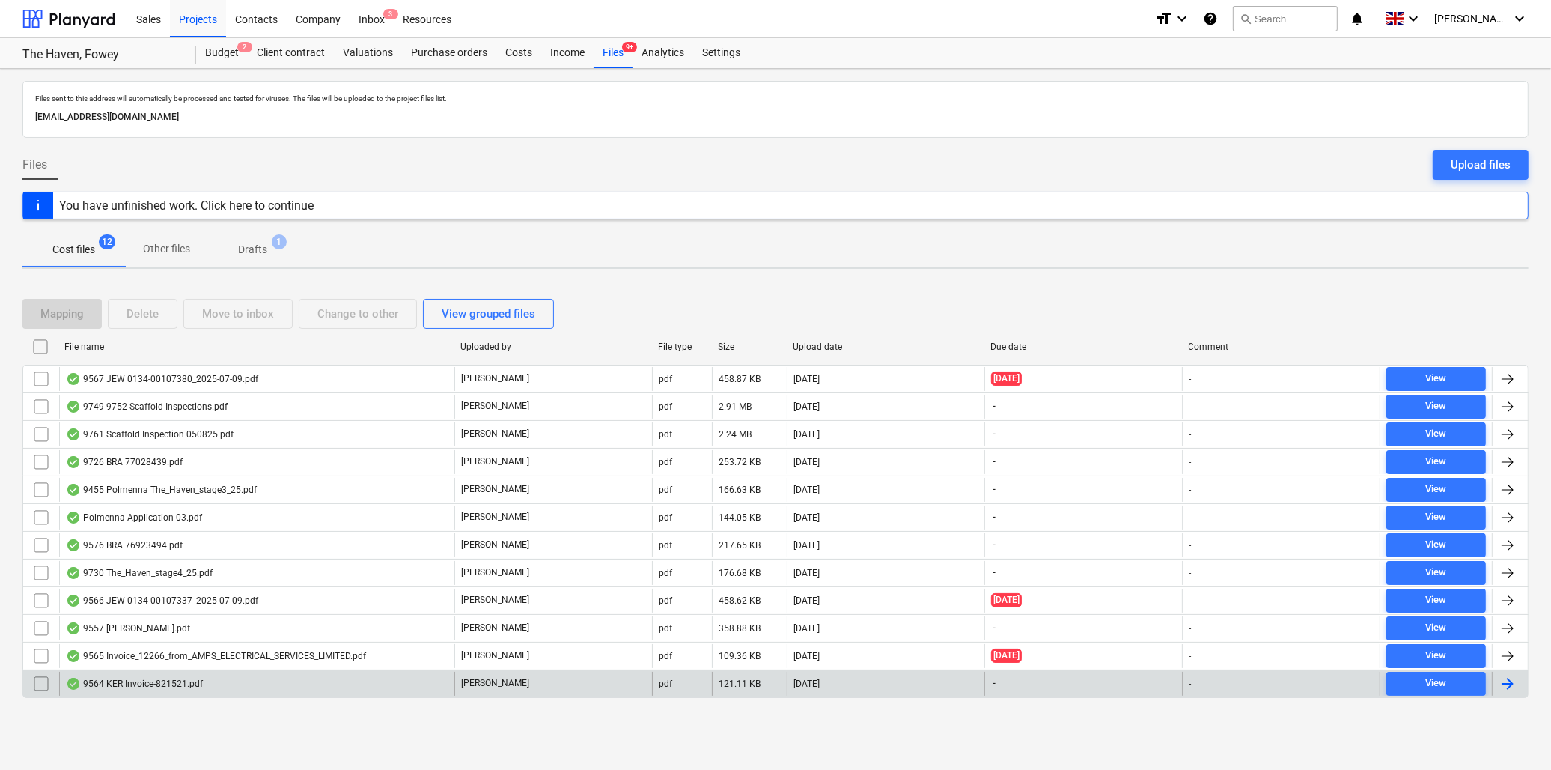
click at [163, 681] on div "9564 KER Invoice-821521.pdf" at bounding box center [134, 684] width 137 height 12
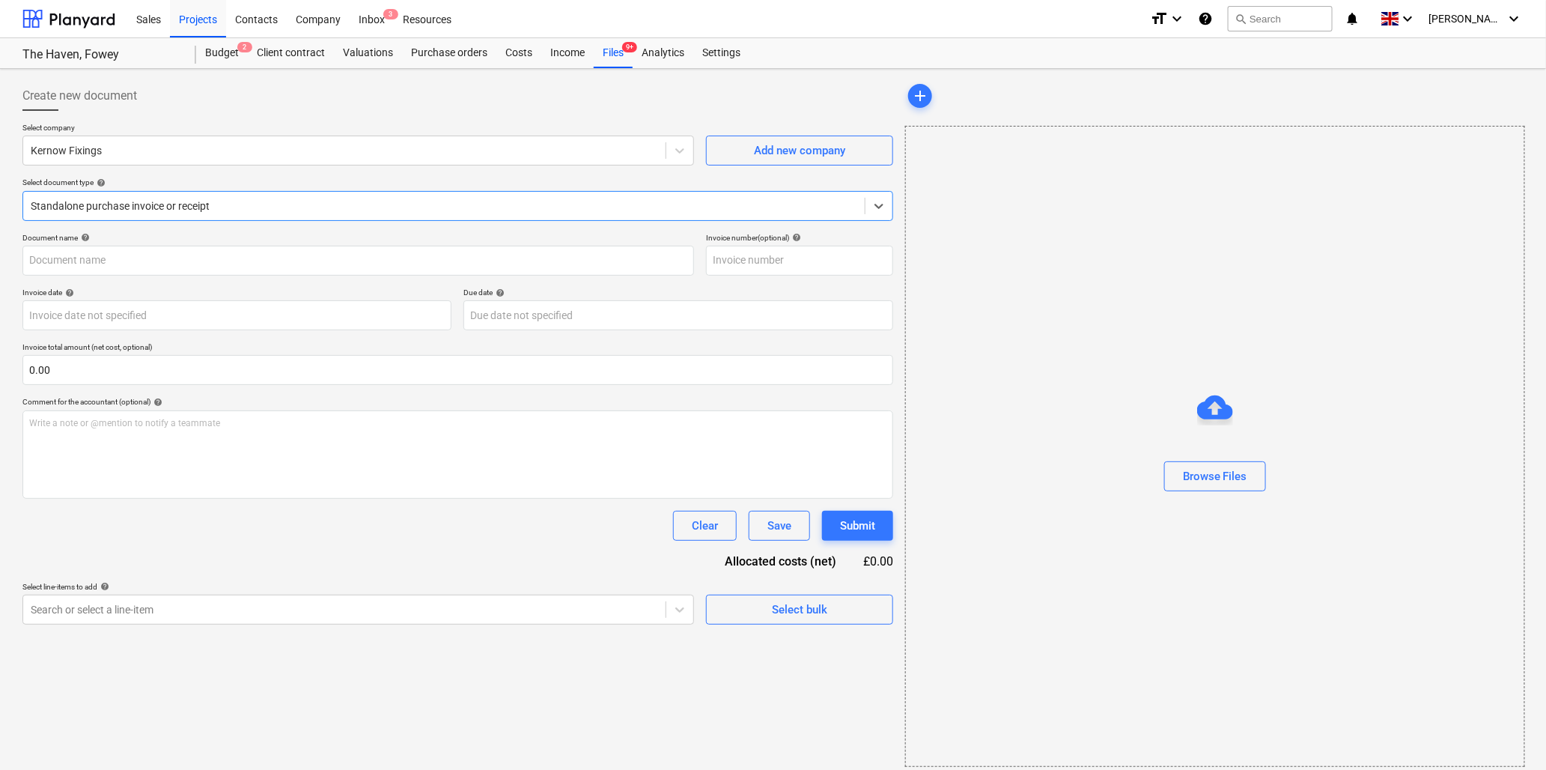
type input "821521"
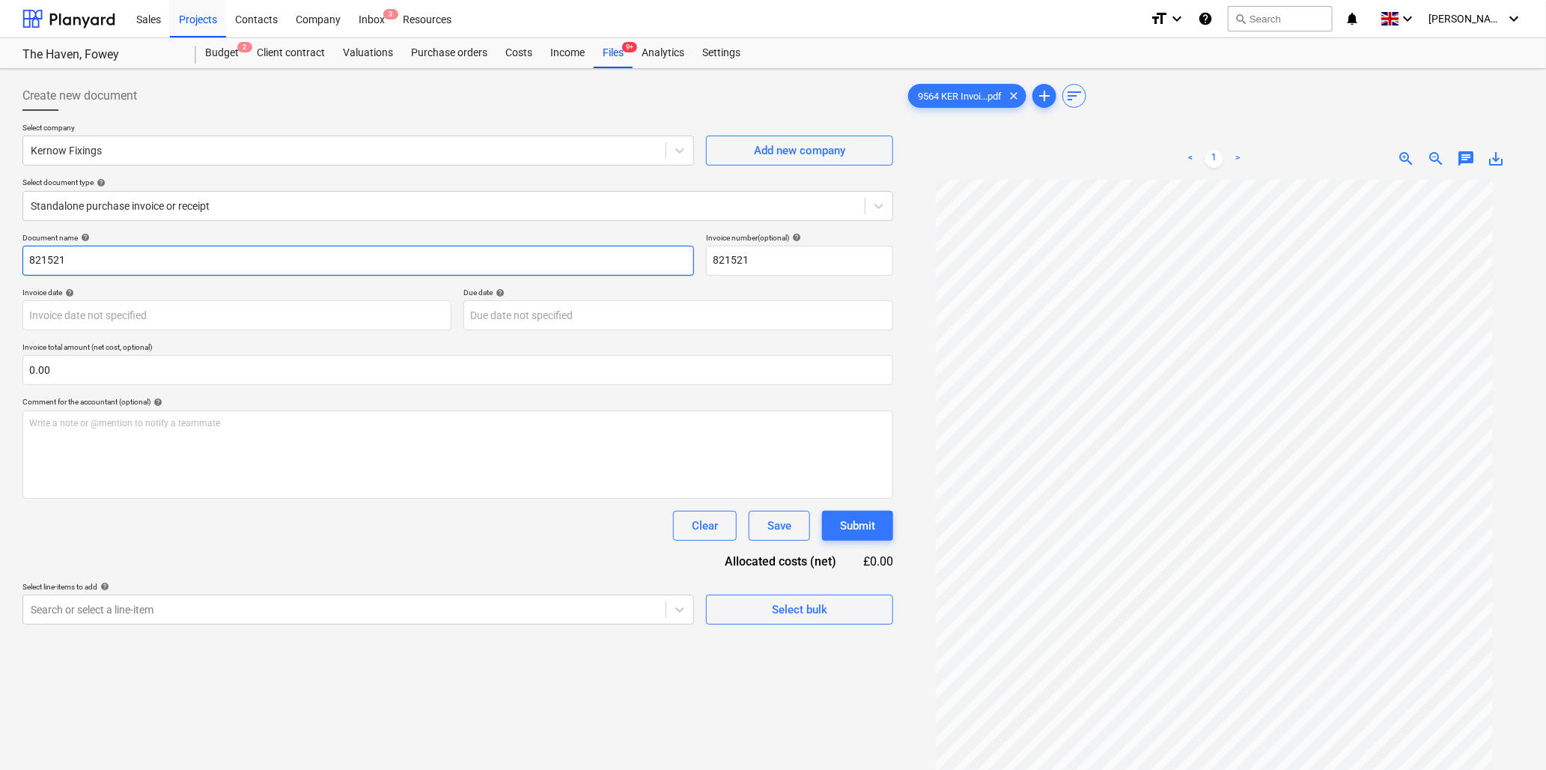
click at [93, 263] on input "821521" at bounding box center [358, 261] width 672 height 30
type input "9564 Kernow"
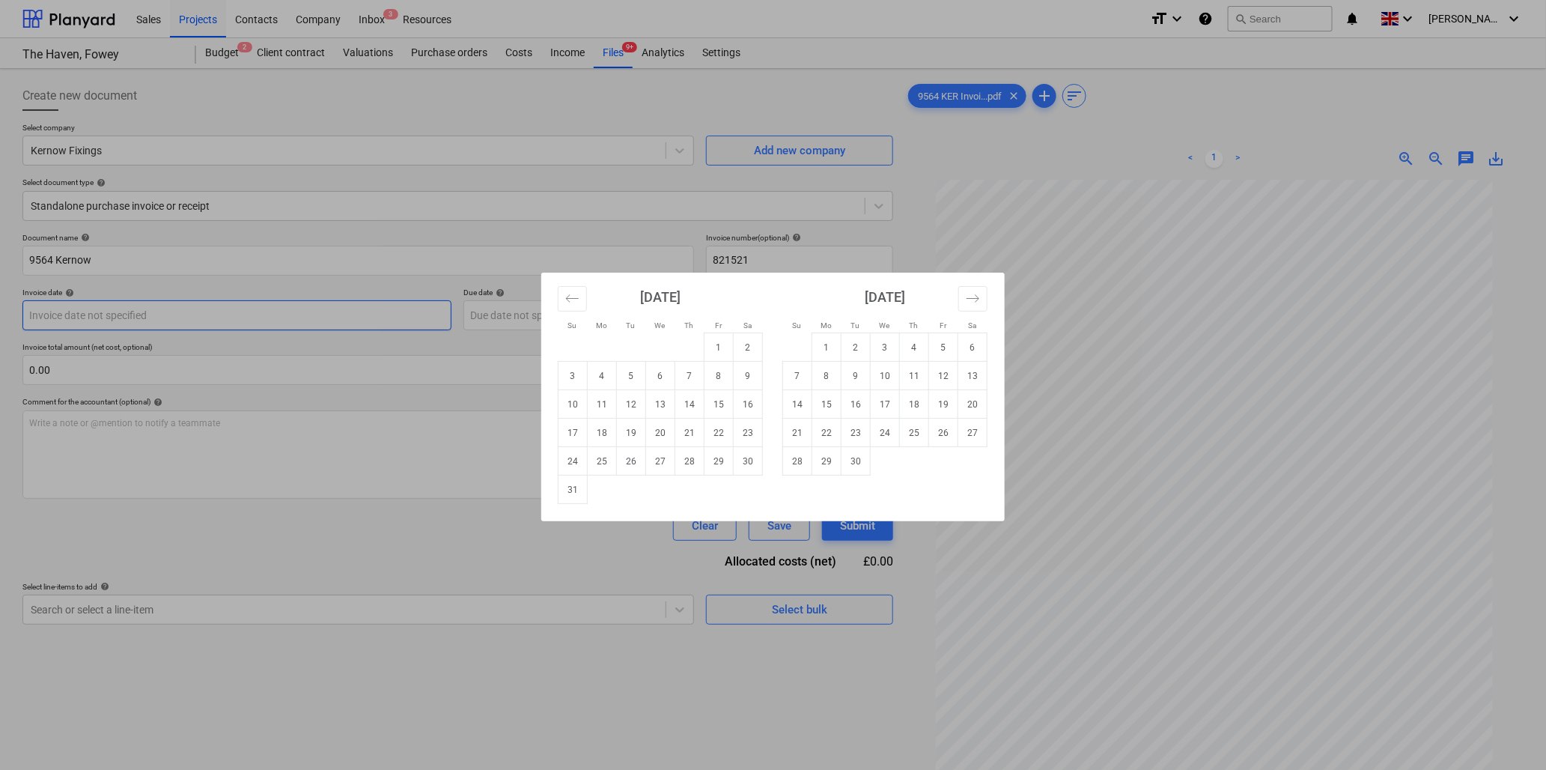
click at [90, 319] on body "Sales Projects Contacts Company Inbox 3 Resources format_size keyboard_arrow_do…" at bounding box center [773, 385] width 1546 height 770
click at [570, 300] on icon "Move backward to switch to the previous month." at bounding box center [572, 298] width 14 height 14
click at [605, 376] on td "7" at bounding box center [602, 376] width 29 height 28
type input "07 Jul 2025"
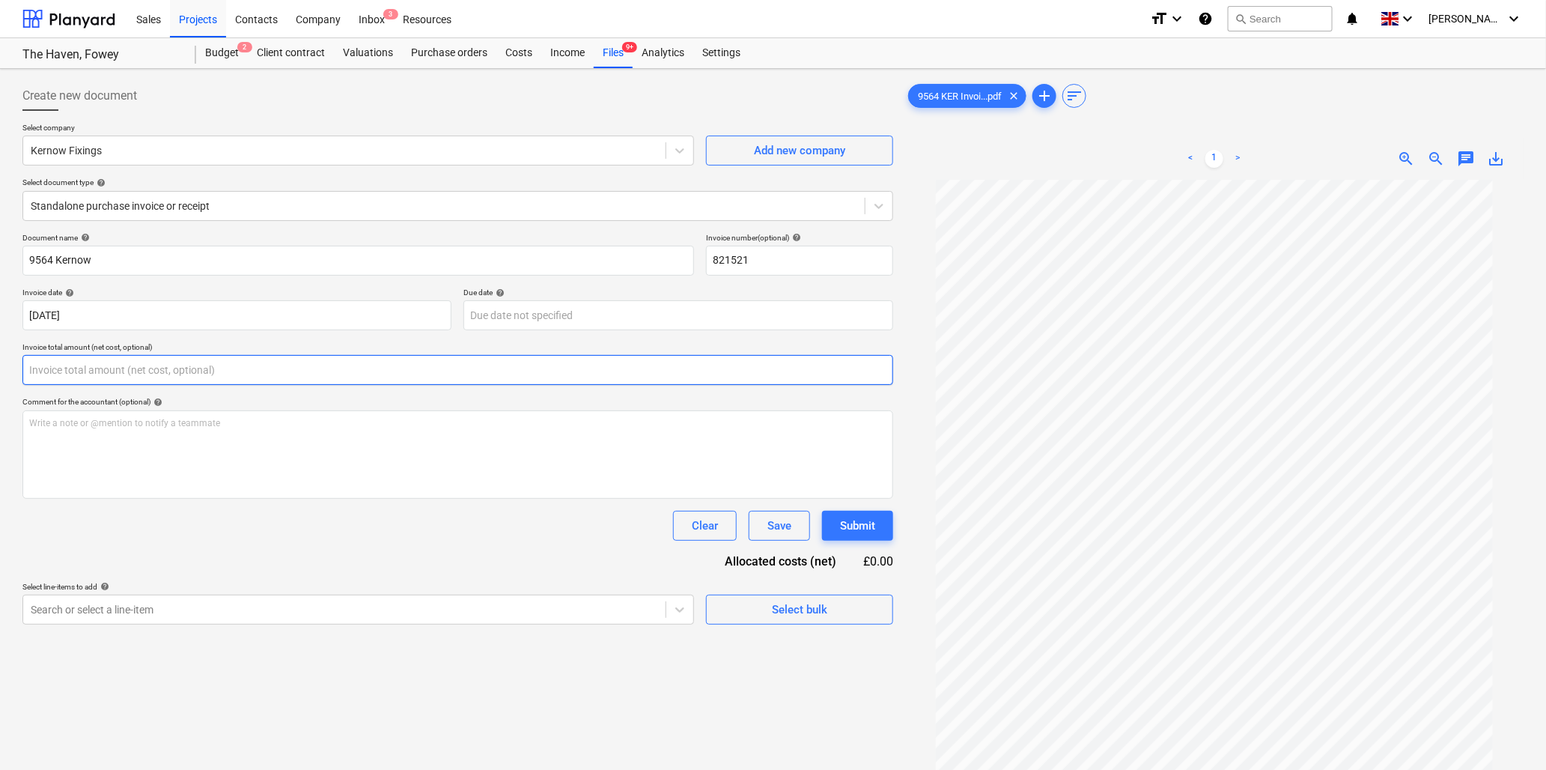
click at [88, 362] on input "text" at bounding box center [457, 370] width 871 height 30
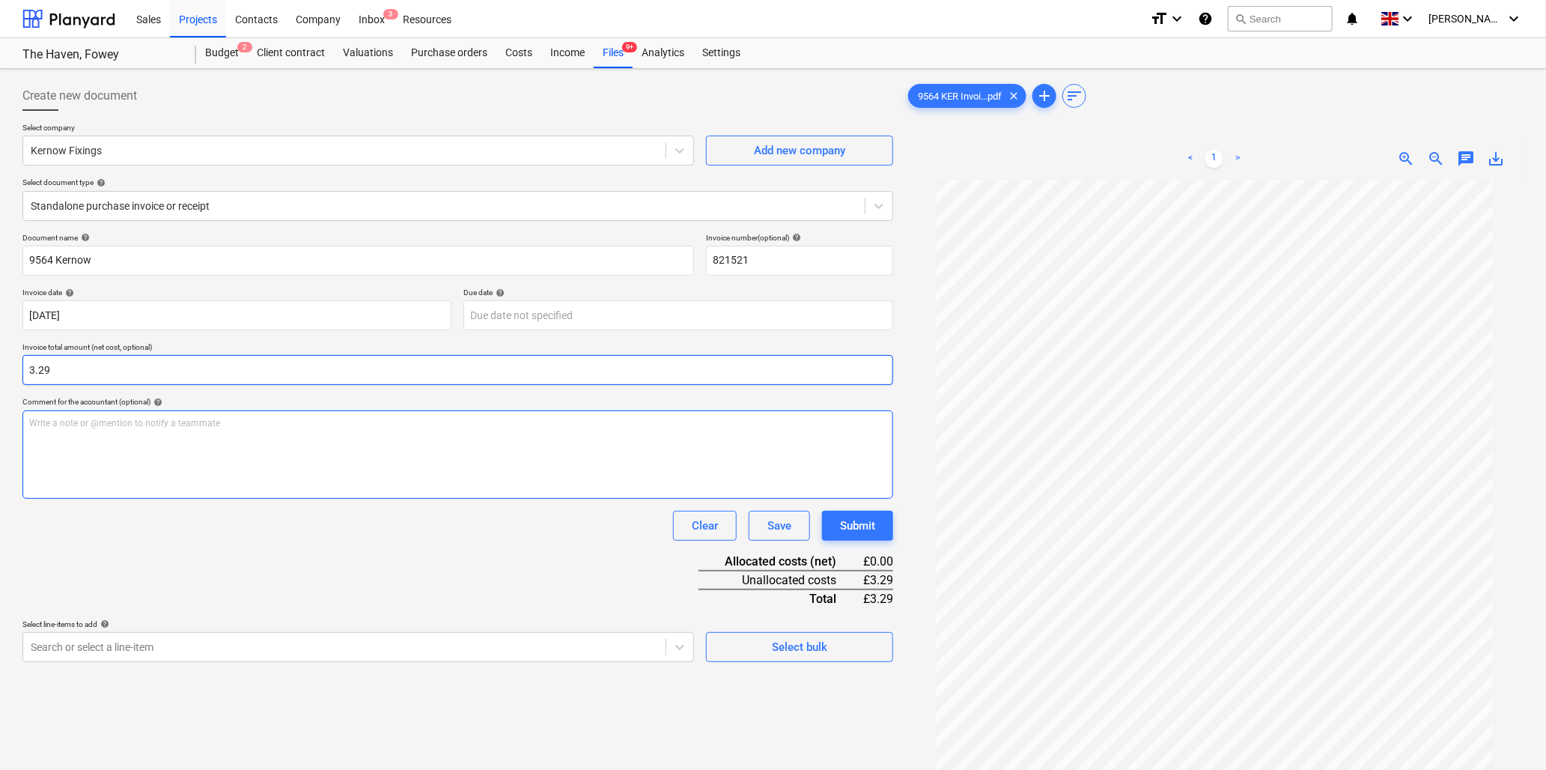
type input "3.29"
click at [103, 420] on p "Write a note or @mention to notify a teammate ﻿" at bounding box center [457, 423] width 857 height 13
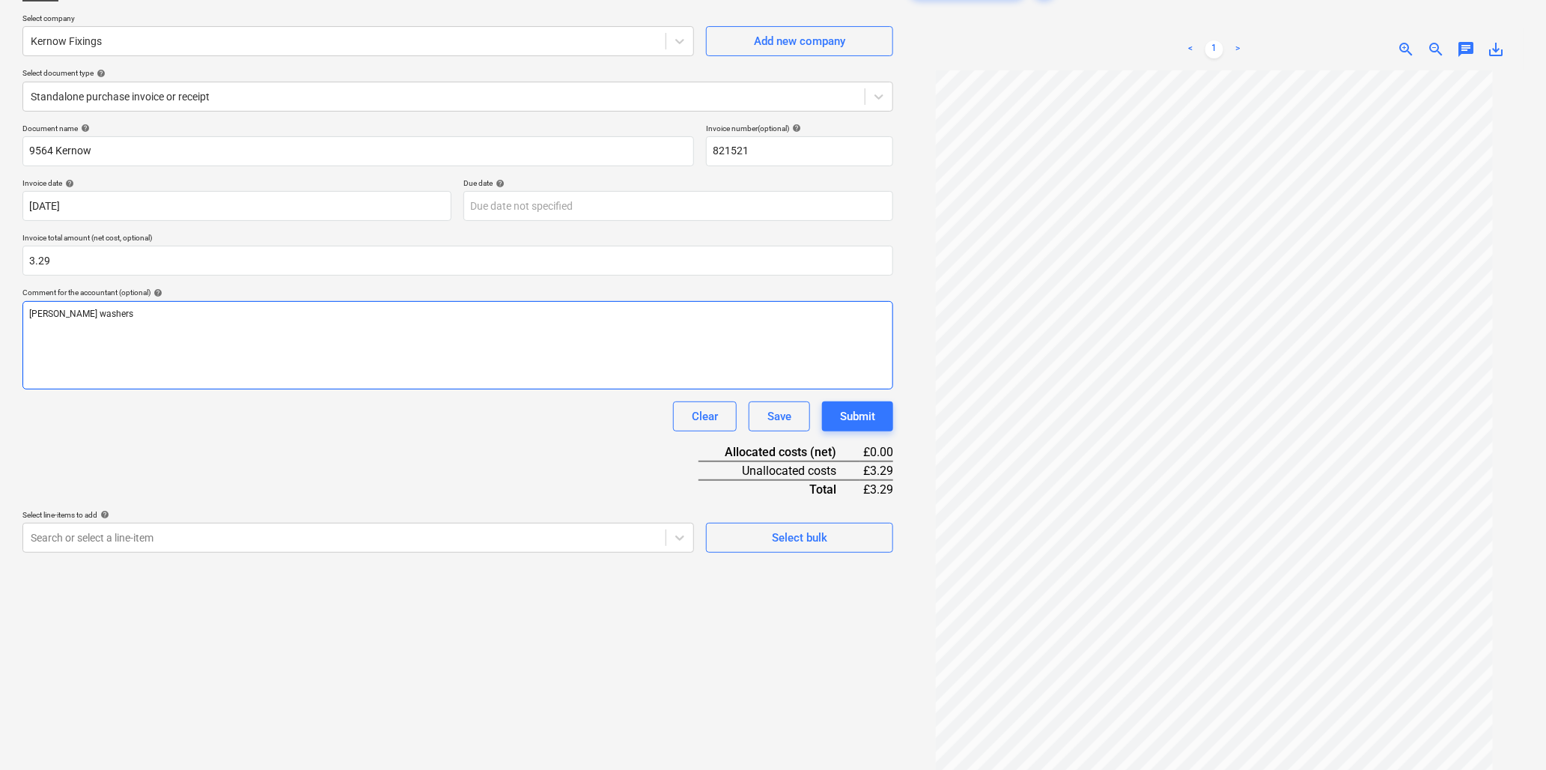
scroll to position [150, 0]
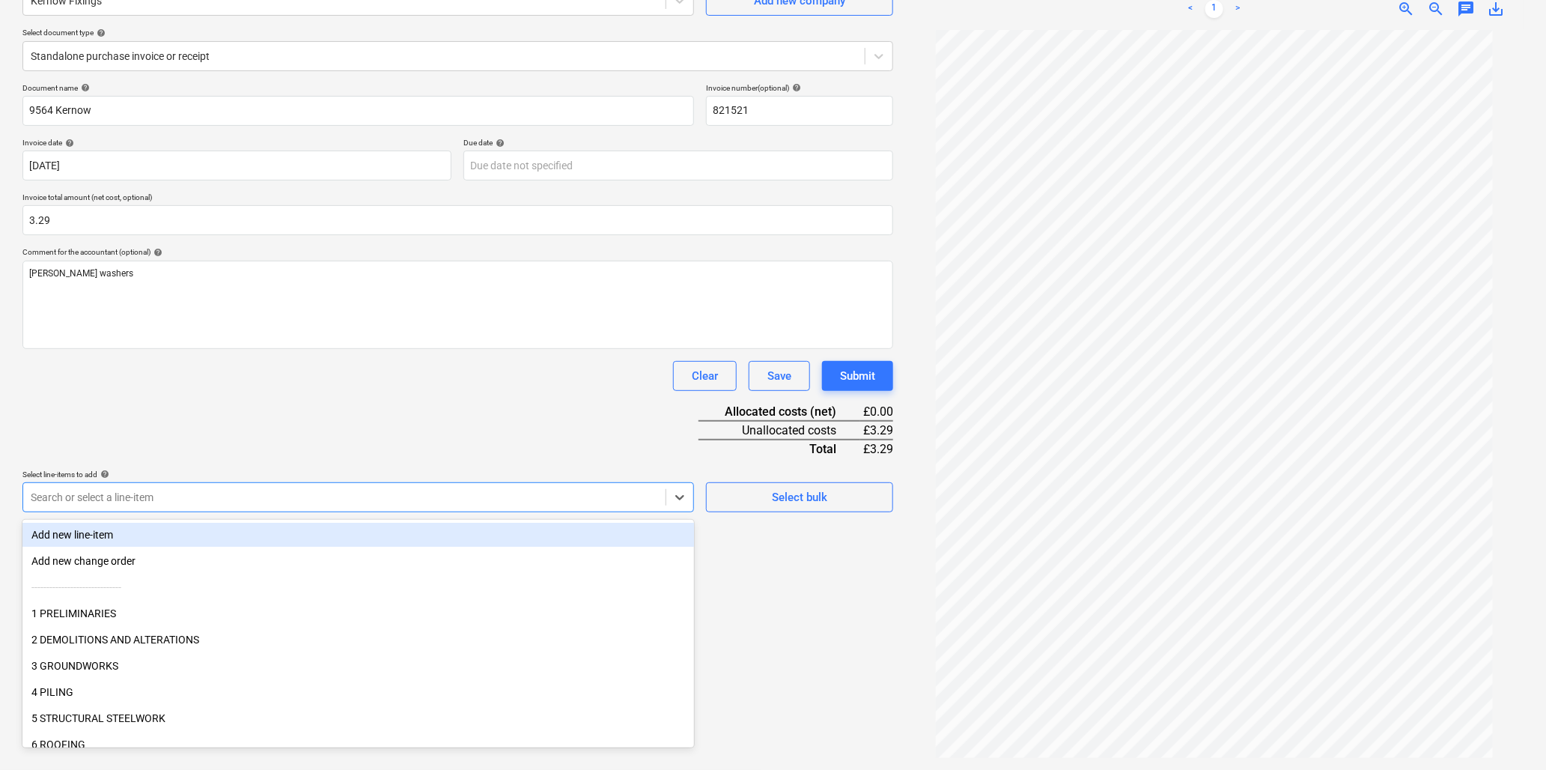
click at [180, 499] on div at bounding box center [344, 497] width 627 height 15
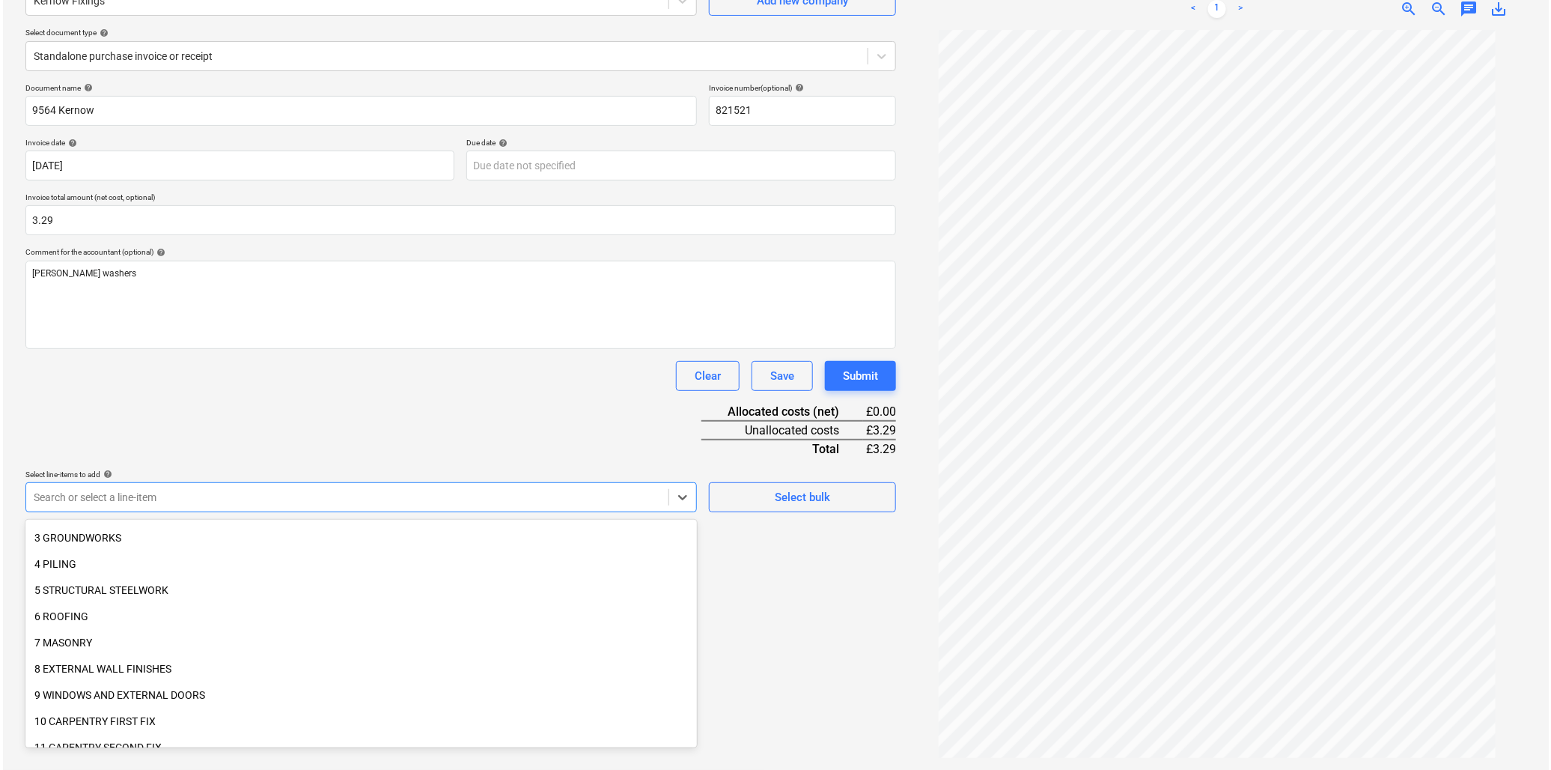
scroll to position [166, 0]
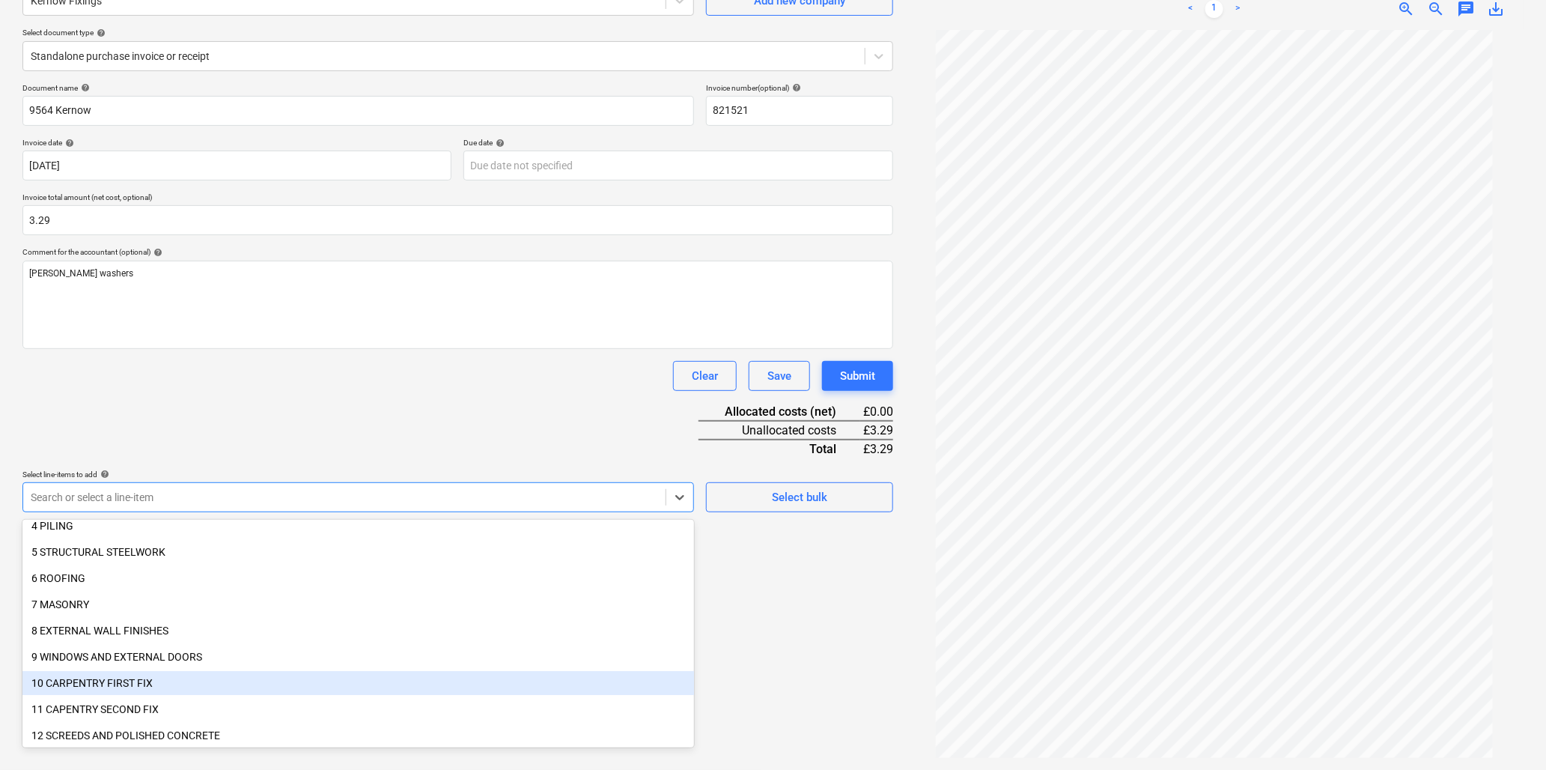
click at [61, 678] on div "10 CARPENTRY FIRST FIX" at bounding box center [358, 683] width 672 height 24
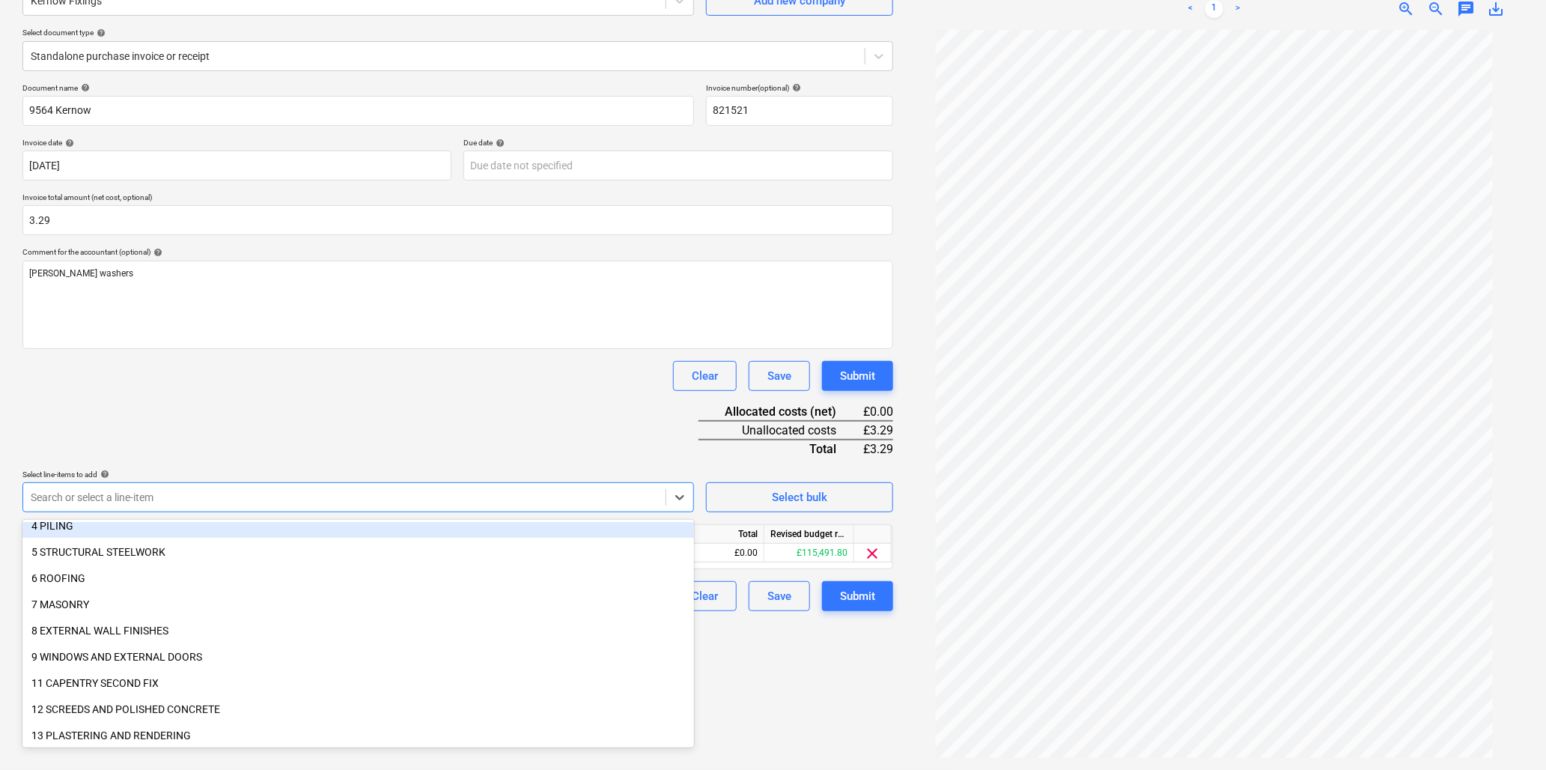
click at [282, 371] on div "Clear Save Submit" at bounding box center [457, 376] width 871 height 30
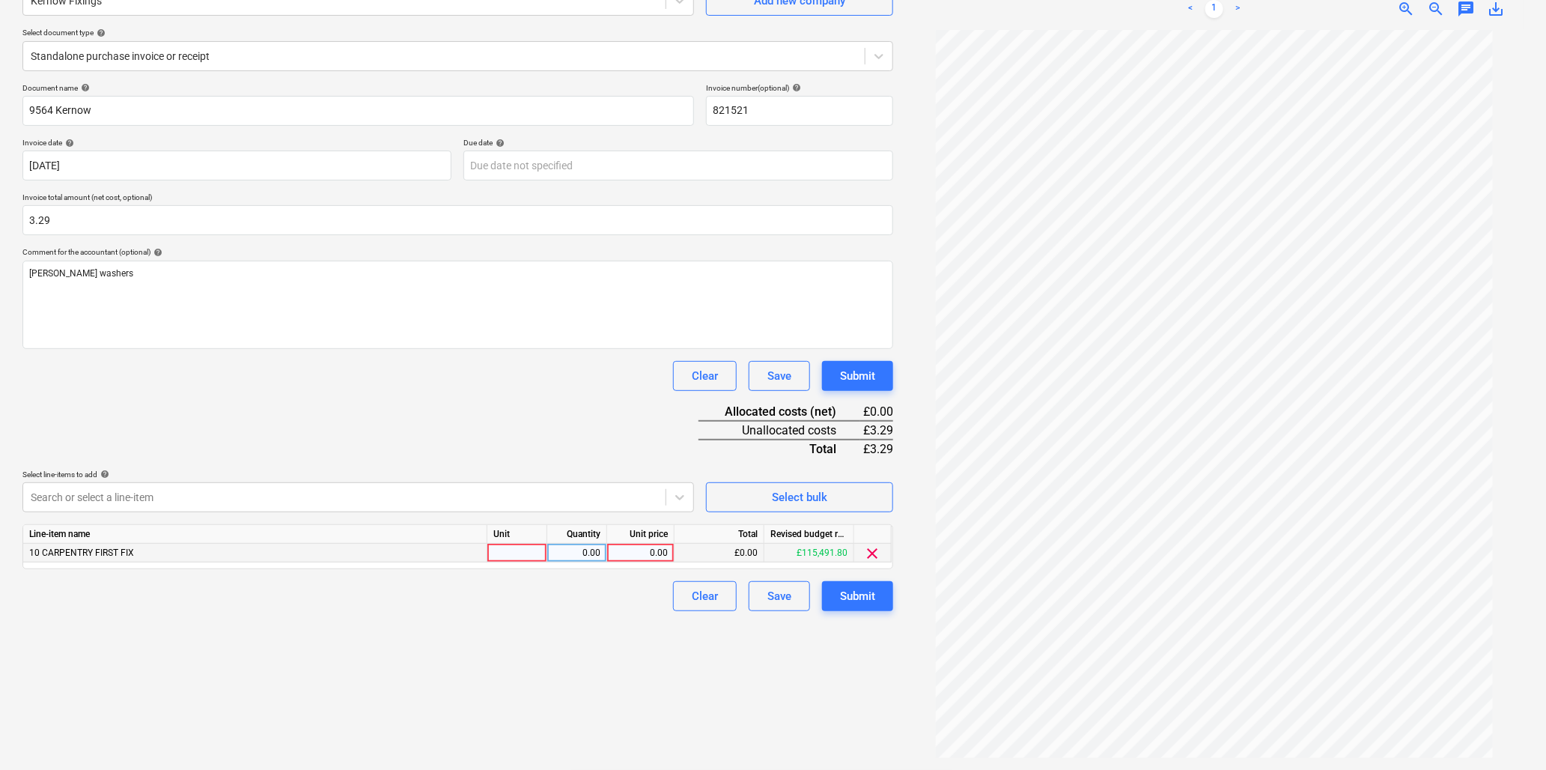
click at [520, 550] on div at bounding box center [517, 553] width 60 height 19
type input "ea"
type input "100"
type input ".0329"
click at [859, 600] on div "Submit" at bounding box center [857, 595] width 35 height 19
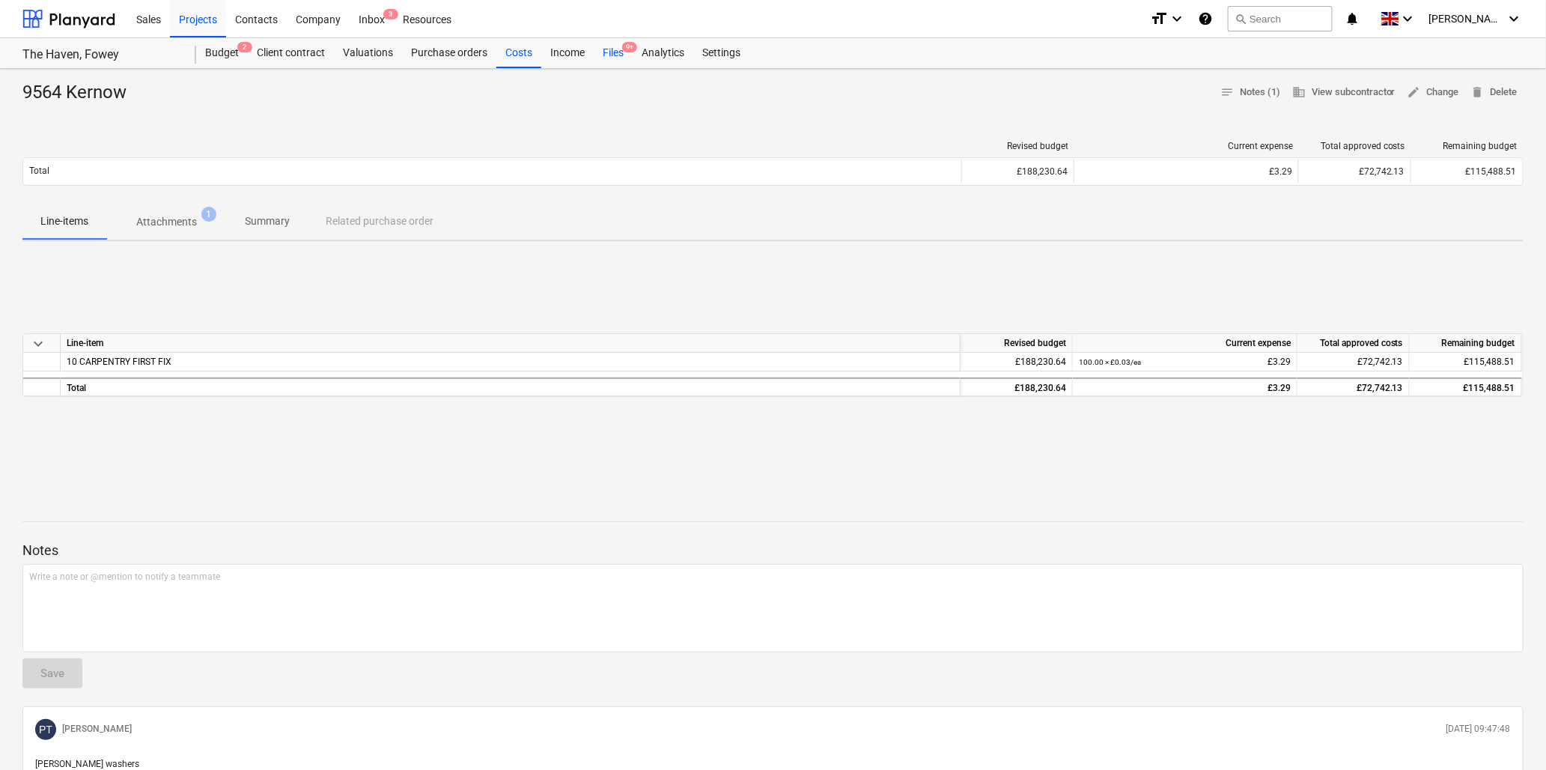
click at [609, 54] on div "Files 9+" at bounding box center [613, 53] width 39 height 30
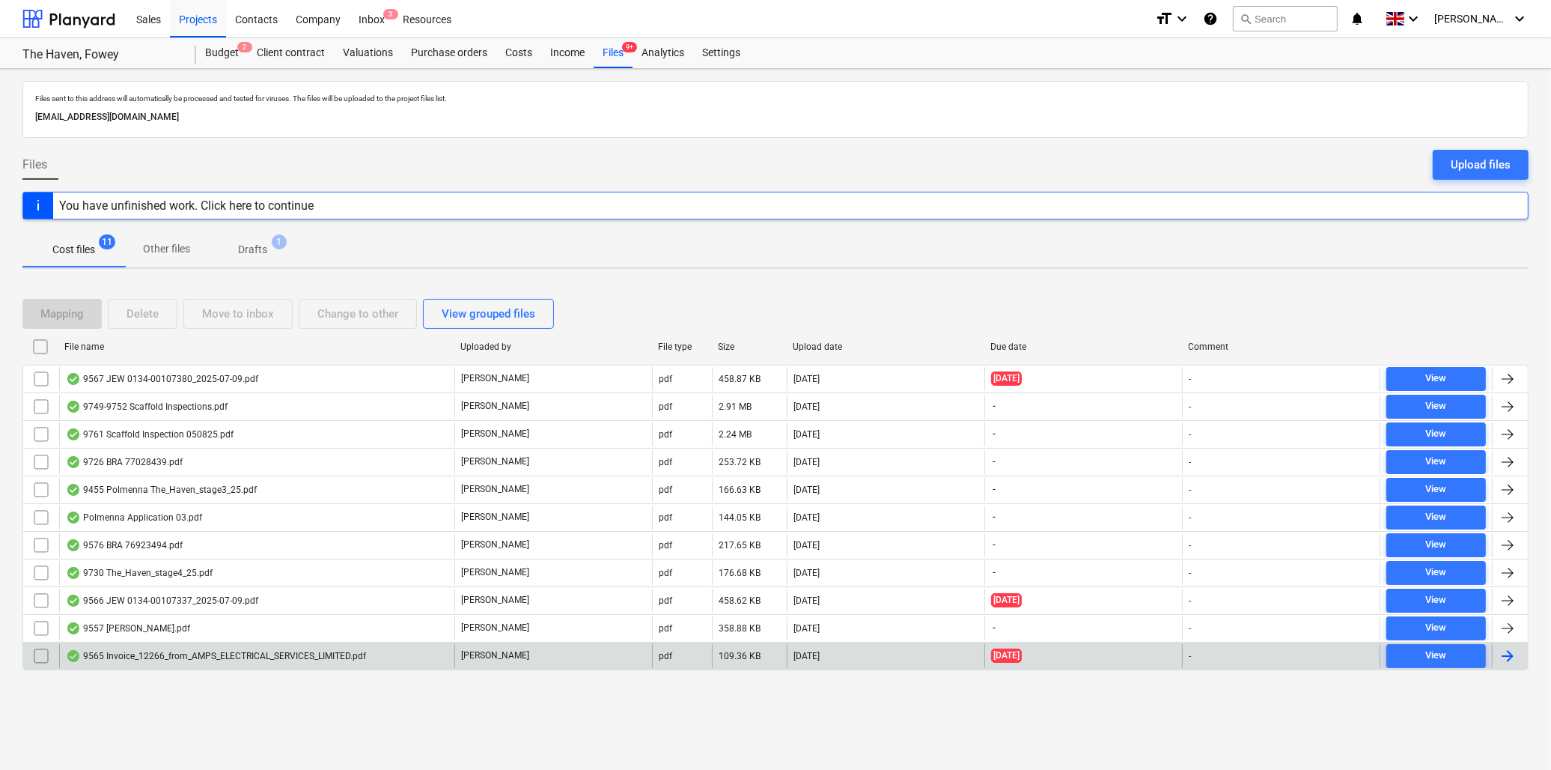
click at [229, 655] on div "9565 Invoice_12266_from_AMPS_ELECTRICAL_SERVICES_LIMITED.pdf" at bounding box center [216, 656] width 300 height 12
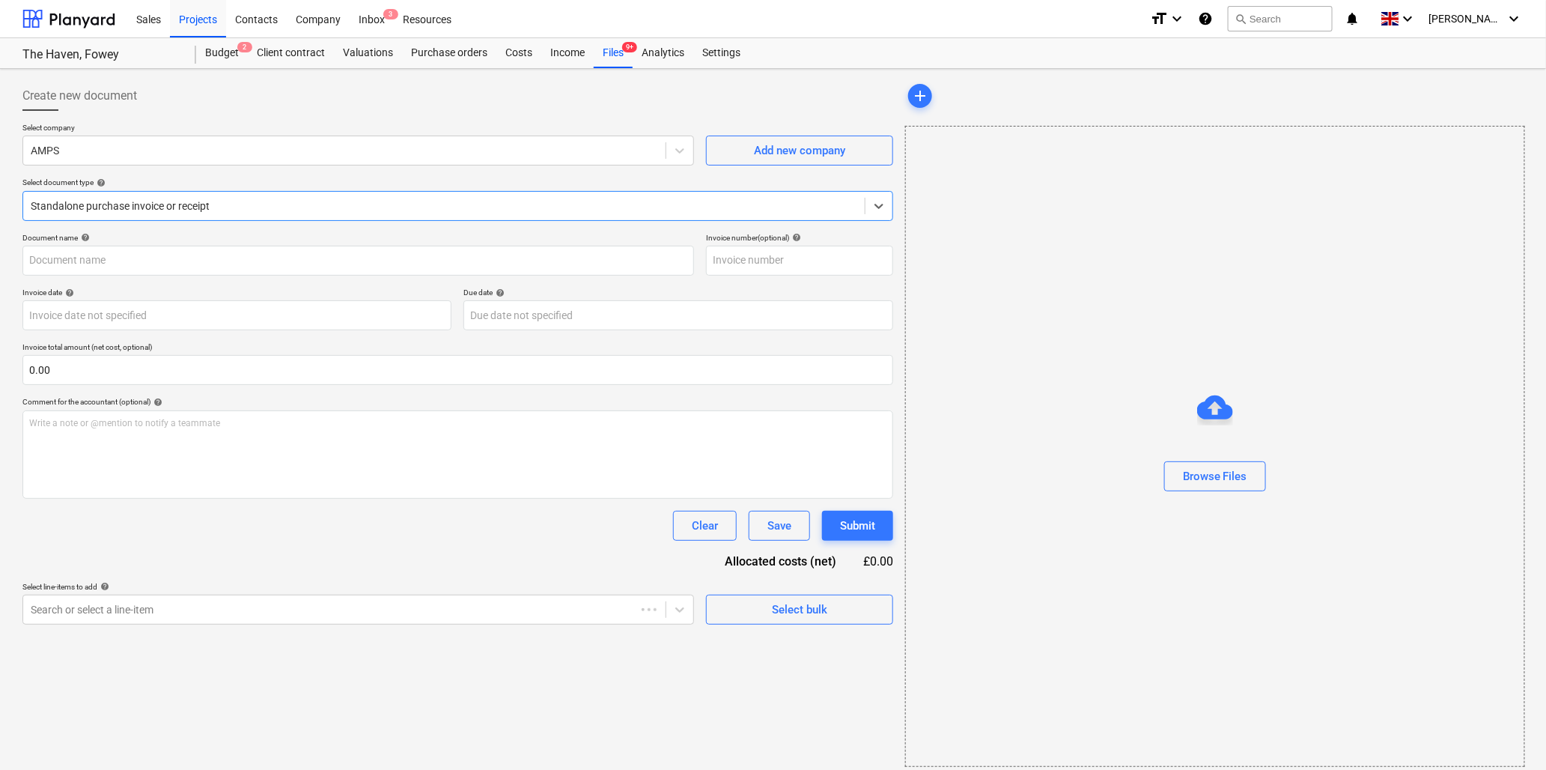
type input "12266"
type input "10 Jul 2025"
type input "24 Jul 2025"
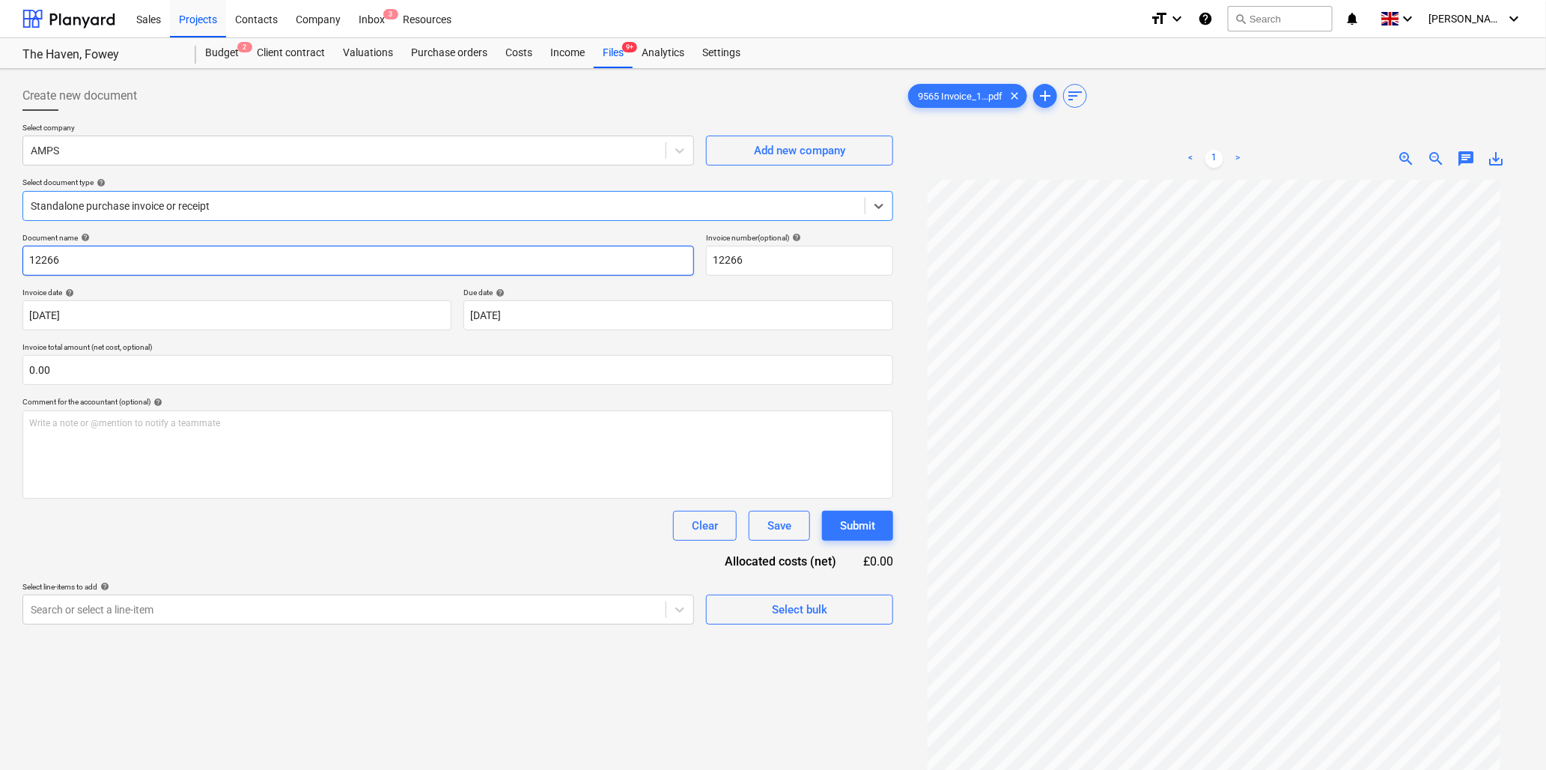
click at [143, 255] on input "12266" at bounding box center [358, 261] width 672 height 30
type input "9565 AMPS"
click at [154, 377] on input "text" at bounding box center [457, 370] width 871 height 30
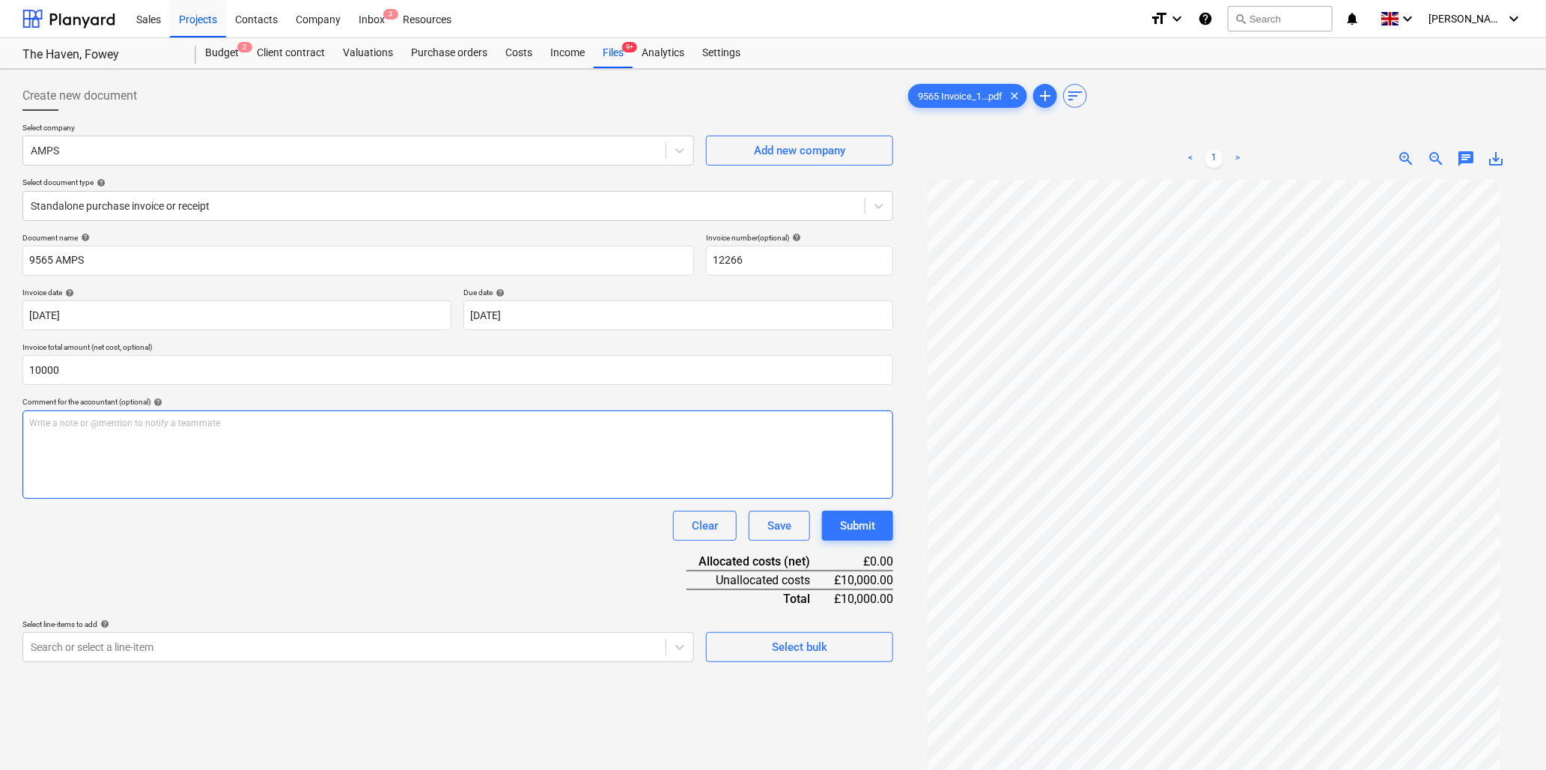
type input "10,000.00"
click at [103, 437] on div "Write a note or @mention to notify a teammate ﻿" at bounding box center [457, 454] width 871 height 88
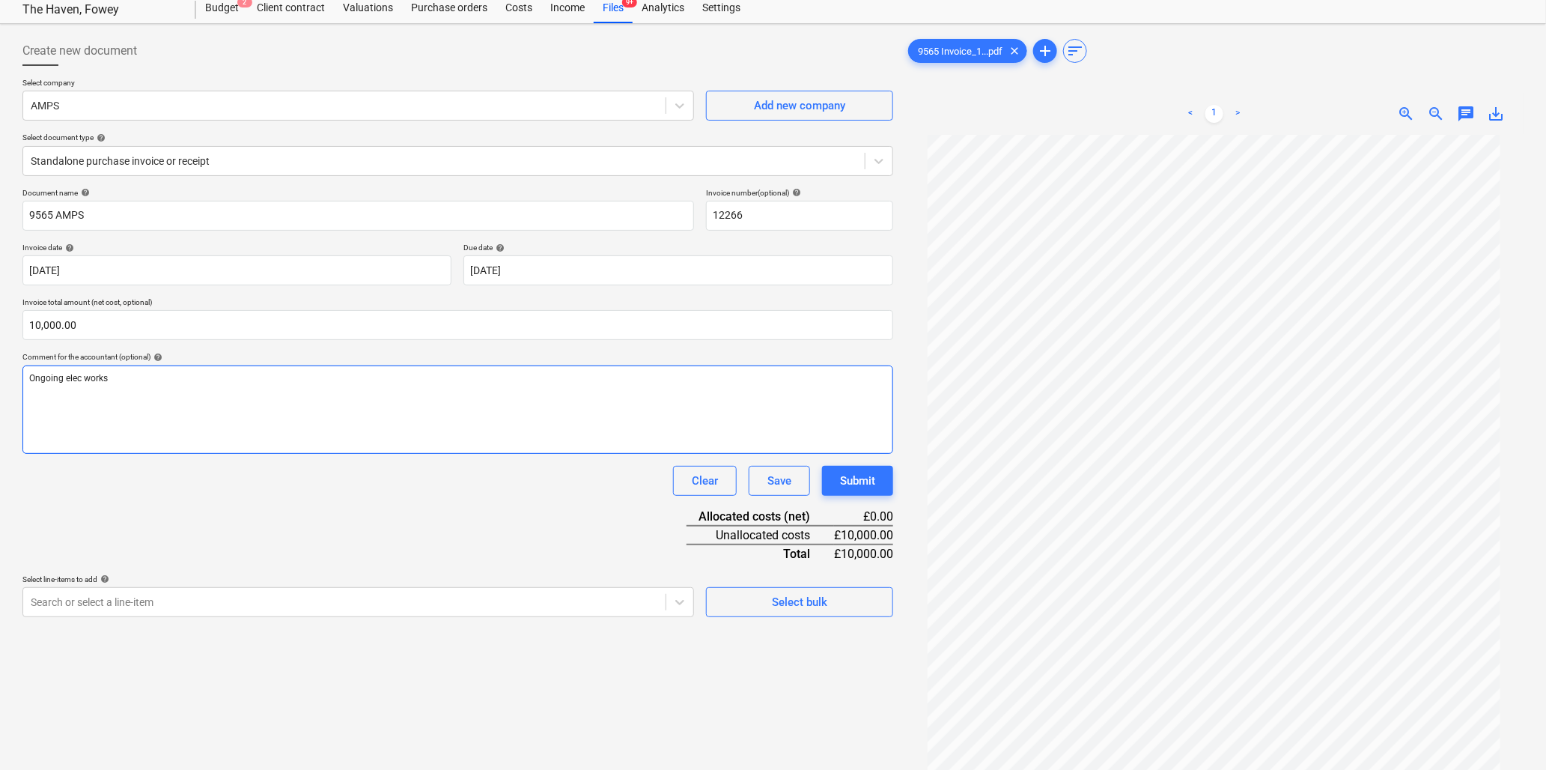
scroll to position [150, 0]
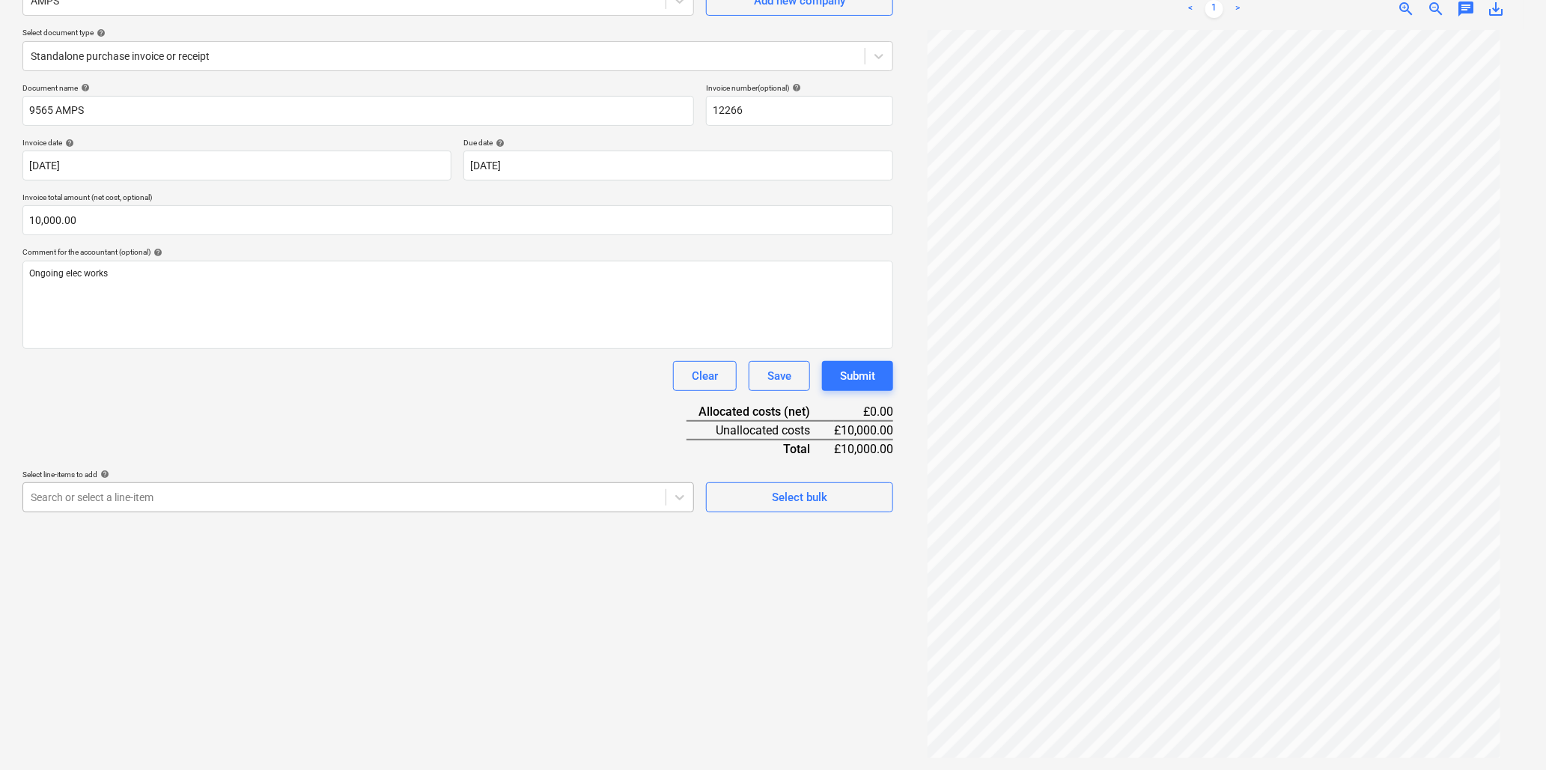
click at [217, 502] on div at bounding box center [344, 497] width 627 height 15
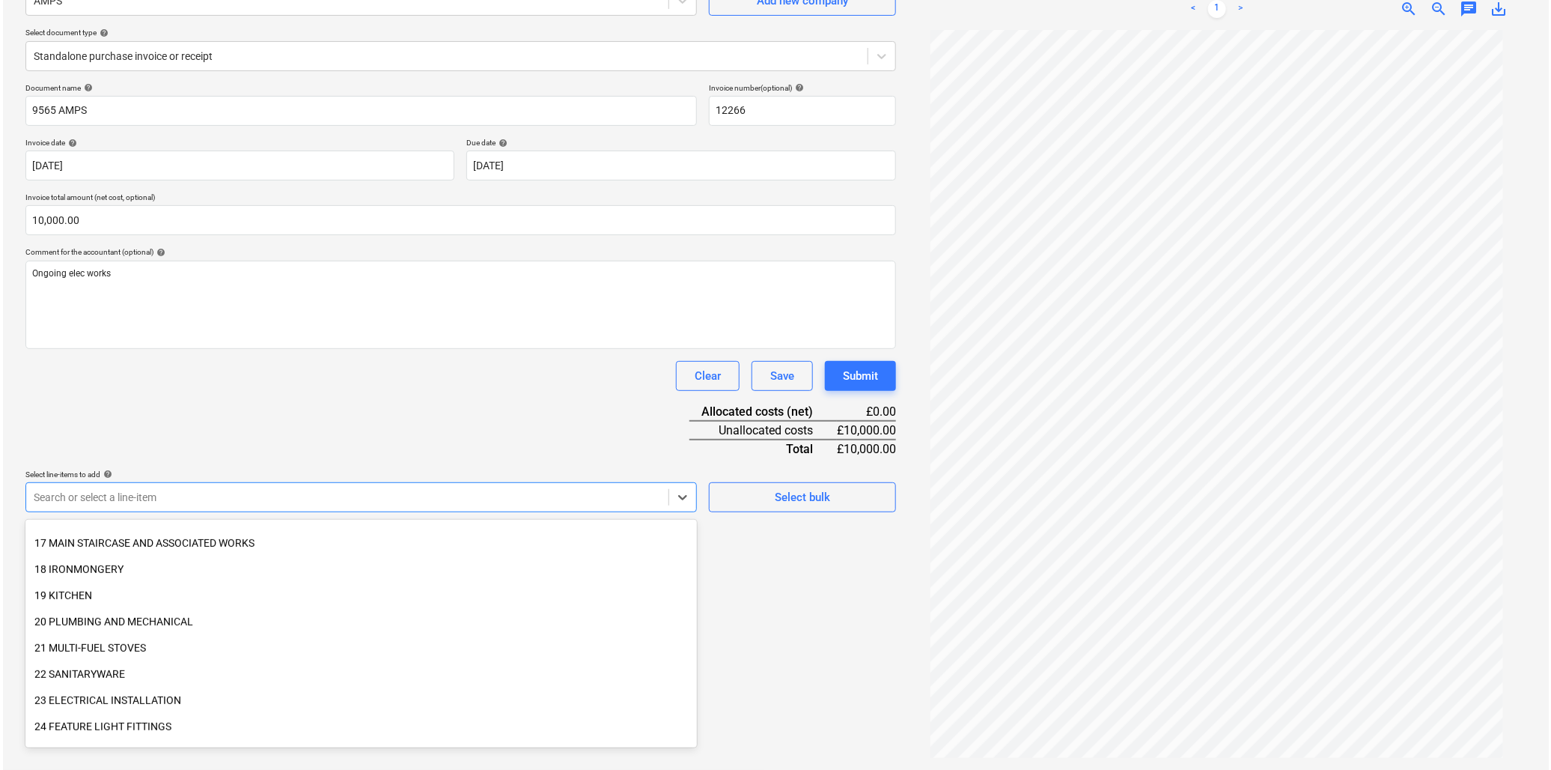
scroll to position [499, 0]
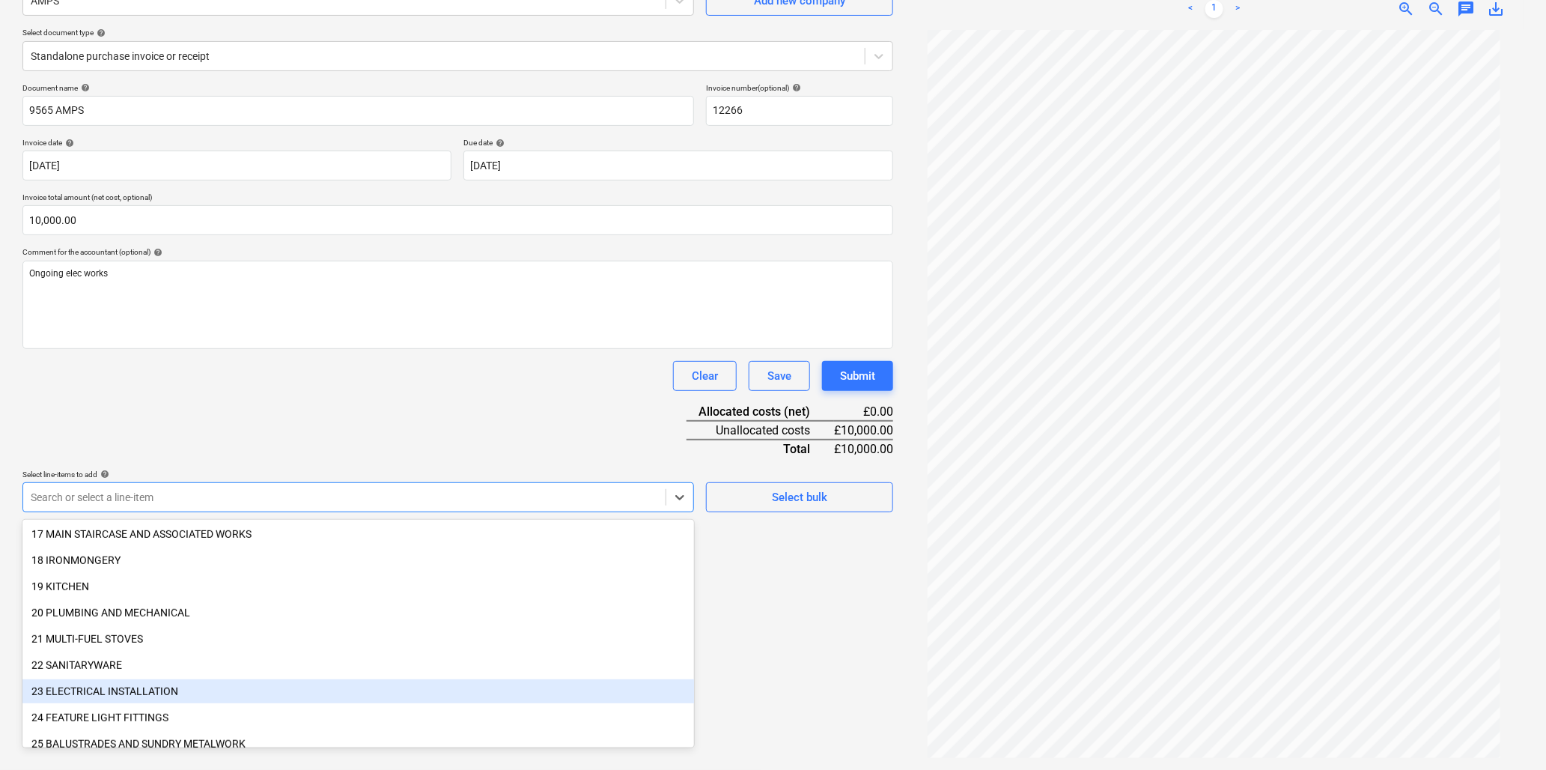
click at [174, 687] on div "23 ELECTRICAL INSTALLATION" at bounding box center [358, 691] width 672 height 24
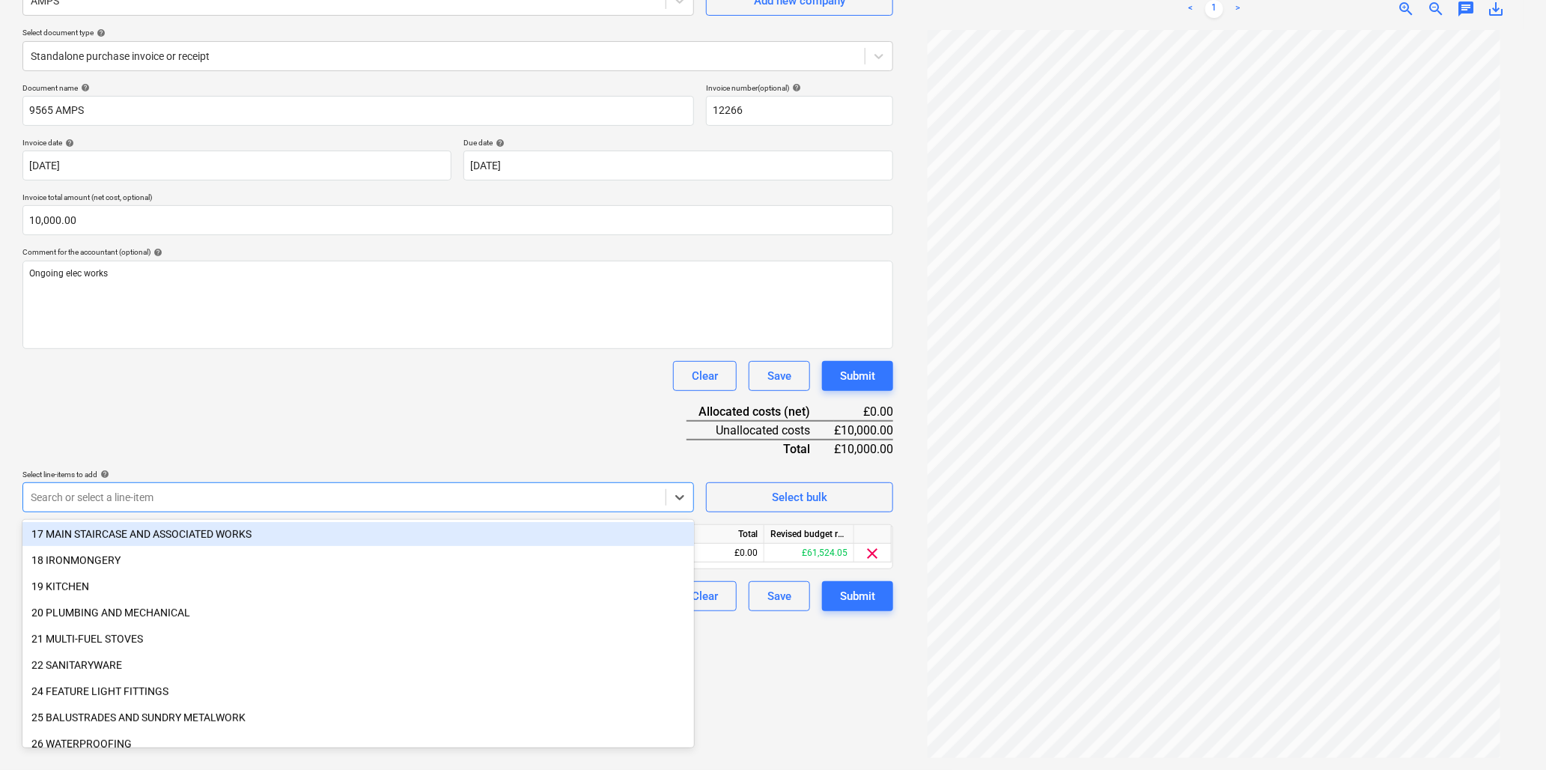
click at [294, 427] on div "Document name help 9565 AMPS Invoice number (optional) help 12266 Invoice date …" at bounding box center [457, 347] width 871 height 528
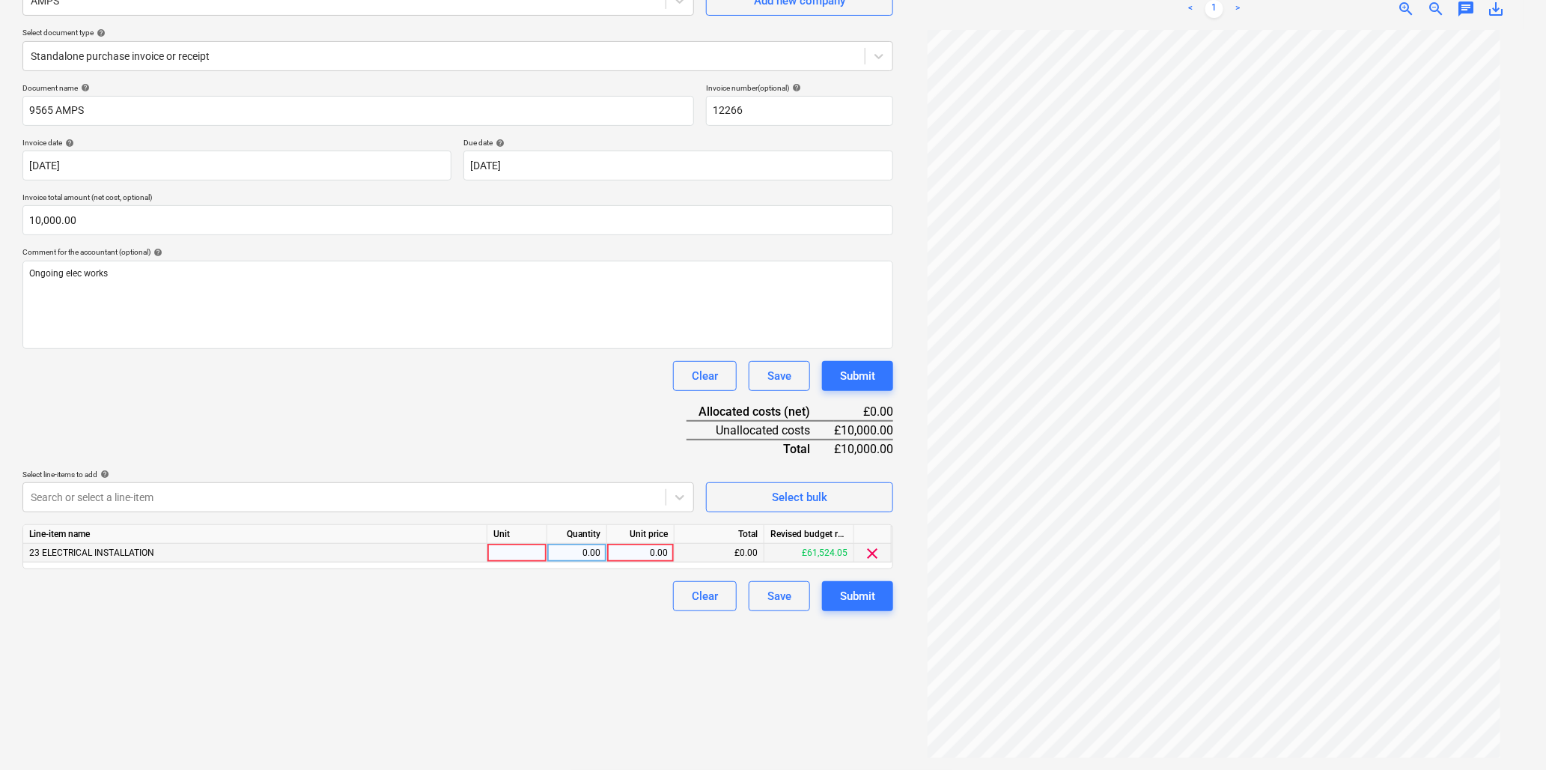
click at [506, 550] on div at bounding box center [517, 553] width 60 height 19
type input "item"
type input "10000"
click at [841, 591] on div "Submit" at bounding box center [857, 595] width 35 height 19
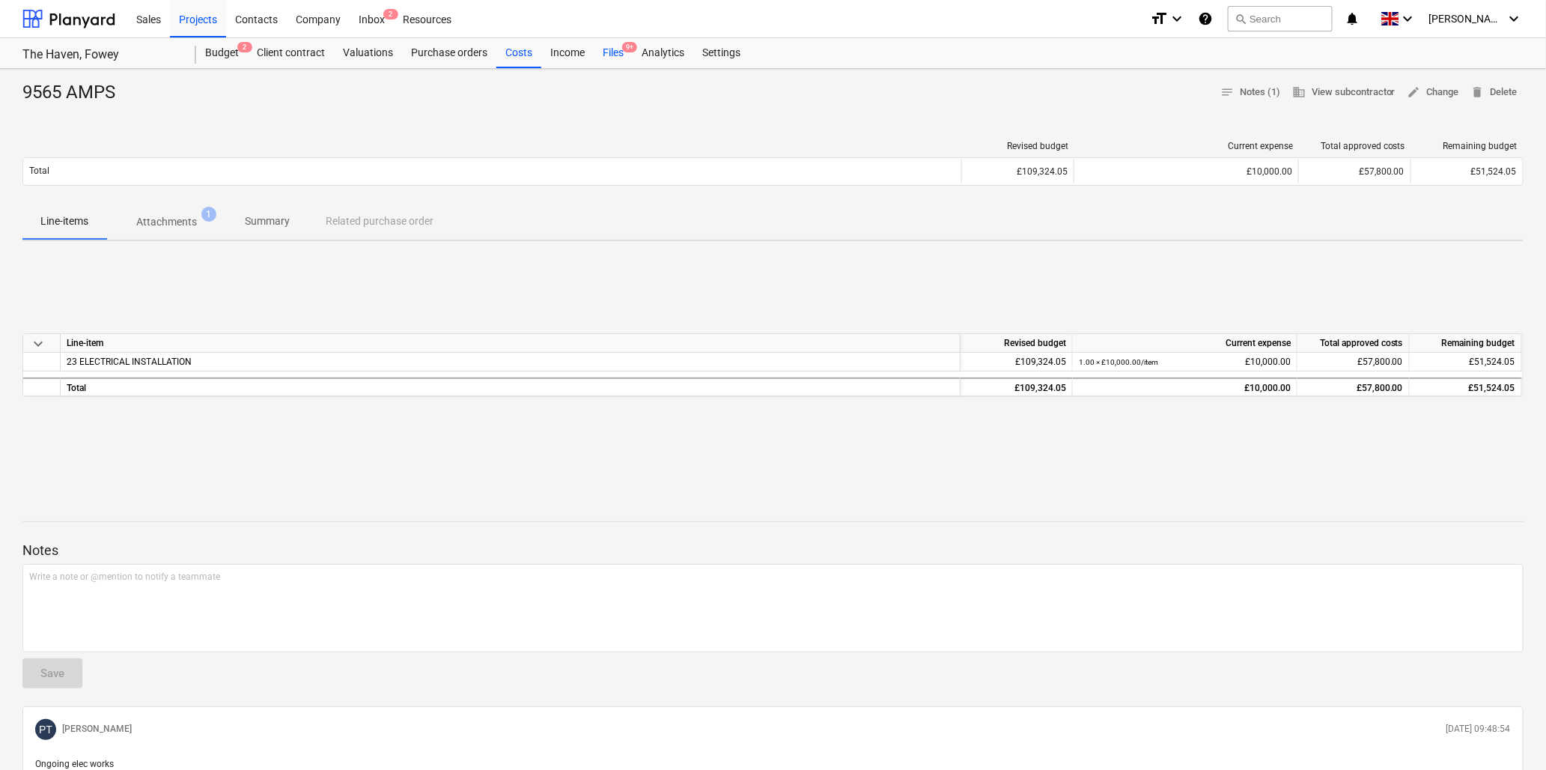
click at [608, 51] on div "Files 9+" at bounding box center [613, 53] width 39 height 30
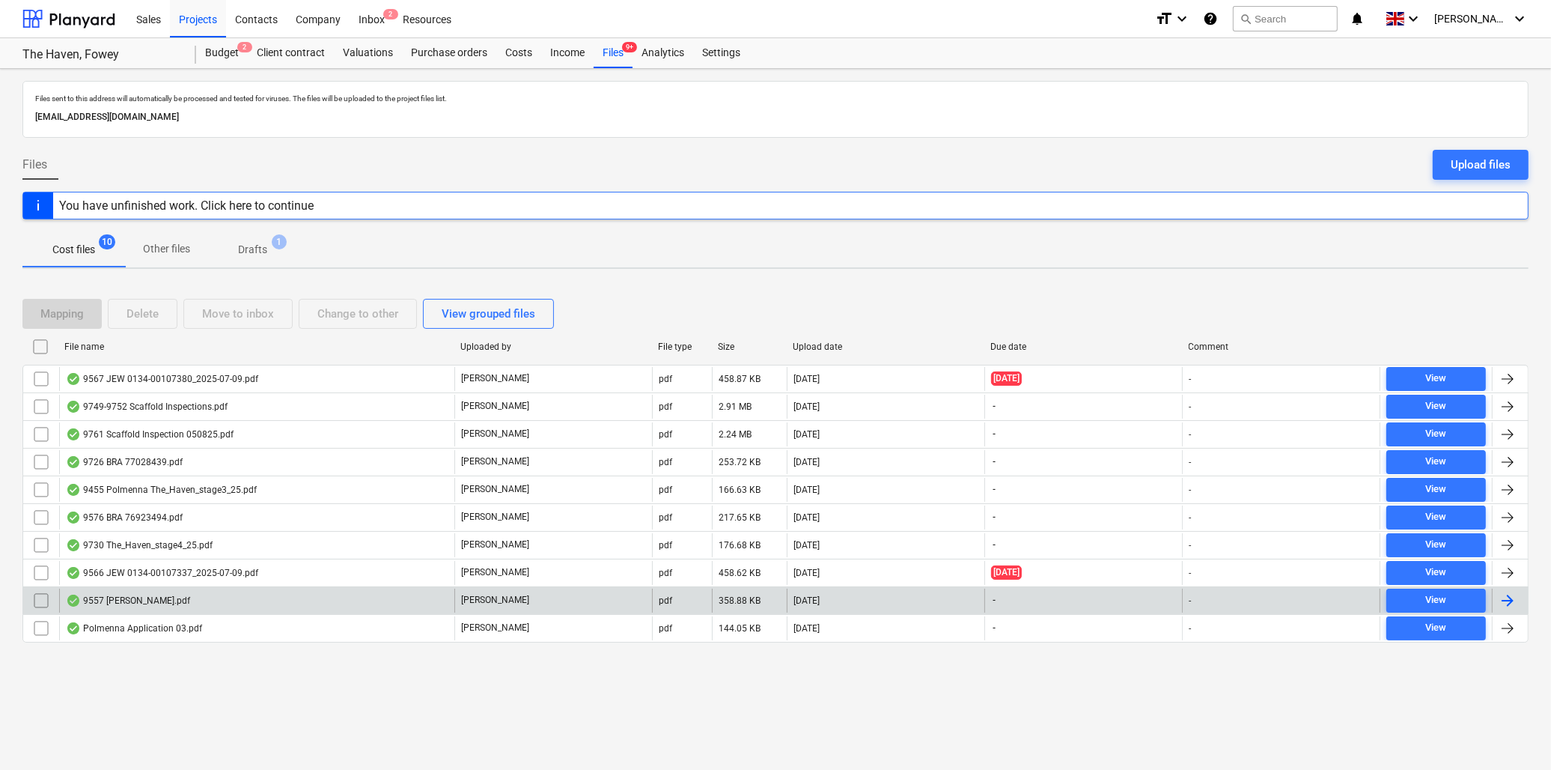
click at [159, 599] on div "9557 Brian Bogan.pdf" at bounding box center [128, 600] width 124 height 12
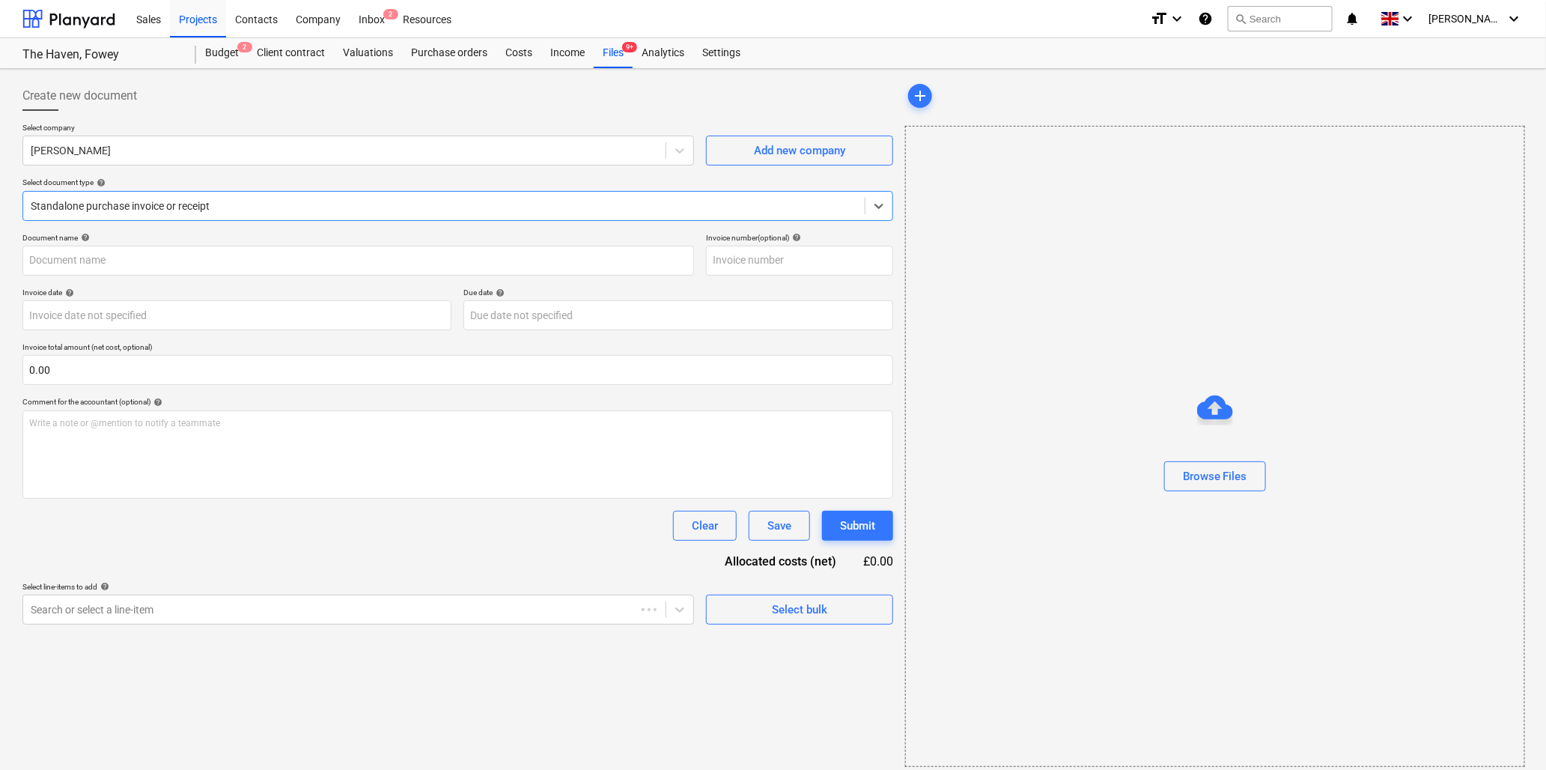
type input "9557 Brian Bogan.pdf"
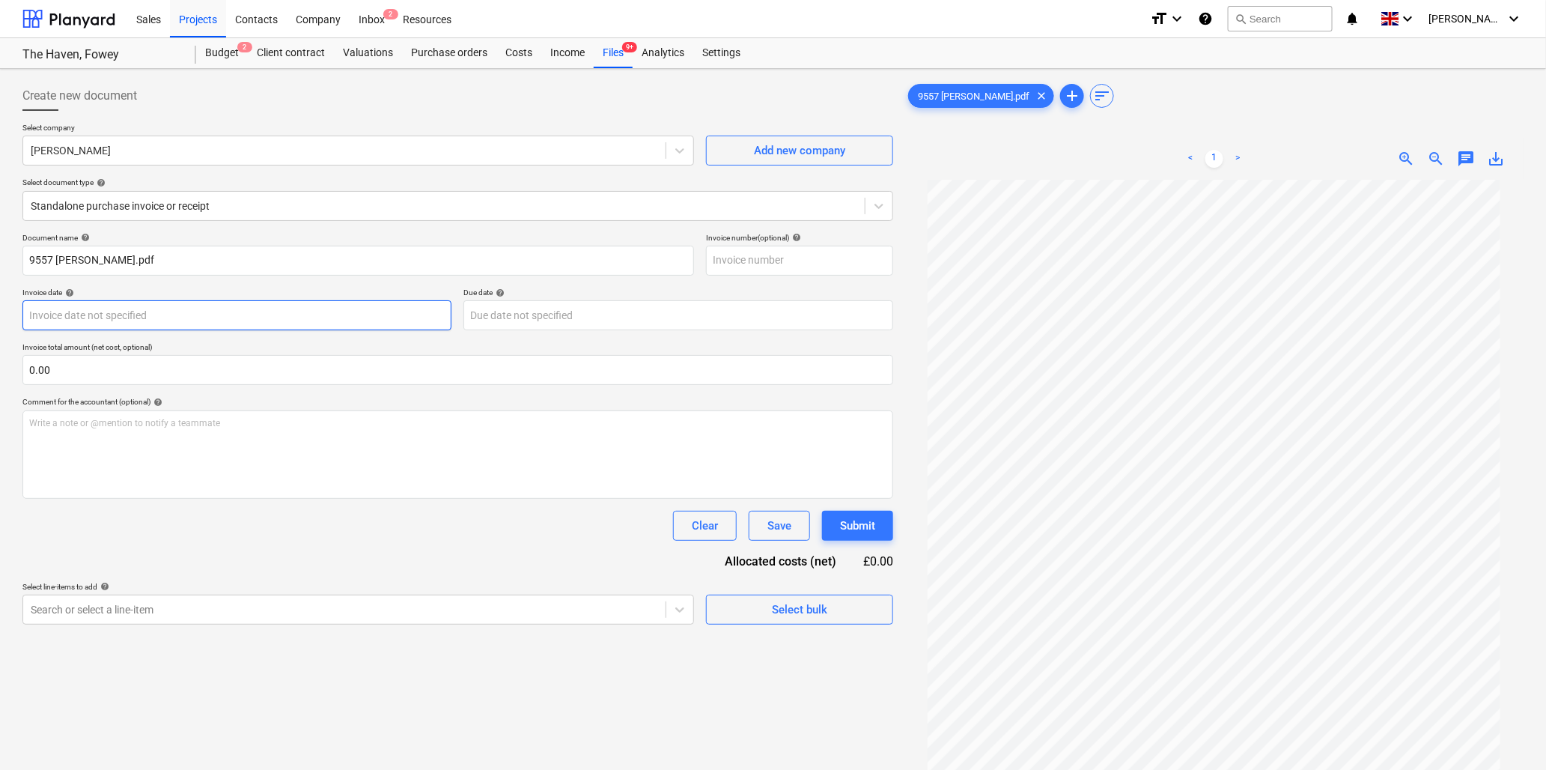
click at [105, 313] on body "Sales Projects Contacts Company Inbox 2 Resources format_size keyboard_arrow_do…" at bounding box center [773, 385] width 1546 height 770
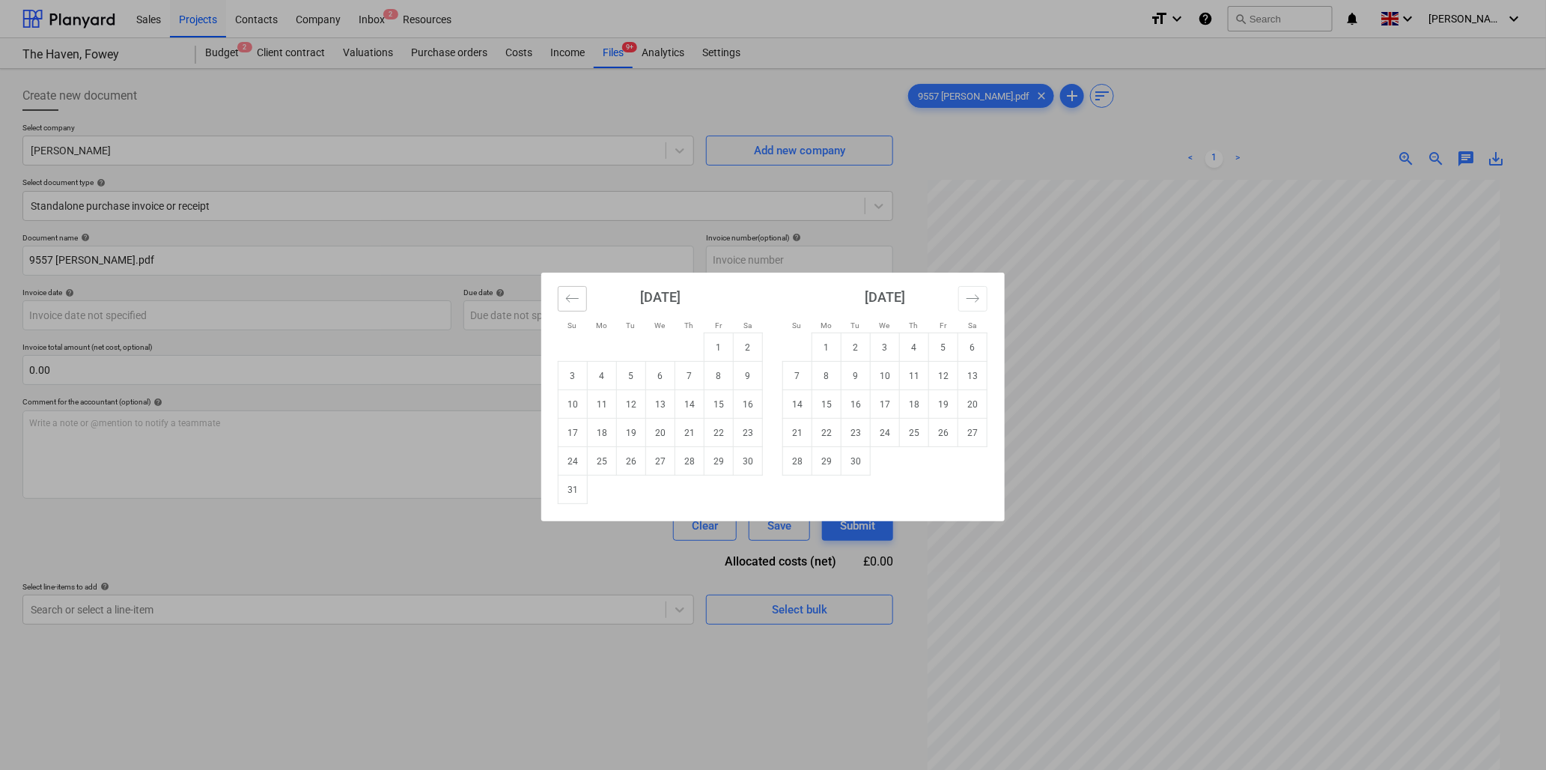
click at [567, 304] on icon "Move backward to switch to the previous month." at bounding box center [572, 298] width 14 height 14
click at [715, 371] on td "11" at bounding box center [718, 376] width 29 height 28
type input "11 Jul 2025"
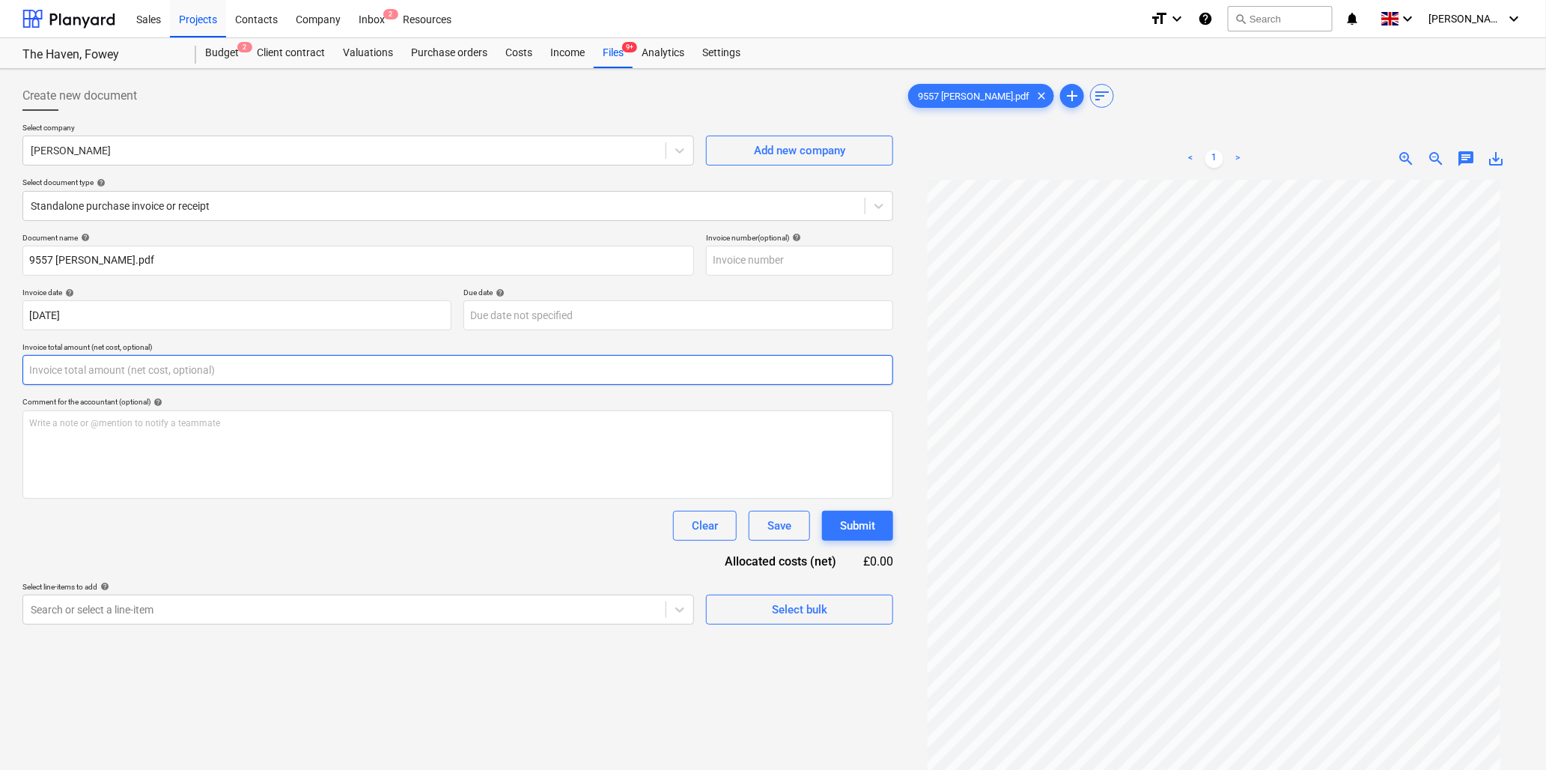
click at [165, 372] on input "text" at bounding box center [457, 370] width 871 height 30
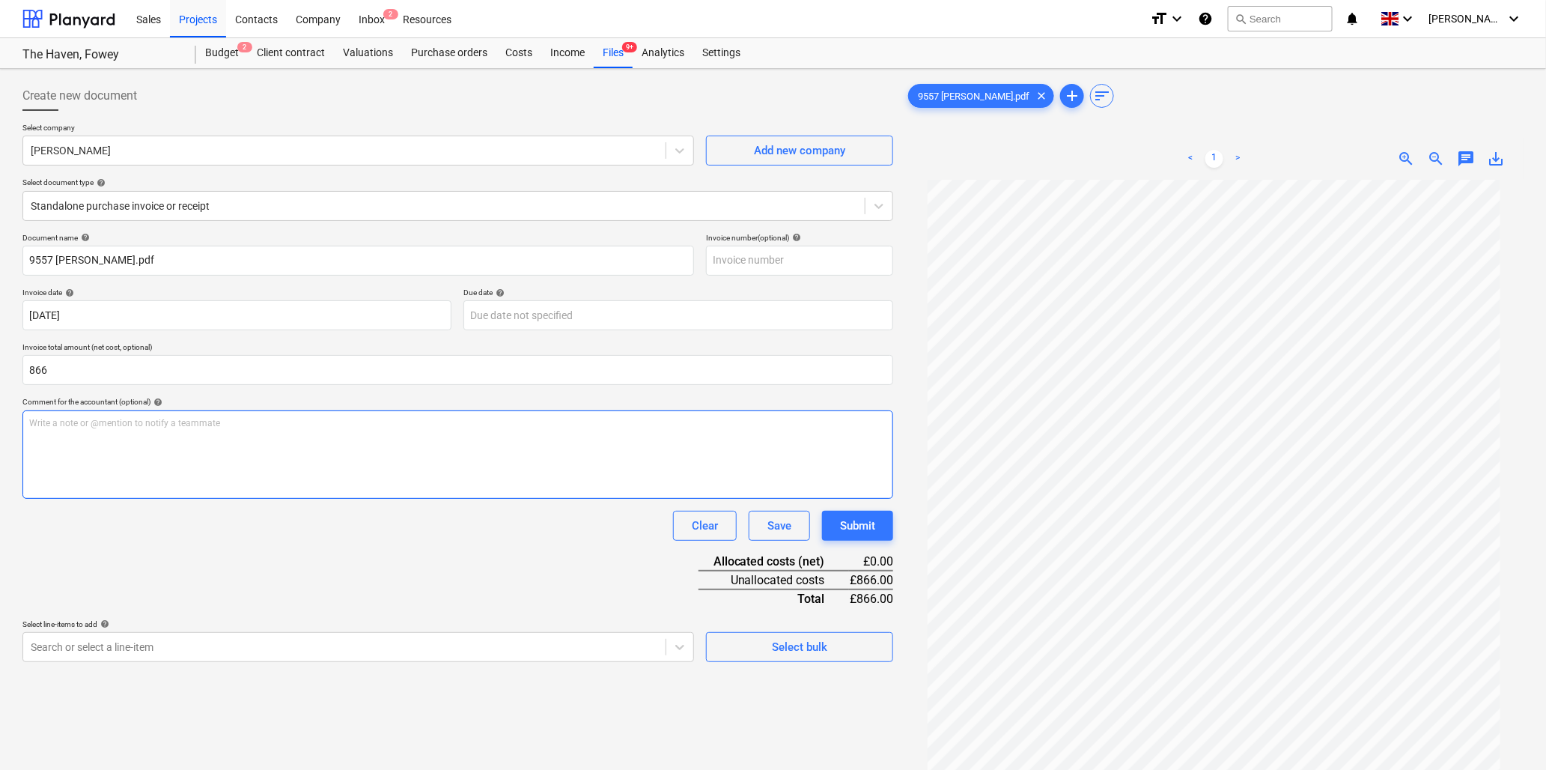
type input "866.00"
click at [235, 440] on div "Write a note or @mention to notify a teammate ﻿" at bounding box center [457, 454] width 871 height 88
click at [67, 425] on p "Write a note or @mention to notify a teammate ﻿" at bounding box center [457, 423] width 857 height 13
click at [129, 446] on div "Atal waterproofing (5 hrs) Loft insln (" at bounding box center [457, 454] width 871 height 88
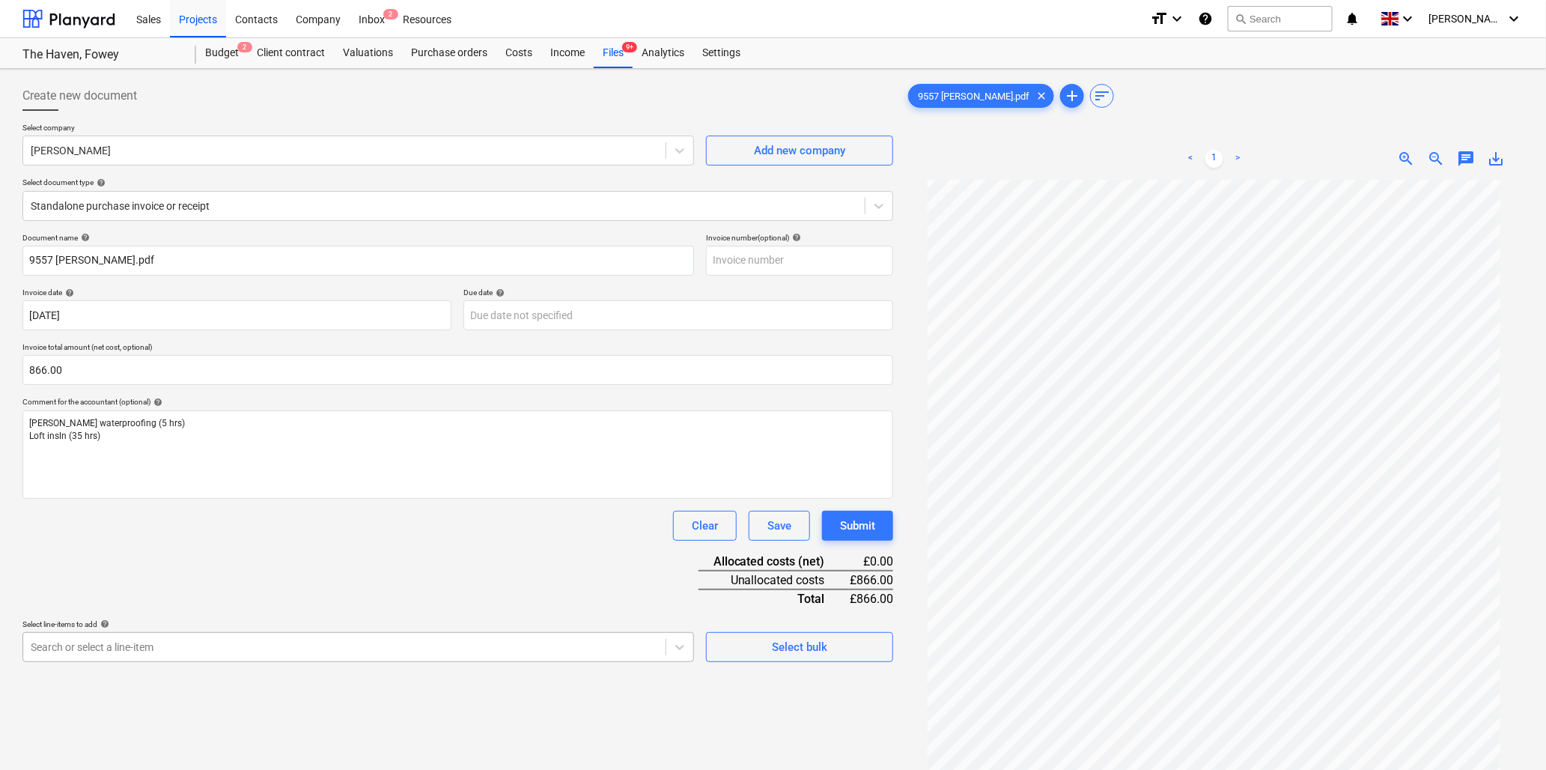
scroll to position [133, 0]
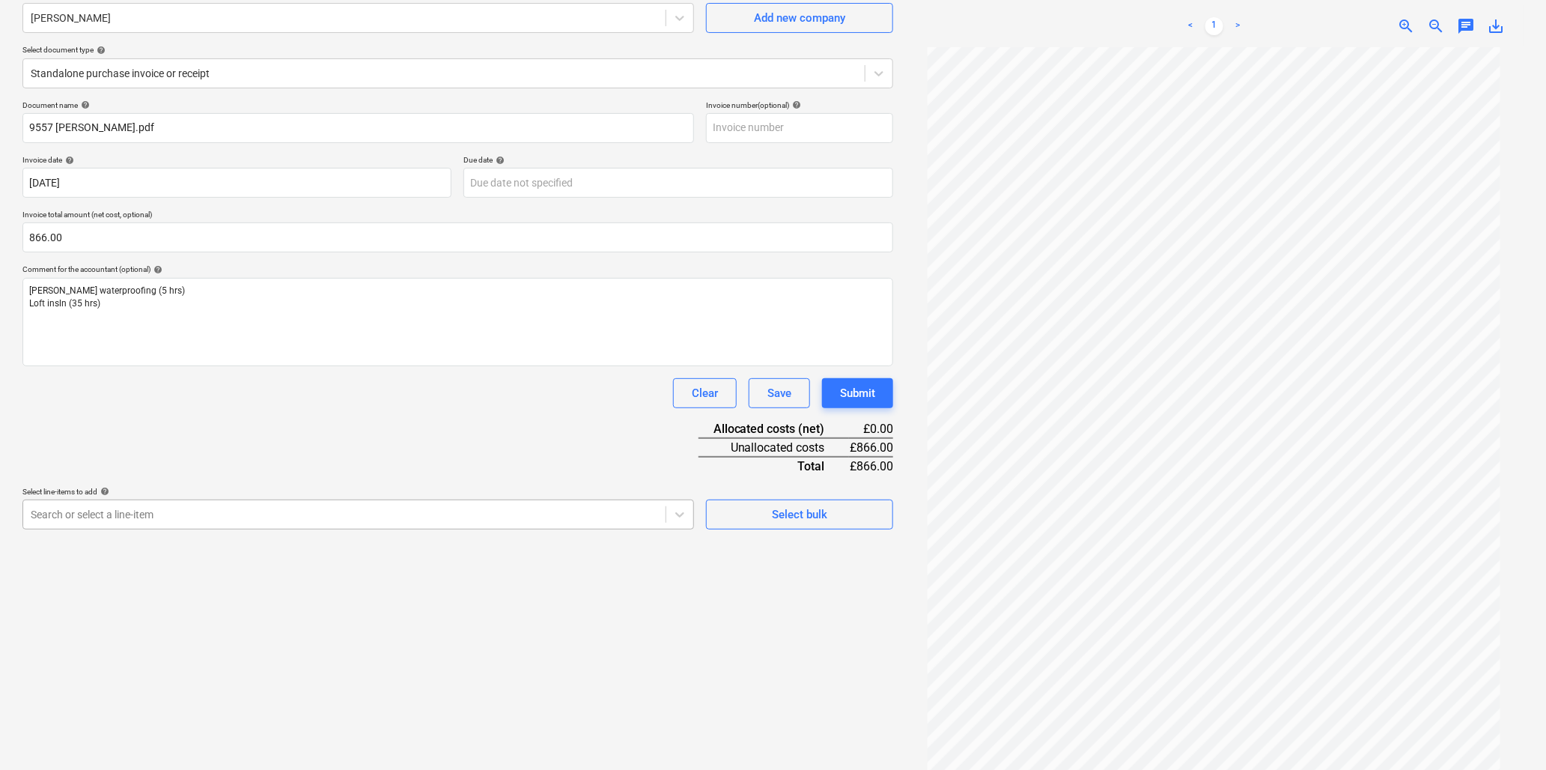
click at [141, 637] on body "Sales Projects Contacts Company Inbox 2 Resources format_size keyboard_arrow_do…" at bounding box center [773, 252] width 1546 height 770
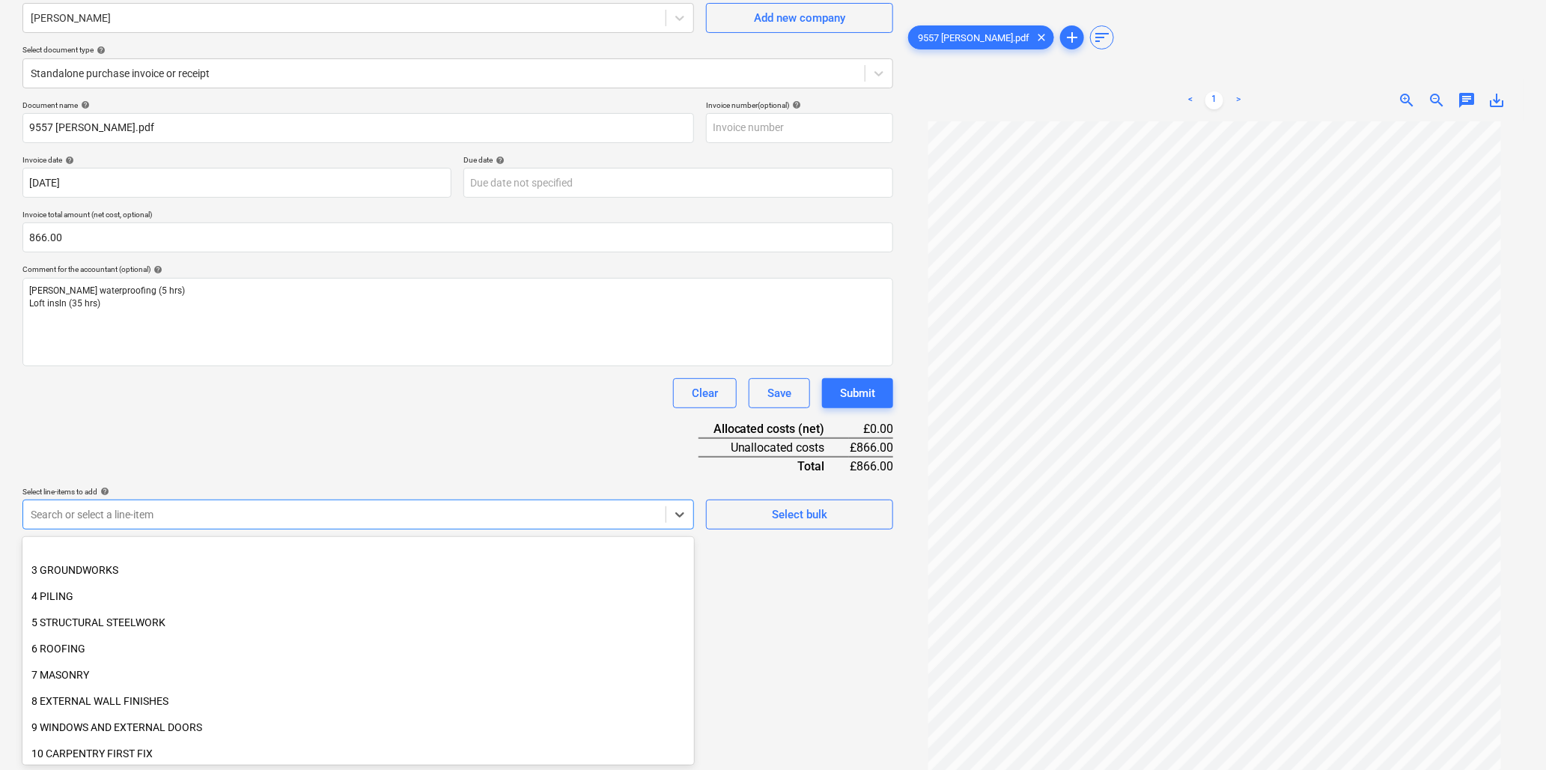
scroll to position [166, 0]
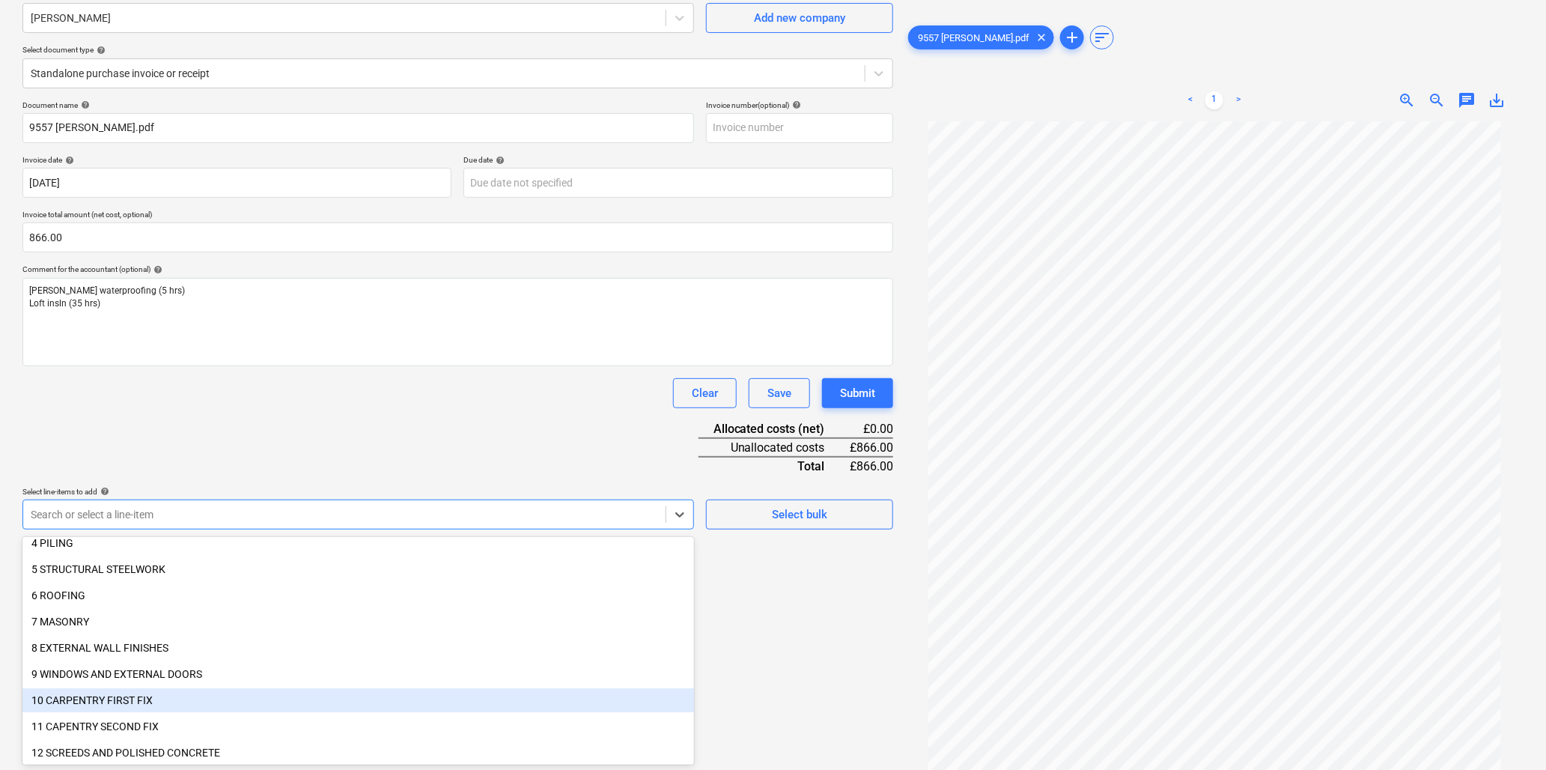
click at [139, 696] on div "10 CARPENTRY FIRST FIX" at bounding box center [358, 700] width 672 height 24
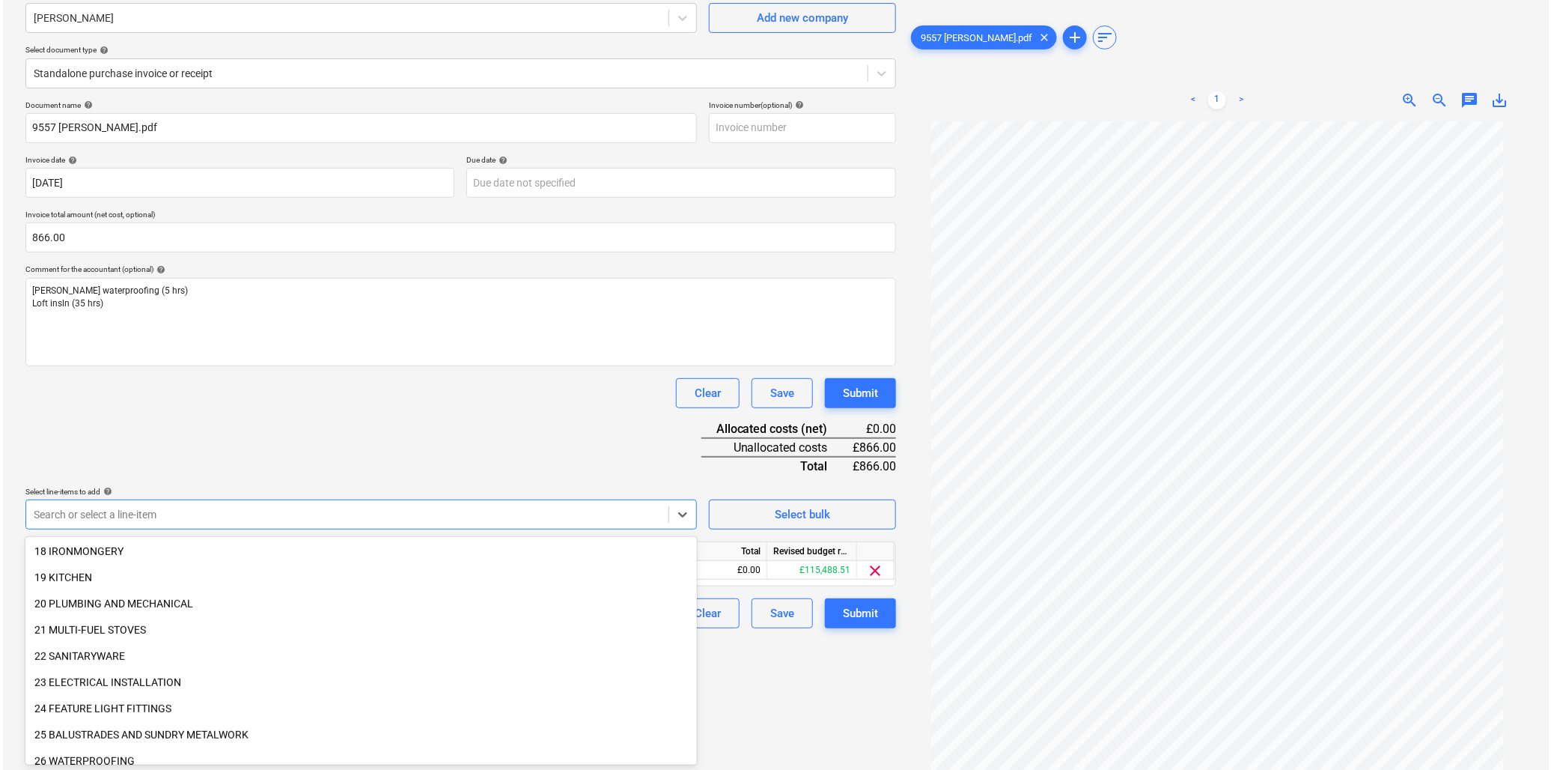
scroll to position [582, 0]
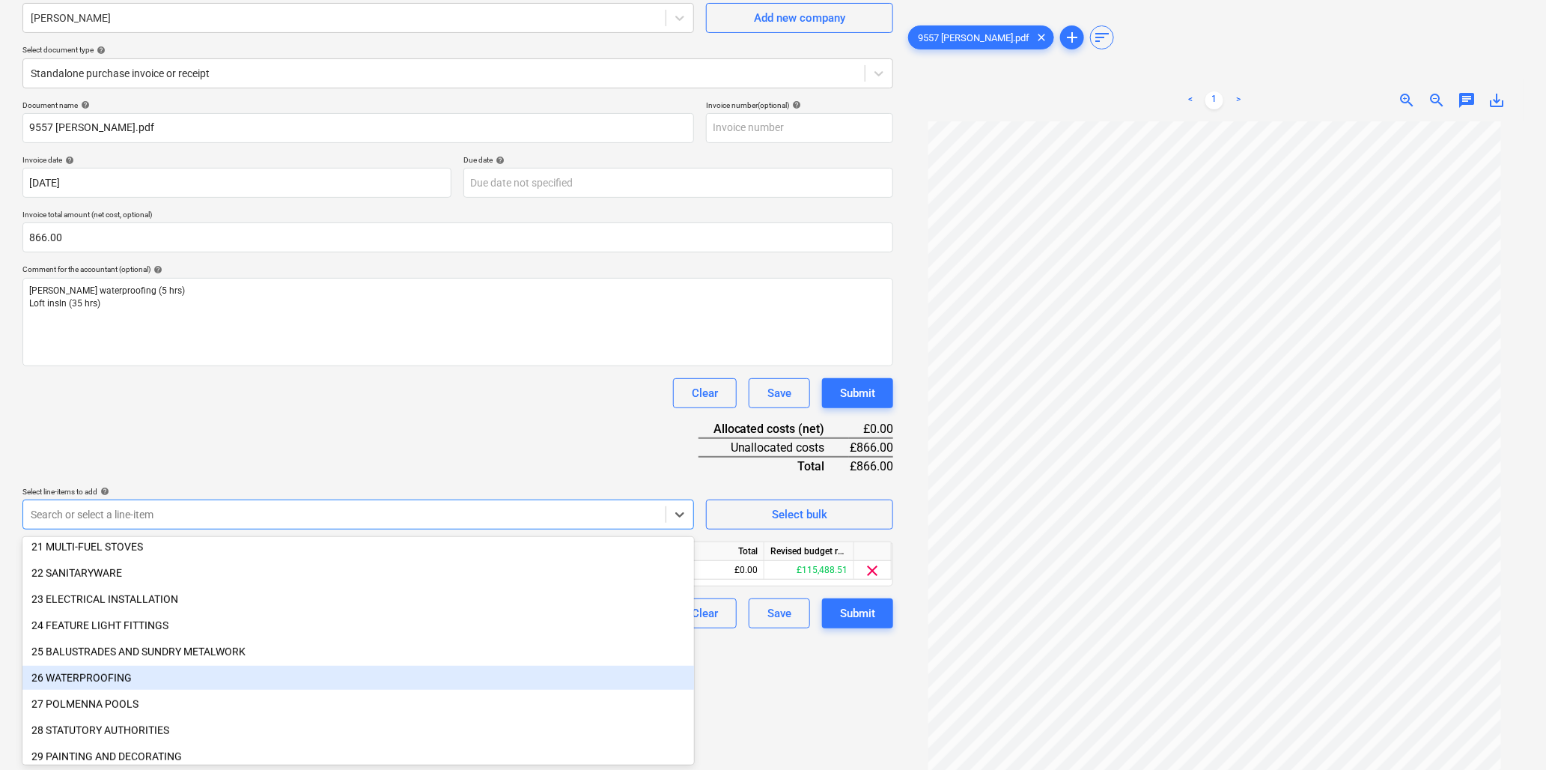
click at [123, 674] on div "26 WATERPROOFING" at bounding box center [358, 678] width 672 height 24
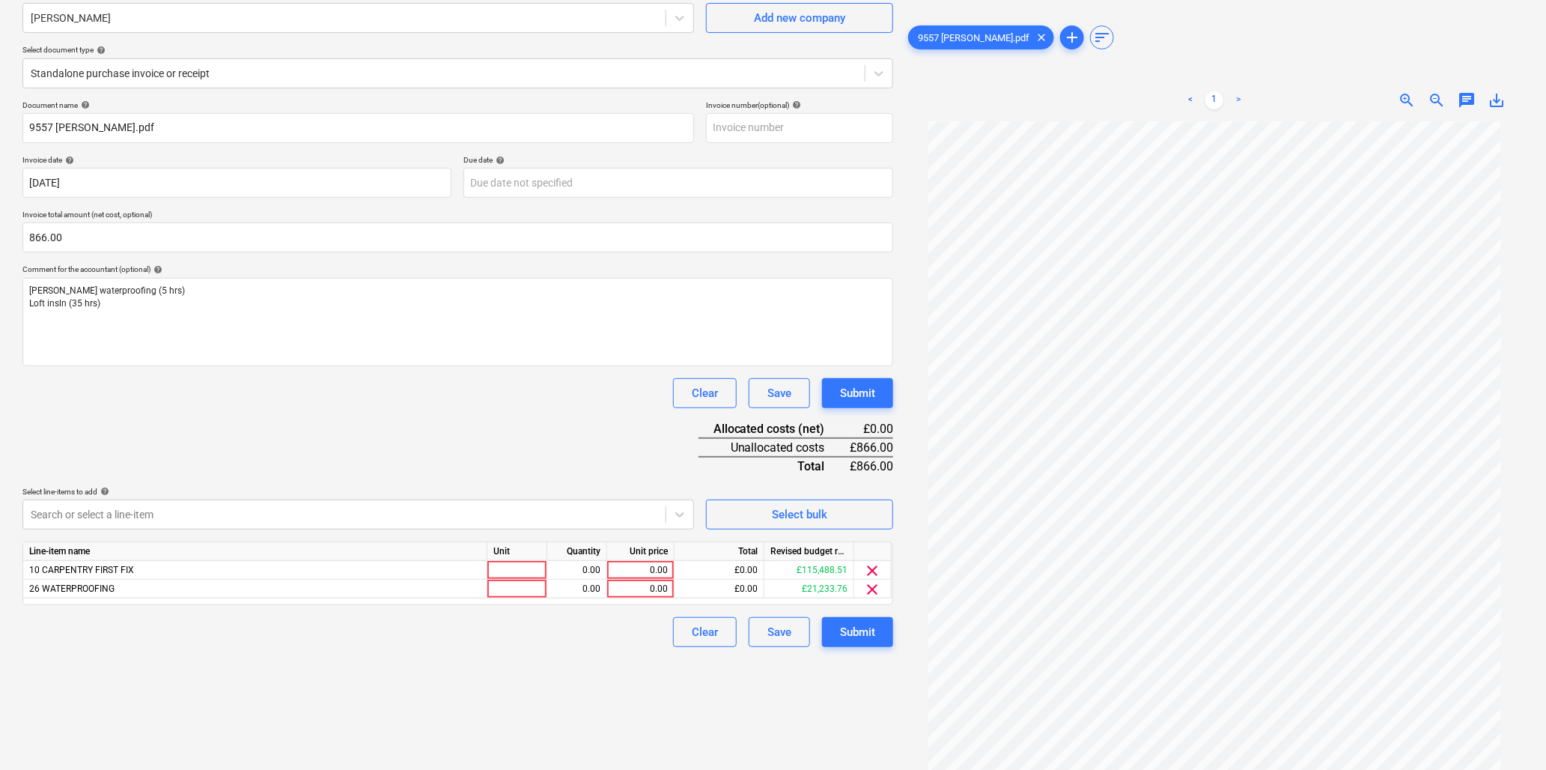
click at [272, 410] on div "Document name help 9557 Brian Bogan.pdf Invoice number (optional) help Invoice …" at bounding box center [457, 373] width 871 height 546
click at [542, 566] on div at bounding box center [517, 570] width 60 height 19
type input "hr"
type input "35"
type input "21.65"
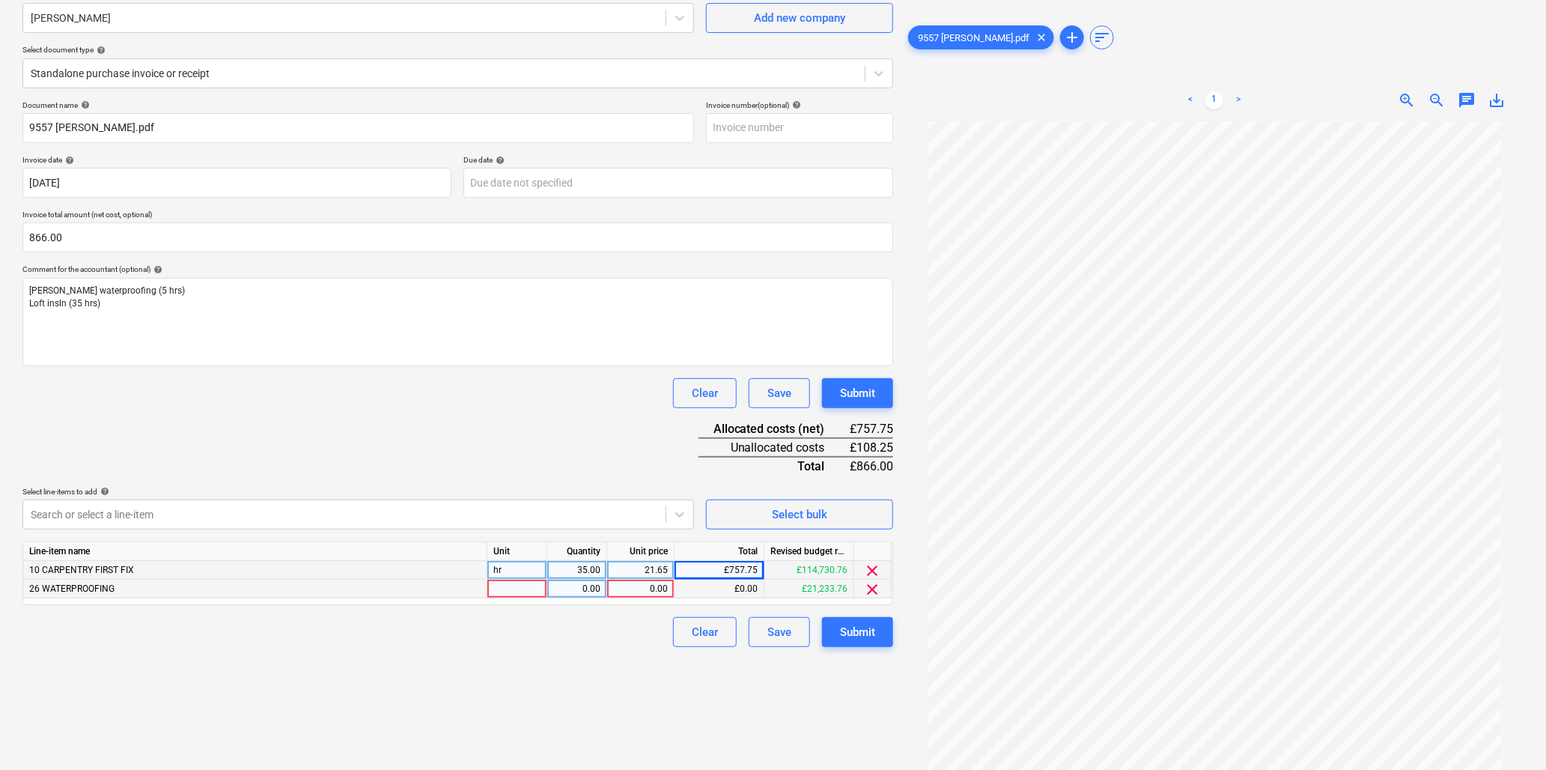
click at [523, 586] on div at bounding box center [517, 588] width 60 height 19
type input "hr"
type input "21.65"
click at [857, 629] on div "Submit" at bounding box center [857, 631] width 35 height 19
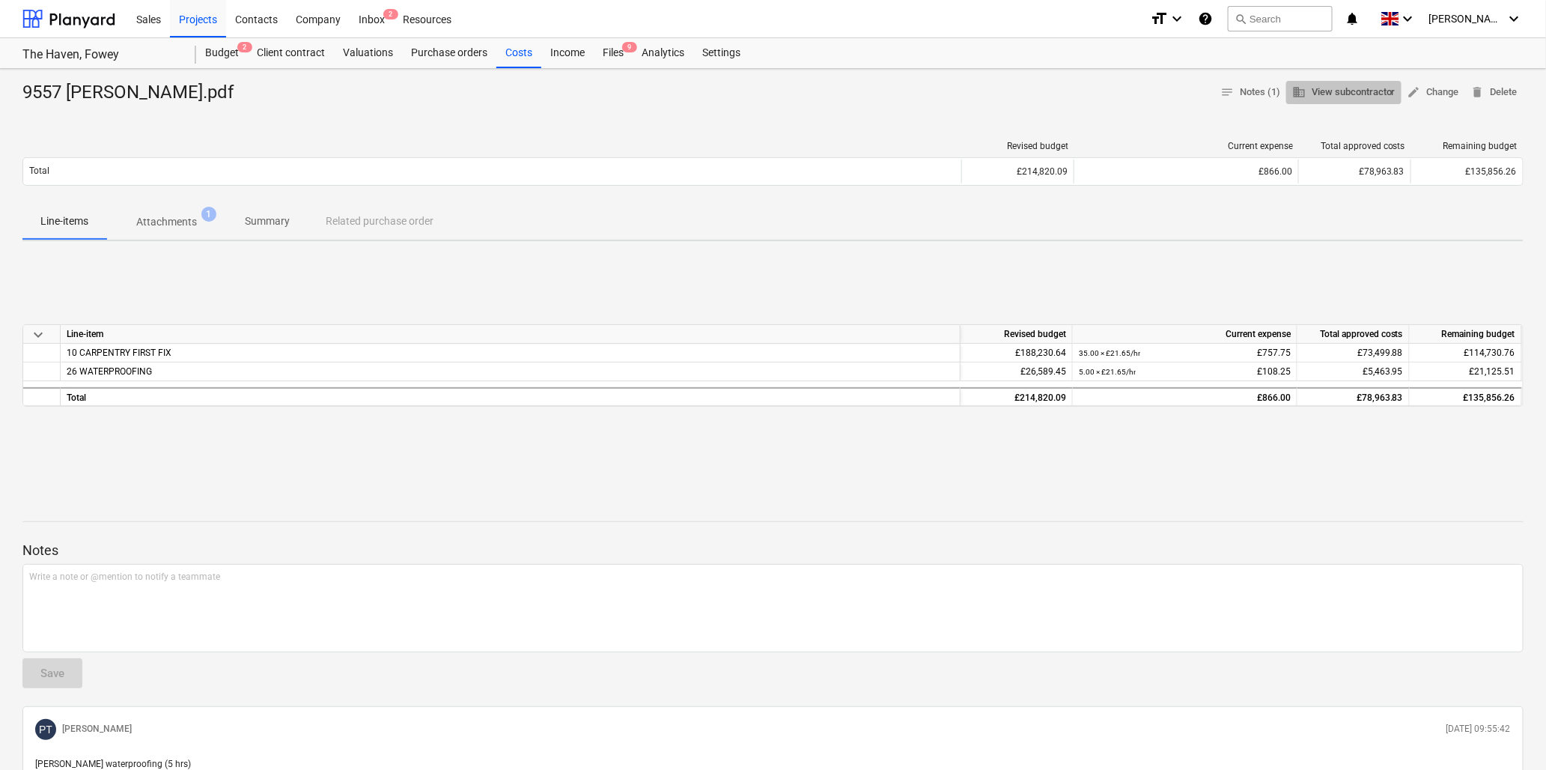
click at [1367, 82] on button "business View subcontractor" at bounding box center [1343, 92] width 115 height 23
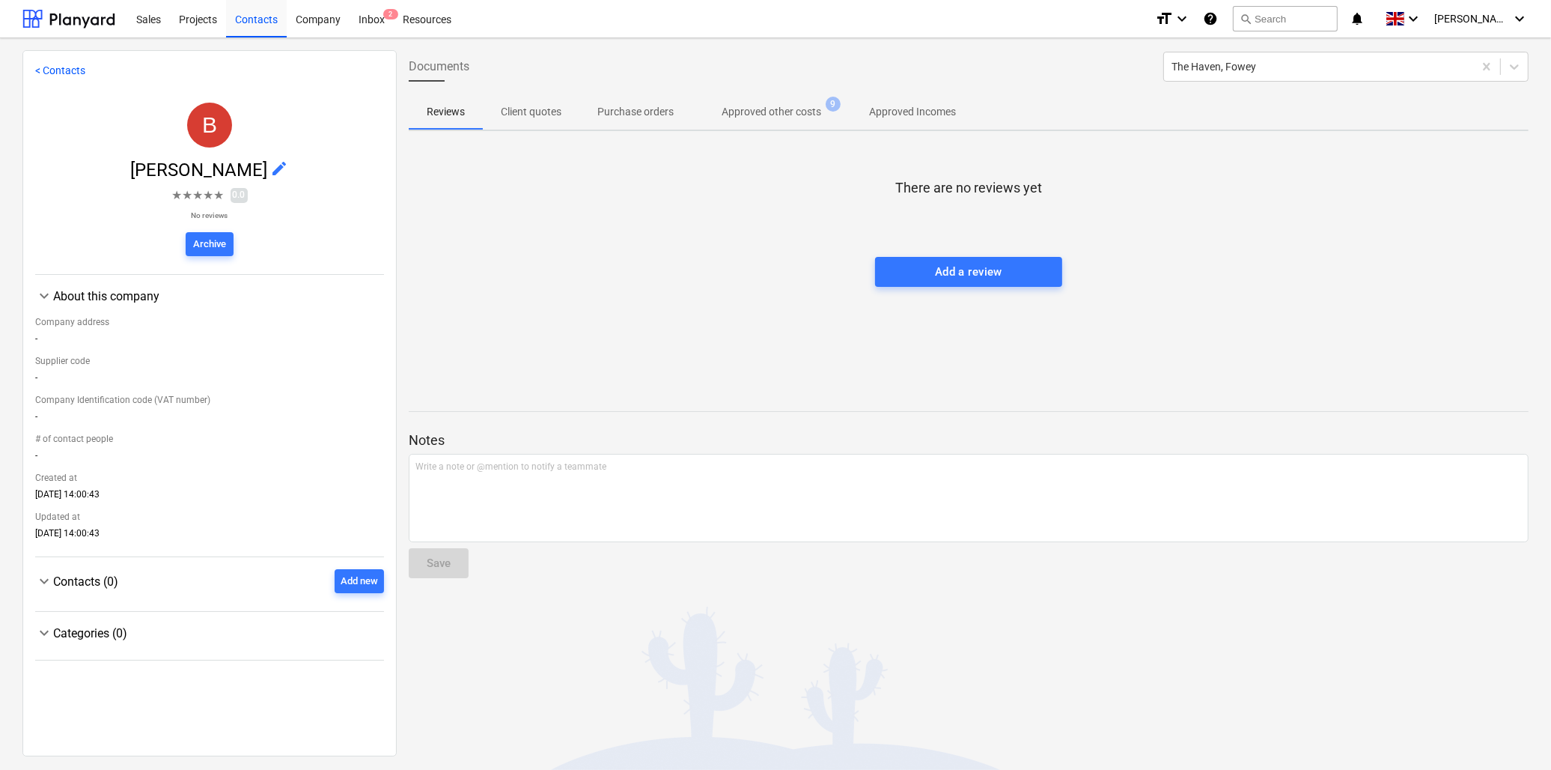
click at [772, 104] on span "Approved other costs 9" at bounding box center [772, 111] width 124 height 14
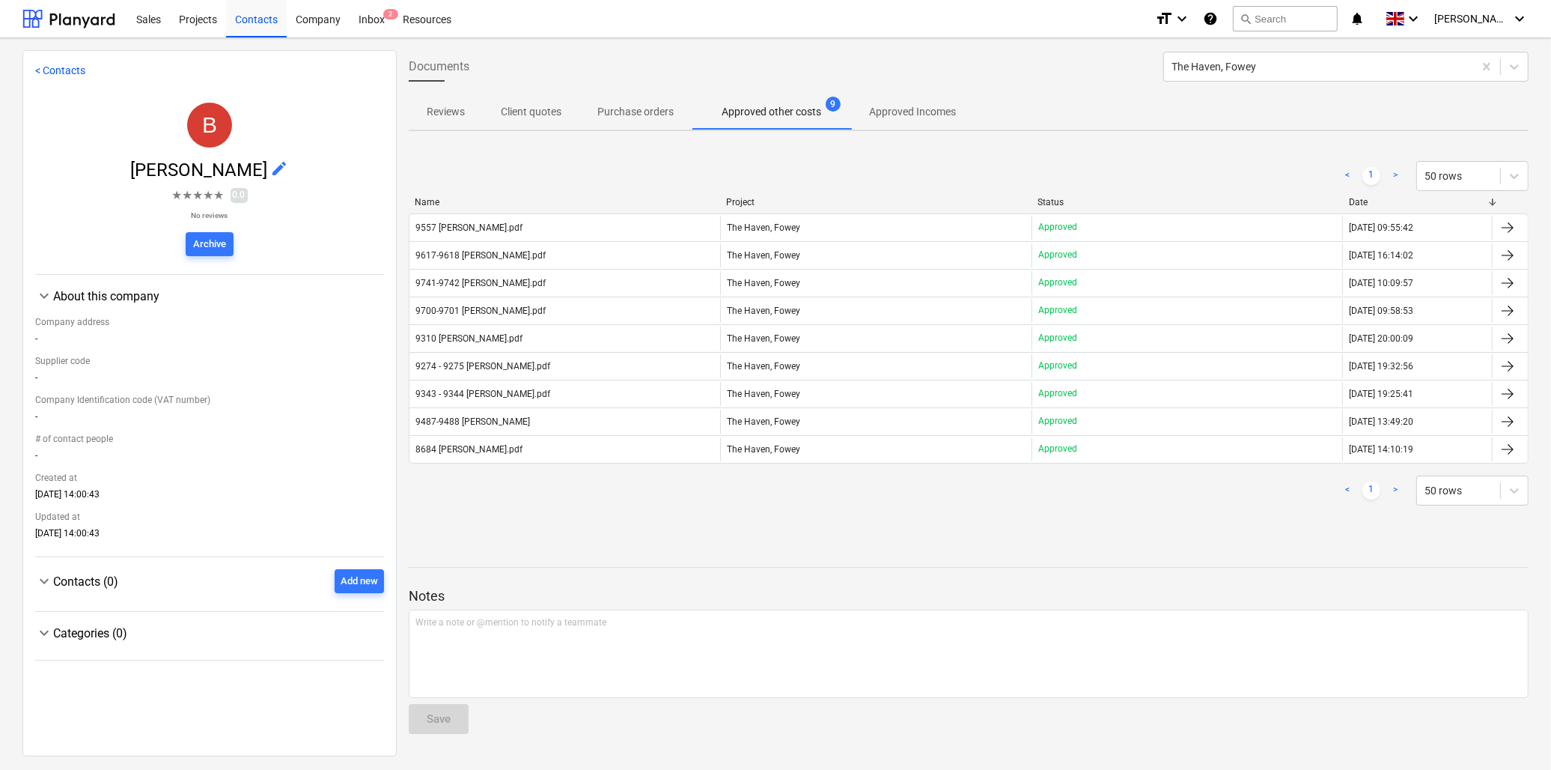
click at [919, 112] on p "Approved Incomes" at bounding box center [912, 112] width 87 height 16
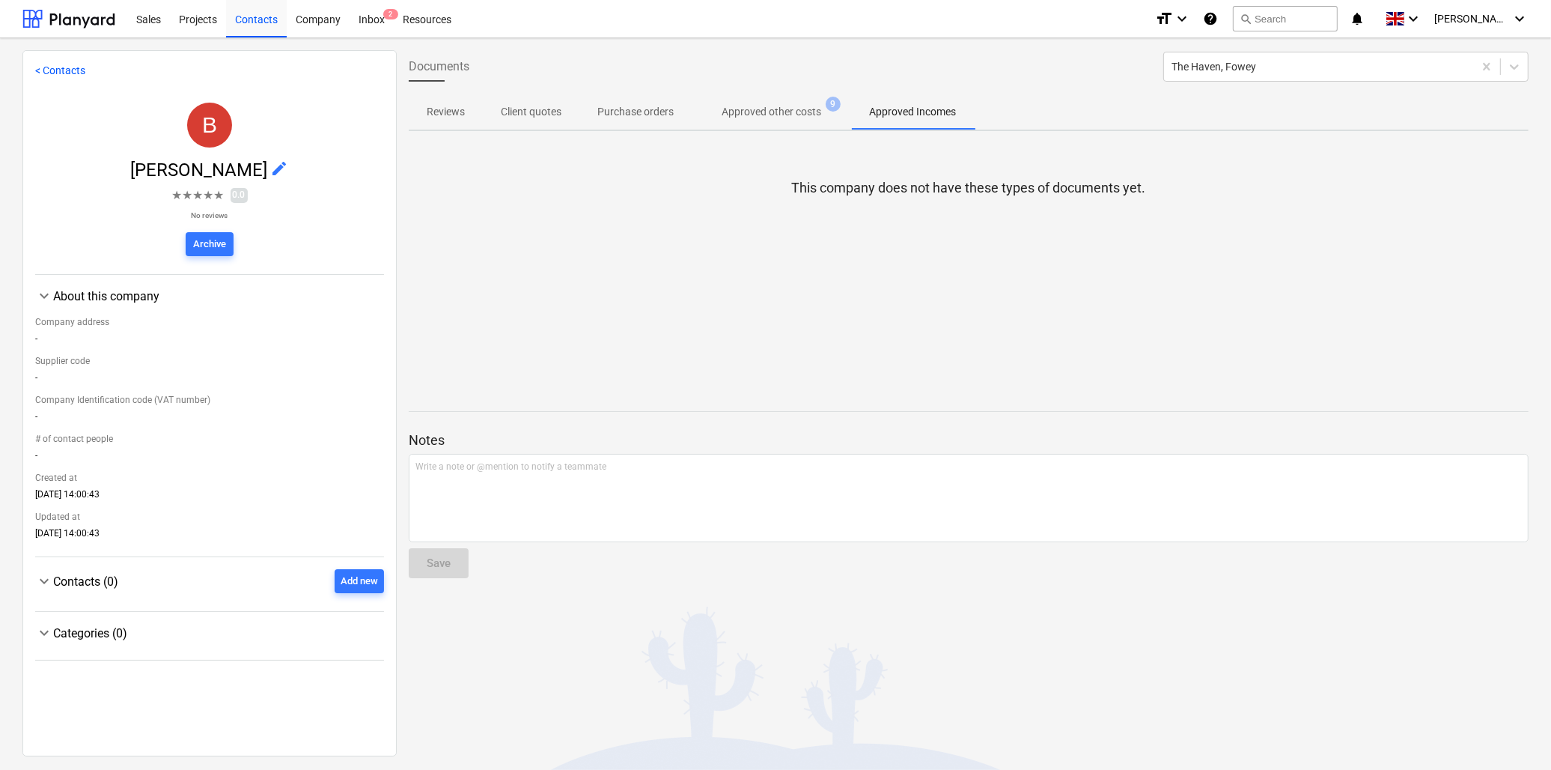
click at [785, 106] on p "Approved other costs" at bounding box center [772, 112] width 100 height 16
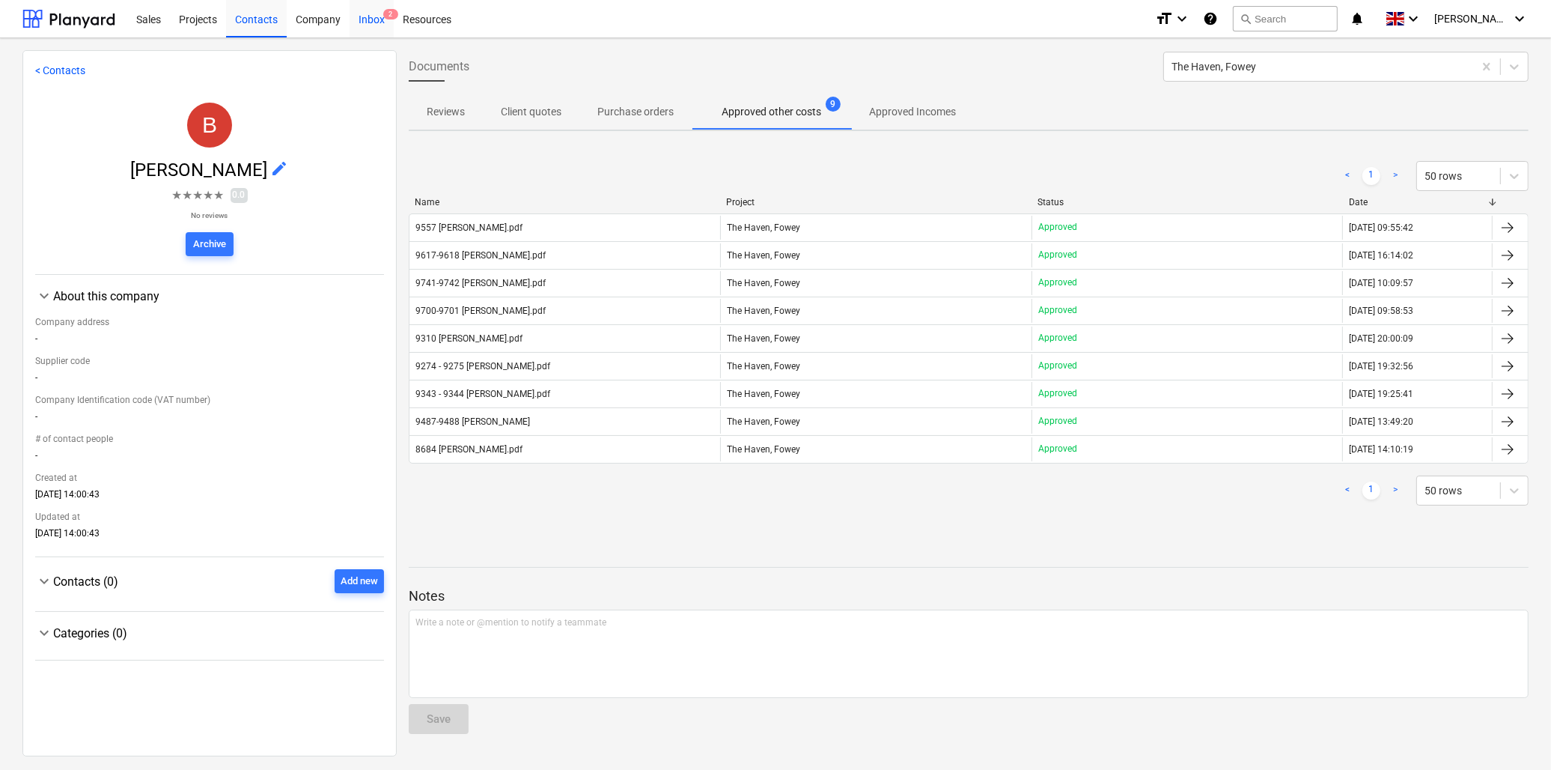
click at [384, 19] on div "Inbox 2" at bounding box center [372, 18] width 44 height 38
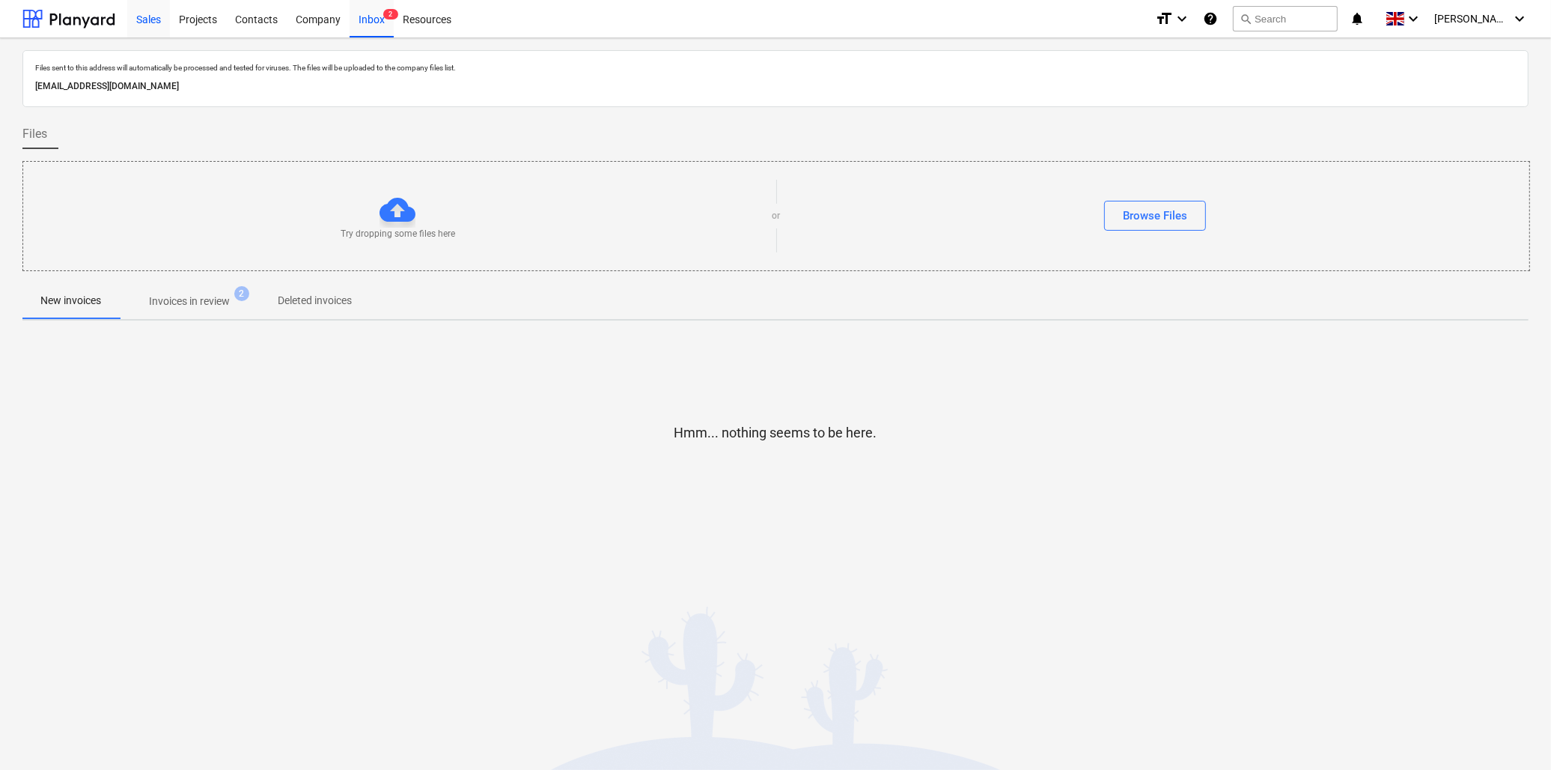
click at [147, 16] on div "Sales" at bounding box center [148, 18] width 43 height 38
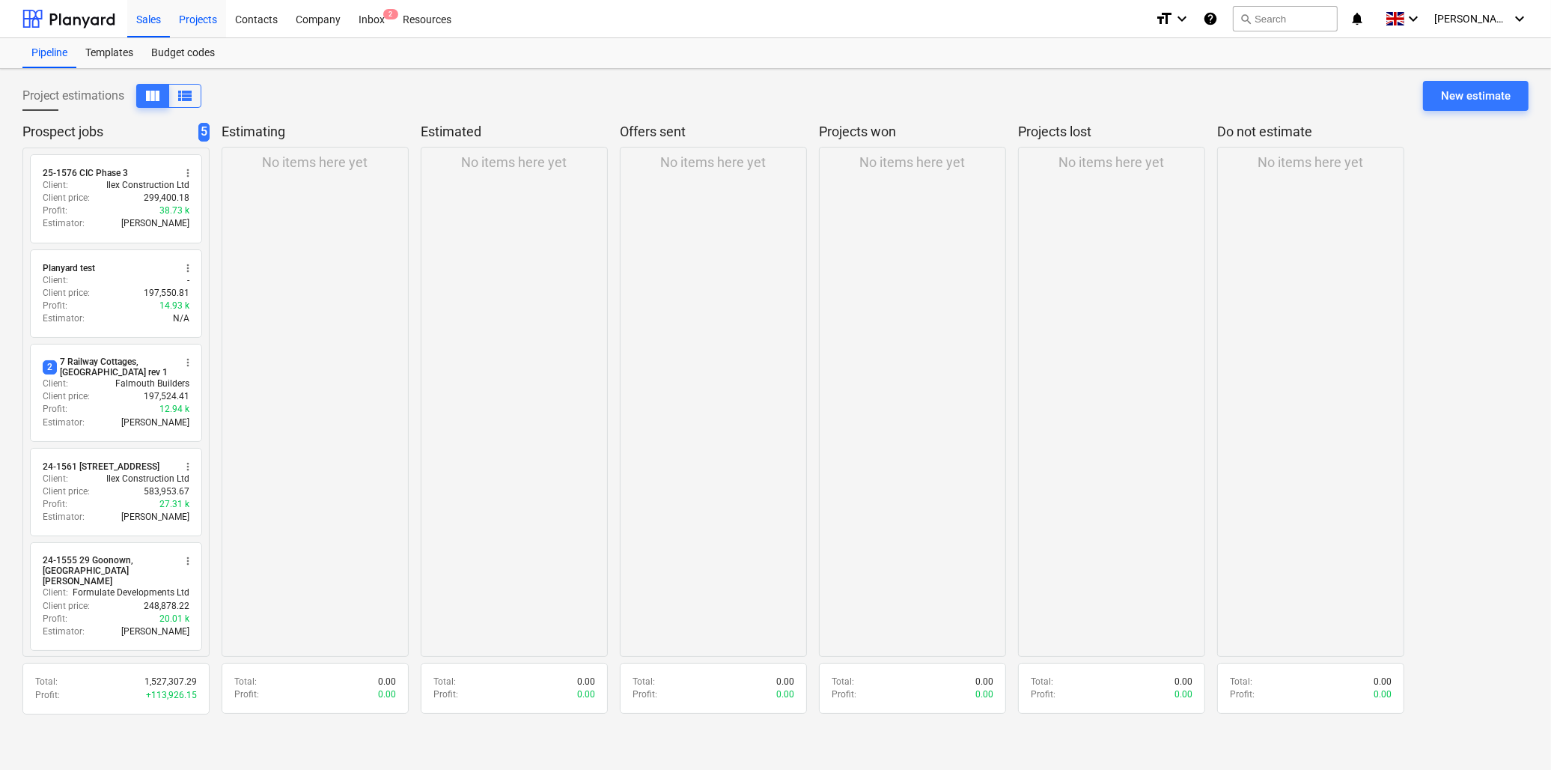
click at [207, 15] on div "Projects" at bounding box center [198, 18] width 56 height 38
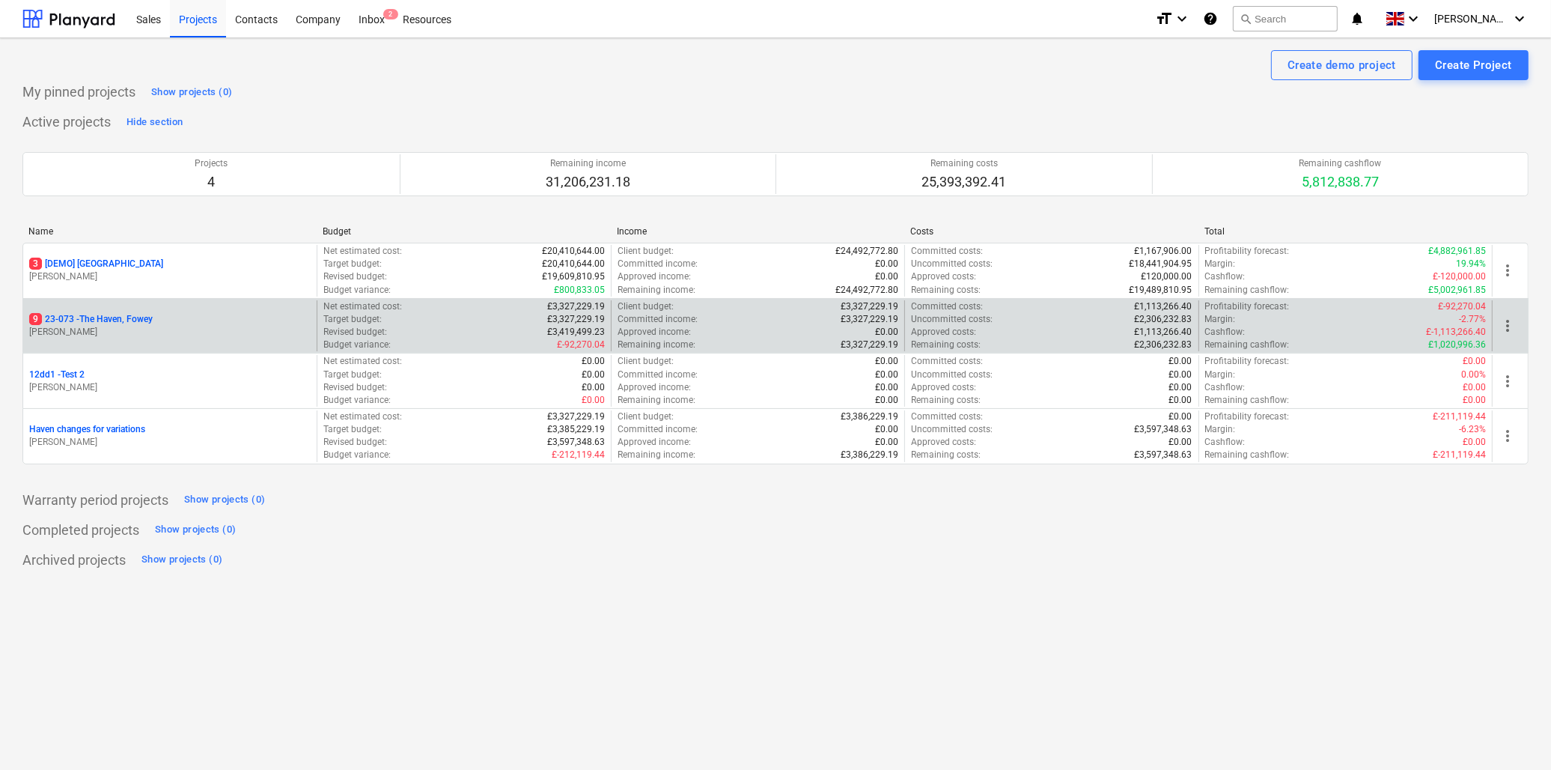
click at [133, 323] on p "9 23-073 - The Haven, Fowey" at bounding box center [91, 319] width 124 height 13
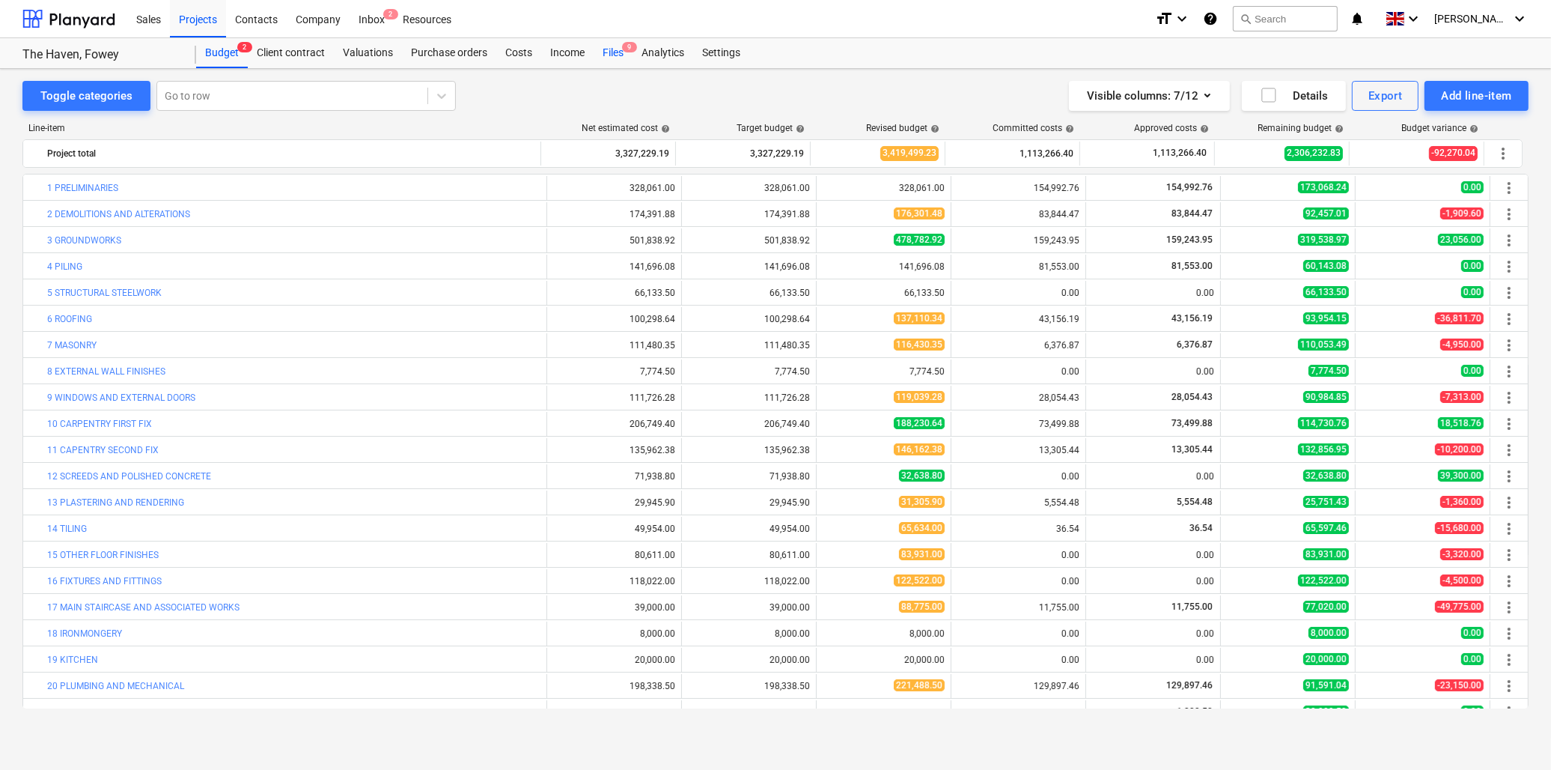
click at [615, 49] on div "Files 9" at bounding box center [613, 53] width 39 height 30
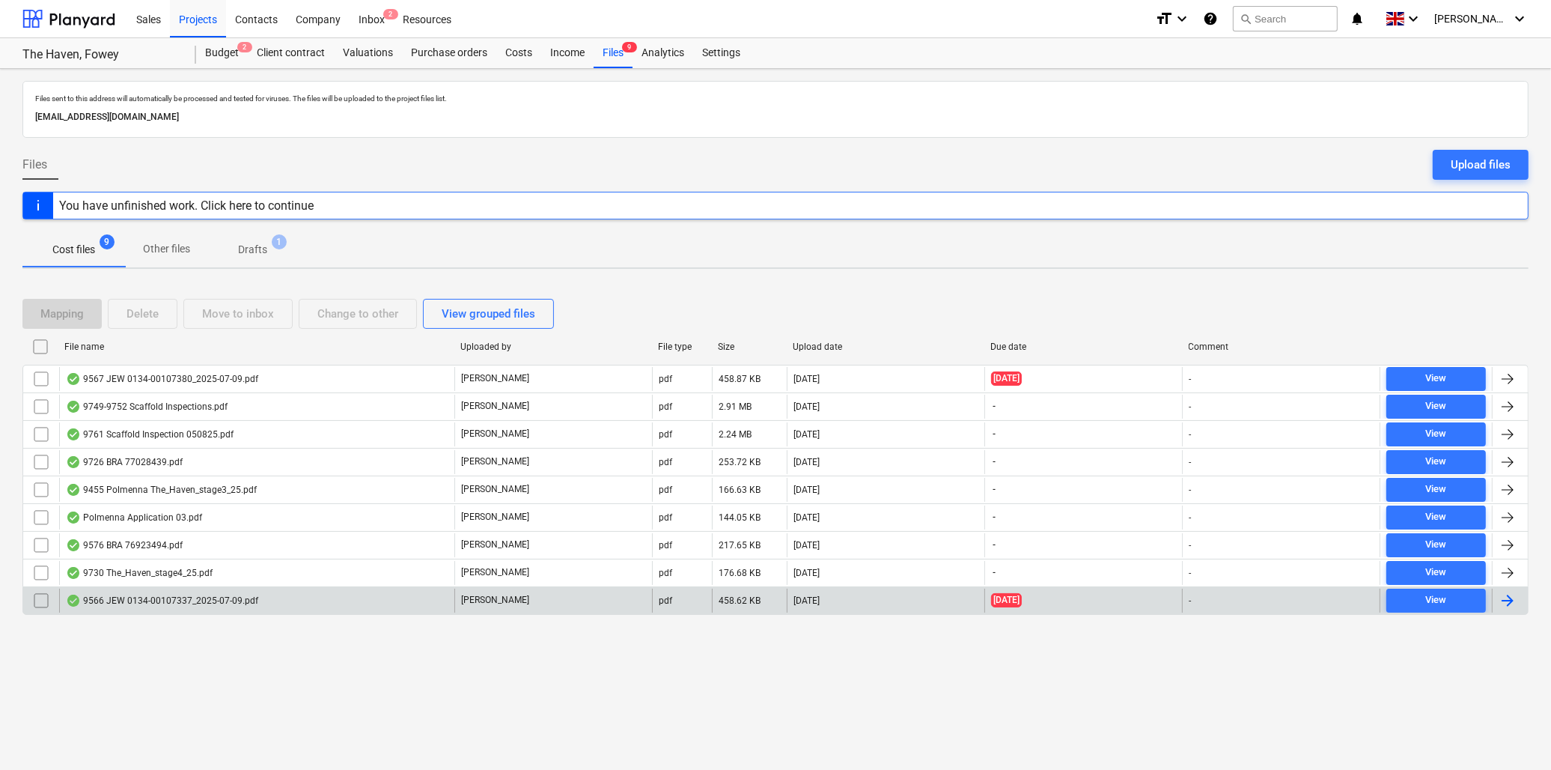
click at [170, 603] on div "9566 JEW 0134-00107337_2025-07-09.pdf" at bounding box center [162, 600] width 192 height 12
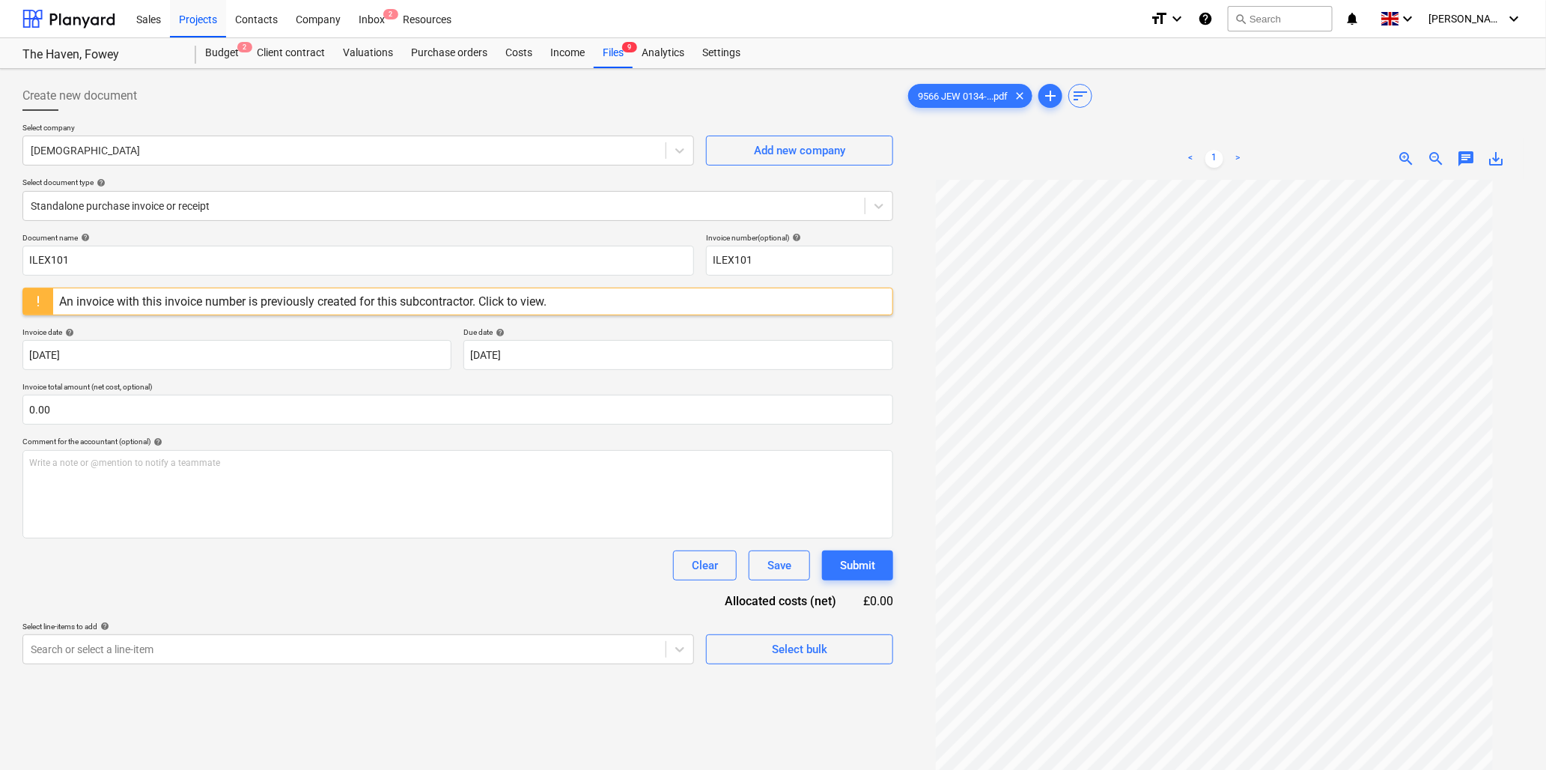
click at [1404, 157] on span "zoom_in" at bounding box center [1407, 159] width 18 height 18
click at [169, 252] on input "ILEX101" at bounding box center [358, 261] width 672 height 30
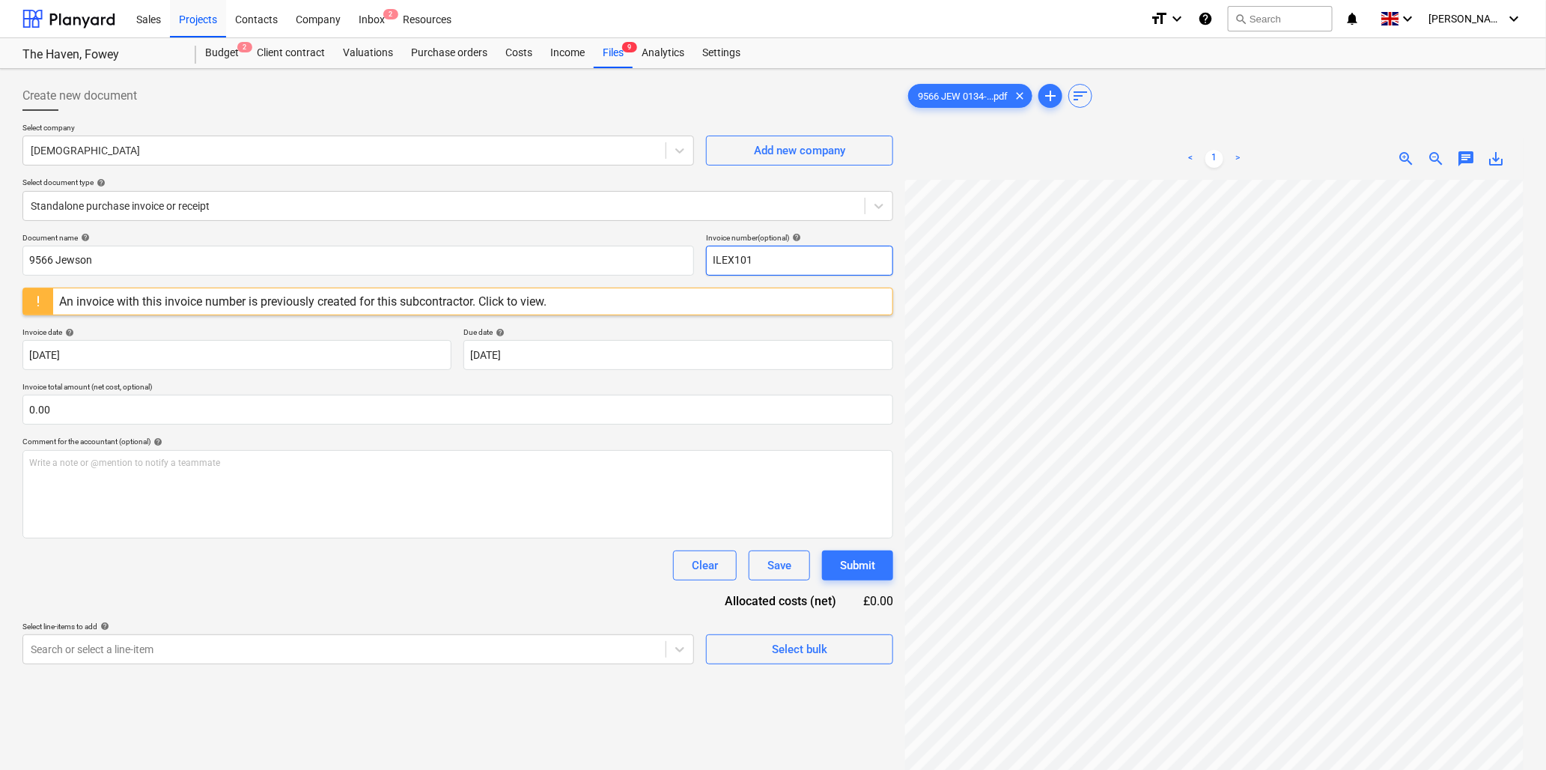
click at [806, 267] on input "ILEX101" at bounding box center [799, 261] width 187 height 30
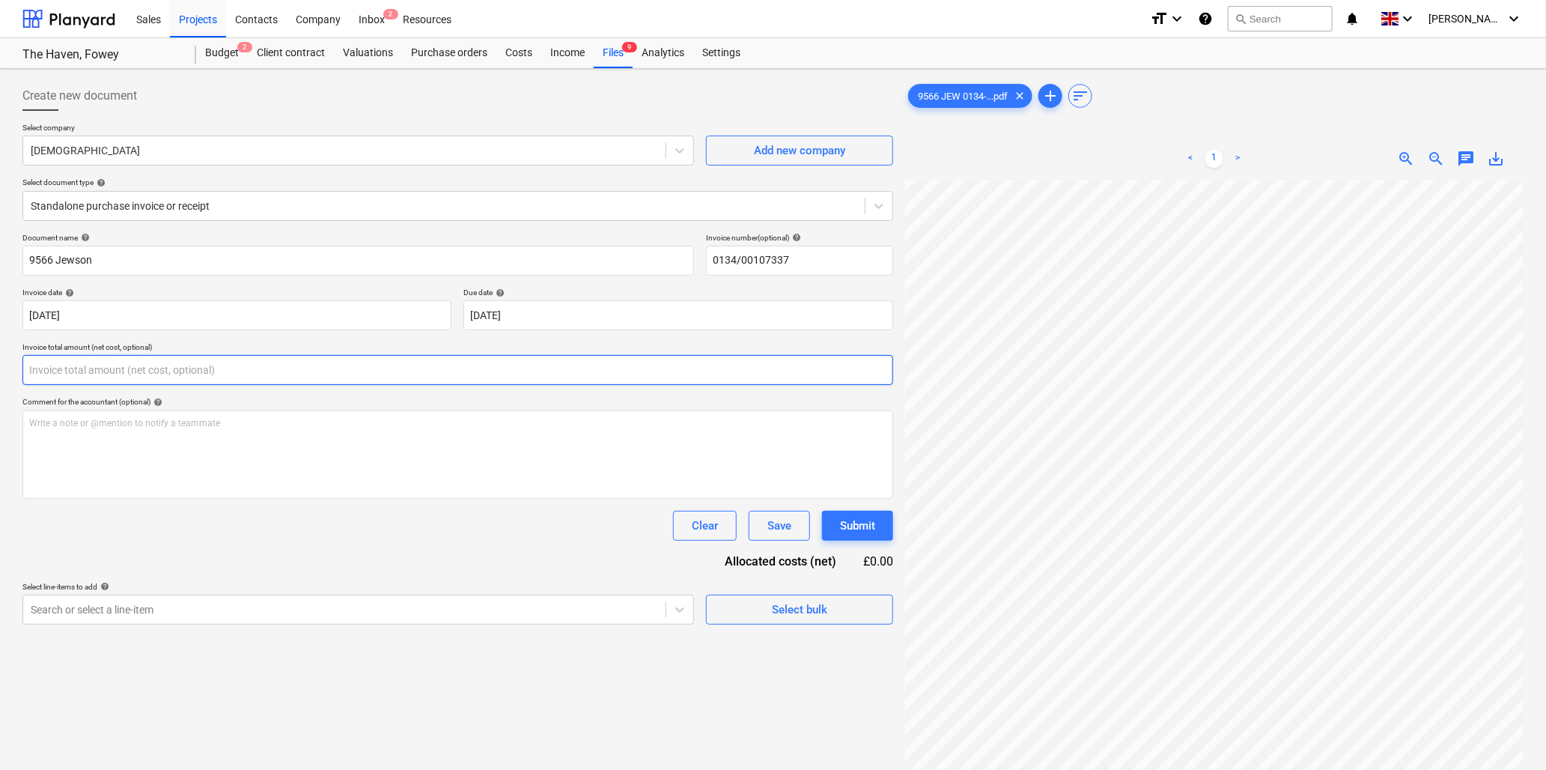
click at [228, 369] on input "text" at bounding box center [457, 370] width 871 height 30
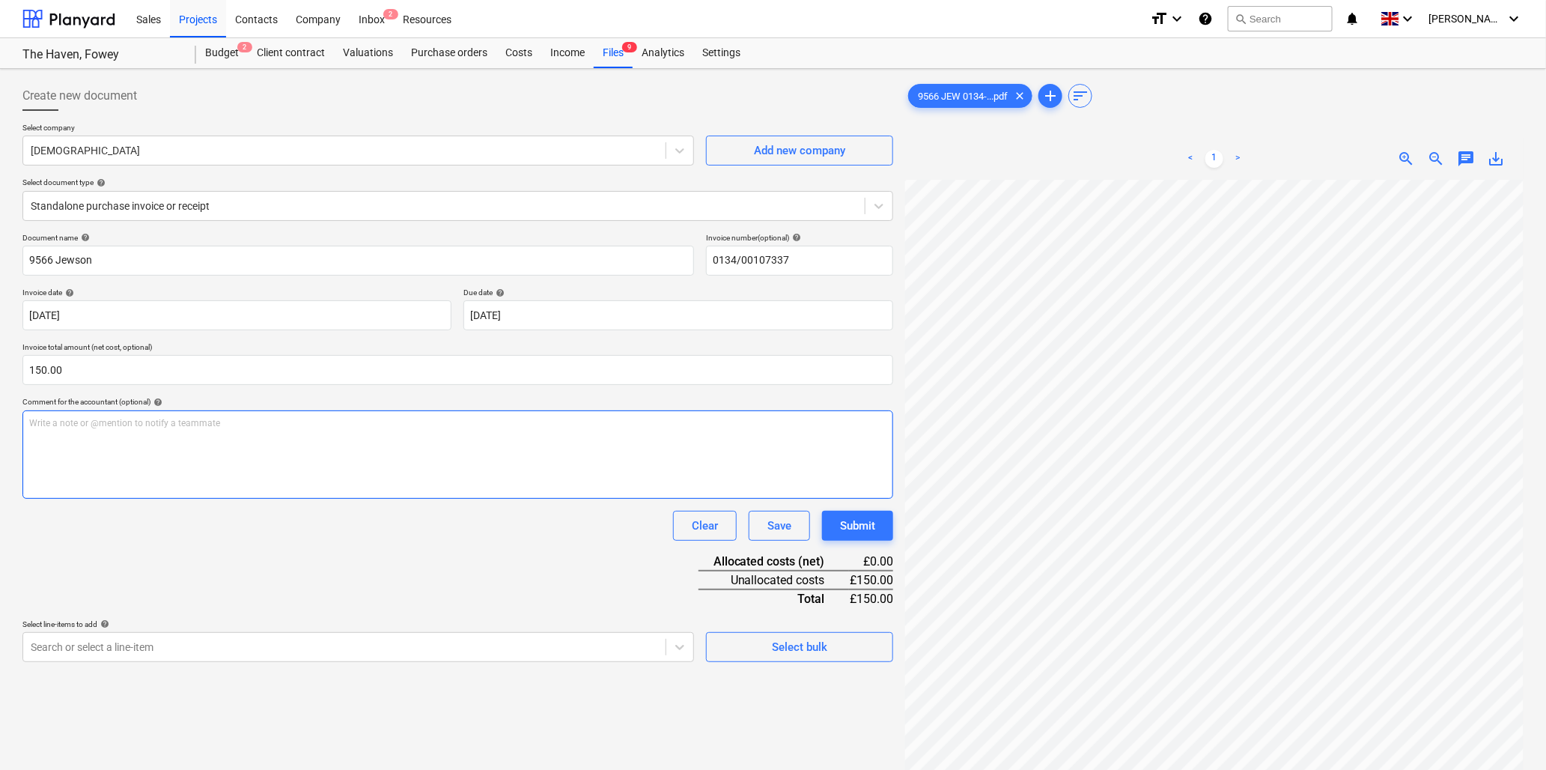
click at [228, 424] on p "Write a note or @mention to notify a teammate ﻿" at bounding box center [457, 423] width 857 height 13
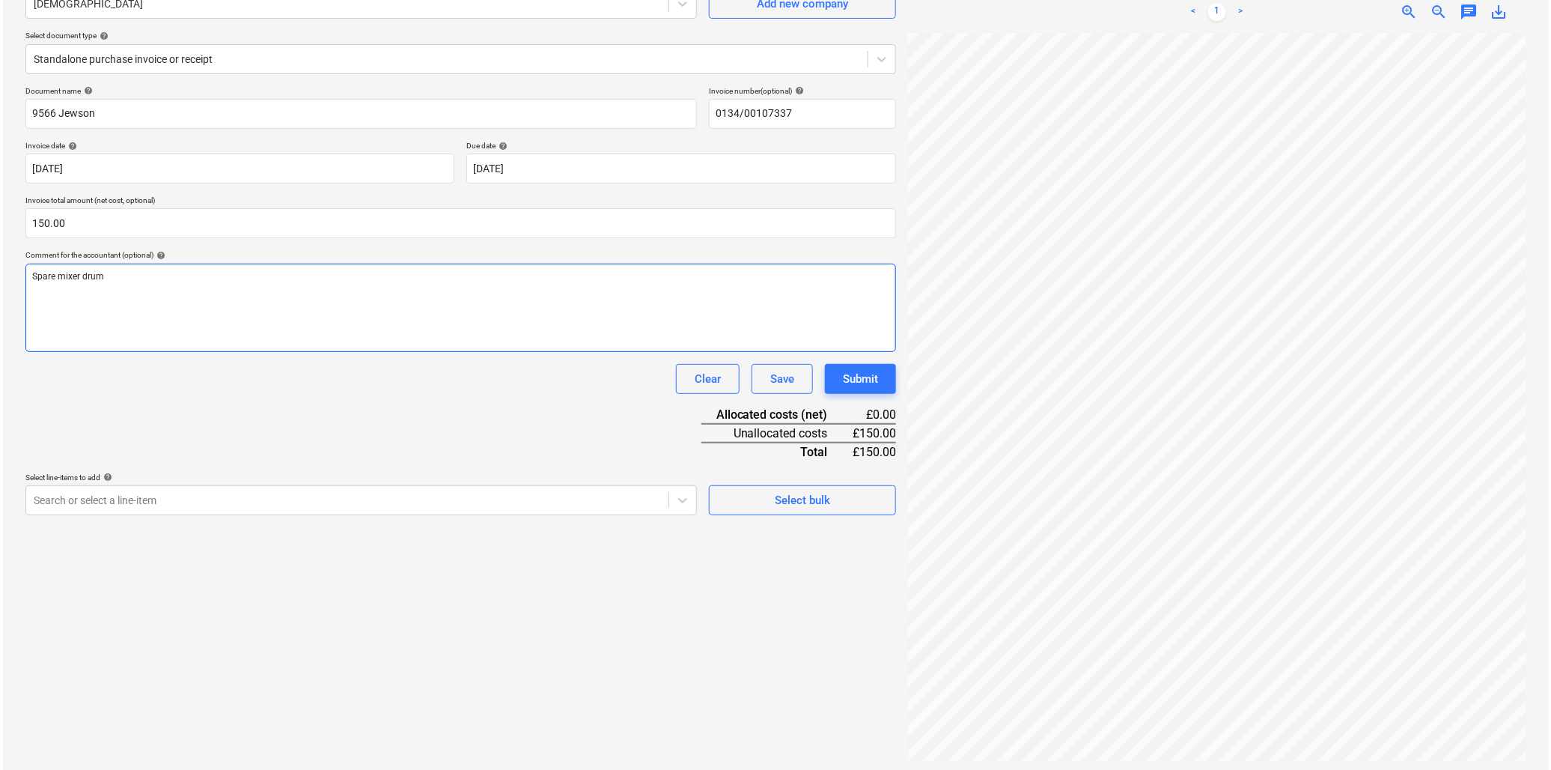
scroll to position [150, 0]
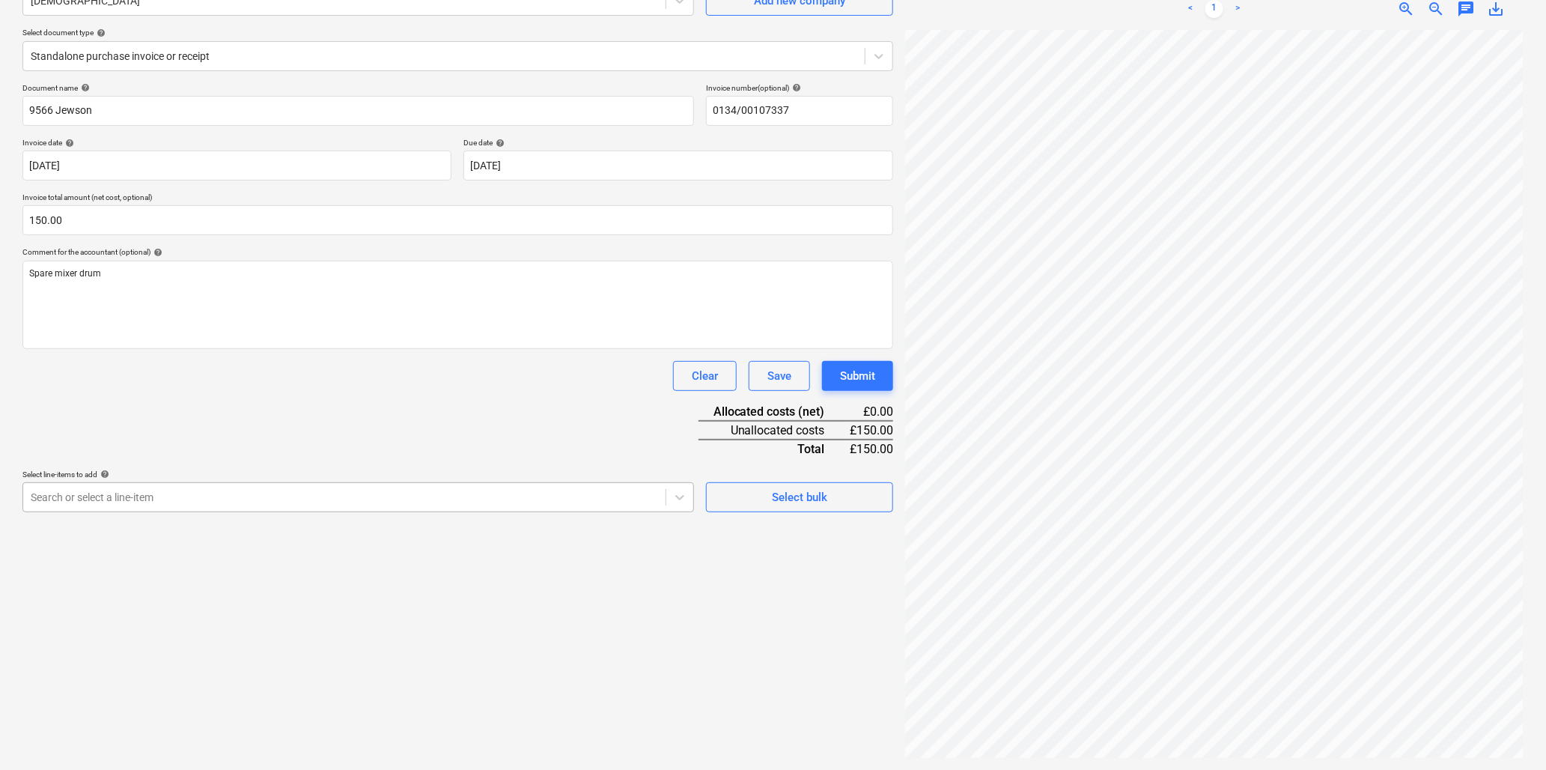
click at [238, 497] on div at bounding box center [344, 497] width 627 height 15
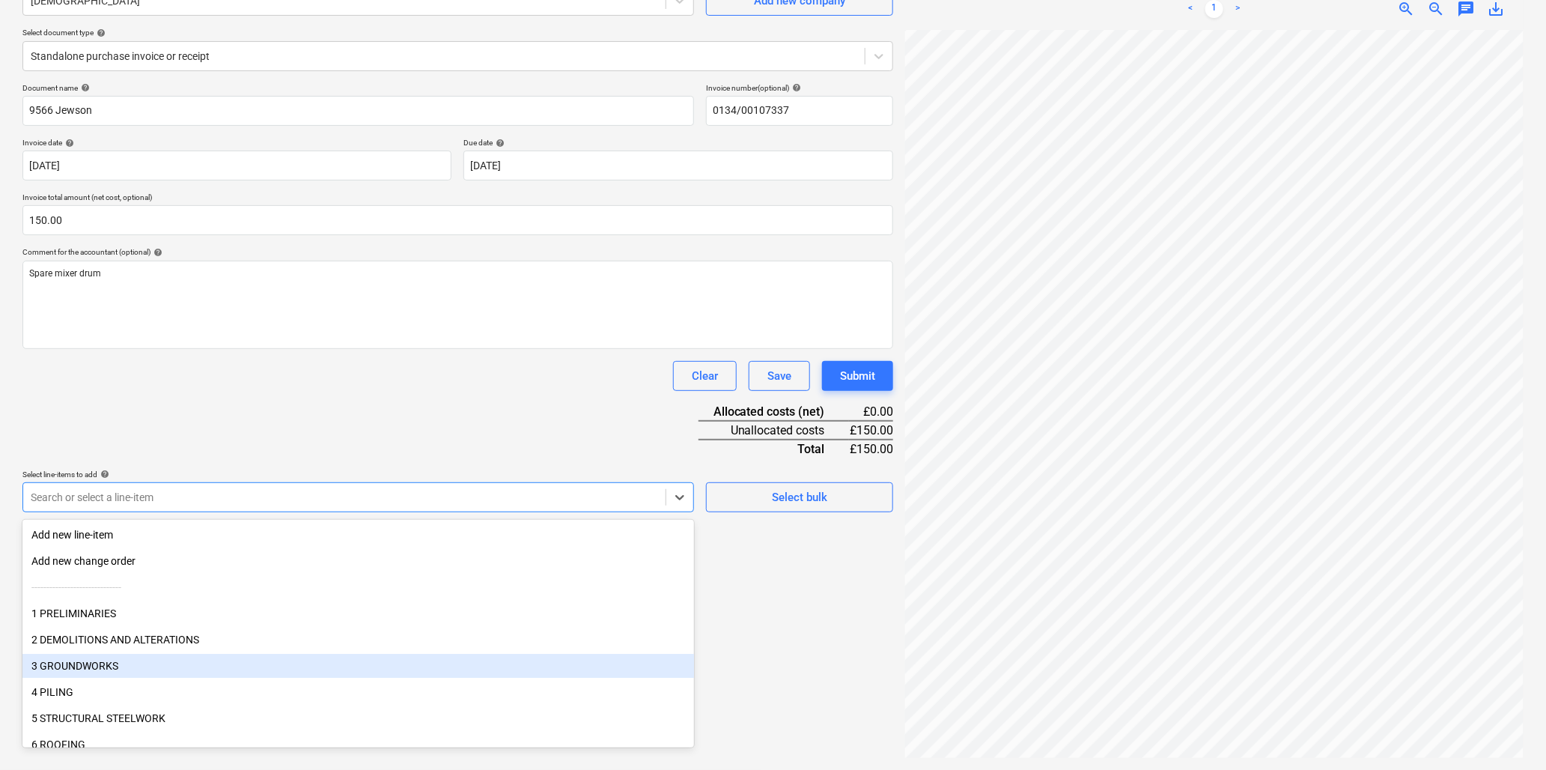
drag, startPoint x: 125, startPoint y: 654, endPoint x: 115, endPoint y: 666, distance: 15.9
click at [115, 666] on div "3 GROUNDWORKS" at bounding box center [358, 666] width 672 height 24
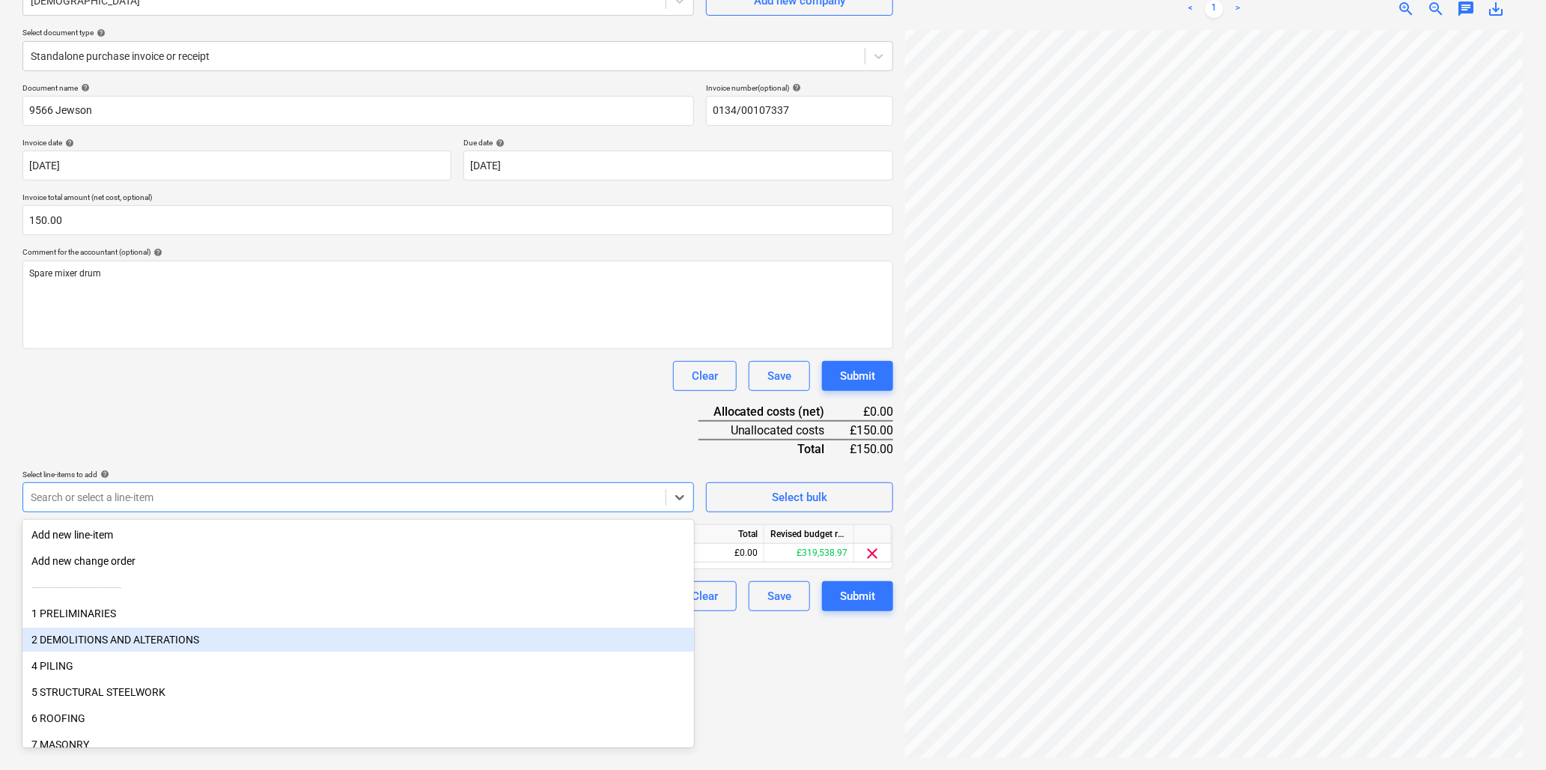
click at [442, 390] on div "Clear Save Submit" at bounding box center [457, 376] width 871 height 30
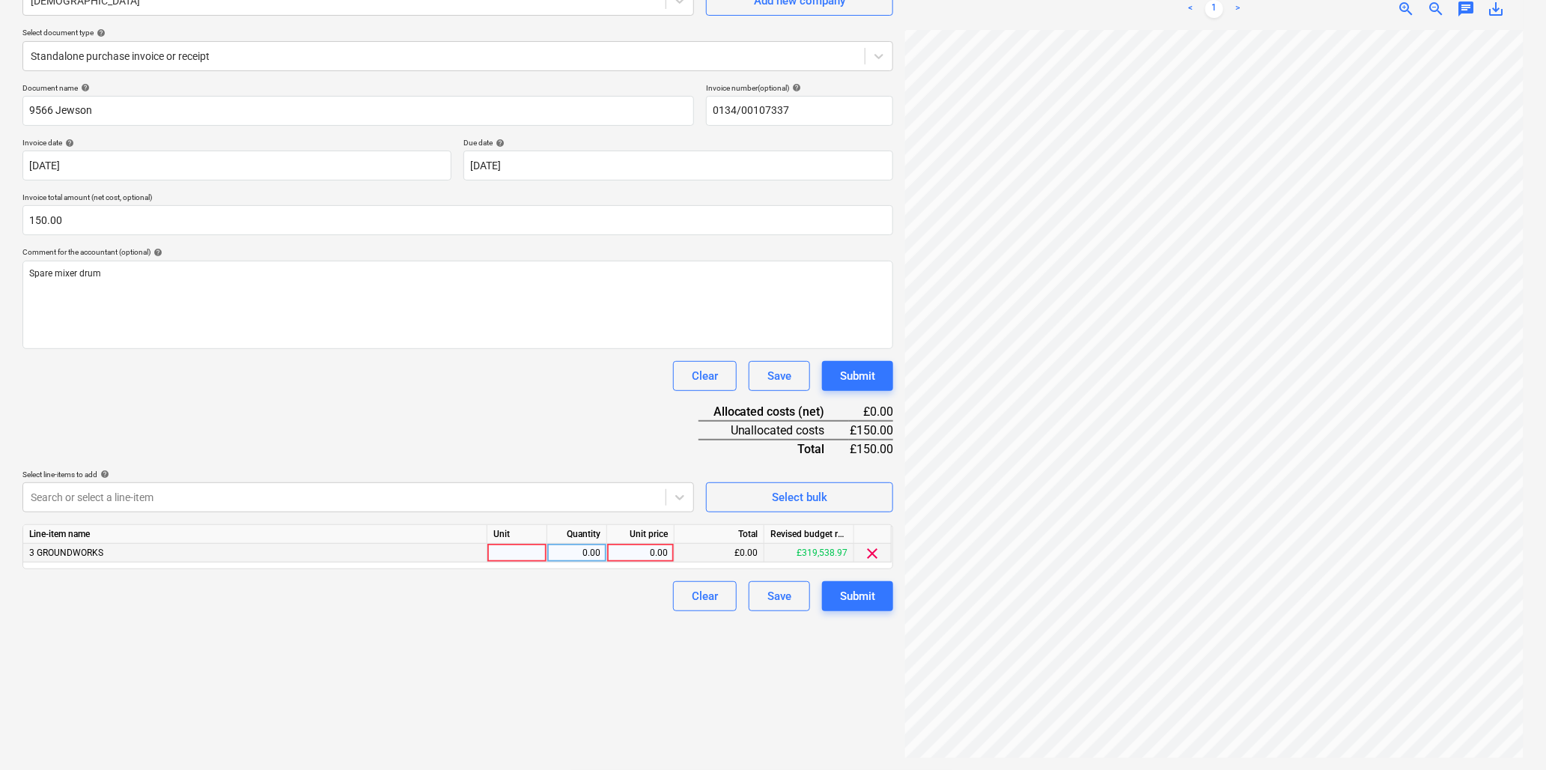
click at [520, 559] on div at bounding box center [517, 553] width 60 height 19
click at [859, 600] on div "Submit" at bounding box center [857, 595] width 35 height 19
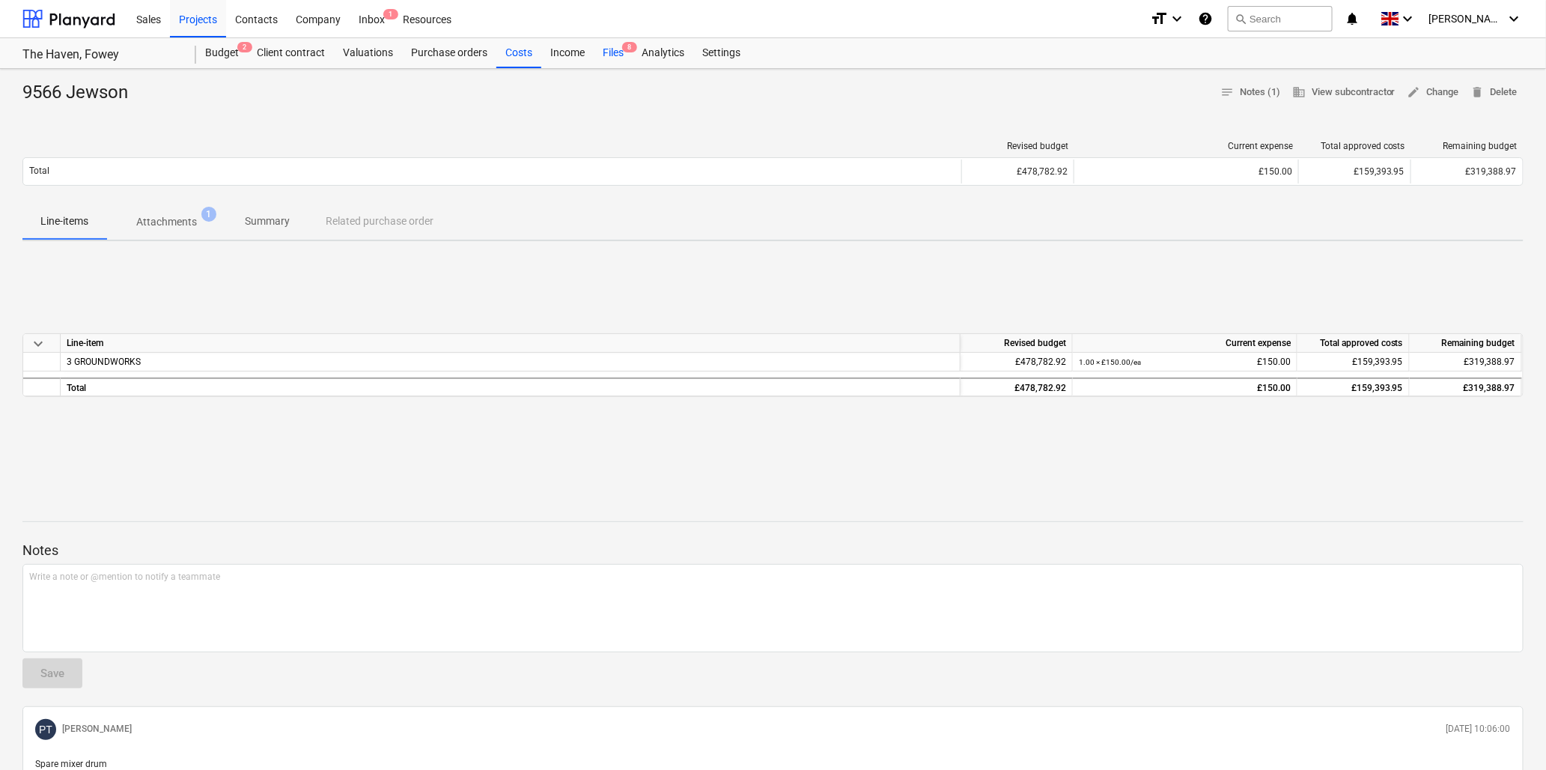
click at [614, 51] on div "Files 8" at bounding box center [613, 53] width 39 height 30
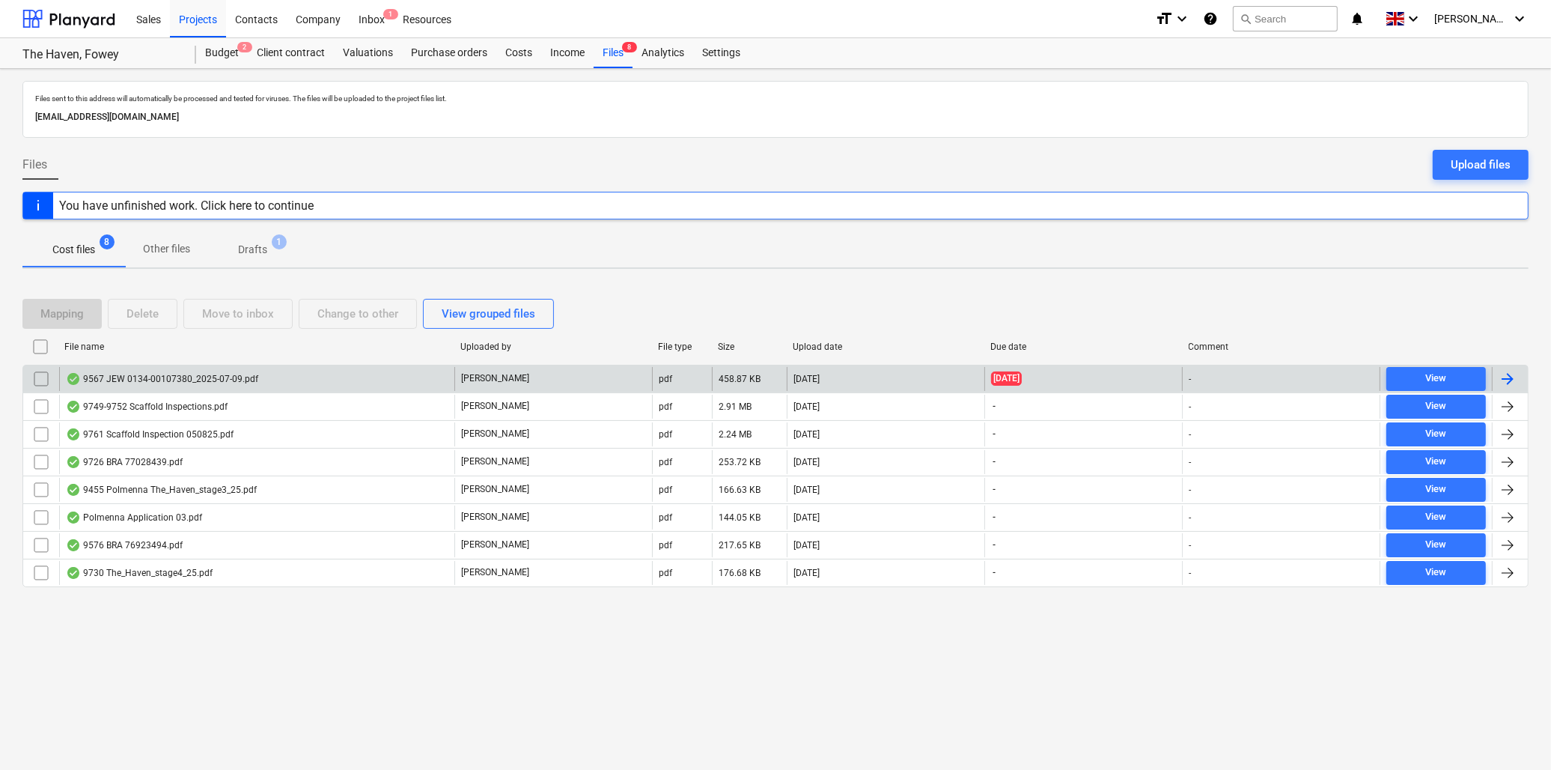
click at [133, 373] on div "9567 JEW 0134-00107380_2025-07-09.pdf" at bounding box center [162, 379] width 192 height 12
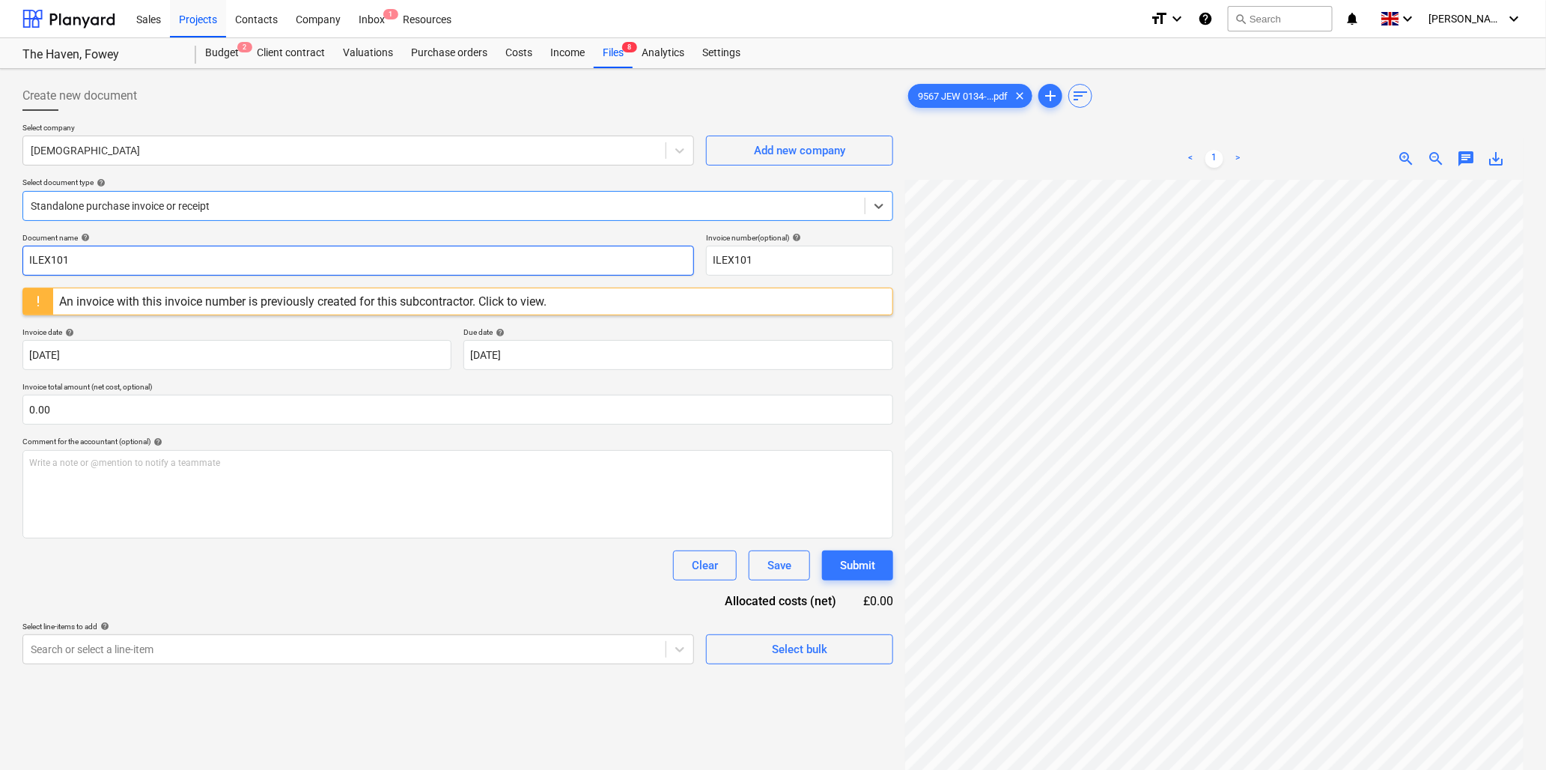
click at [172, 260] on input "ILEX101" at bounding box center [358, 261] width 672 height 30
click at [814, 264] on input "ILEX101" at bounding box center [799, 261] width 187 height 30
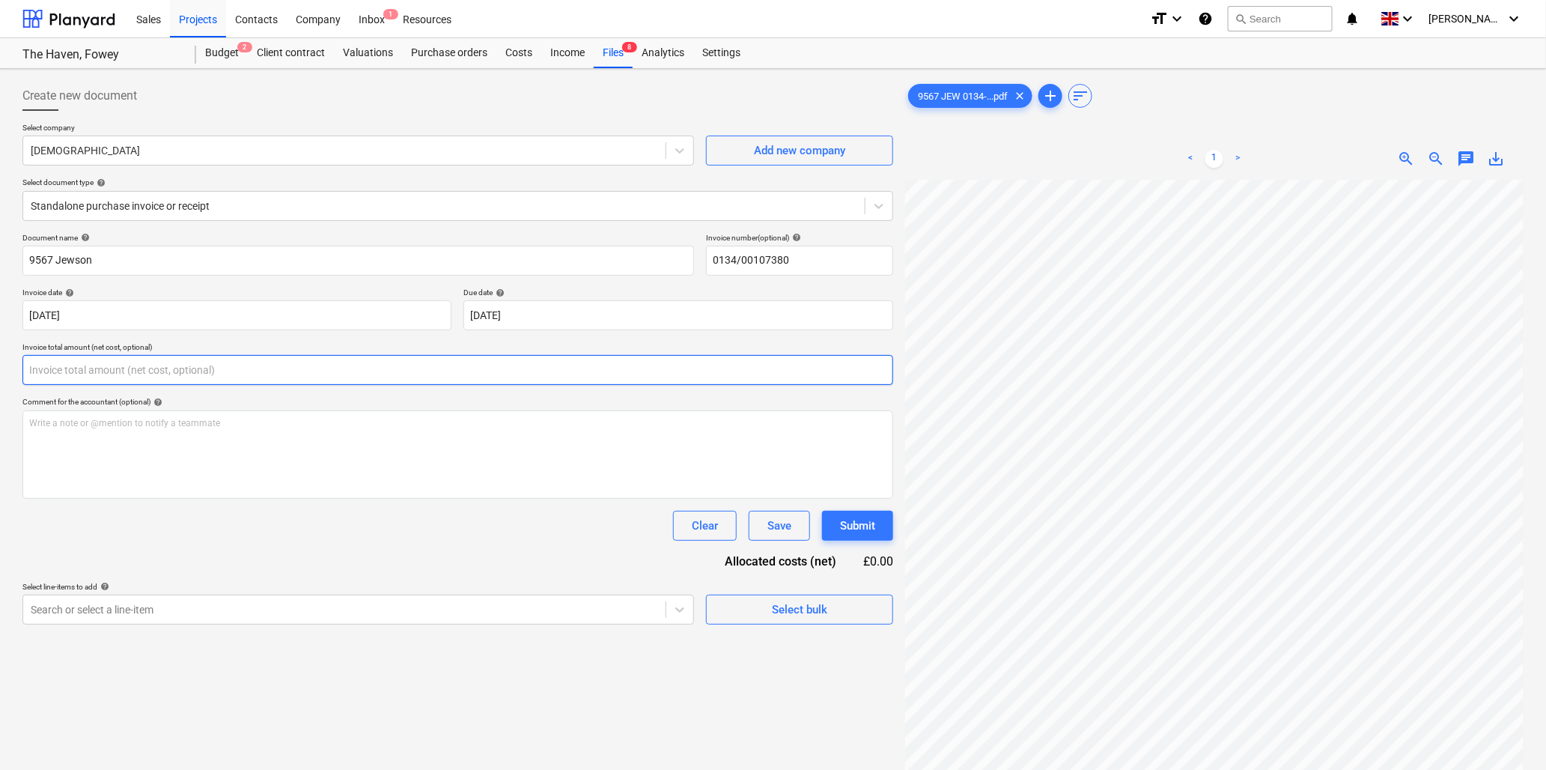
click at [184, 368] on input "text" at bounding box center [457, 370] width 871 height 30
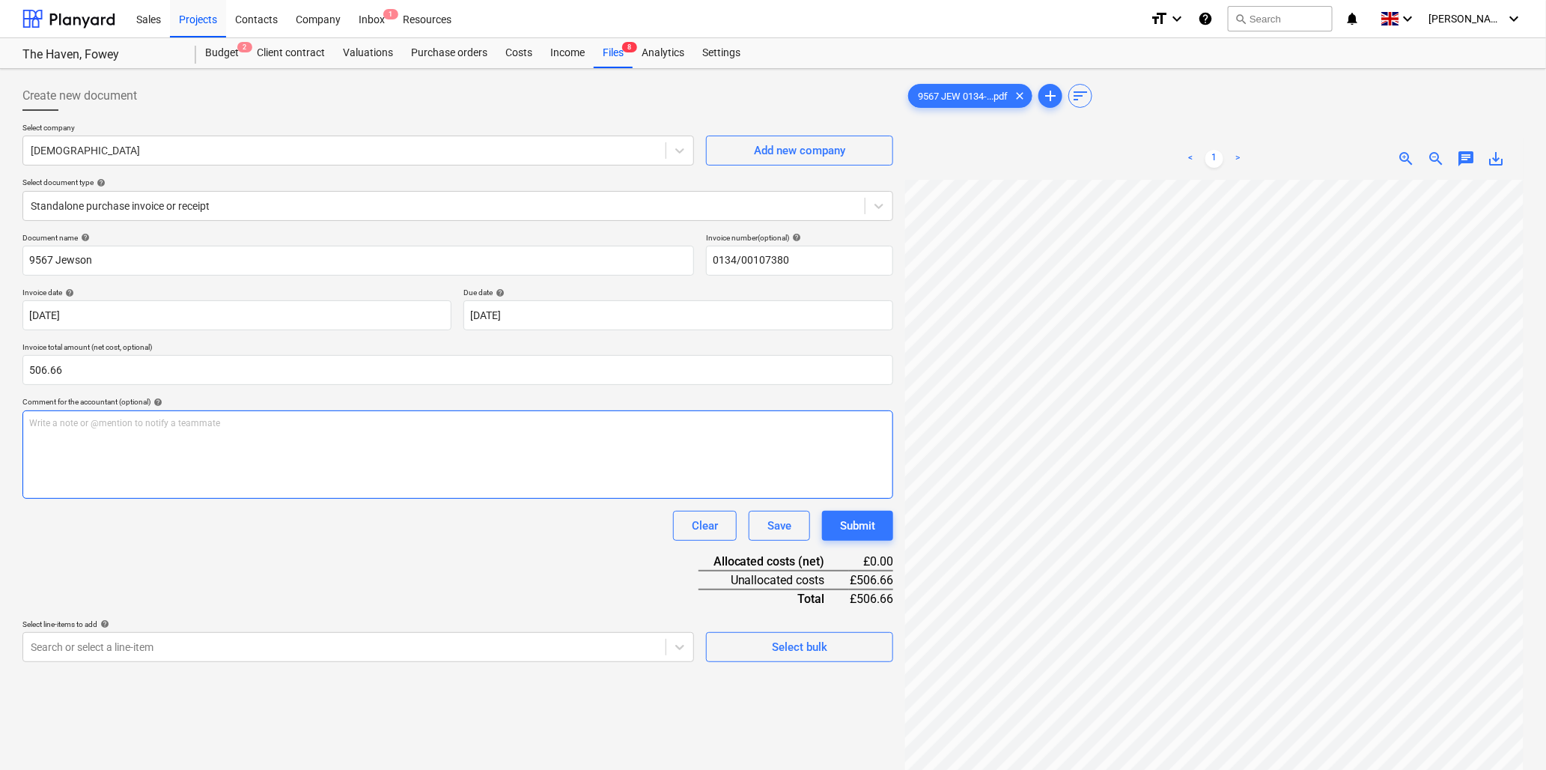
click at [176, 425] on p "Write a note or @mention to notify a teammate ﻿" at bounding box center [457, 423] width 857 height 13
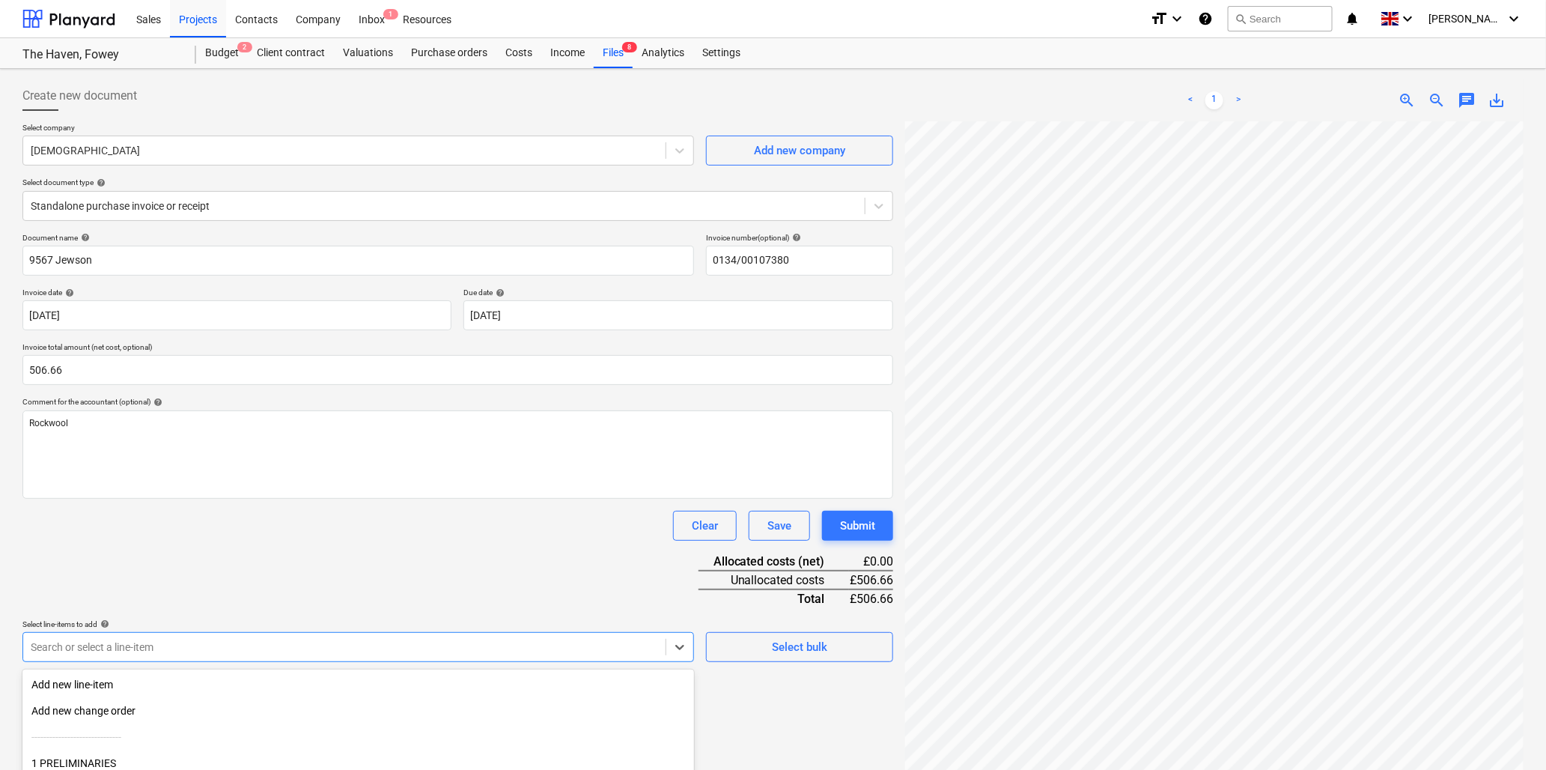
scroll to position [133, 0]
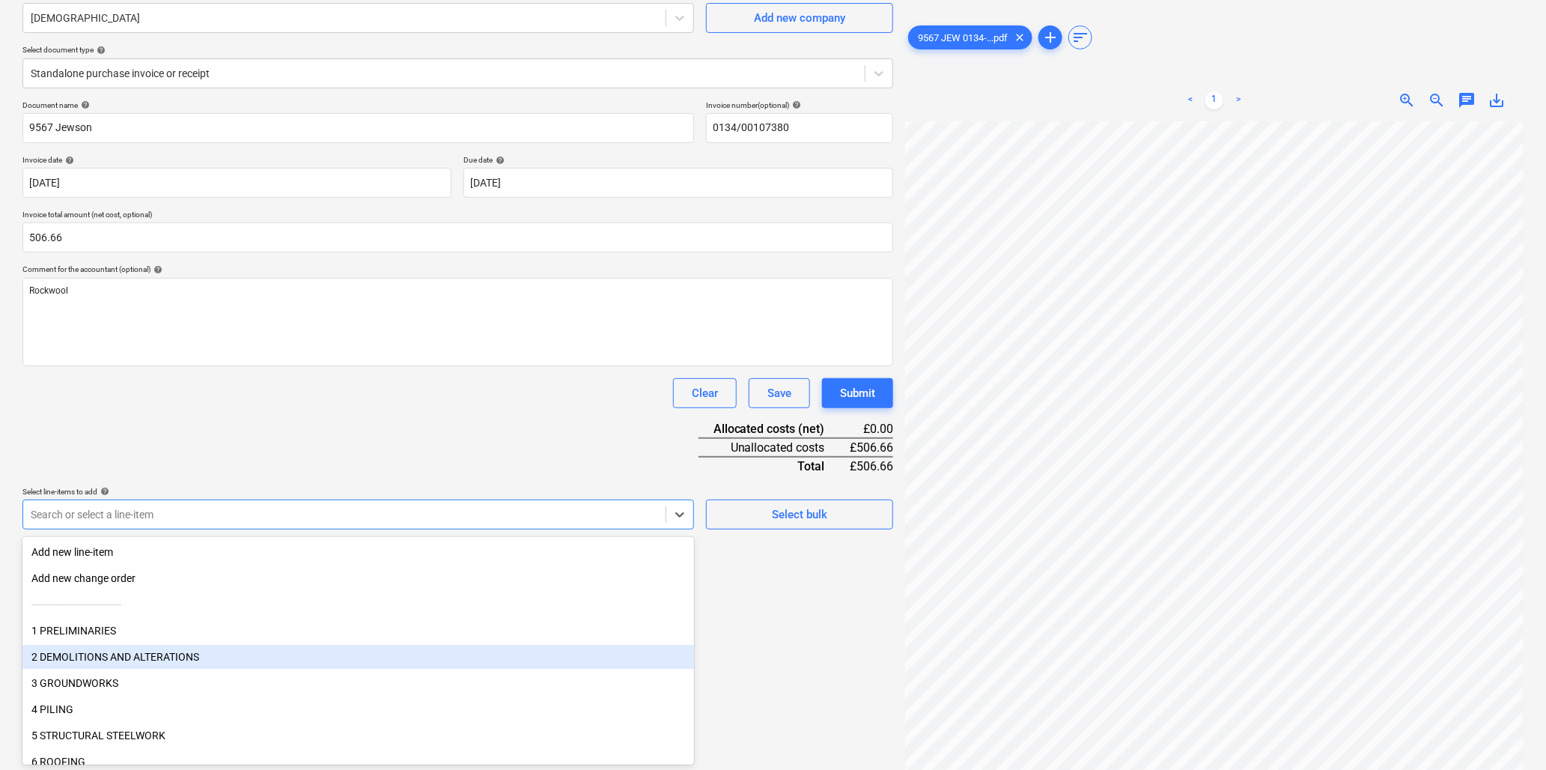
click at [226, 637] on body "Sales Projects Contacts Company Inbox 1 Resources format_size keyboard_arrow_do…" at bounding box center [773, 252] width 1546 height 770
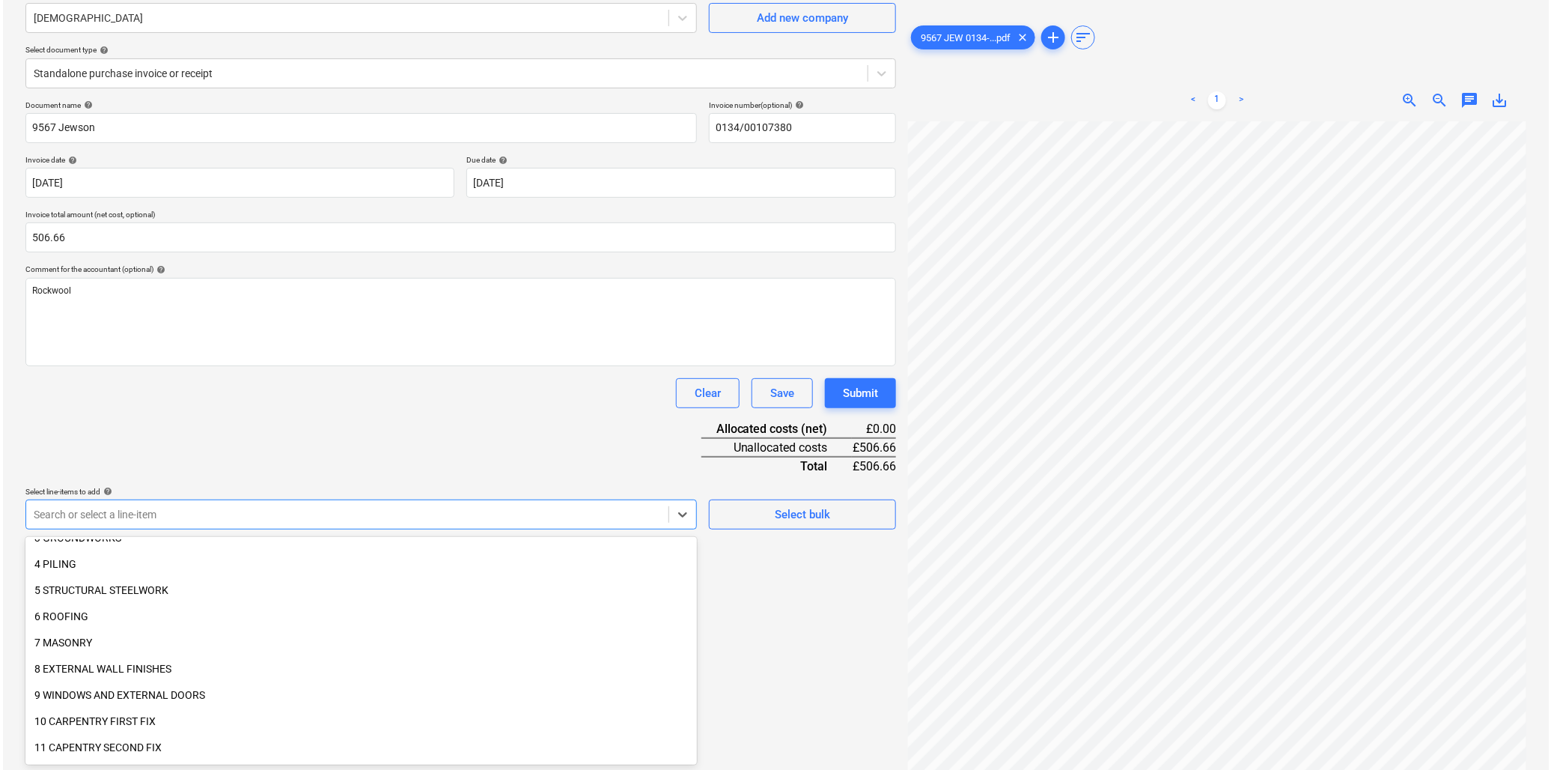
scroll to position [166, 0]
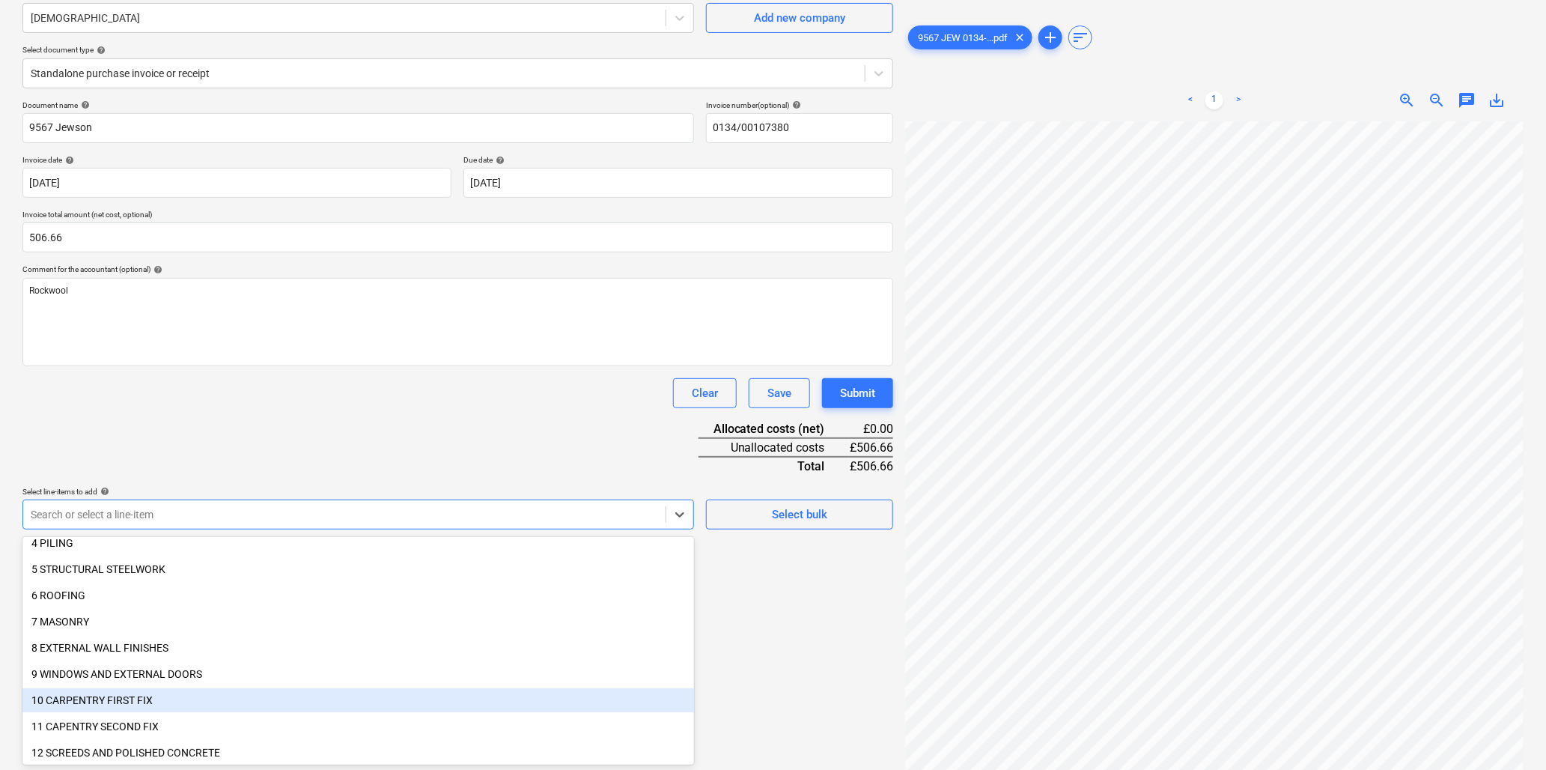
click at [138, 693] on div "10 CARPENTRY FIRST FIX" at bounding box center [358, 700] width 672 height 24
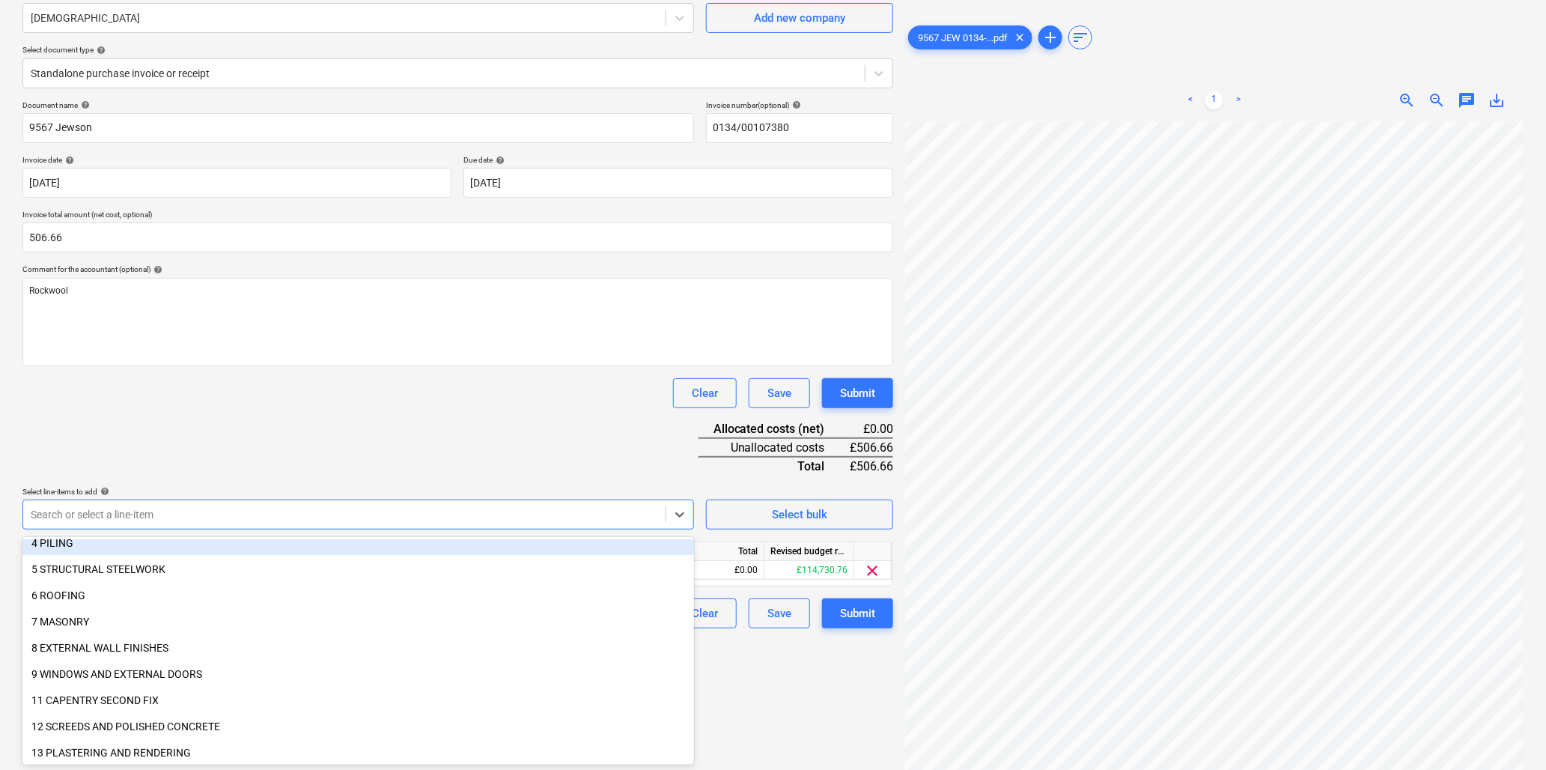
click at [385, 419] on div "Document name help 9567 Jewson Invoice number (optional) help 0134/00107380 Inv…" at bounding box center [457, 364] width 871 height 528
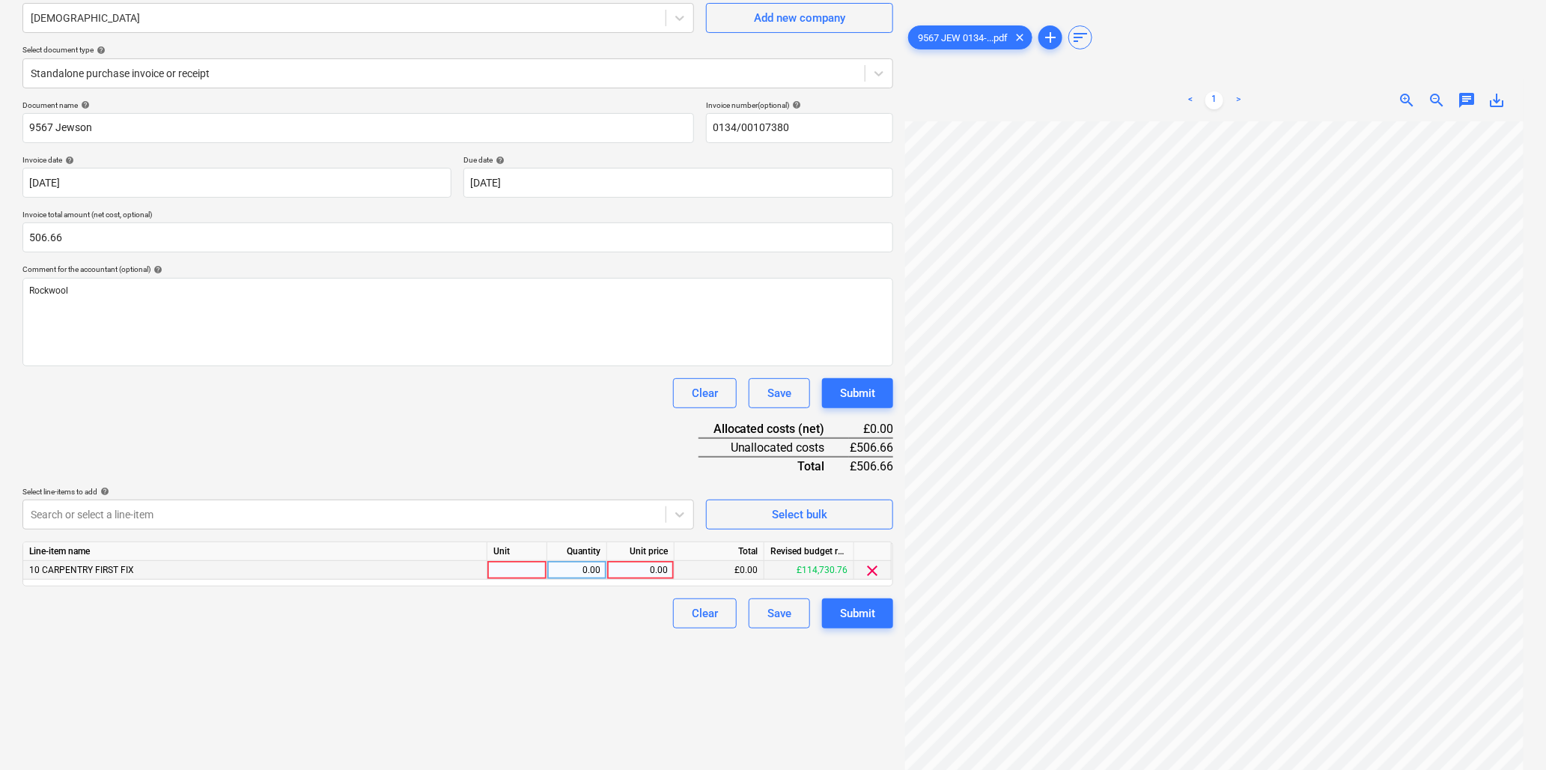
click at [524, 564] on div at bounding box center [517, 570] width 60 height 19
click at [861, 606] on div "Submit" at bounding box center [857, 612] width 35 height 19
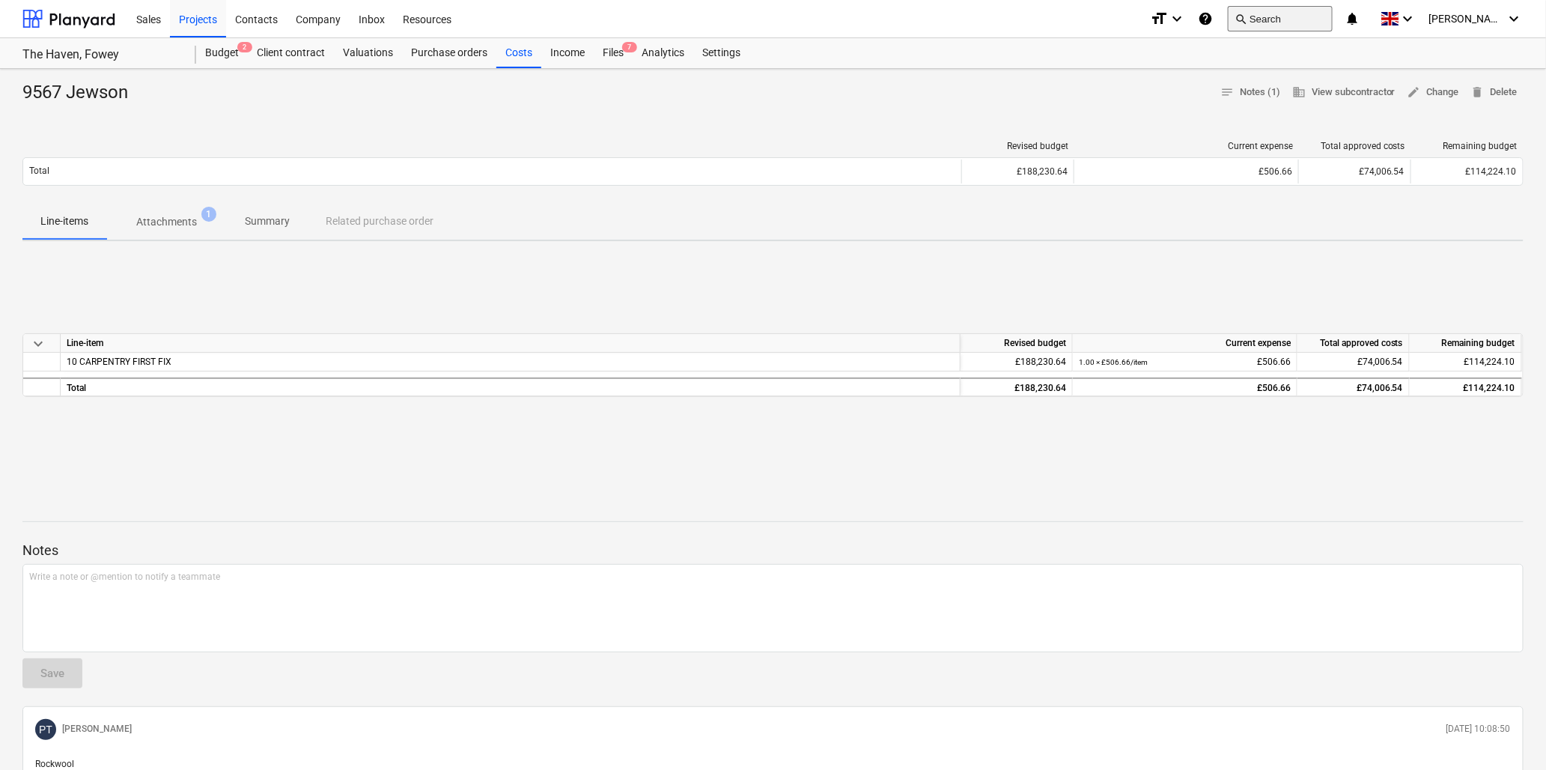
click at [1329, 24] on button "search Search" at bounding box center [1280, 18] width 105 height 25
click at [520, 49] on div "Costs" at bounding box center [518, 53] width 45 height 30
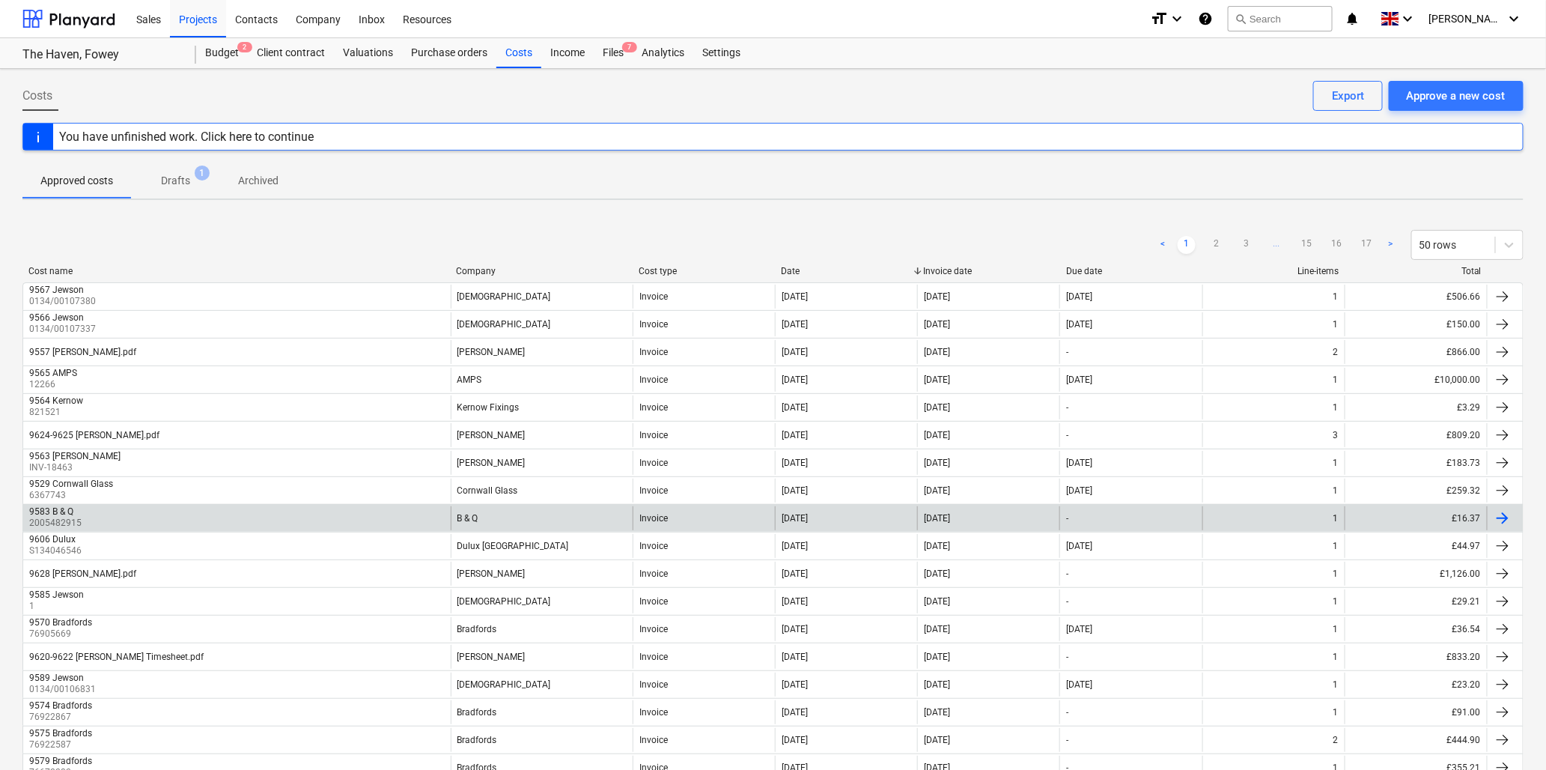
click at [87, 521] on div "9583 B & Q 2005482915" at bounding box center [236, 518] width 427 height 24
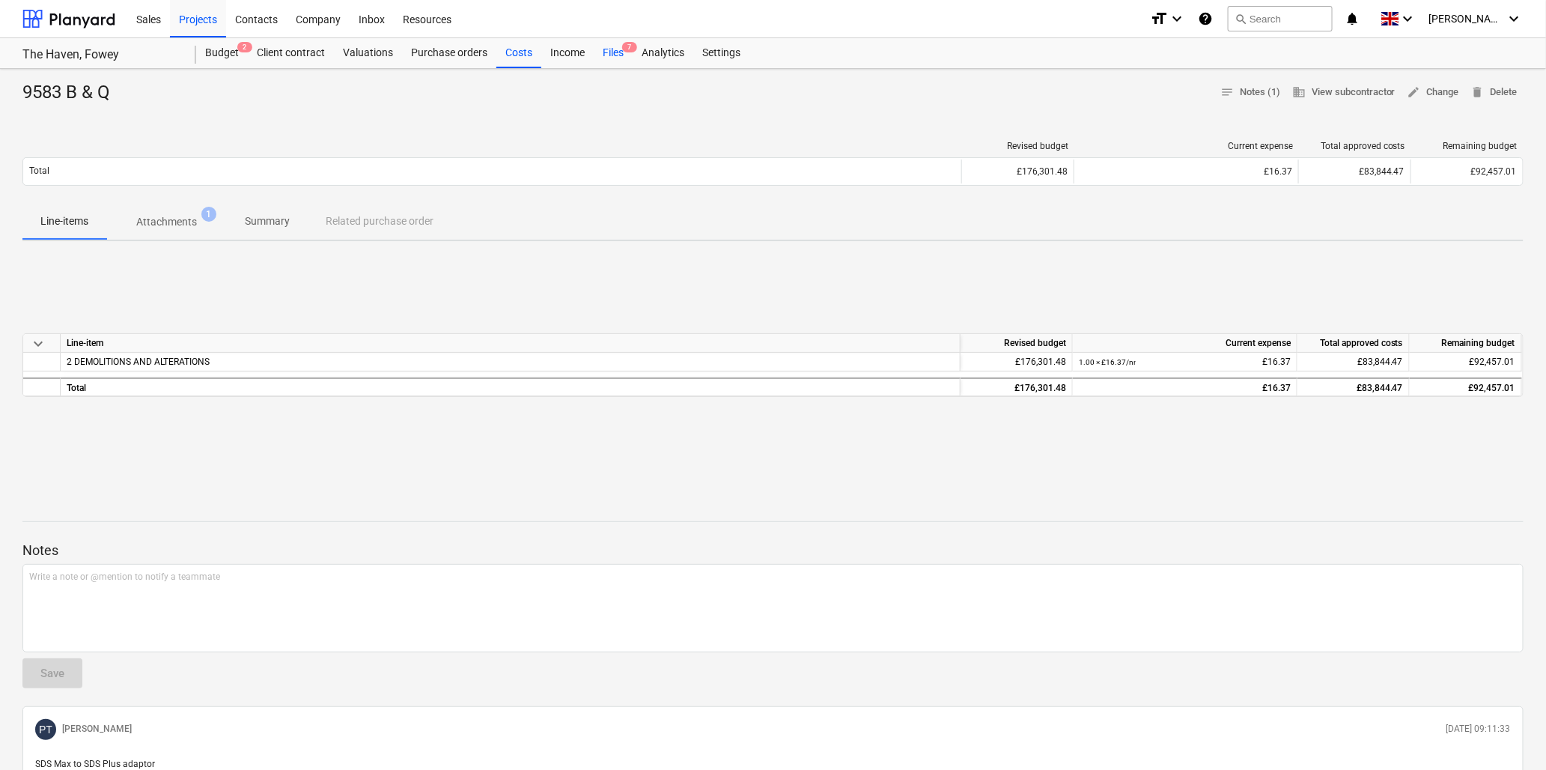
click at [616, 51] on div "Files 7" at bounding box center [613, 53] width 39 height 30
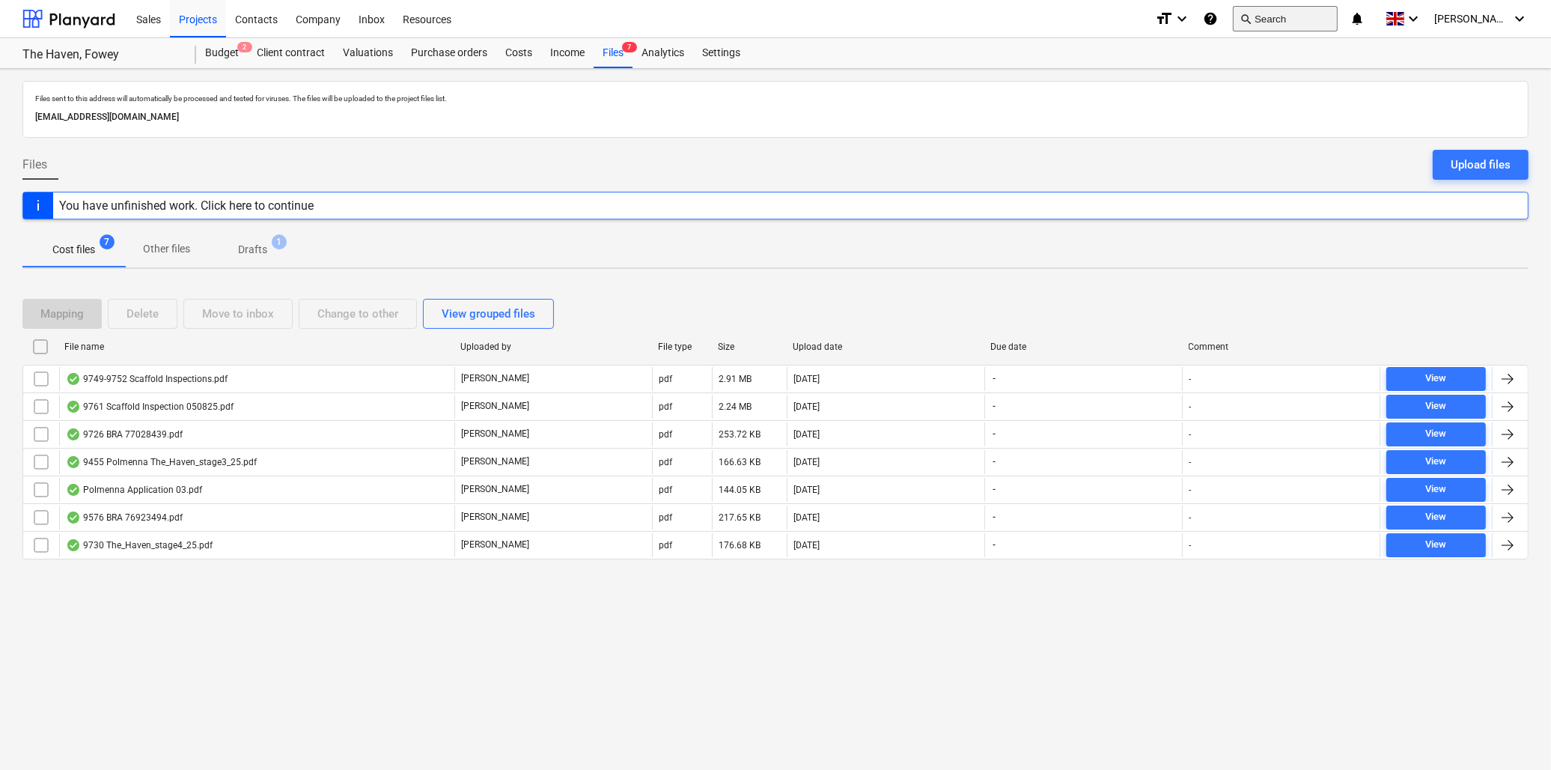
click at [1303, 6] on button "search Search" at bounding box center [1285, 18] width 105 height 25
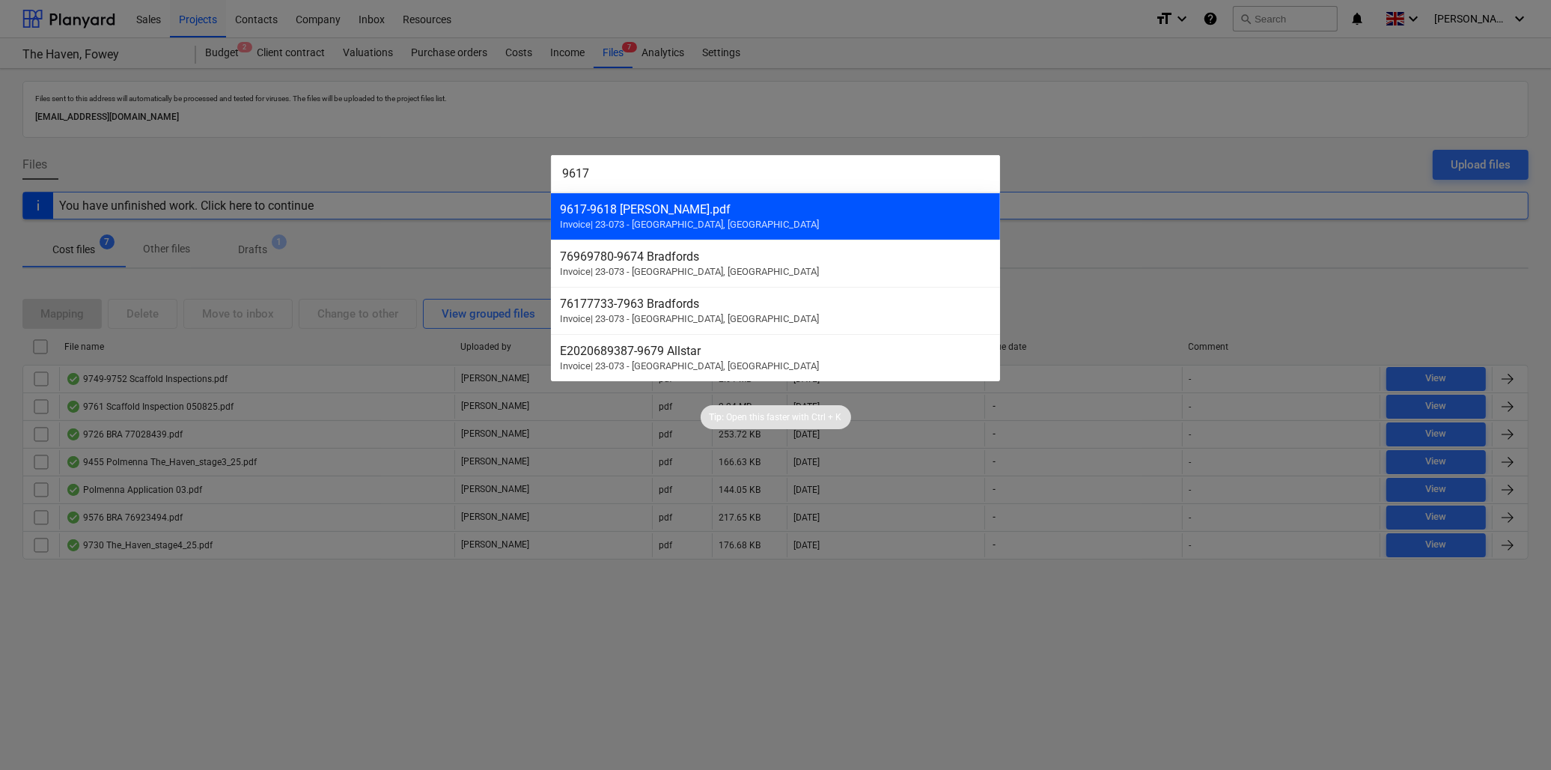
click at [612, 212] on div "9617-9618 Brian Bogan.pdf" at bounding box center [775, 209] width 431 height 14
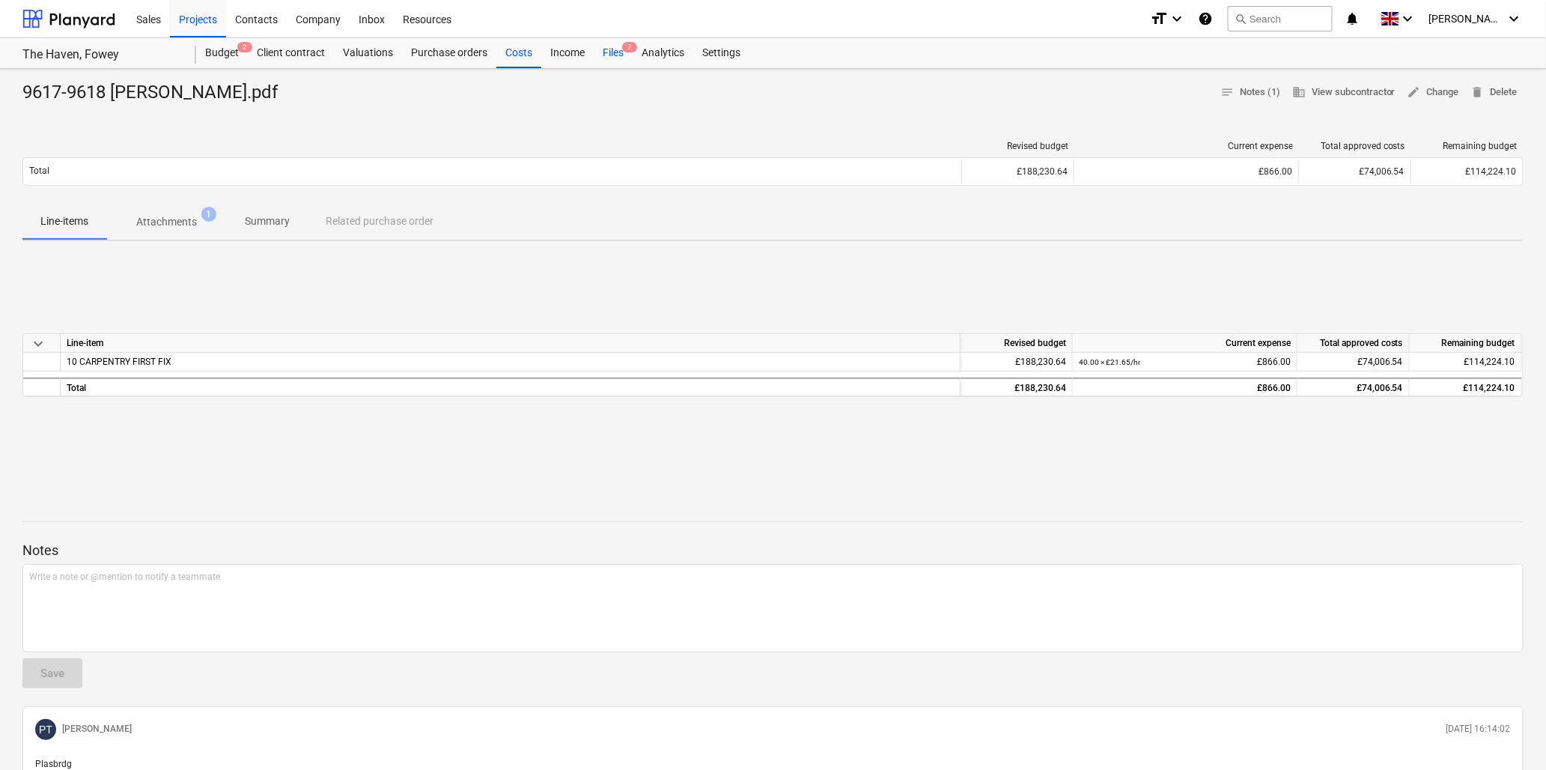
click at [614, 49] on div "Files 7" at bounding box center [613, 53] width 39 height 30
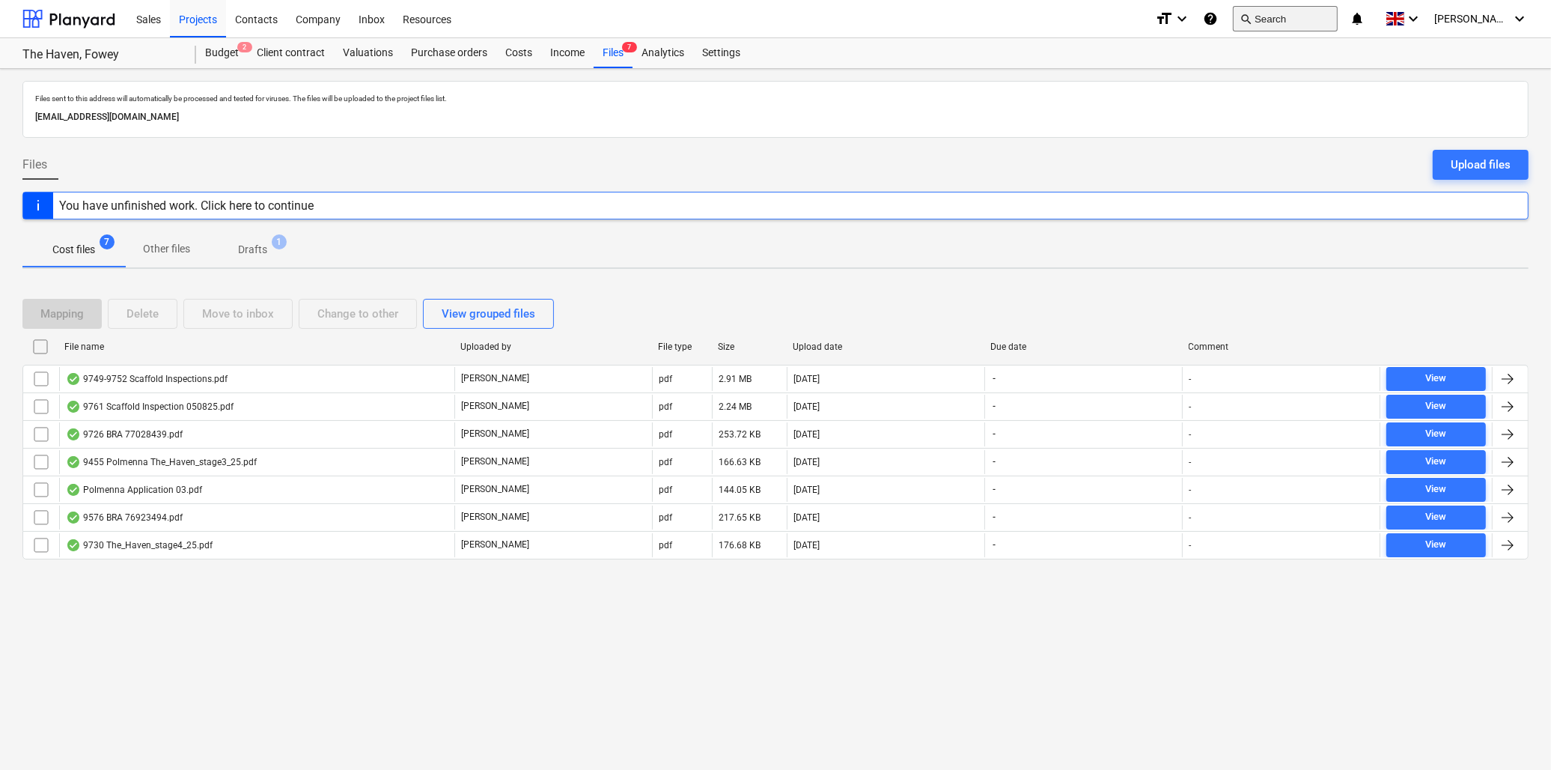
click at [1318, 10] on button "search Search" at bounding box center [1285, 18] width 105 height 25
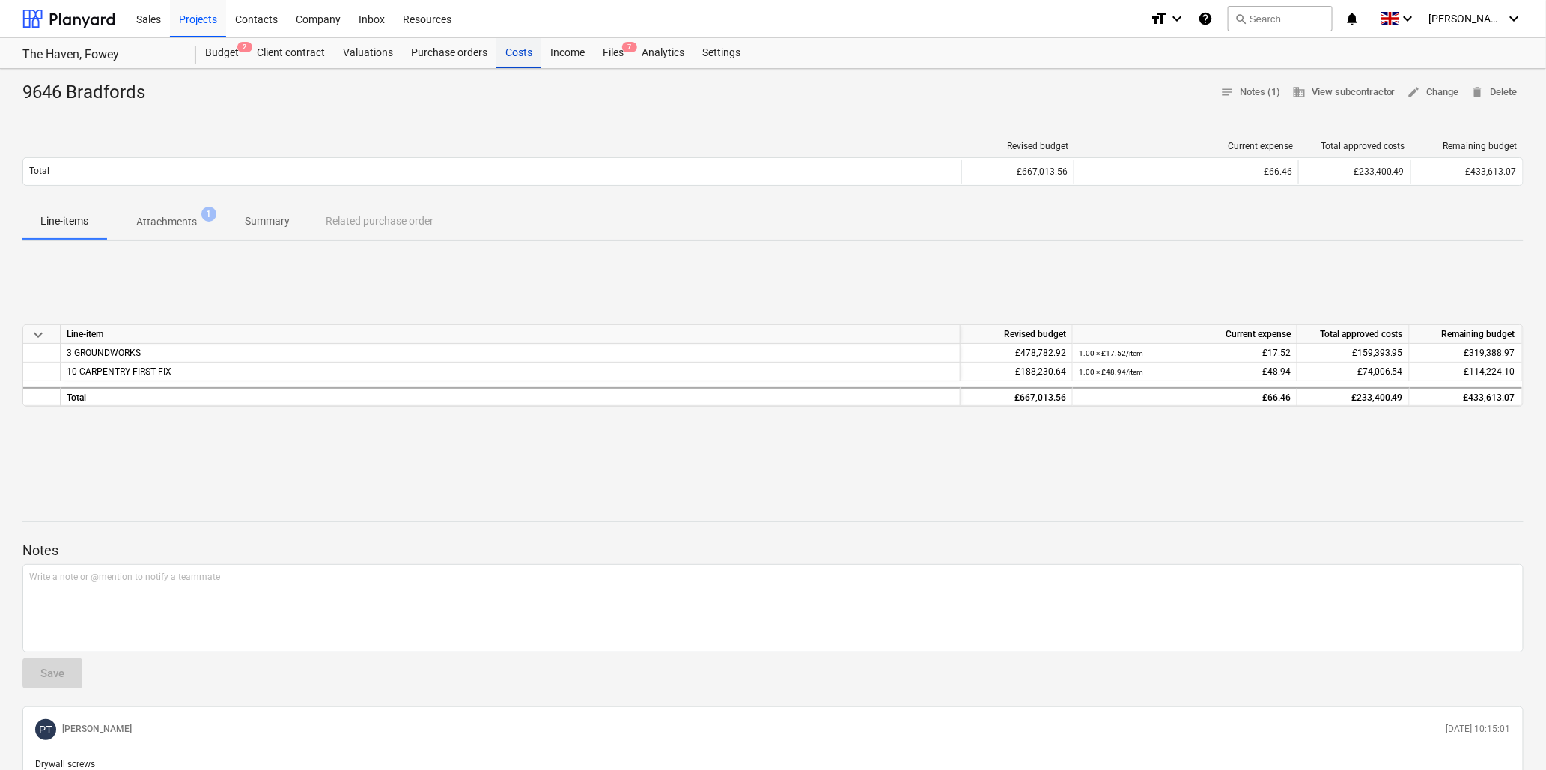
click at [517, 53] on div "Costs" at bounding box center [518, 53] width 45 height 30
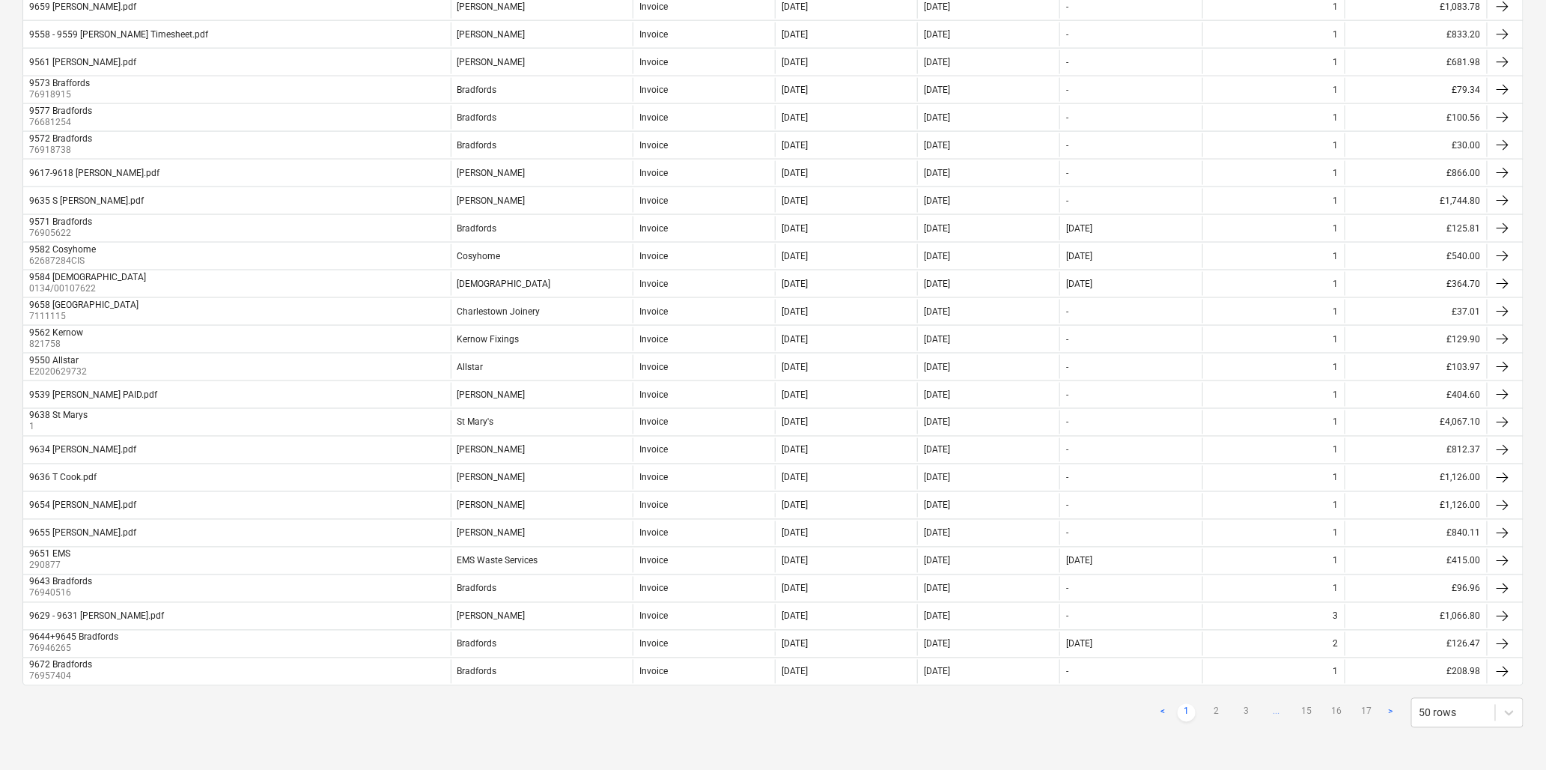
scroll to position [985, 0]
click at [1391, 711] on link ">" at bounding box center [1390, 713] width 18 height 18
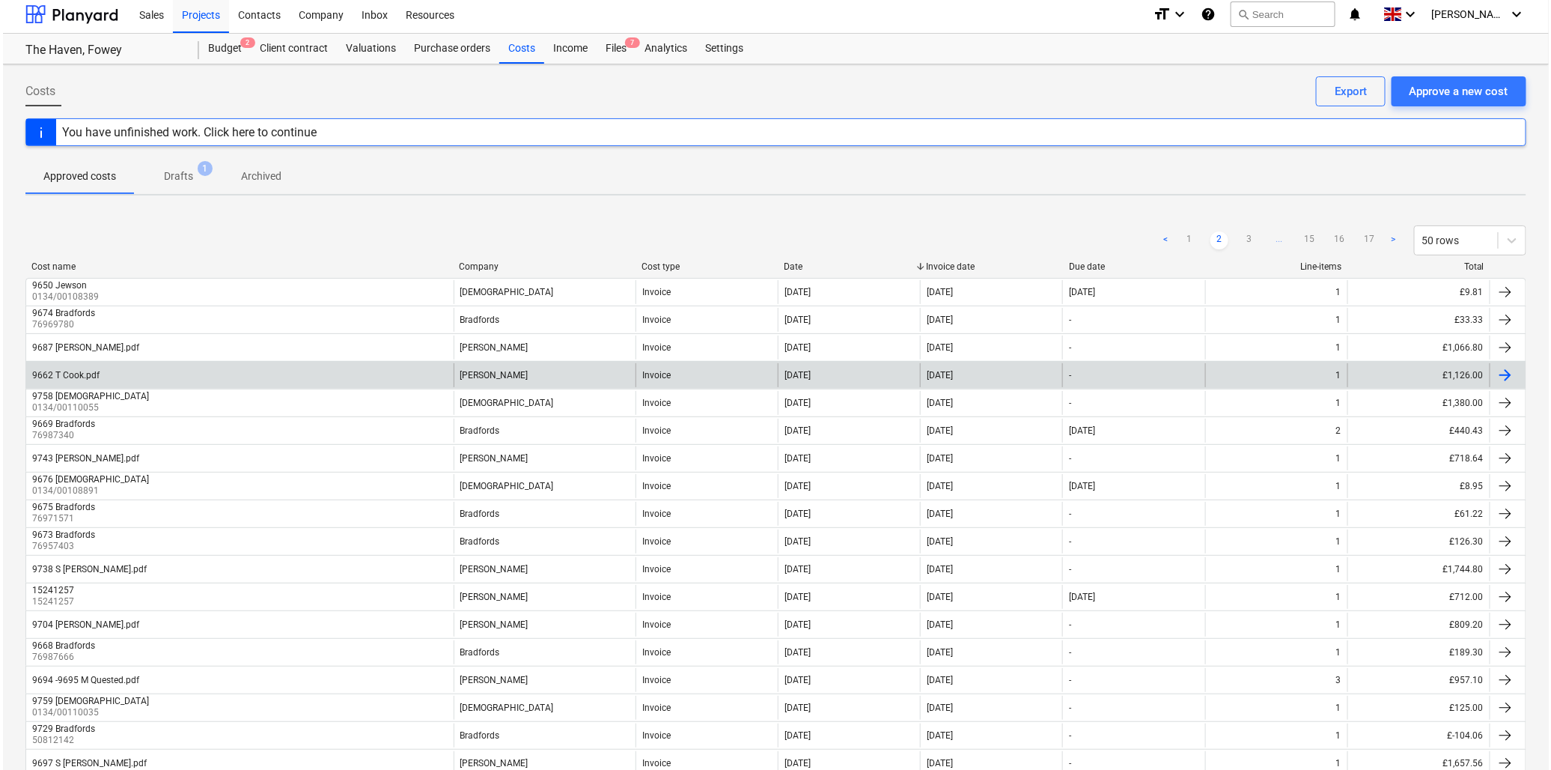
scroll to position [0, 0]
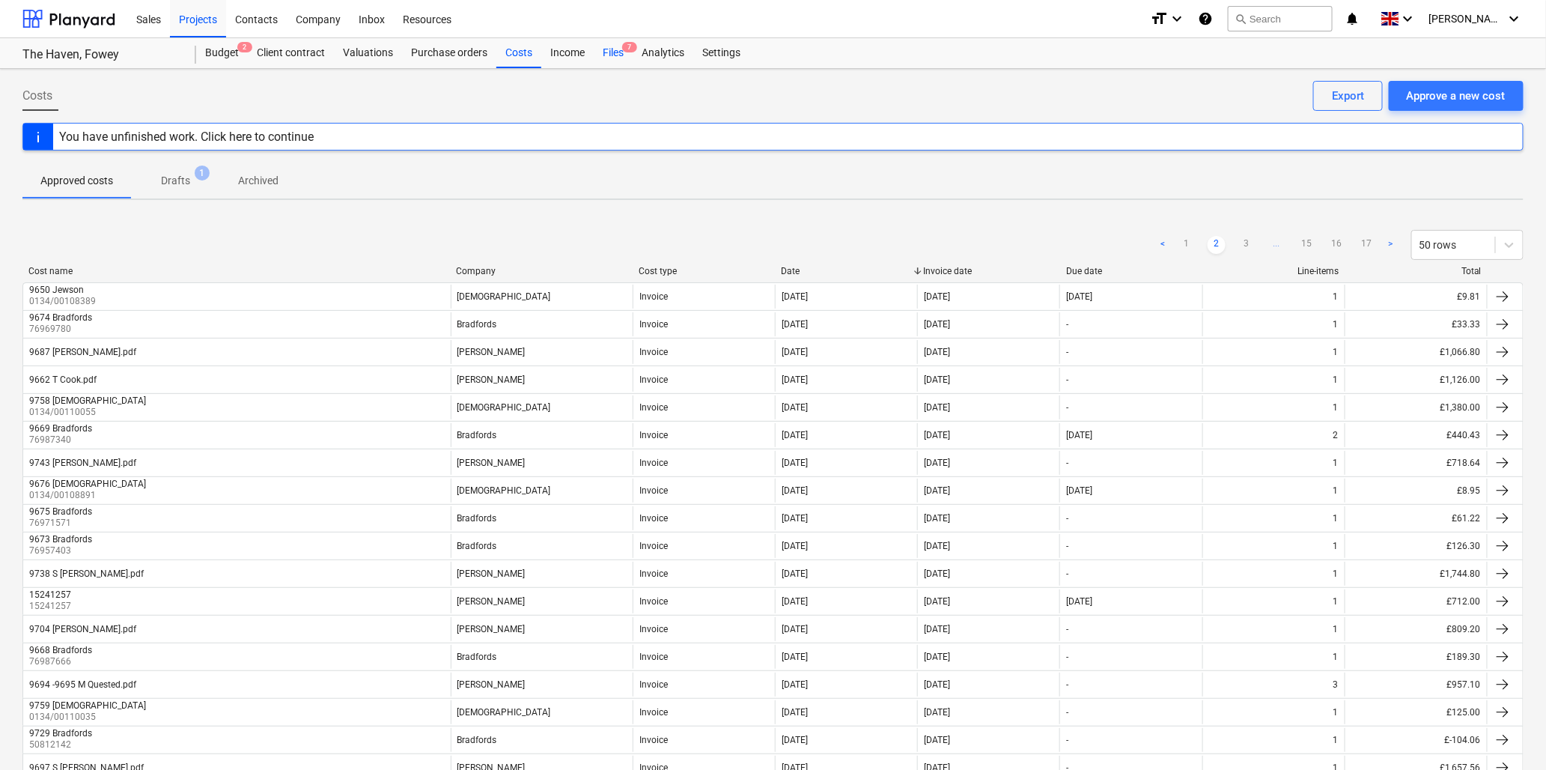
click at [617, 47] on div "Files 7" at bounding box center [613, 53] width 39 height 30
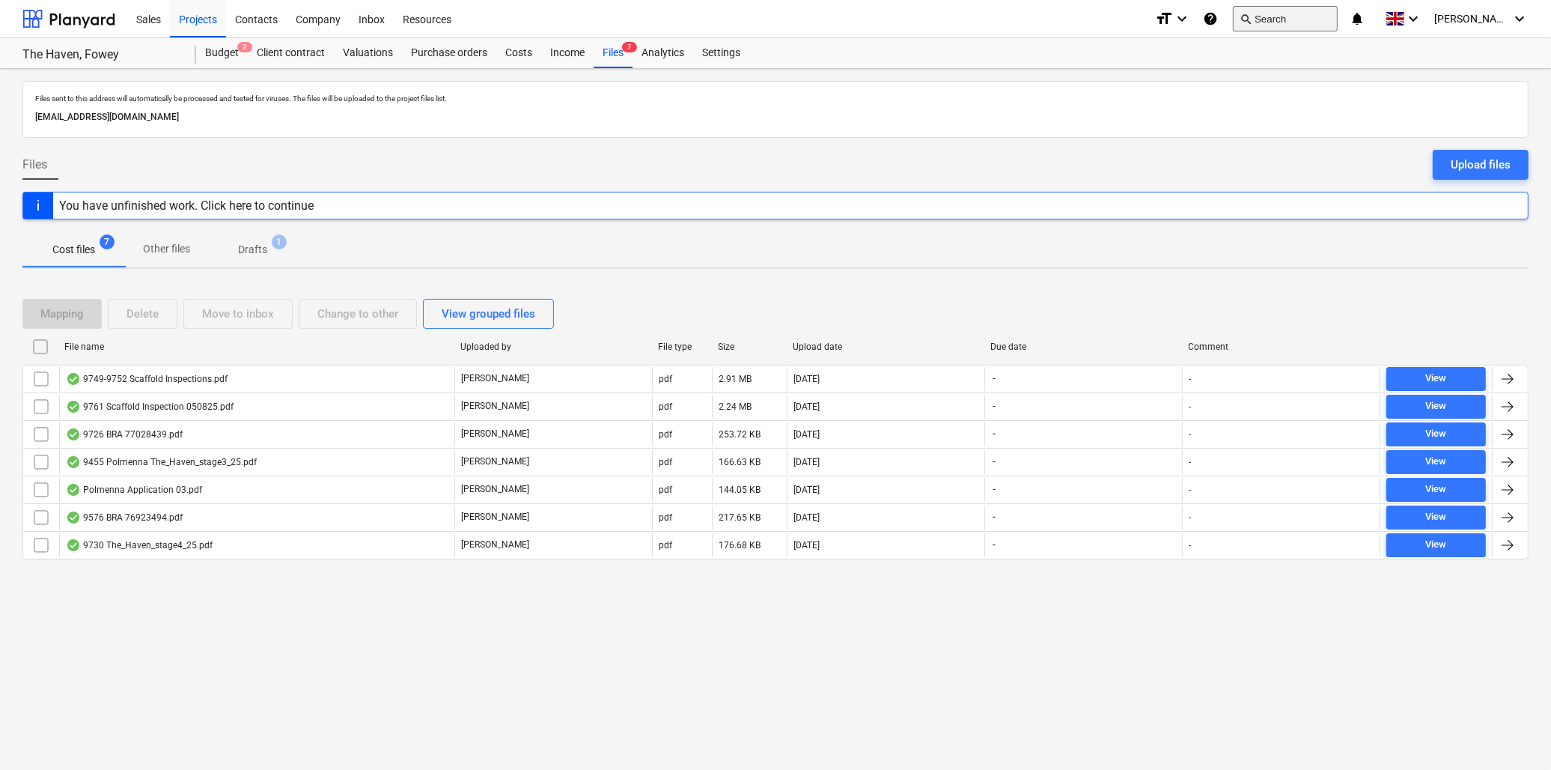
click at [1305, 16] on button "search Search" at bounding box center [1285, 18] width 105 height 25
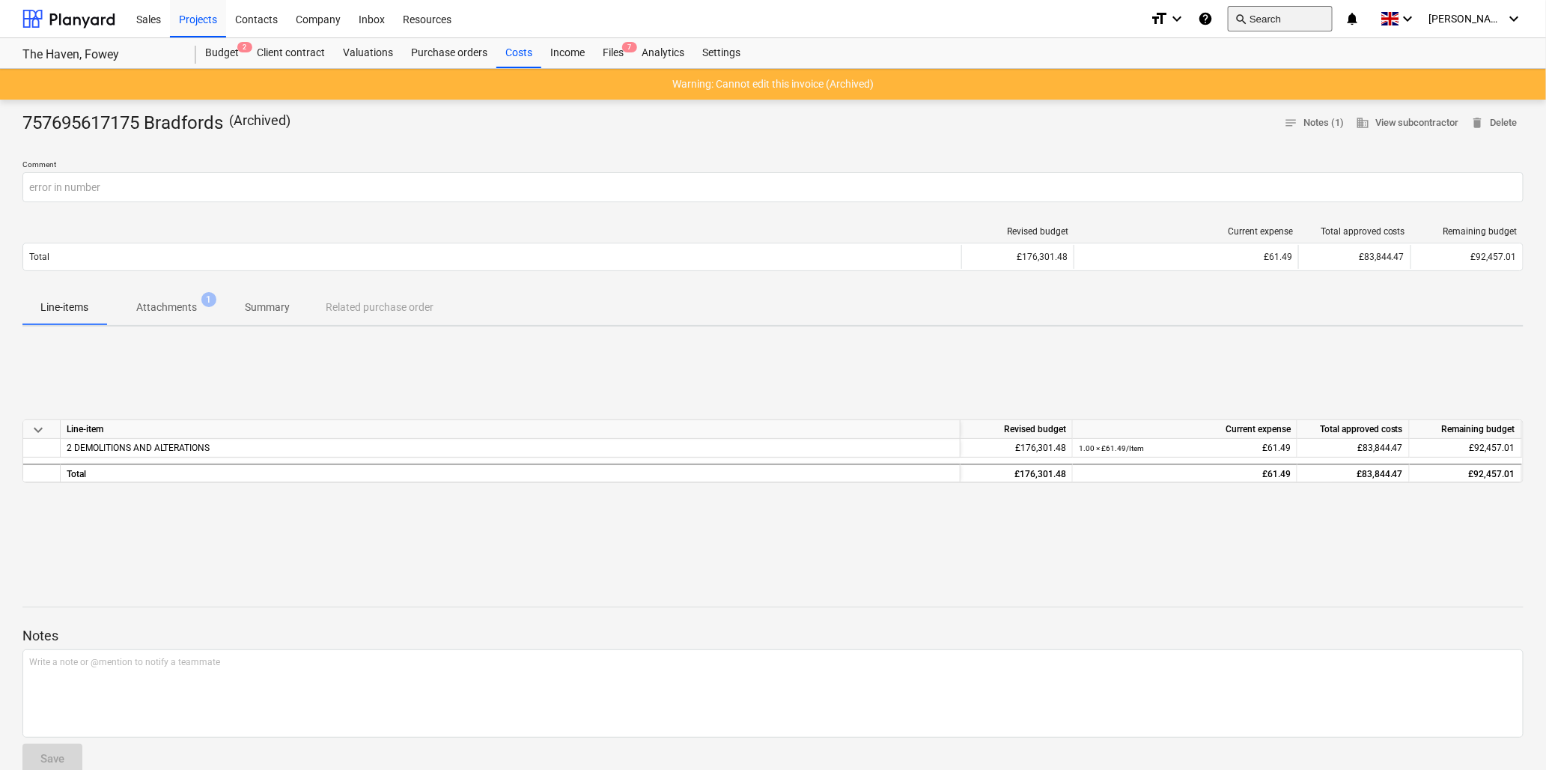
click at [1323, 12] on button "search Search" at bounding box center [1280, 18] width 105 height 25
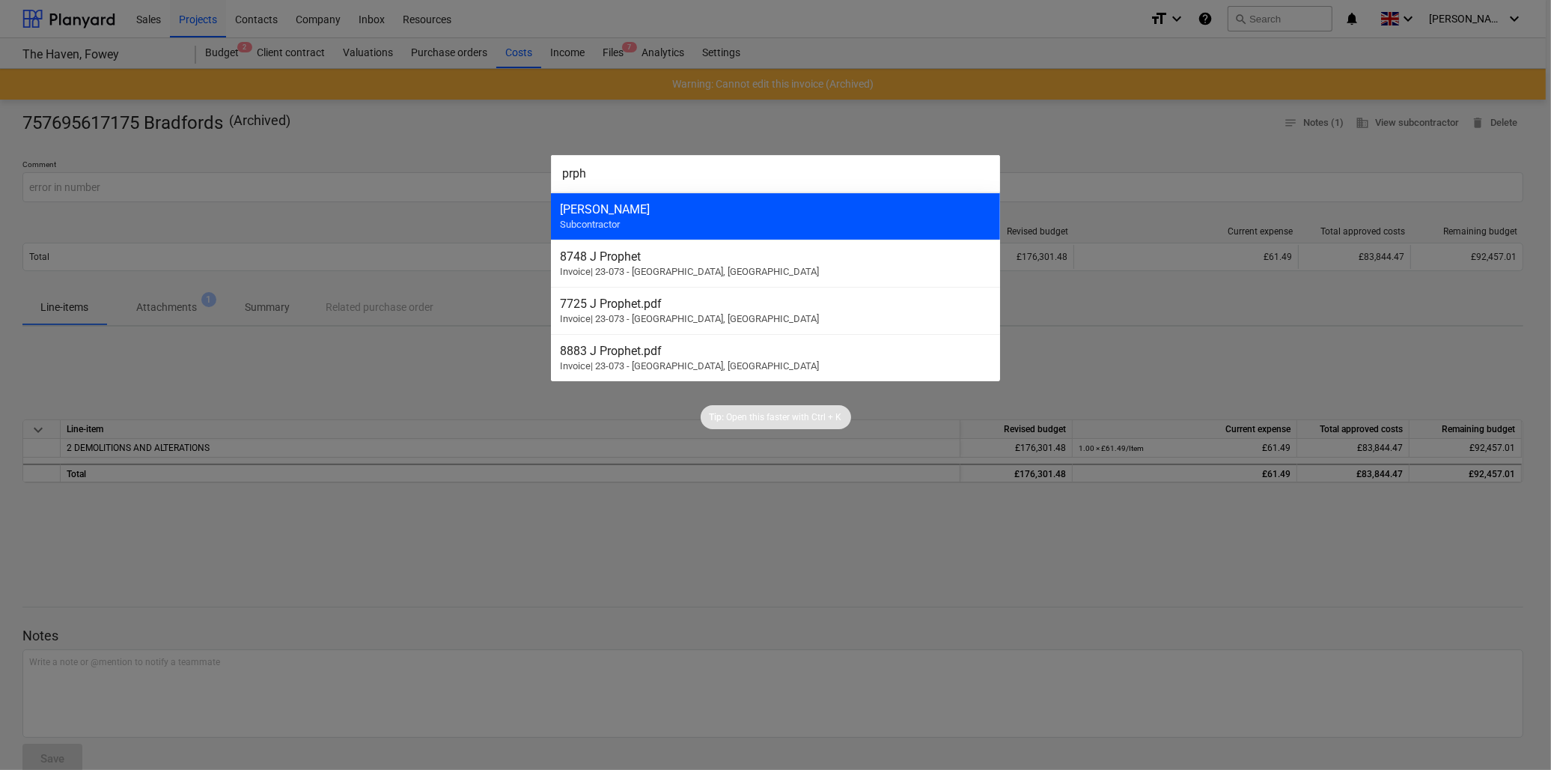
click at [601, 216] on div "Joseph Prophet" at bounding box center [775, 209] width 431 height 14
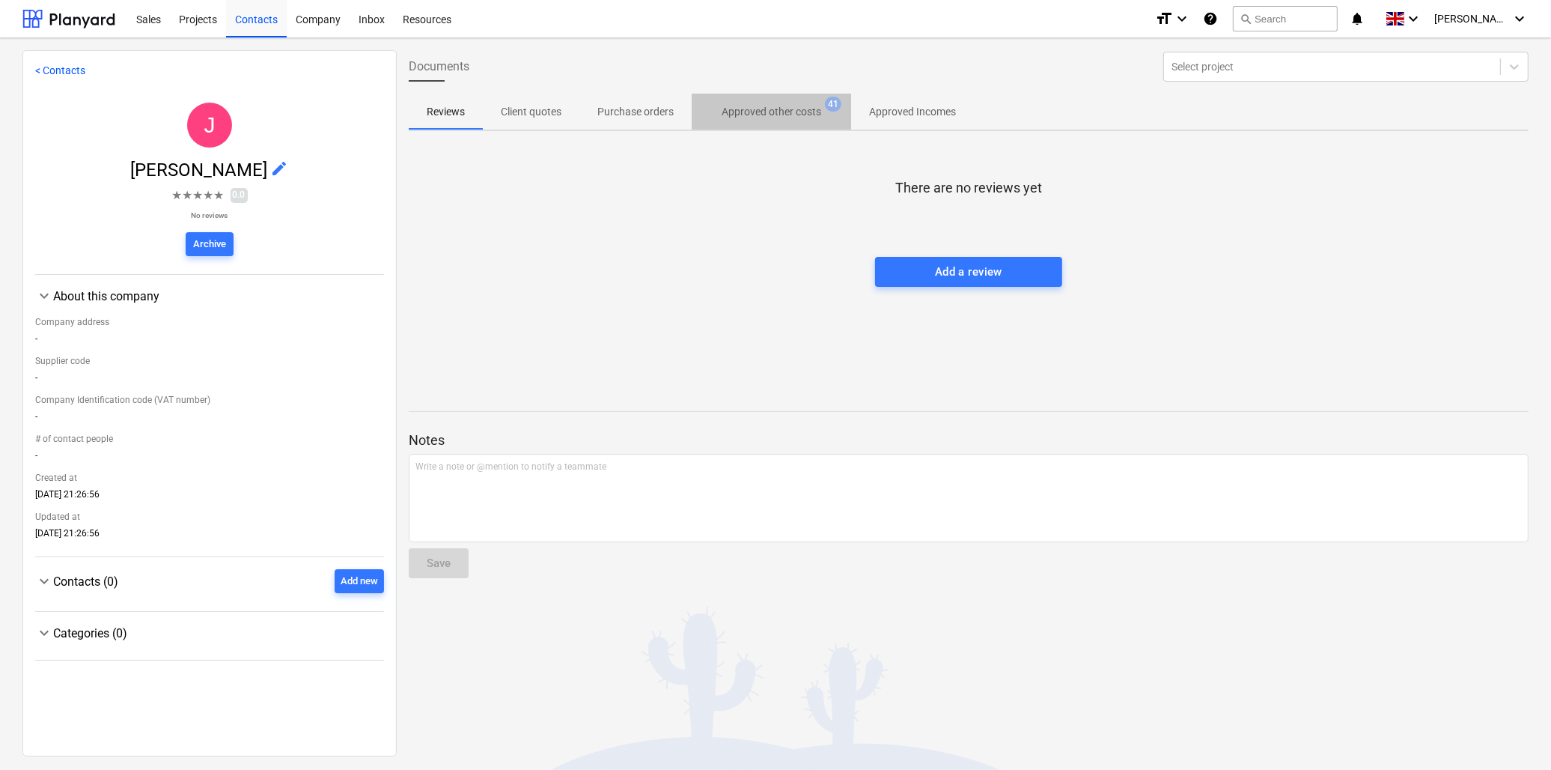
click at [767, 110] on p "Approved other costs" at bounding box center [772, 112] width 100 height 16
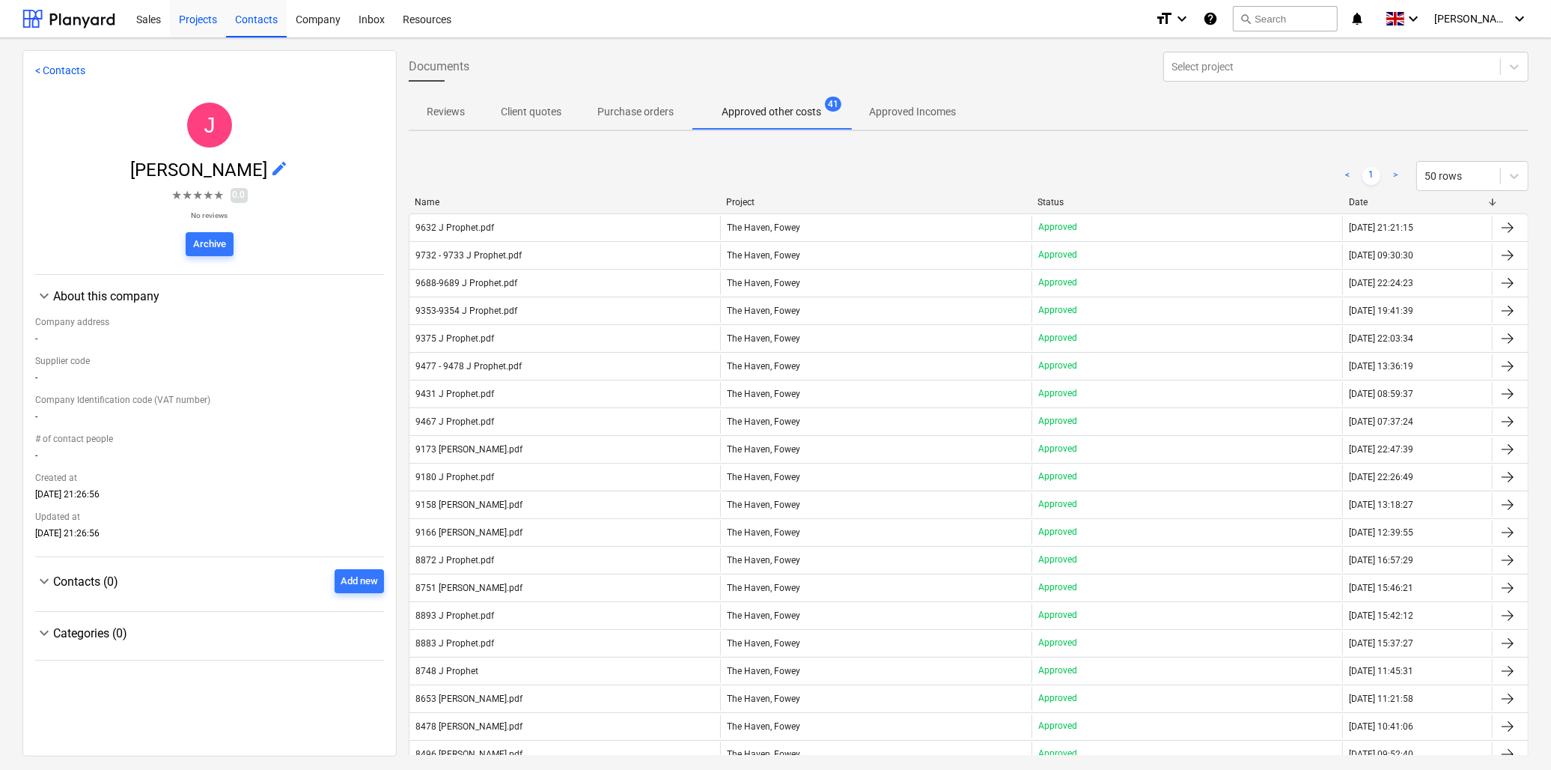
click at [188, 17] on div "Projects" at bounding box center [198, 18] width 56 height 38
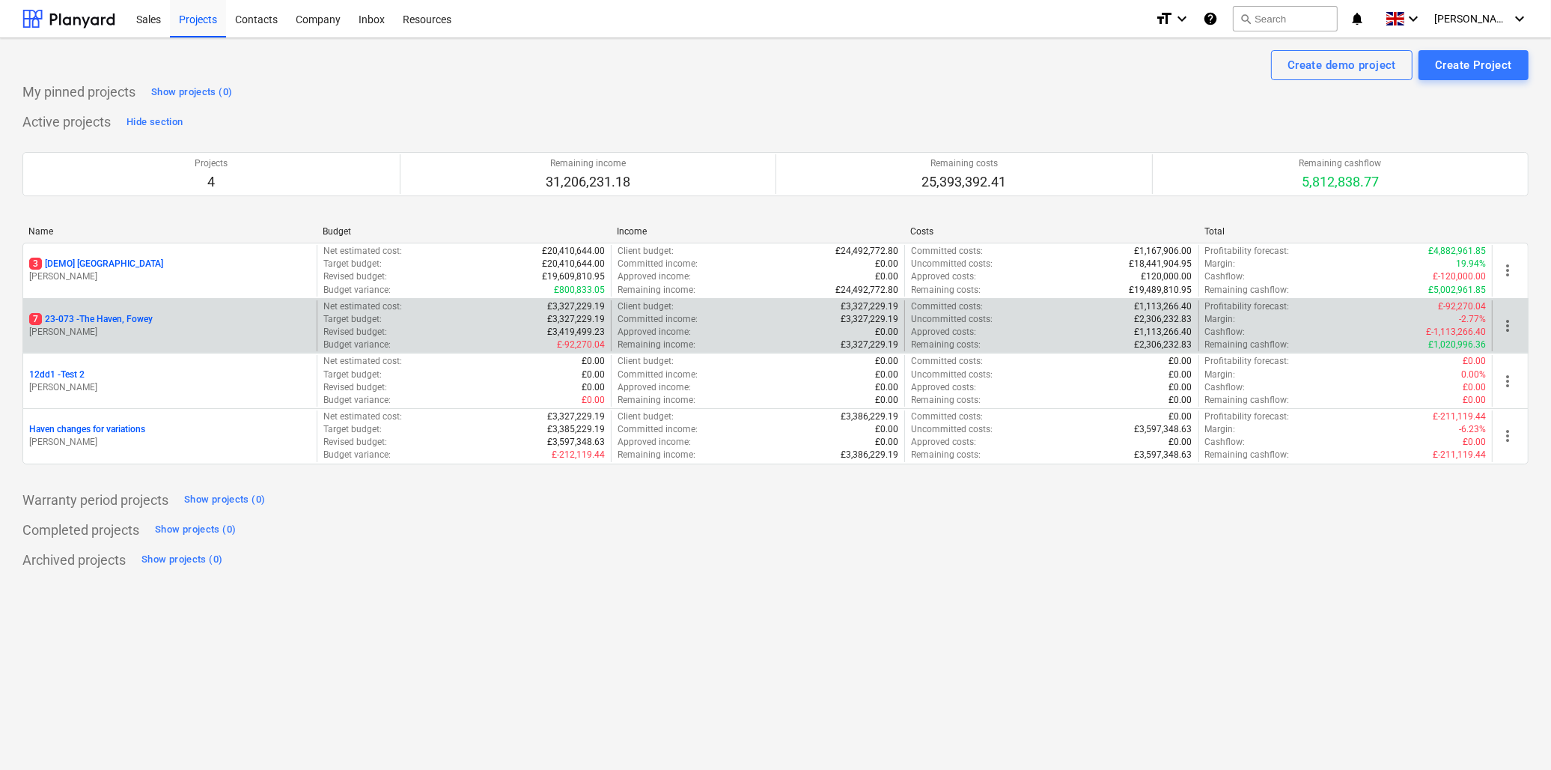
click at [115, 319] on p "7 23-073 - The Haven, Fowey" at bounding box center [91, 319] width 124 height 13
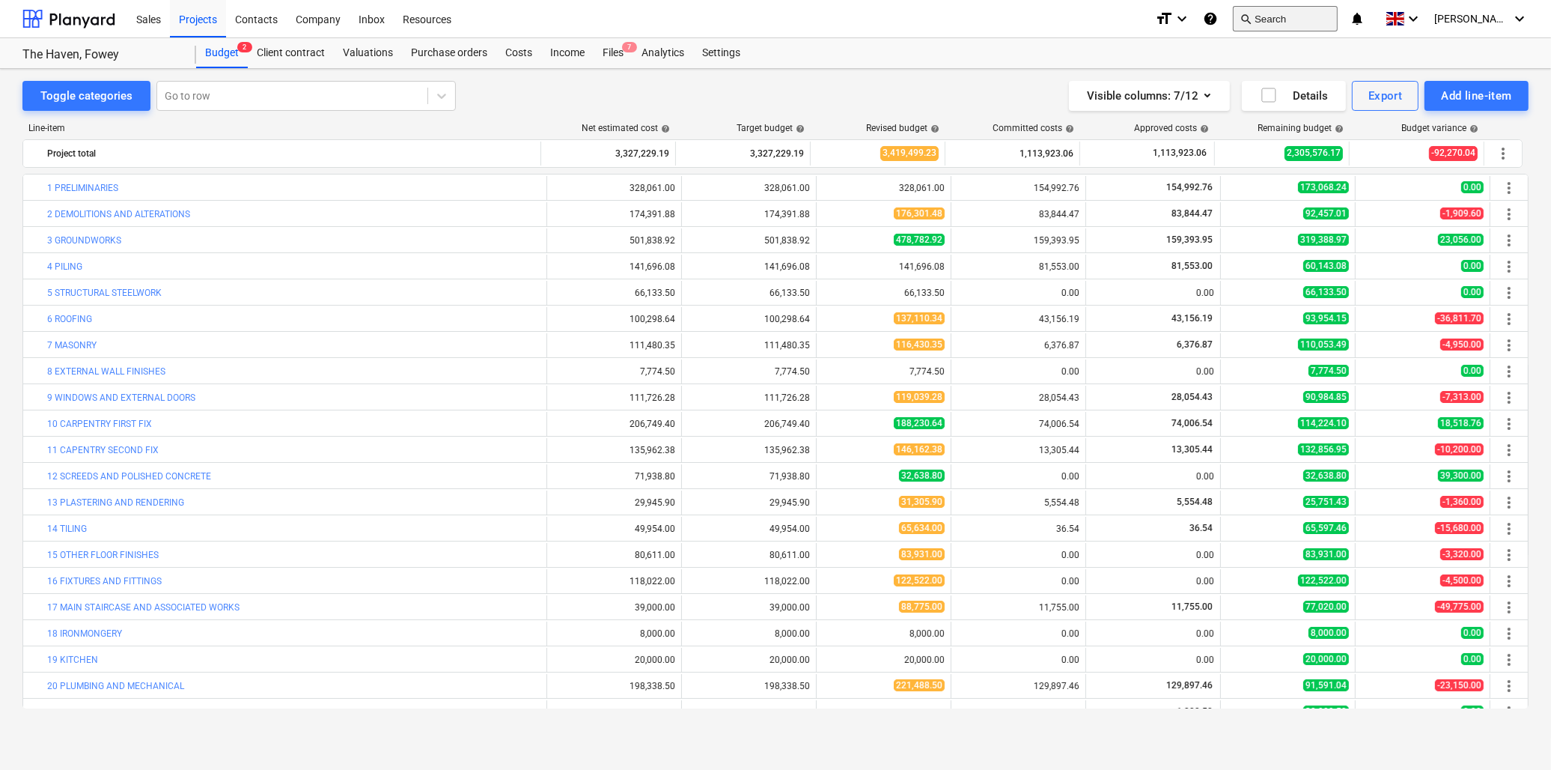
click at [1321, 16] on button "search Search" at bounding box center [1285, 18] width 105 height 25
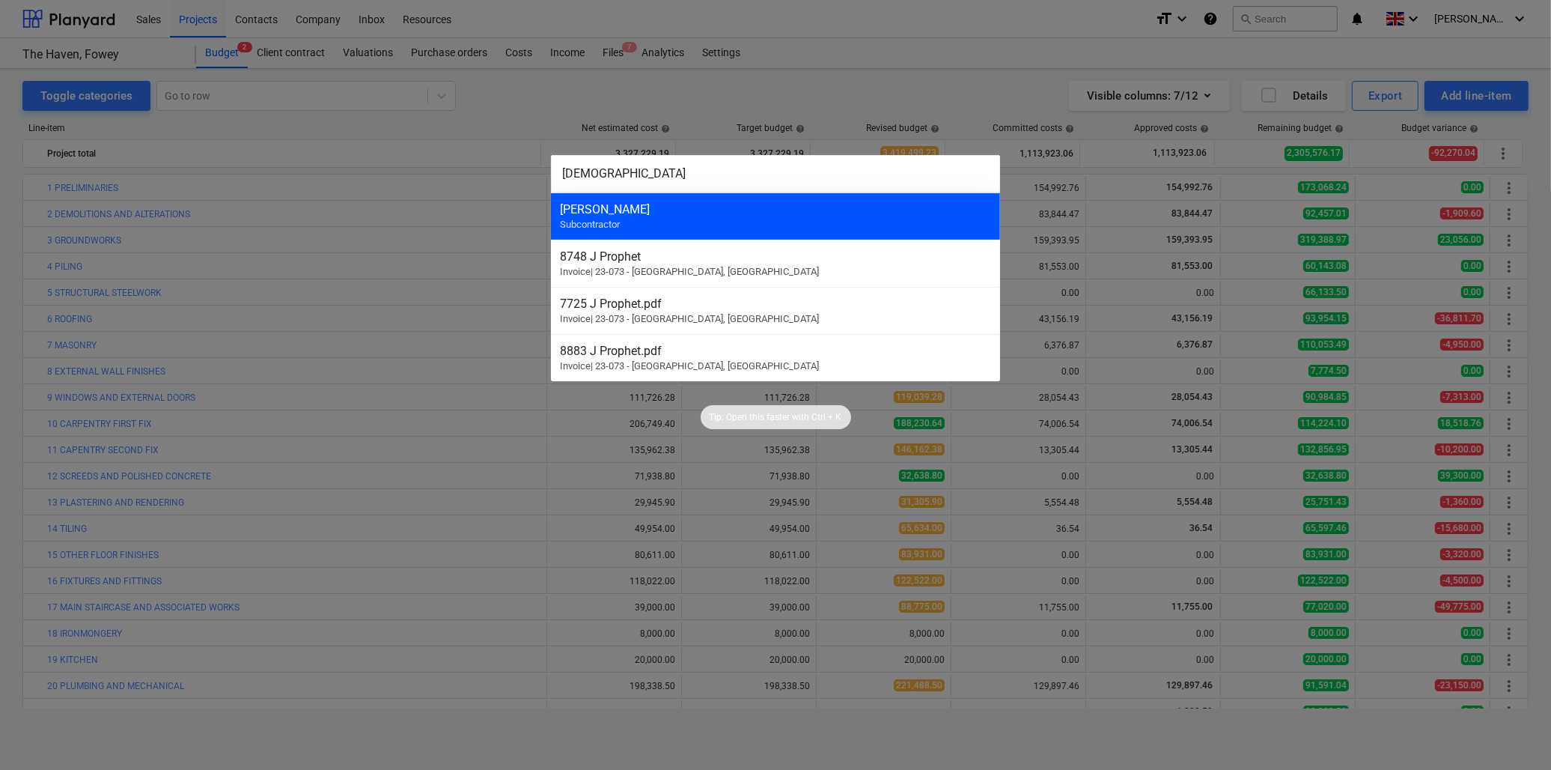
click at [656, 205] on div "Joseph Prophet" at bounding box center [775, 209] width 431 height 14
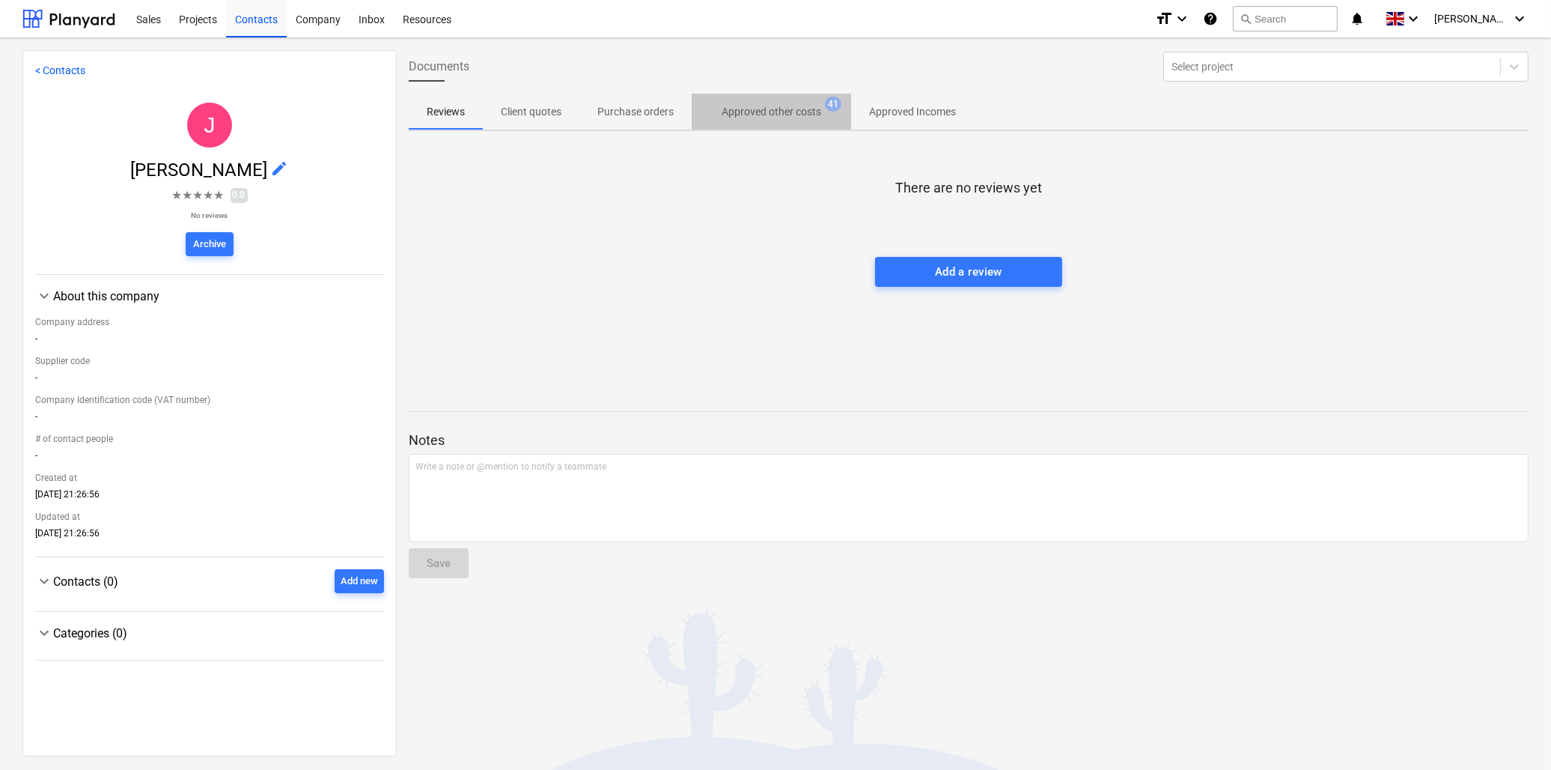
click at [759, 105] on p "Approved other costs" at bounding box center [772, 112] width 100 height 16
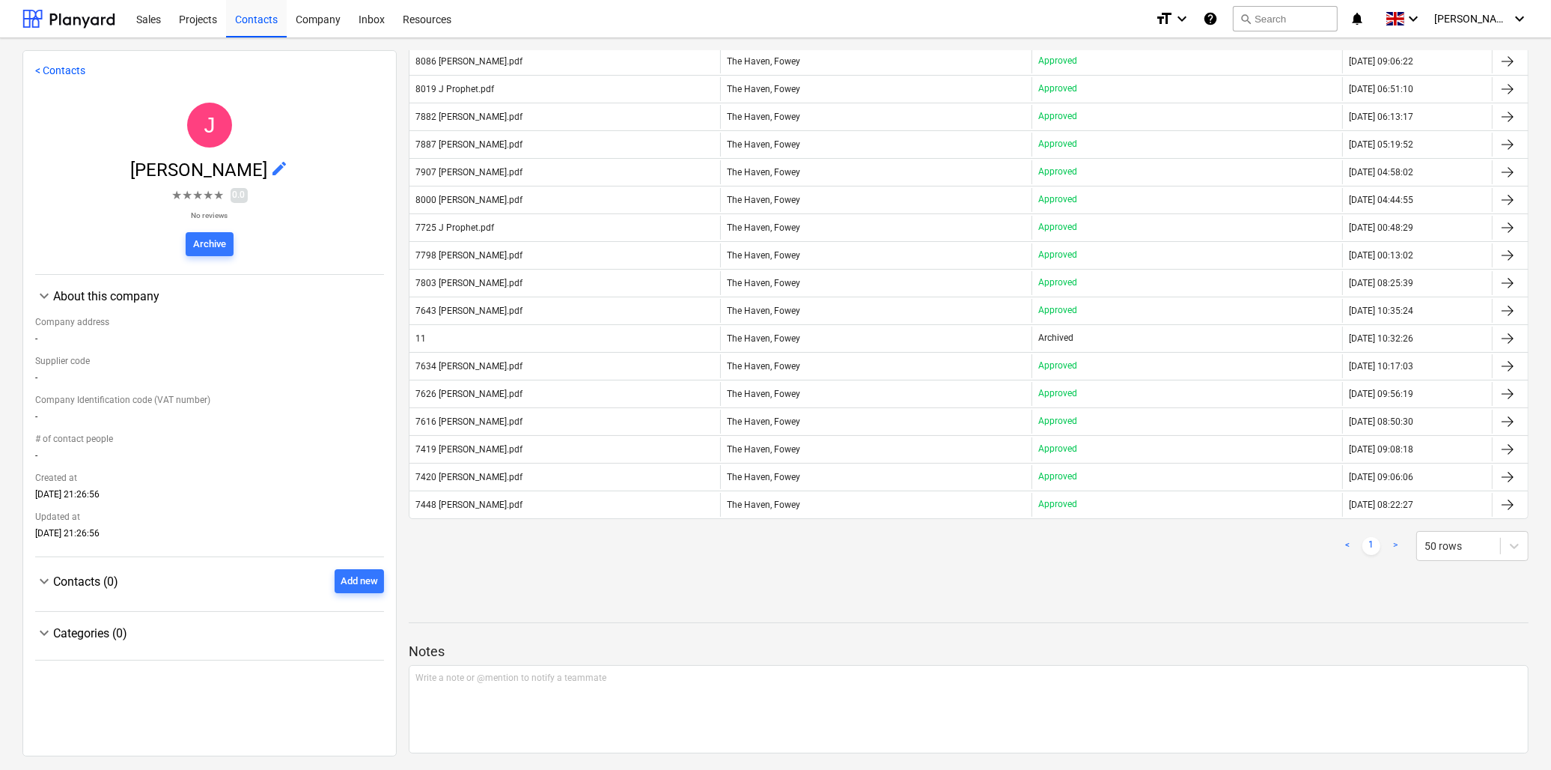
scroll to position [832, 0]
click at [1389, 544] on link ">" at bounding box center [1395, 545] width 18 height 18
click at [1395, 546] on link ">" at bounding box center [1395, 545] width 18 height 18
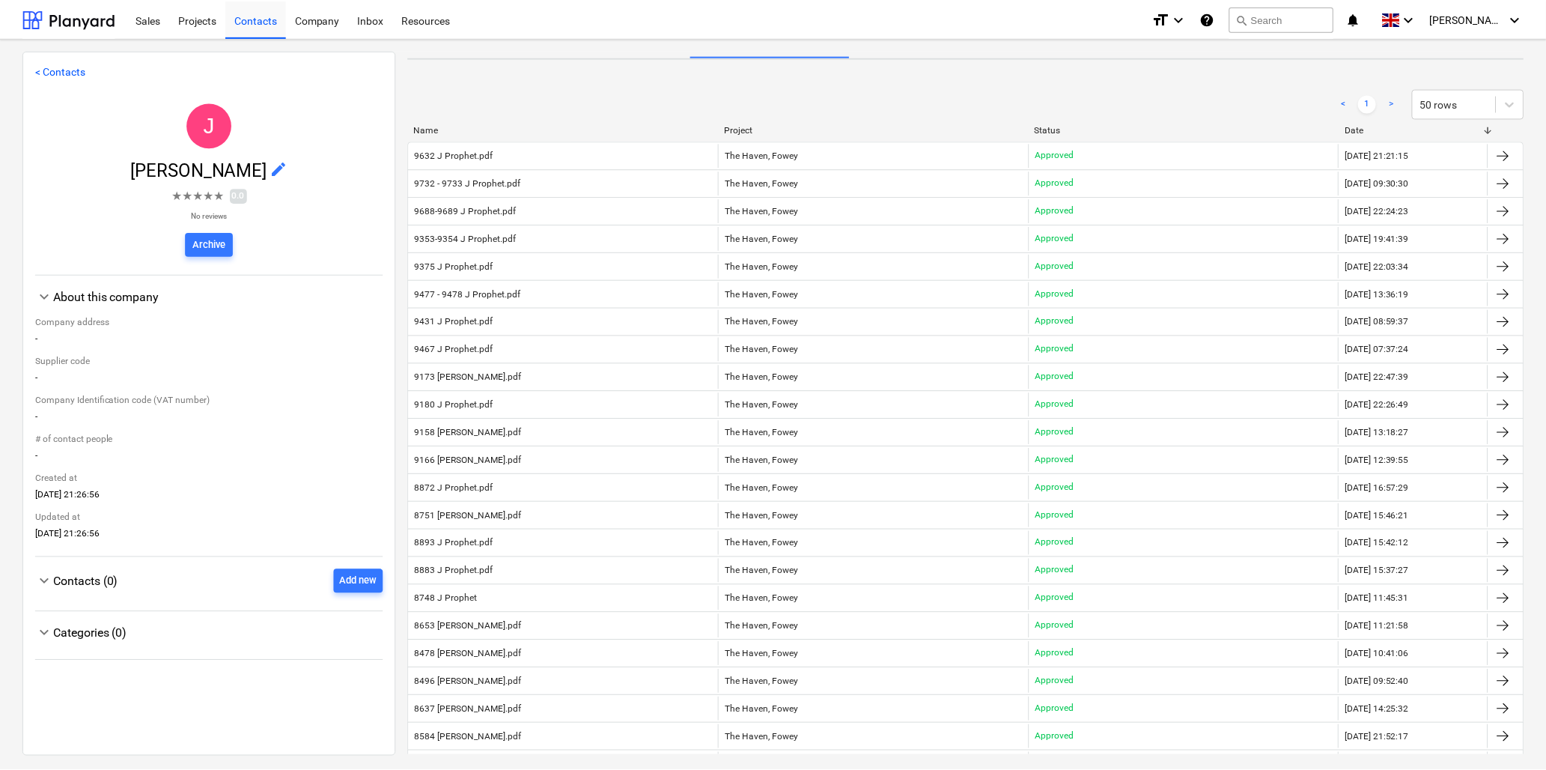
scroll to position [0, 0]
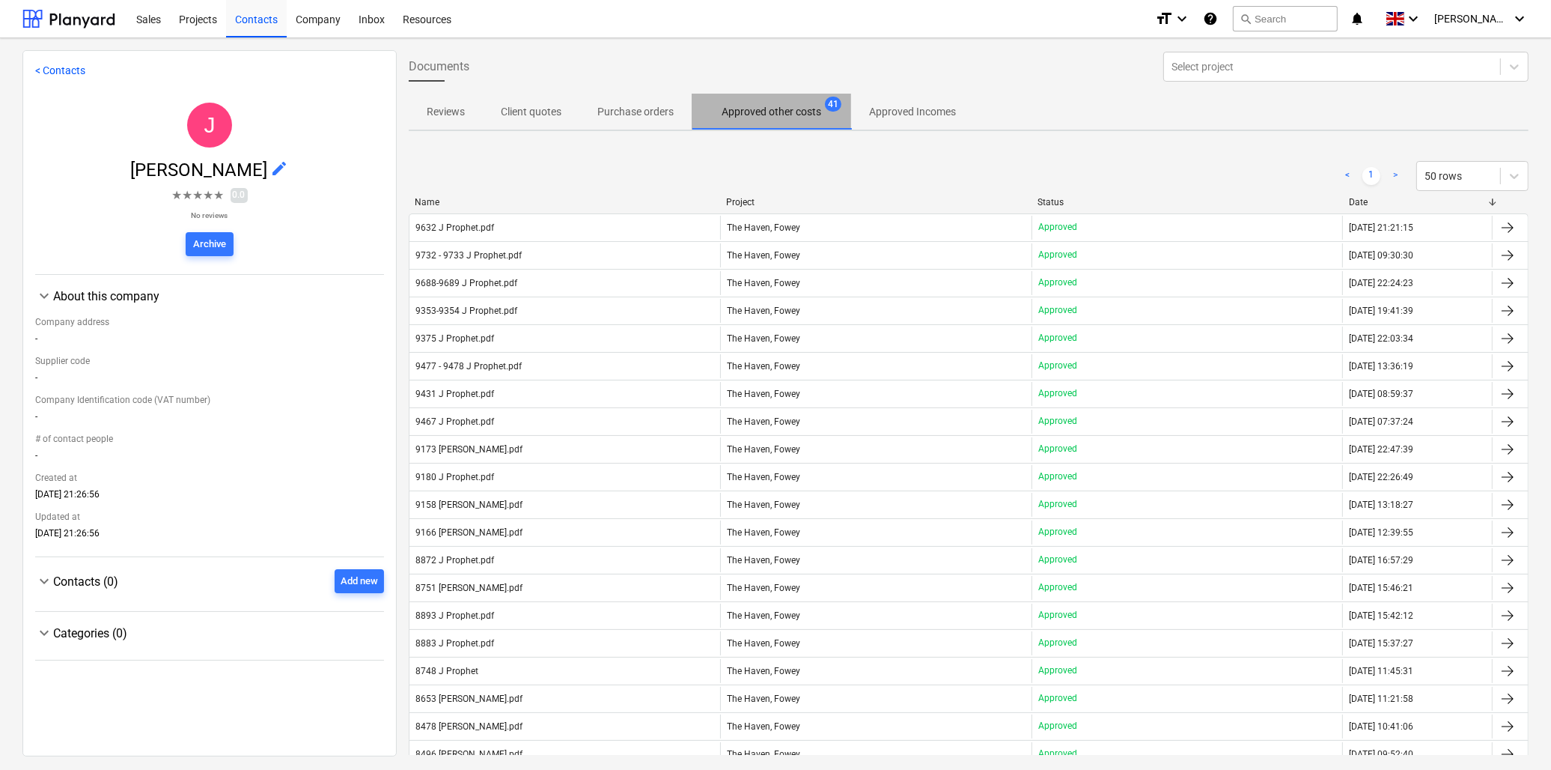
click at [756, 110] on p "Approved other costs" at bounding box center [772, 112] width 100 height 16
click at [207, 17] on div "Projects" at bounding box center [198, 18] width 56 height 38
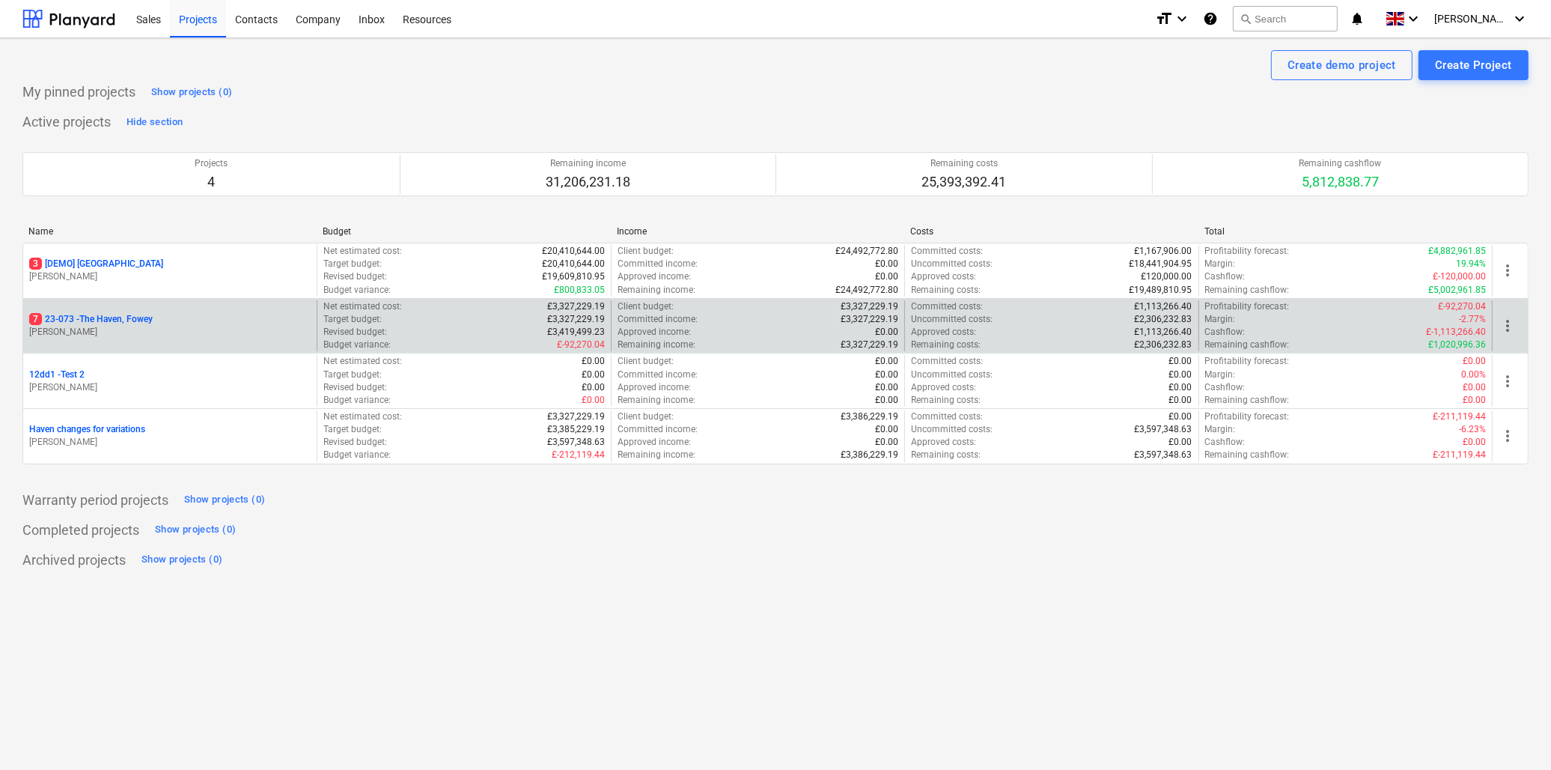
click at [93, 313] on p "7 23-073 - The Haven, Fowey" at bounding box center [91, 319] width 124 height 13
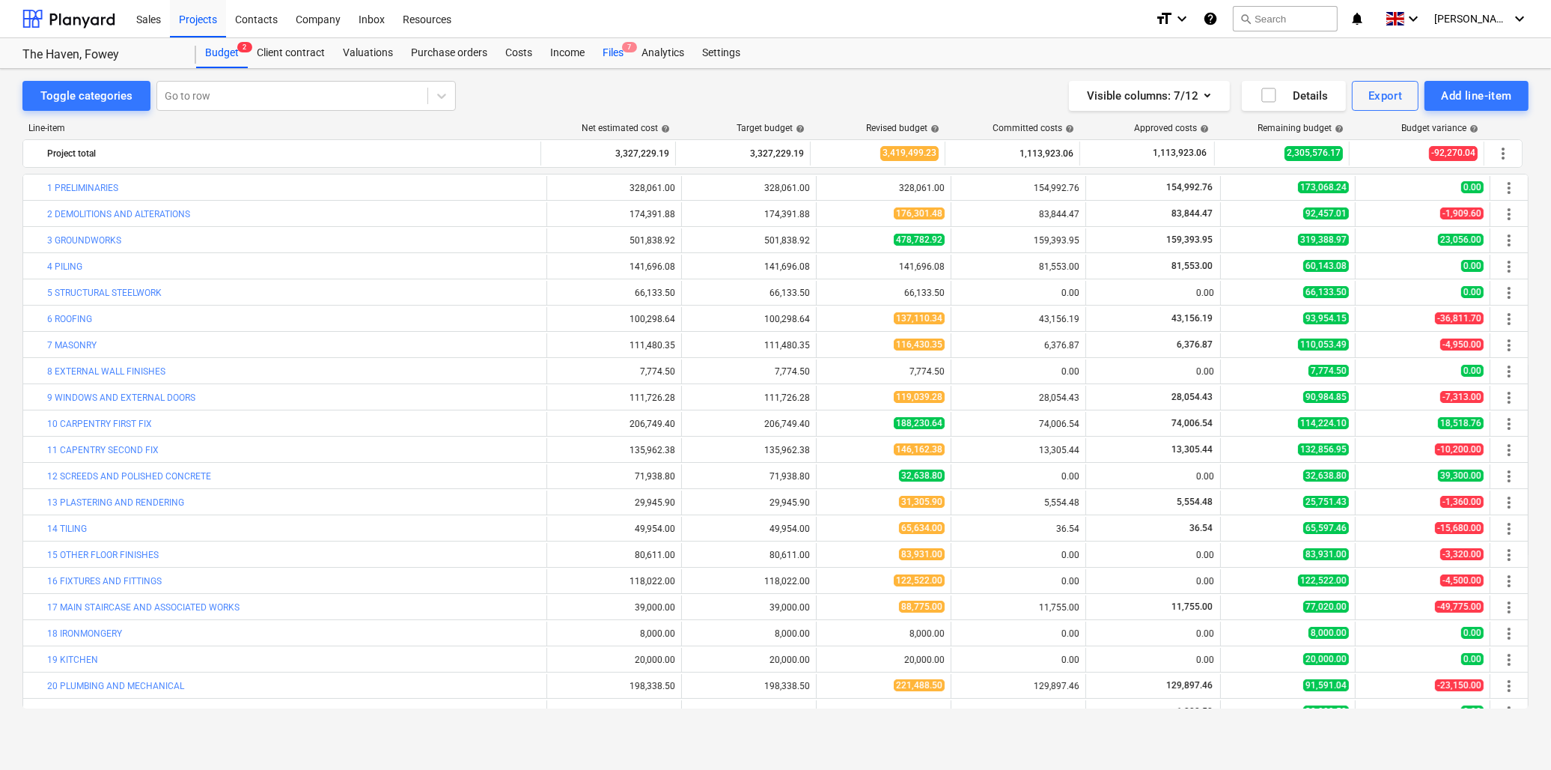
click at [620, 52] on div "Files 7" at bounding box center [613, 53] width 39 height 30
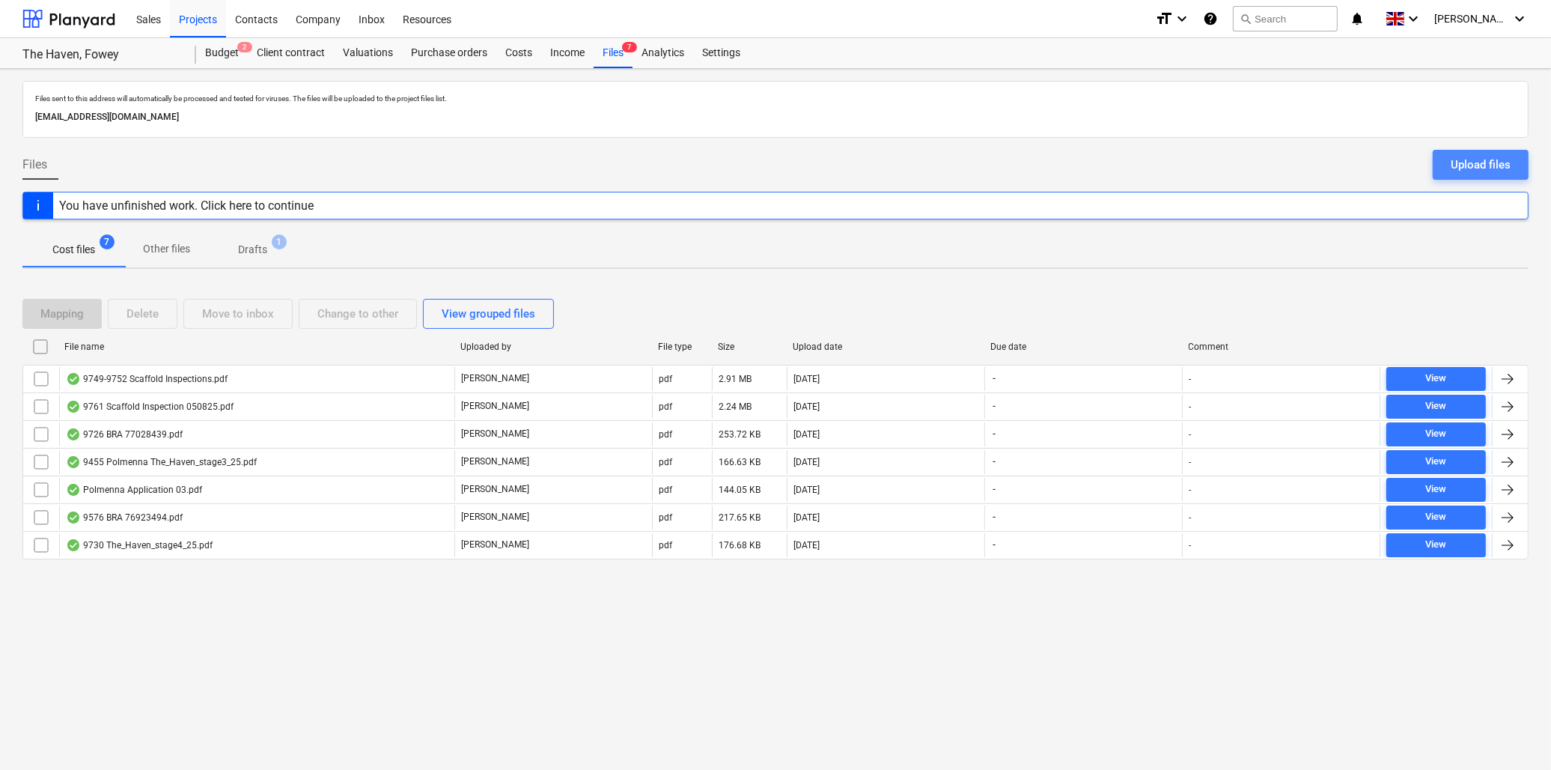
click at [1454, 158] on div "Upload files" at bounding box center [1481, 164] width 60 height 19
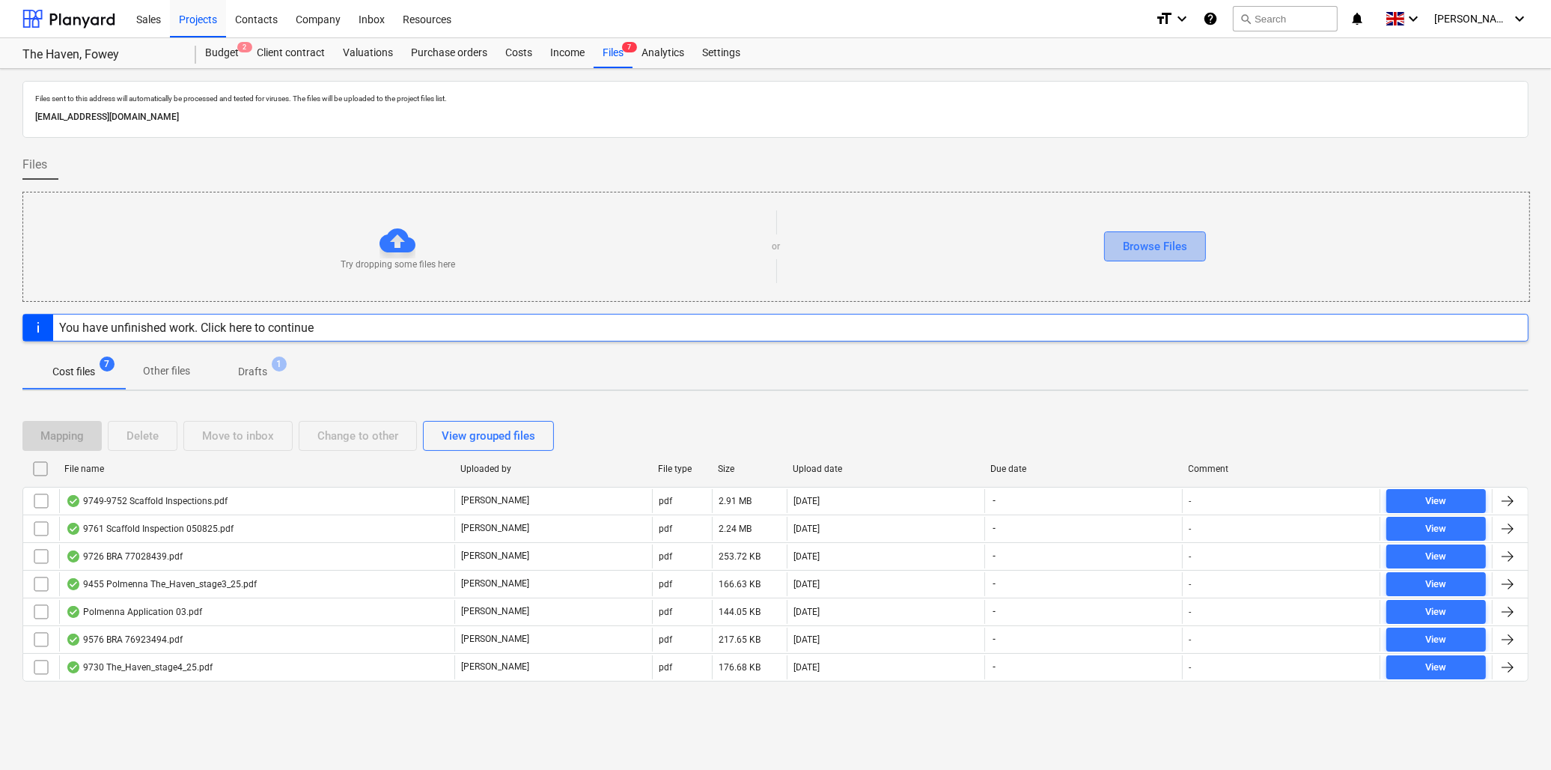
click at [1168, 249] on div "Browse Files" at bounding box center [1155, 246] width 64 height 19
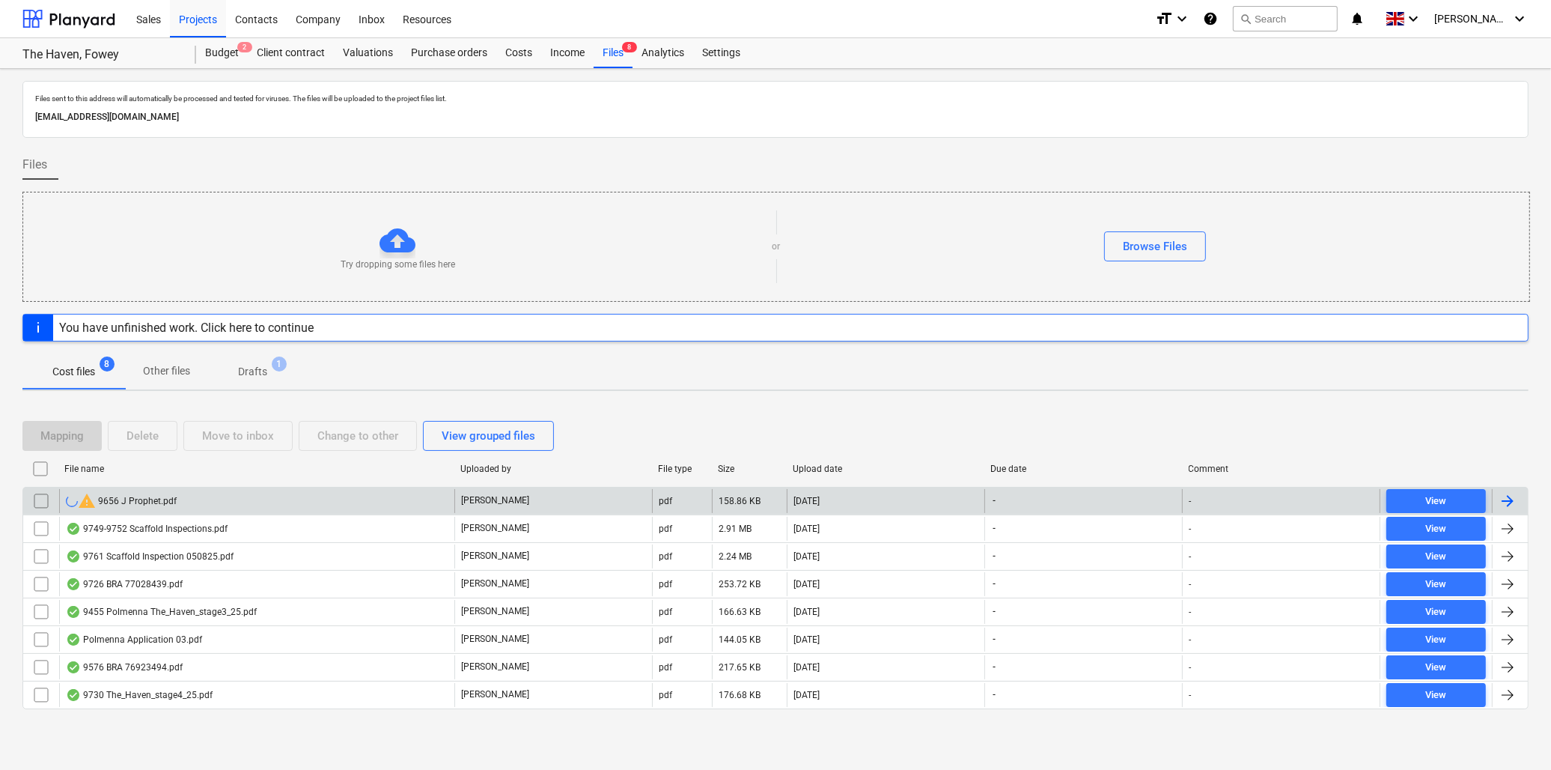
click at [136, 496] on div "warning 9656 J Prophet.pdf" at bounding box center [121, 501] width 111 height 18
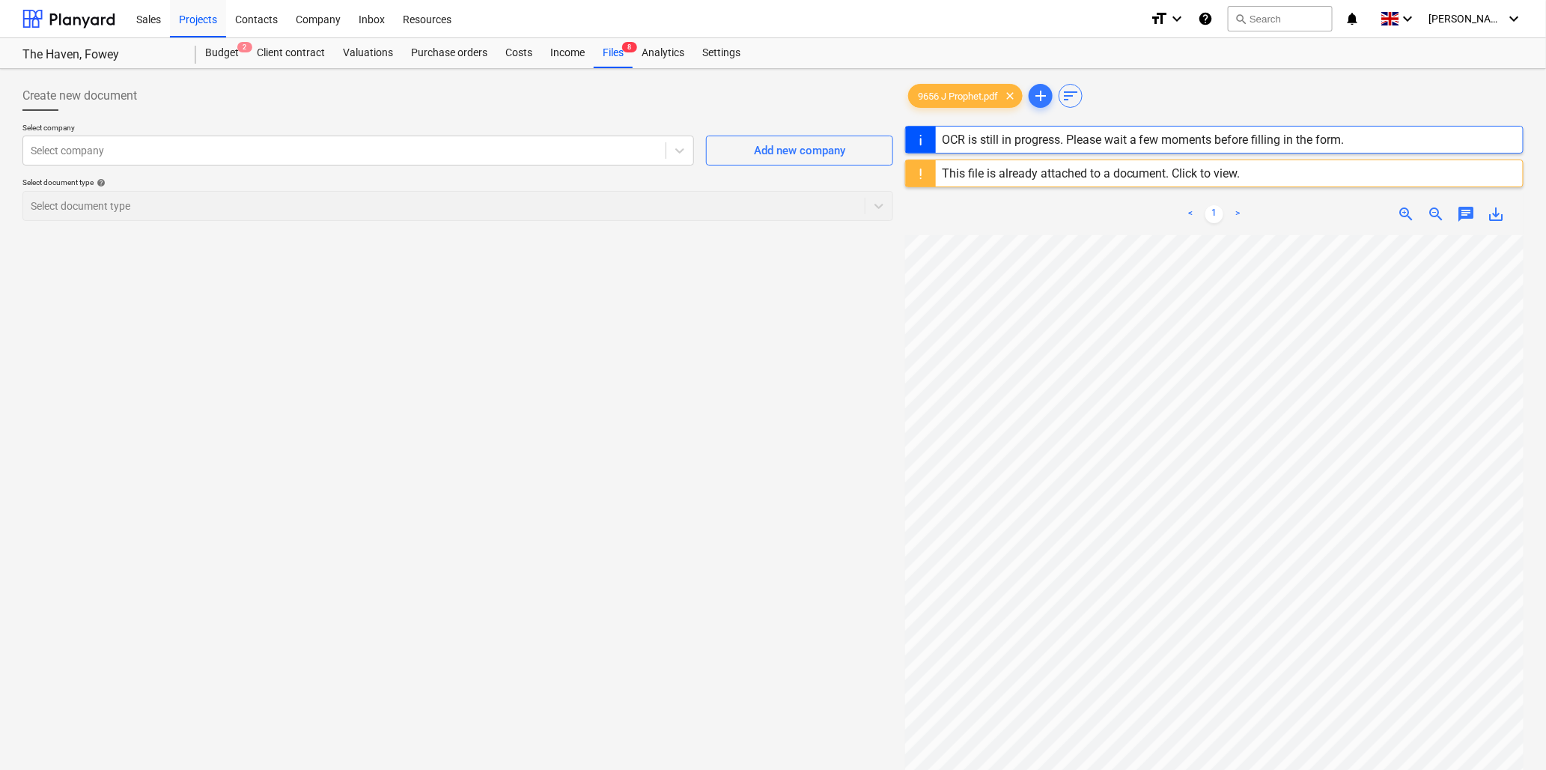
click at [1037, 171] on div "This file is already attached to a document. Click to view." at bounding box center [1091, 173] width 299 height 14
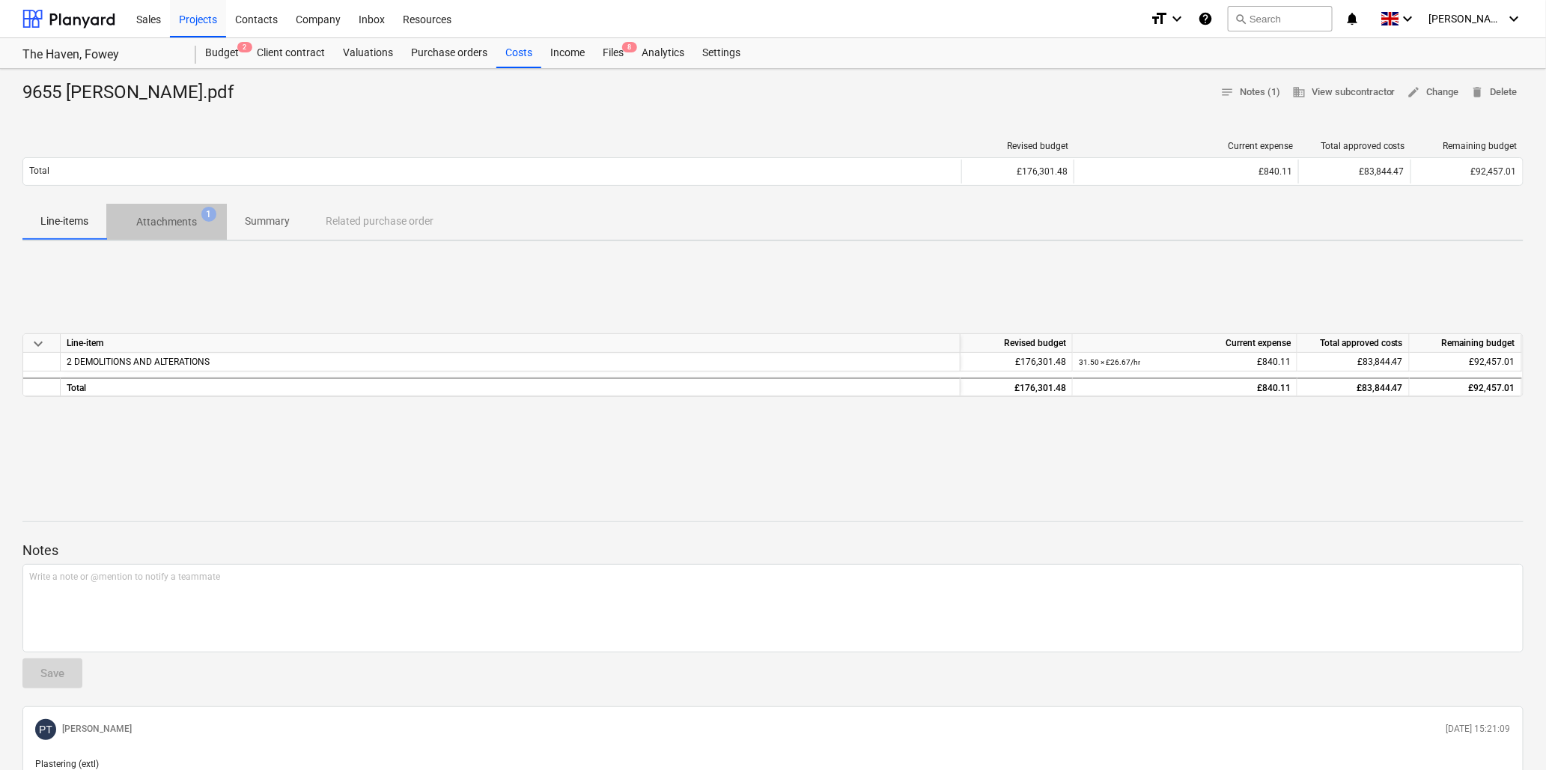
click at [154, 220] on p "Attachments" at bounding box center [166, 222] width 61 height 16
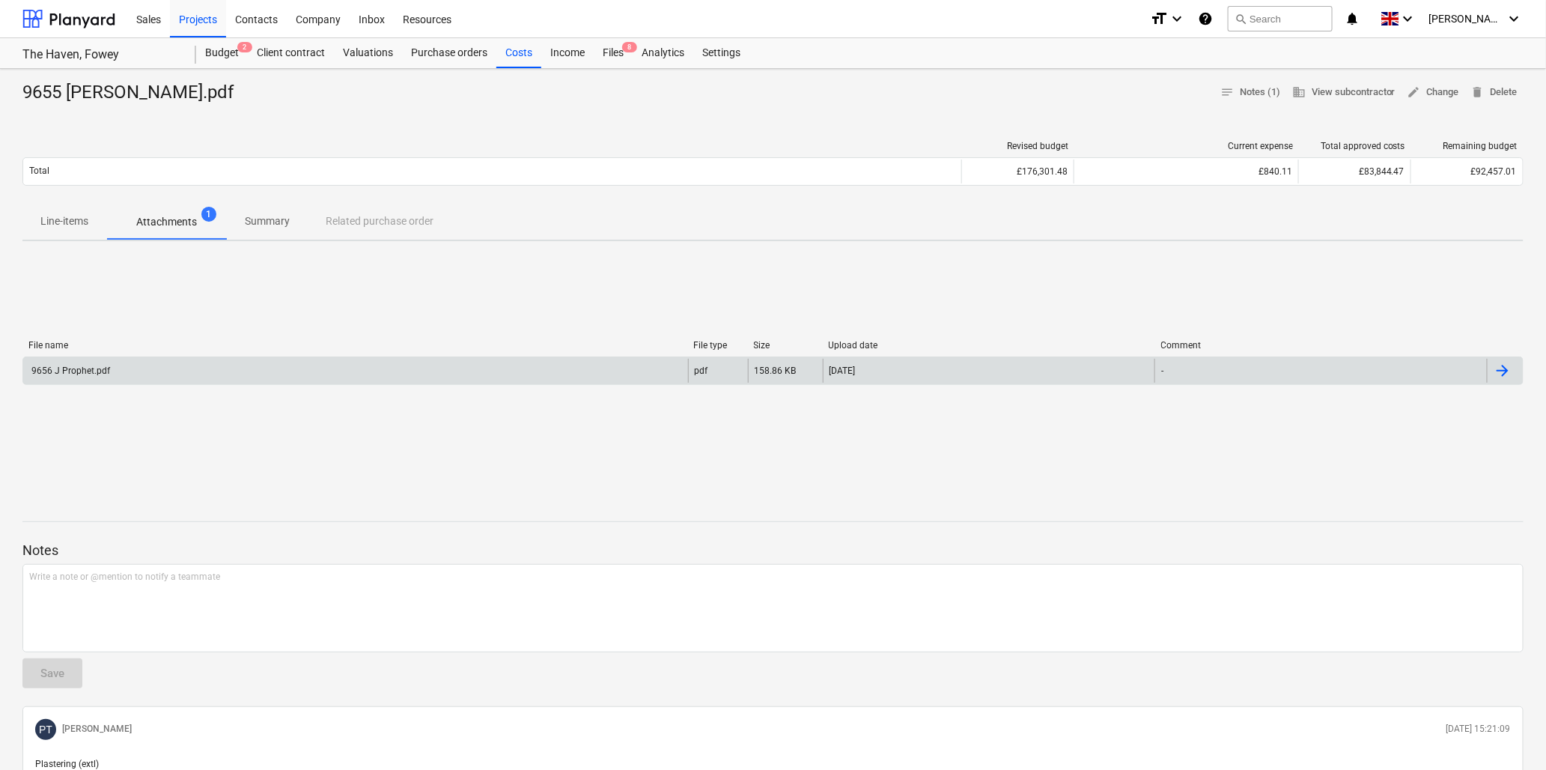
click at [70, 371] on div "9656 J Prophet.pdf" at bounding box center [69, 370] width 81 height 10
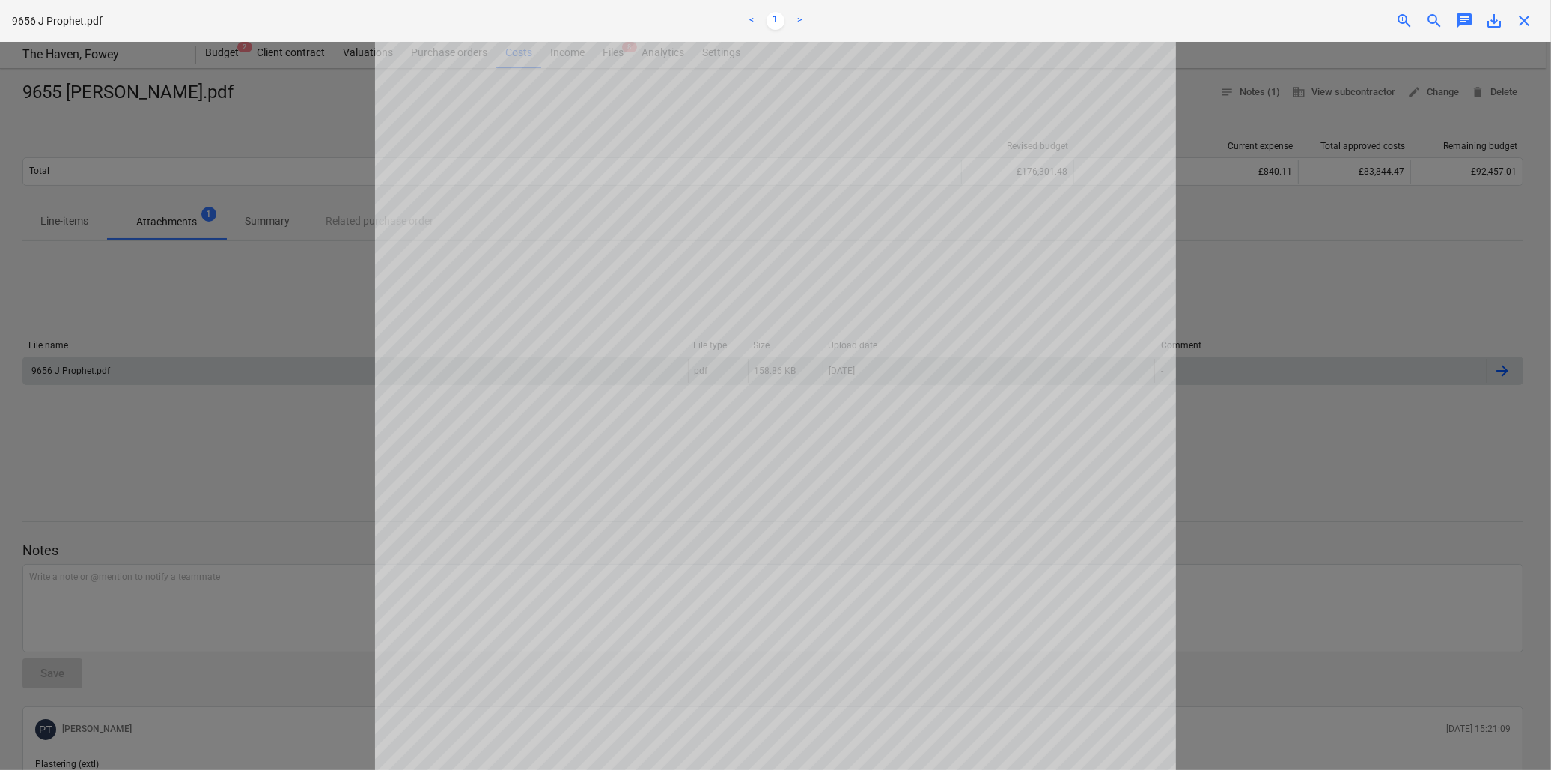
click at [1520, 15] on span "close" at bounding box center [1524, 21] width 18 height 18
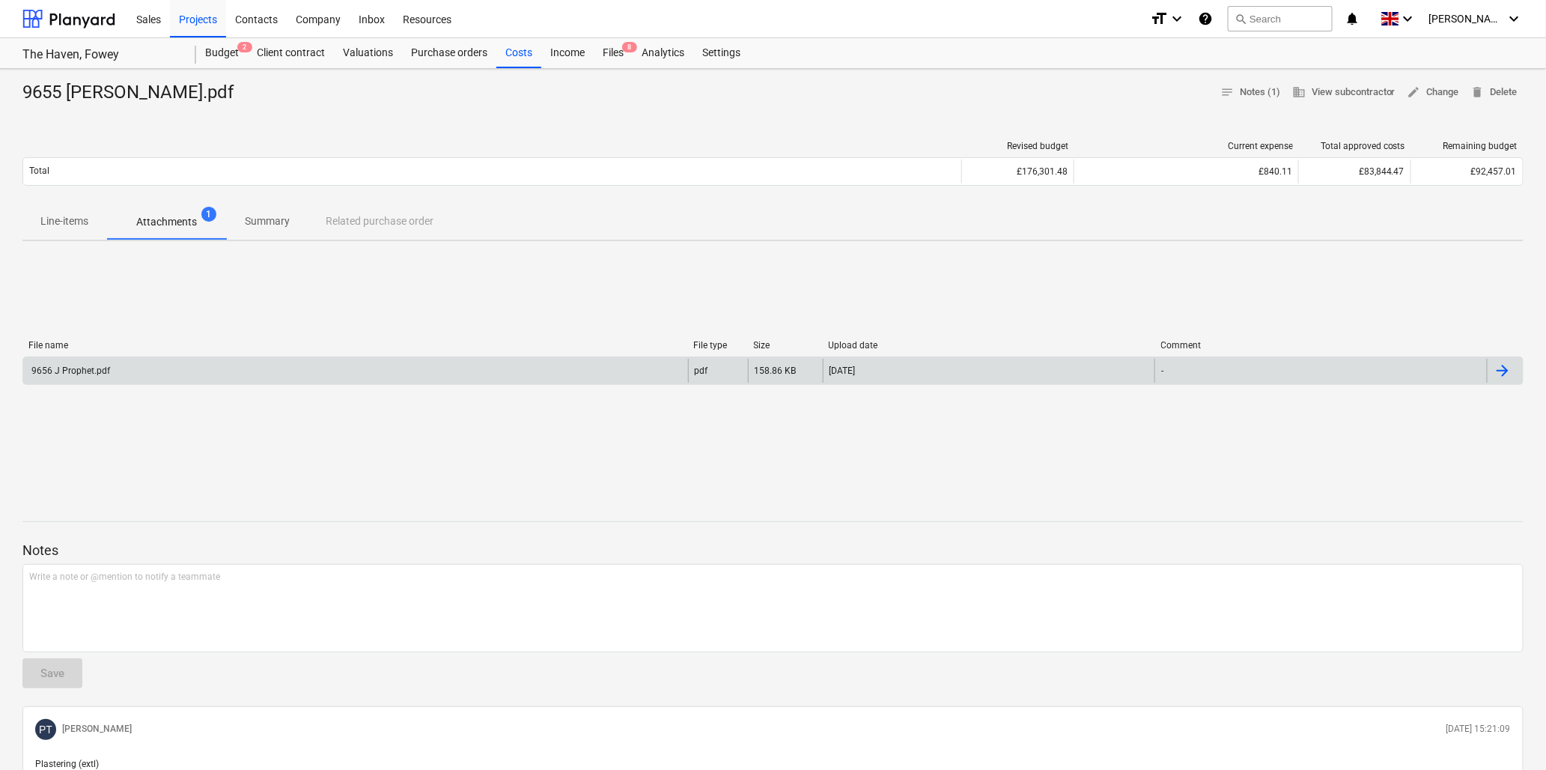
click at [167, 217] on p "Attachments" at bounding box center [166, 222] width 61 height 16
click at [80, 365] on div "9656 J Prophet.pdf" at bounding box center [69, 370] width 81 height 10
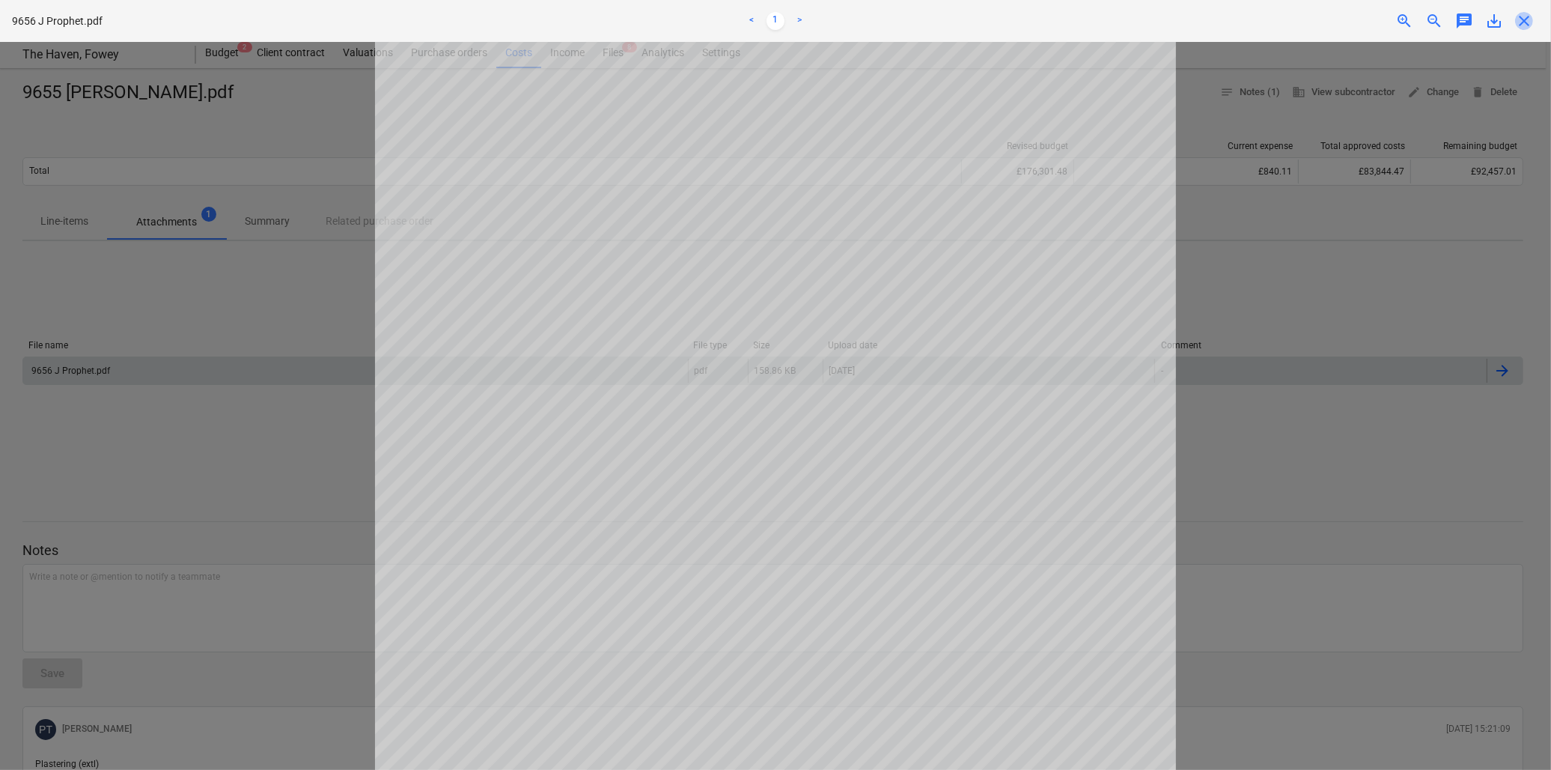
click at [1524, 16] on span "close" at bounding box center [1524, 21] width 18 height 18
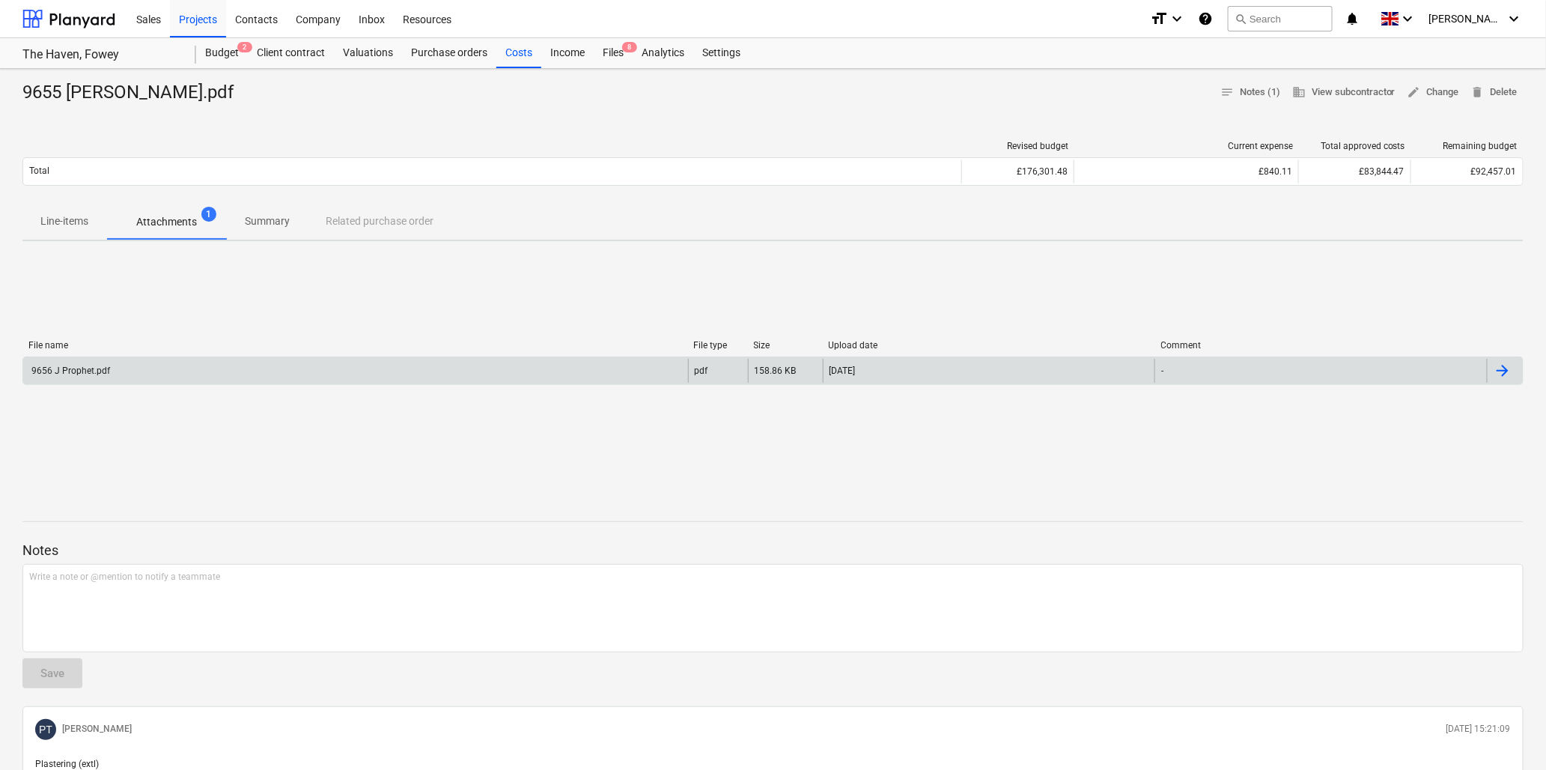
click at [67, 365] on div "9656 J Prophet.pdf" at bounding box center [69, 370] width 81 height 10
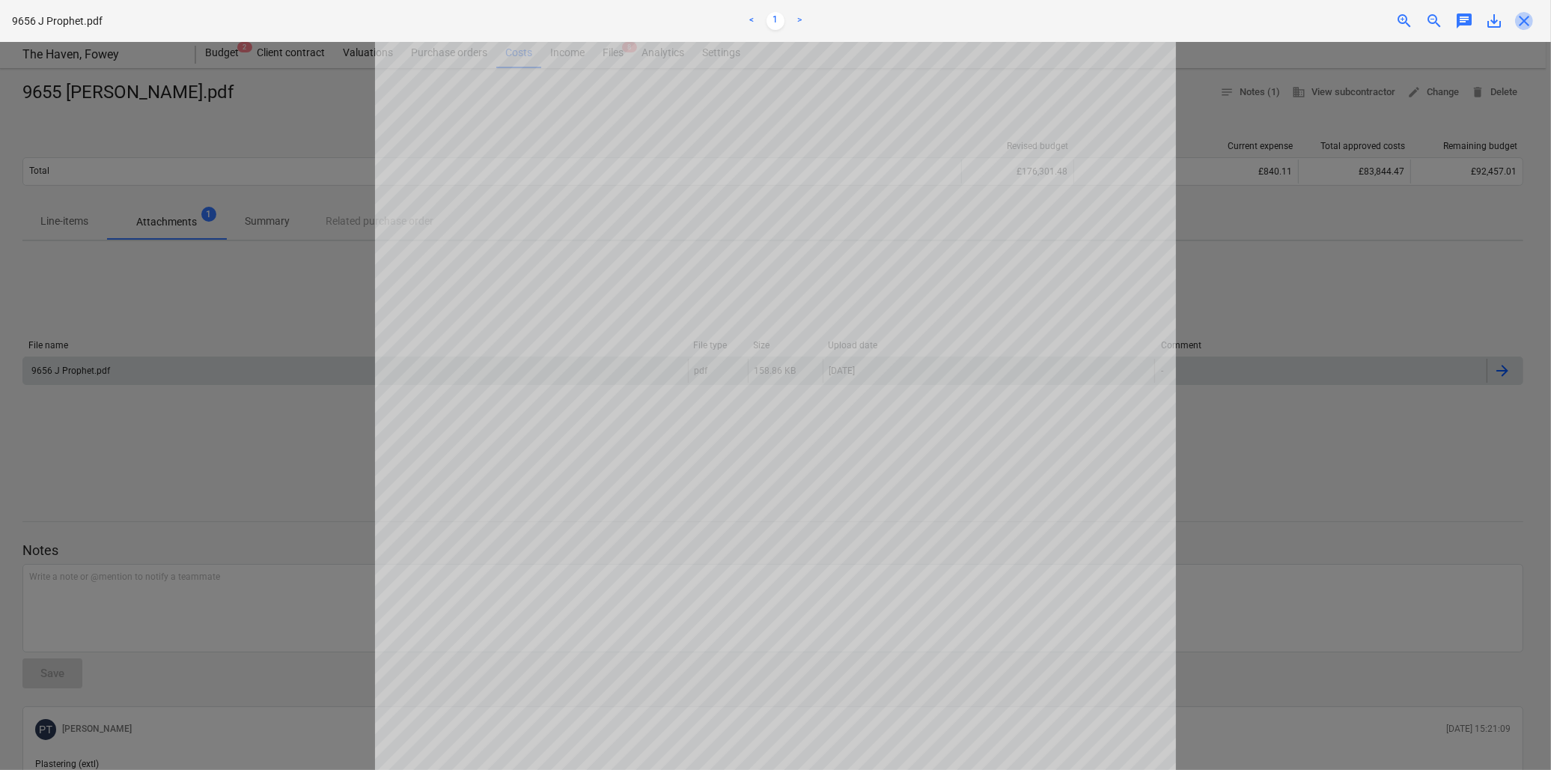
click at [1527, 12] on span "close" at bounding box center [1524, 21] width 18 height 18
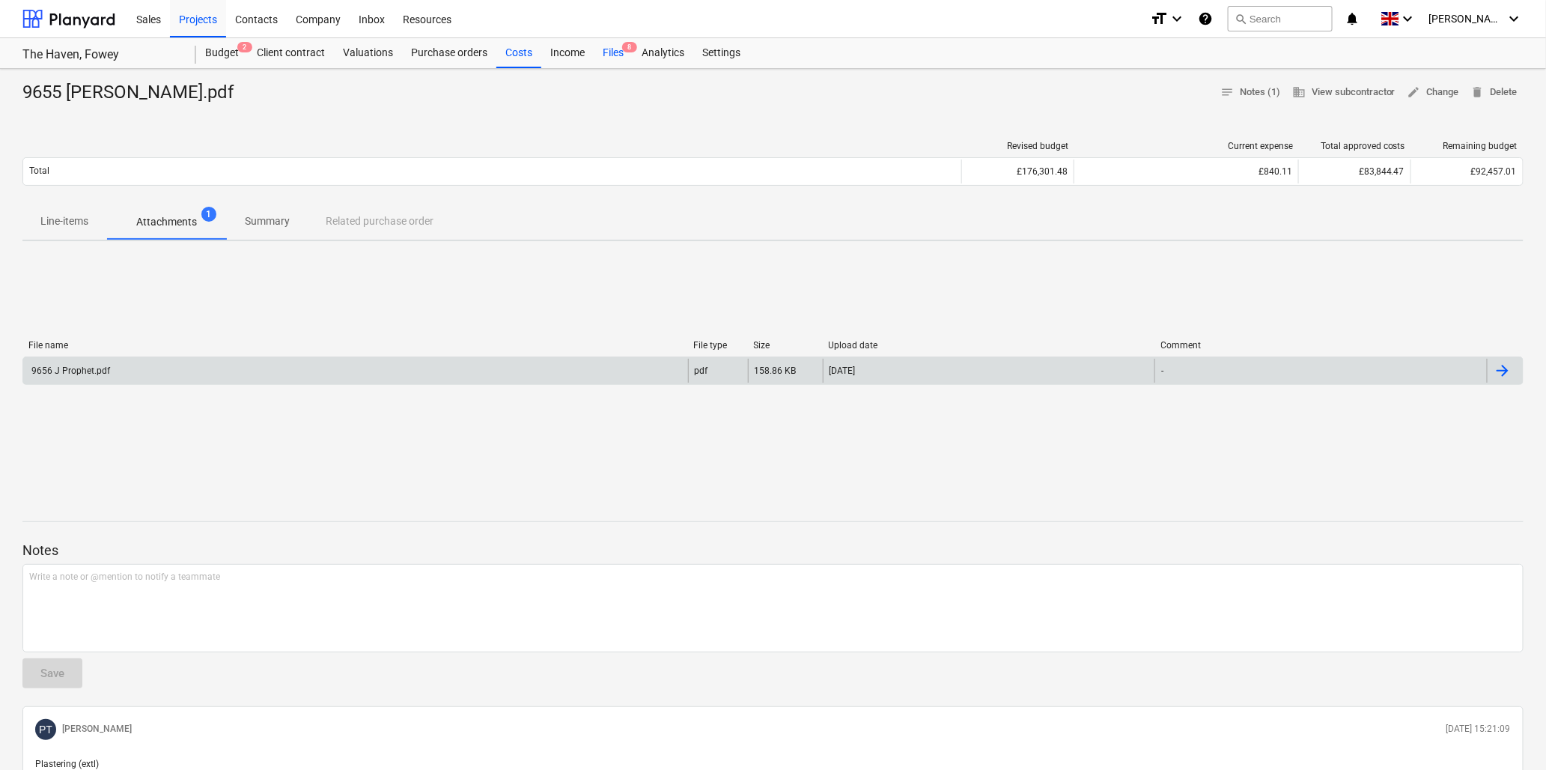
click at [615, 52] on div "Files 8" at bounding box center [613, 53] width 39 height 30
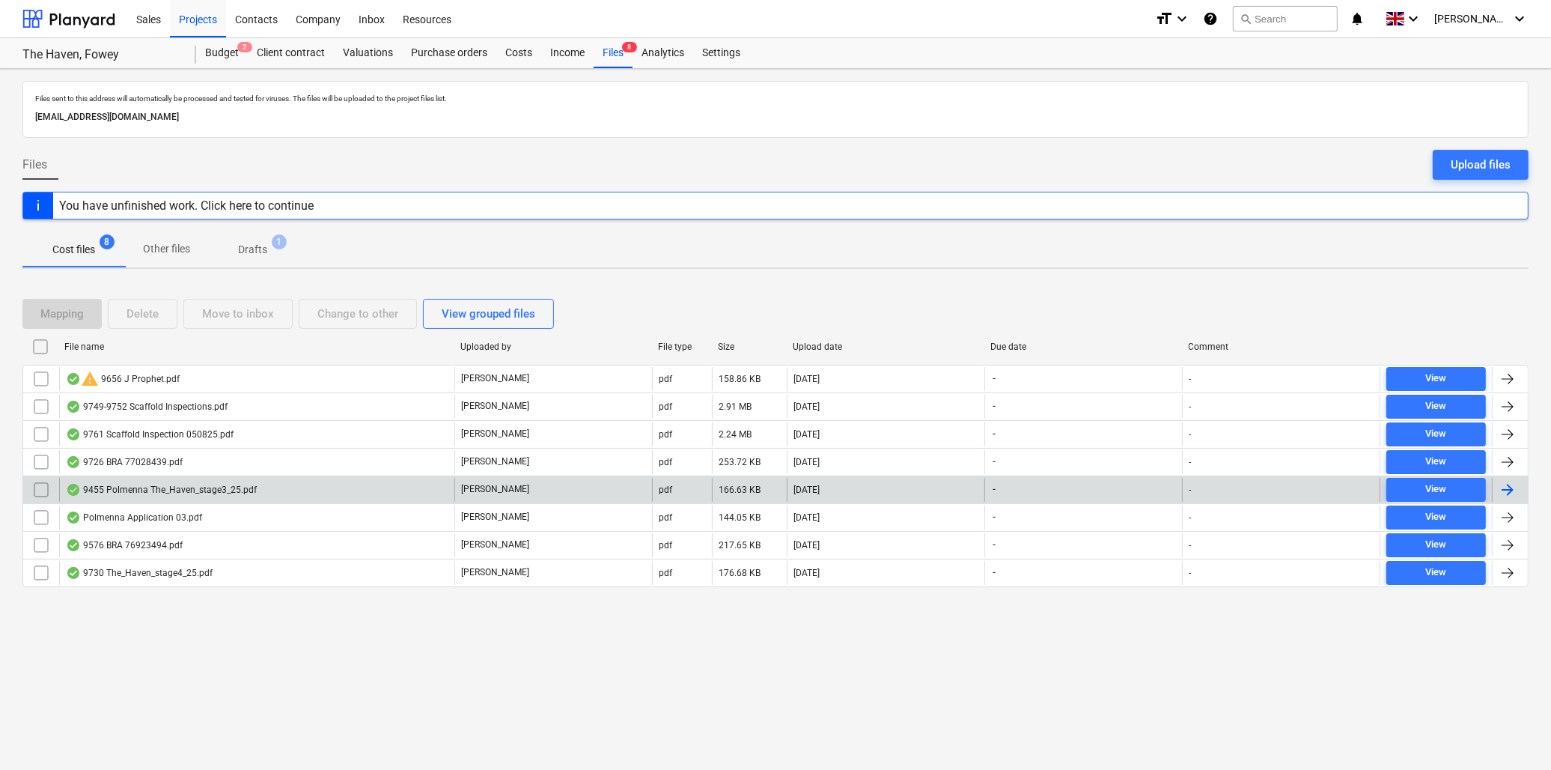
click at [184, 489] on div "9455 Polmenna The_Haven_stage3_25.pdf" at bounding box center [161, 490] width 191 height 12
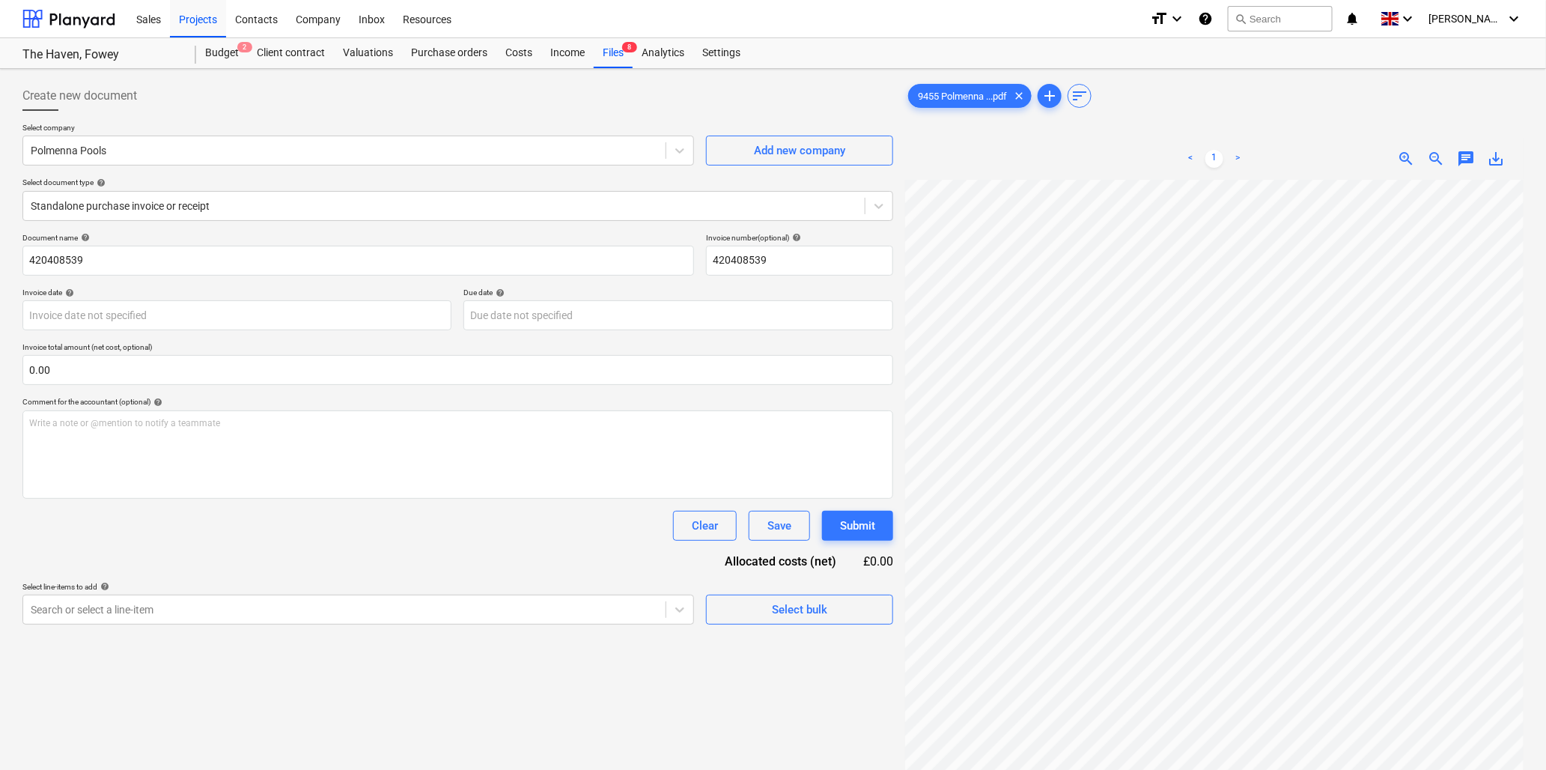
scroll to position [272, 0]
click at [614, 53] on div "Files 8" at bounding box center [613, 53] width 39 height 30
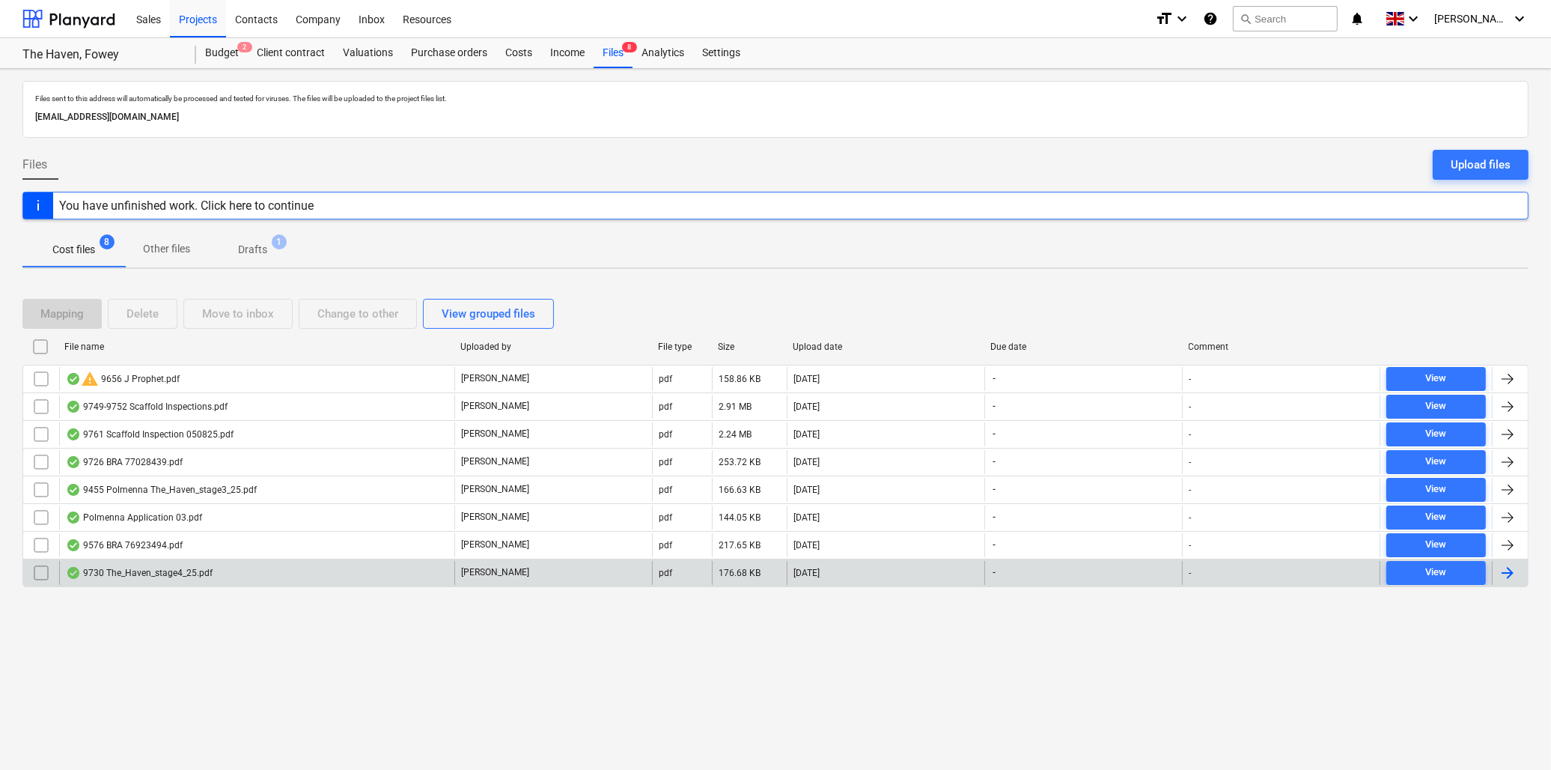
click at [150, 573] on div "9730 The_Haven_stage4_25.pdf" at bounding box center [139, 573] width 147 height 12
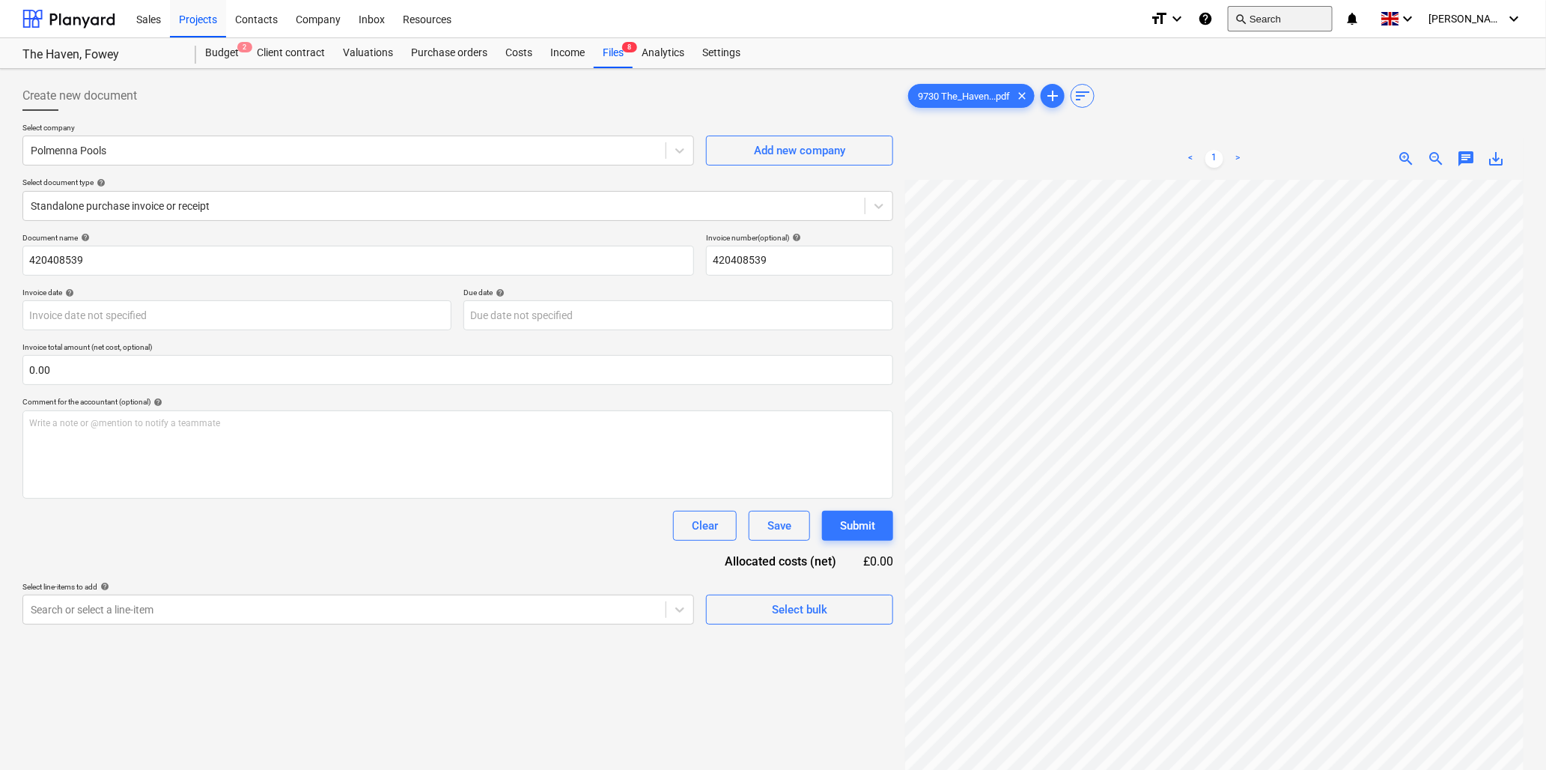
click at [1308, 11] on button "search Search" at bounding box center [1280, 18] width 105 height 25
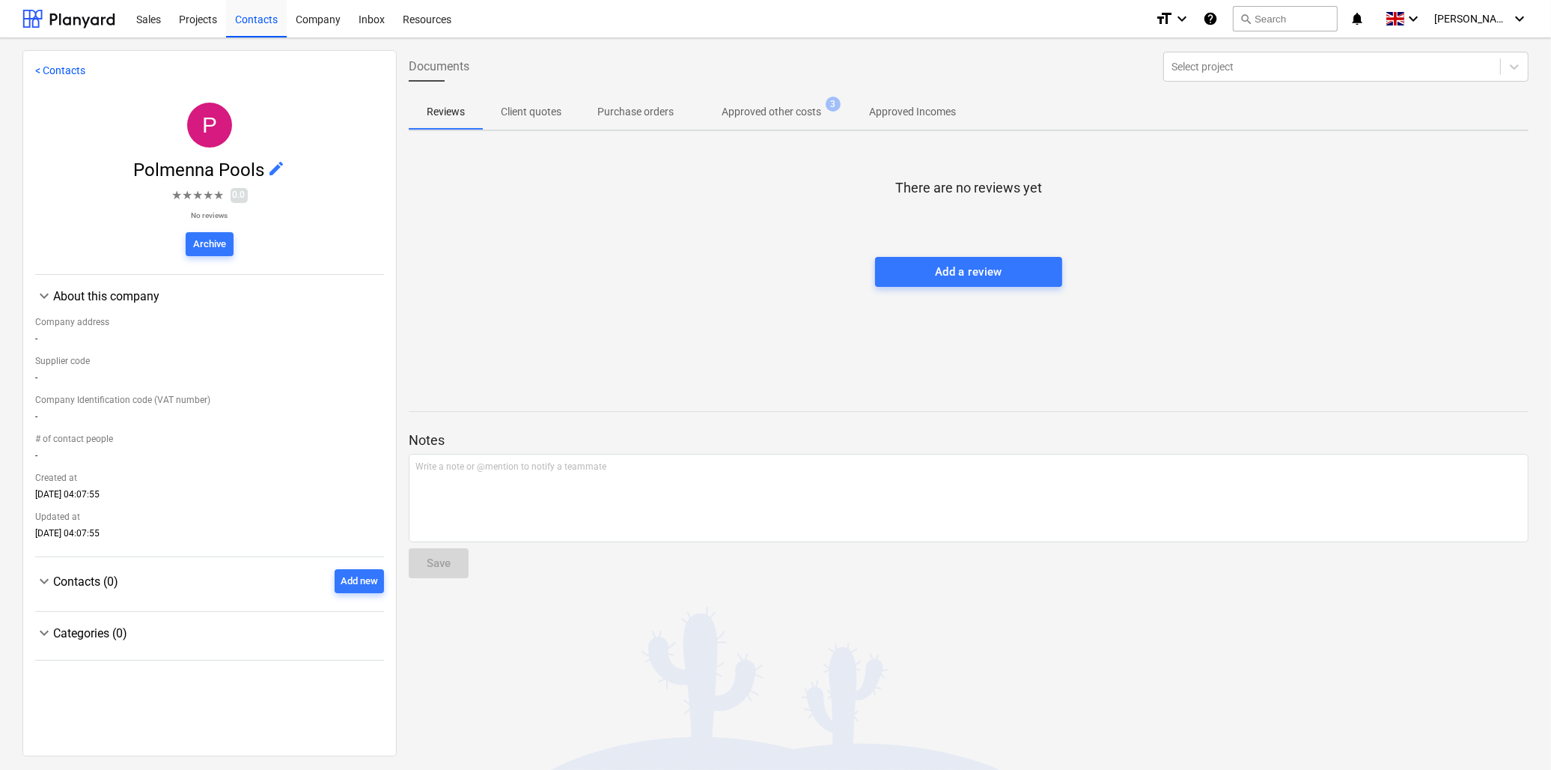
click at [767, 107] on p "Approved other costs" at bounding box center [772, 112] width 100 height 16
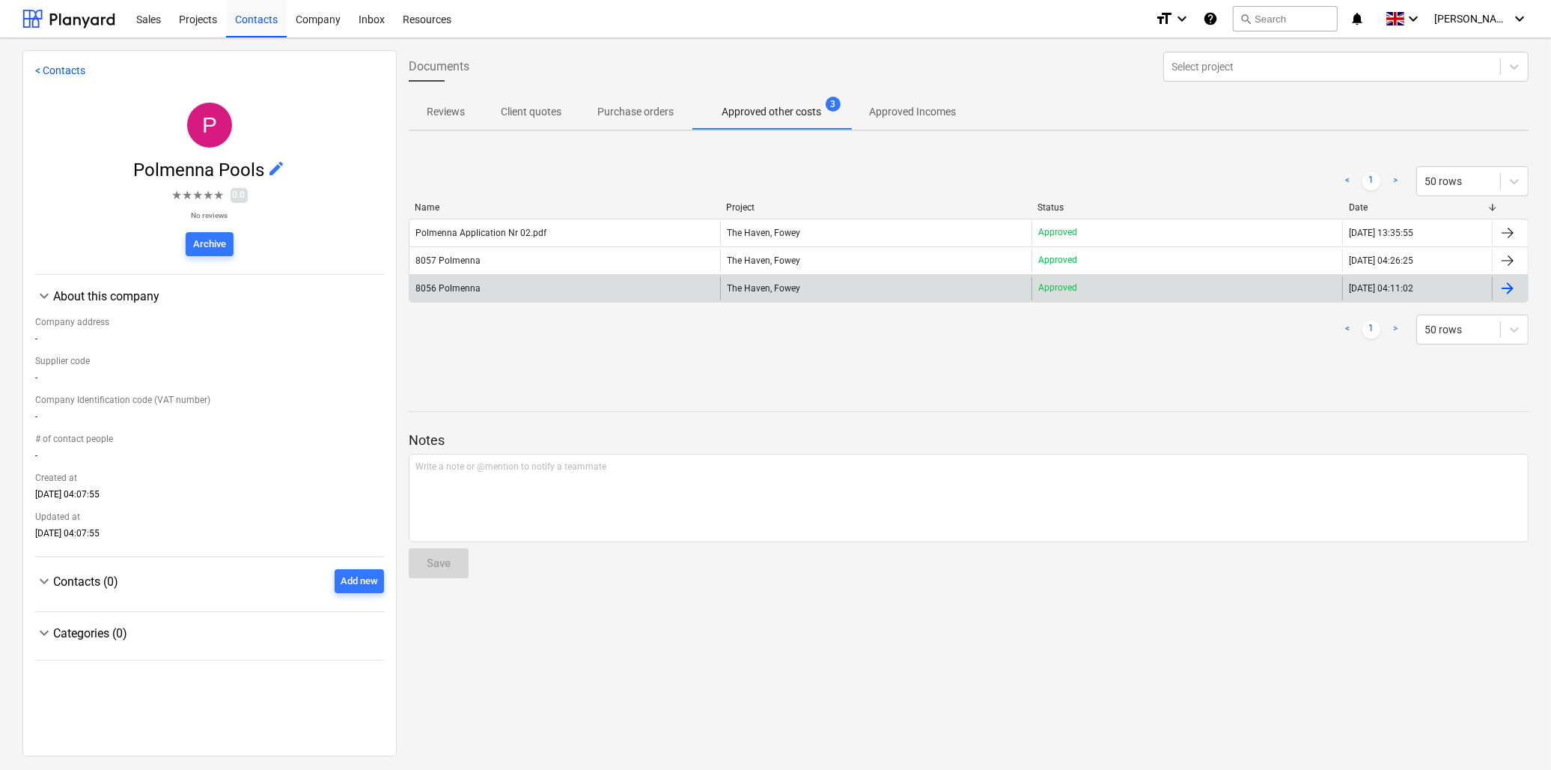
click at [460, 287] on div "8056 Polmenna" at bounding box center [447, 288] width 65 height 10
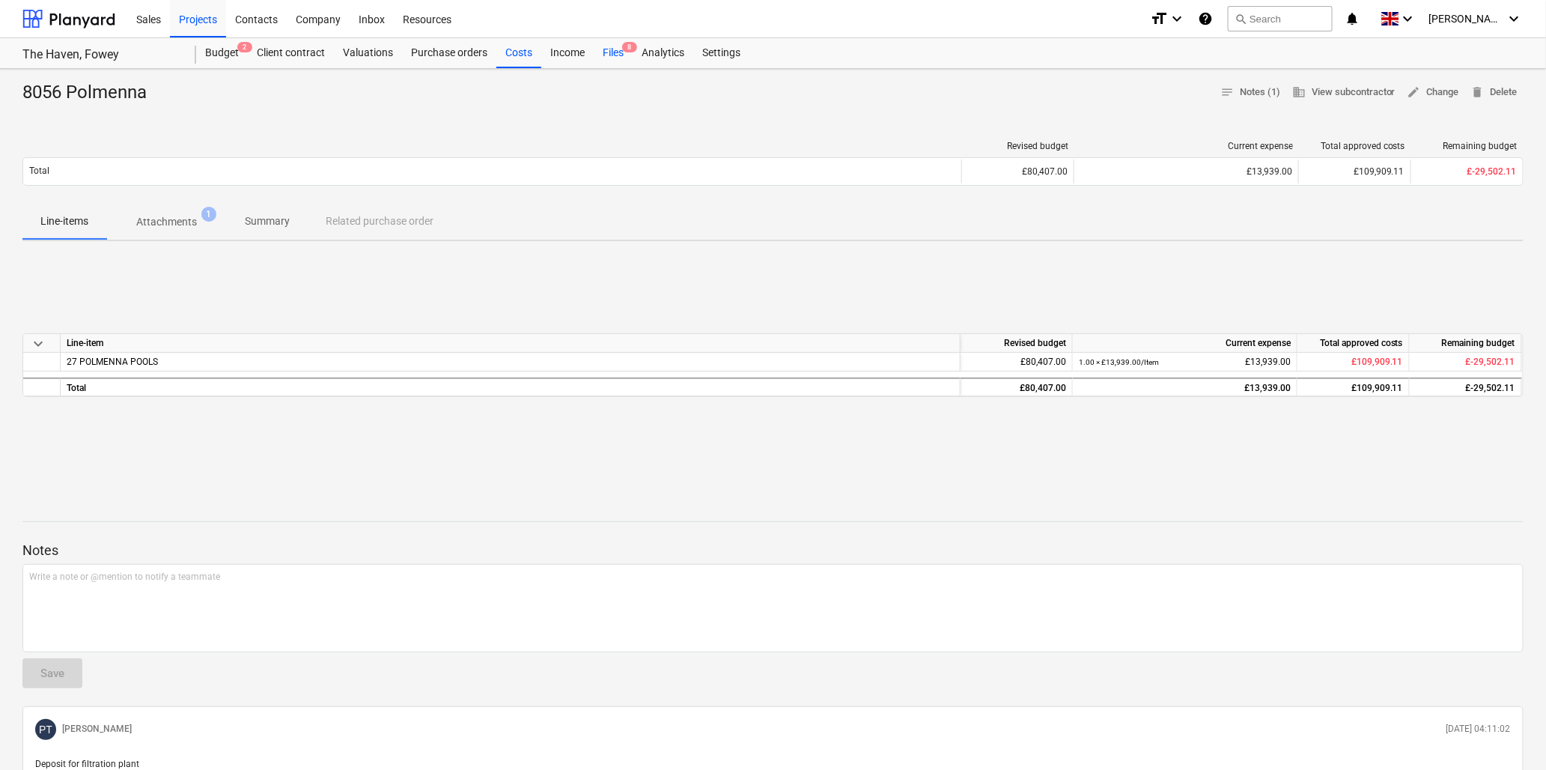
click at [612, 51] on div "Files 8" at bounding box center [613, 53] width 39 height 30
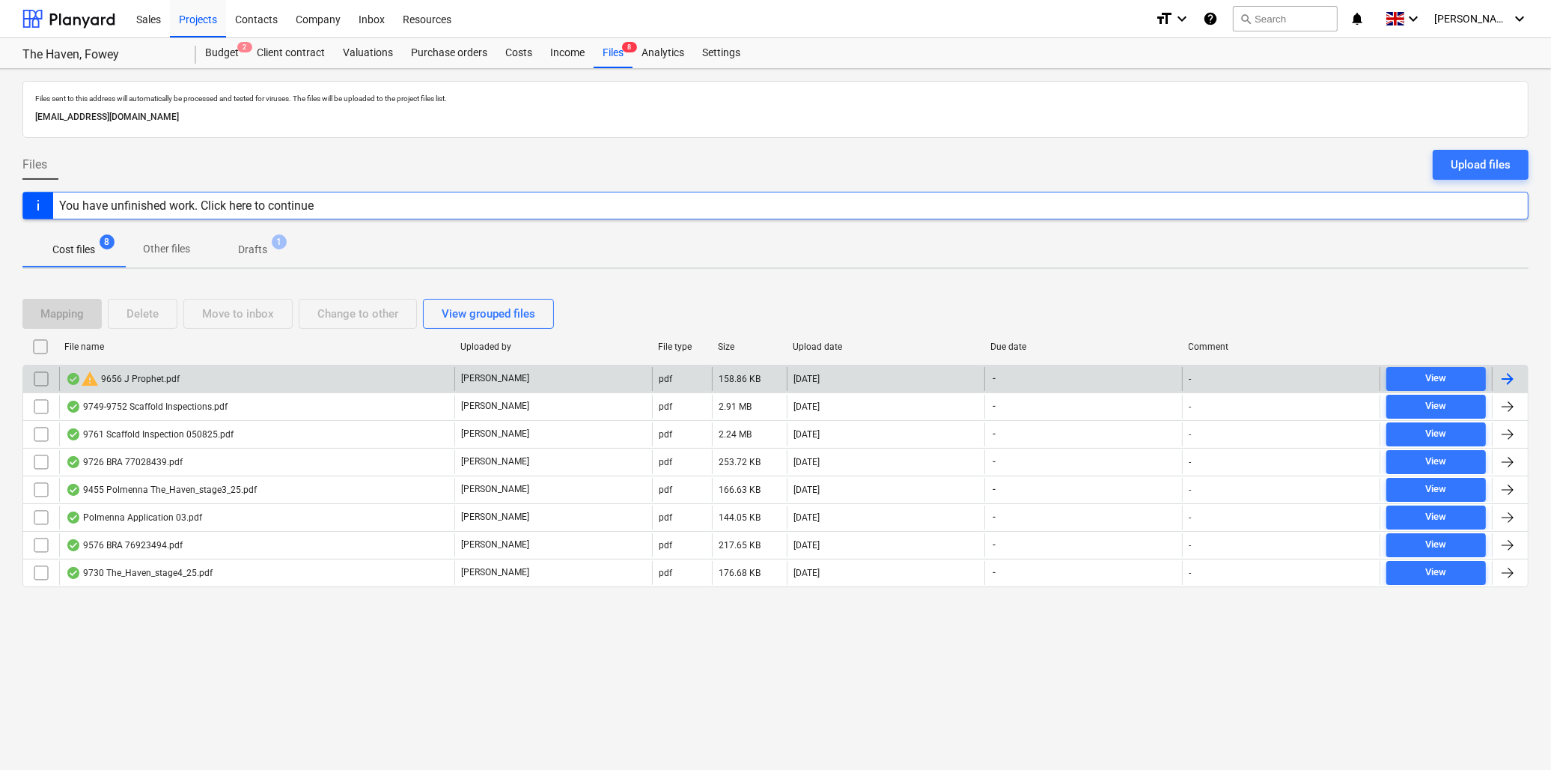
click at [178, 371] on div "warning 9656 J Prophet.pdf" at bounding box center [256, 379] width 395 height 24
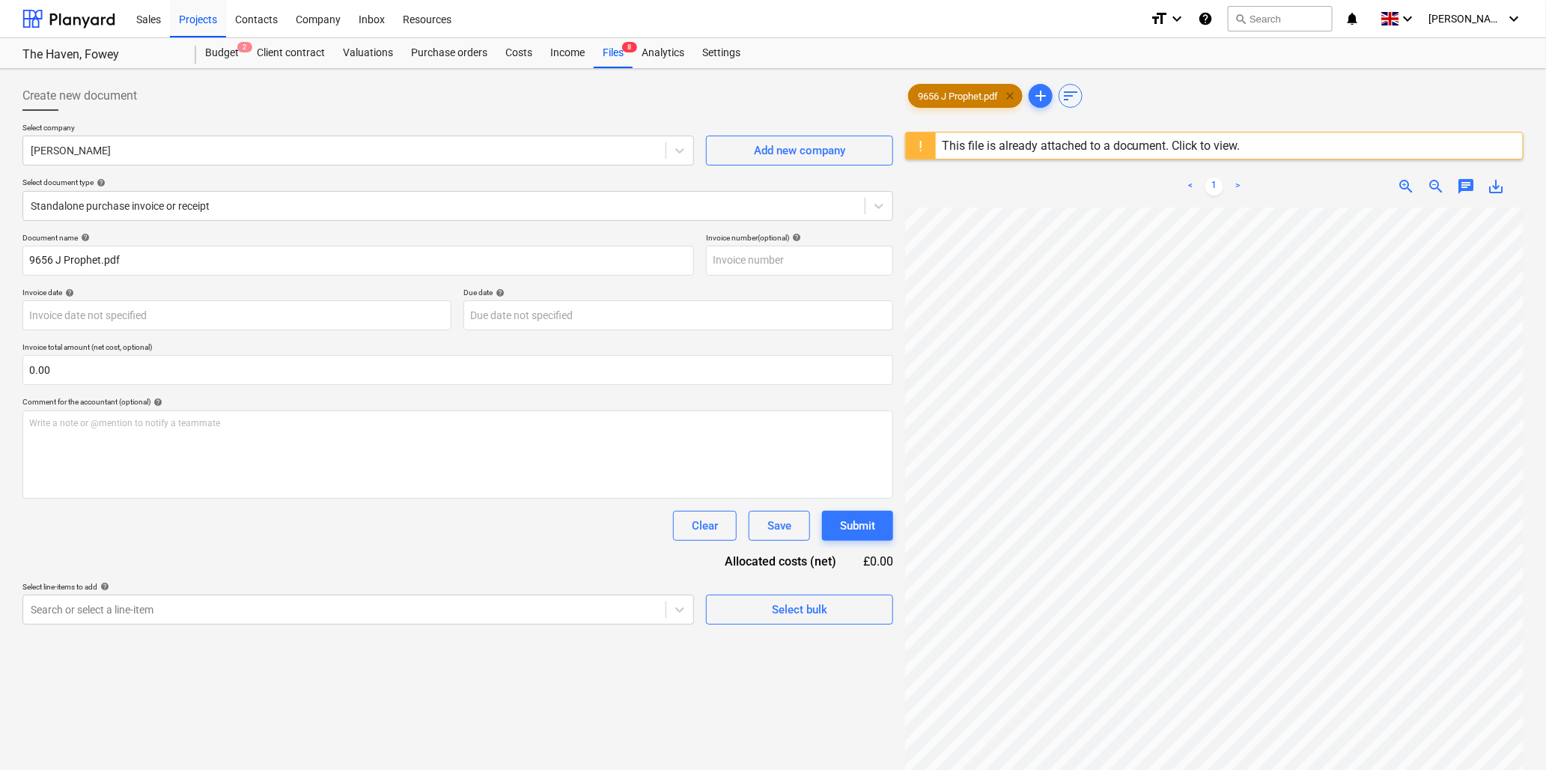
click at [1012, 94] on span "clear" at bounding box center [1010, 96] width 18 height 18
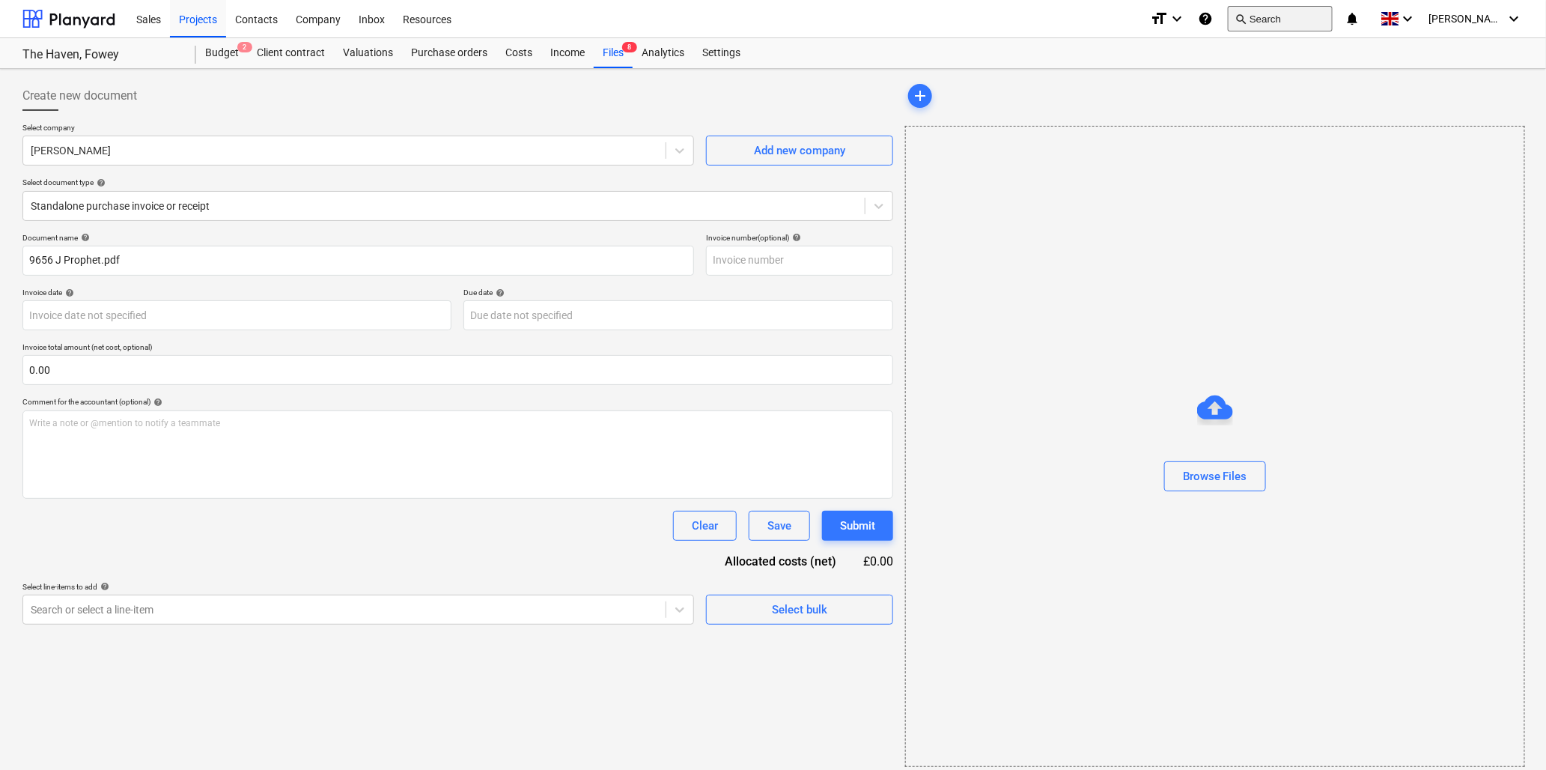
click at [1291, 16] on button "search Search" at bounding box center [1280, 18] width 105 height 25
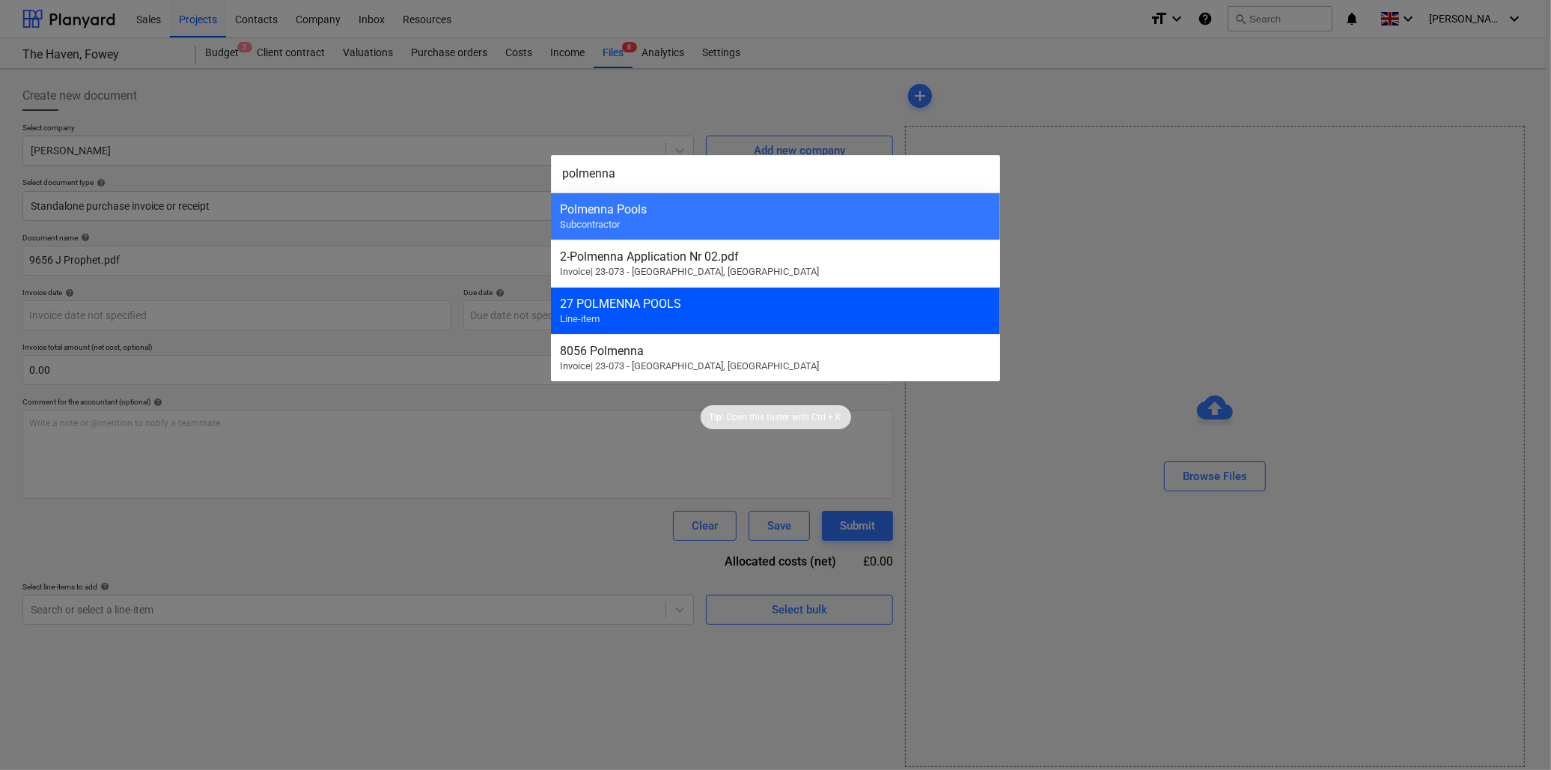
click at [634, 307] on div "27 POLMENNA POOLS" at bounding box center [775, 303] width 431 height 14
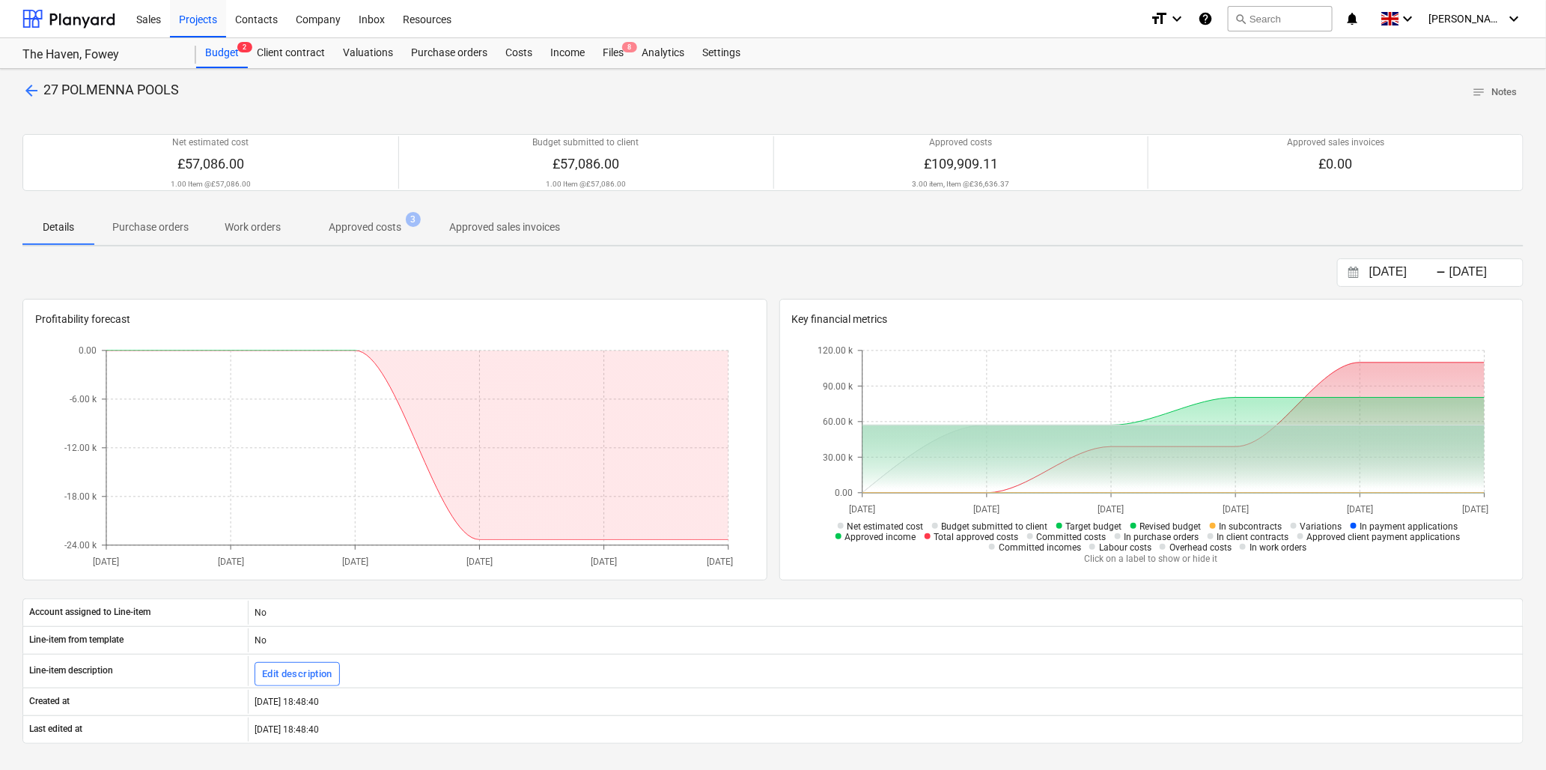
click at [368, 225] on p "Approved costs" at bounding box center [365, 227] width 73 height 16
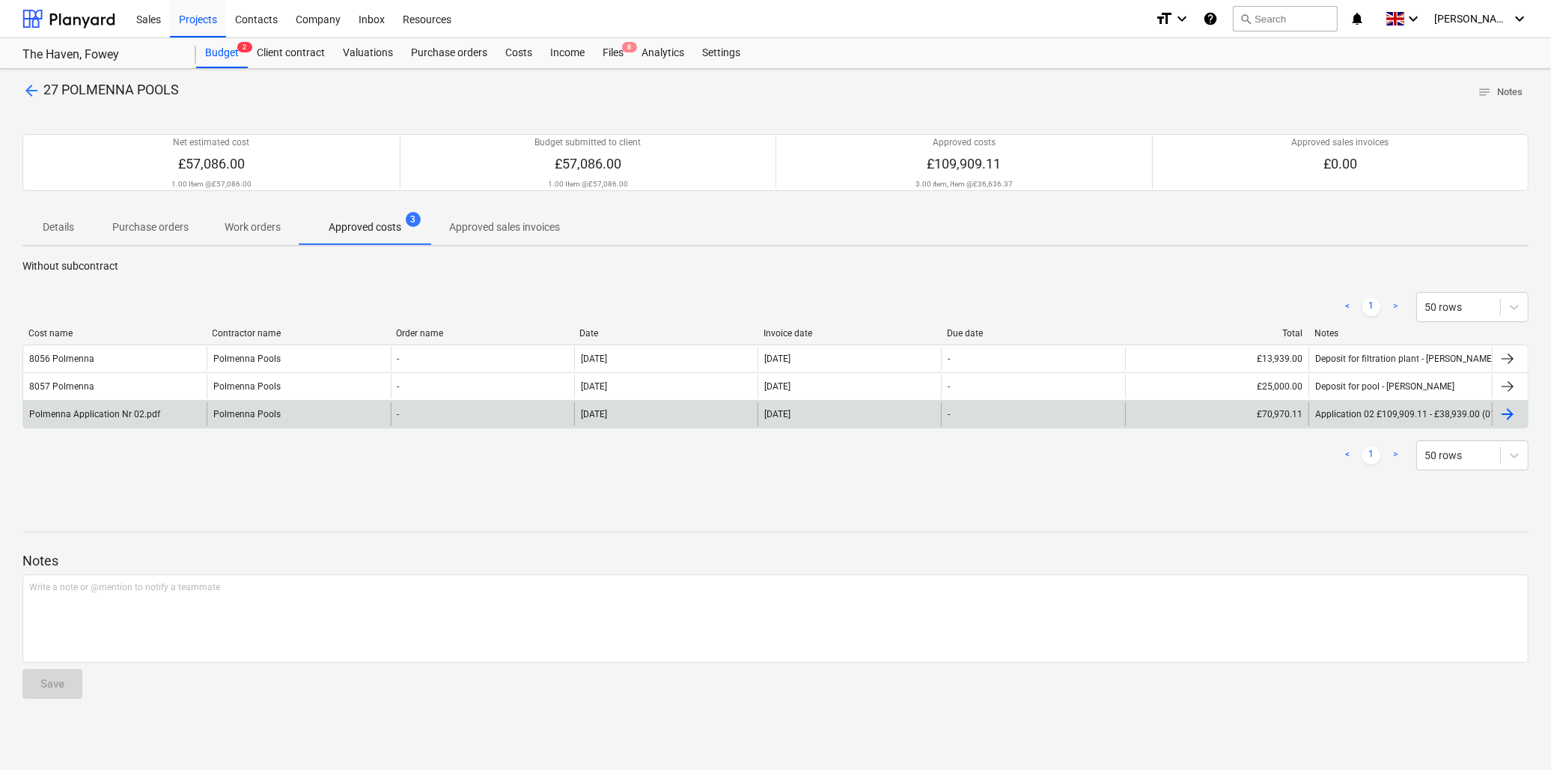
click at [80, 410] on div "Polmenna Application Nr 02.pdf" at bounding box center [94, 414] width 131 height 10
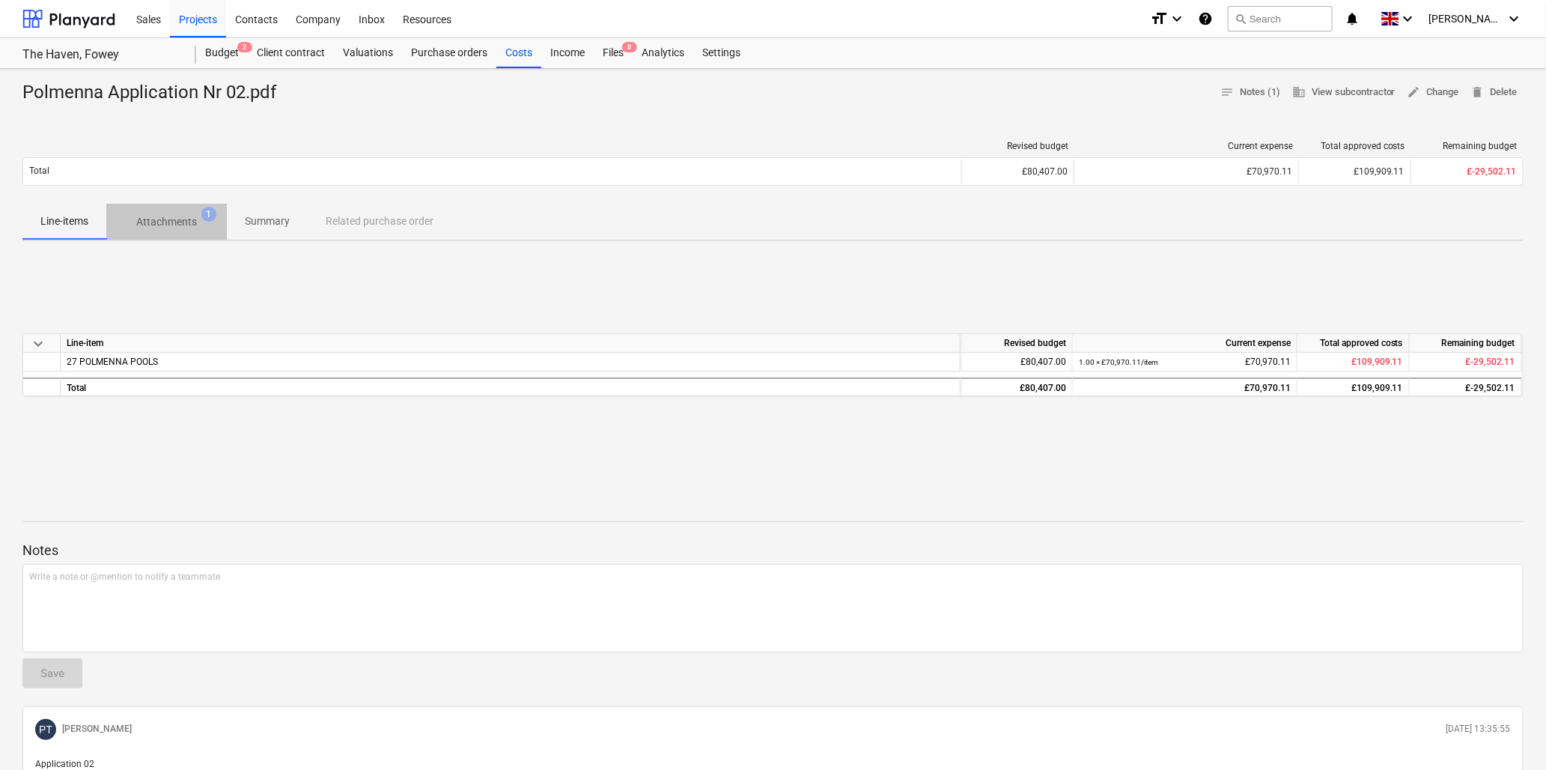
click at [165, 222] on p "Attachments" at bounding box center [166, 222] width 61 height 16
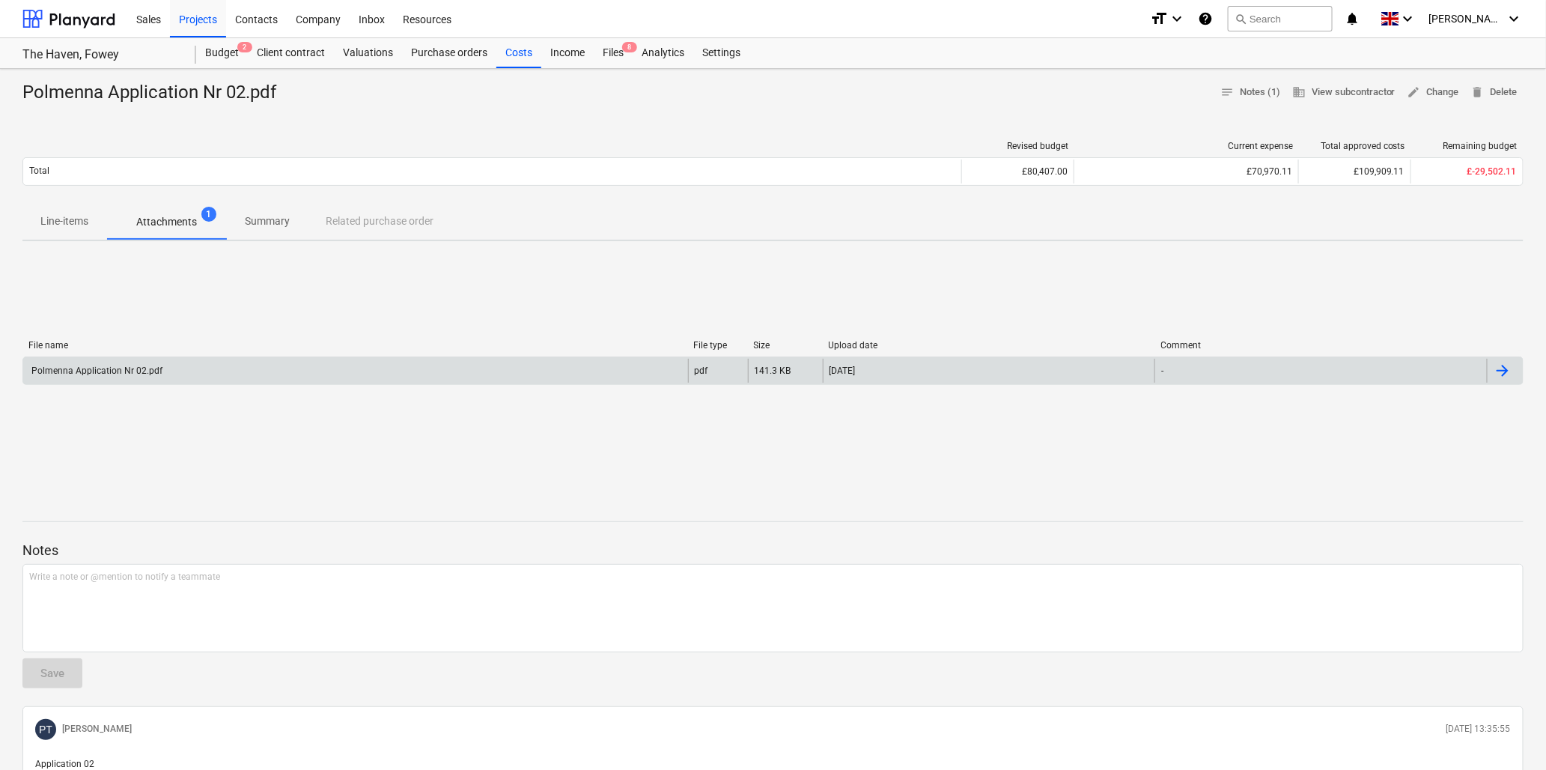
click at [86, 368] on div "Polmenna Application Nr 02.pdf" at bounding box center [95, 370] width 133 height 10
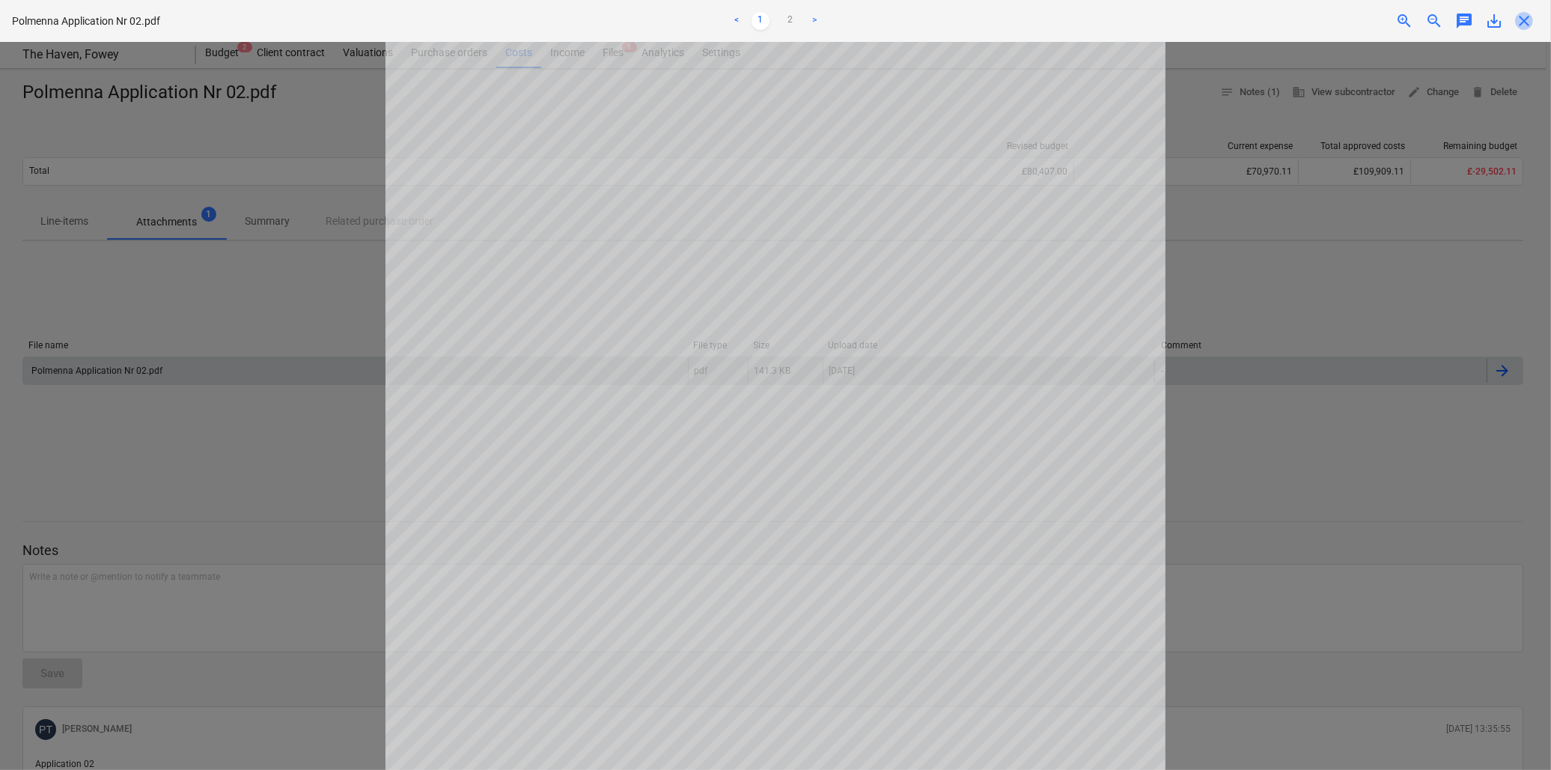
click at [1523, 18] on span "close" at bounding box center [1524, 21] width 18 height 18
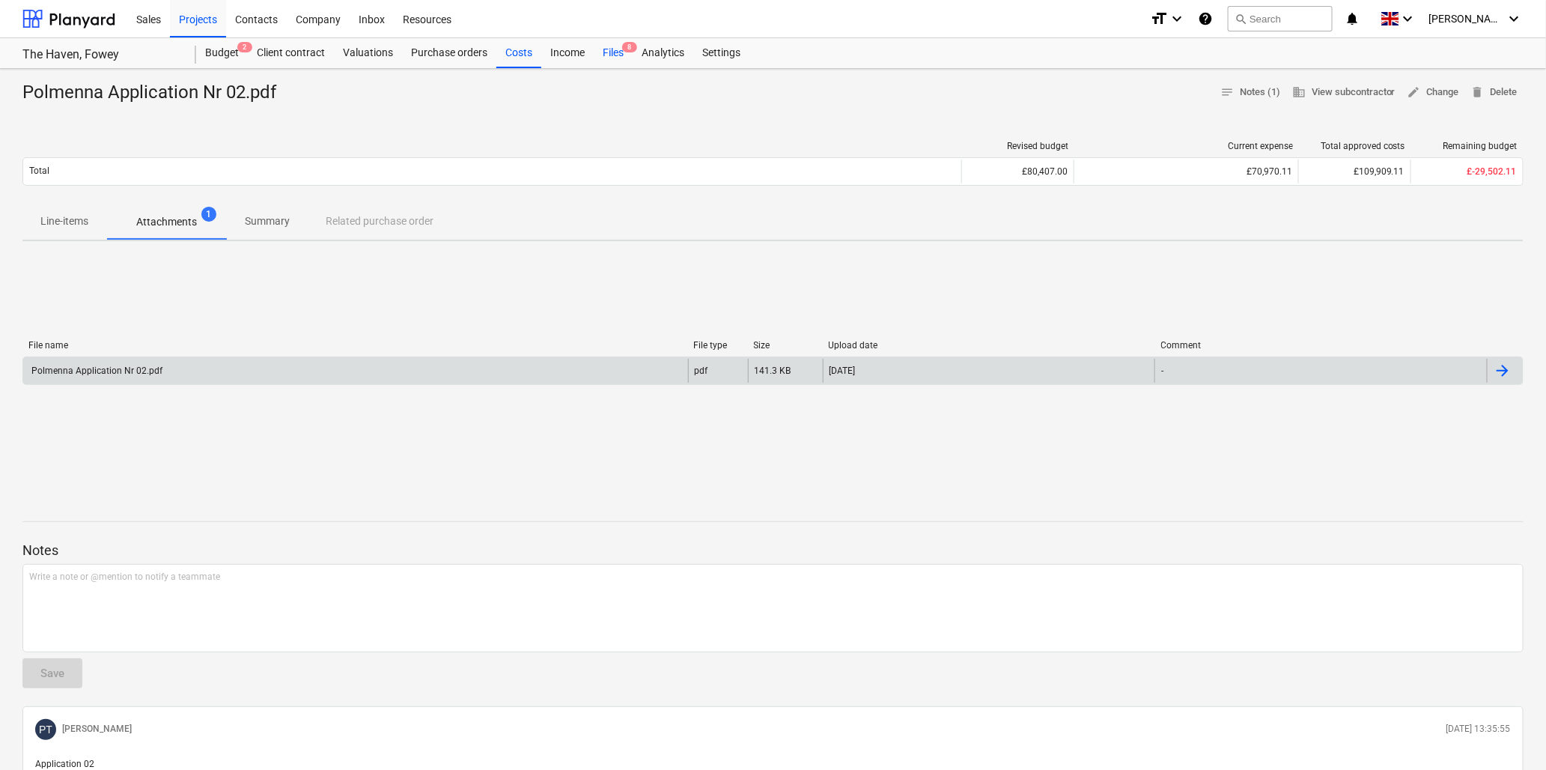
click at [614, 51] on div "Files 8" at bounding box center [613, 53] width 39 height 30
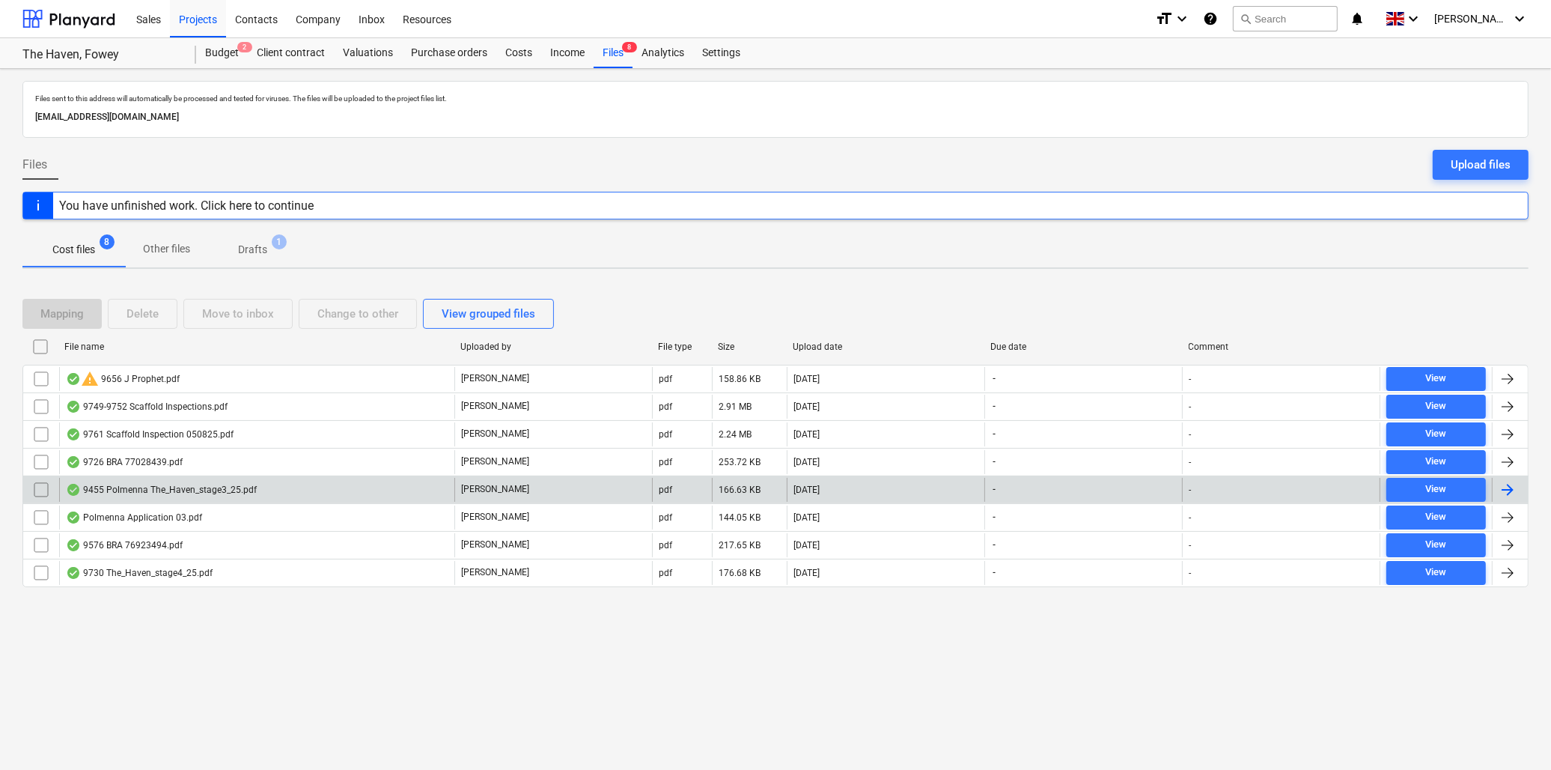
click at [138, 487] on div "9455 Polmenna The_Haven_stage3_25.pdf" at bounding box center [161, 490] width 191 height 12
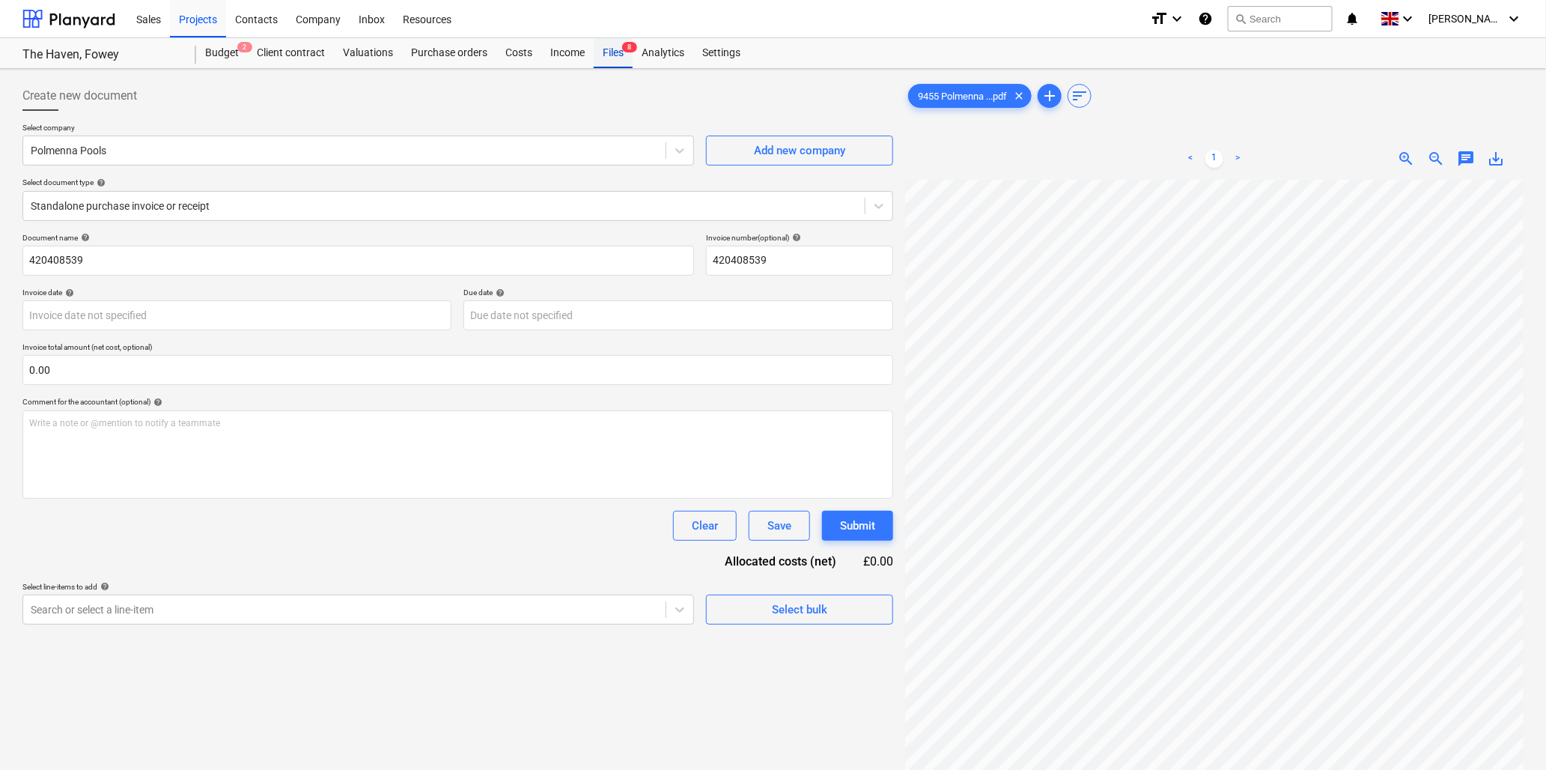
click at [610, 55] on div "Files 8" at bounding box center [613, 53] width 39 height 30
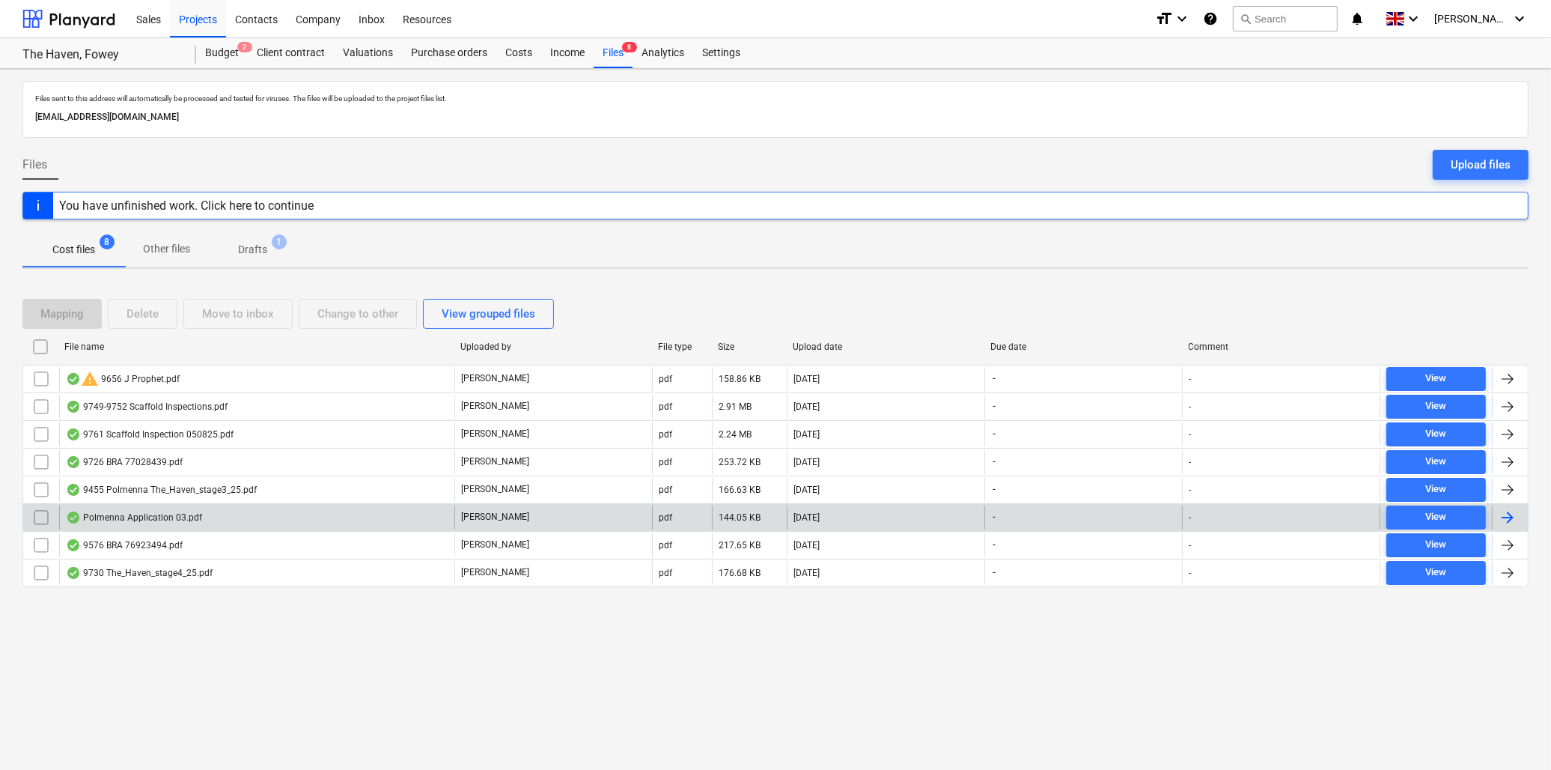
click at [131, 517] on div "Polmenna Application 03.pdf" at bounding box center [134, 517] width 136 height 12
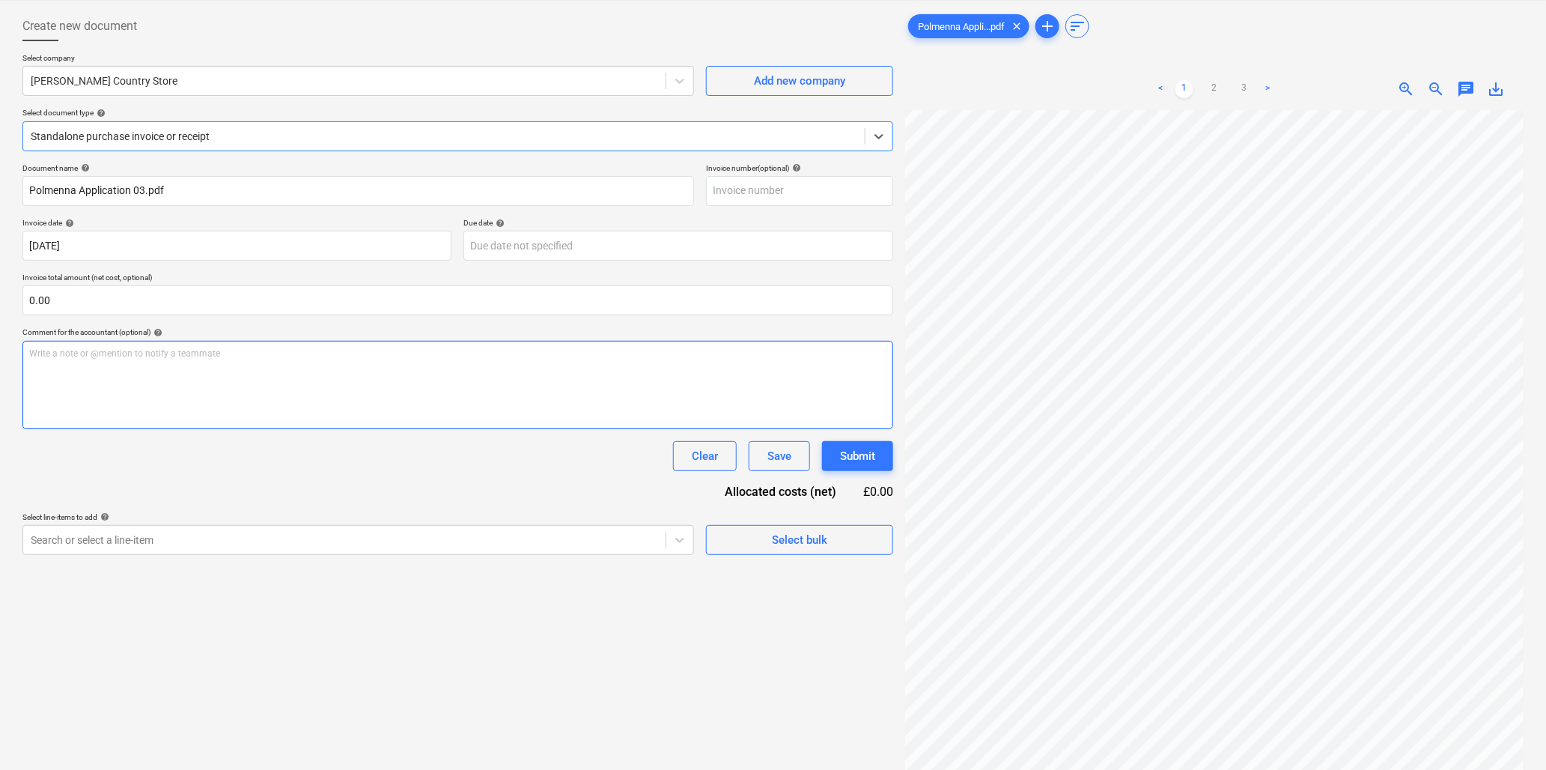
scroll to position [150, 0]
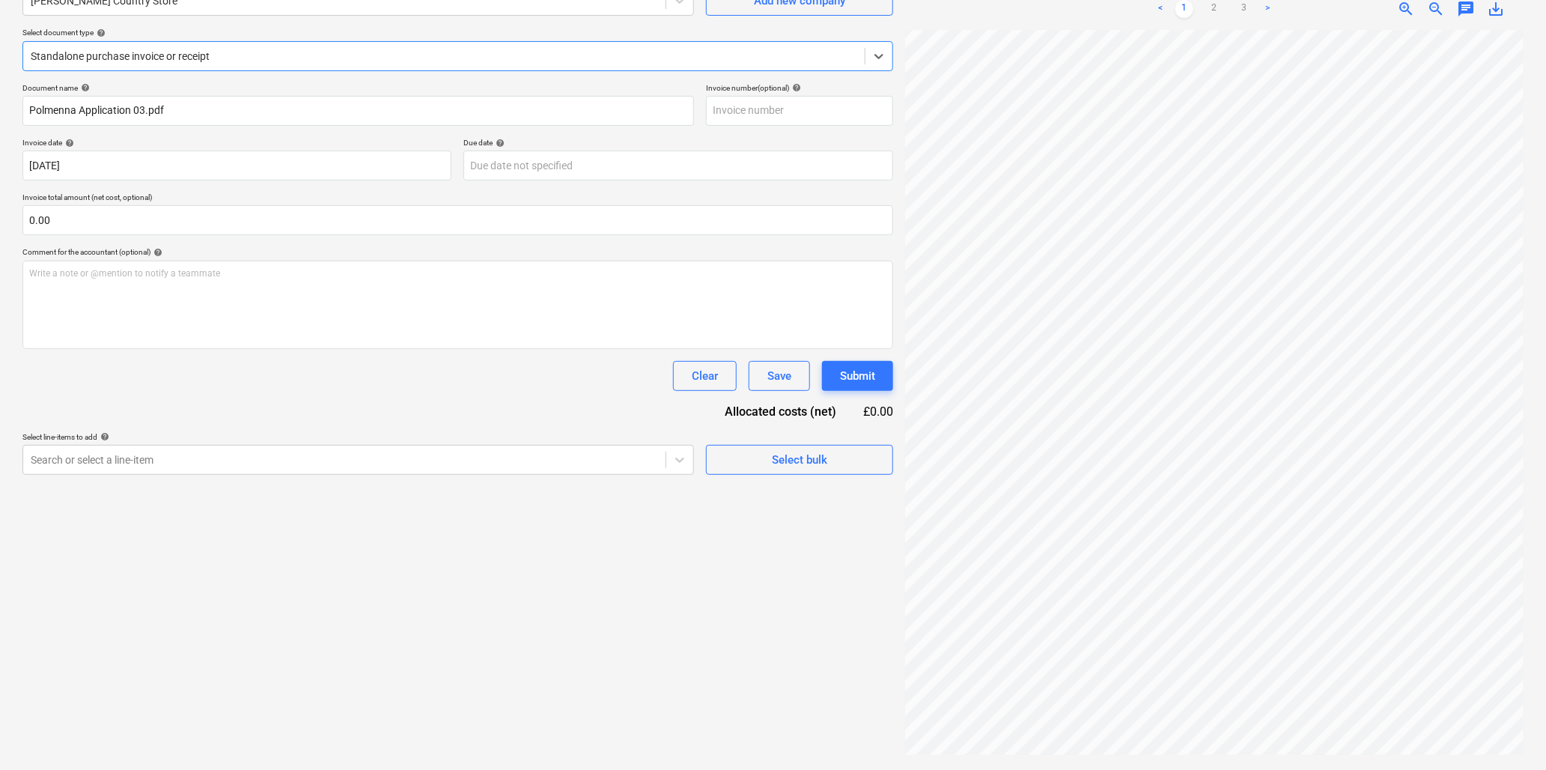
click at [1267, 6] on link ">" at bounding box center [1268, 9] width 18 height 18
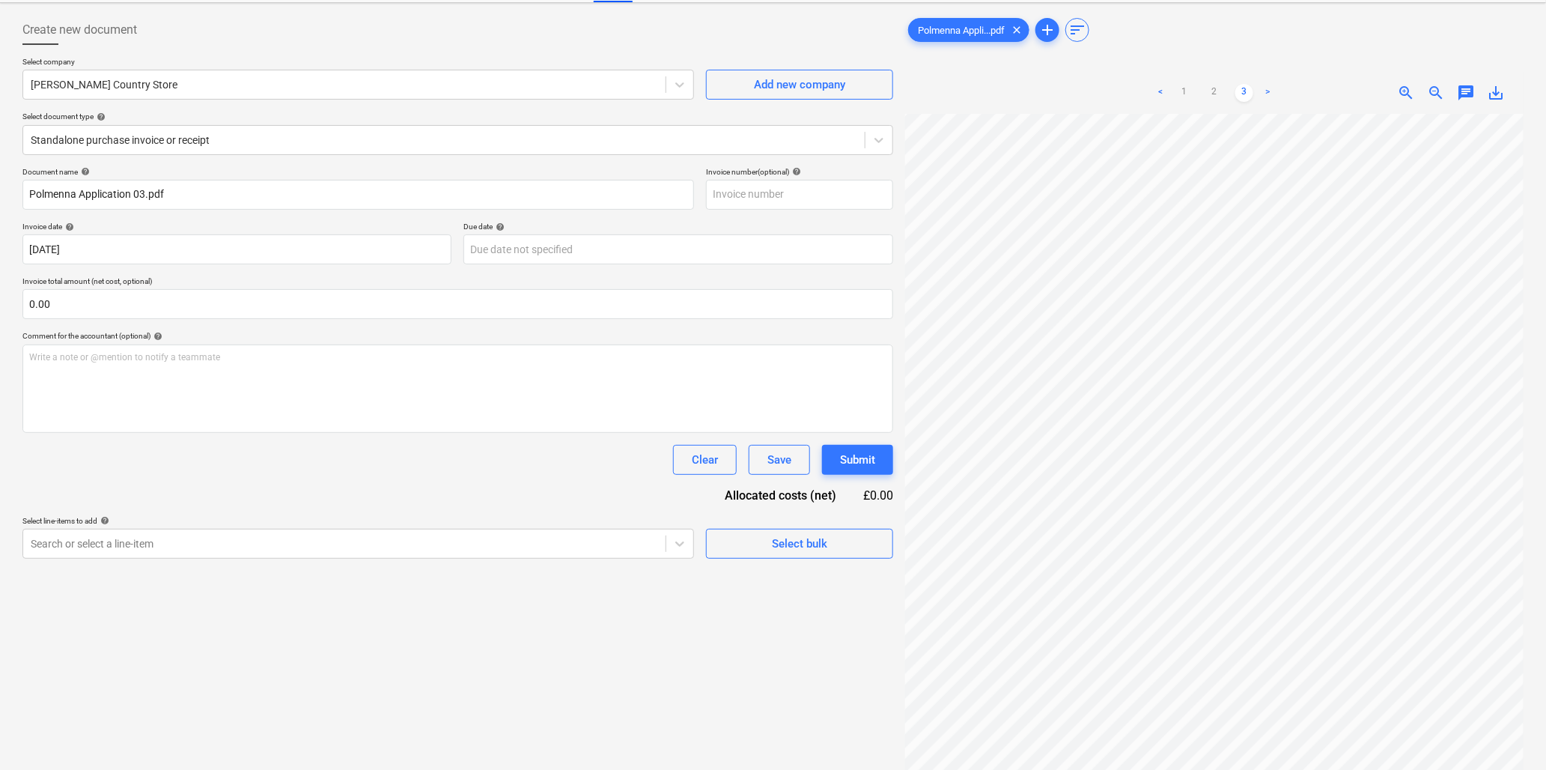
scroll to position [0, 0]
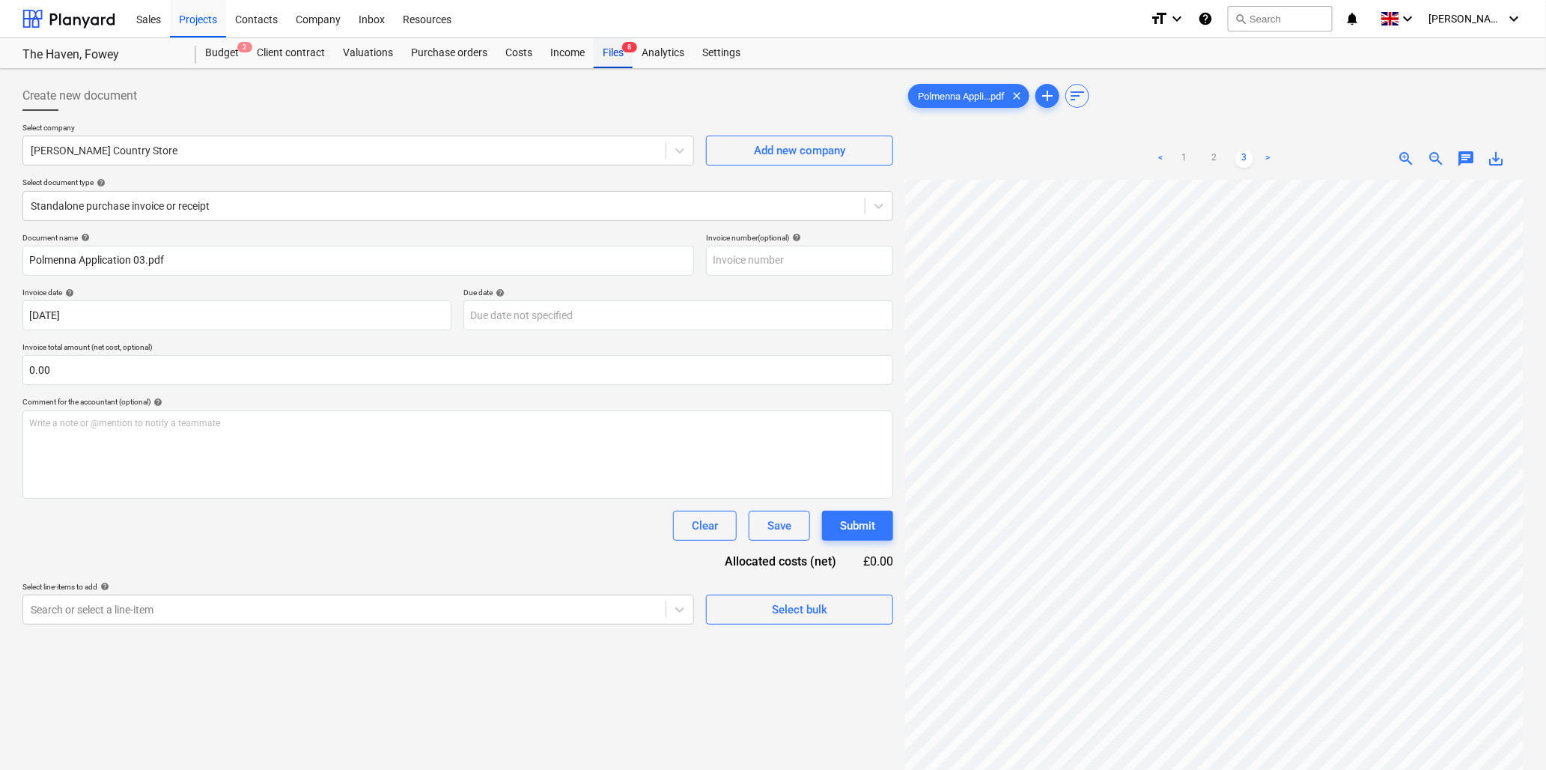
click at [615, 53] on div "Files 8" at bounding box center [613, 53] width 39 height 30
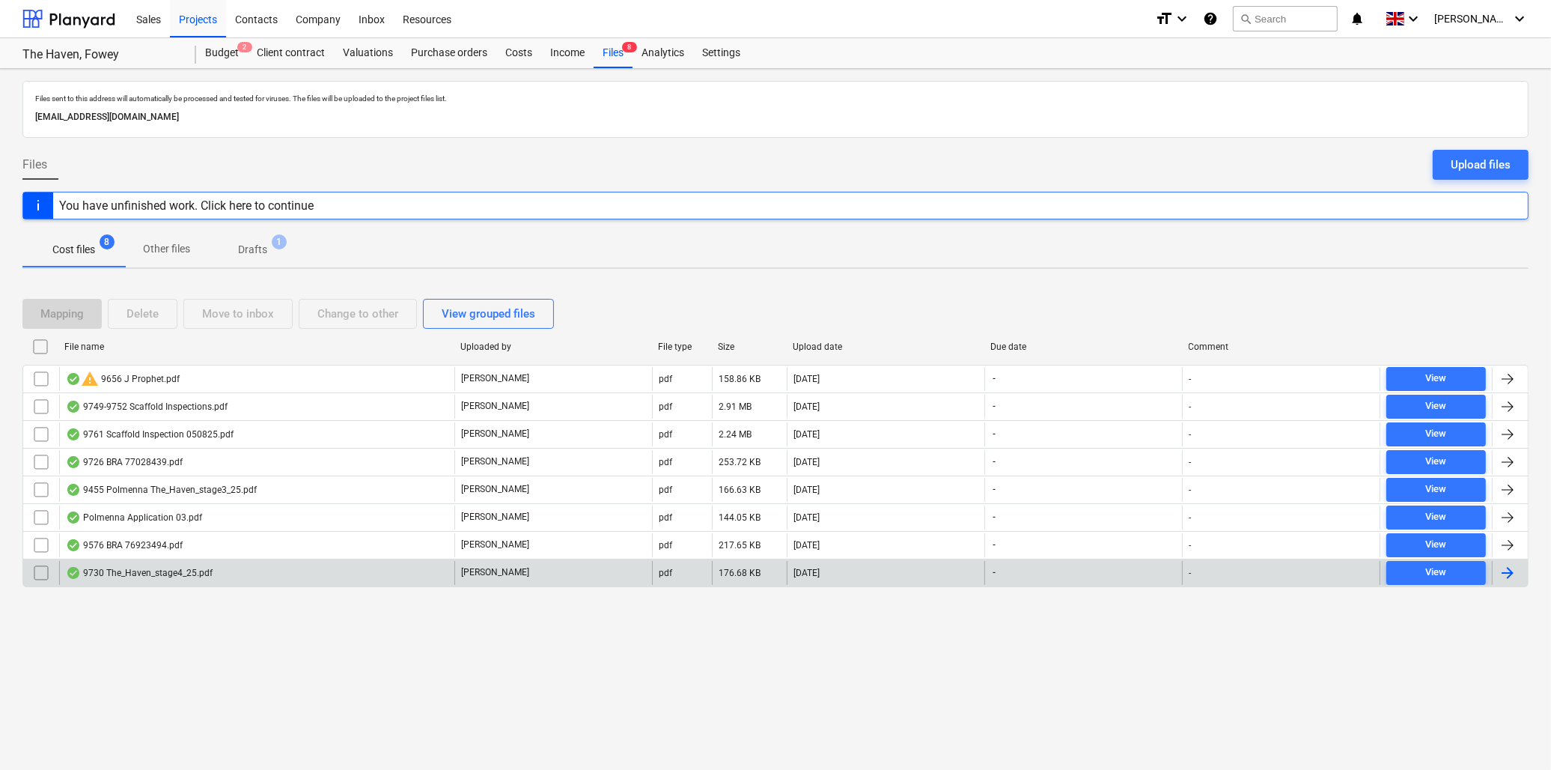
click at [121, 574] on div "9730 The_Haven_stage4_25.pdf" at bounding box center [139, 573] width 147 height 12
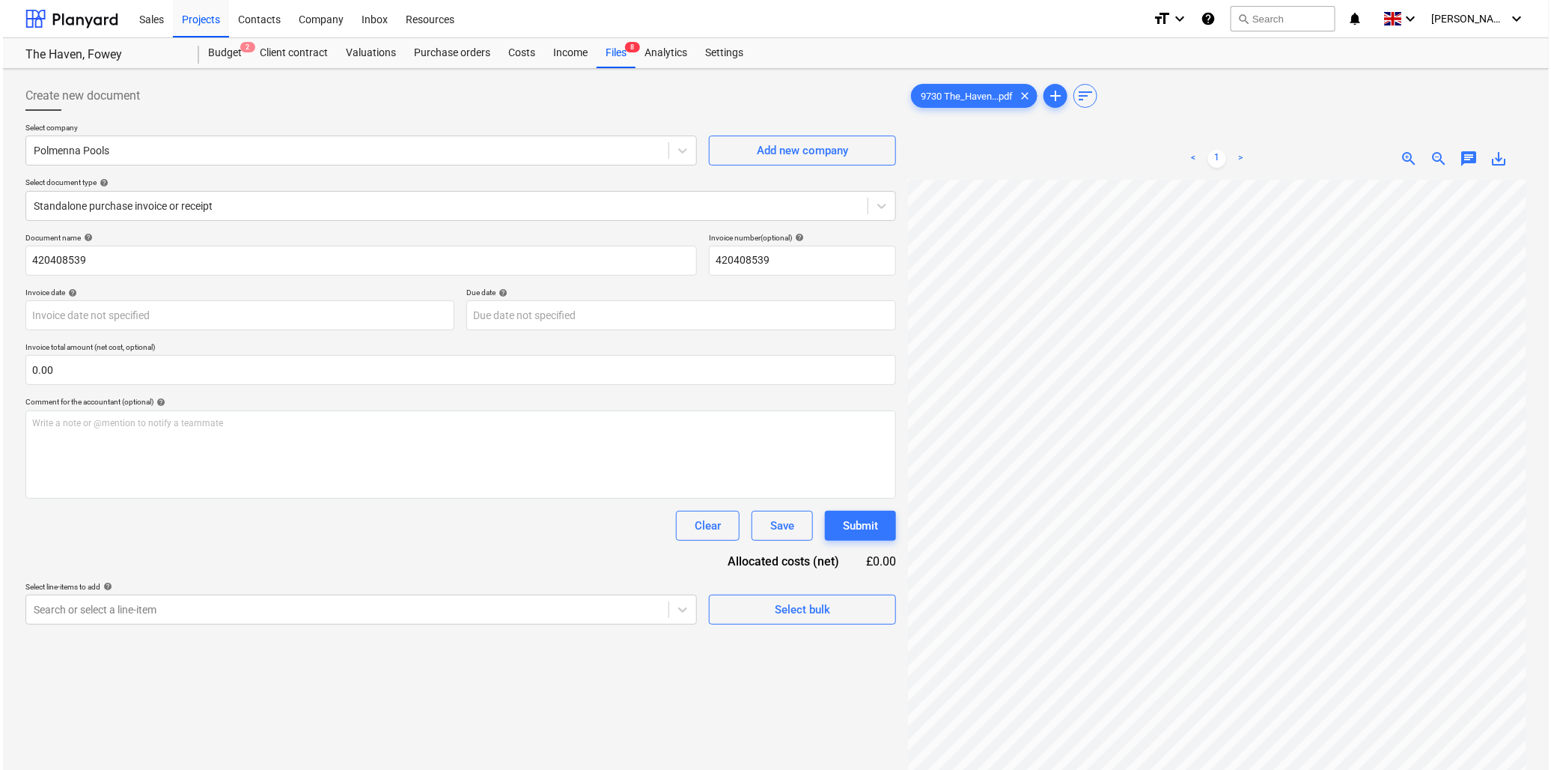
scroll to position [385, 0]
click at [1333, 13] on button "search Search" at bounding box center [1280, 18] width 105 height 25
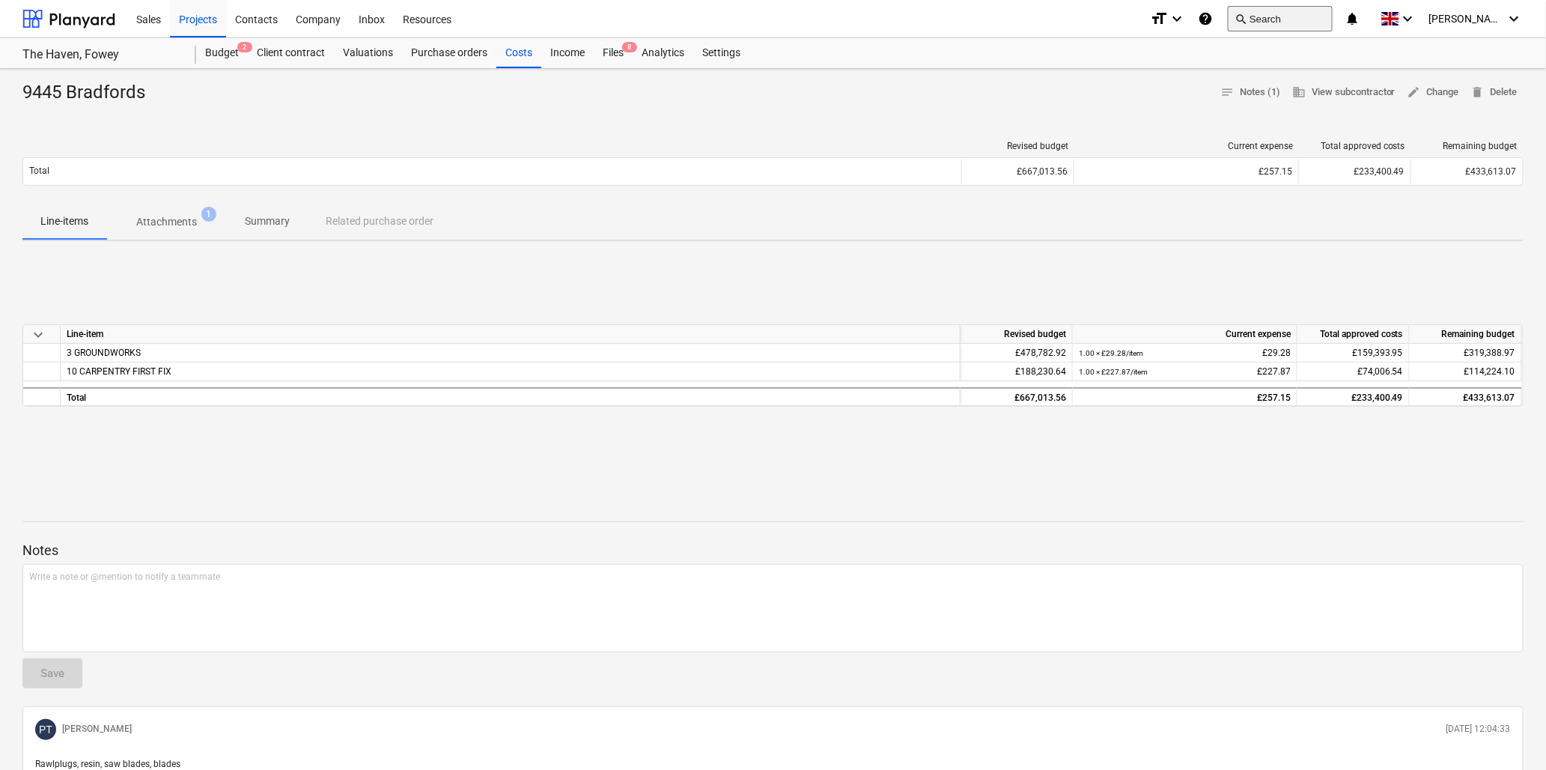
click at [1304, 11] on button "search Search" at bounding box center [1280, 18] width 105 height 25
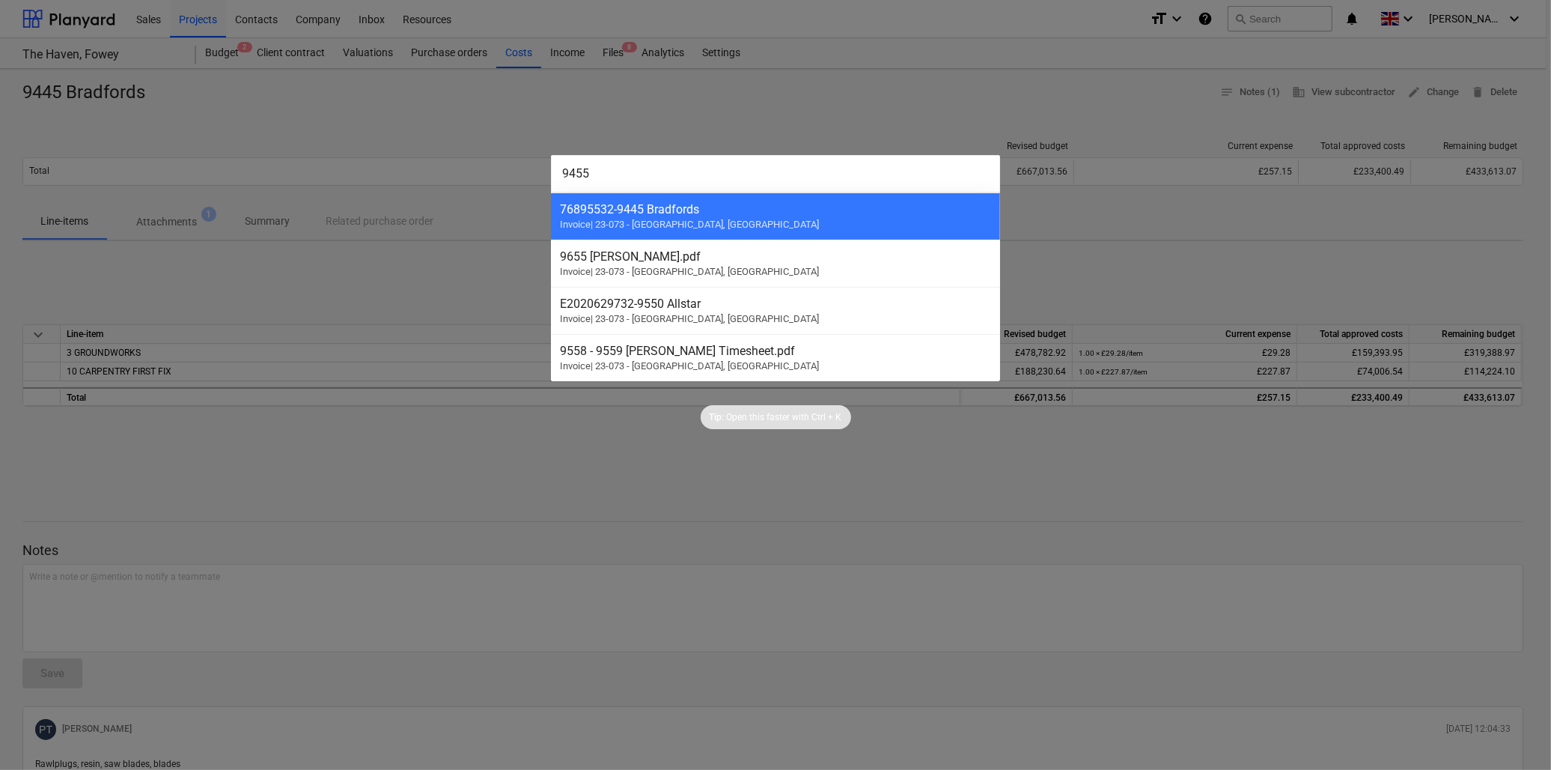
click at [1044, 83] on div at bounding box center [775, 385] width 1551 height 770
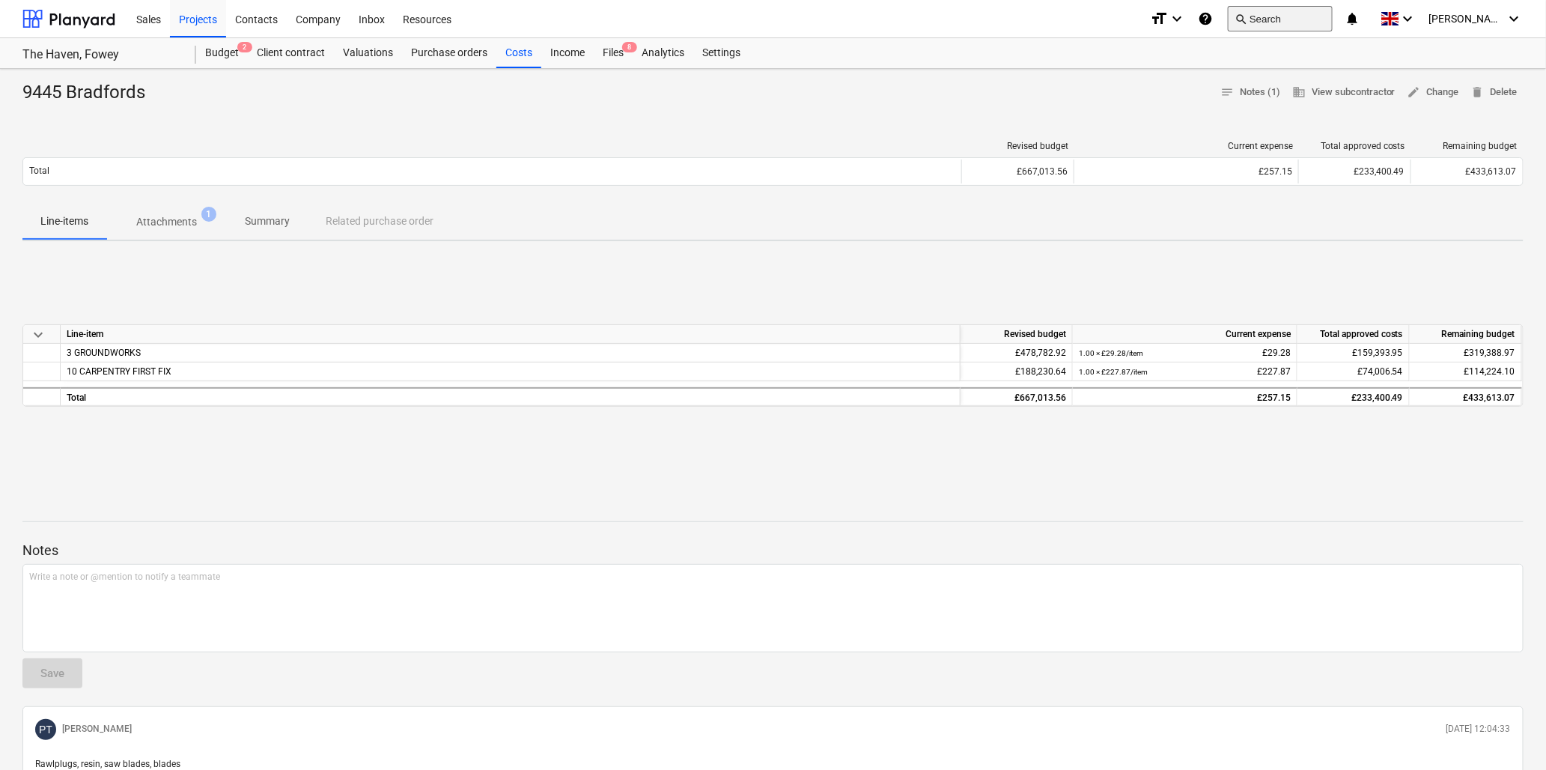
click at [1333, 23] on button "search Search" at bounding box center [1280, 18] width 105 height 25
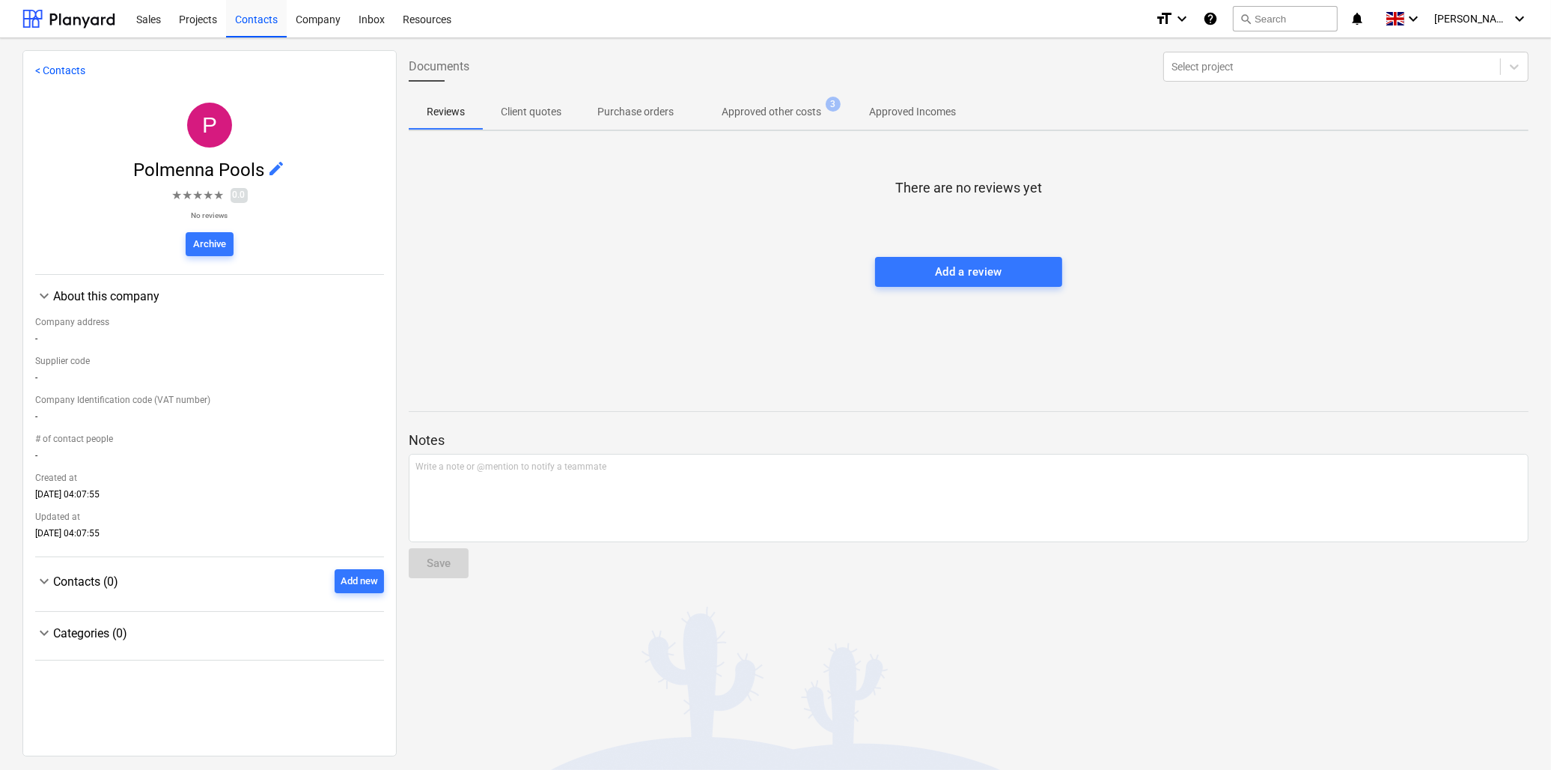
click at [752, 109] on p "Approved other costs" at bounding box center [772, 112] width 100 height 16
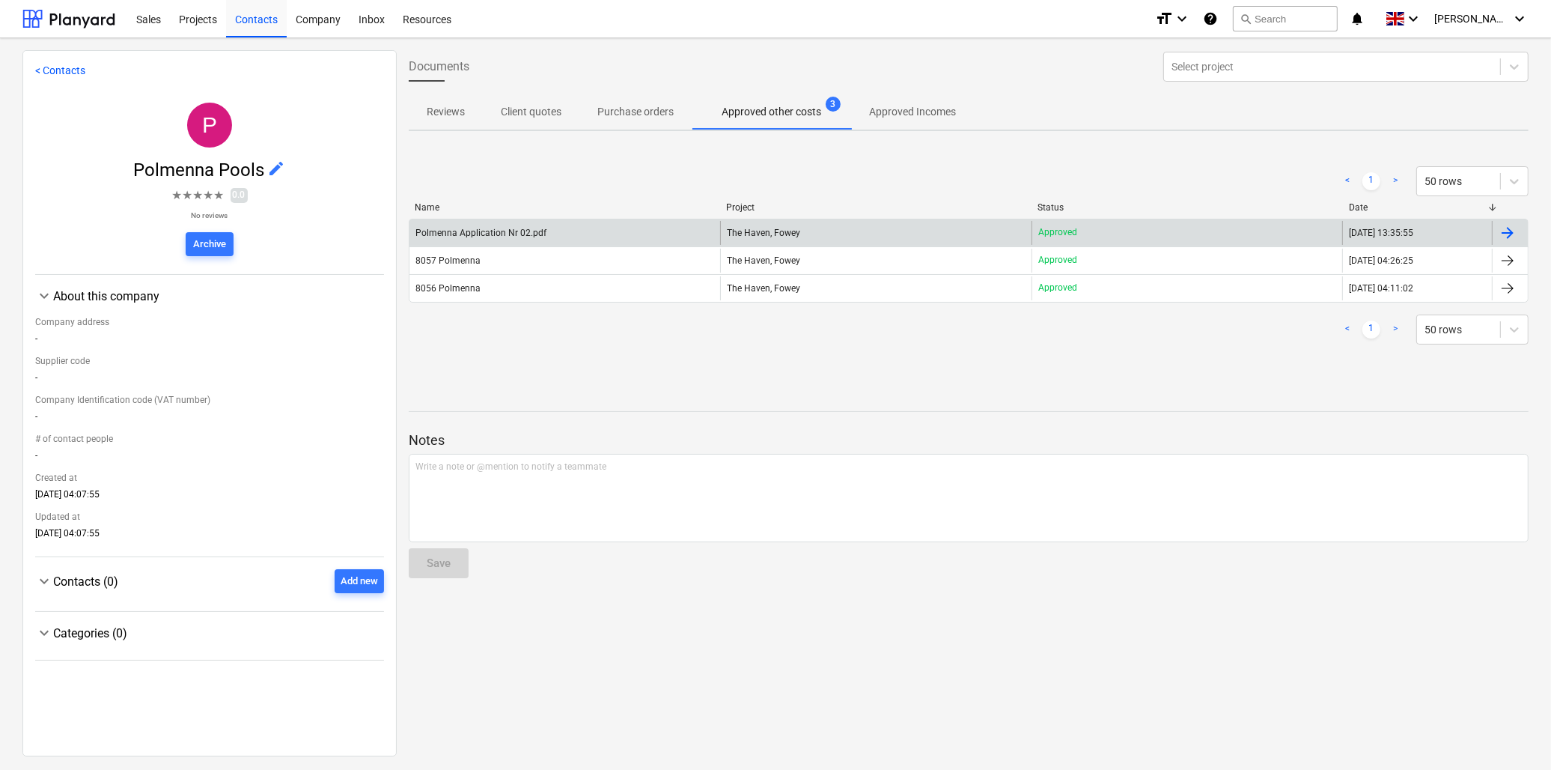
click at [708, 231] on div "Polmenna Application Nr 02.pdf" at bounding box center [564, 233] width 311 height 24
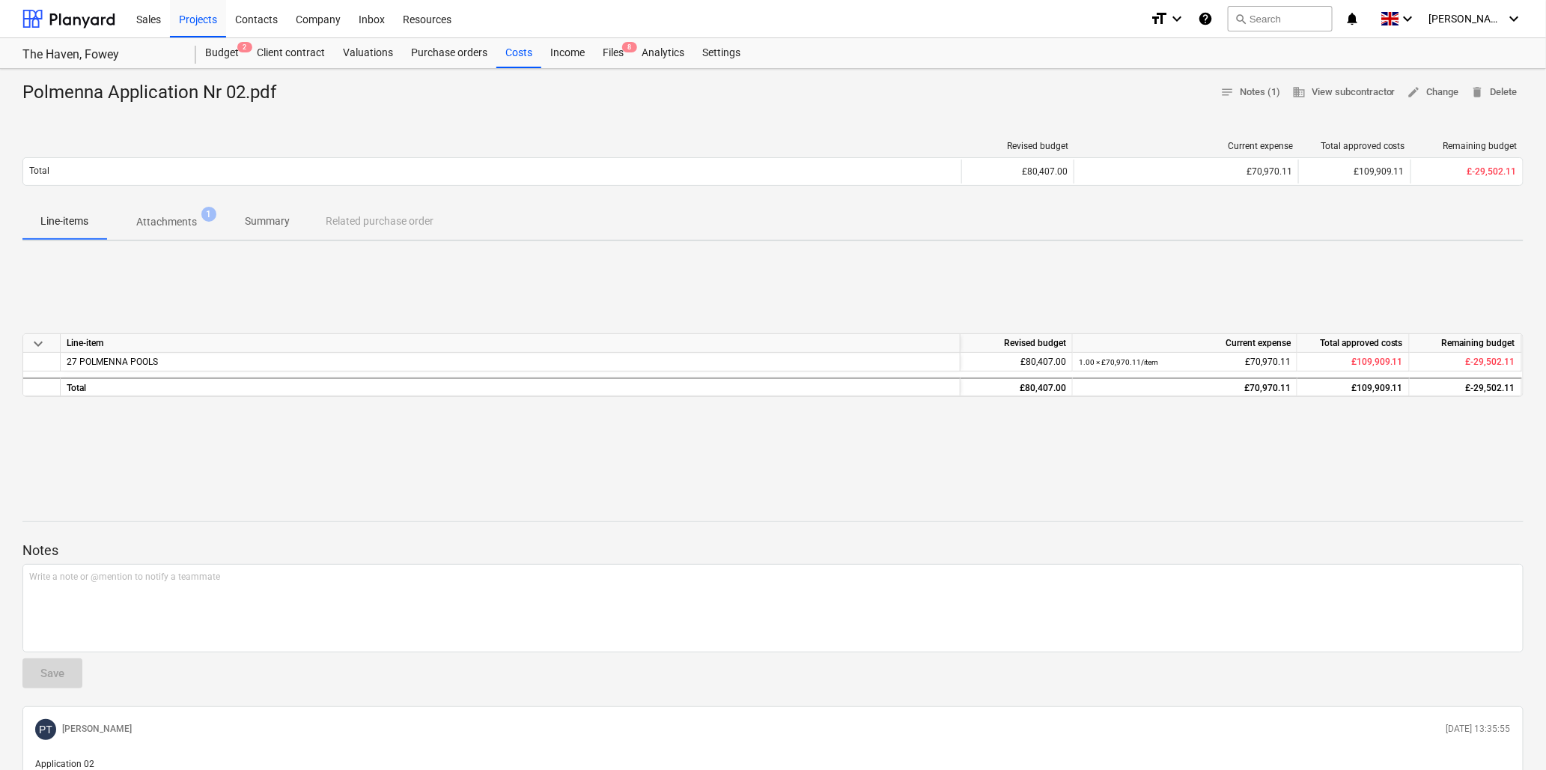
click at [173, 222] on p "Attachments" at bounding box center [166, 222] width 61 height 16
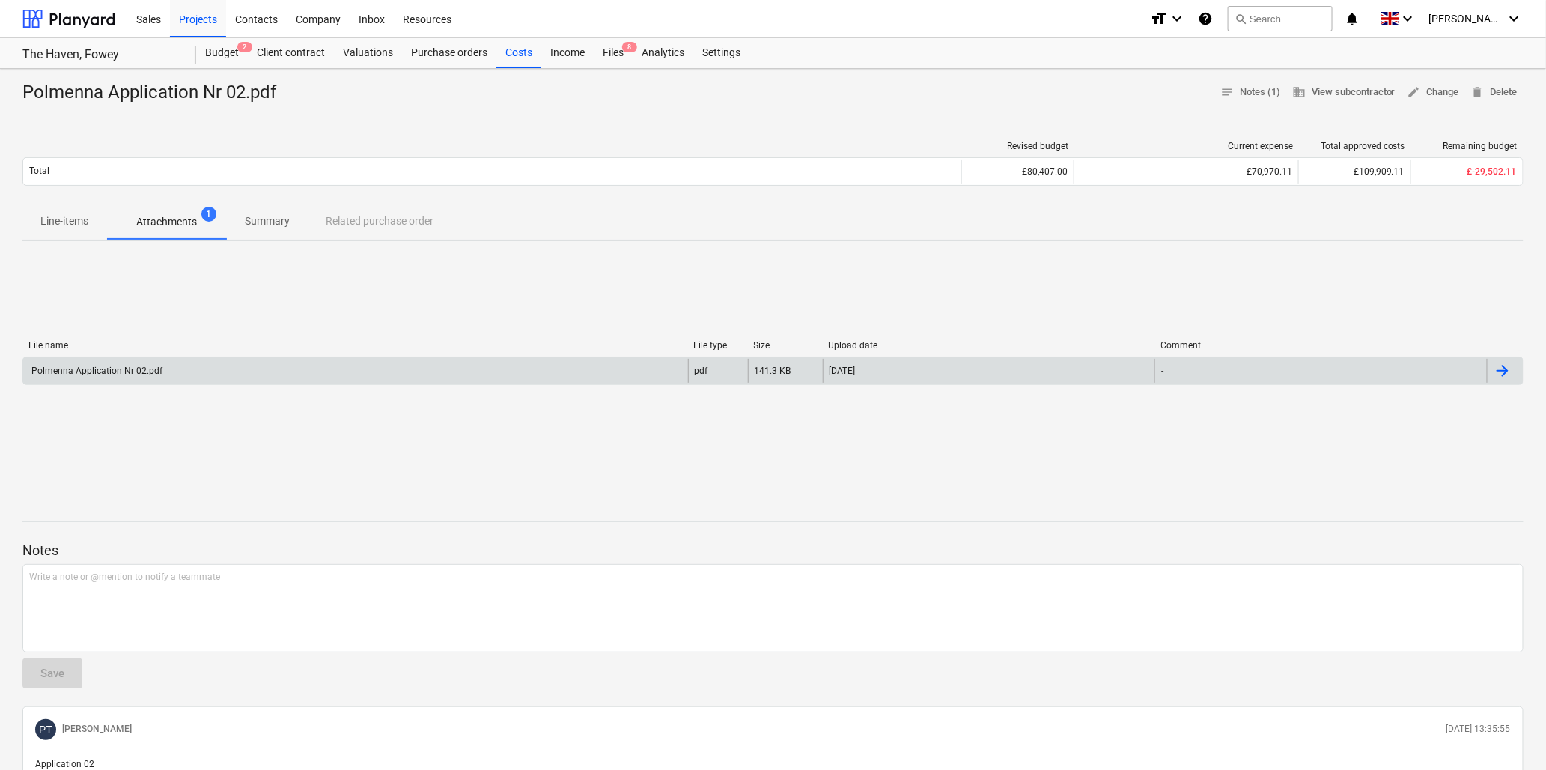
click at [101, 373] on div "Polmenna Application Nr 02.pdf" at bounding box center [95, 370] width 133 height 10
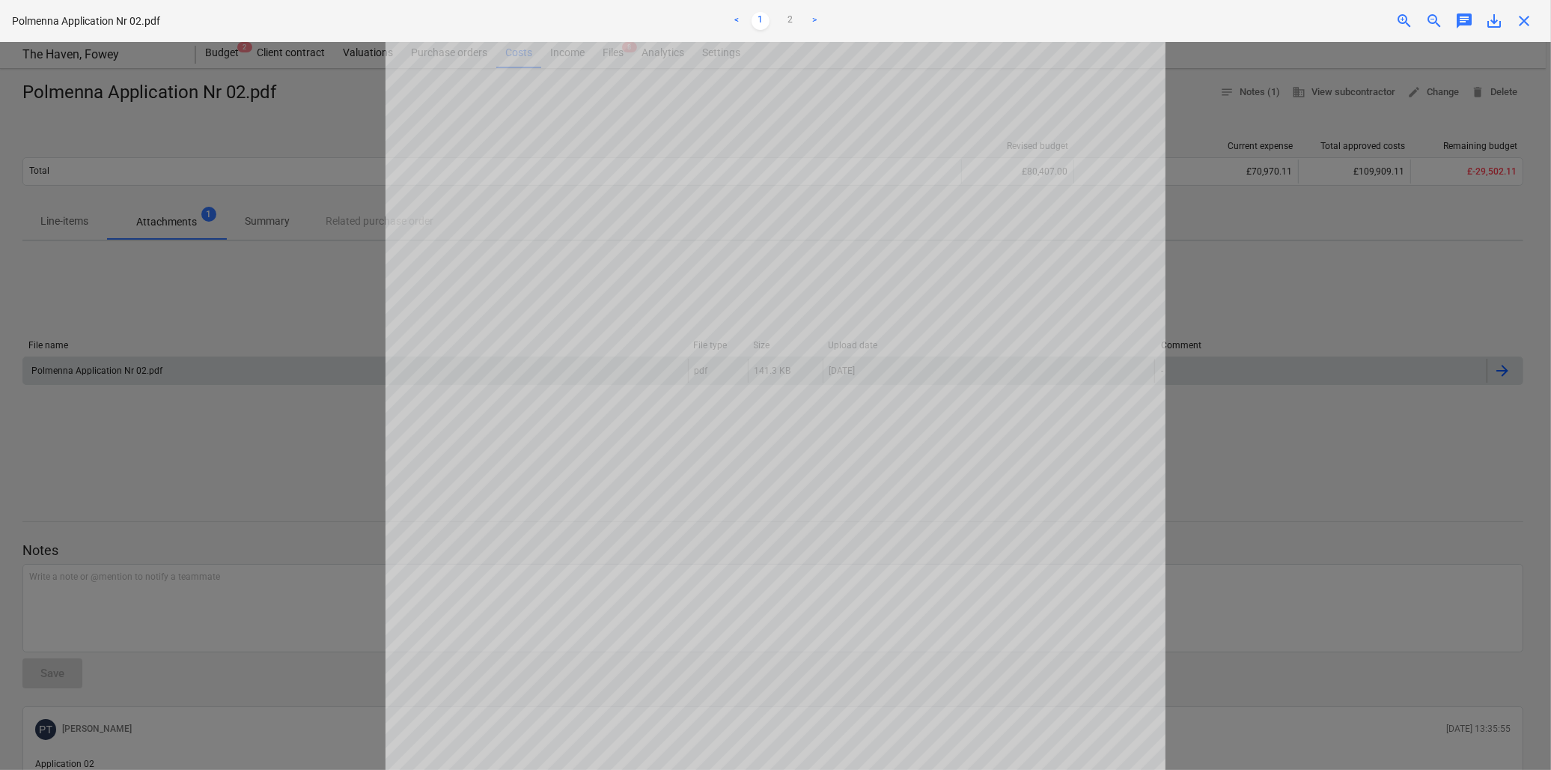
click at [815, 18] on link ">" at bounding box center [815, 21] width 18 height 18
click at [1282, 313] on div at bounding box center [775, 406] width 1551 height 728
click at [1525, 16] on span "close" at bounding box center [1524, 21] width 18 height 18
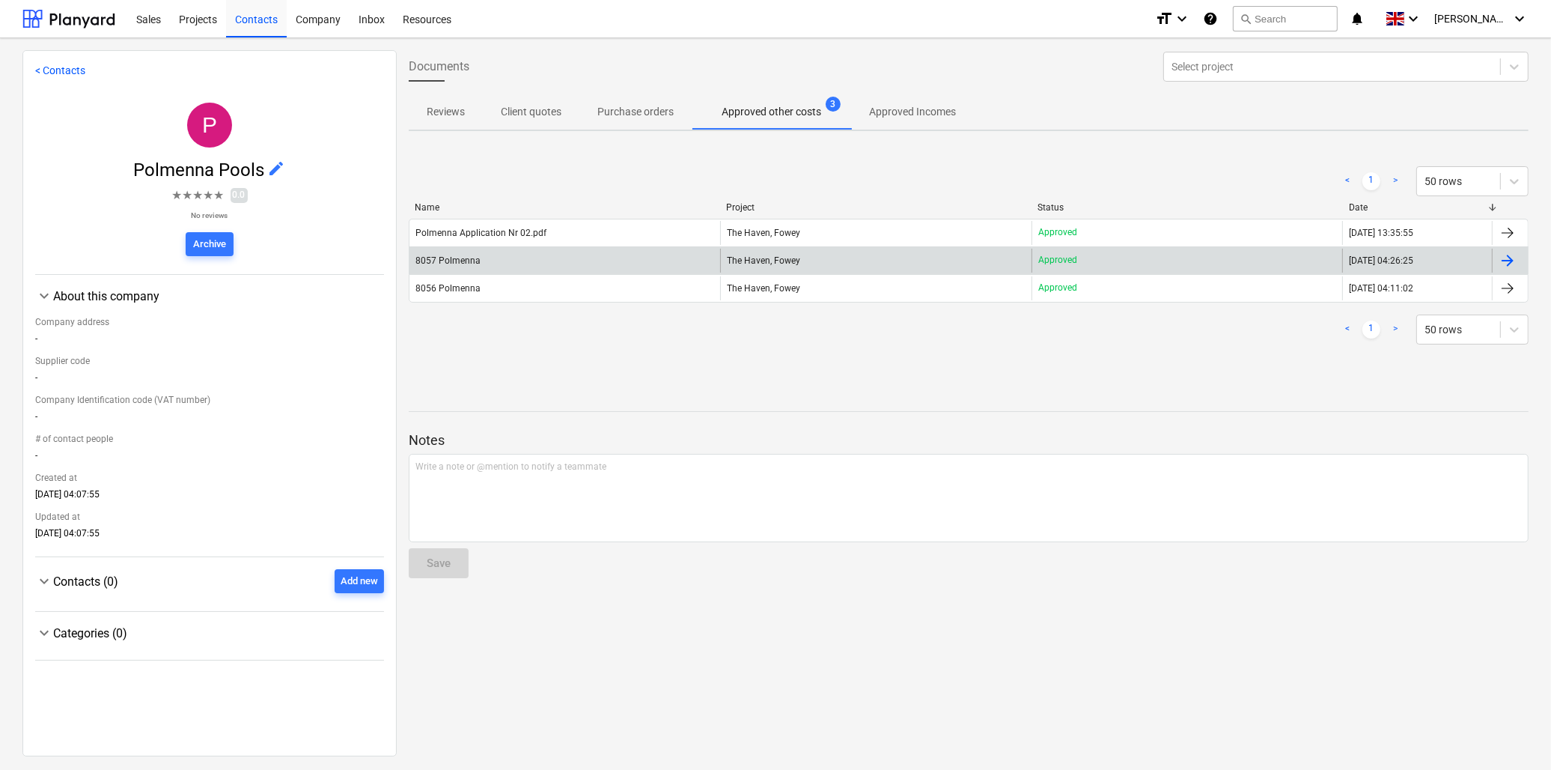
click at [772, 263] on span "The Haven, Fowey" at bounding box center [763, 260] width 73 height 10
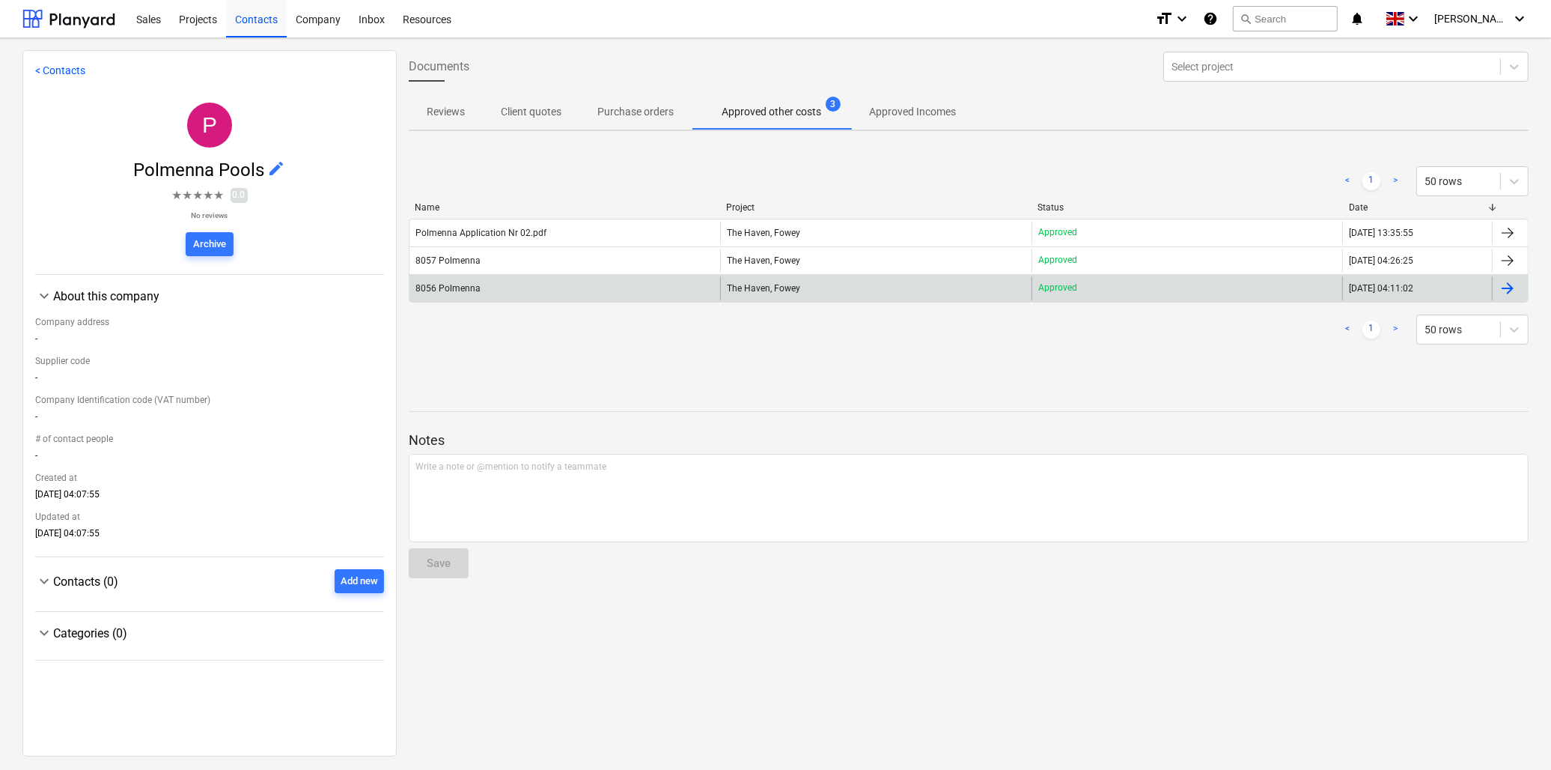
click at [737, 288] on span "The Haven, Fowey" at bounding box center [763, 288] width 73 height 10
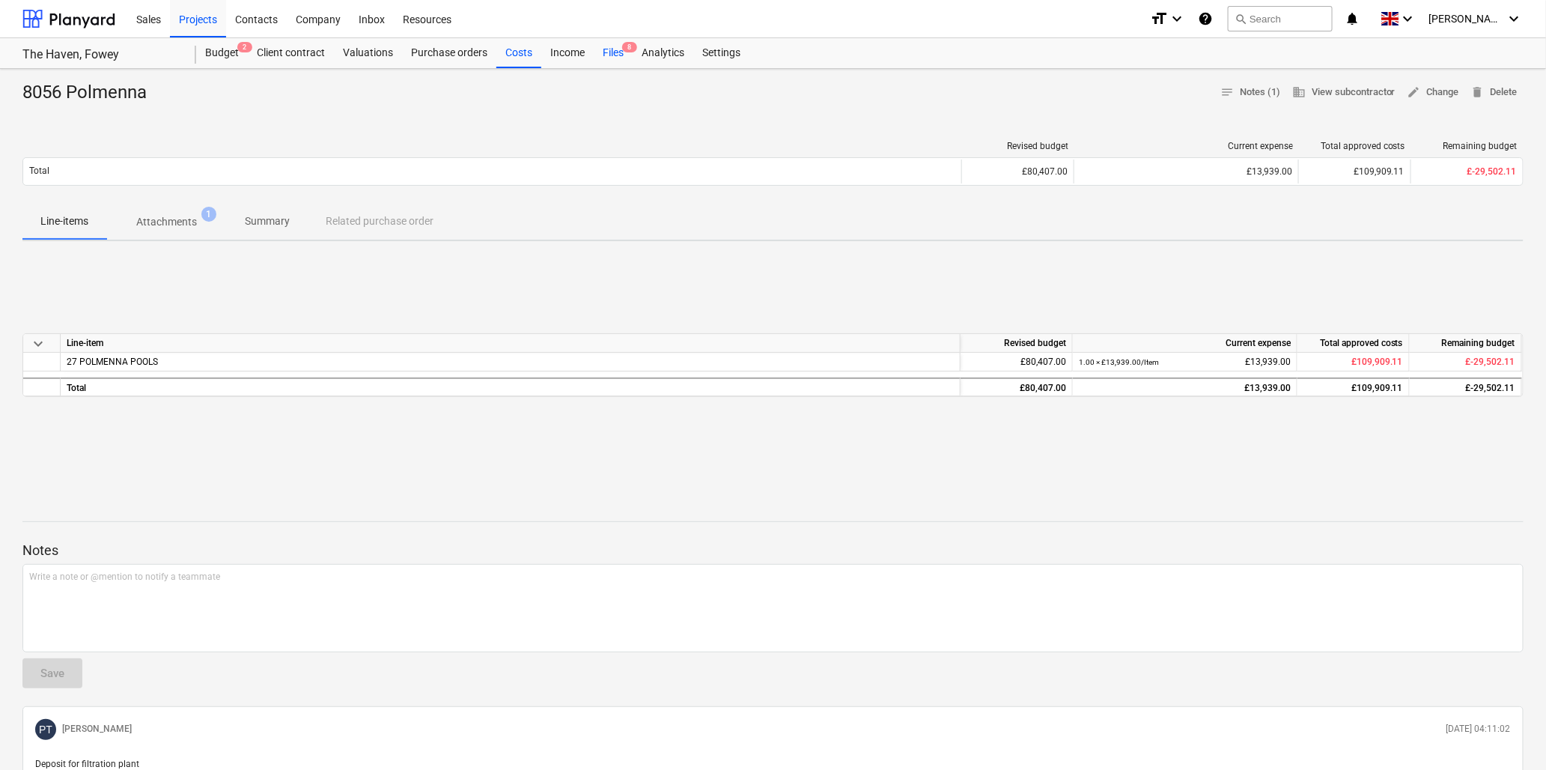
click at [611, 54] on div "Files 8" at bounding box center [613, 53] width 39 height 30
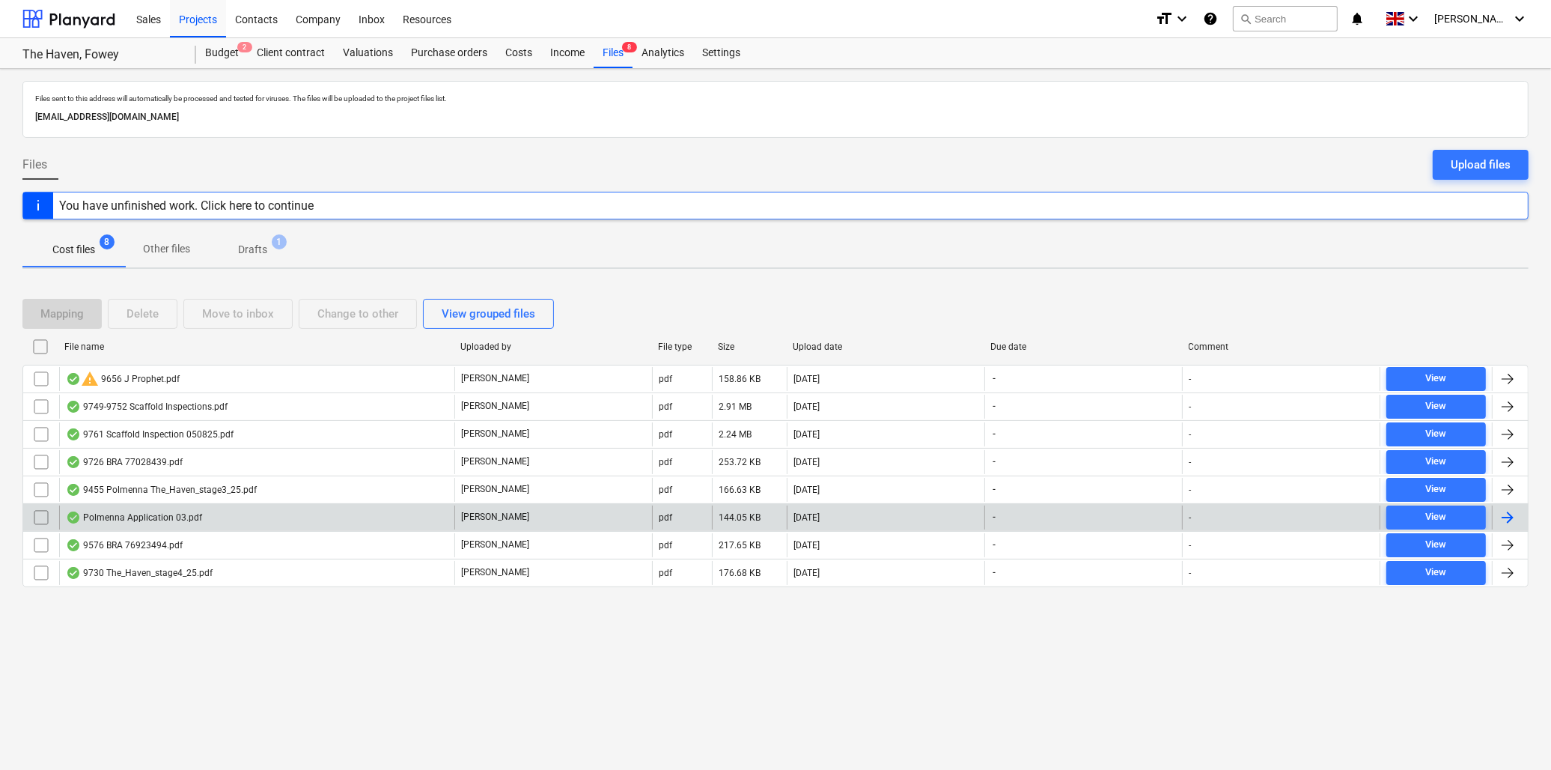
click at [147, 517] on div "Polmenna Application 03.pdf" at bounding box center [134, 517] width 136 height 12
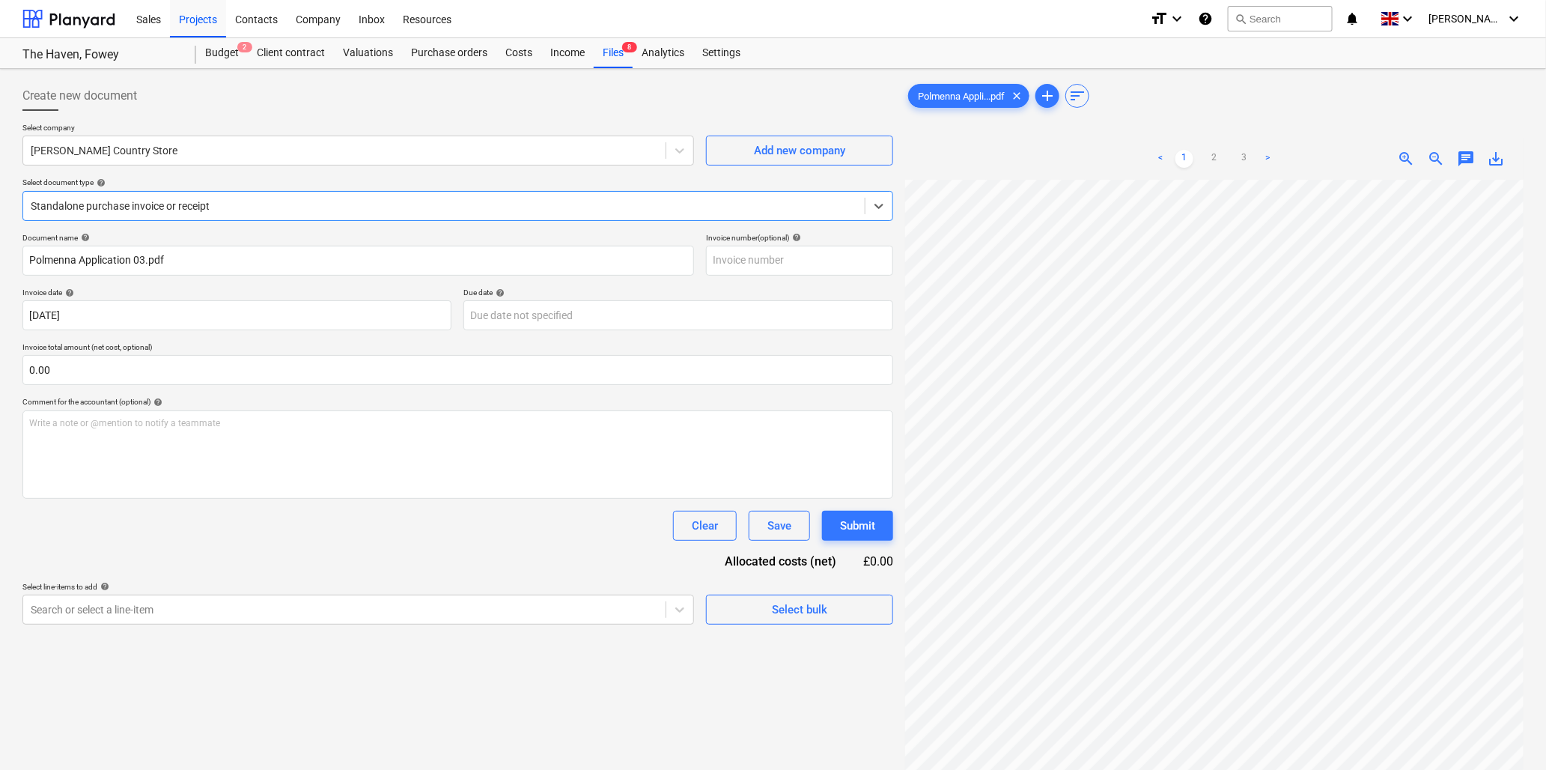
scroll to position [62, 0]
click at [1266, 153] on link ">" at bounding box center [1268, 159] width 18 height 18
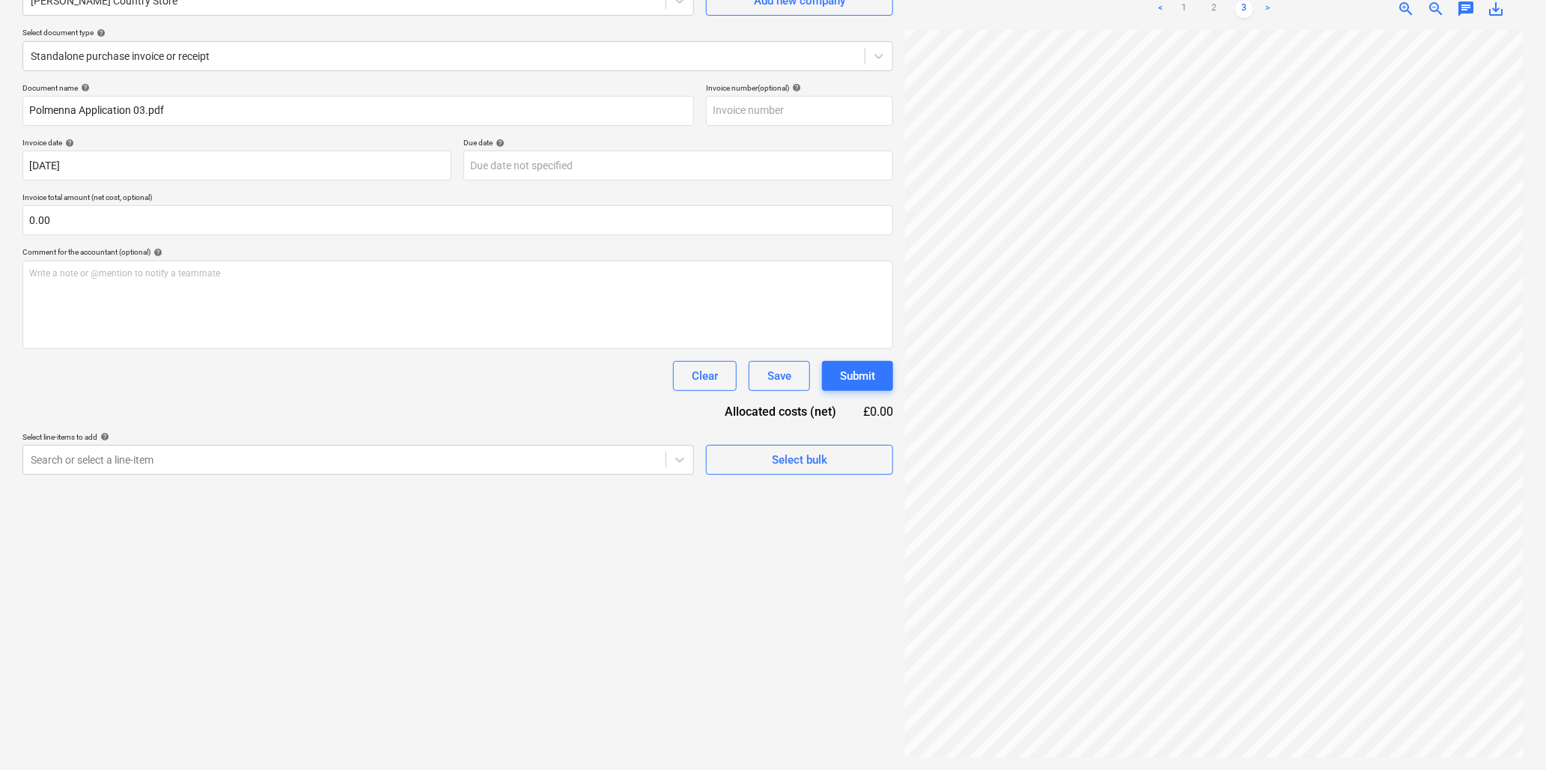
scroll to position [0, 0]
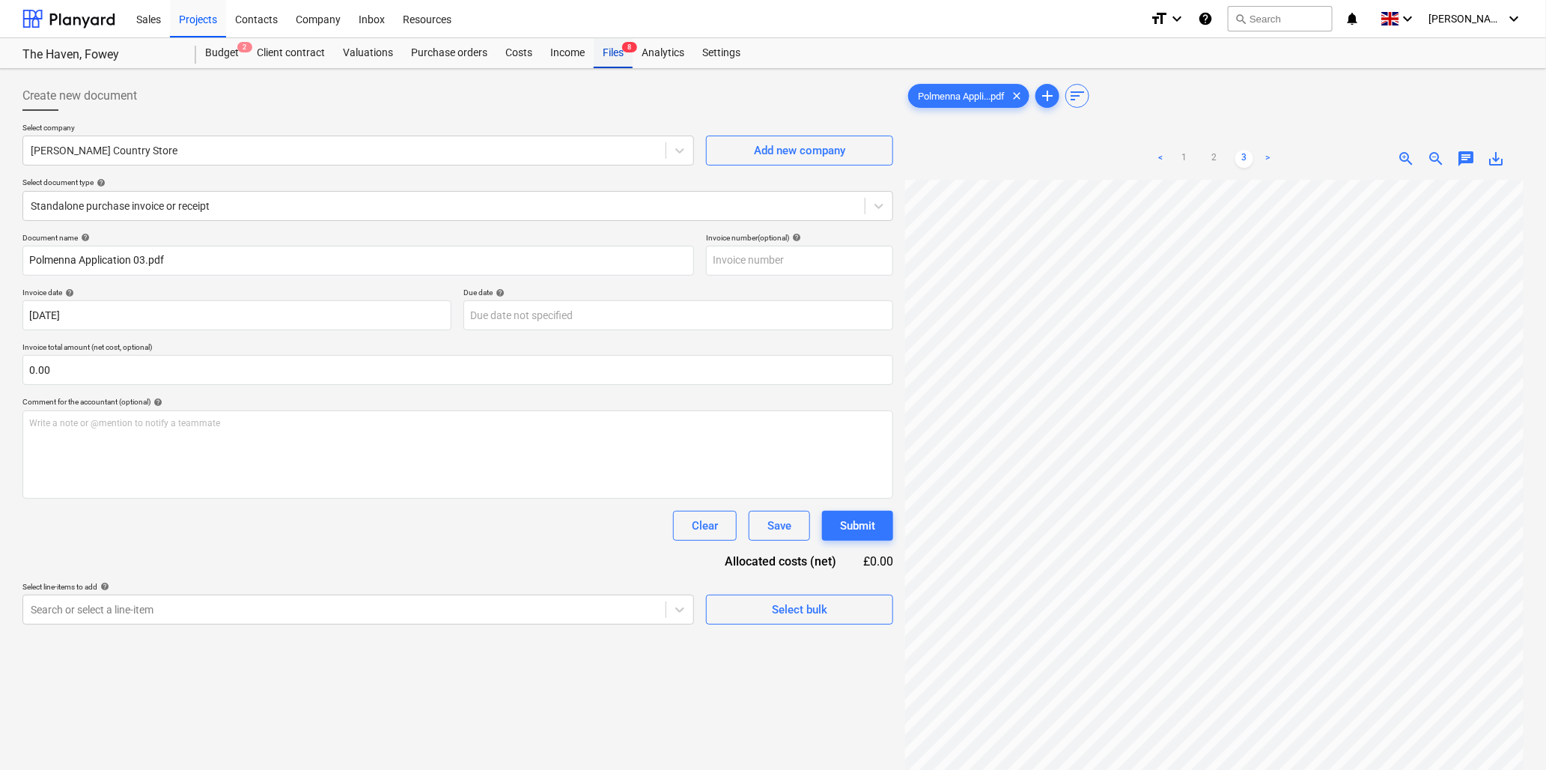
click at [618, 50] on div "Files 8" at bounding box center [613, 53] width 39 height 30
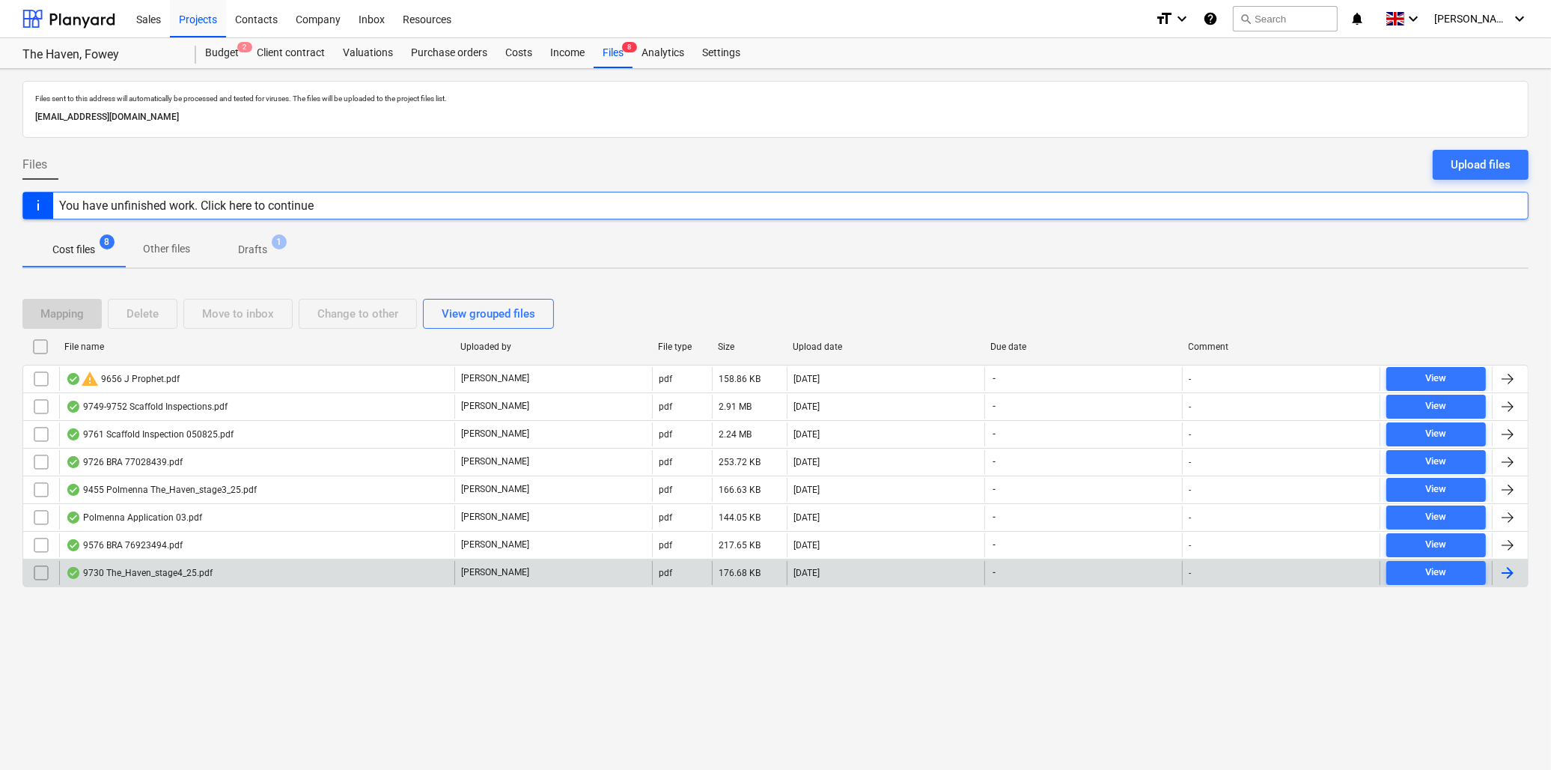
click at [165, 572] on div "9730 The_Haven_stage4_25.pdf" at bounding box center [139, 573] width 147 height 12
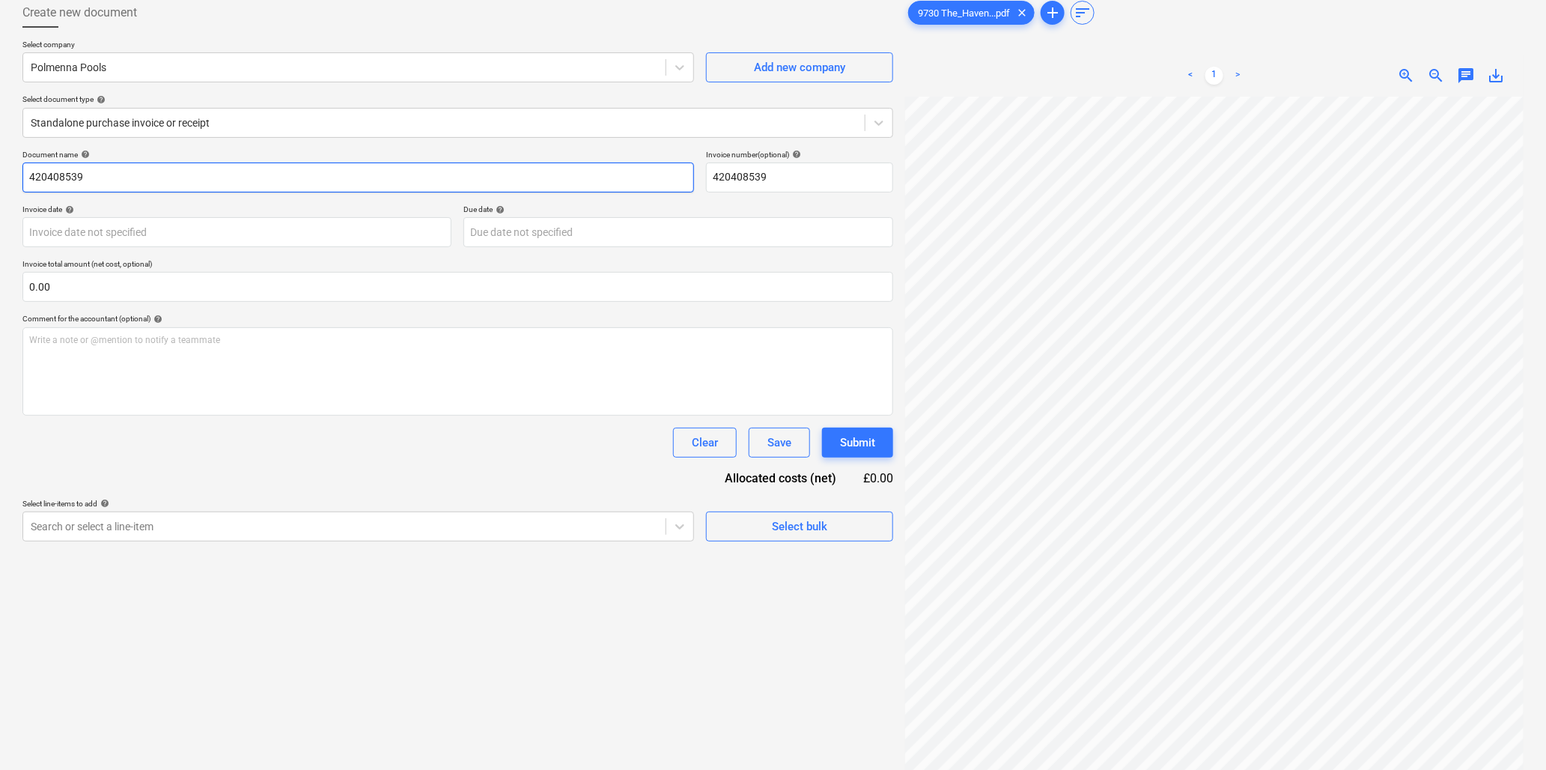
click at [130, 171] on input "420408539" at bounding box center [358, 177] width 672 height 30
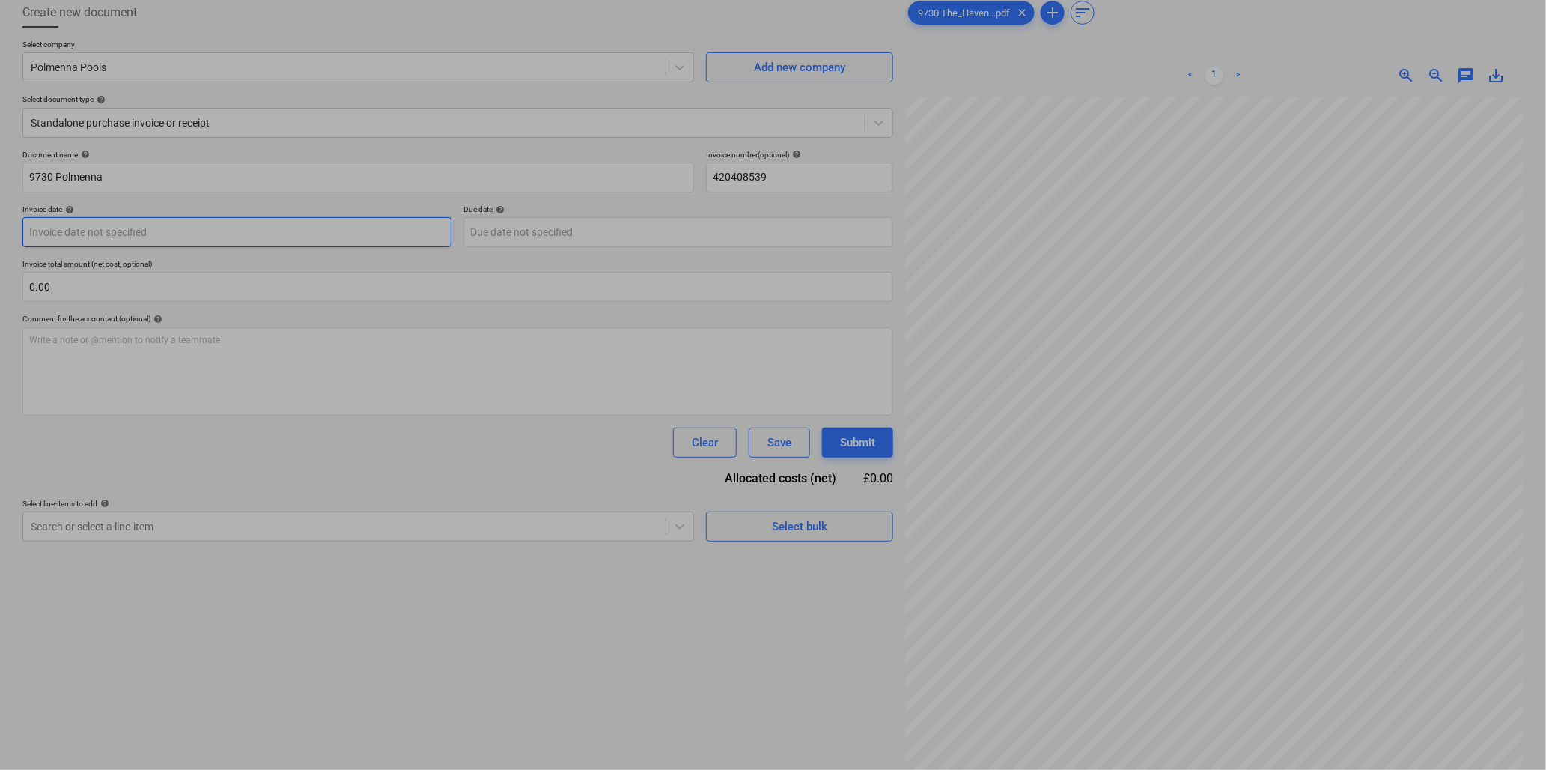
click at [138, 228] on body "Sales Projects Contacts Company Inbox Resources format_size keyboard_arrow_down…" at bounding box center [773, 302] width 1546 height 770
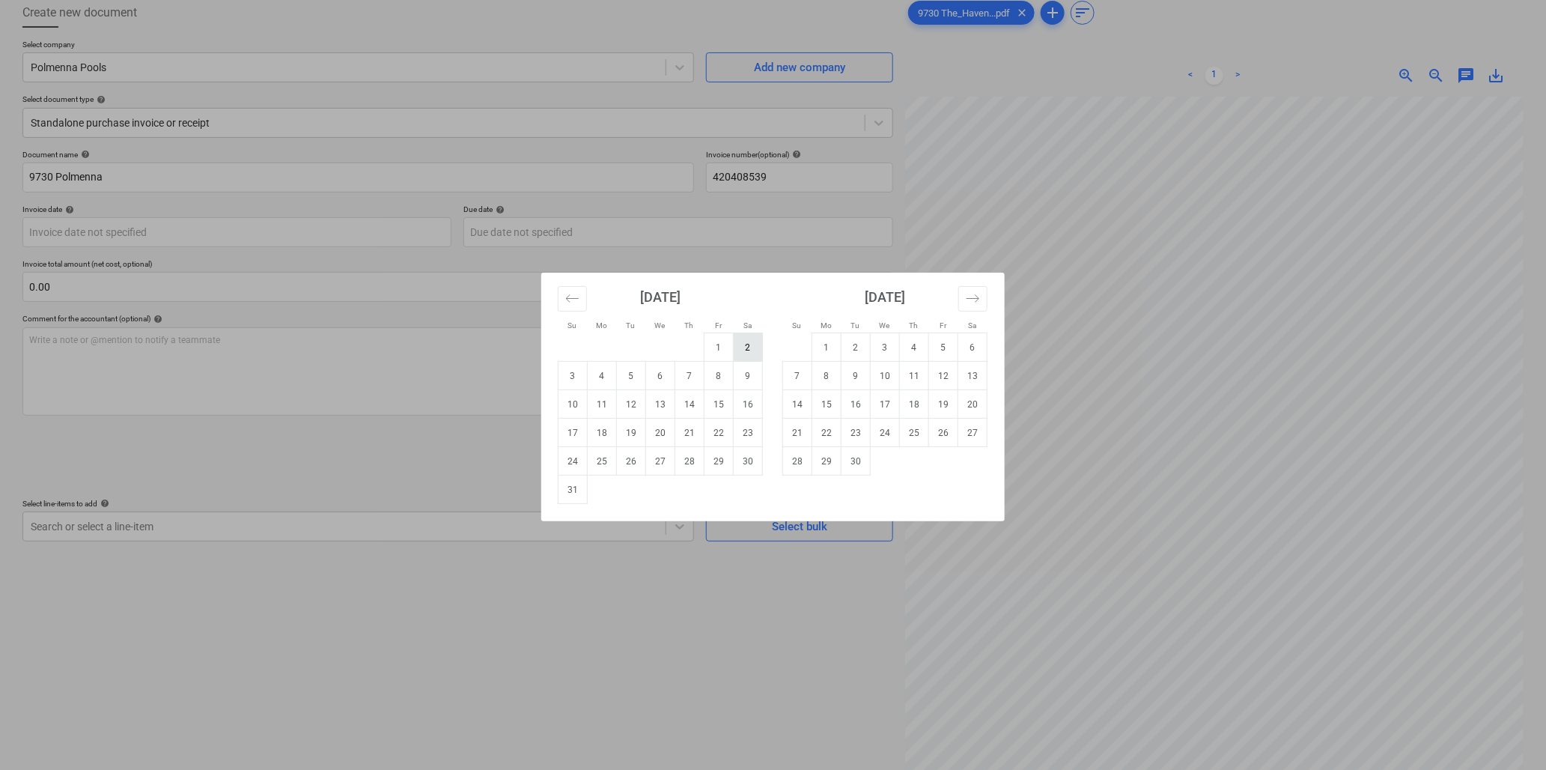
click at [746, 347] on td "2" at bounding box center [748, 347] width 29 height 28
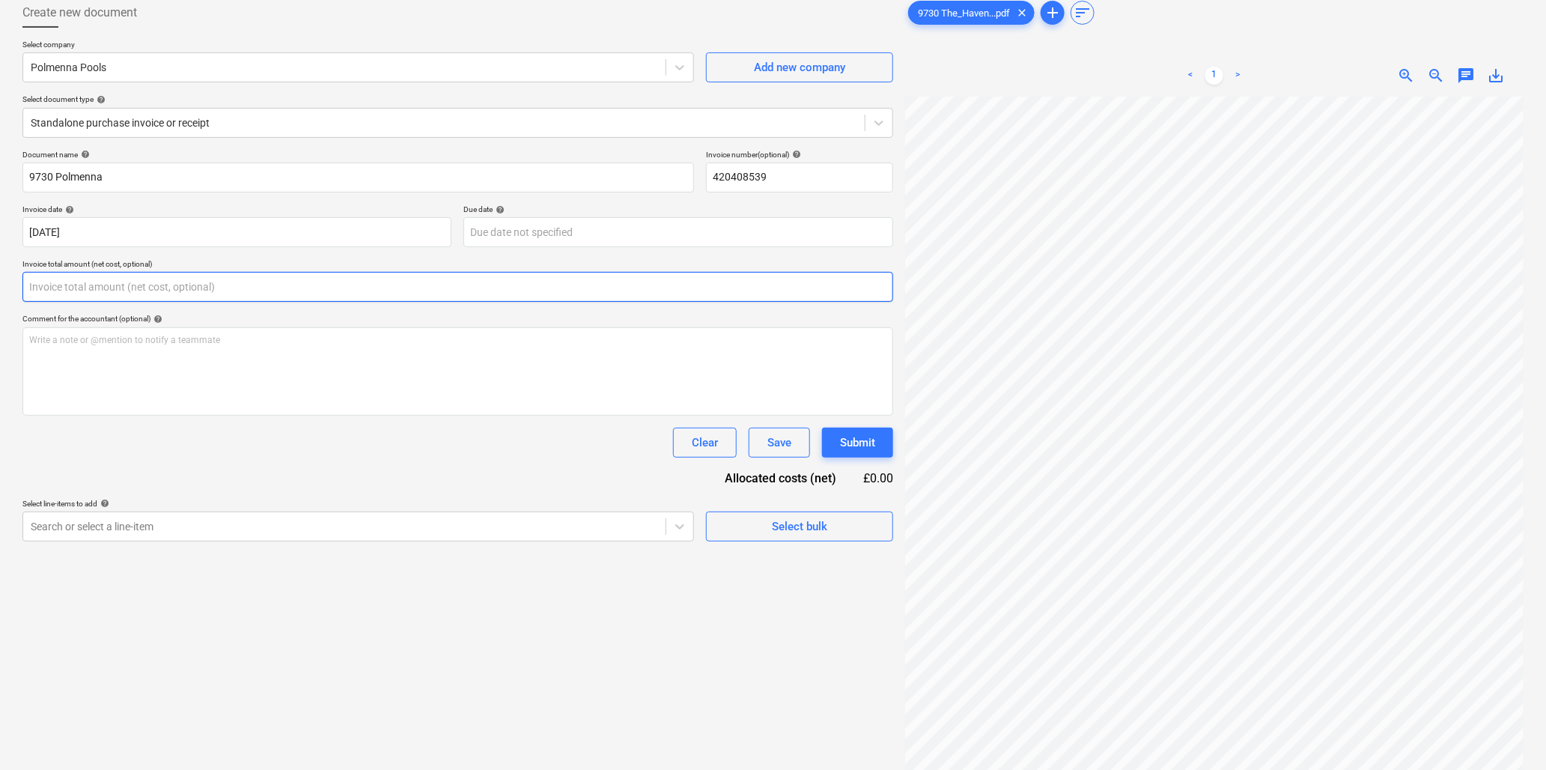
click at [139, 287] on input "text" at bounding box center [457, 287] width 871 height 30
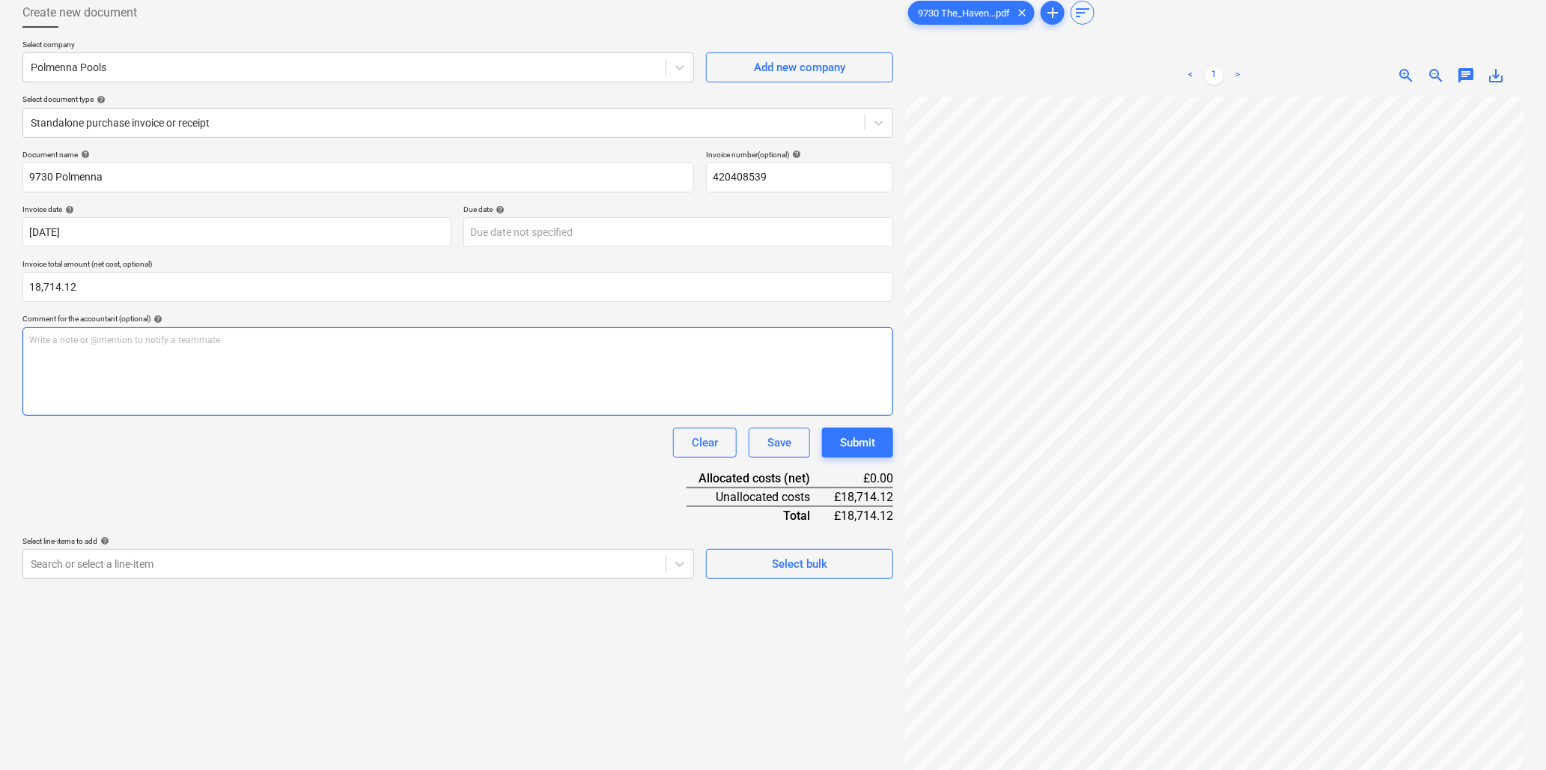
click at [639, 357] on div "Write a note or @mention to notify a teammate ﻿" at bounding box center [457, 371] width 871 height 88
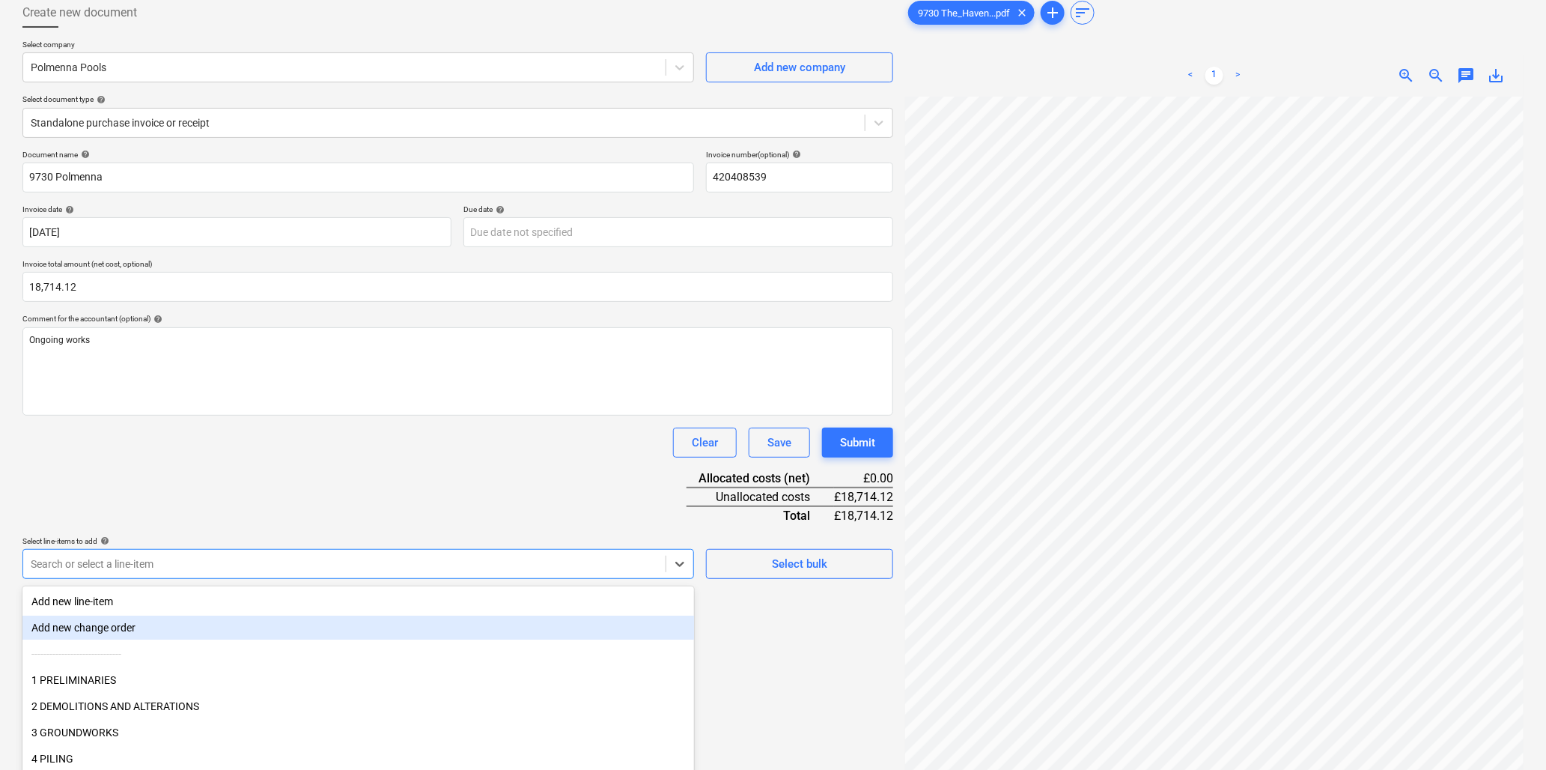
scroll to position [133, 0]
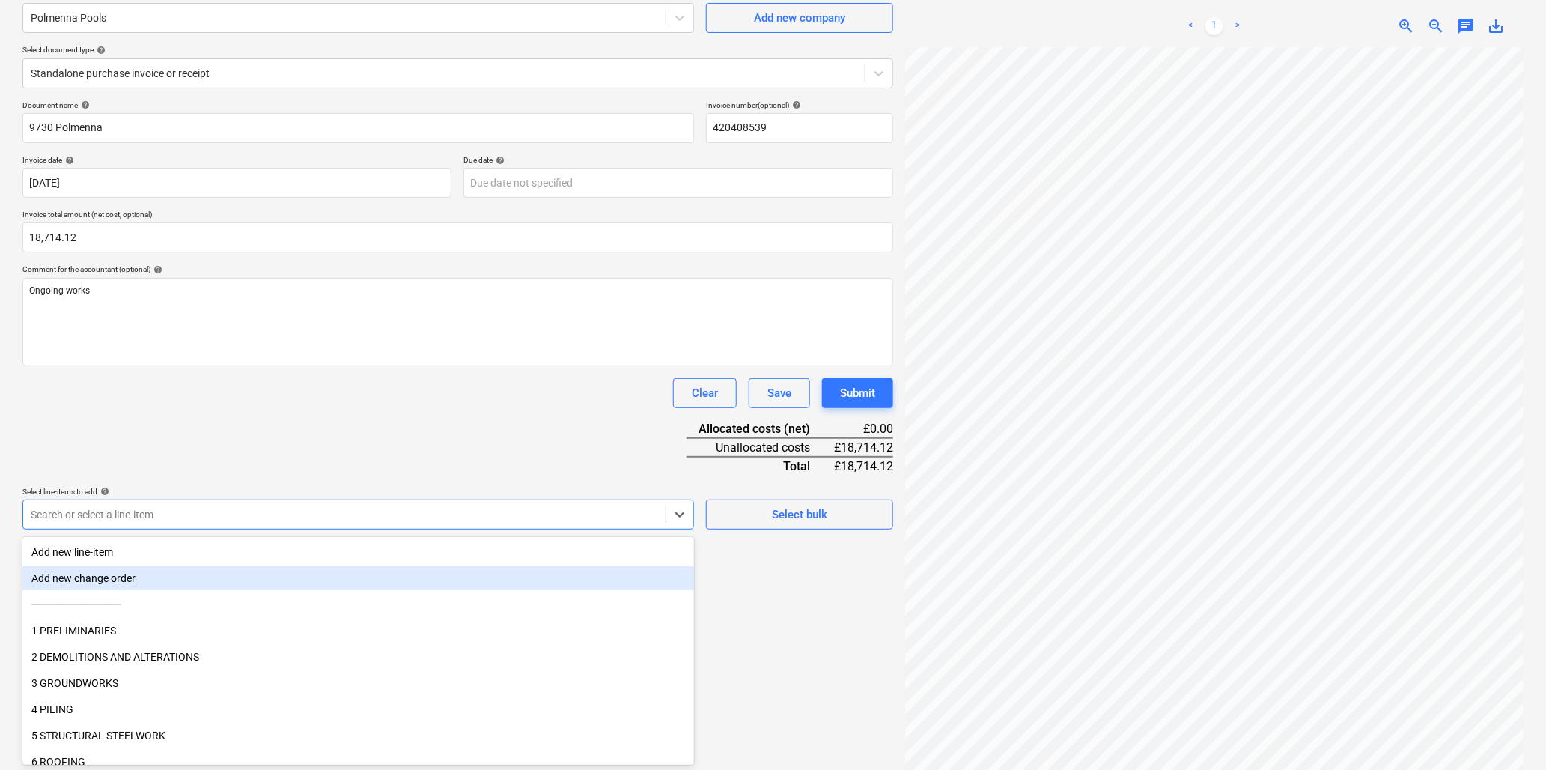
click at [307, 567] on body "Sales Projects Contacts Company Inbox Resources format_size keyboard_arrow_down…" at bounding box center [773, 252] width 1546 height 770
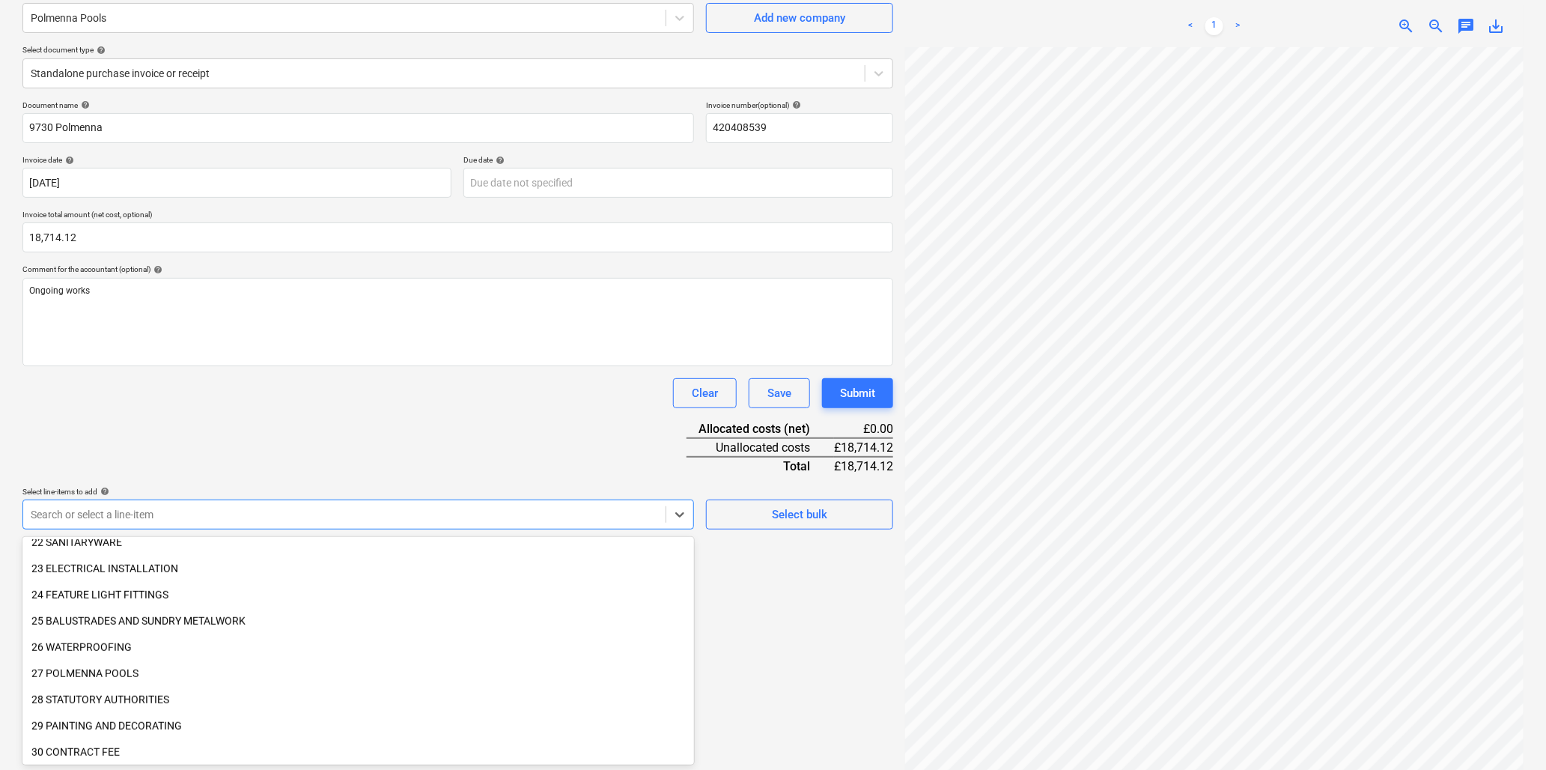
scroll to position [666, 0]
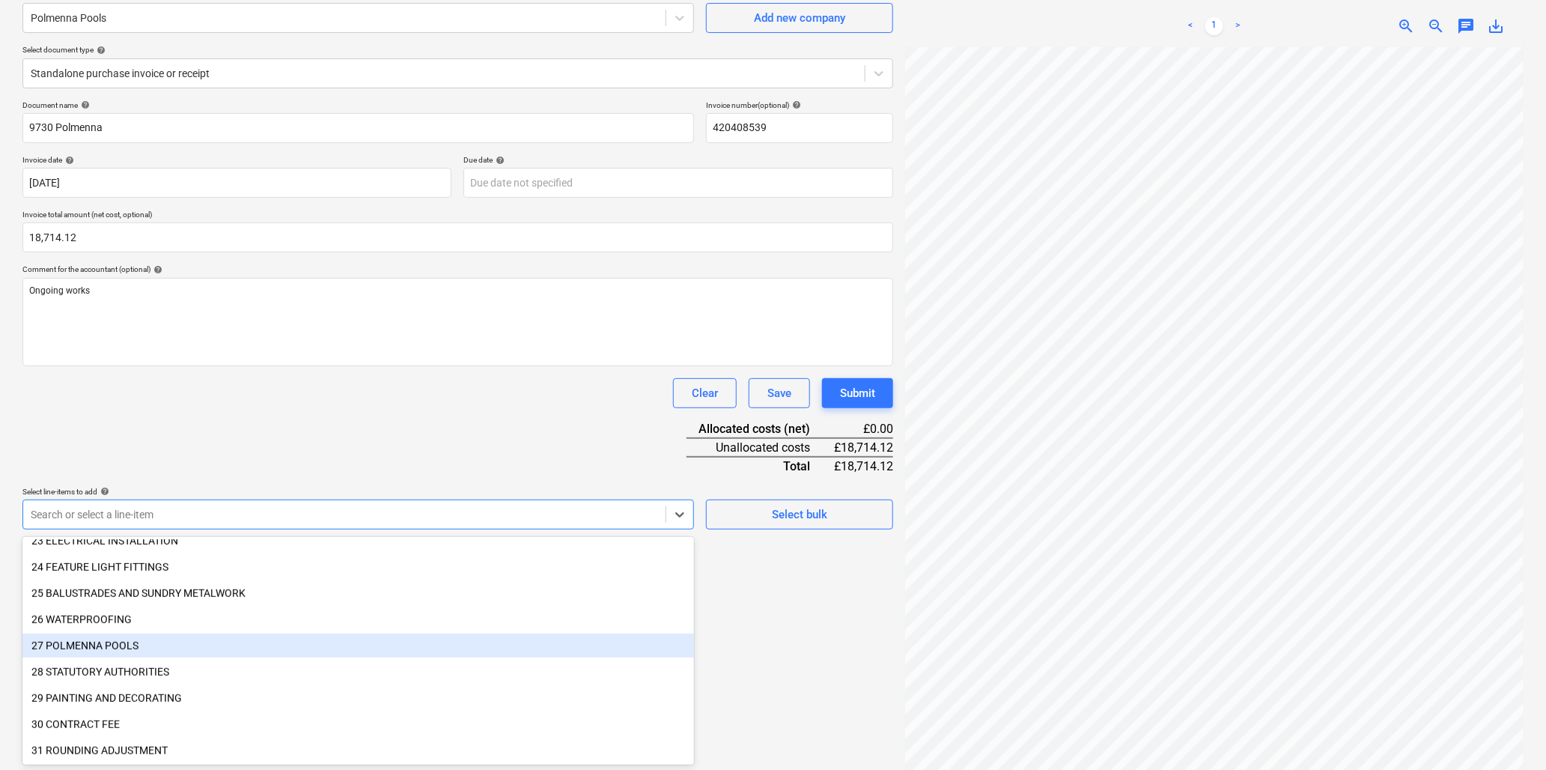
click at [66, 644] on div "27 POLMENNA POOLS" at bounding box center [358, 645] width 672 height 24
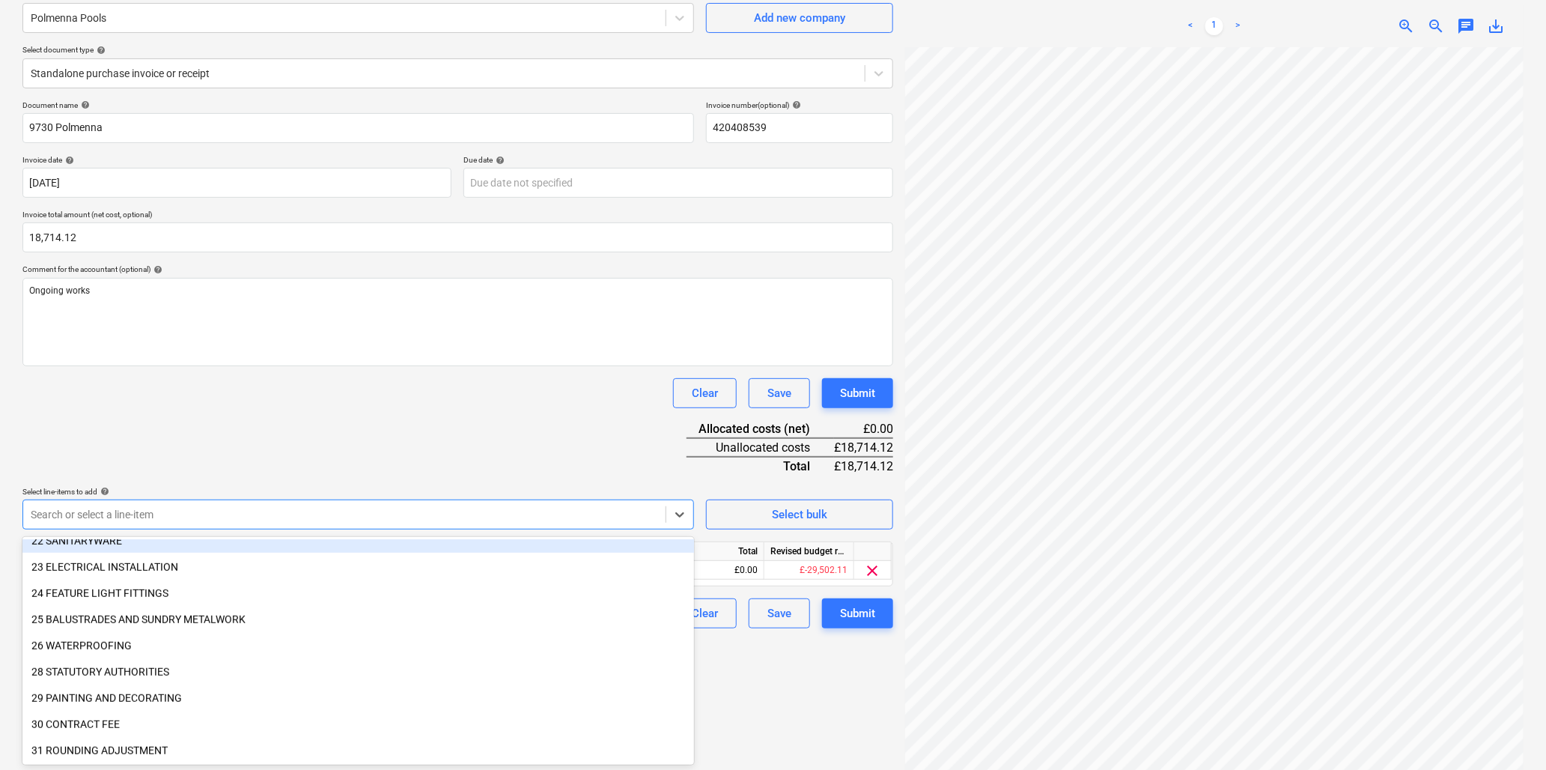
click at [344, 444] on div "Document name help 9730 Polmenna Invoice number (optional) help 420408539 Invoi…" at bounding box center [457, 364] width 871 height 528
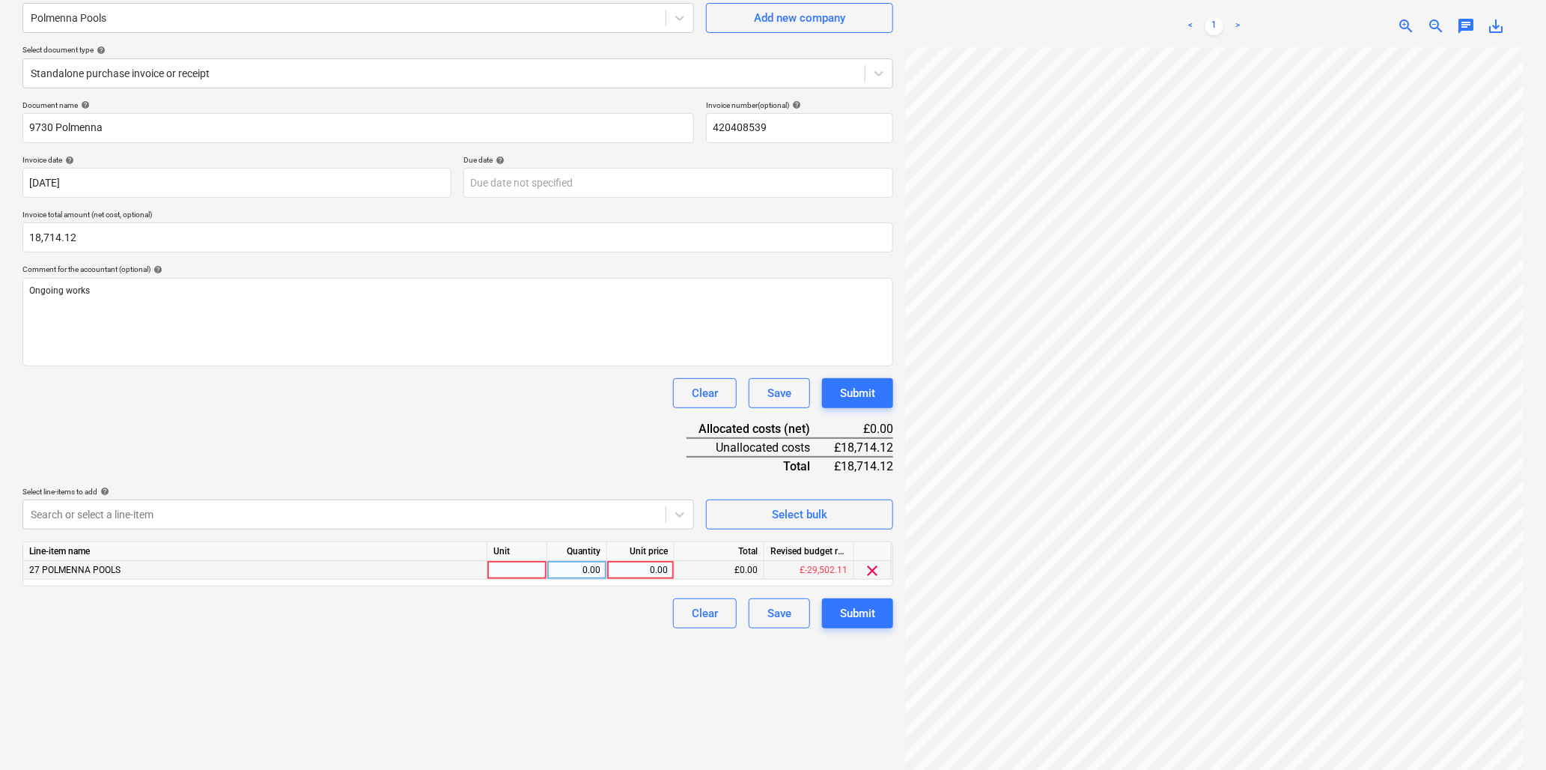
click at [530, 573] on div at bounding box center [517, 570] width 60 height 19
click at [872, 618] on div "Submit" at bounding box center [857, 612] width 35 height 19
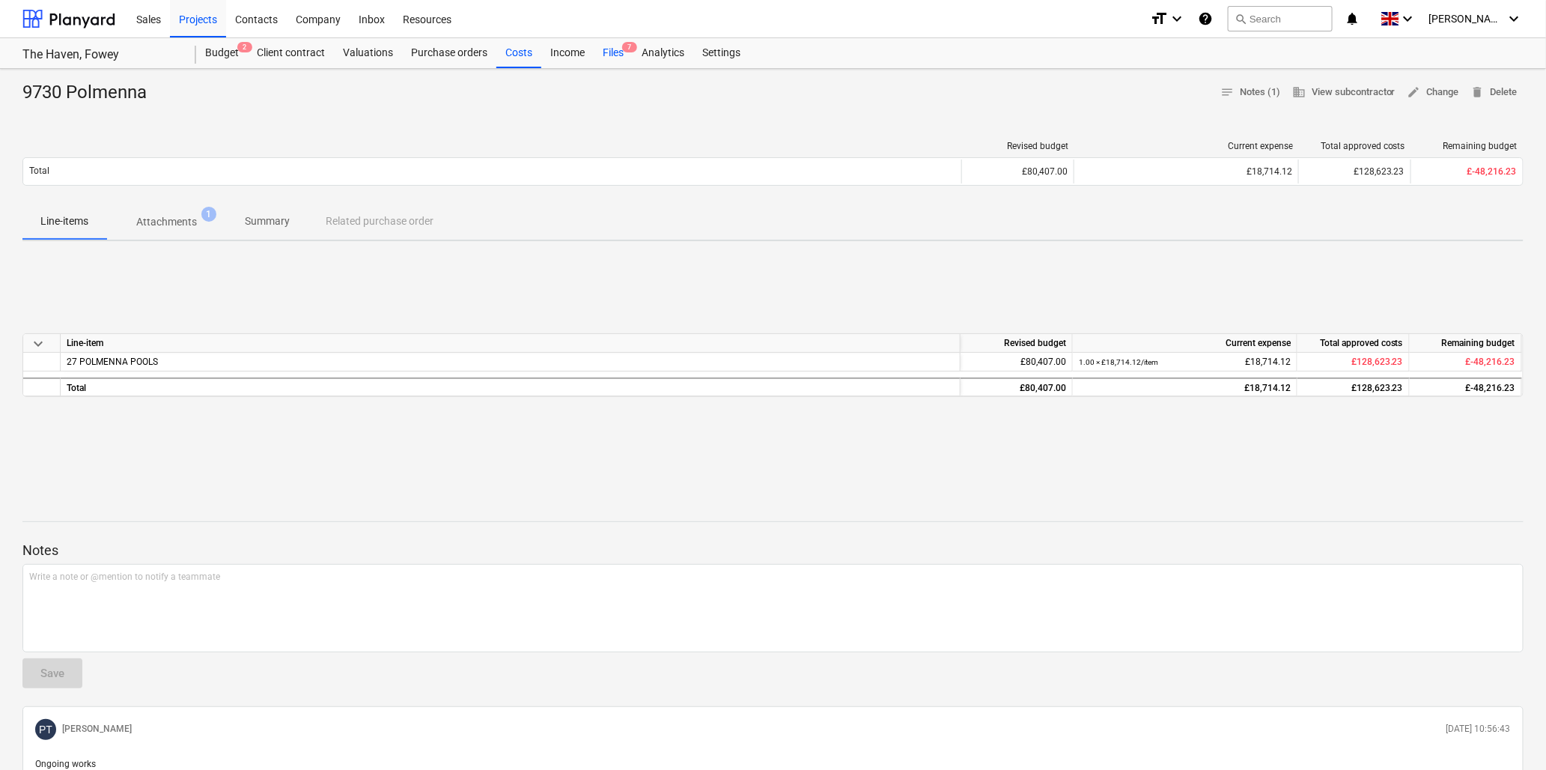
click at [617, 48] on div "Files 7" at bounding box center [613, 53] width 39 height 30
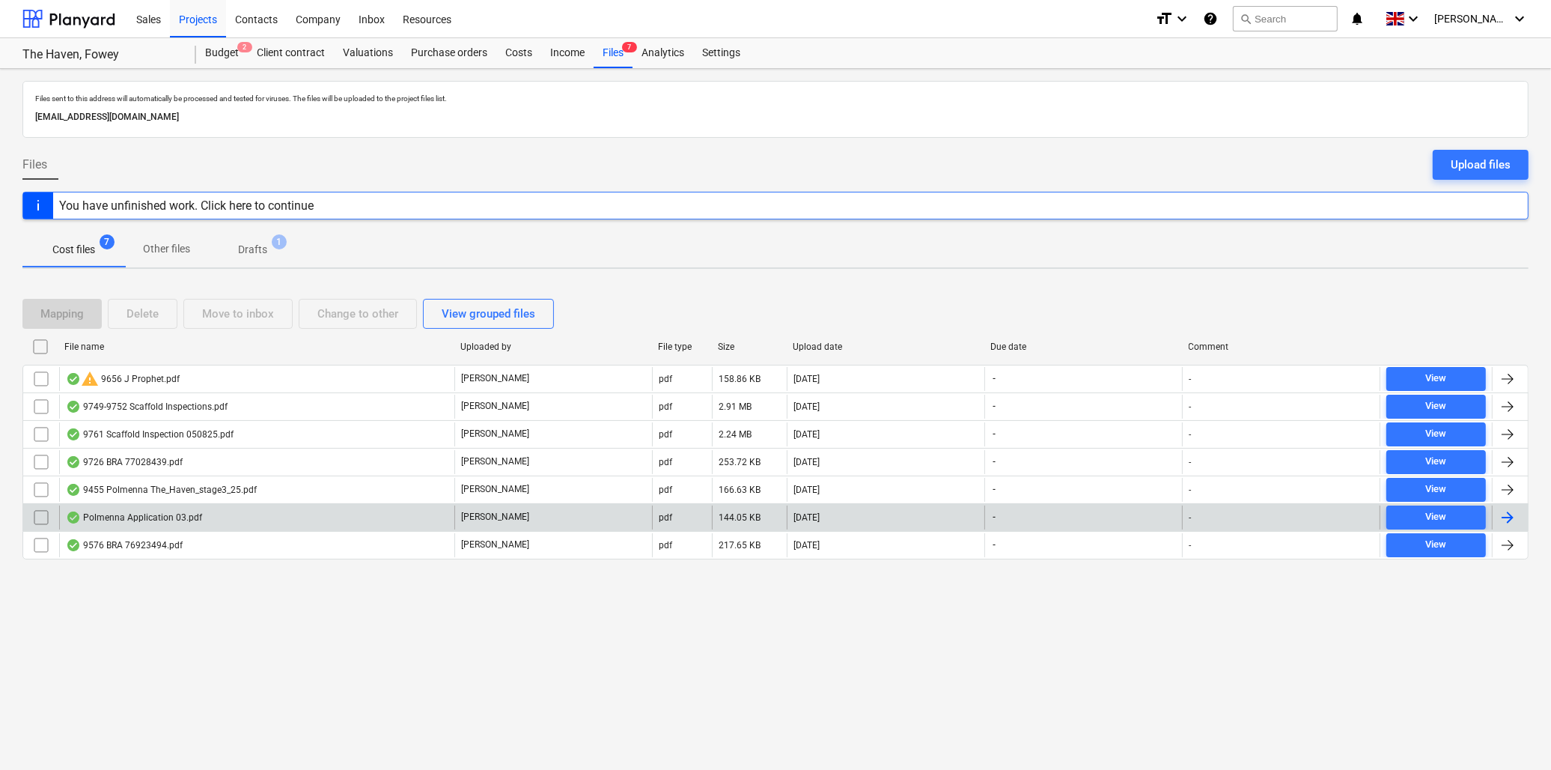
click at [130, 514] on div "Polmenna Application 03.pdf" at bounding box center [134, 517] width 136 height 12
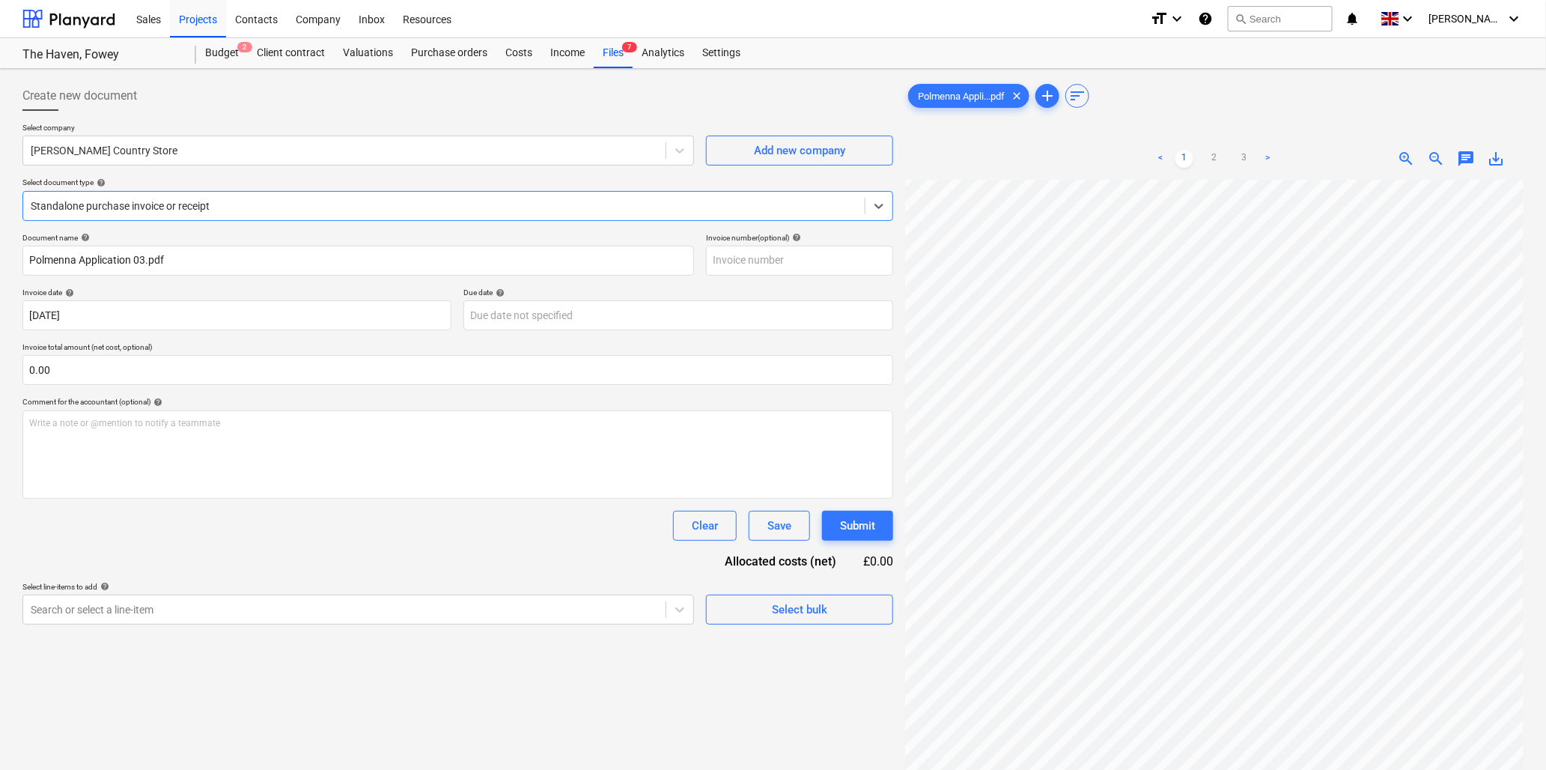
scroll to position [62, 0]
click at [1267, 157] on link ">" at bounding box center [1268, 159] width 18 height 18
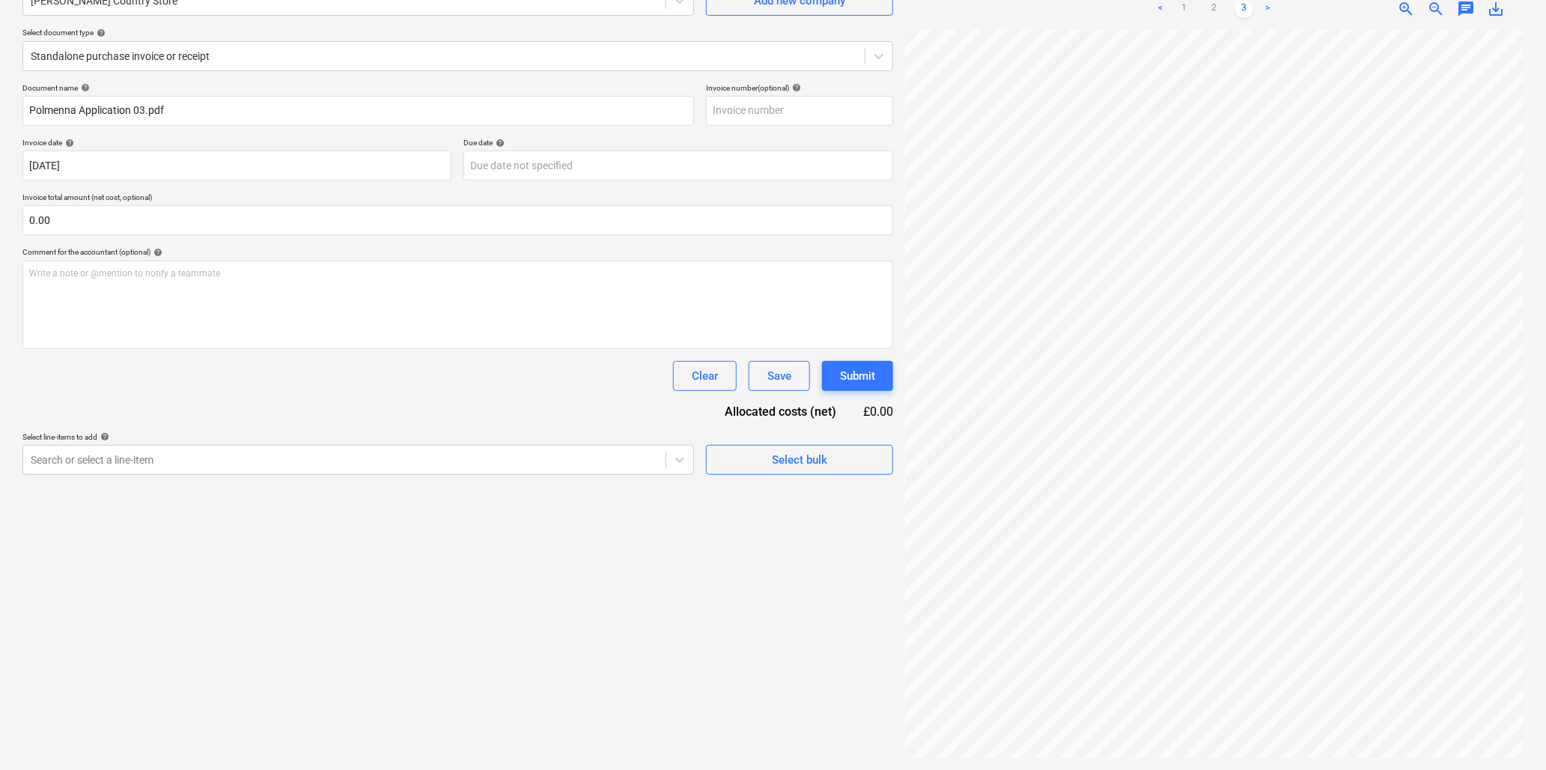
scroll to position [0, 0]
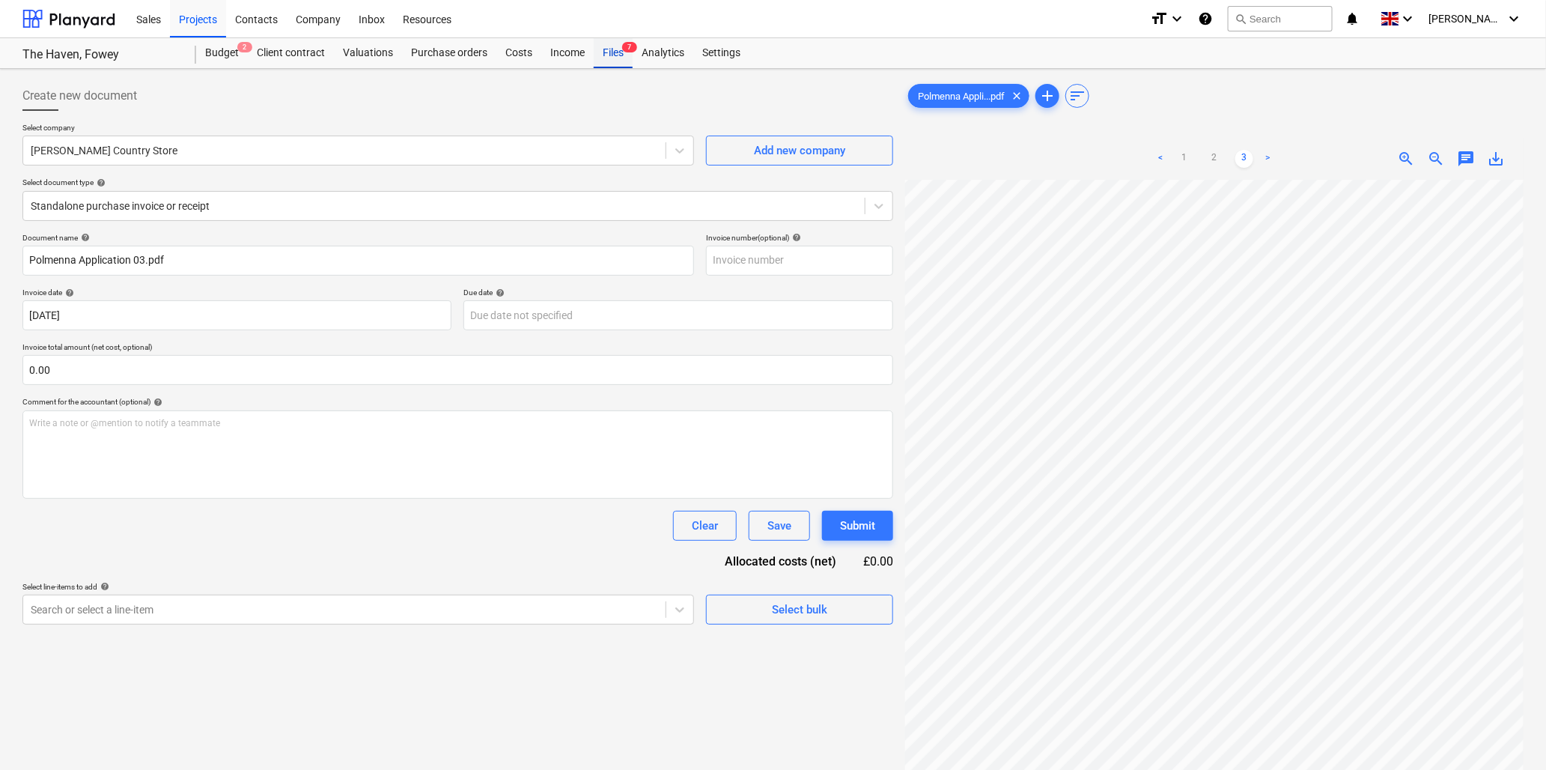
click at [612, 52] on div "Files 7" at bounding box center [613, 53] width 39 height 30
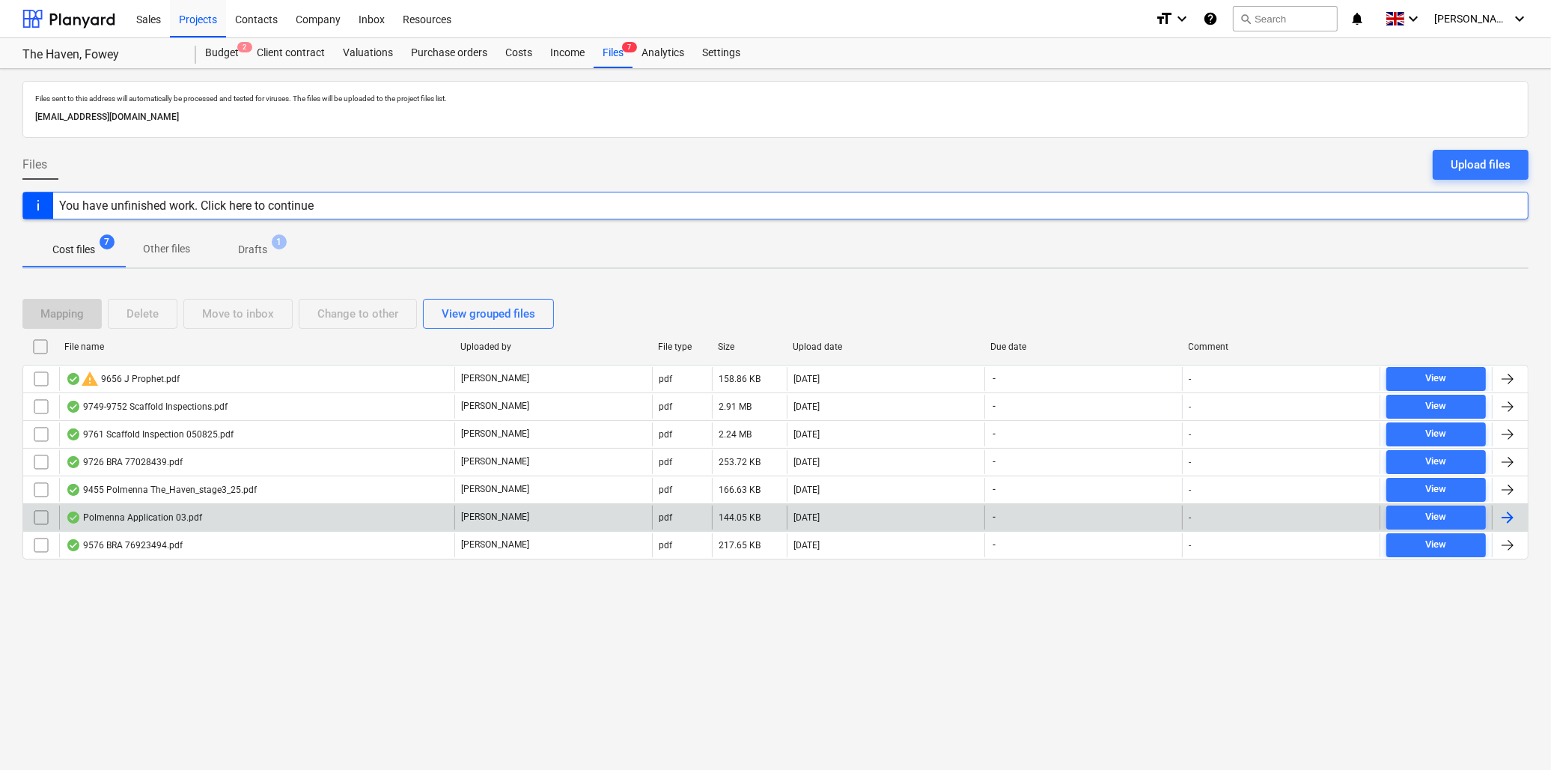
click at [40, 519] on input "checkbox" at bounding box center [41, 517] width 24 height 24
click at [153, 313] on div "Delete" at bounding box center [143, 313] width 32 height 19
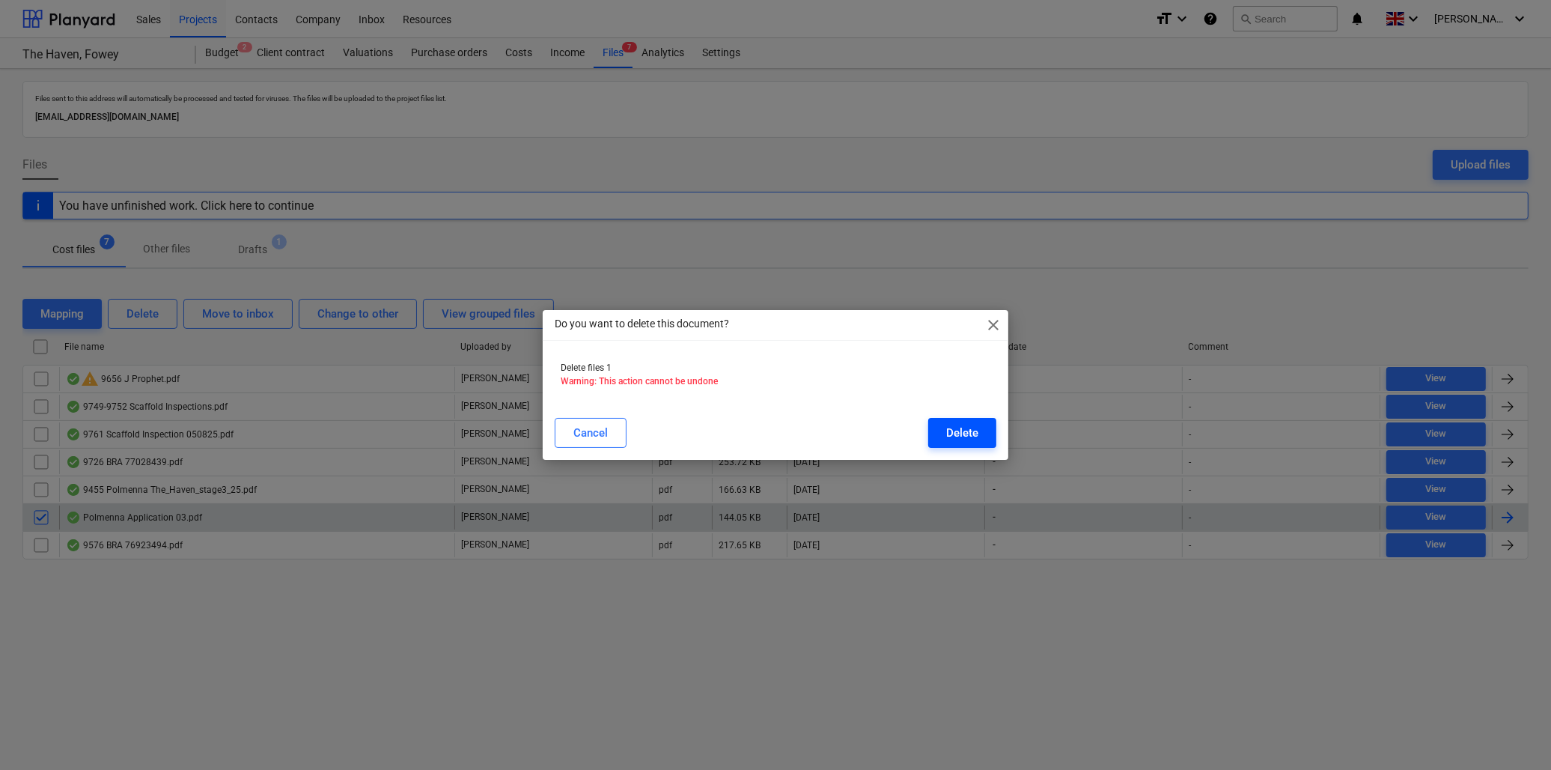
click at [944, 425] on button "Delete" at bounding box center [962, 433] width 68 height 30
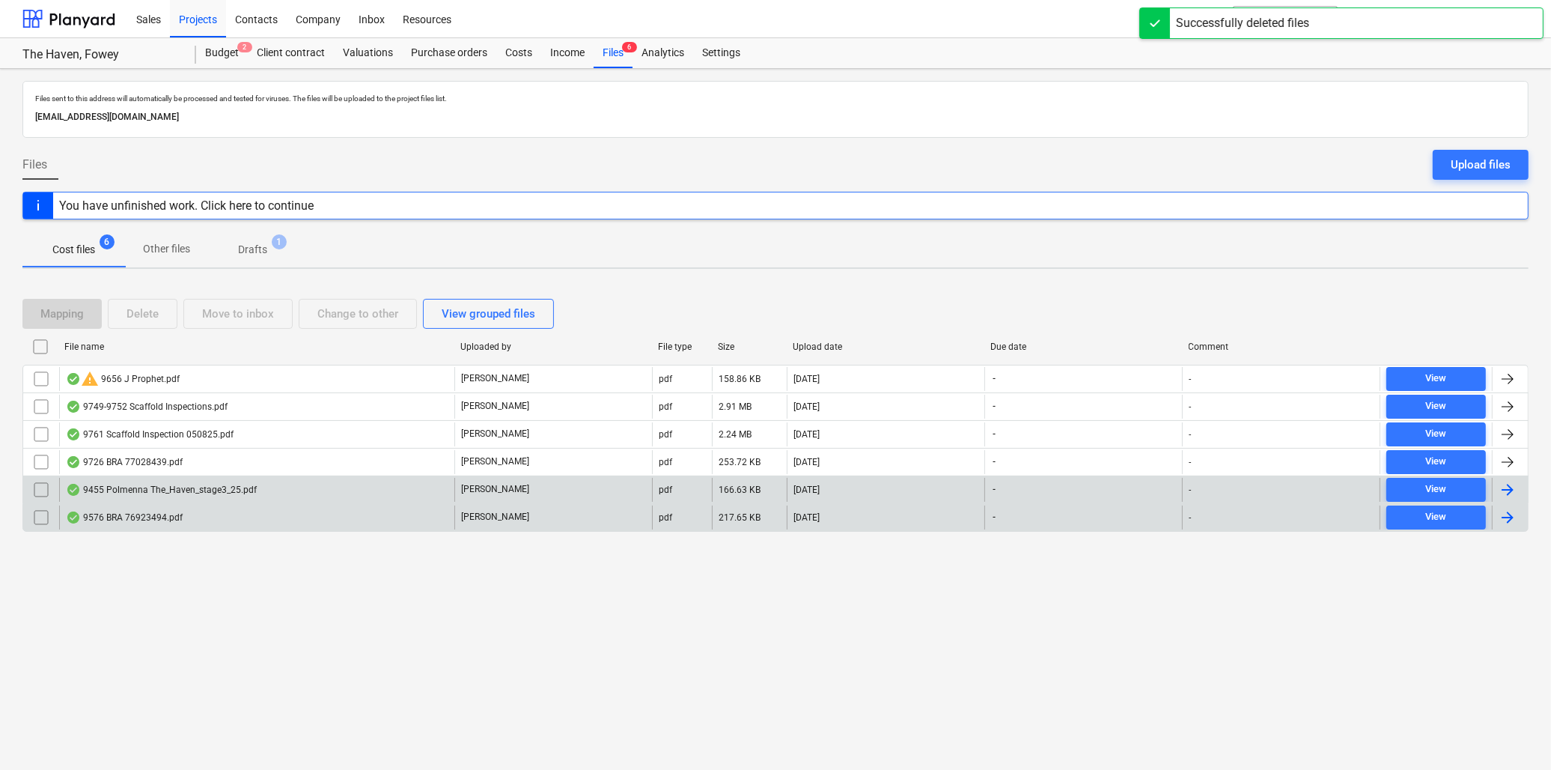
click at [120, 485] on div "9455 Polmenna The_Haven_stage3_25.pdf" at bounding box center [161, 490] width 191 height 12
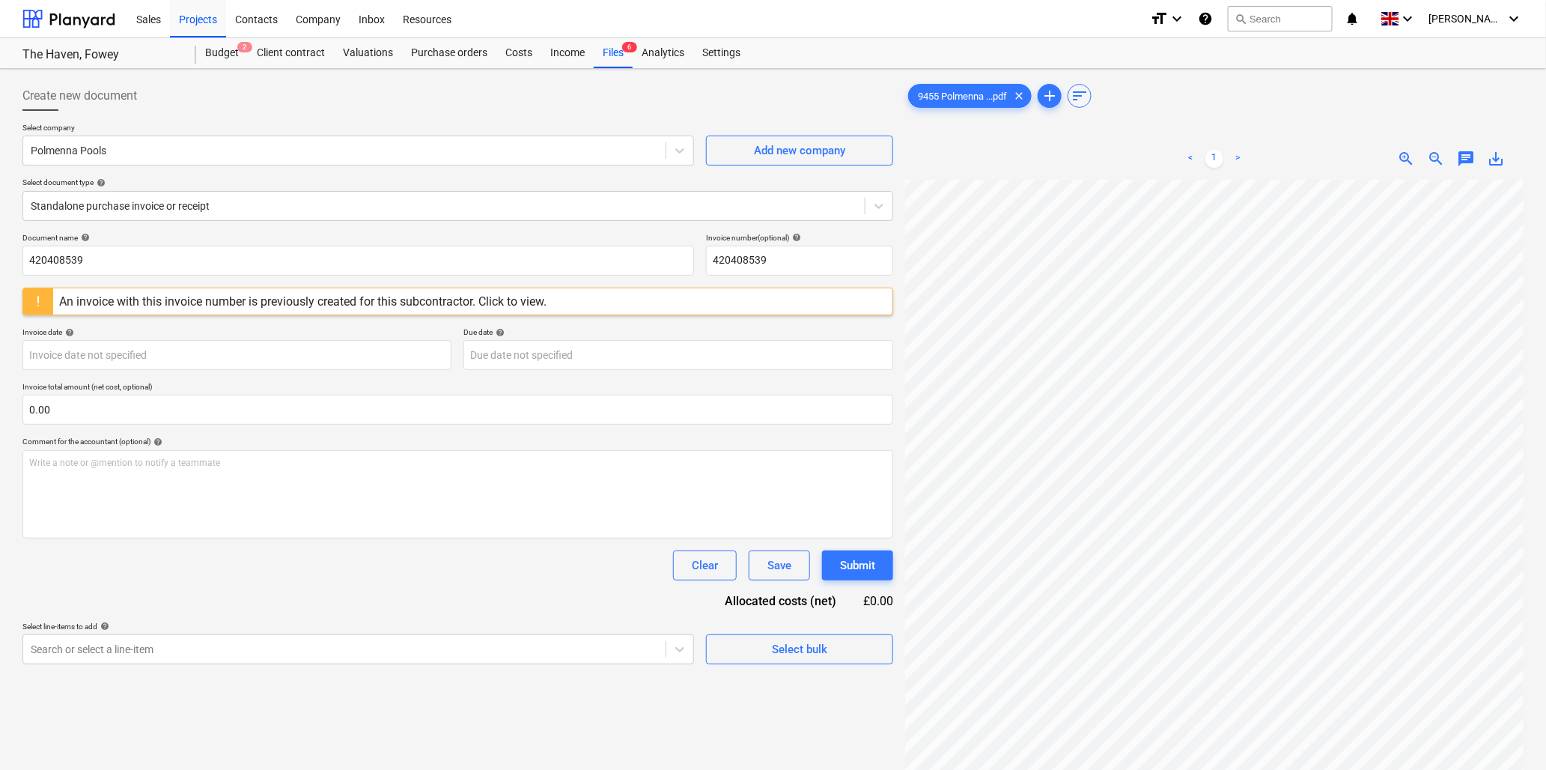
scroll to position [0, 35]
click at [139, 262] on input "420408539" at bounding box center [358, 261] width 672 height 30
click at [766, 264] on input "420408539" at bounding box center [799, 261] width 187 height 30
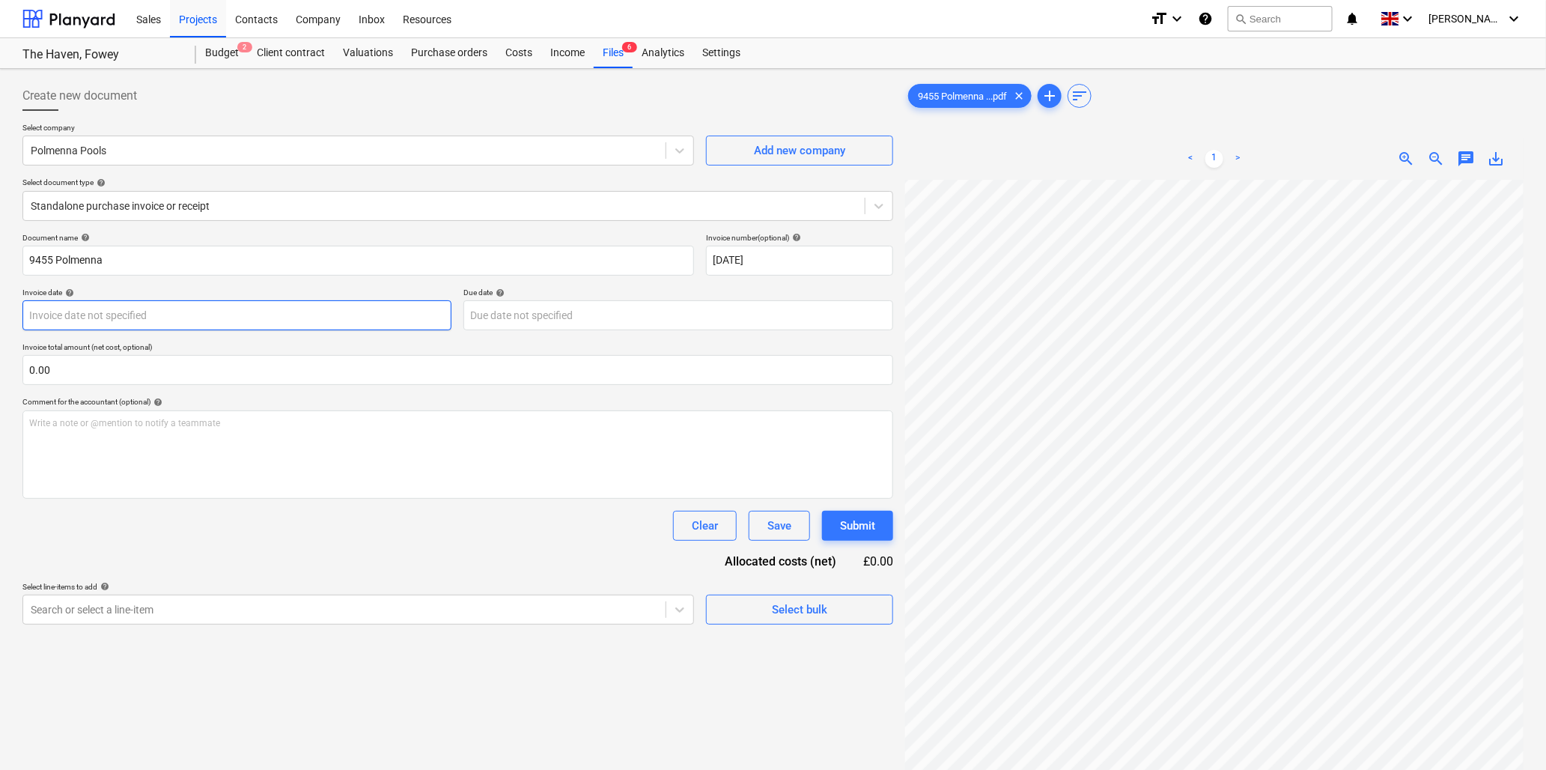
click at [173, 309] on body "Sales Projects Contacts Company Inbox Resources format_size keyboard_arrow_down…" at bounding box center [773, 385] width 1546 height 770
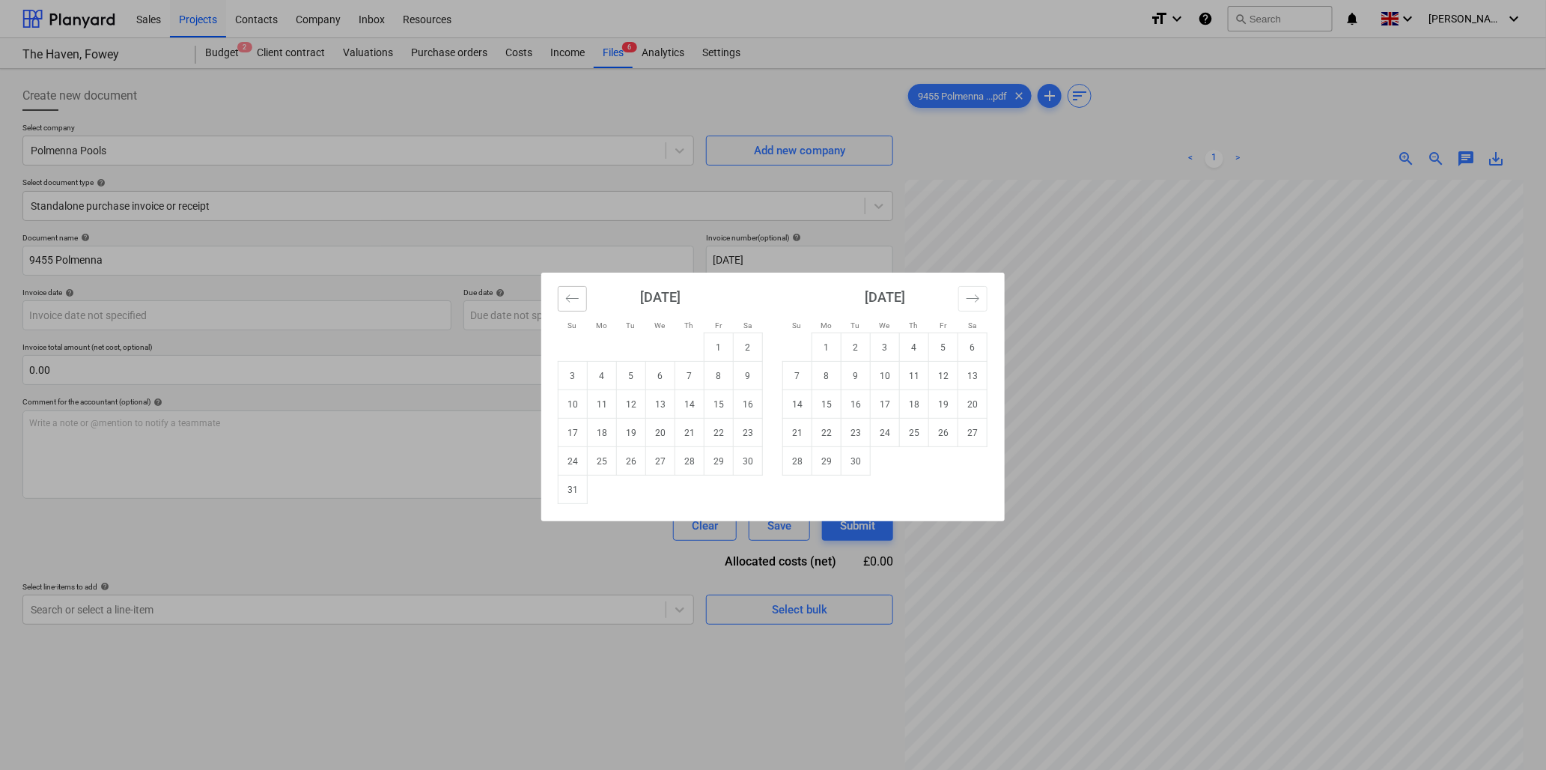
click at [570, 297] on icon "Move backward to switch to the previous month." at bounding box center [572, 298] width 14 height 14
click at [722, 341] on td "4" at bounding box center [718, 347] width 29 height 28
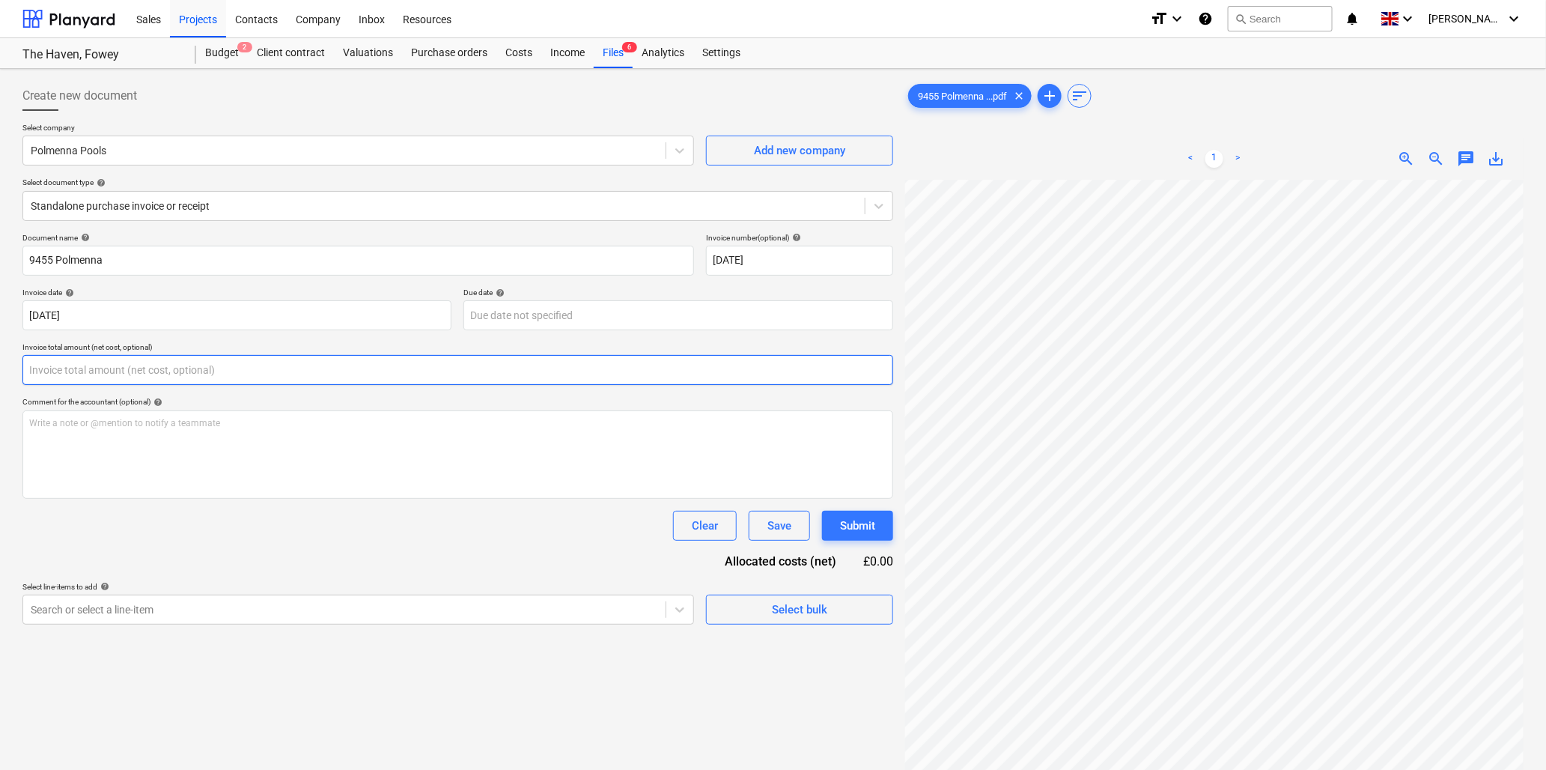
click at [222, 372] on input "text" at bounding box center [457, 370] width 871 height 30
click at [221, 371] on input "text" at bounding box center [457, 370] width 871 height 30
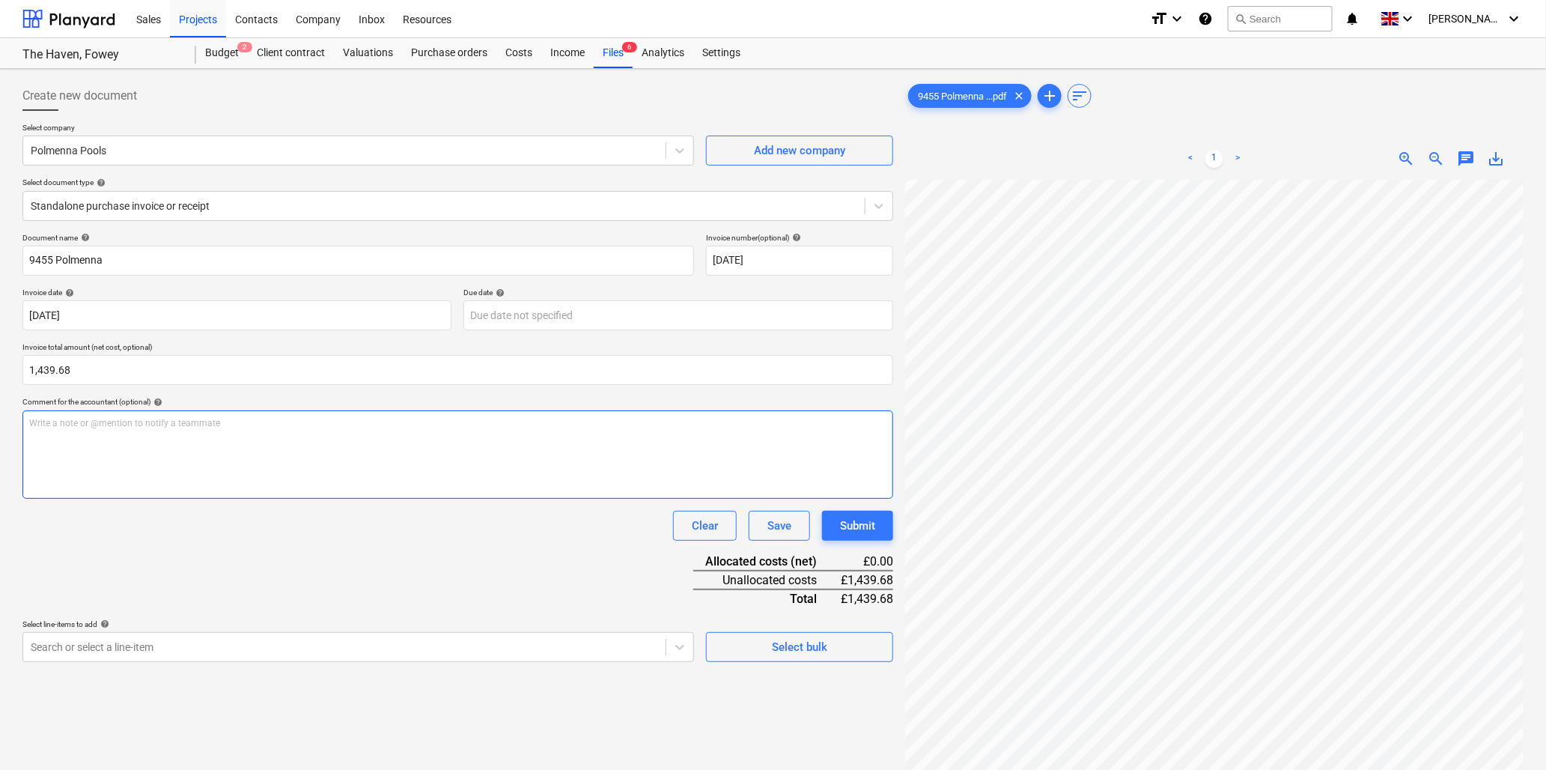
click at [201, 431] on div "Write a note or @mention to notify a teammate ﻿" at bounding box center [457, 454] width 871 height 88
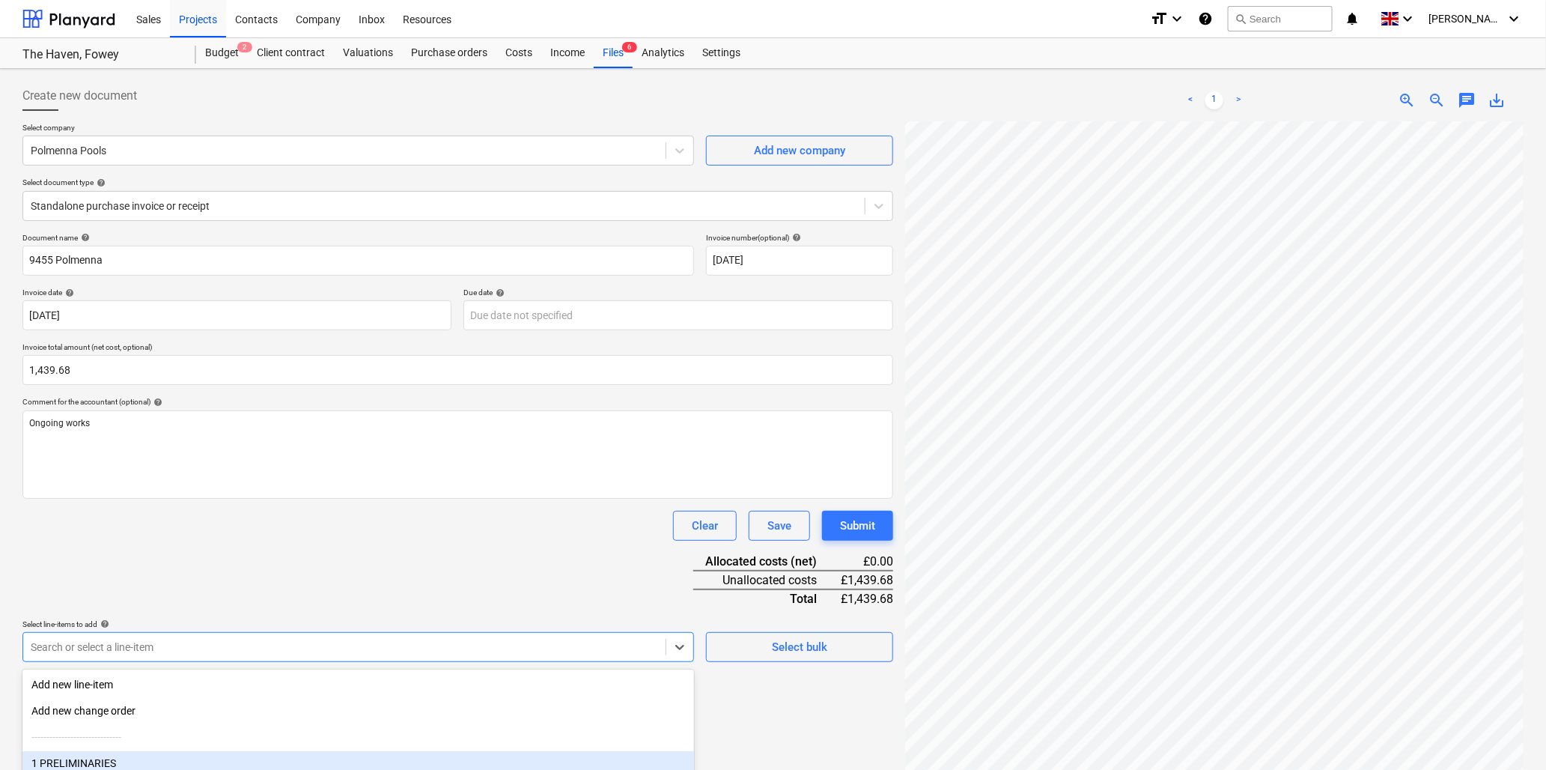
scroll to position [133, 0]
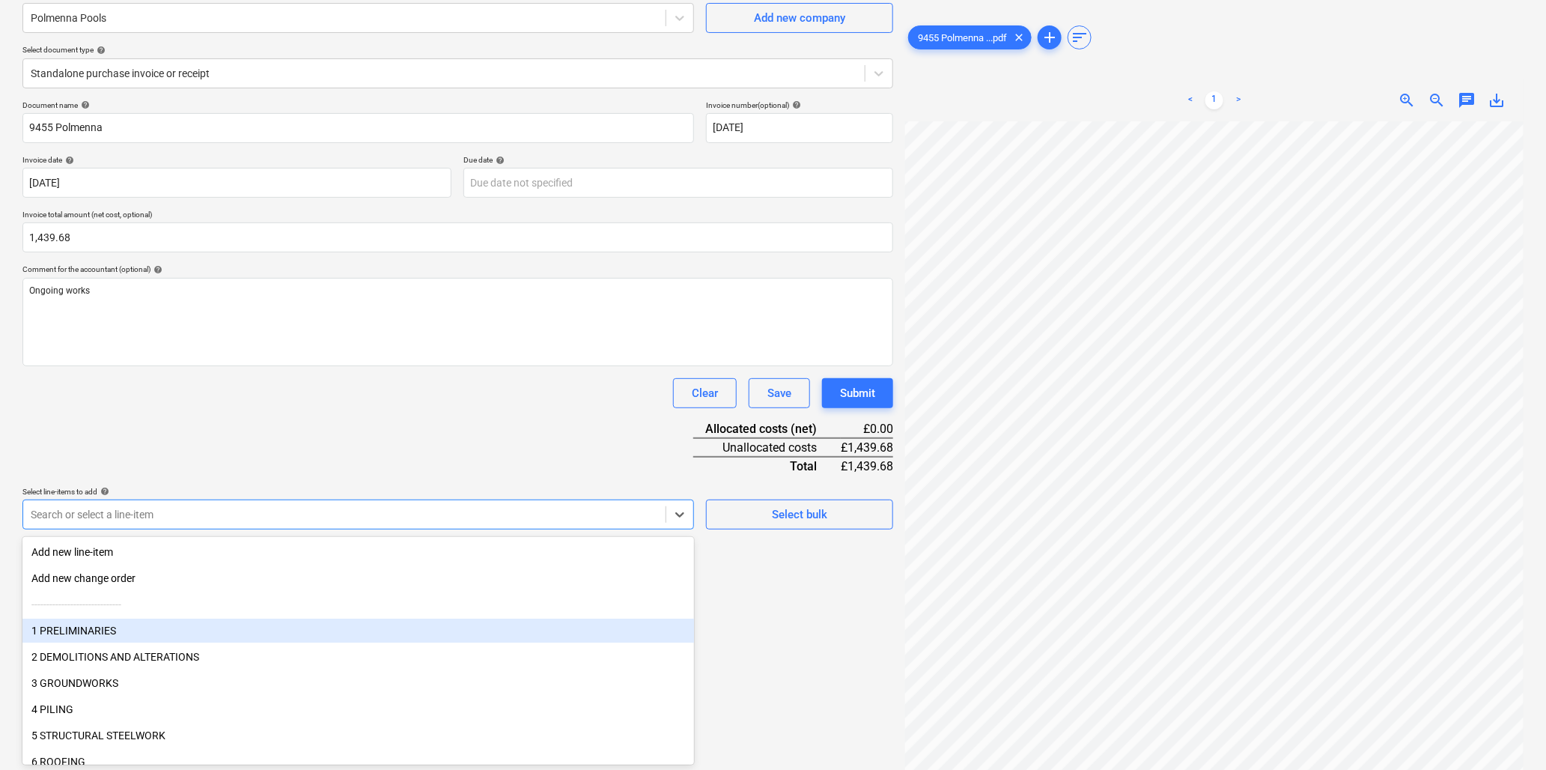
click at [228, 637] on body "Sales Projects Contacts Company Inbox Resources format_size keyboard_arrow_down…" at bounding box center [773, 252] width 1546 height 770
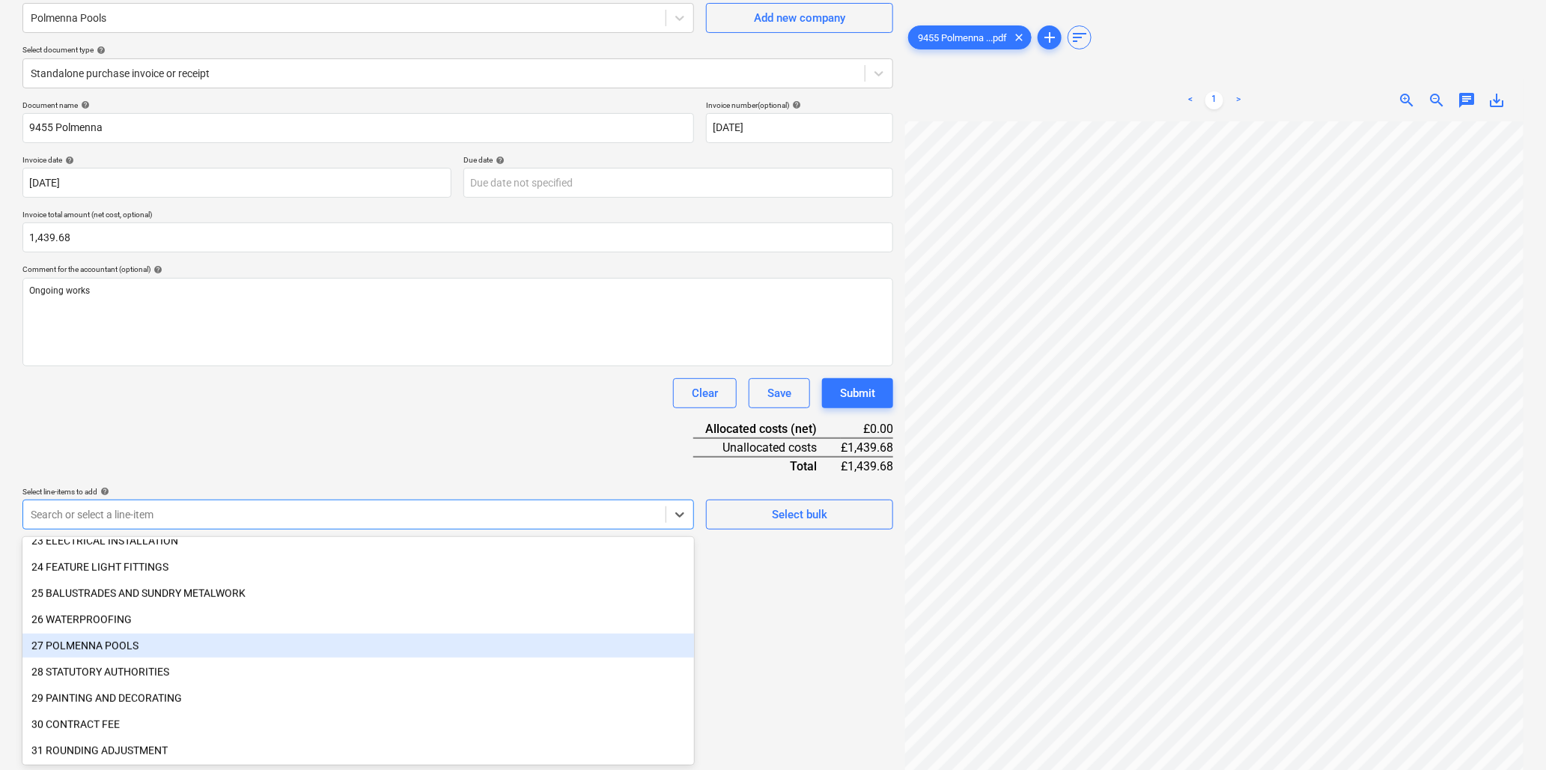
click at [121, 642] on div "27 POLMENNA POOLS" at bounding box center [358, 645] width 672 height 24
click at [256, 443] on div "Document name help 9455 Polmenna Invoice number (optional) help 2025-07-04 Invo…" at bounding box center [457, 364] width 871 height 528
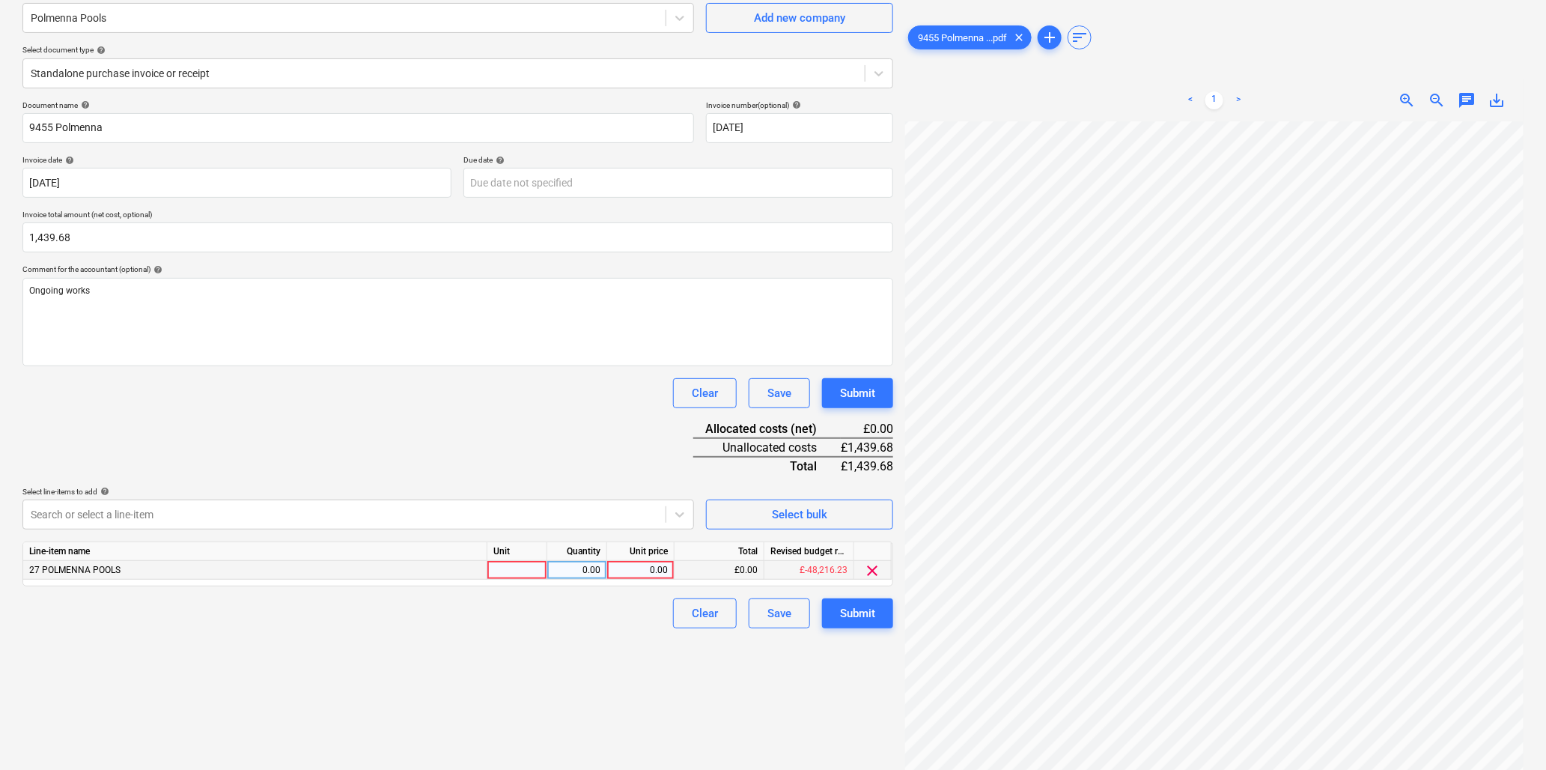
click at [505, 573] on div at bounding box center [517, 570] width 60 height 19
click at [867, 609] on div "Submit" at bounding box center [857, 612] width 35 height 19
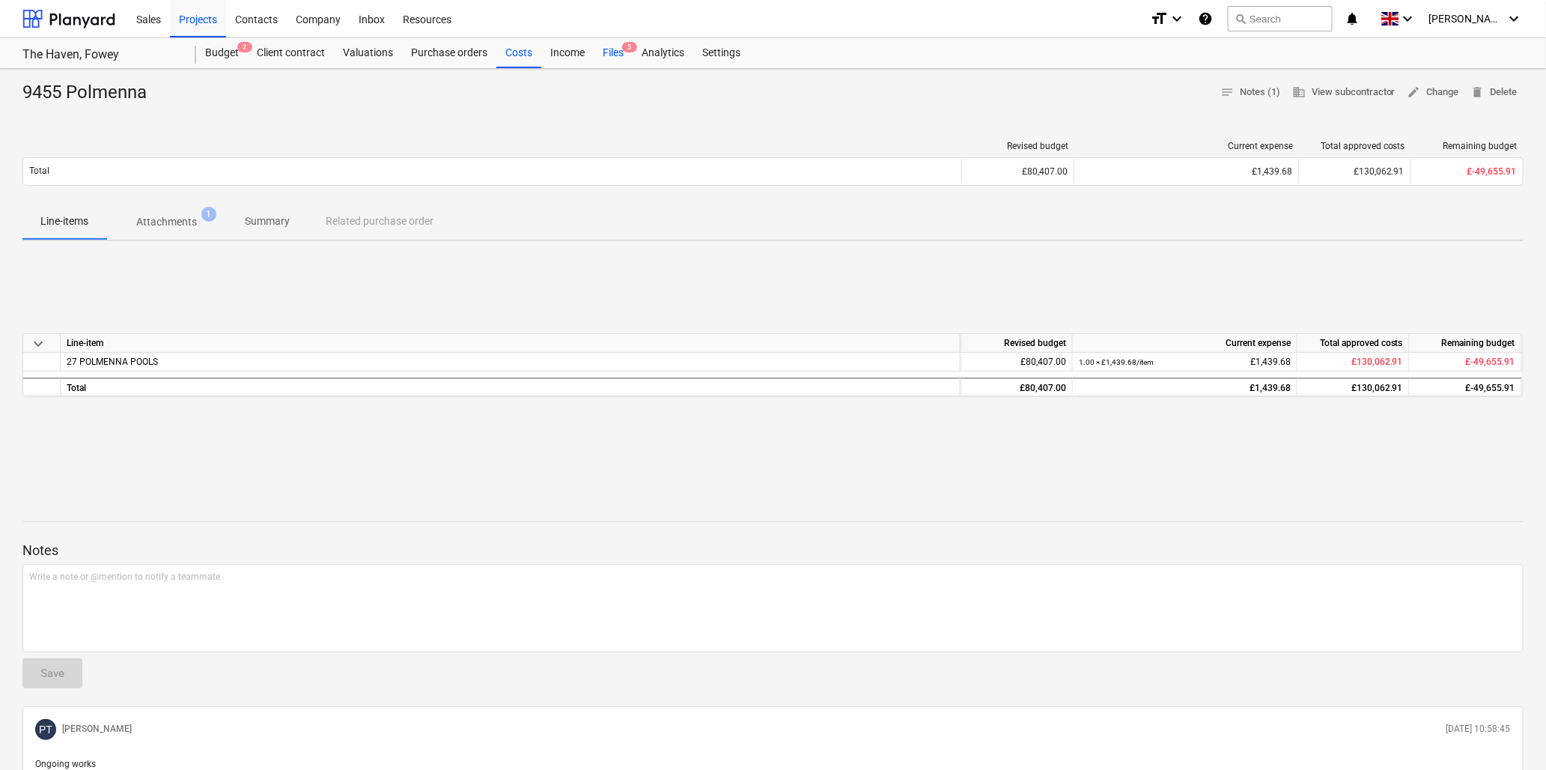
click at [617, 49] on div "Files 5" at bounding box center [613, 53] width 39 height 30
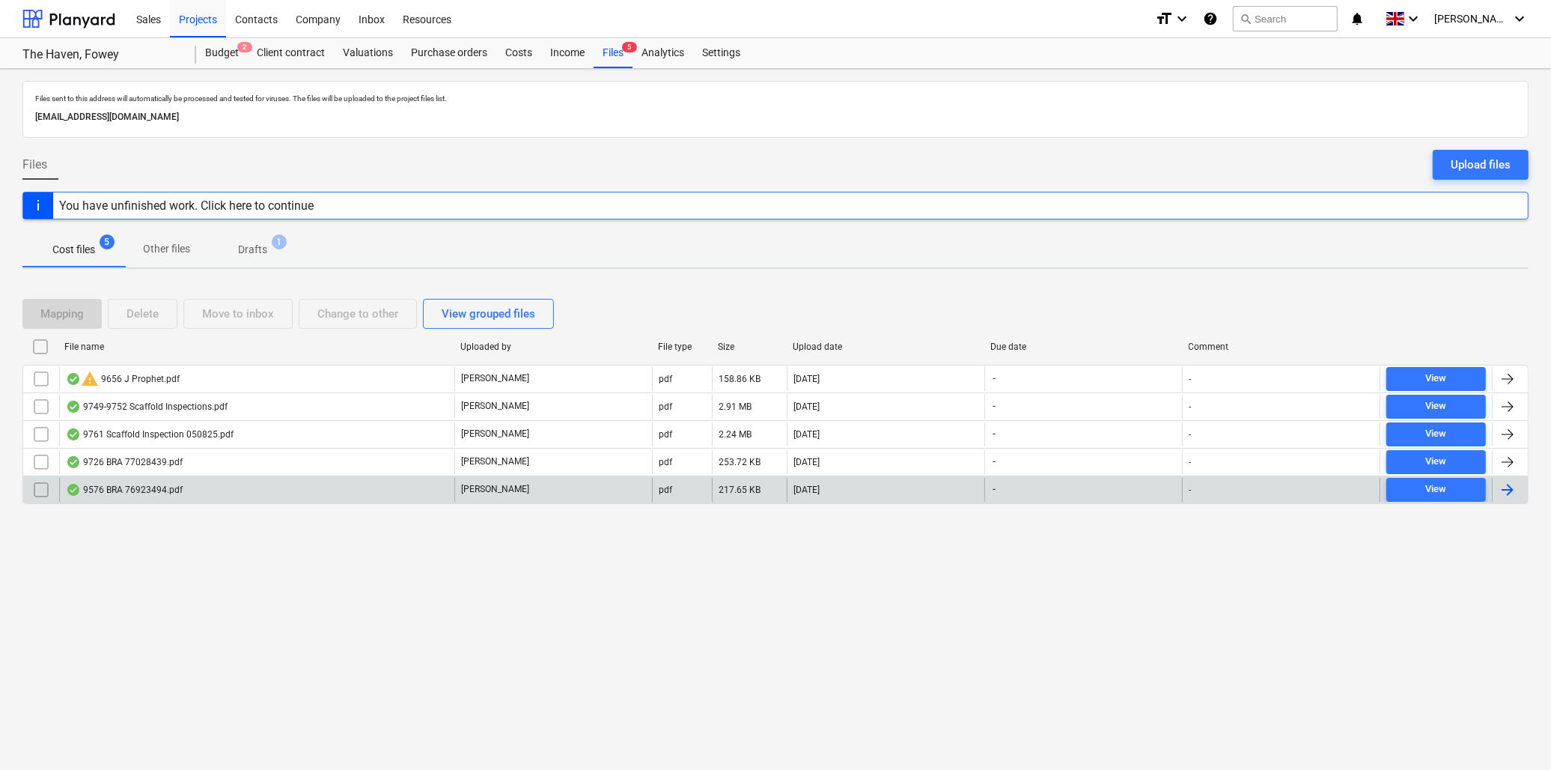
click at [159, 490] on div "9576 BRA 76923494.pdf" at bounding box center [124, 490] width 117 height 12
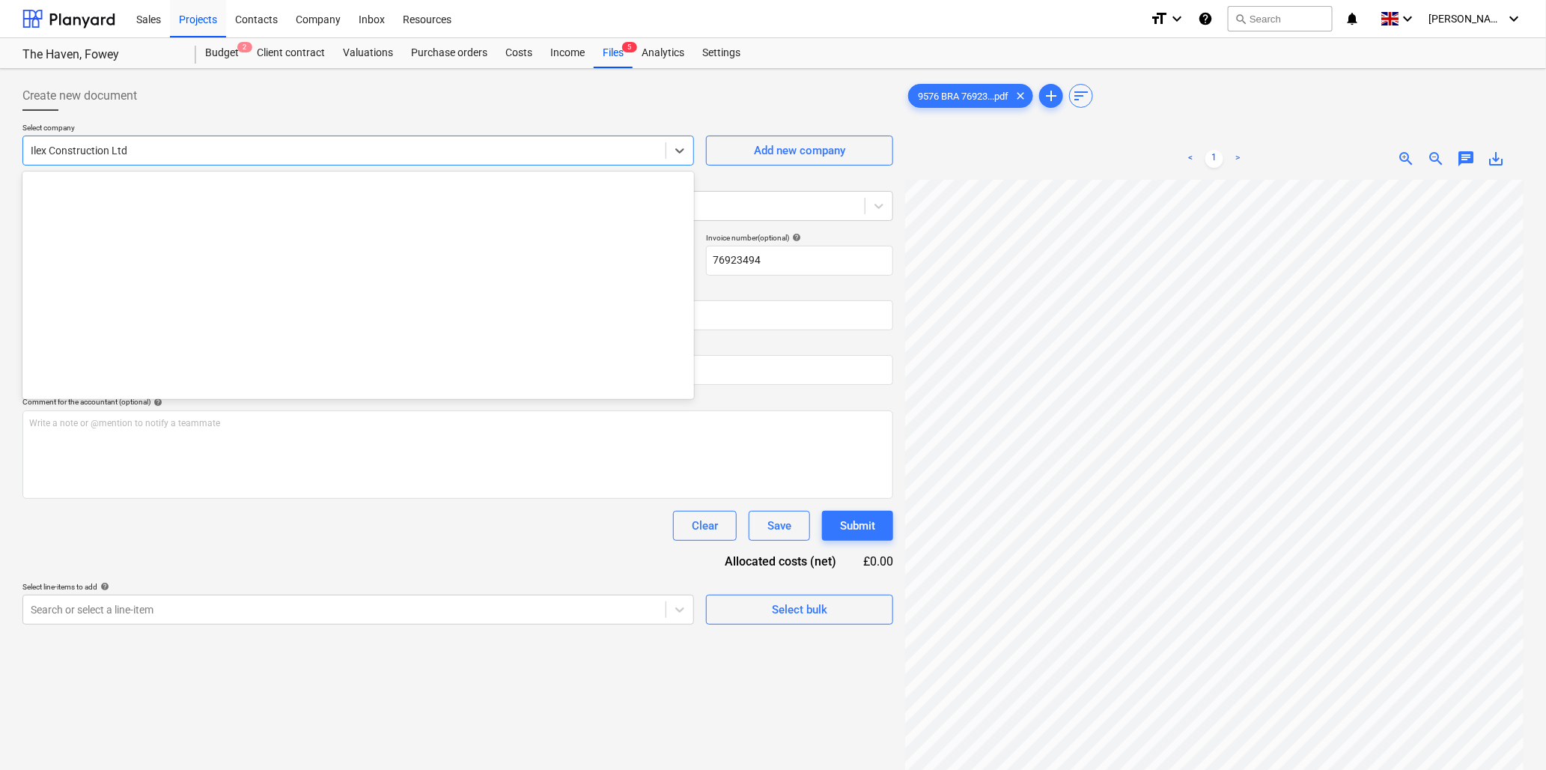
click at [229, 147] on div at bounding box center [344, 150] width 627 height 15
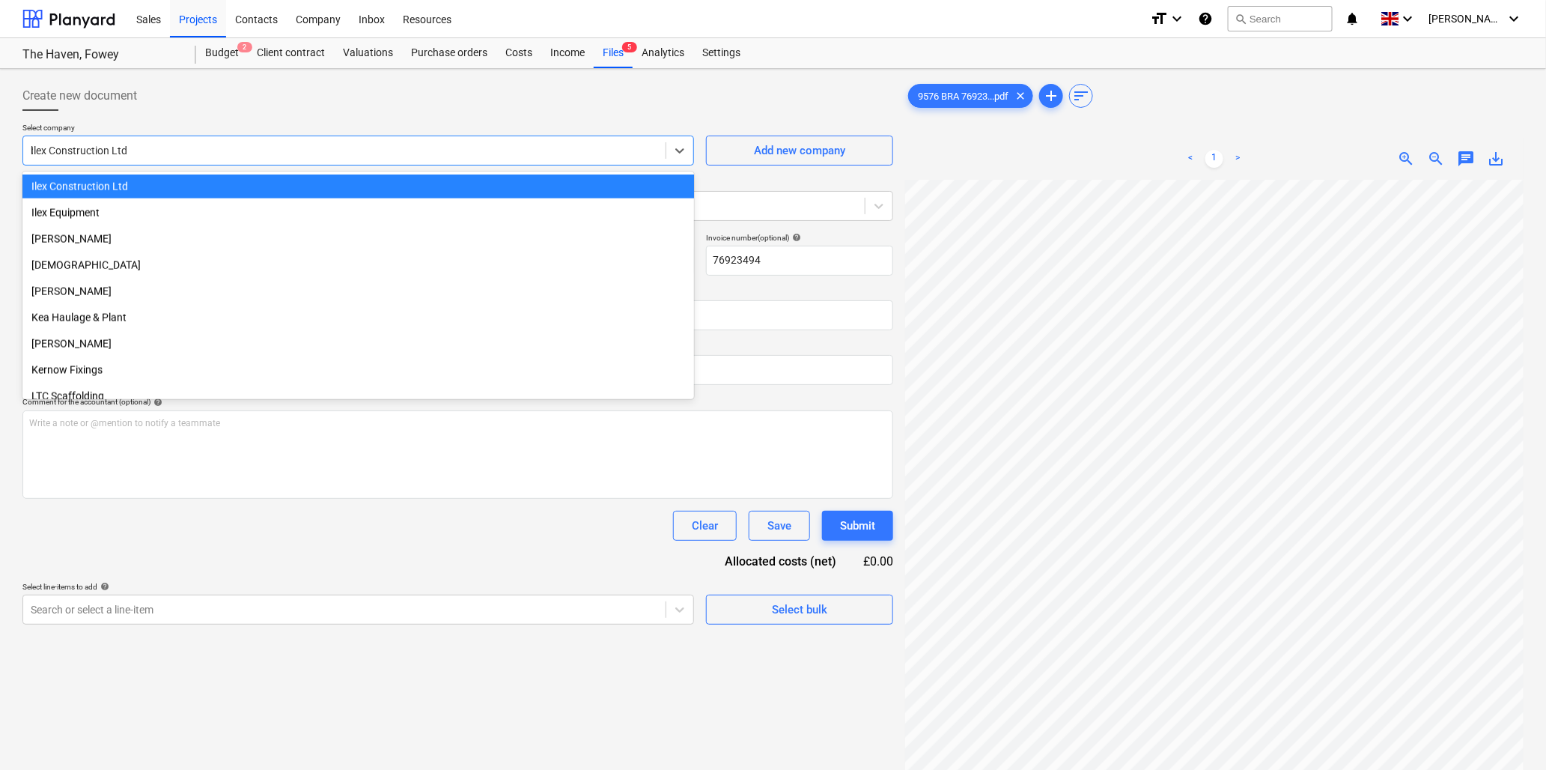
scroll to position [299, 0]
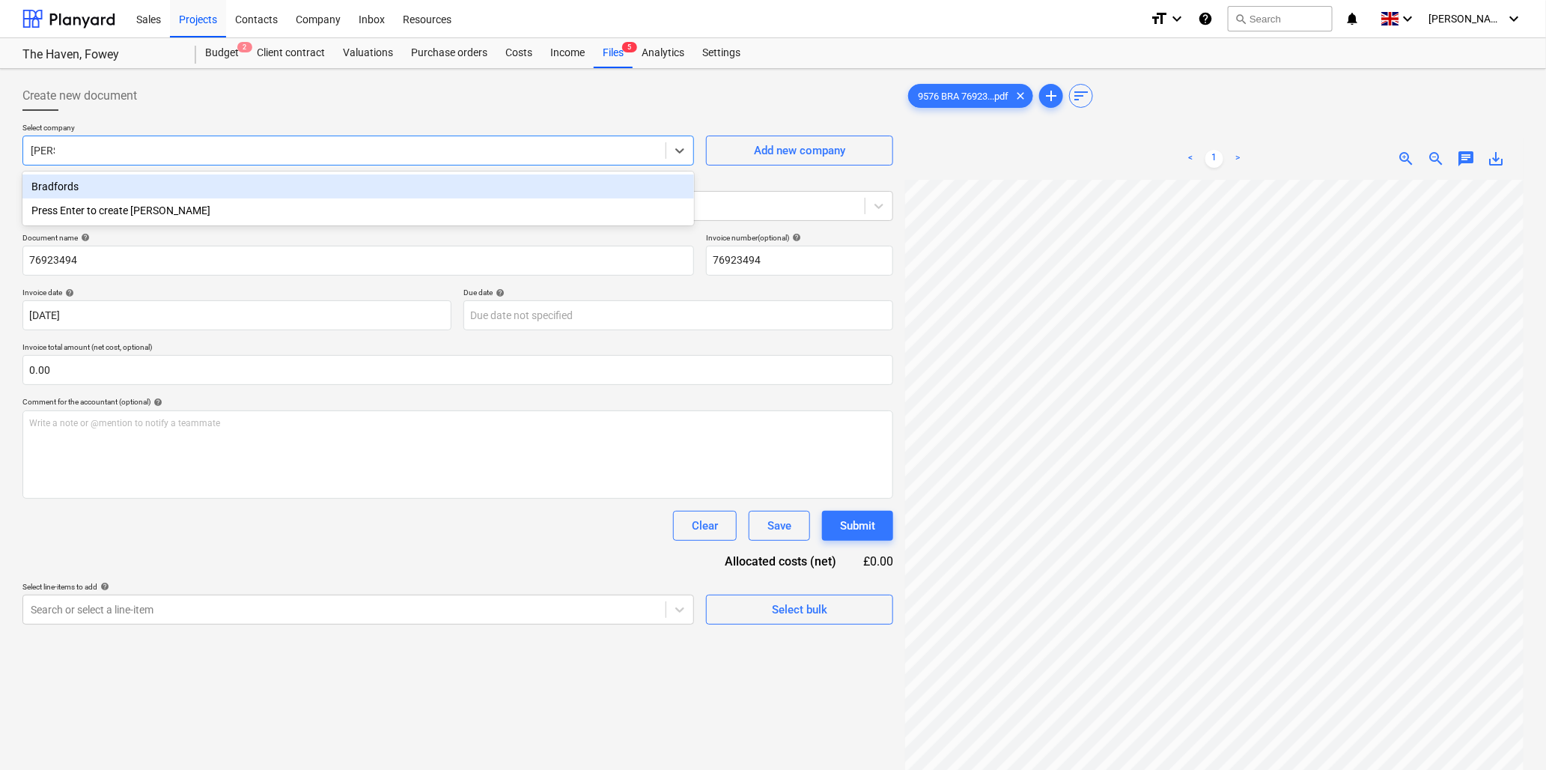
click at [111, 186] on div "Bradfords" at bounding box center [358, 186] width 672 height 24
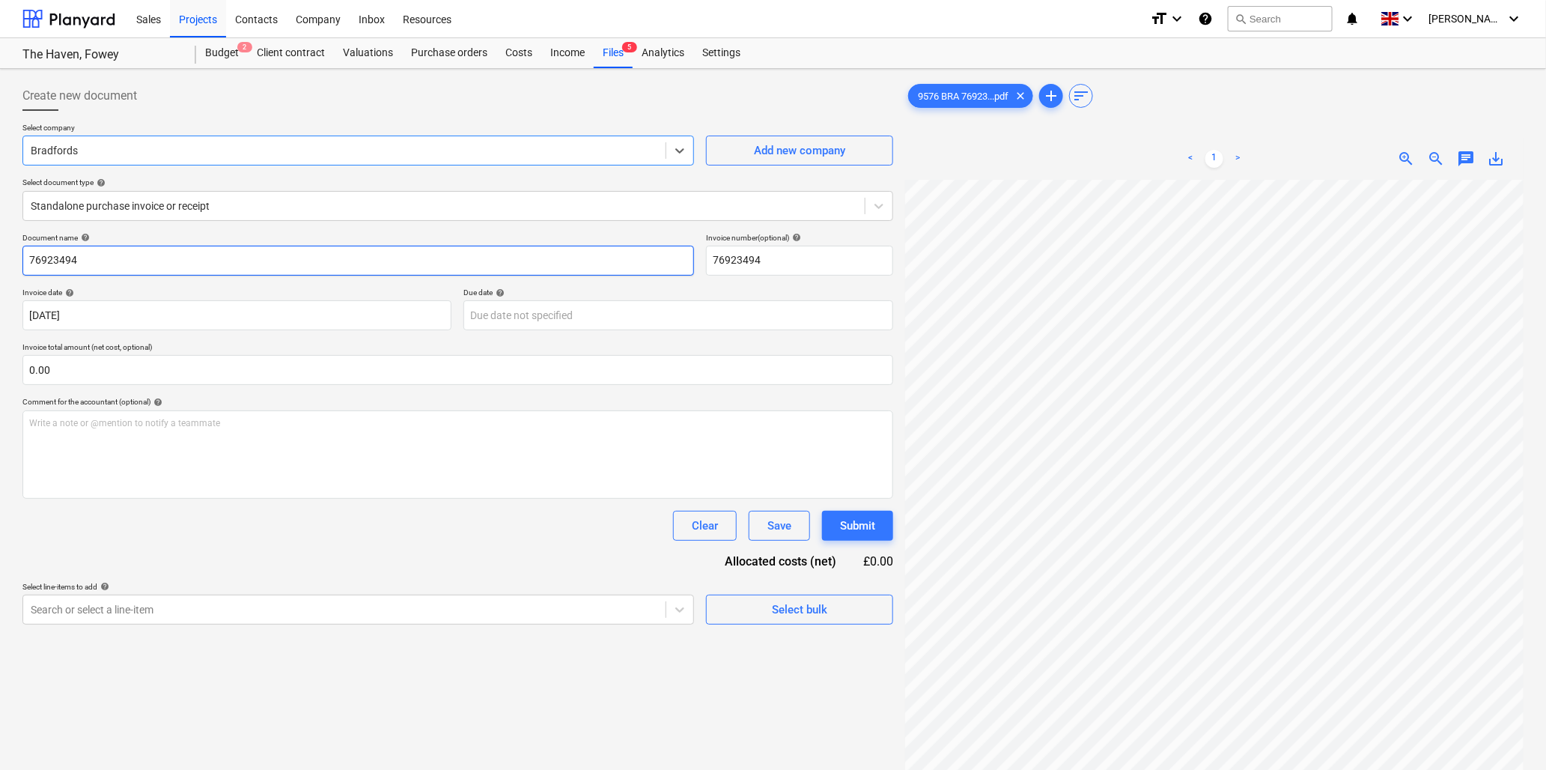
click at [107, 263] on input "76923494" at bounding box center [358, 261] width 672 height 30
click at [184, 370] on input "text" at bounding box center [457, 370] width 871 height 30
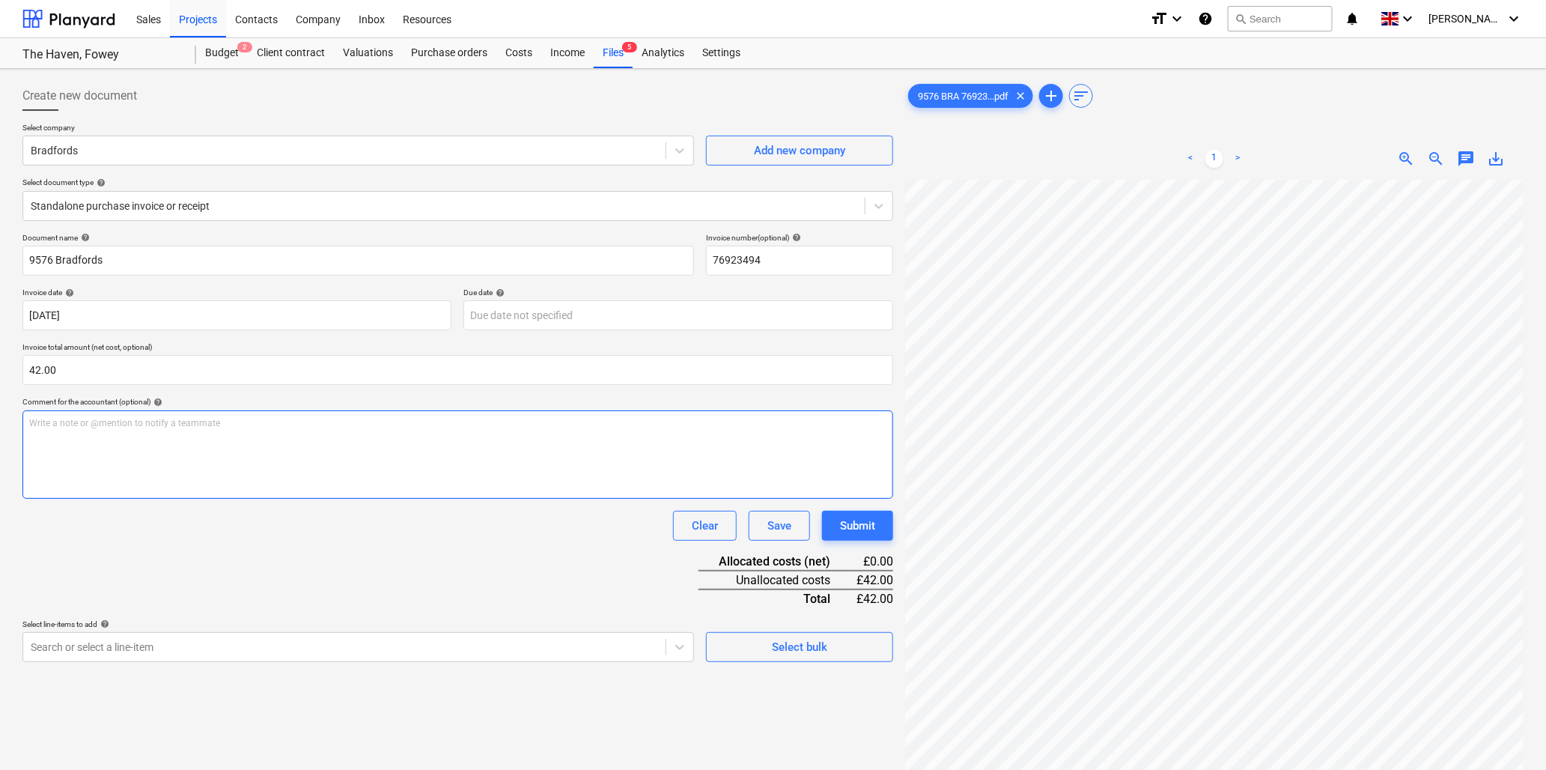
click at [183, 452] on div "Write a note or @mention to notify a teammate ﻿" at bounding box center [457, 454] width 871 height 88
click at [106, 428] on p "Write a note or @mention to notify a teammate ﻿" at bounding box center [457, 423] width 857 height 13
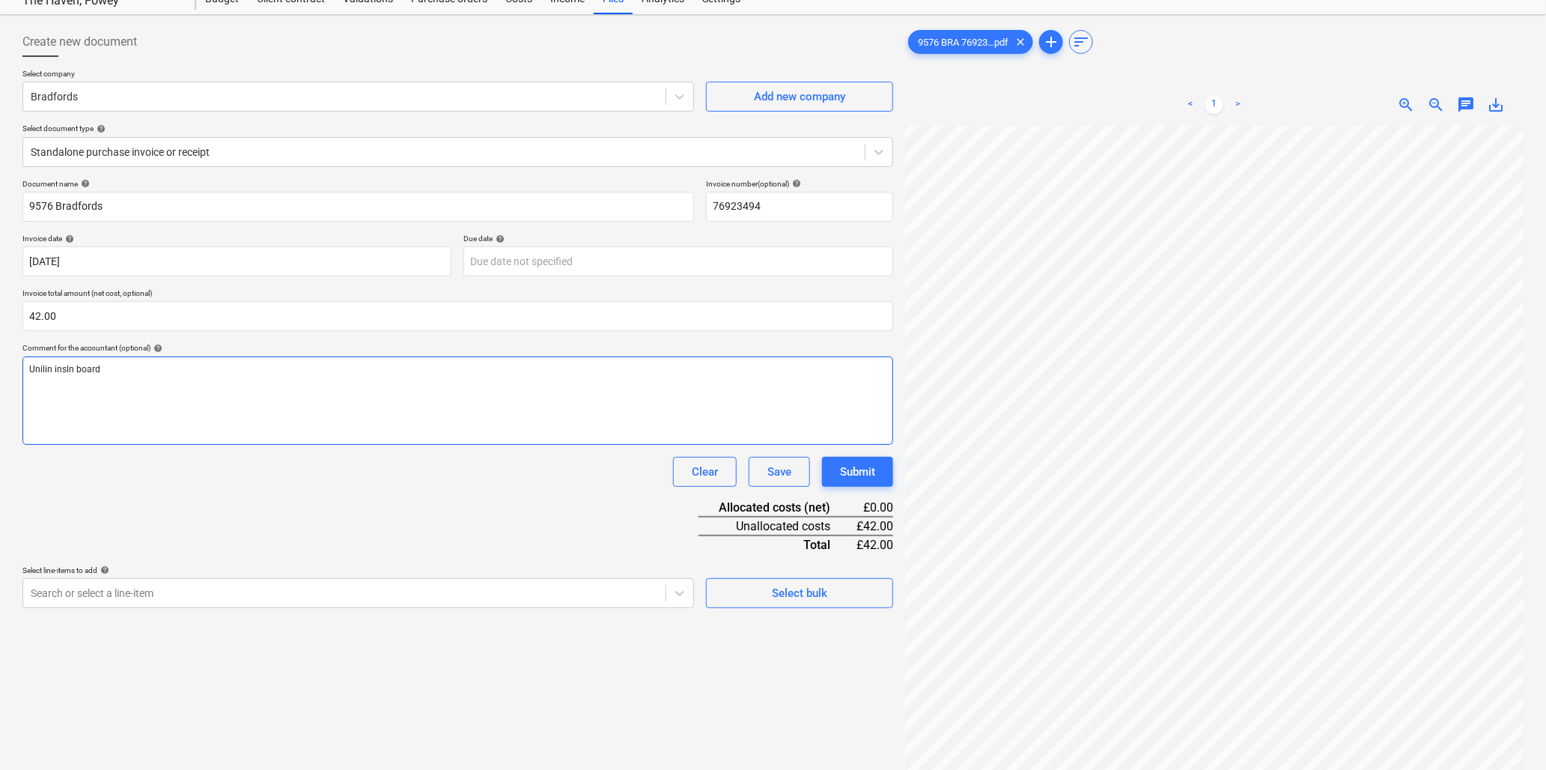
scroll to position [83, 0]
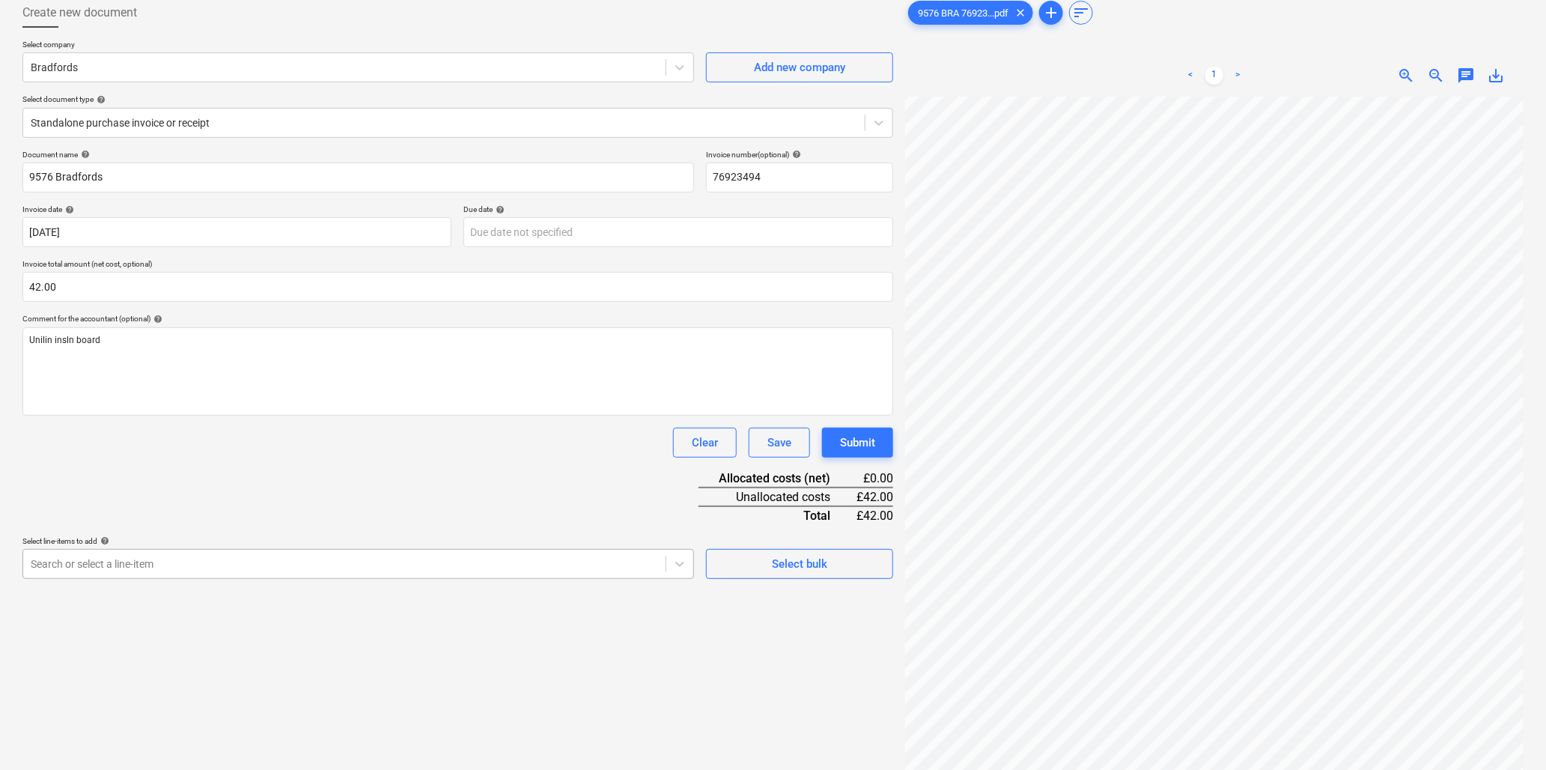
click at [311, 560] on body "Sales Projects Contacts Company Inbox Resources format_size keyboard_arrow_down…" at bounding box center [773, 302] width 1546 height 770
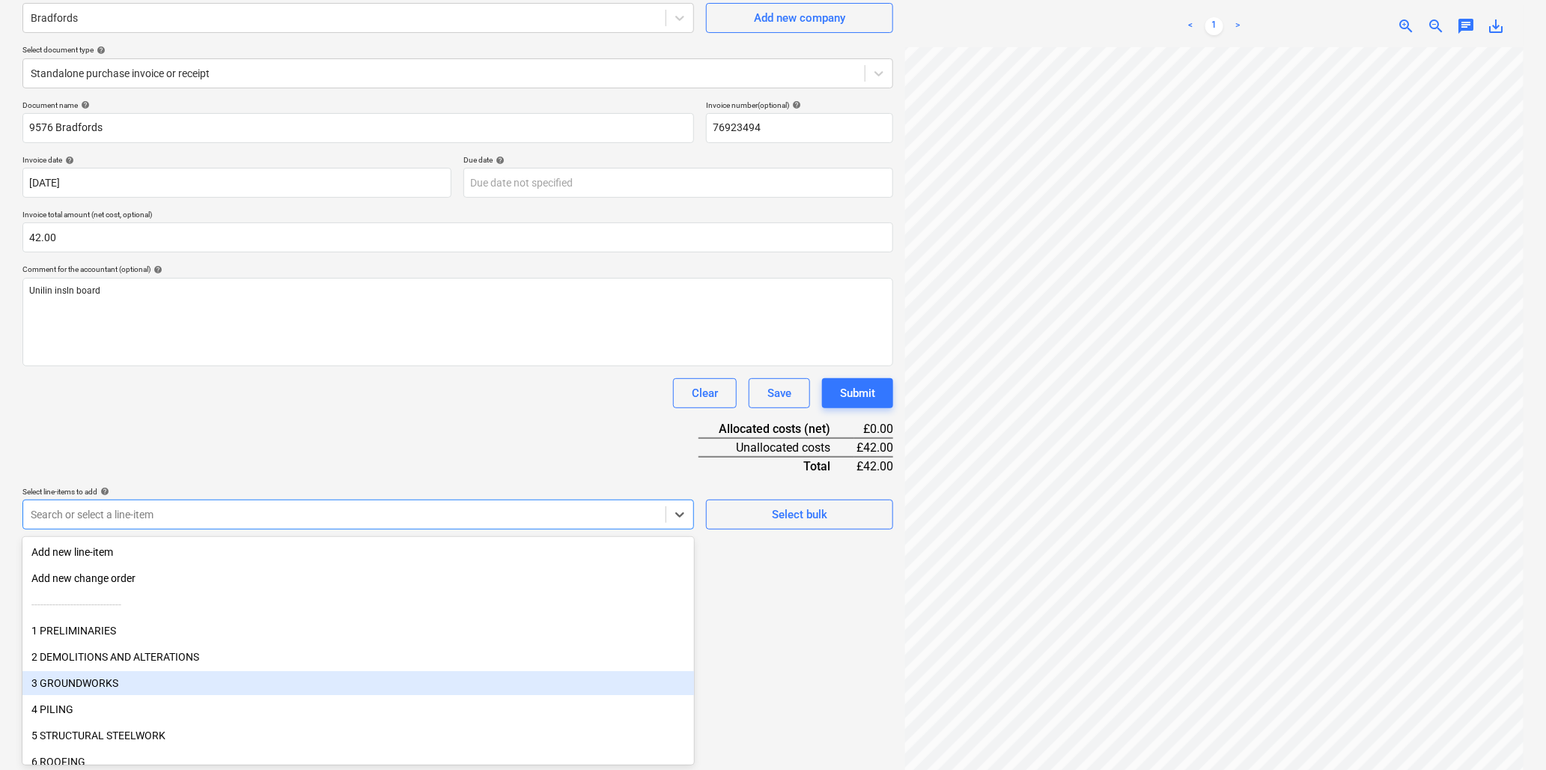
click at [137, 674] on div "3 GROUNDWORKS" at bounding box center [358, 683] width 672 height 24
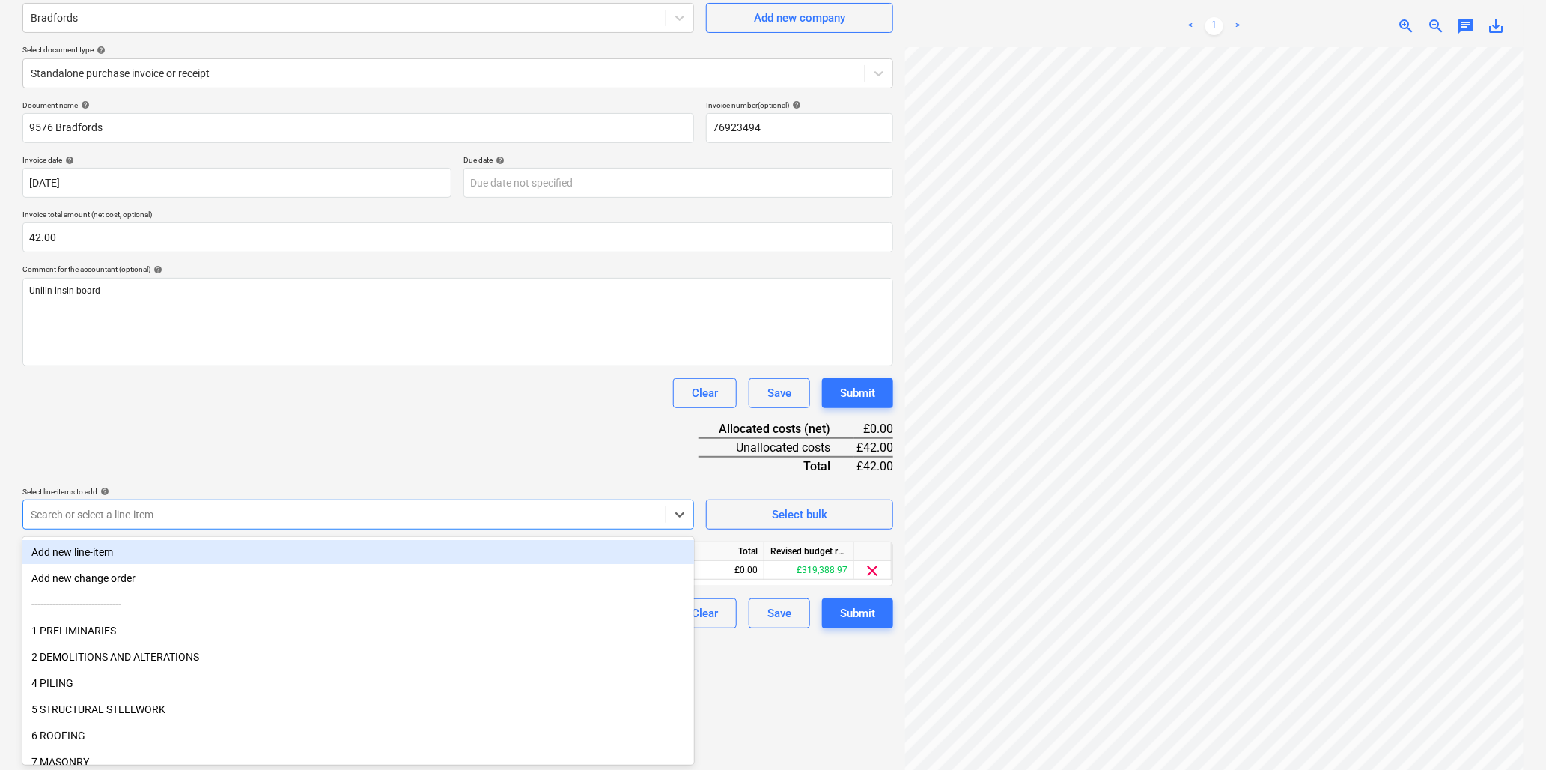
click at [229, 409] on div "Document name help 9576 Bradfords Invoice number (optional) help 76923494 Invoi…" at bounding box center [457, 364] width 871 height 528
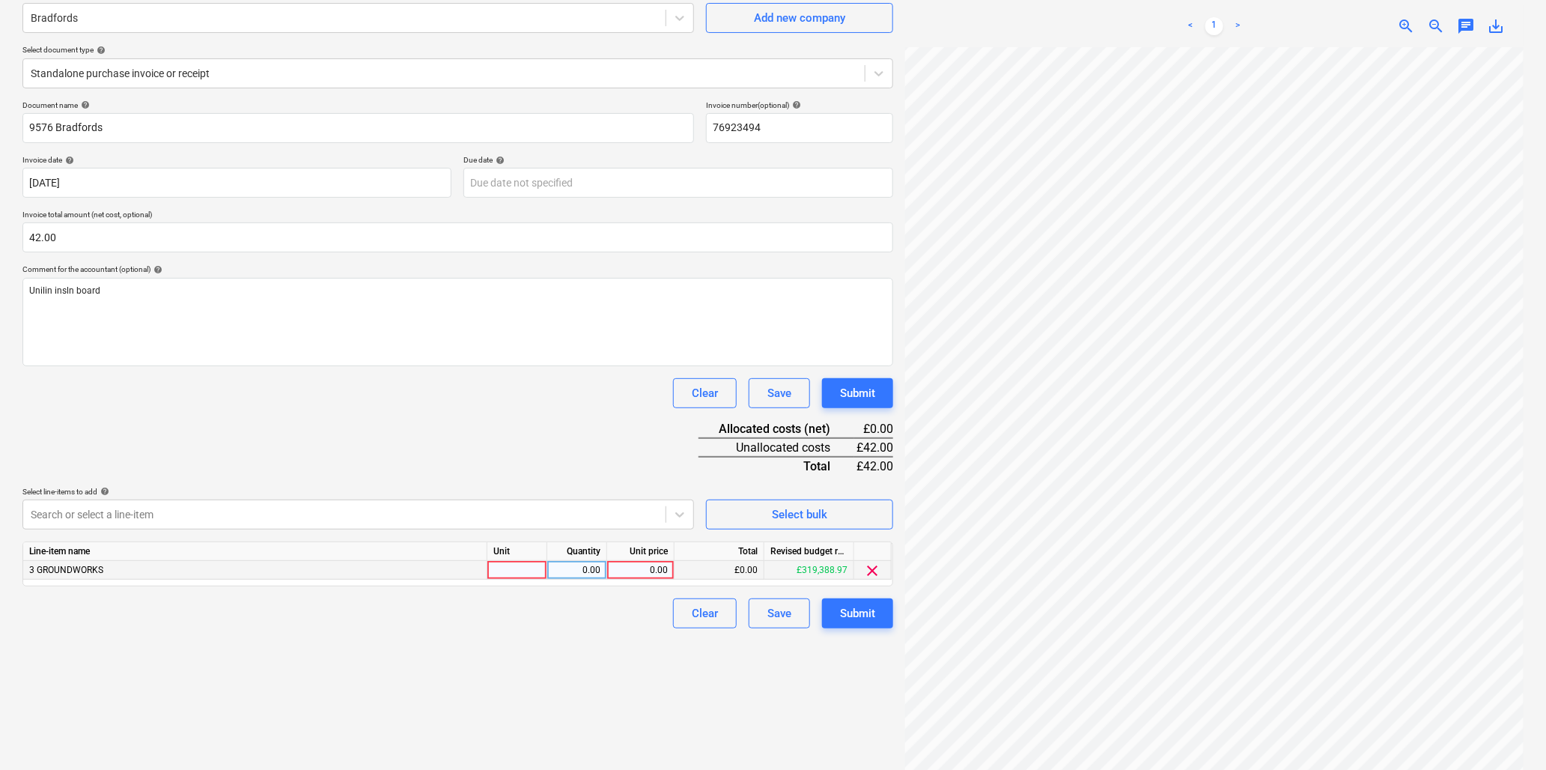
click at [502, 574] on div at bounding box center [517, 570] width 60 height 19
click at [862, 612] on div "Submit" at bounding box center [857, 612] width 35 height 19
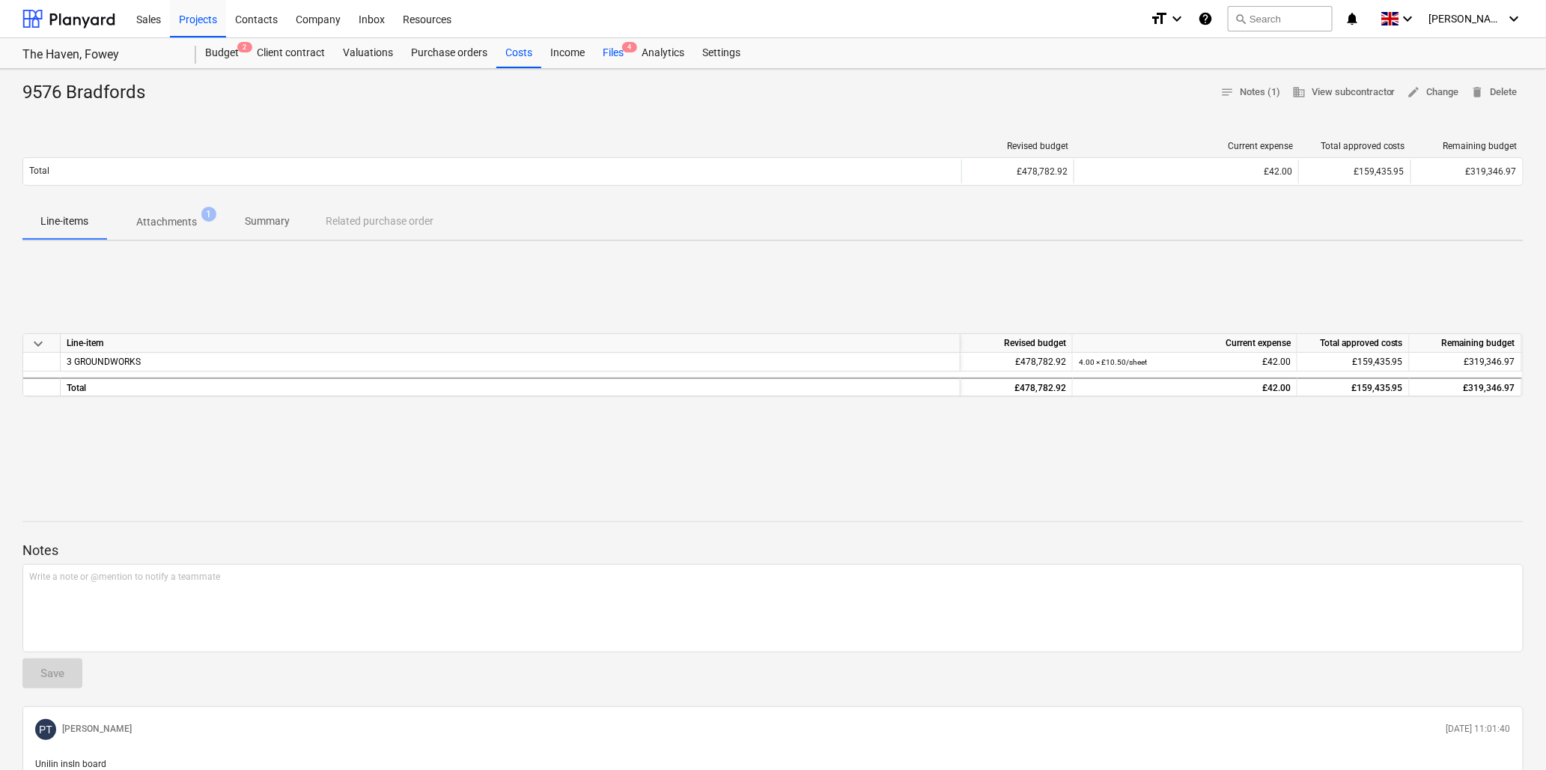
click at [615, 53] on div "Files 4" at bounding box center [613, 53] width 39 height 30
